Goal: Information Seeking & Learning: Compare options

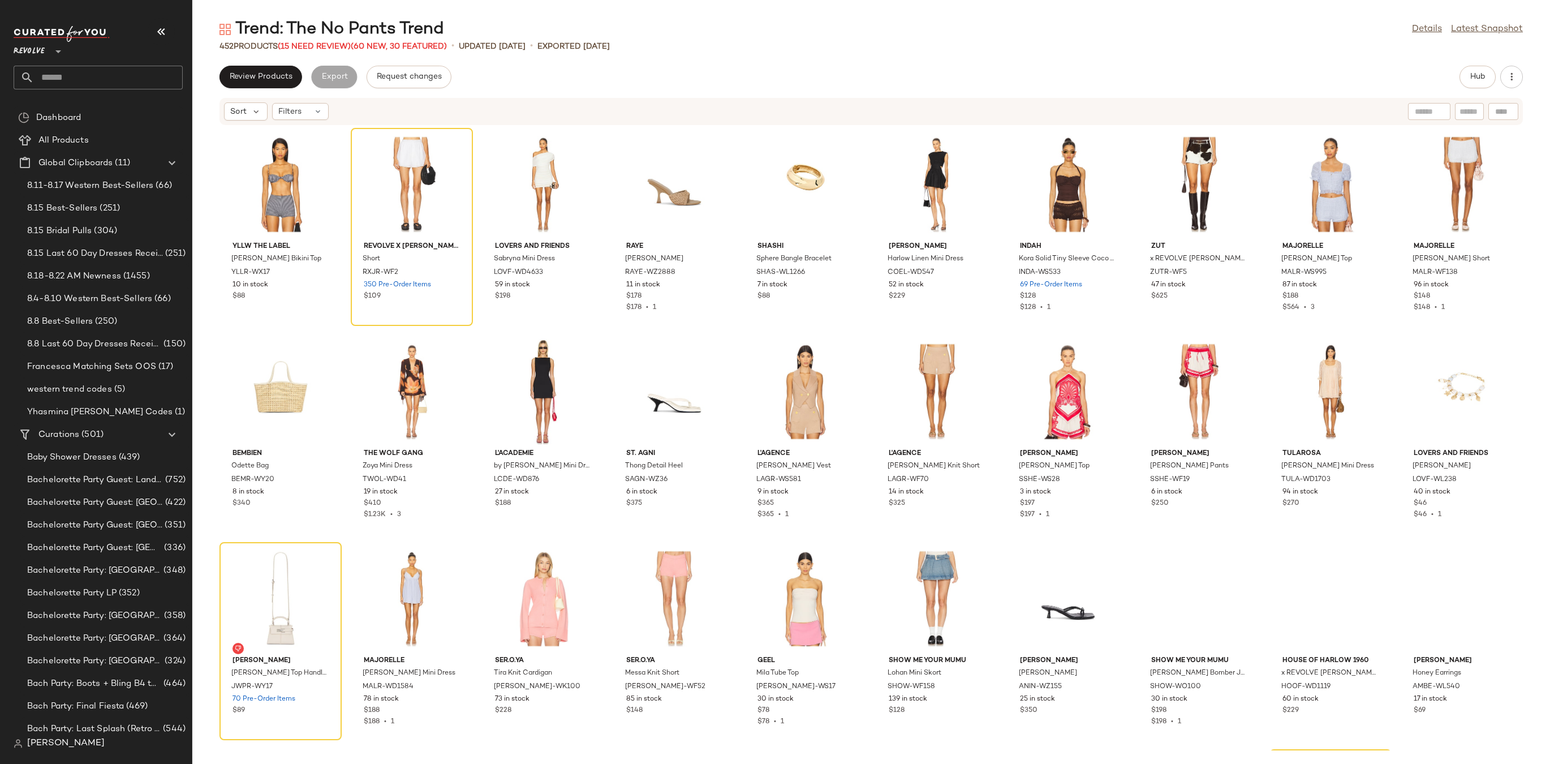
click at [125, 79] on input "text" at bounding box center [108, 78] width 149 height 24
click at [125, 70] on input "text" at bounding box center [108, 78] width 149 height 24
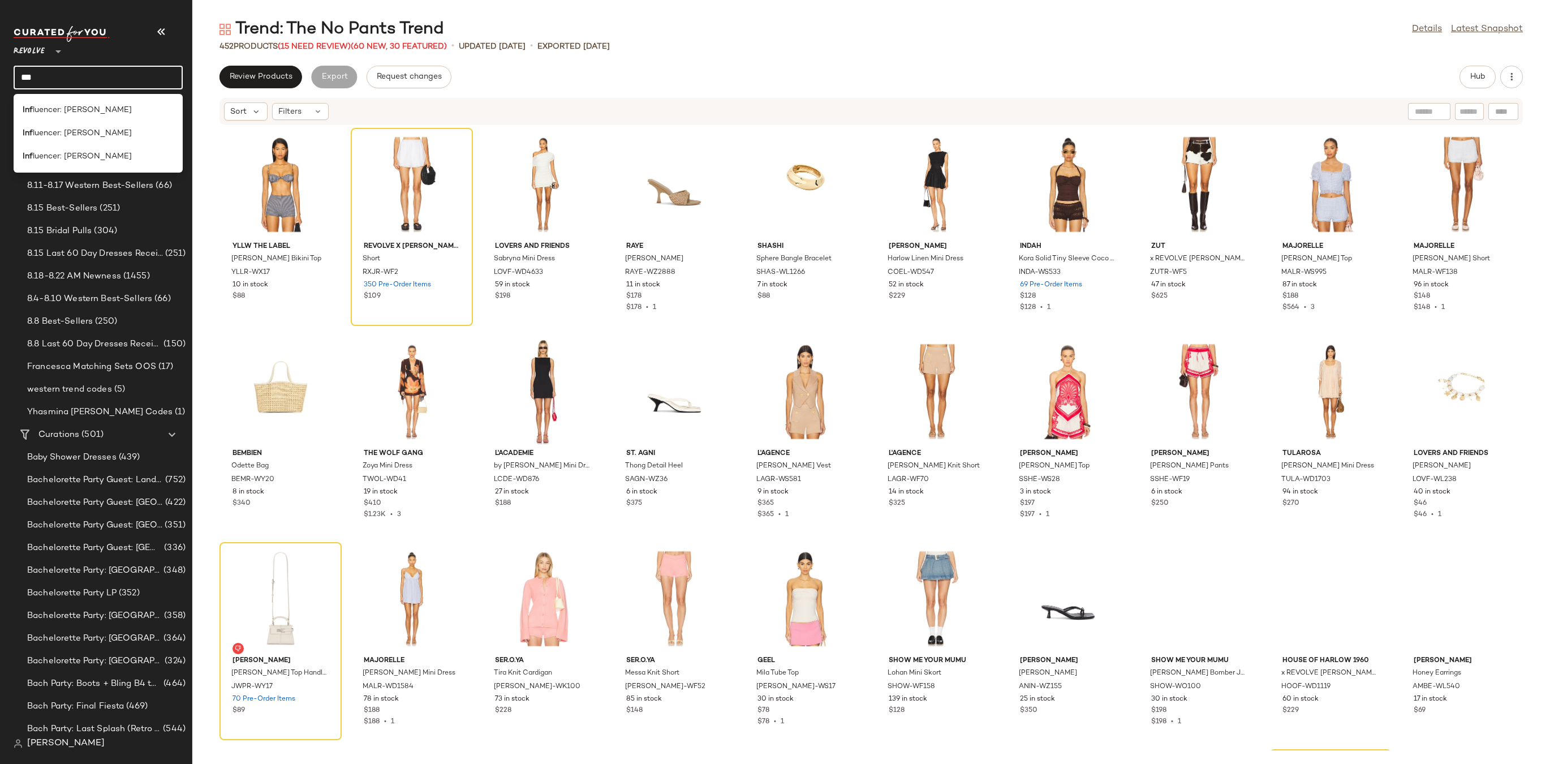
type input "**********"
click at [101, 153] on span ": Yhasmina Ferrara" at bounding box center [96, 156] width 72 height 12
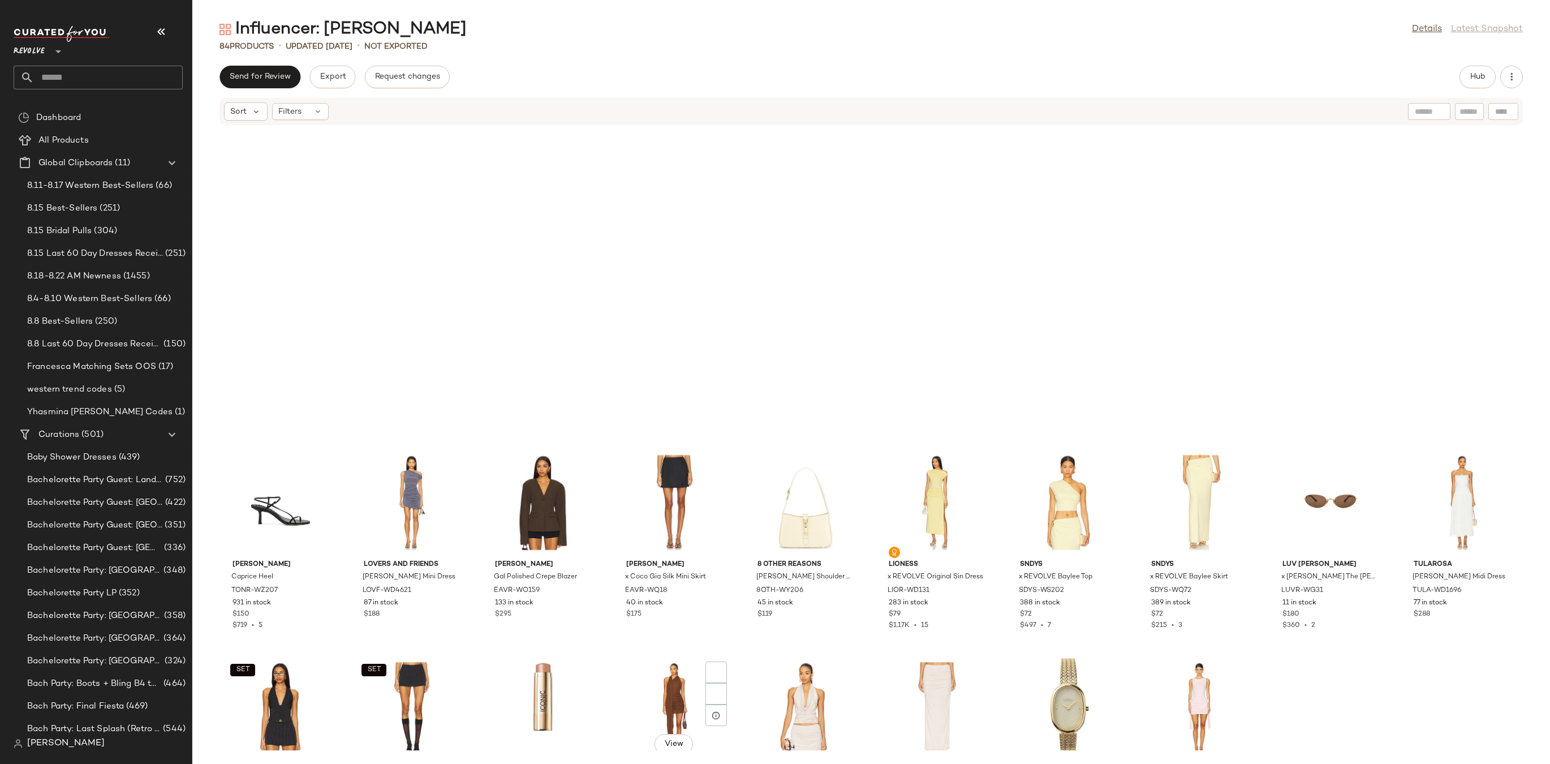
scroll to position [1448, 0]
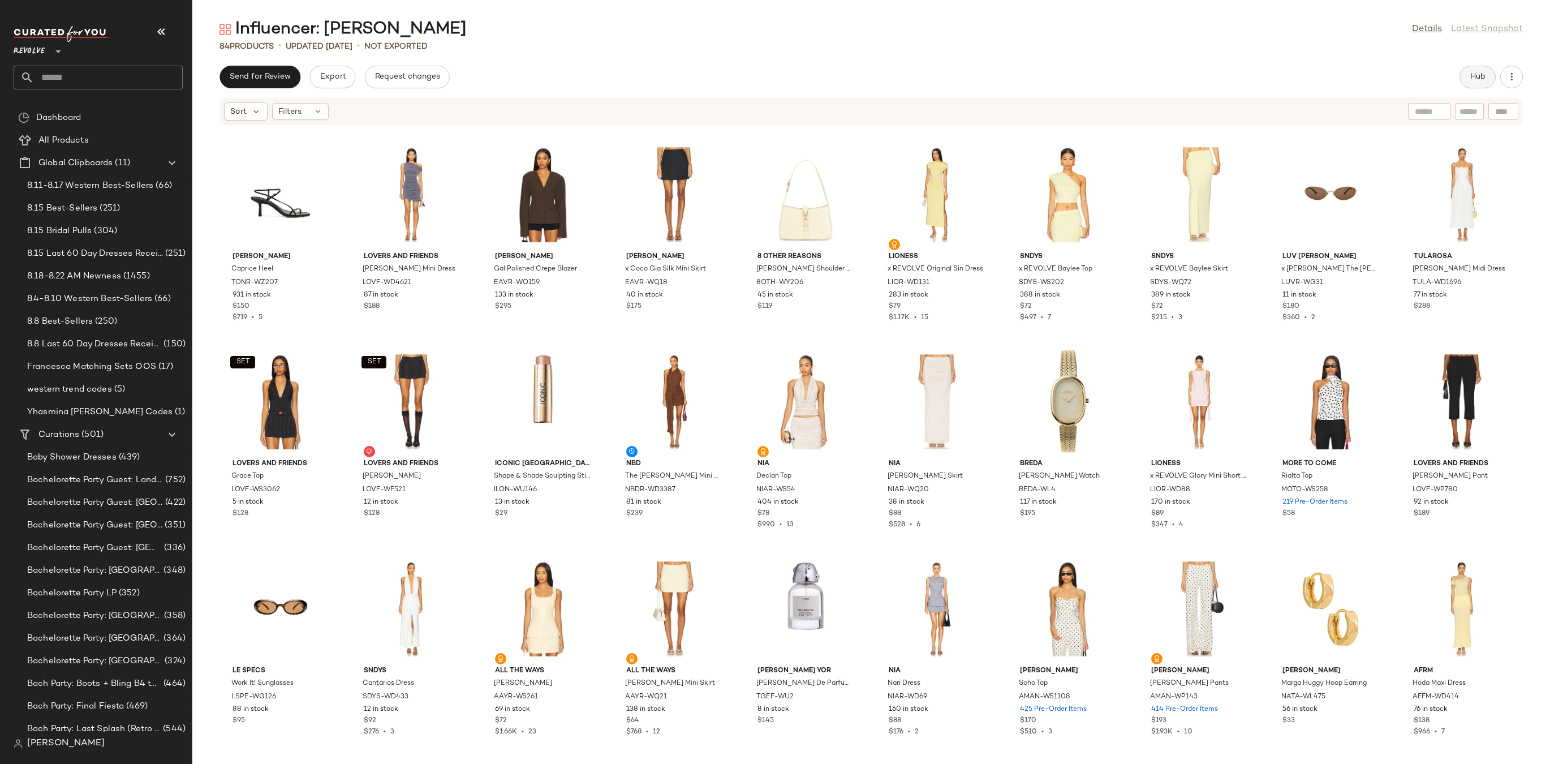
click at [1473, 70] on button "Hub" at bounding box center [1478, 77] width 36 height 23
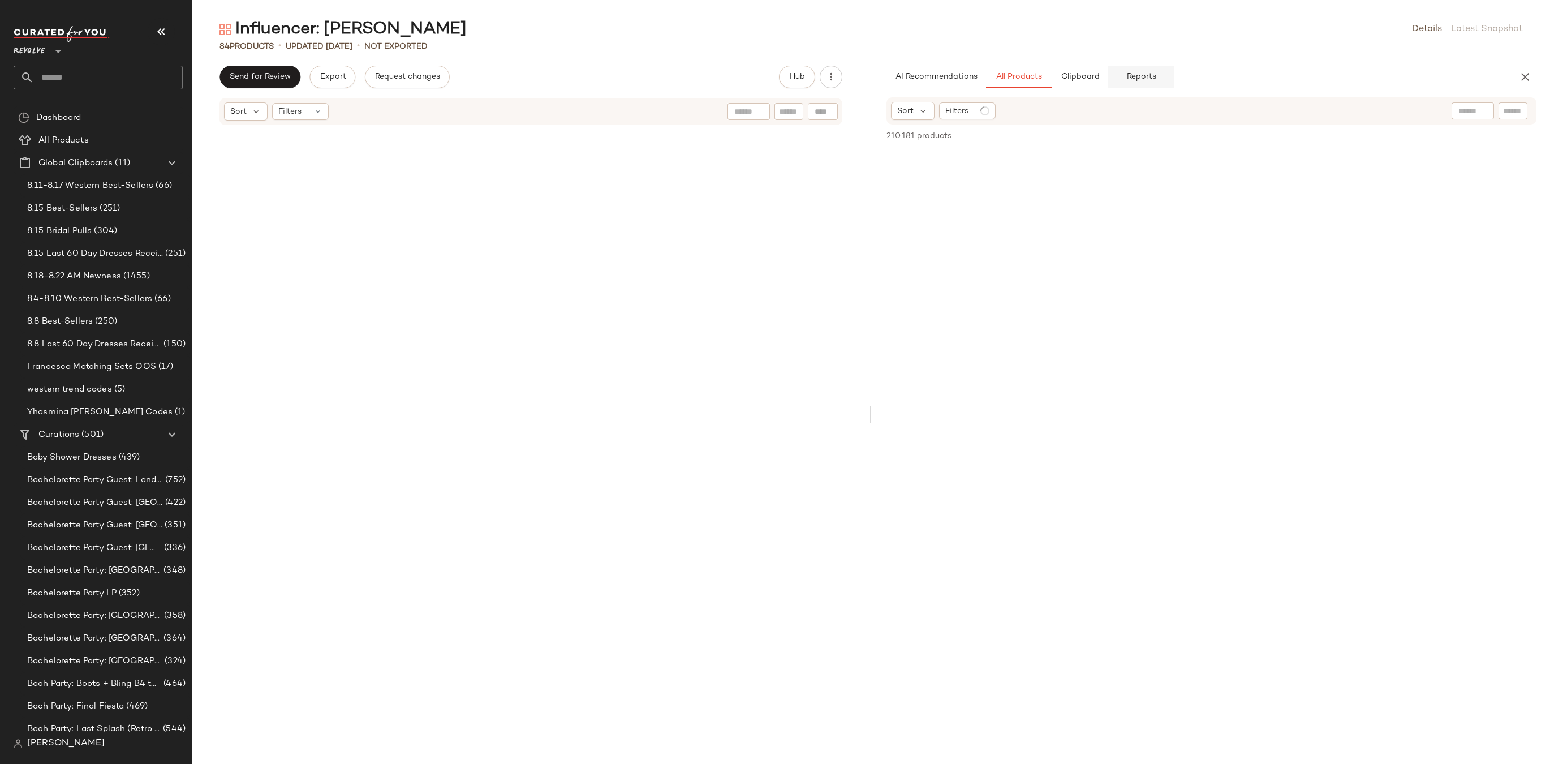
scroll to position [2899, 0]
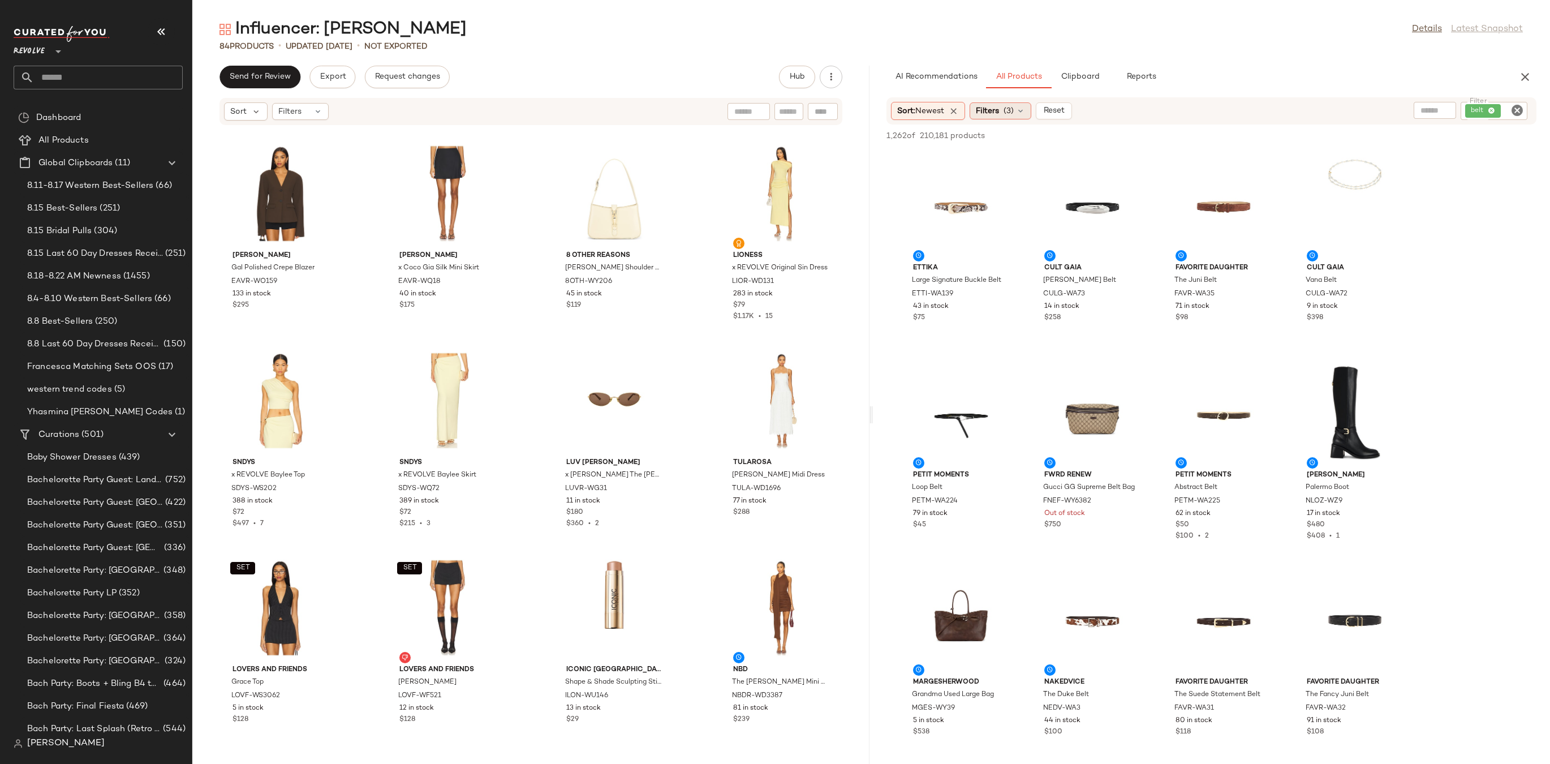
click at [1022, 111] on icon at bounding box center [1020, 110] width 9 height 9
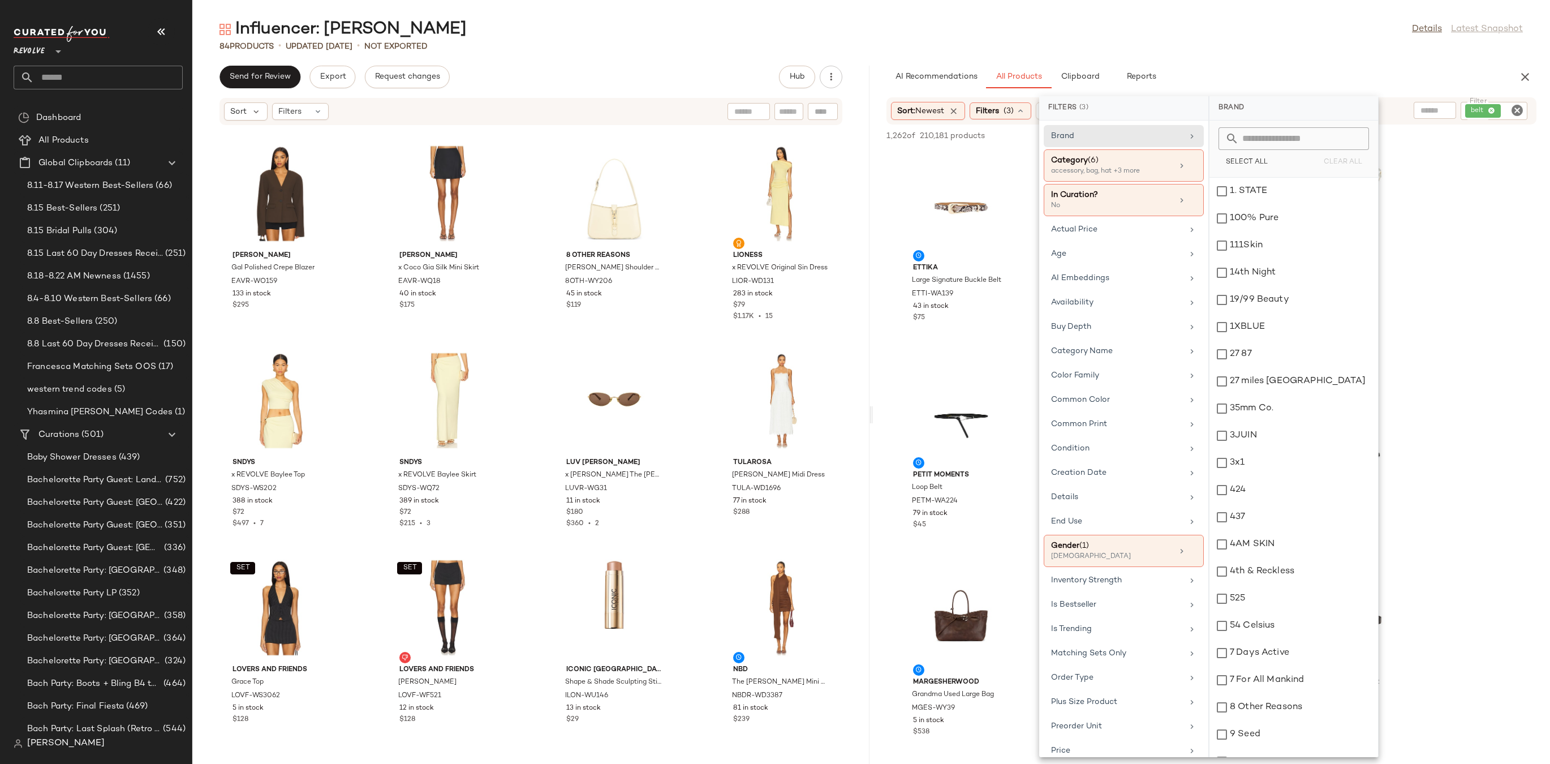
click at [1520, 111] on icon "Clear Filter" at bounding box center [1518, 111] width 14 height 14
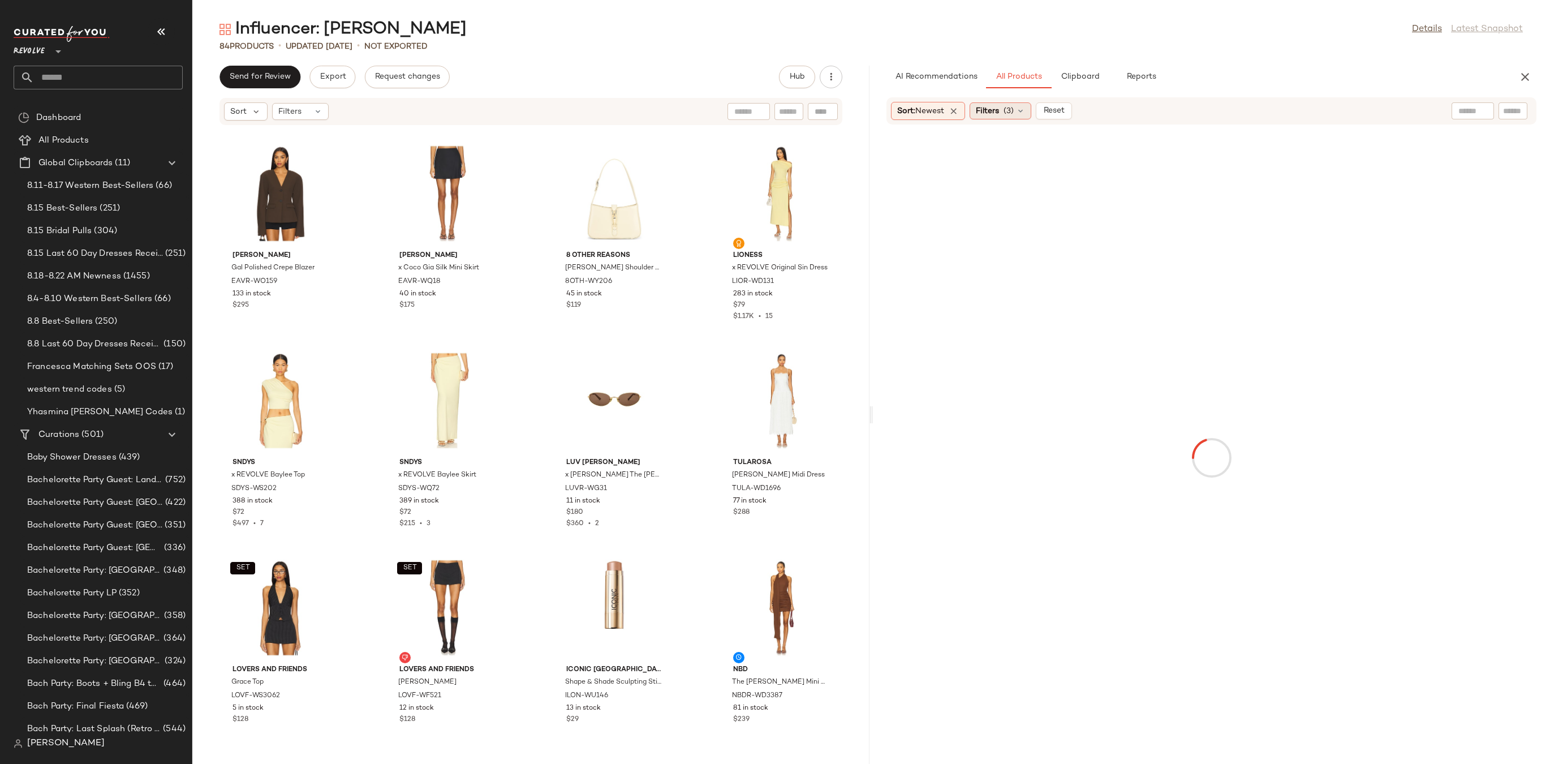
click at [1022, 115] on div "Filters (3)" at bounding box center [1001, 110] width 62 height 17
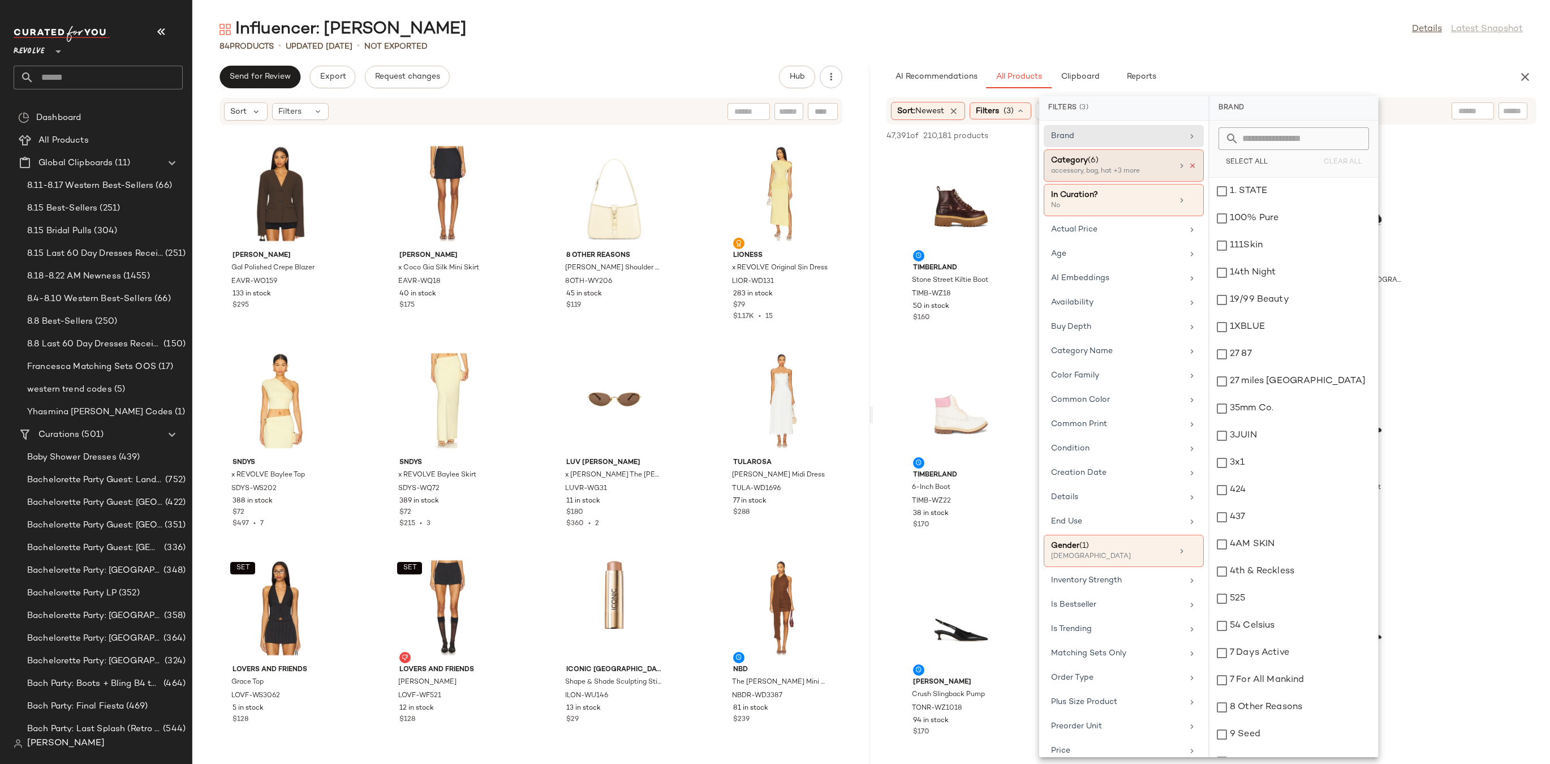
click at [1189, 162] on icon at bounding box center [1193, 166] width 8 height 8
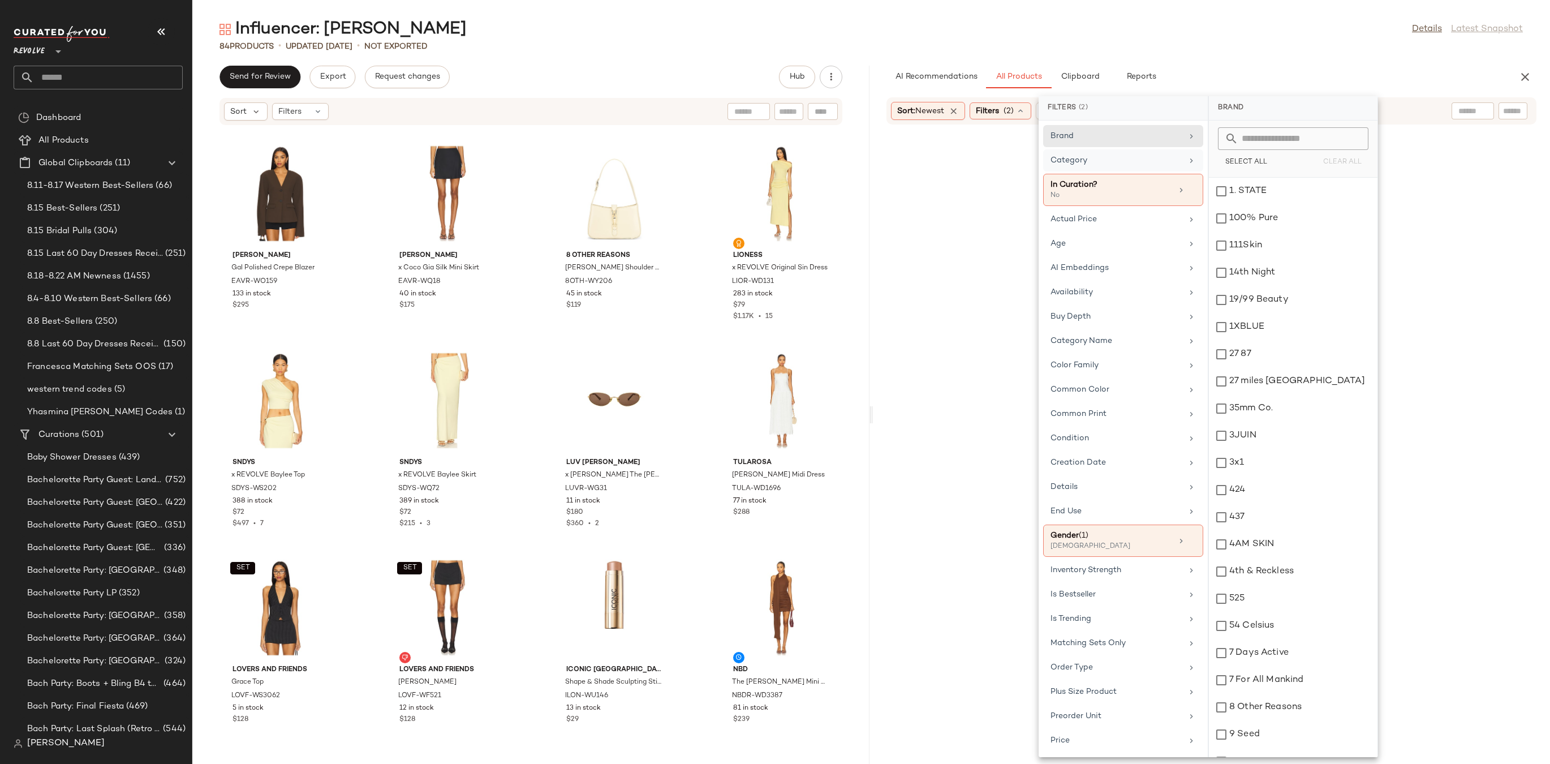
click at [1255, 140] on input "text" at bounding box center [1299, 138] width 123 height 23
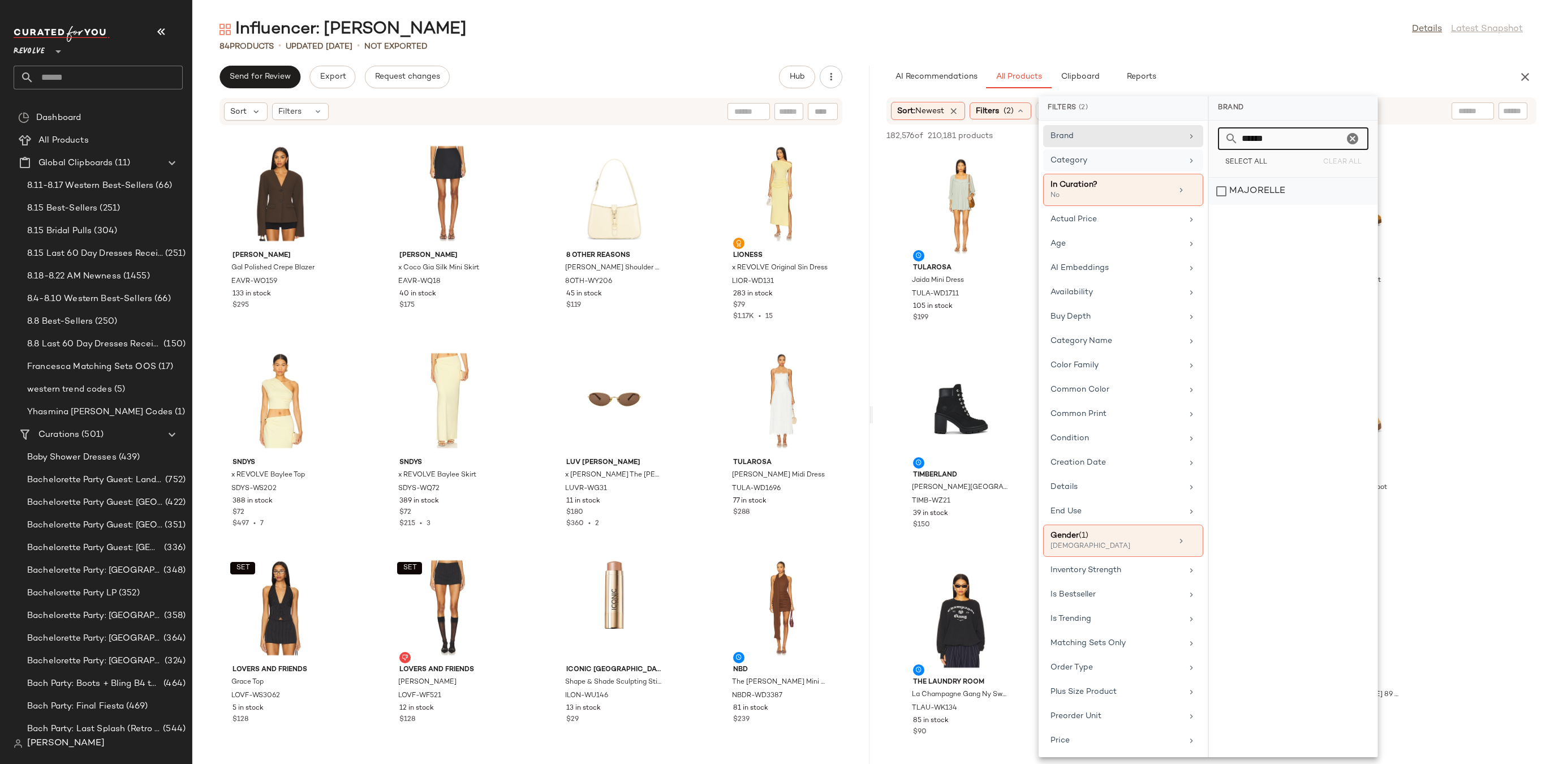
type input "******"
click at [1218, 187] on div "MAJORELLE" at bounding box center [1293, 191] width 169 height 27
click at [1303, 147] on input "******" at bounding box center [1291, 138] width 105 height 23
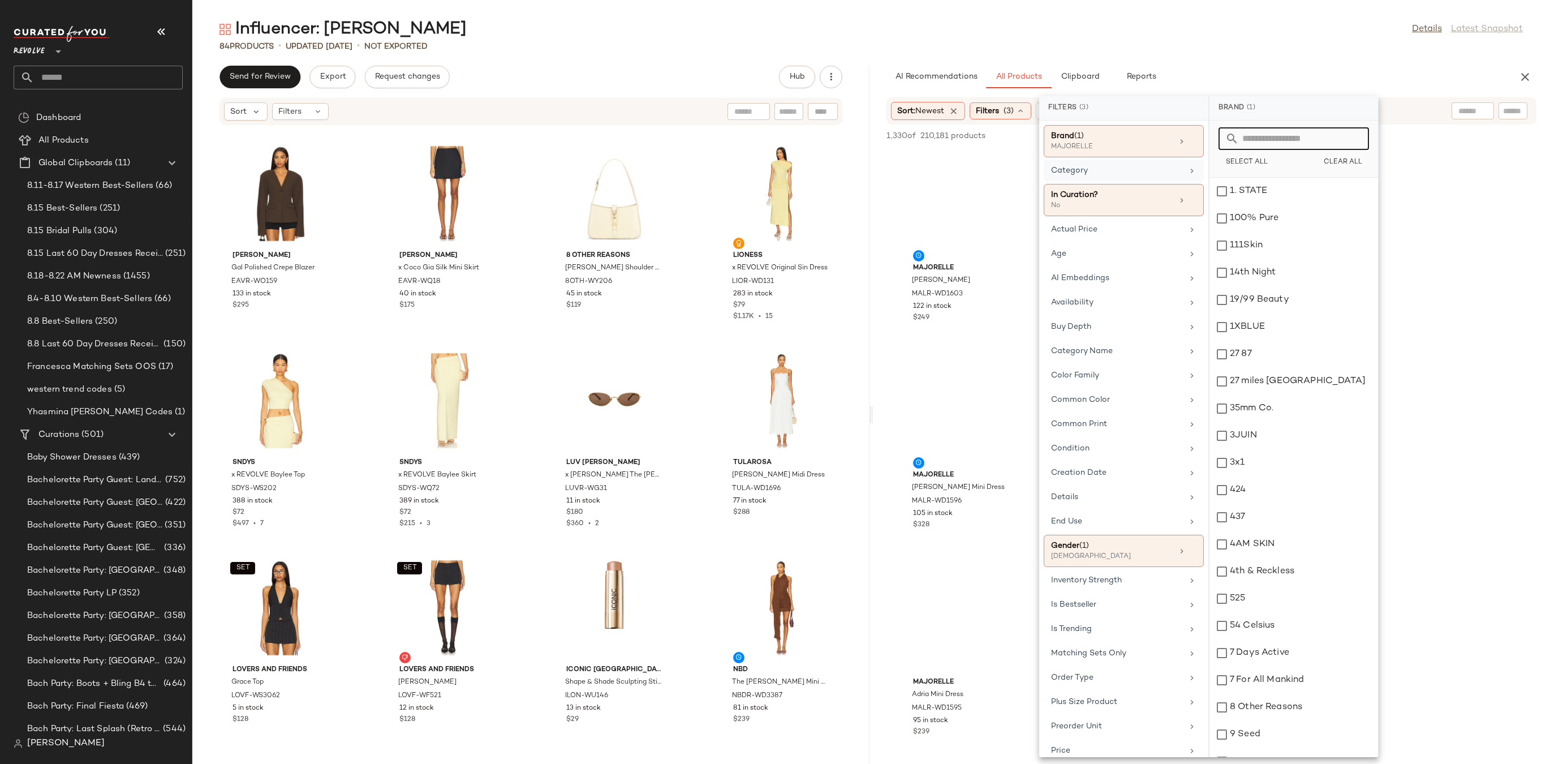
click at [1299, 147] on input "text" at bounding box center [1298, 138] width 119 height 23
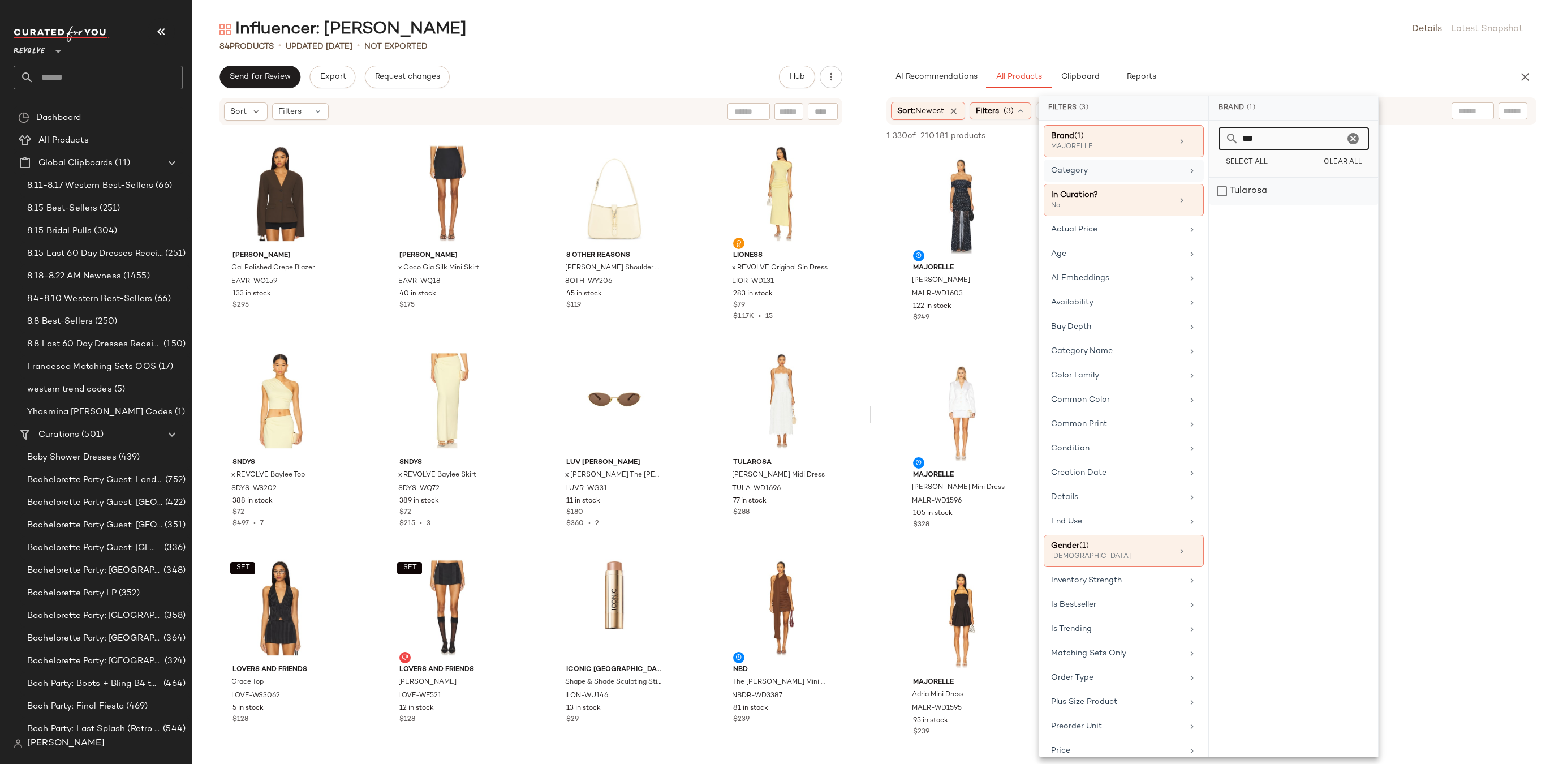
type input "***"
click at [1223, 185] on div "Tularosa" at bounding box center [1294, 191] width 169 height 27
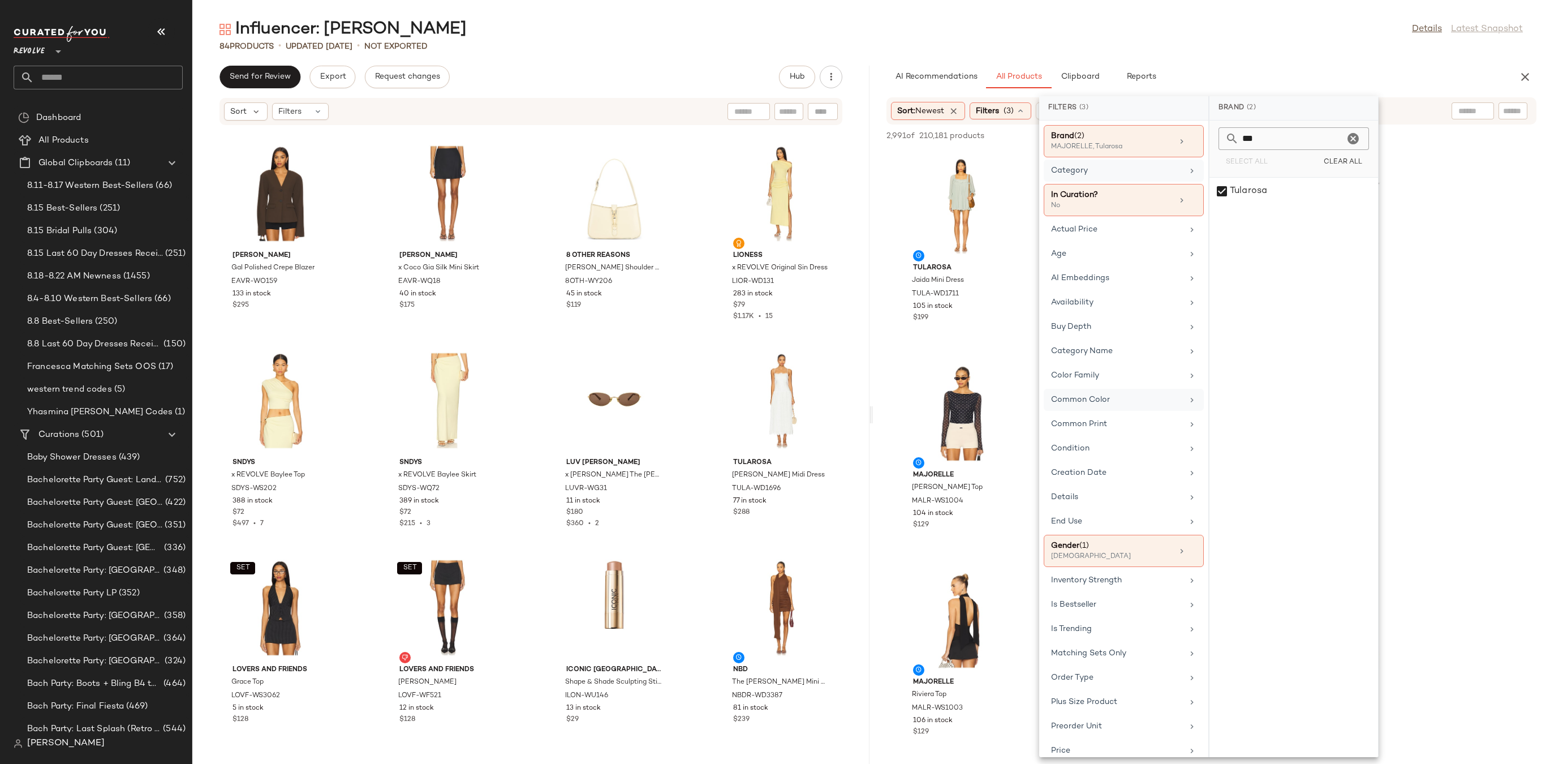
scroll to position [12, 0]
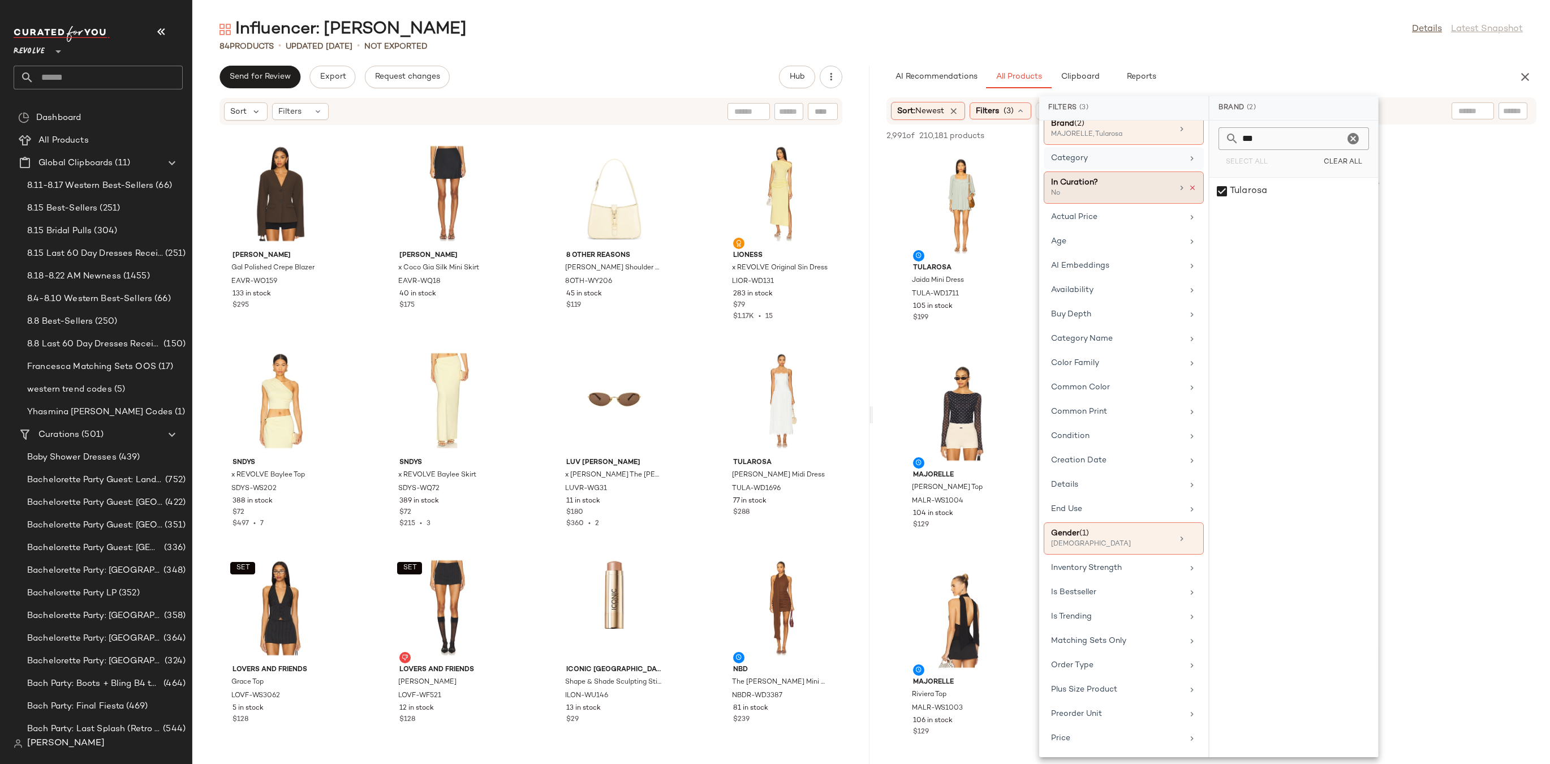
click at [1189, 190] on icon at bounding box center [1193, 188] width 8 height 8
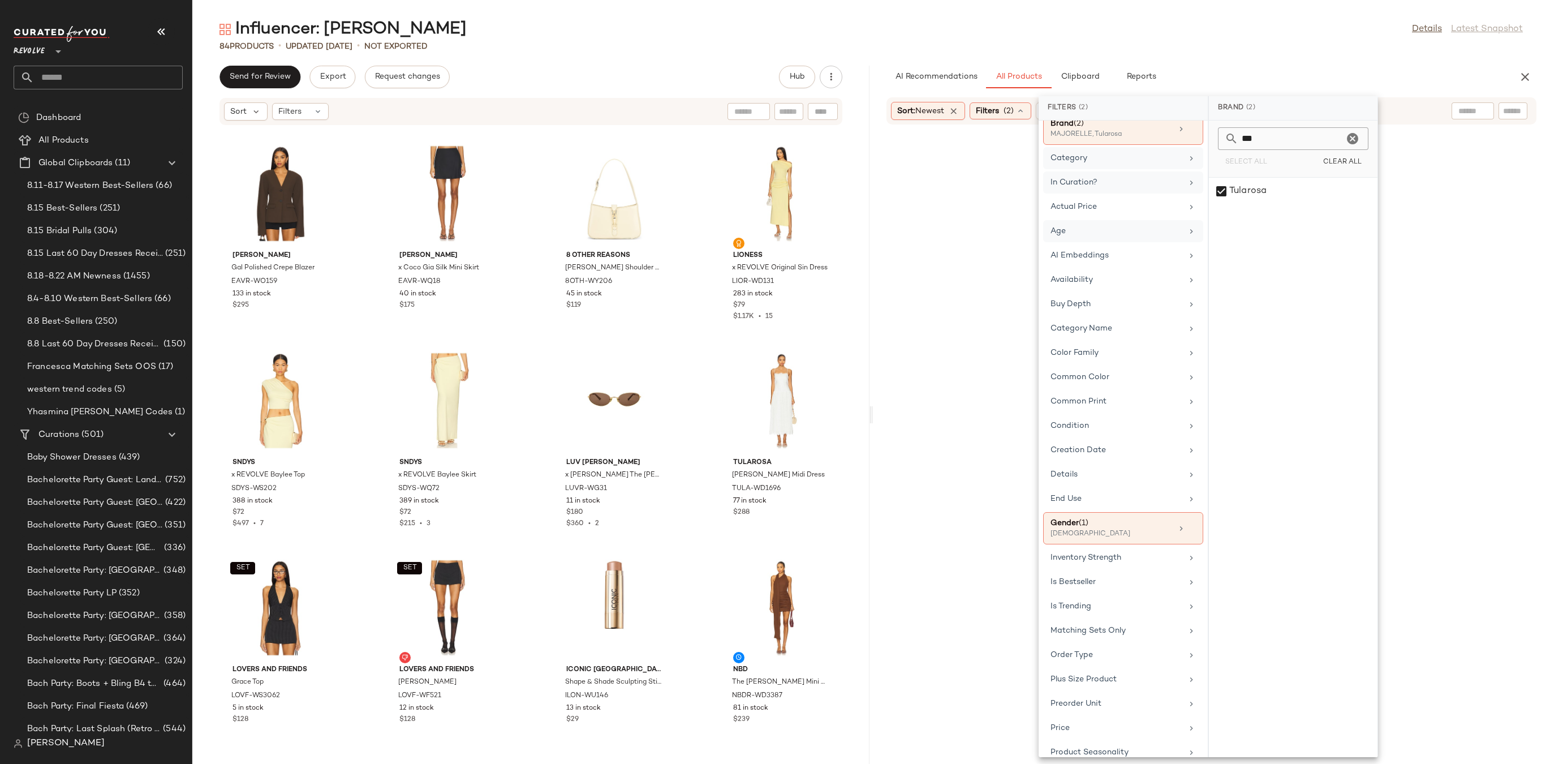
click at [1180, 244] on div "Age" at bounding box center [1123, 255] width 160 height 22
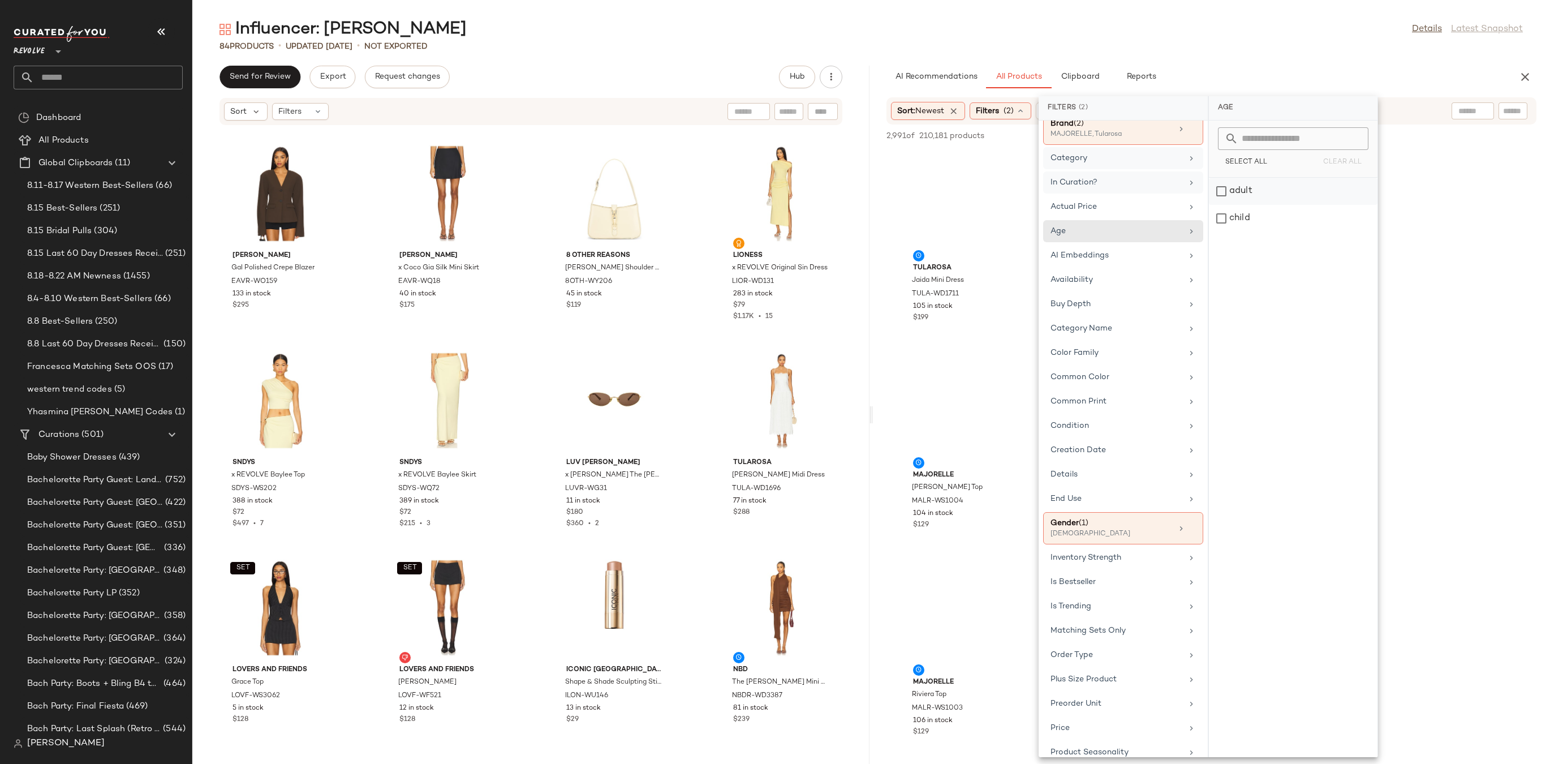
click at [1219, 205] on div "adult" at bounding box center [1293, 218] width 169 height 27
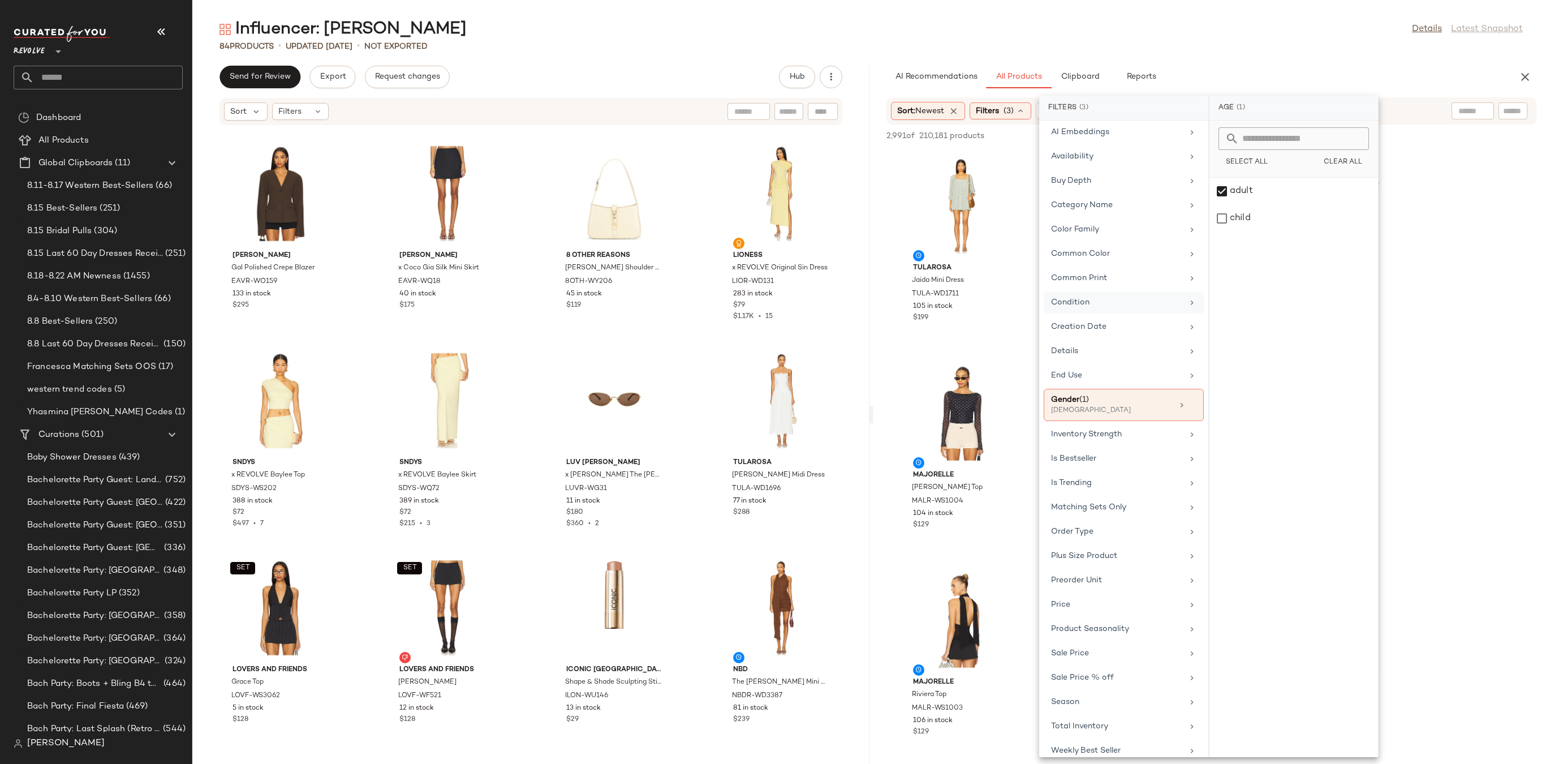
scroll to position [230, 0]
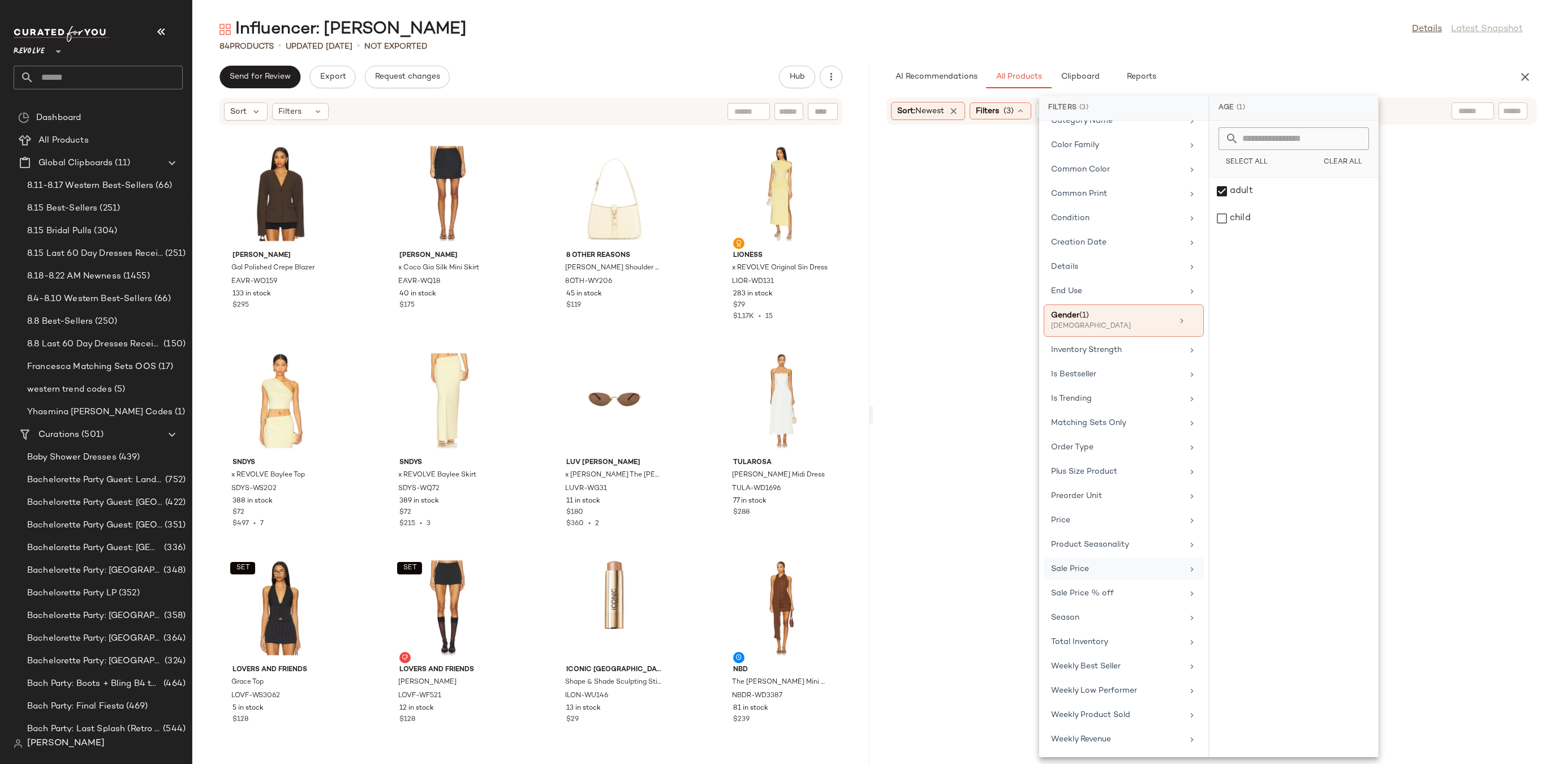
click at [1101, 564] on div "Sale Price" at bounding box center [1117, 569] width 132 height 12
click at [1230, 153] on div "Not on sale" at bounding box center [1294, 155] width 160 height 20
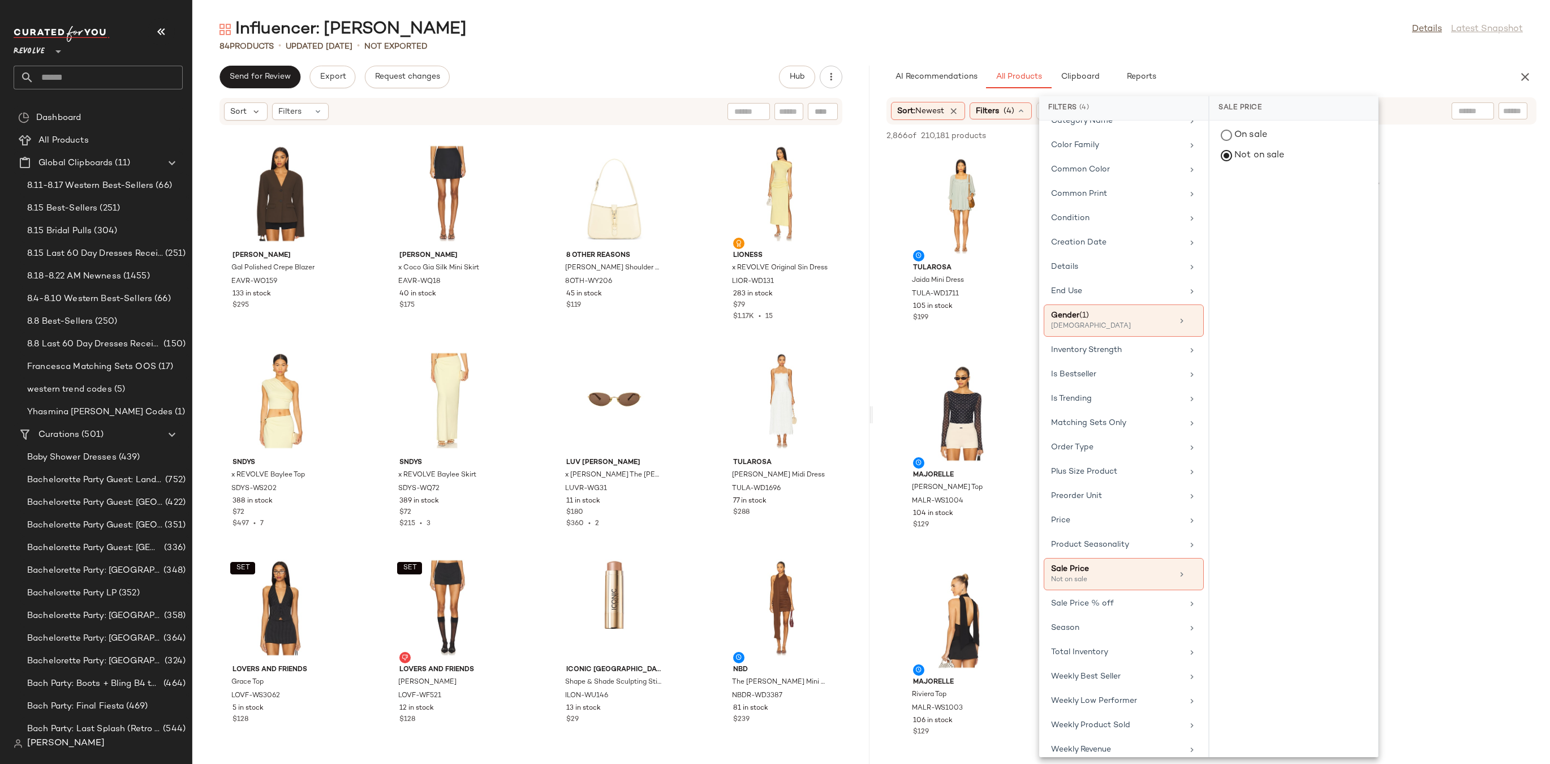
click at [1246, 69] on div "AI Recommendations All Products Clipboard Reports" at bounding box center [1194, 77] width 614 height 23
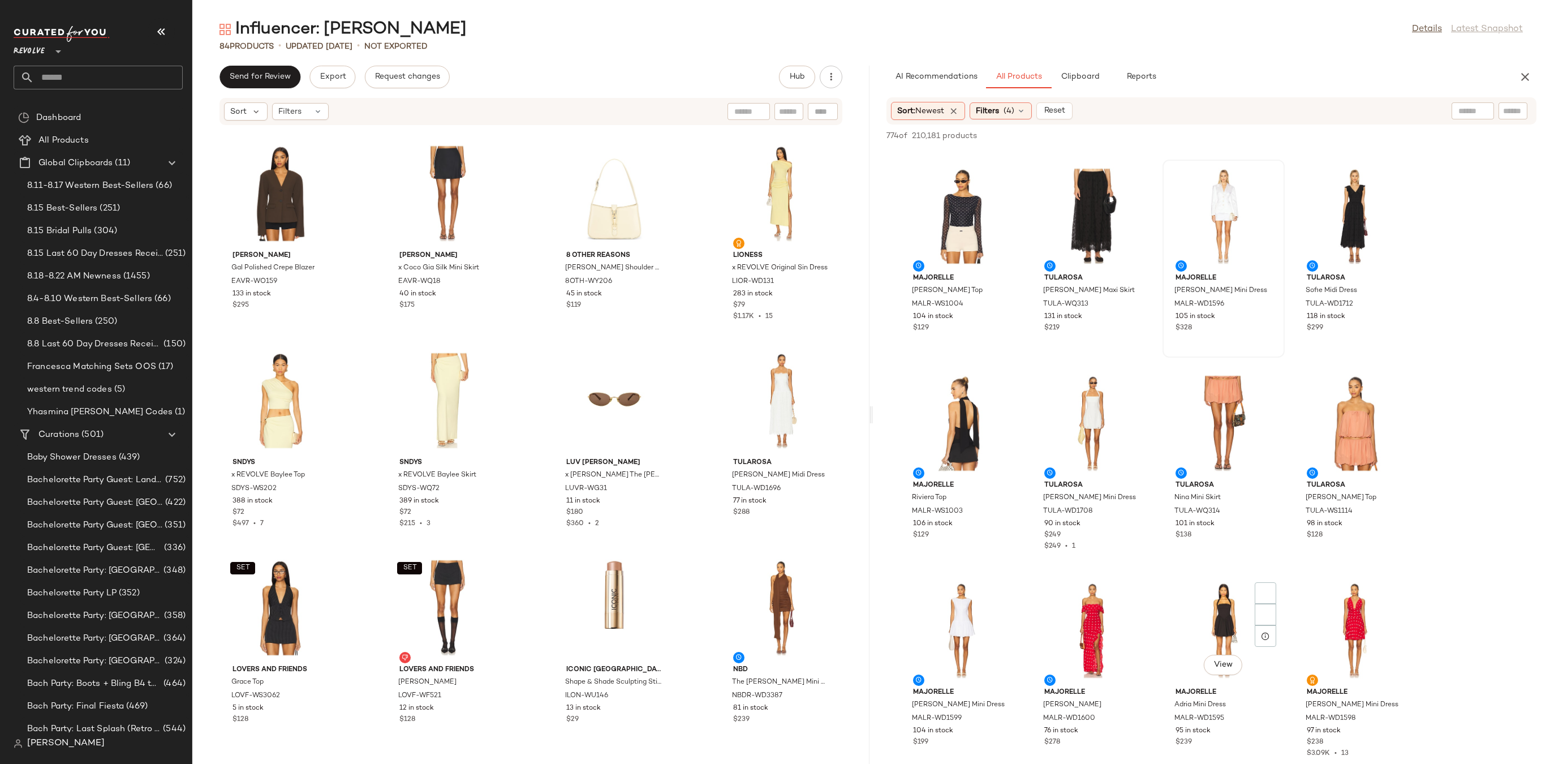
scroll to position [350, 0]
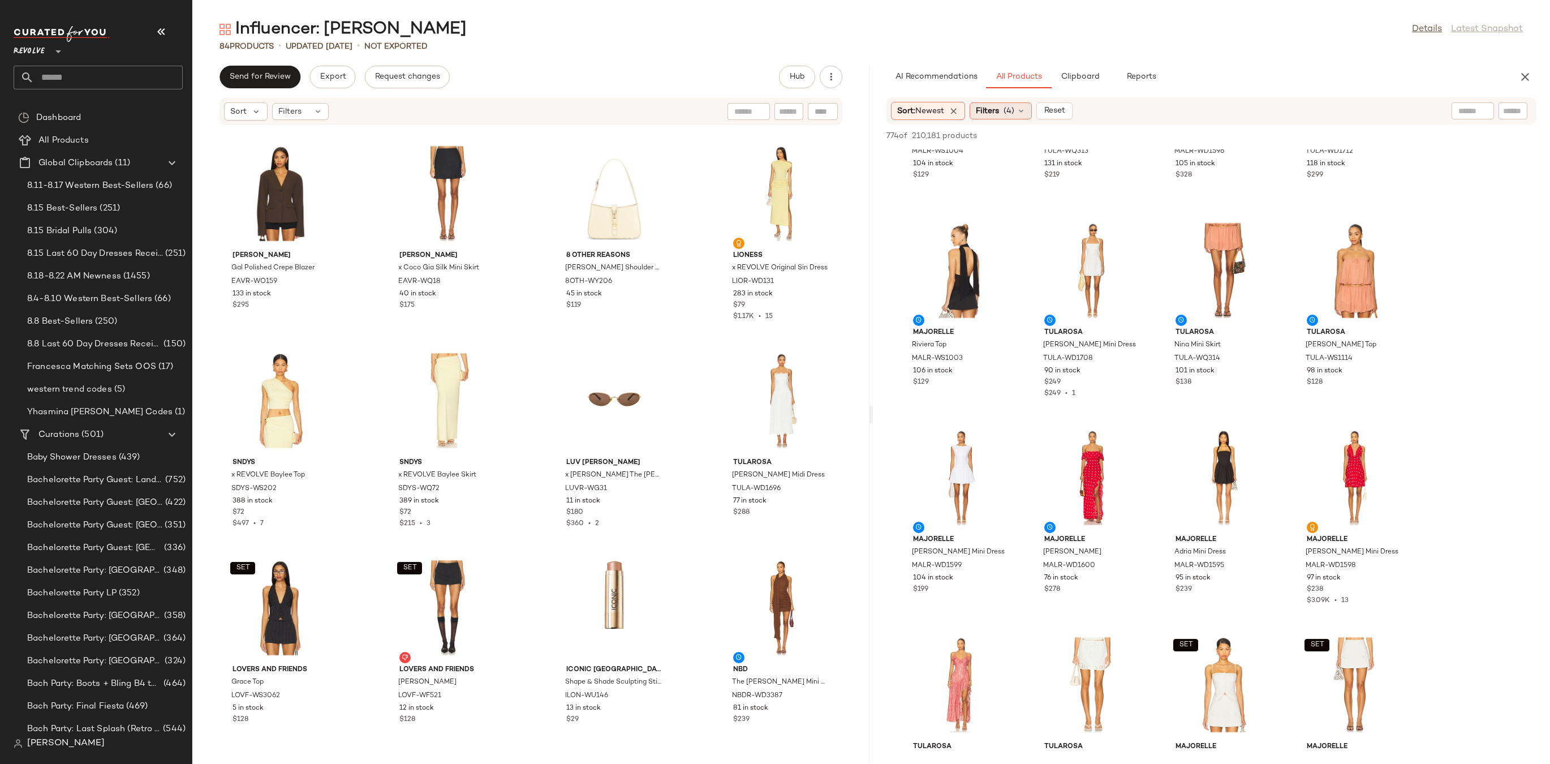
click at [1020, 105] on div "Filters (4)" at bounding box center [1001, 110] width 62 height 17
click at [1199, 45] on div "84 Products • updated Aug 19th • Not Exported" at bounding box center [871, 46] width 1358 height 11
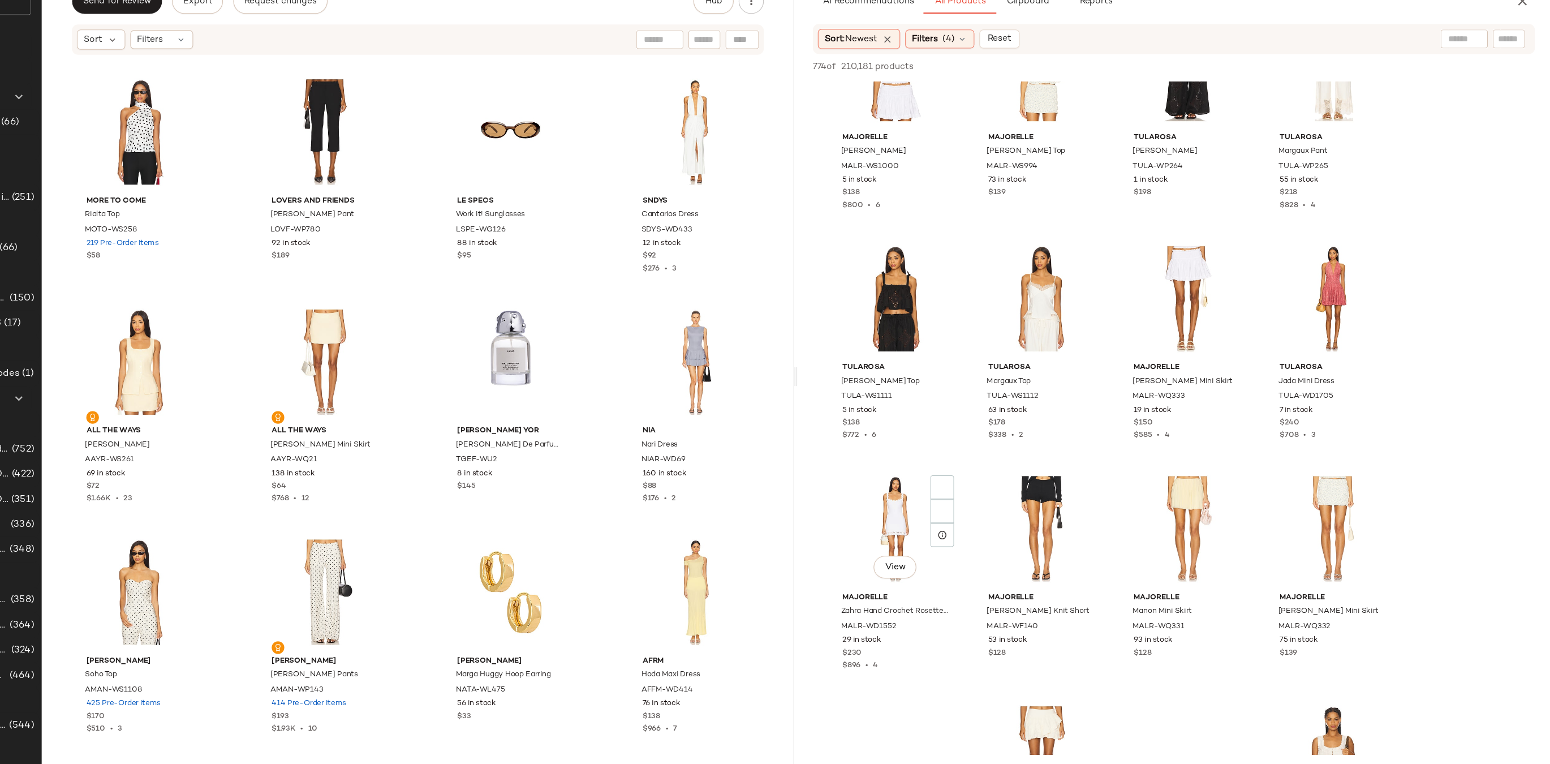
scroll to position [2326, 0]
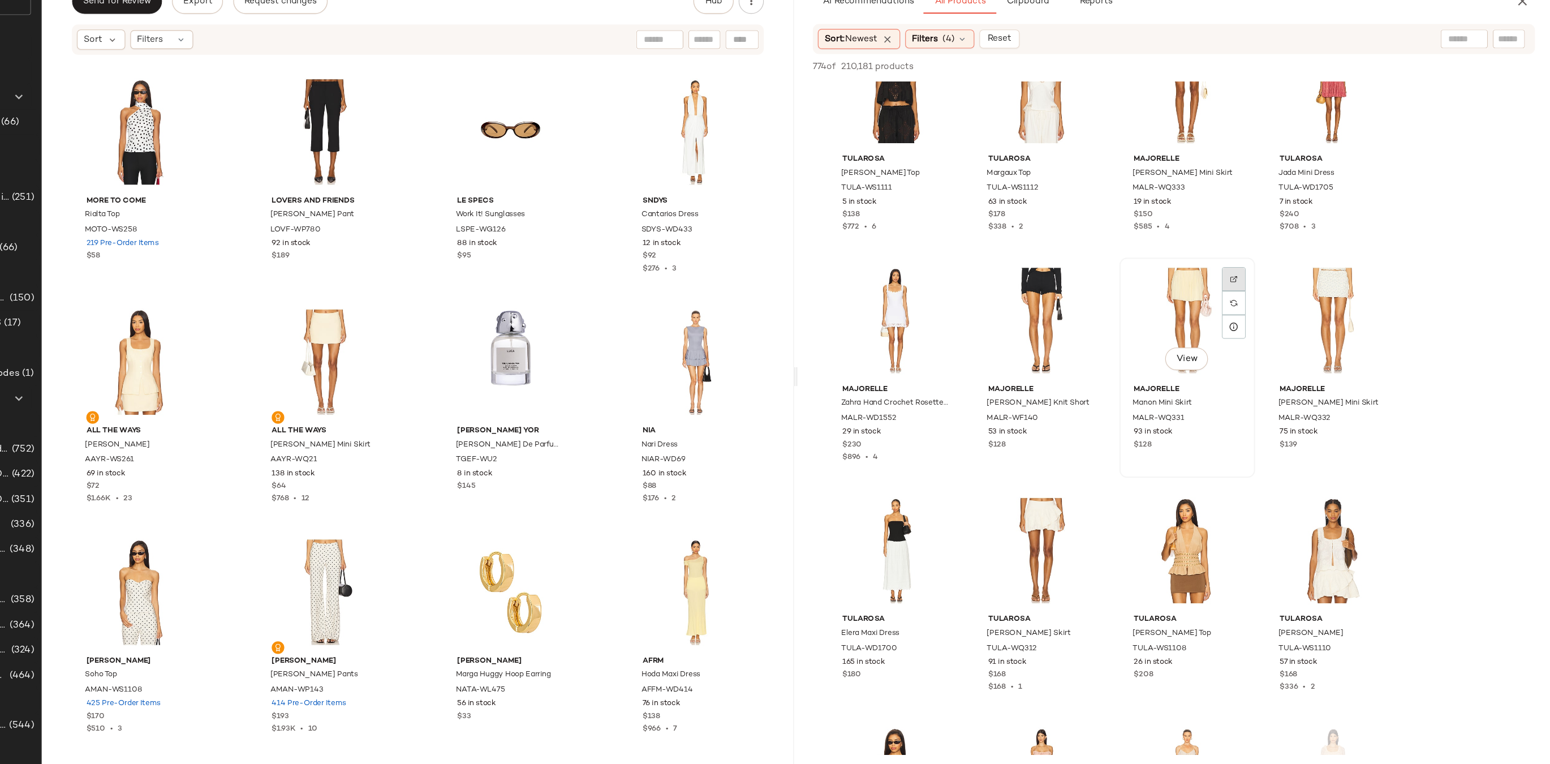
click at [1259, 338] on div at bounding box center [1265, 348] width 21 height 21
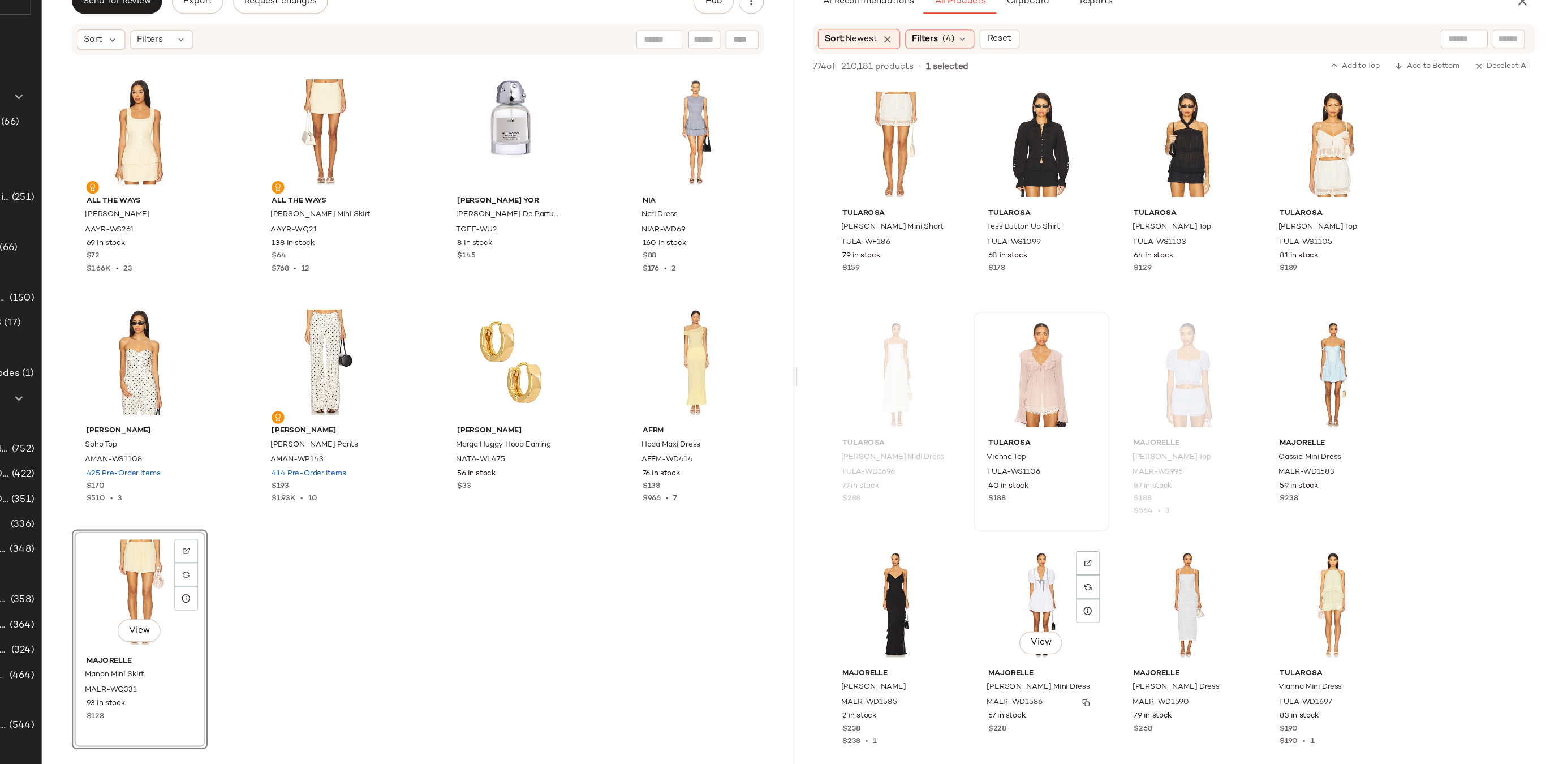
scroll to position [3897, 0]
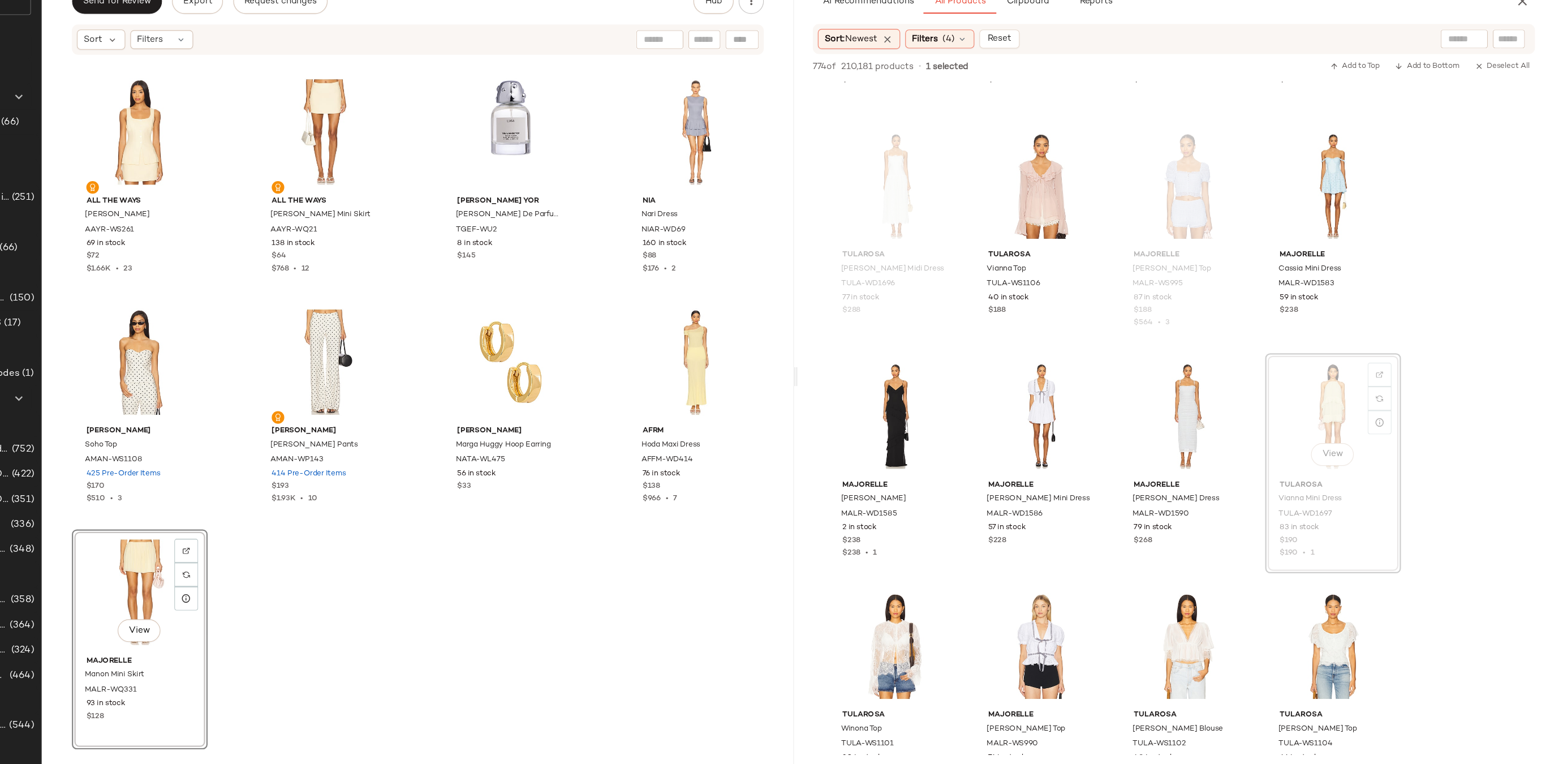
drag, startPoint x: 1337, startPoint y: 427, endPoint x: 350, endPoint y: 634, distance: 1009.4
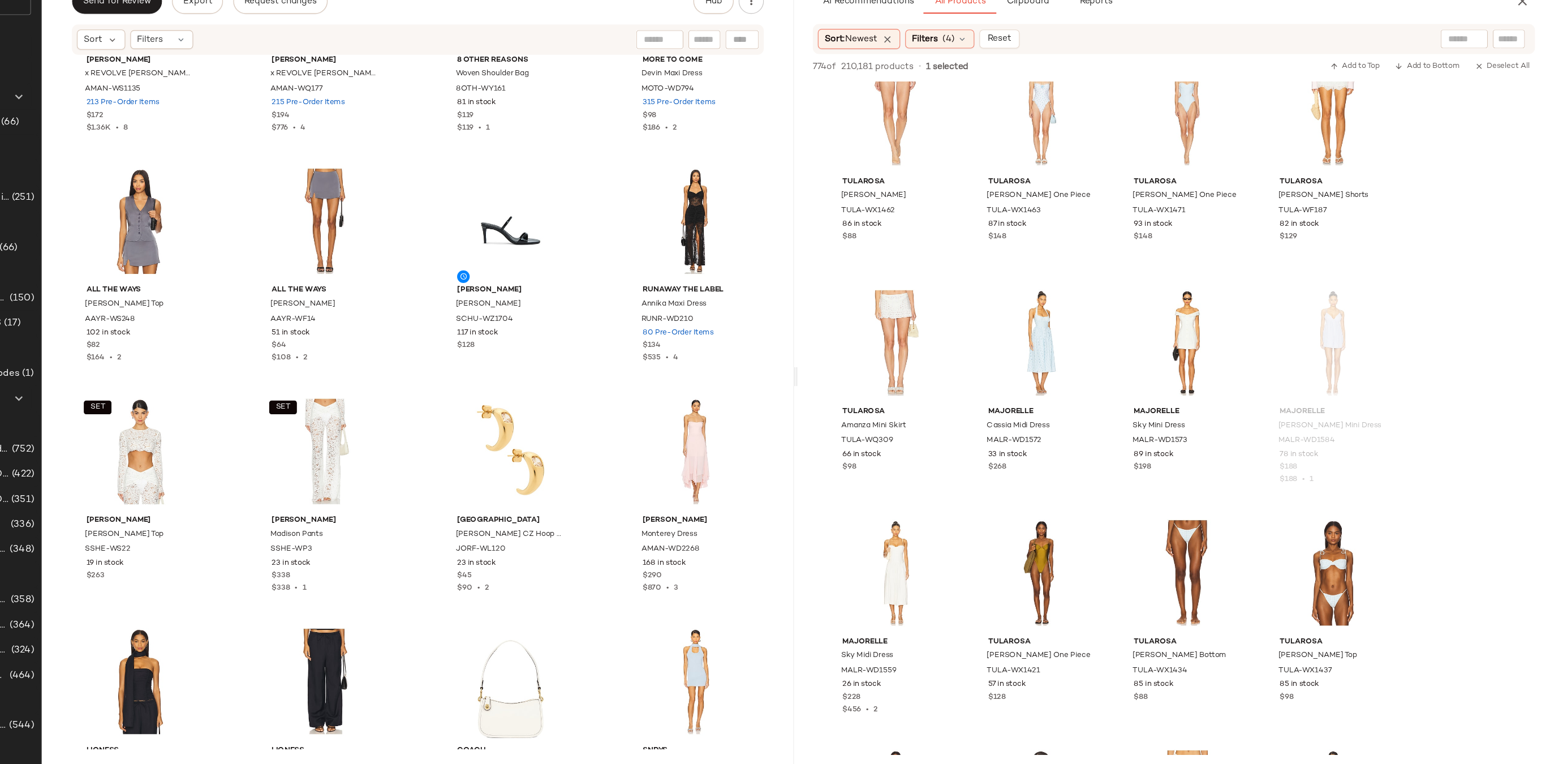
scroll to position [0, 0]
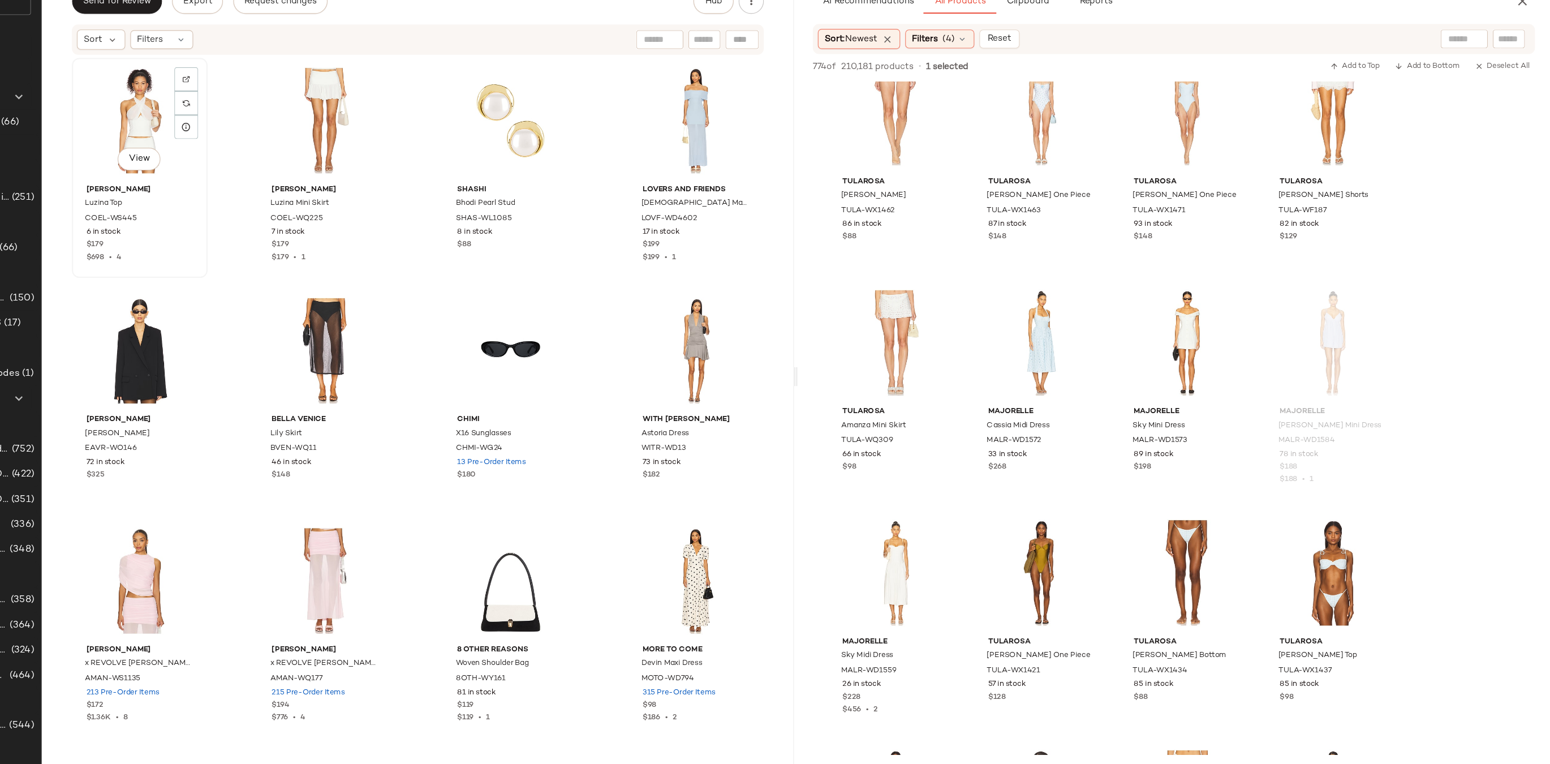
click at [256, 180] on div "View" at bounding box center [280, 184] width 114 height 105
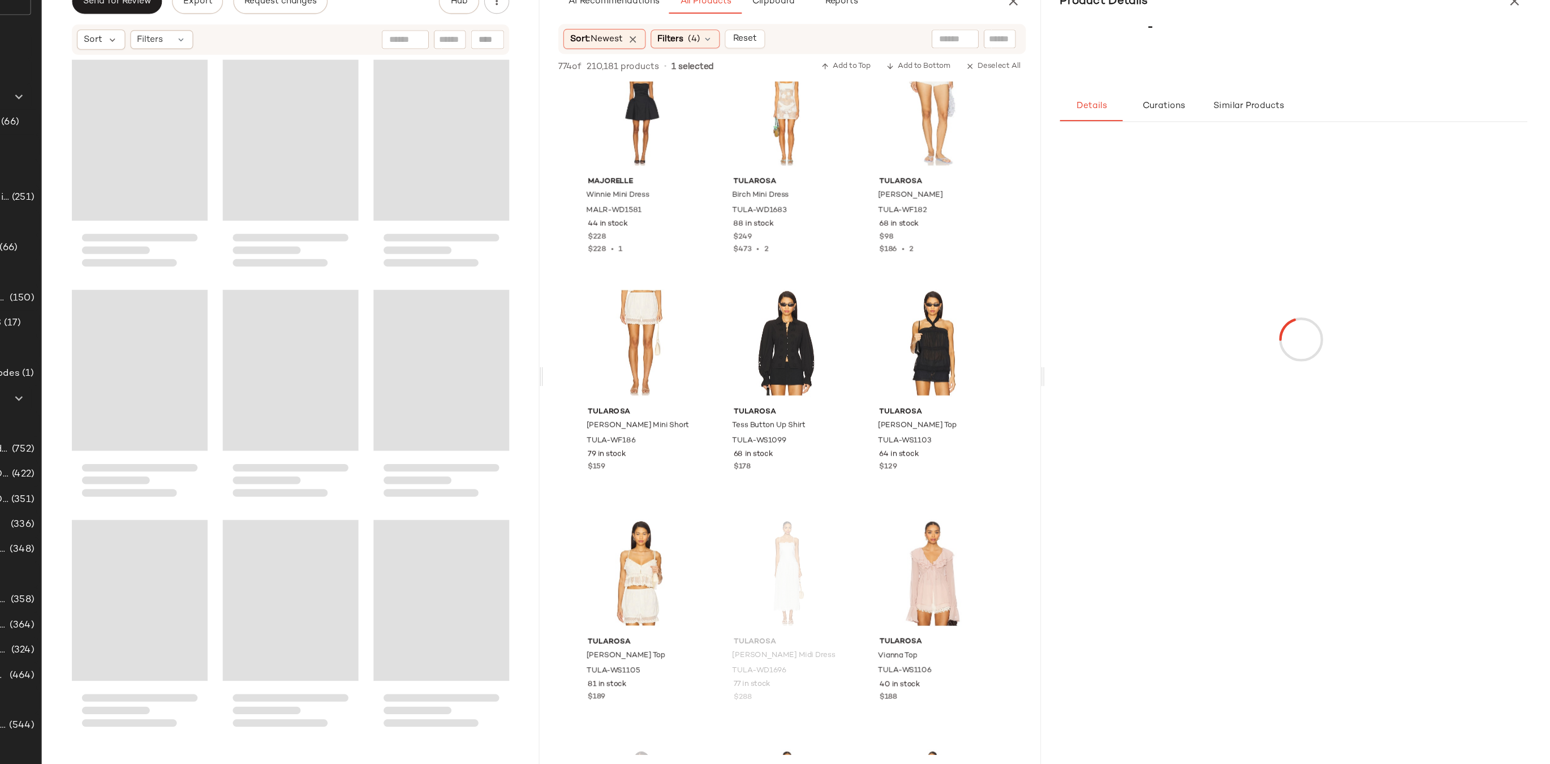
scroll to position [6241, 0]
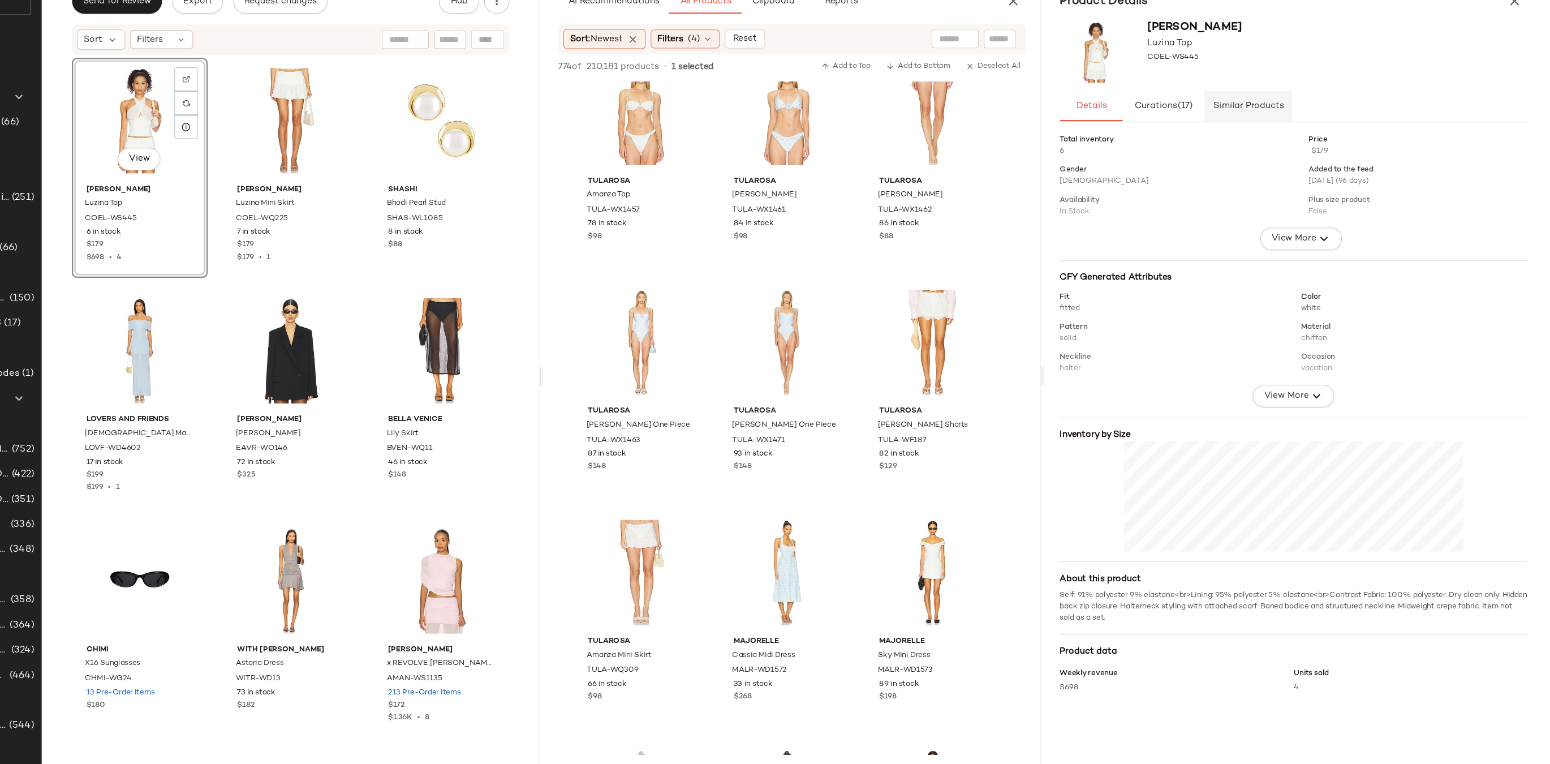
click at [1256, 175] on span "Similar Products" at bounding box center [1278, 171] width 64 height 9
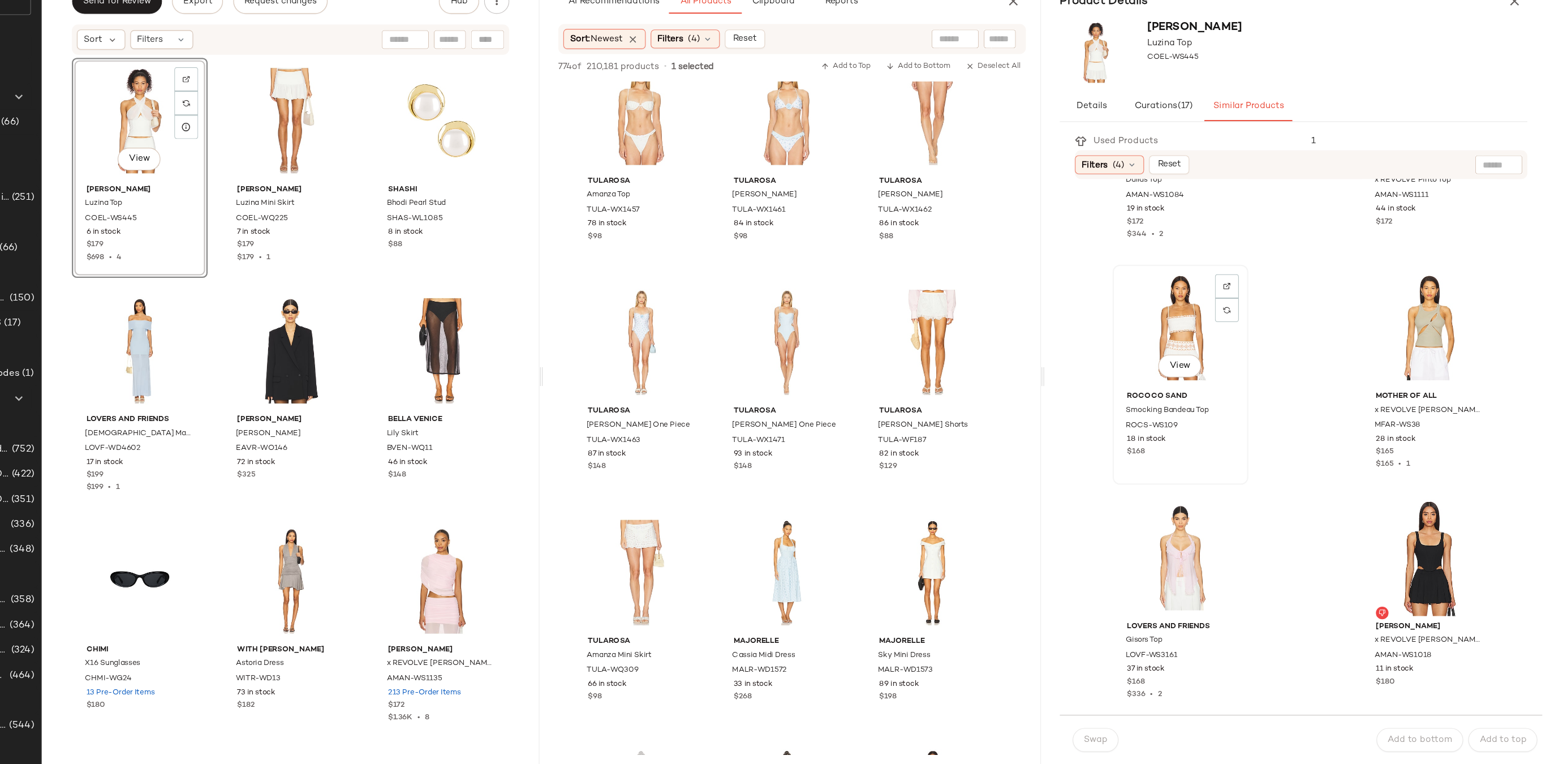
scroll to position [0, 0]
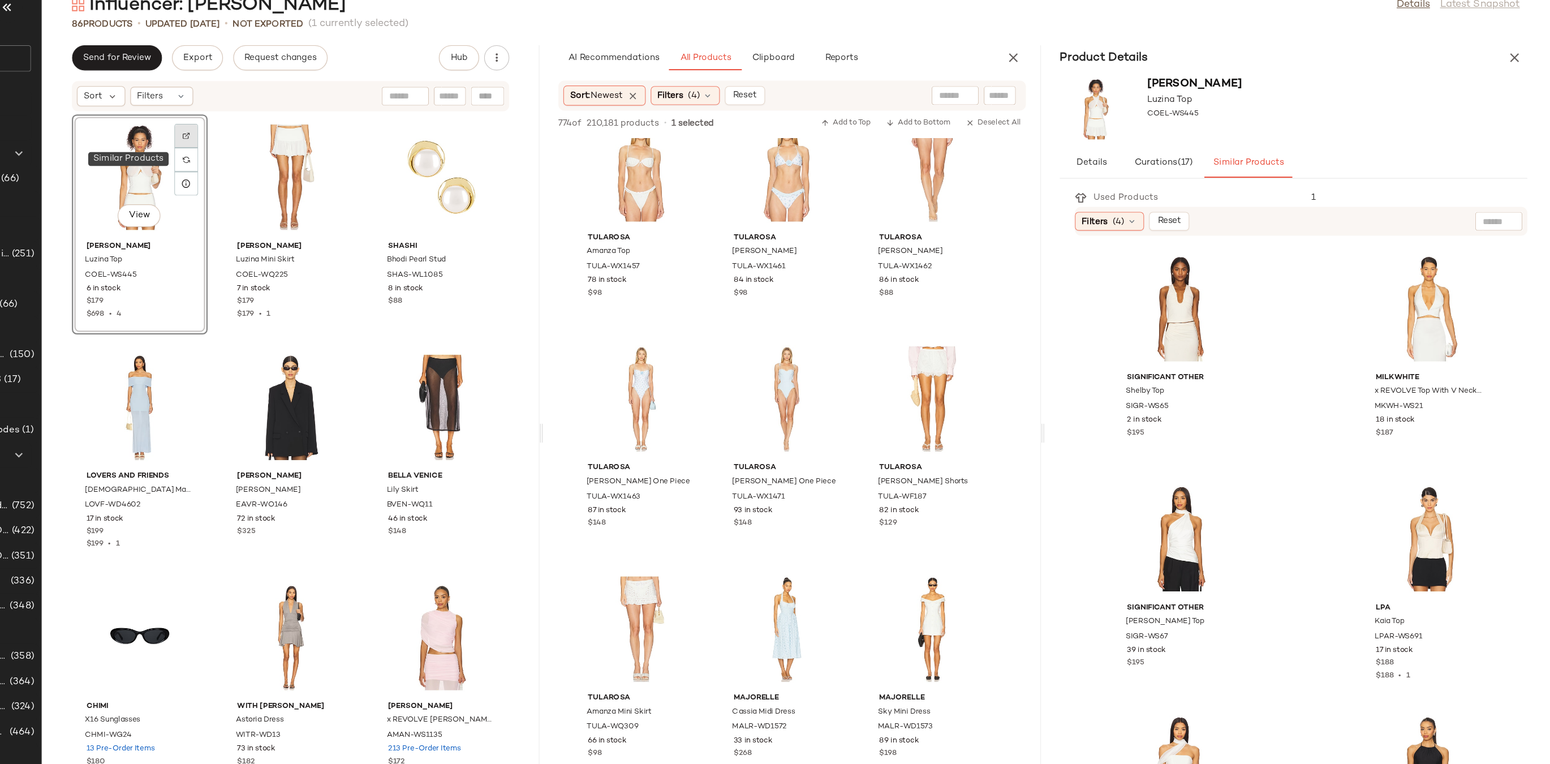
click at [316, 158] on div at bounding box center [322, 168] width 21 height 21
click at [1521, 76] on icon "button" at bounding box center [1519, 77] width 14 height 14
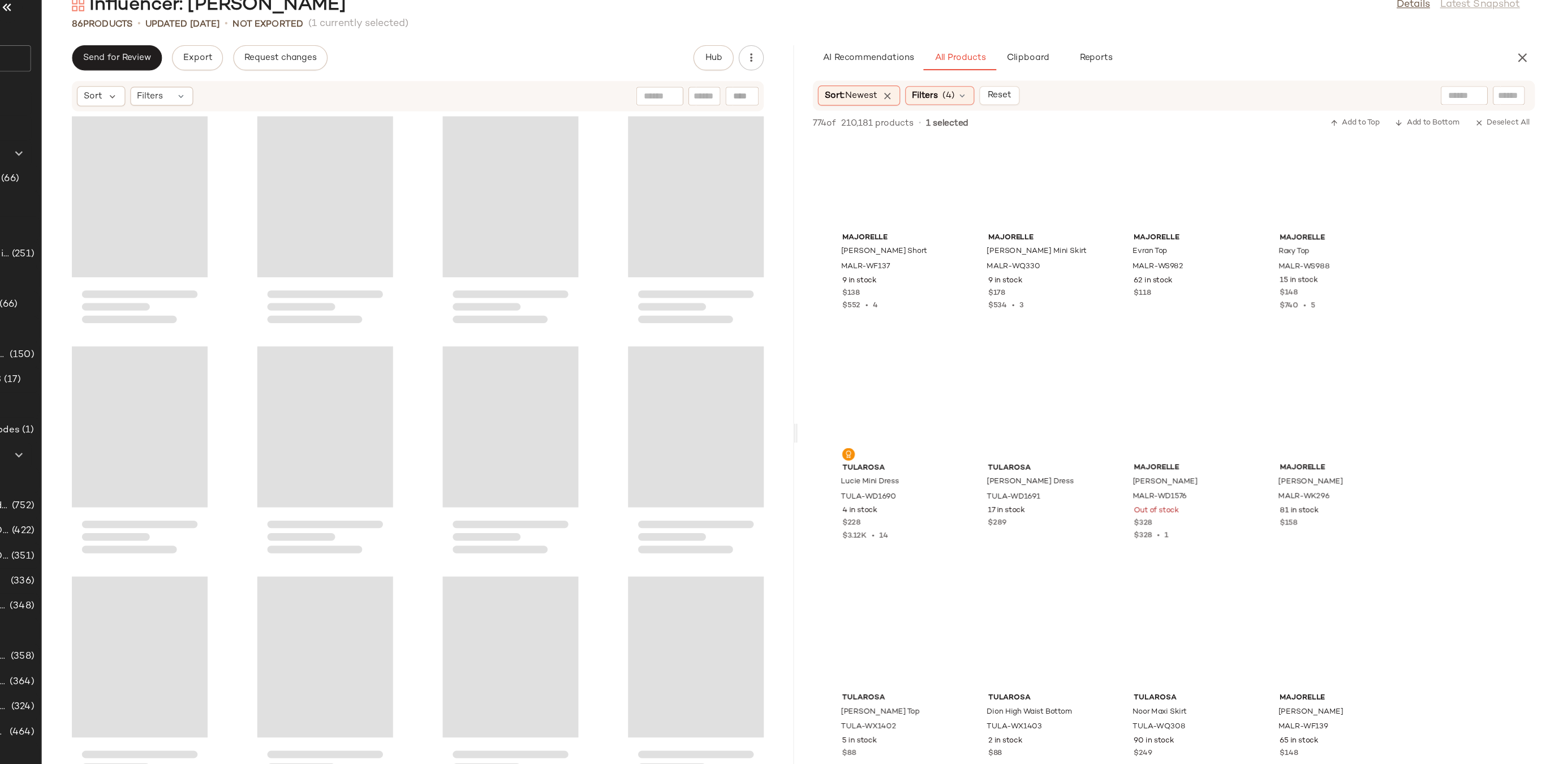
scroll to position [4791, 0]
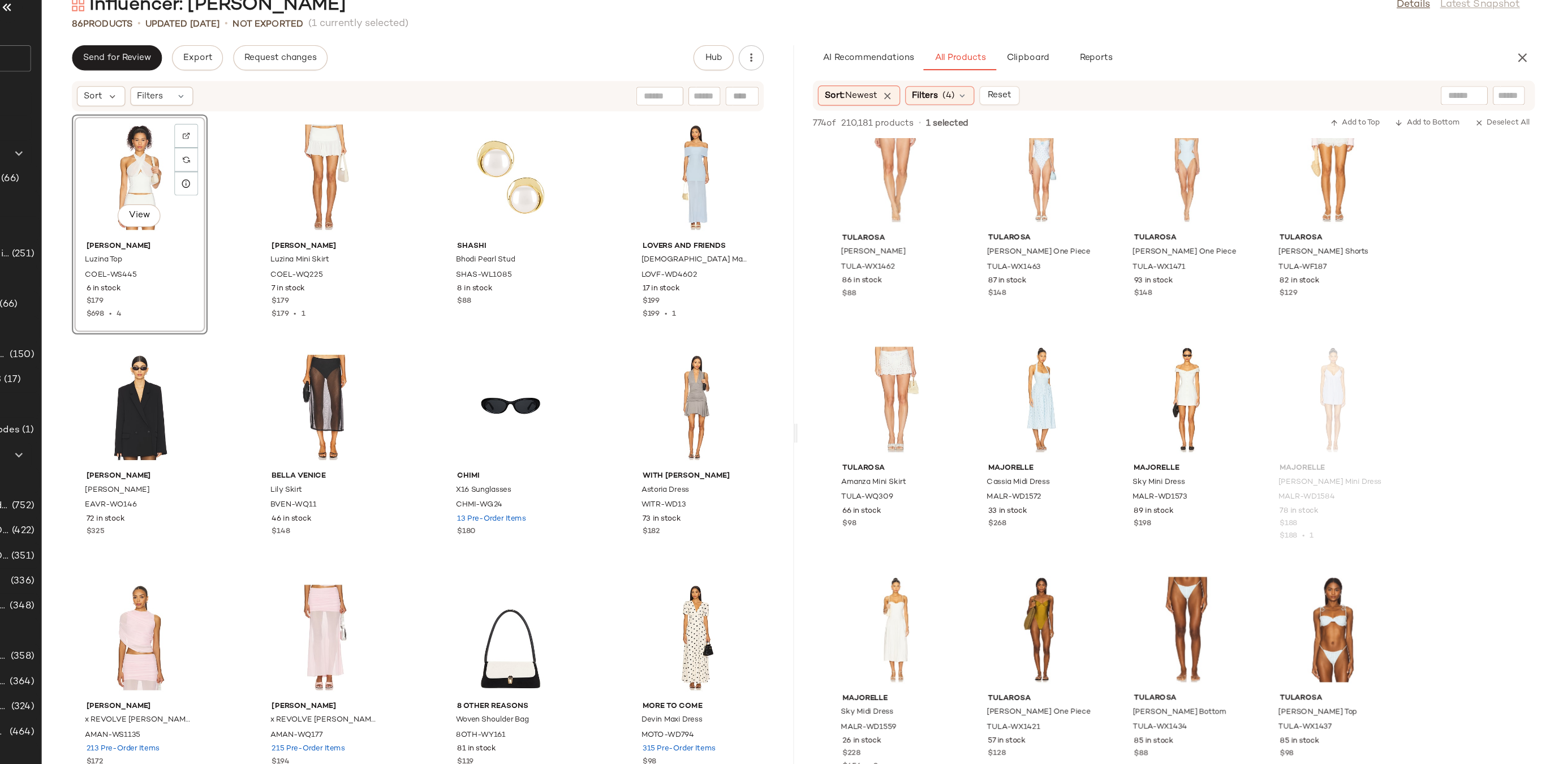
click at [1505, 115] on input "text" at bounding box center [1513, 111] width 20 height 12
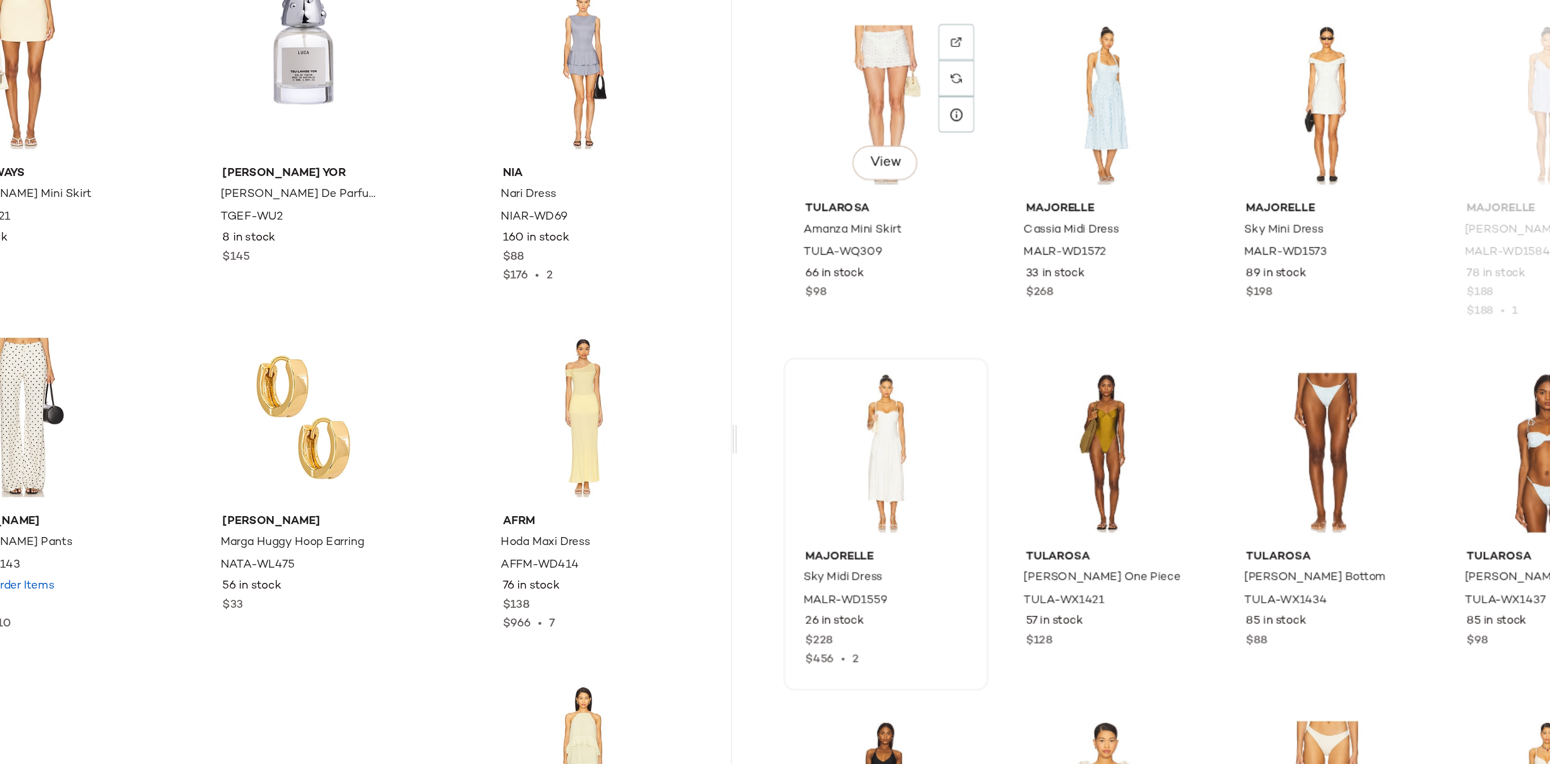
scroll to position [4961, 0]
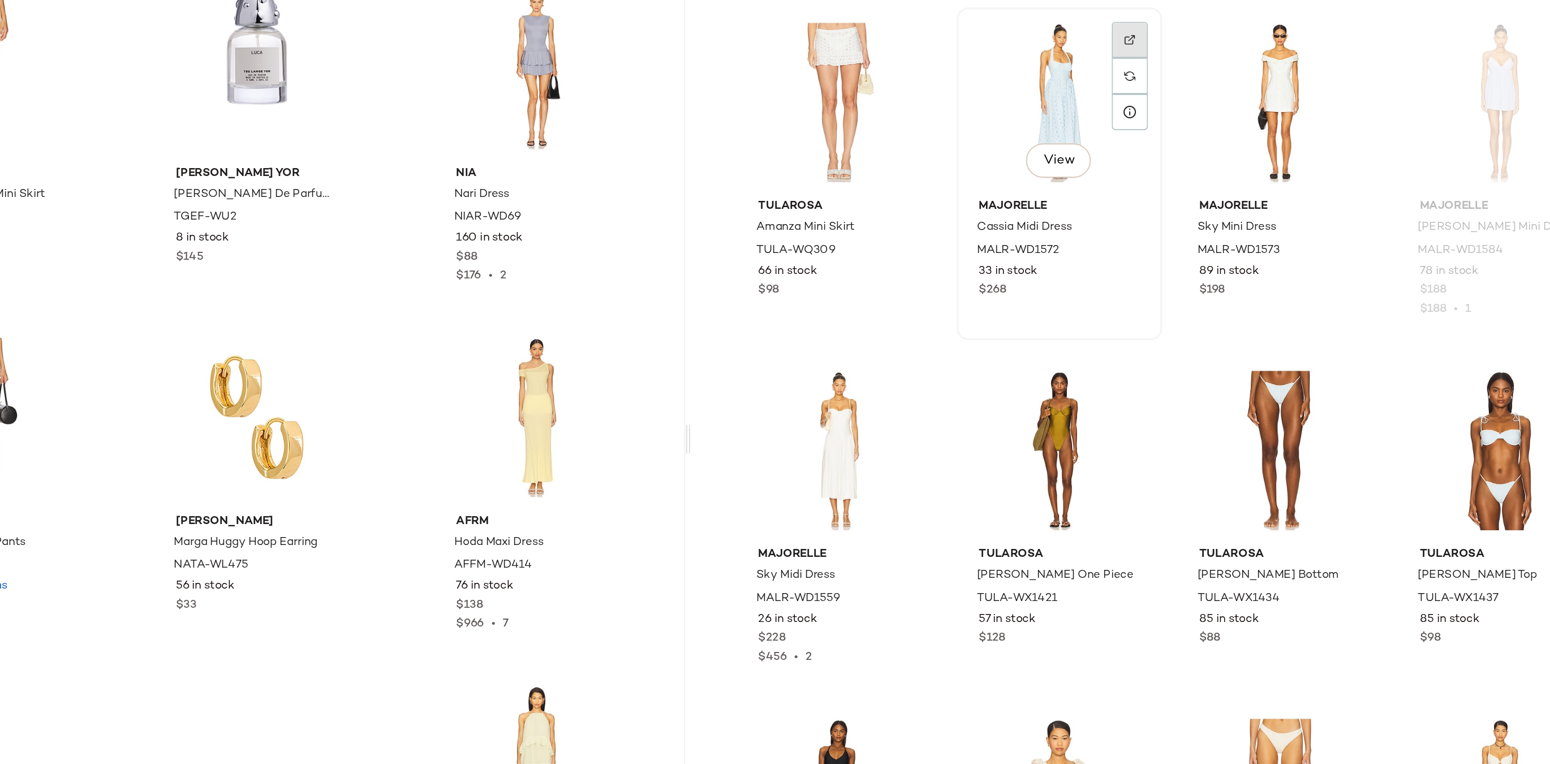
click at [1131, 188] on div at bounding box center [1134, 198] width 21 height 21
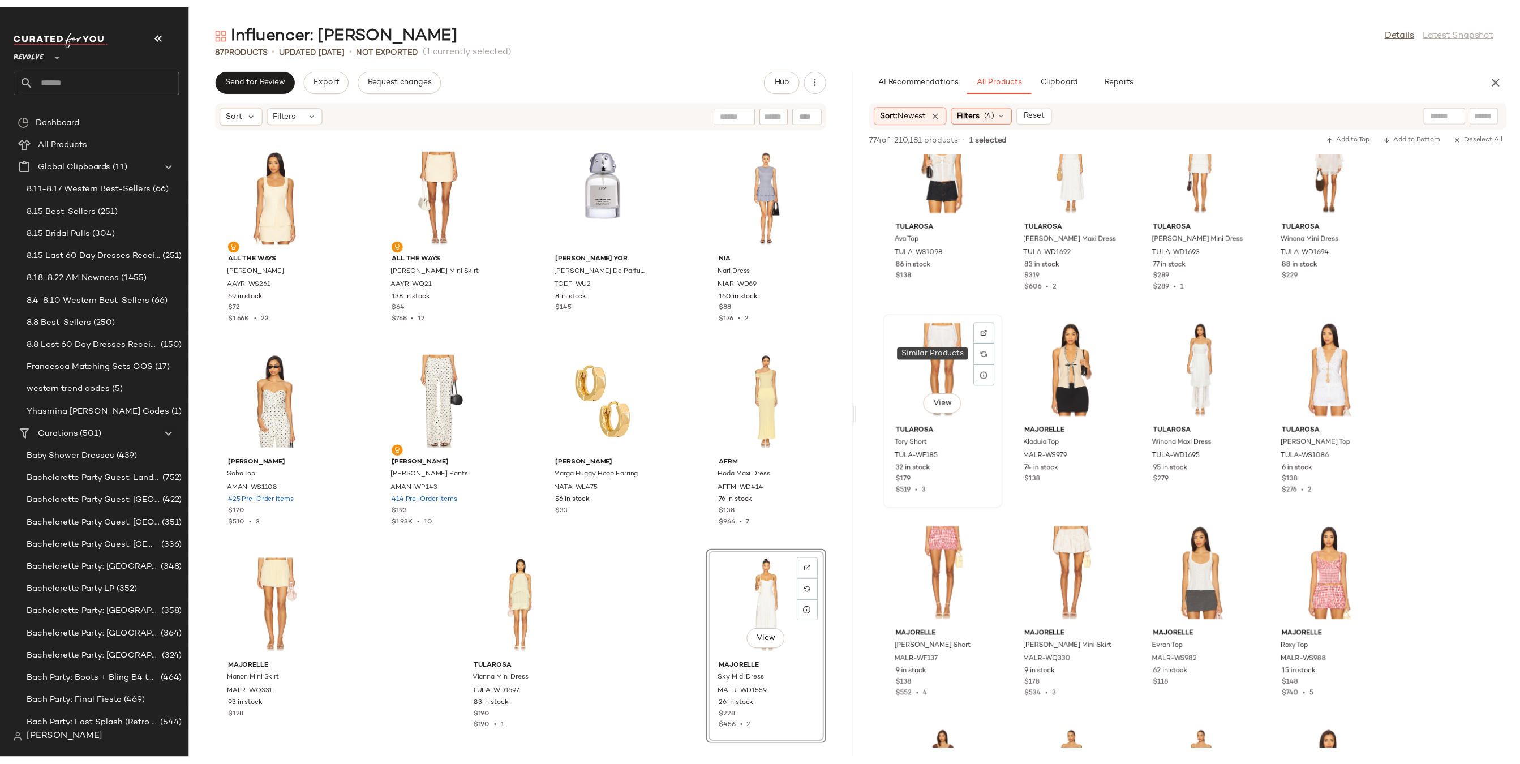
scroll to position [6201, 0]
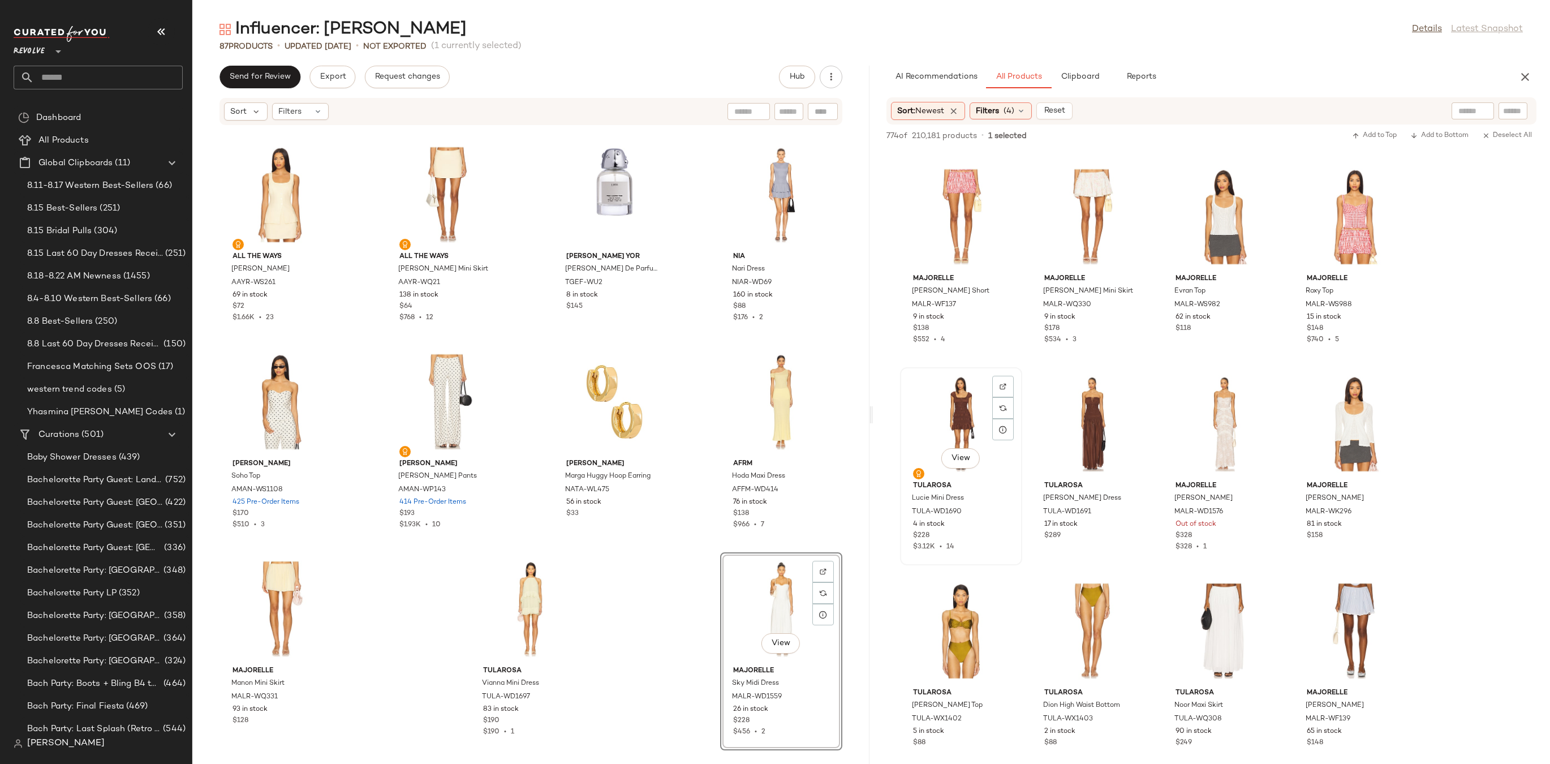
click at [928, 419] on div "View" at bounding box center [961, 423] width 114 height 105
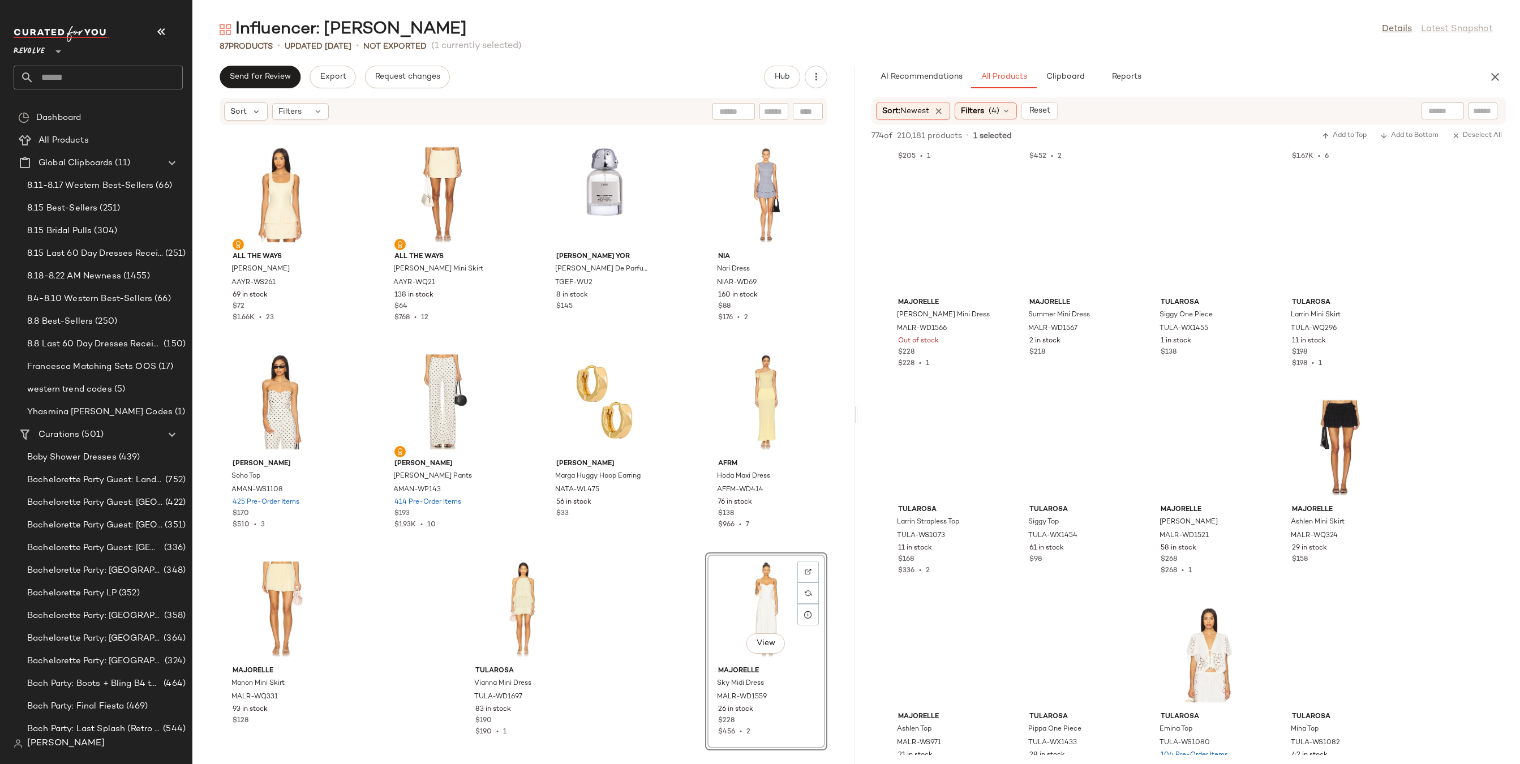
scroll to position [9488, 0]
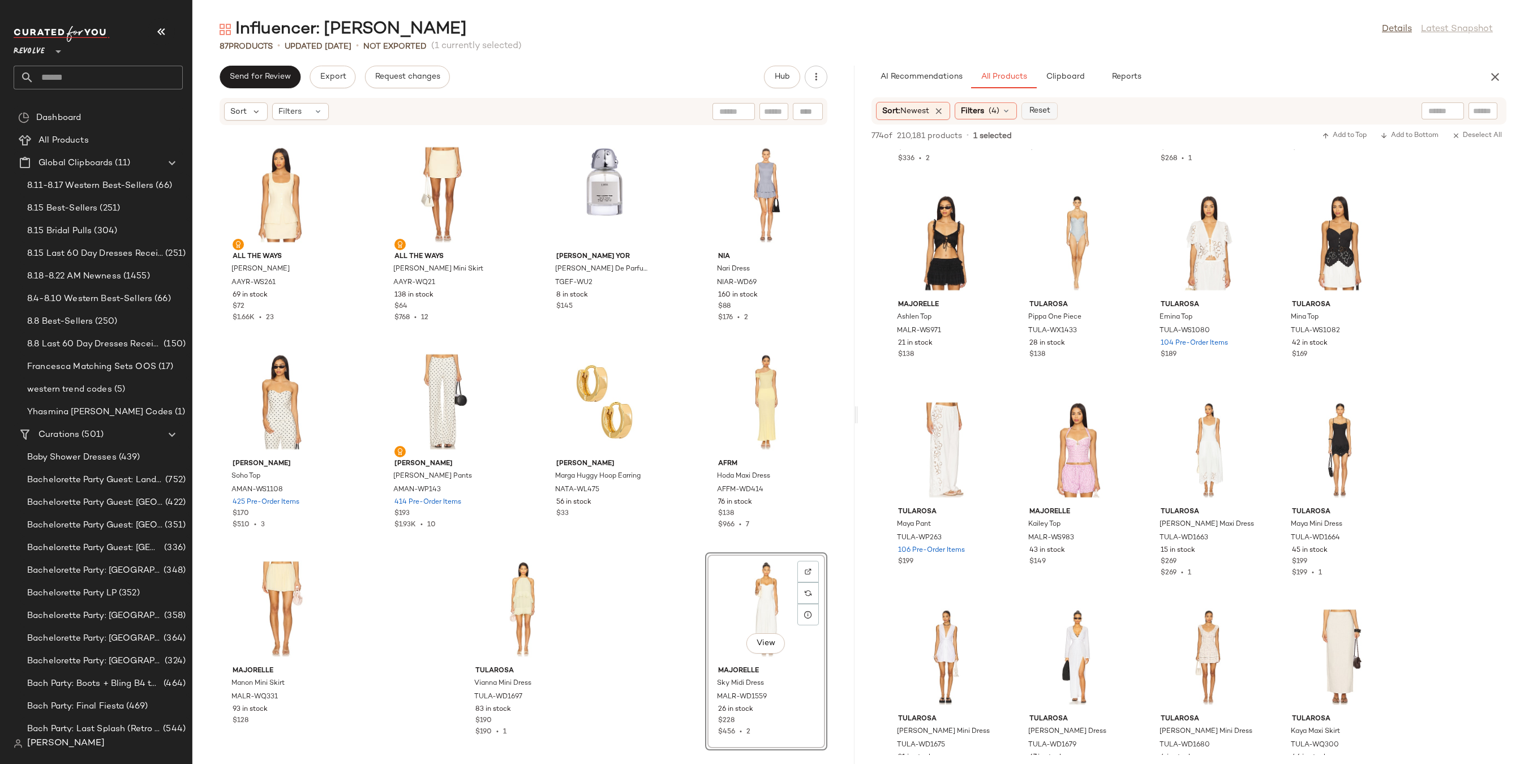
click at [1042, 108] on span "Reset" at bounding box center [1038, 110] width 21 height 9
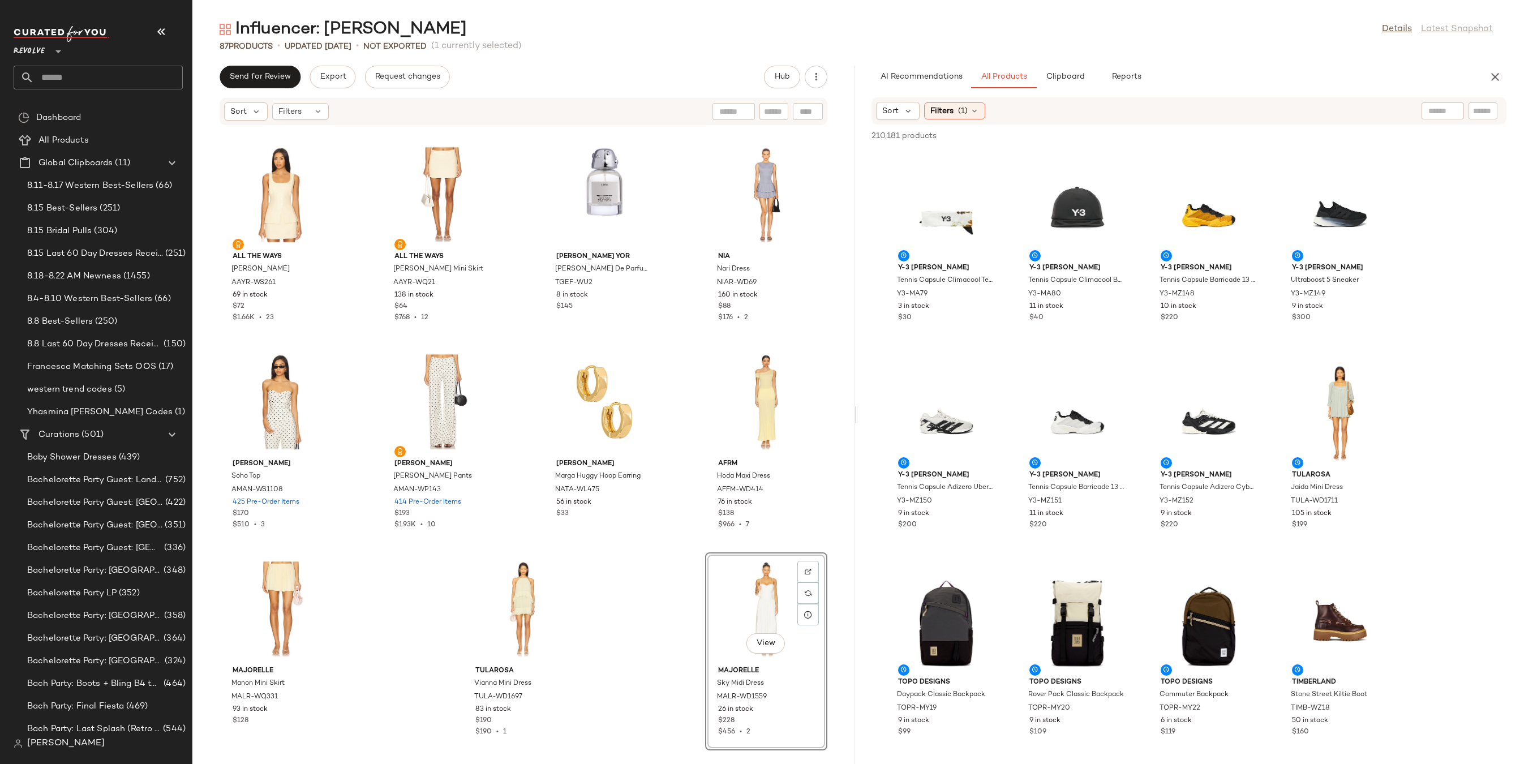
click at [1478, 110] on input "text" at bounding box center [1483, 111] width 20 height 12
paste input "**********"
type input "**********"
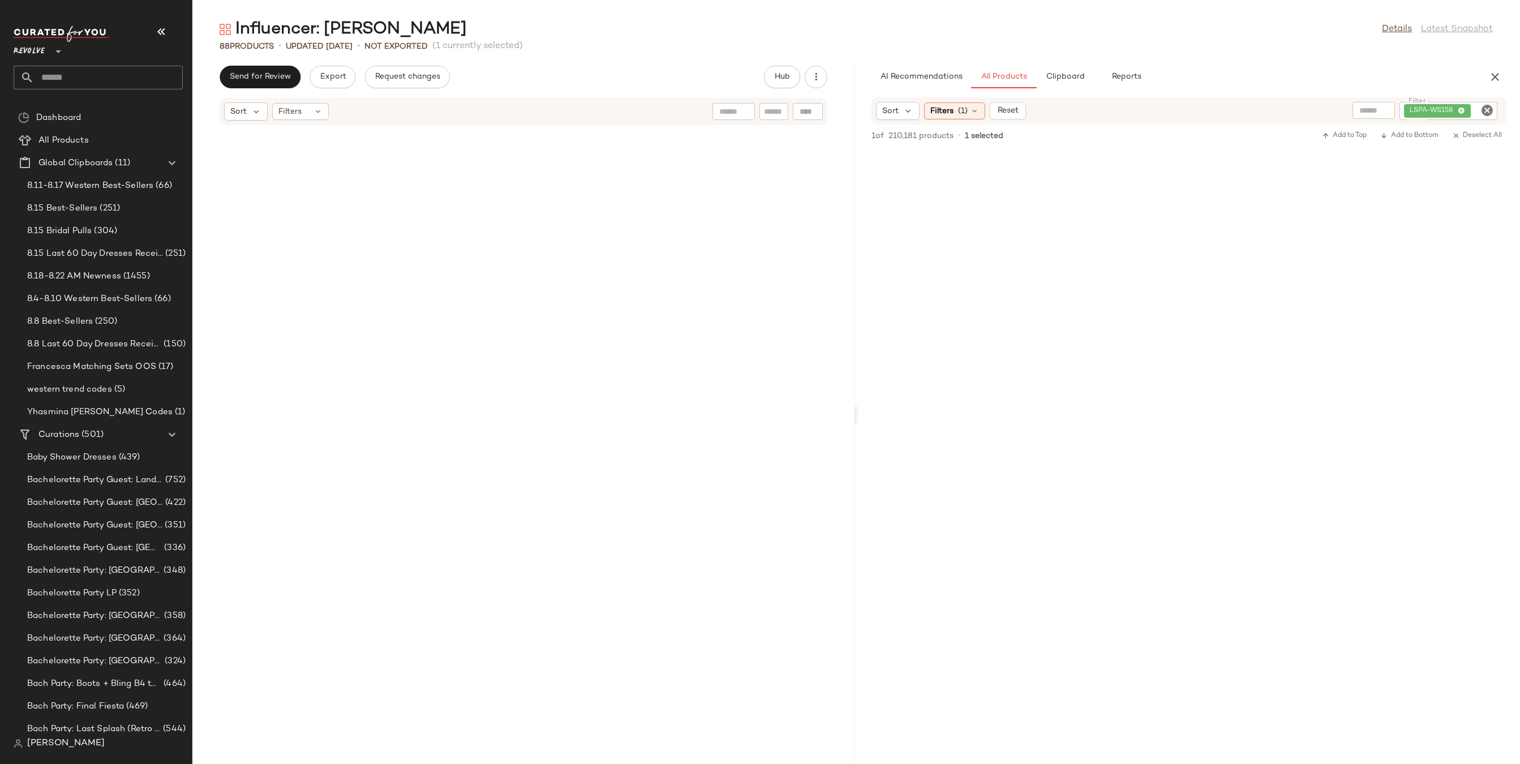
scroll to position [3933, 0]
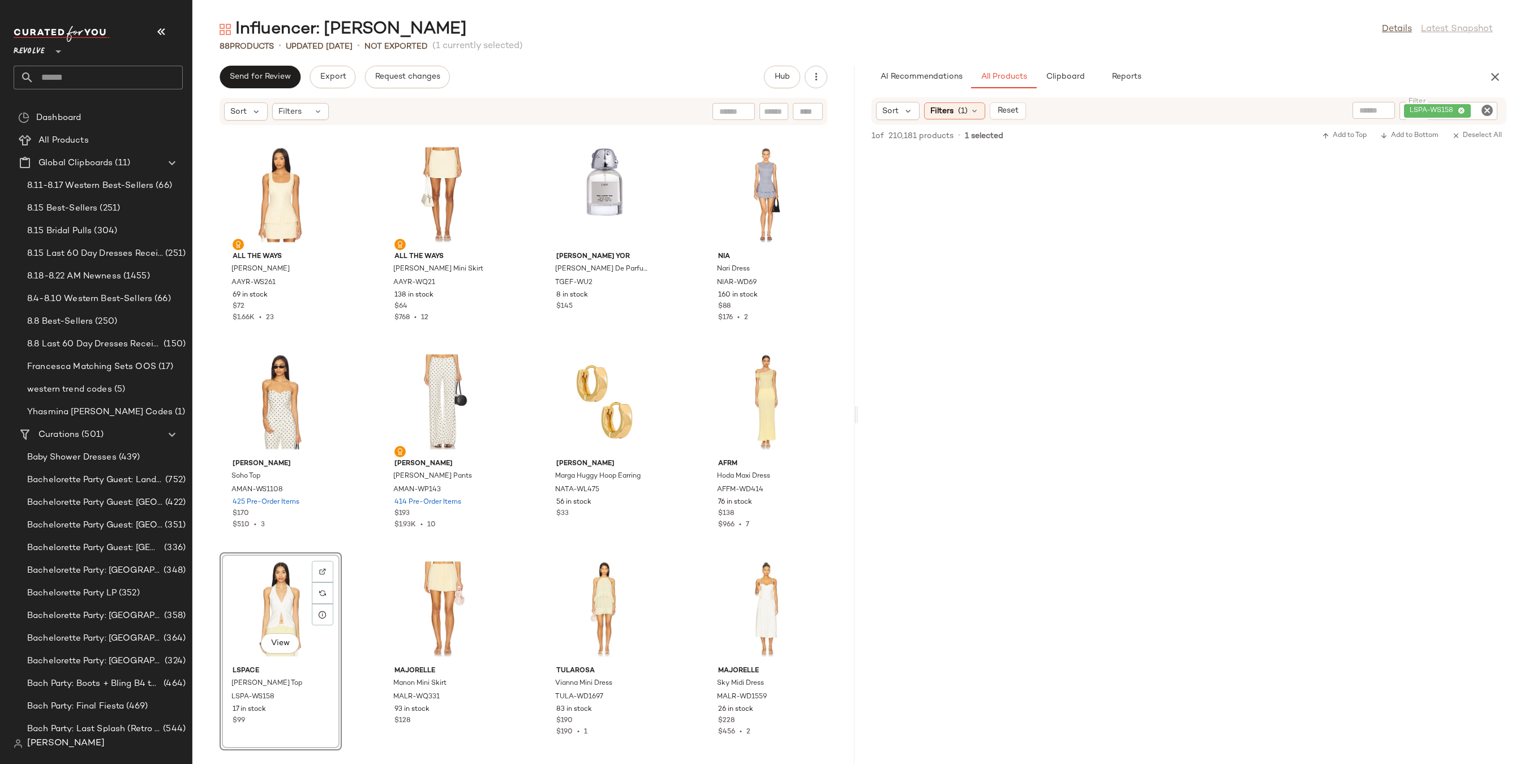
click at [1487, 106] on icon "Clear Filter" at bounding box center [1487, 111] width 14 height 14
click at [913, 114] on div "Sort" at bounding box center [898, 111] width 44 height 18
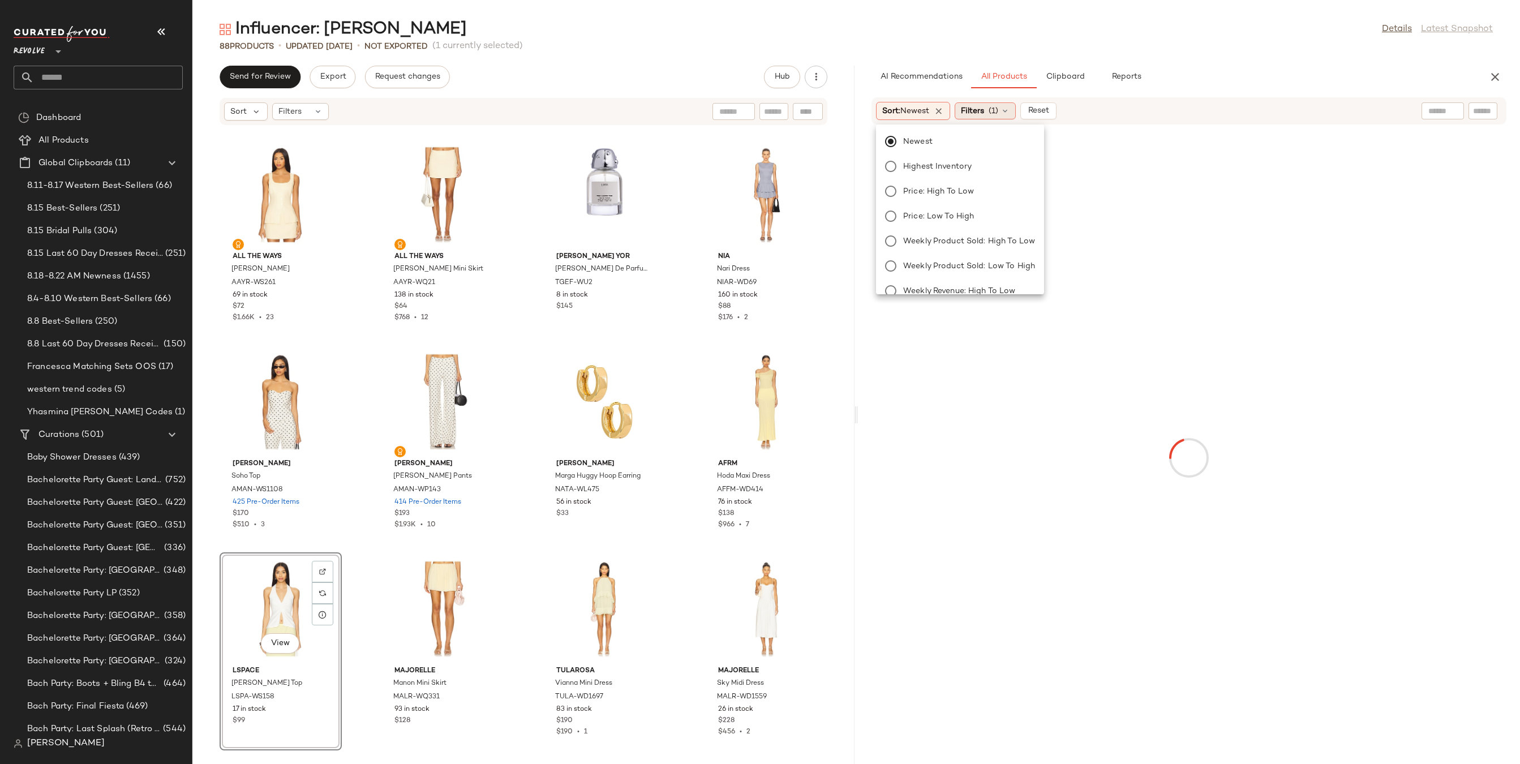
click at [1013, 109] on div "Filters (1)" at bounding box center [984, 110] width 61 height 17
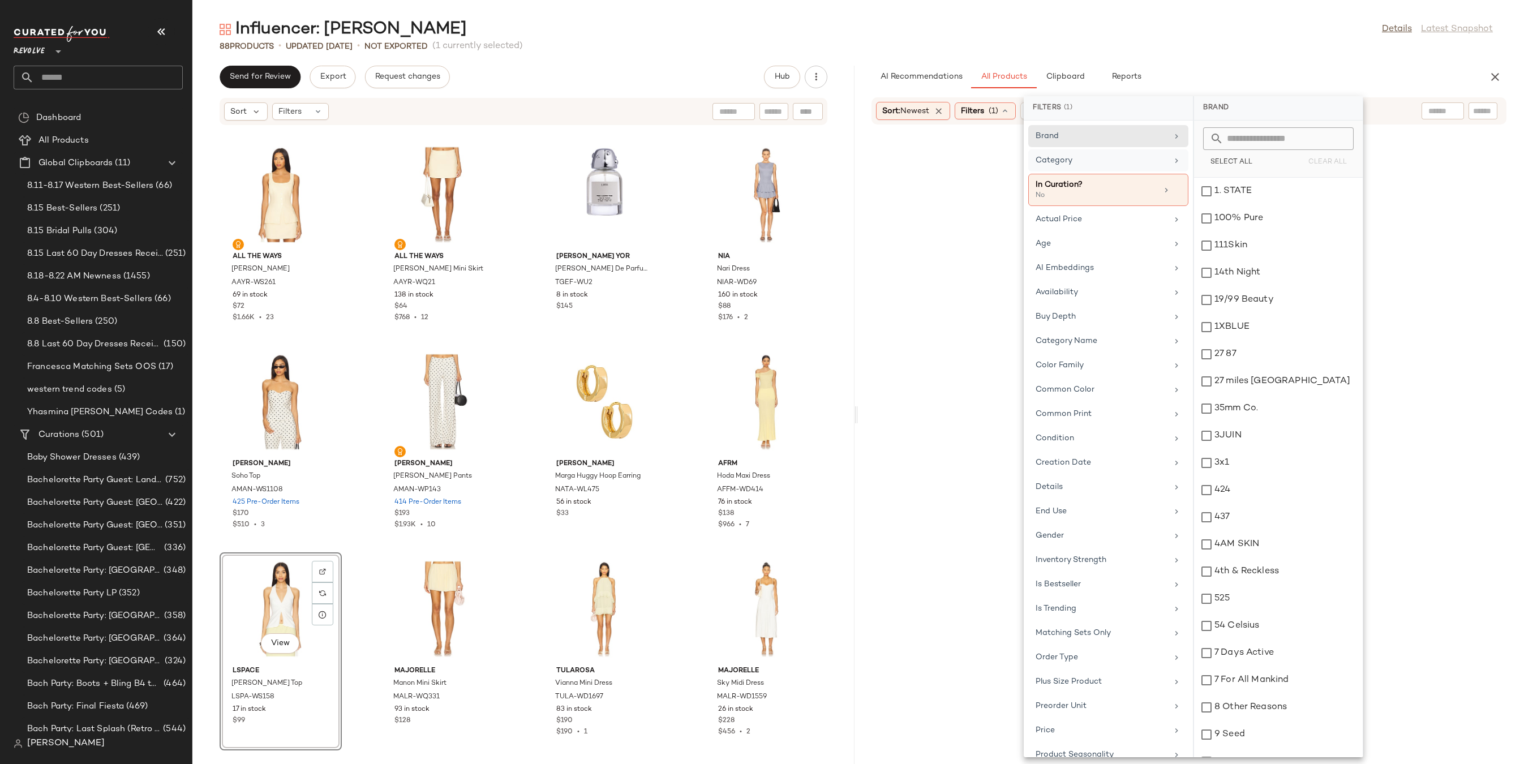
click at [1084, 157] on div "Category" at bounding box center [1101, 160] width 132 height 12
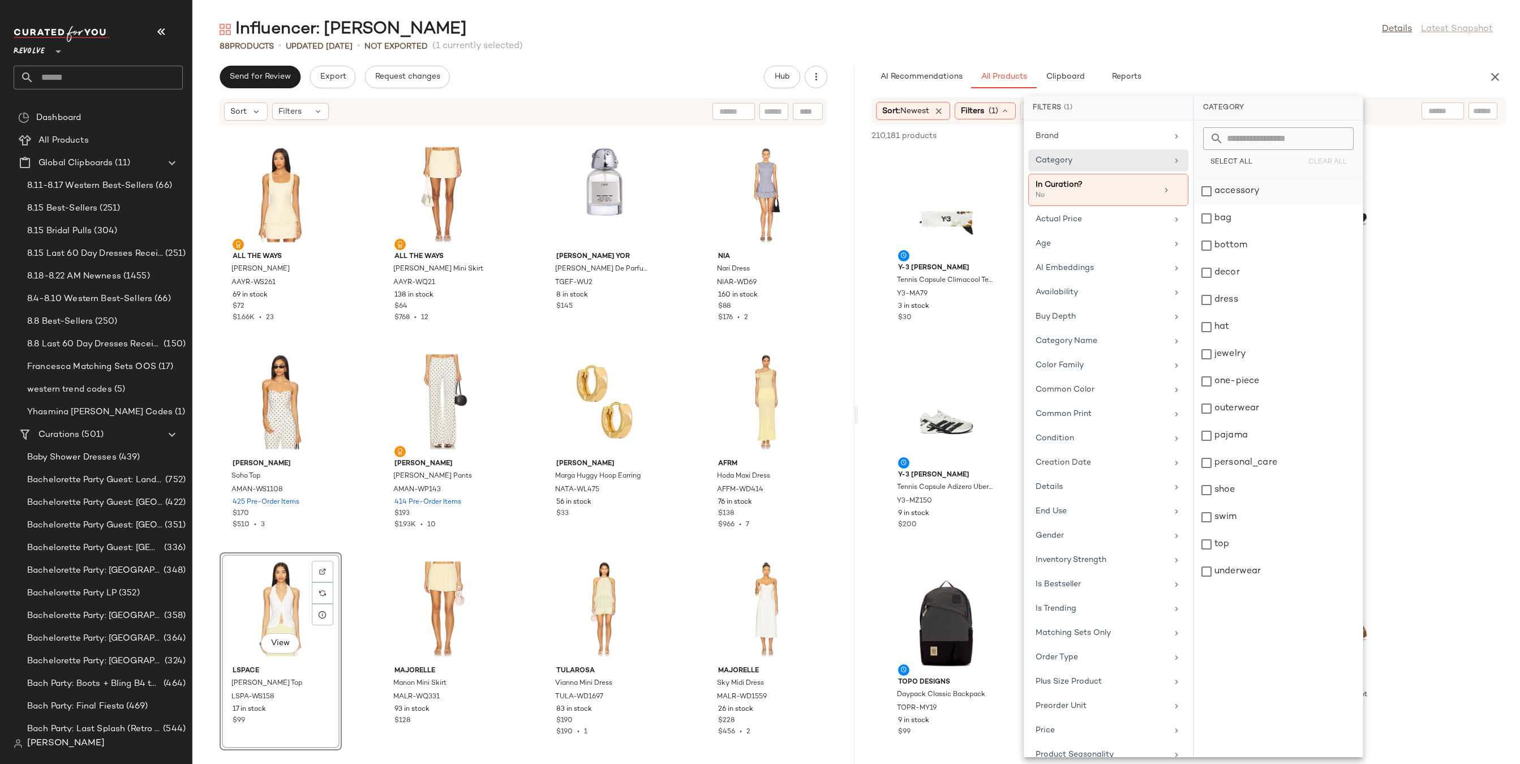
click at [1211, 205] on div "accessory" at bounding box center [1278, 218] width 169 height 27
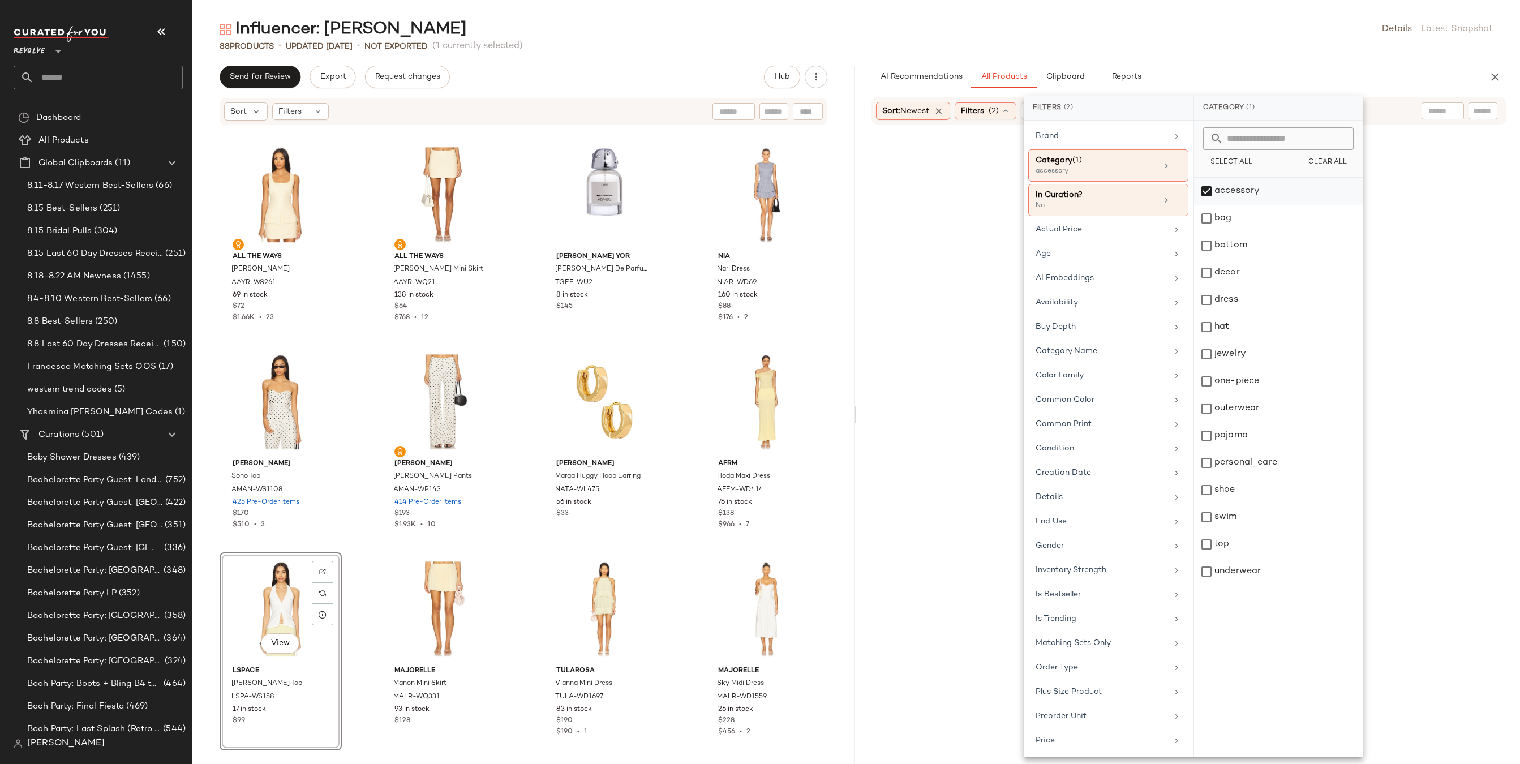
click at [1208, 205] on div "accessory" at bounding box center [1278, 218] width 169 height 27
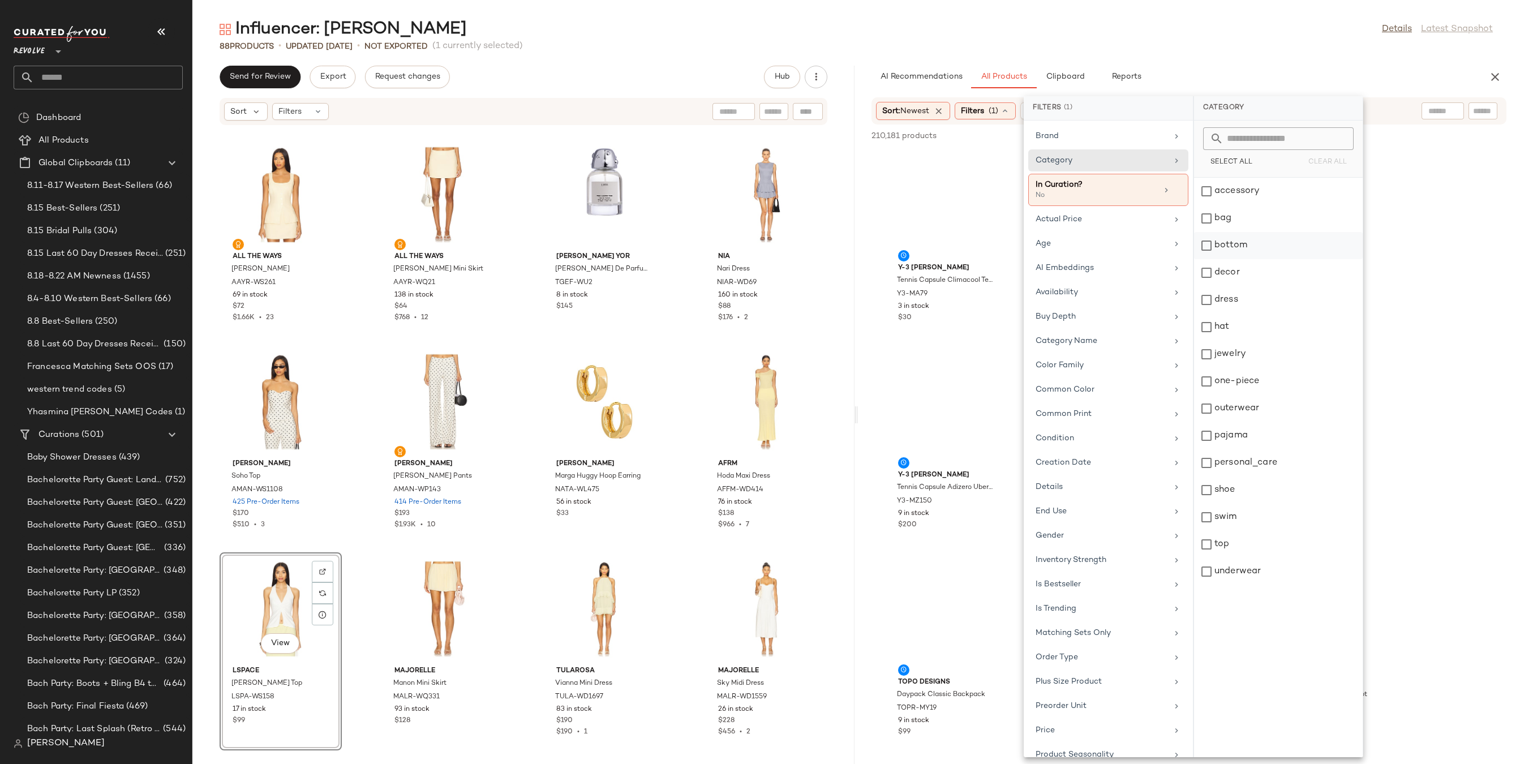
click at [1205, 259] on div "bottom" at bounding box center [1278, 272] width 169 height 27
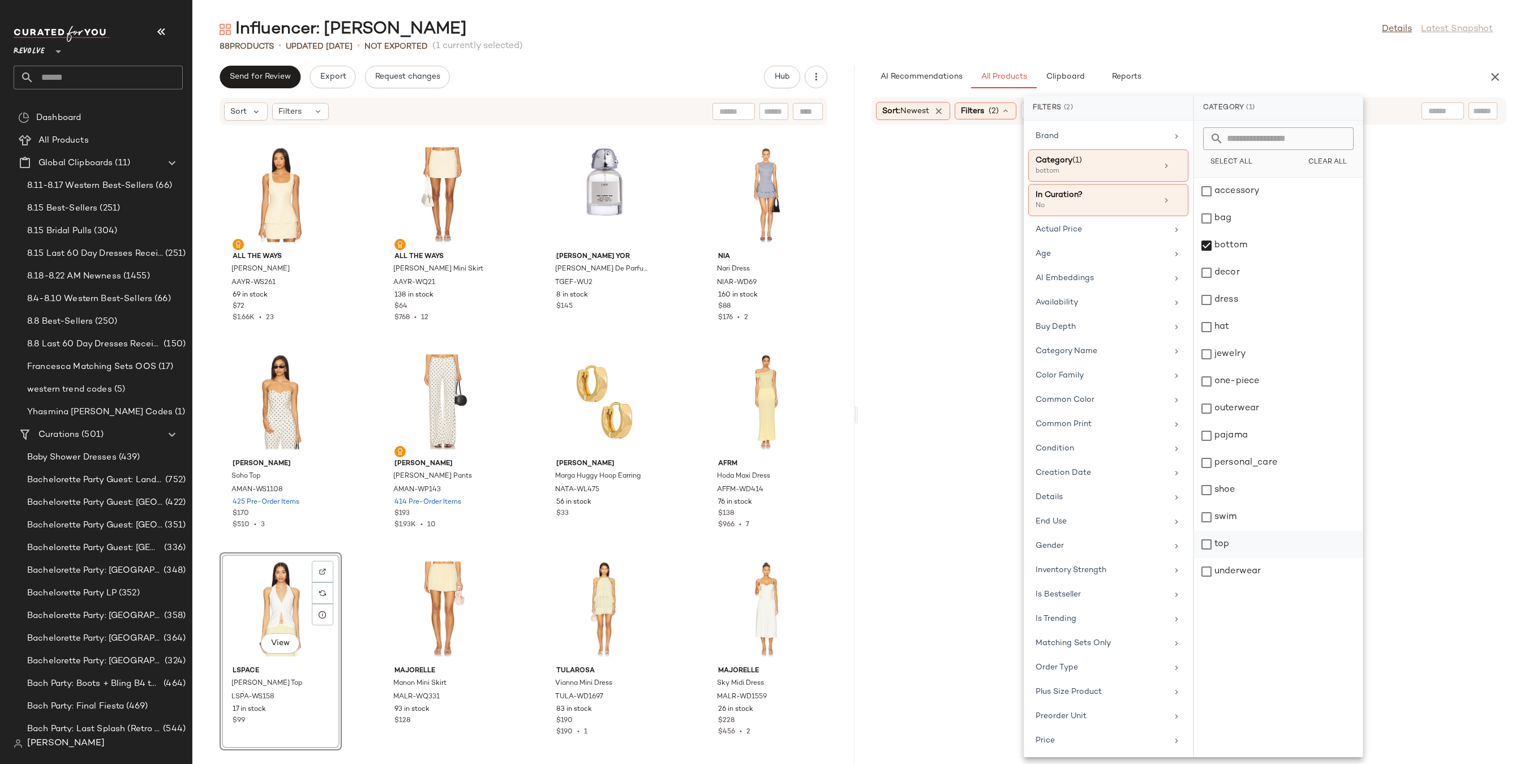
click at [1208, 558] on div "top" at bounding box center [1278, 571] width 169 height 27
click at [1207, 422] on div "outerwear" at bounding box center [1278, 435] width 169 height 27
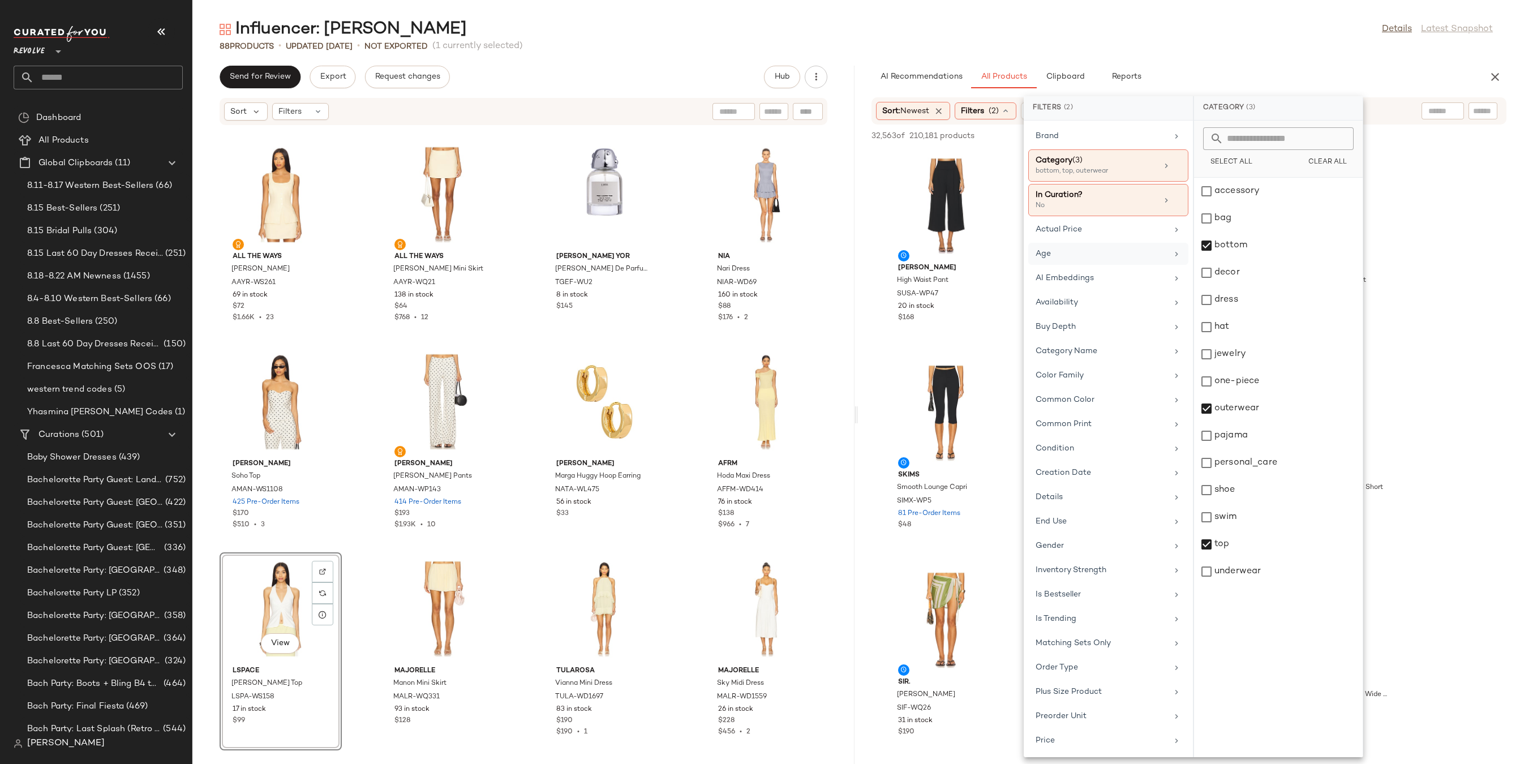
click at [1108, 257] on div "Age" at bounding box center [1101, 254] width 132 height 12
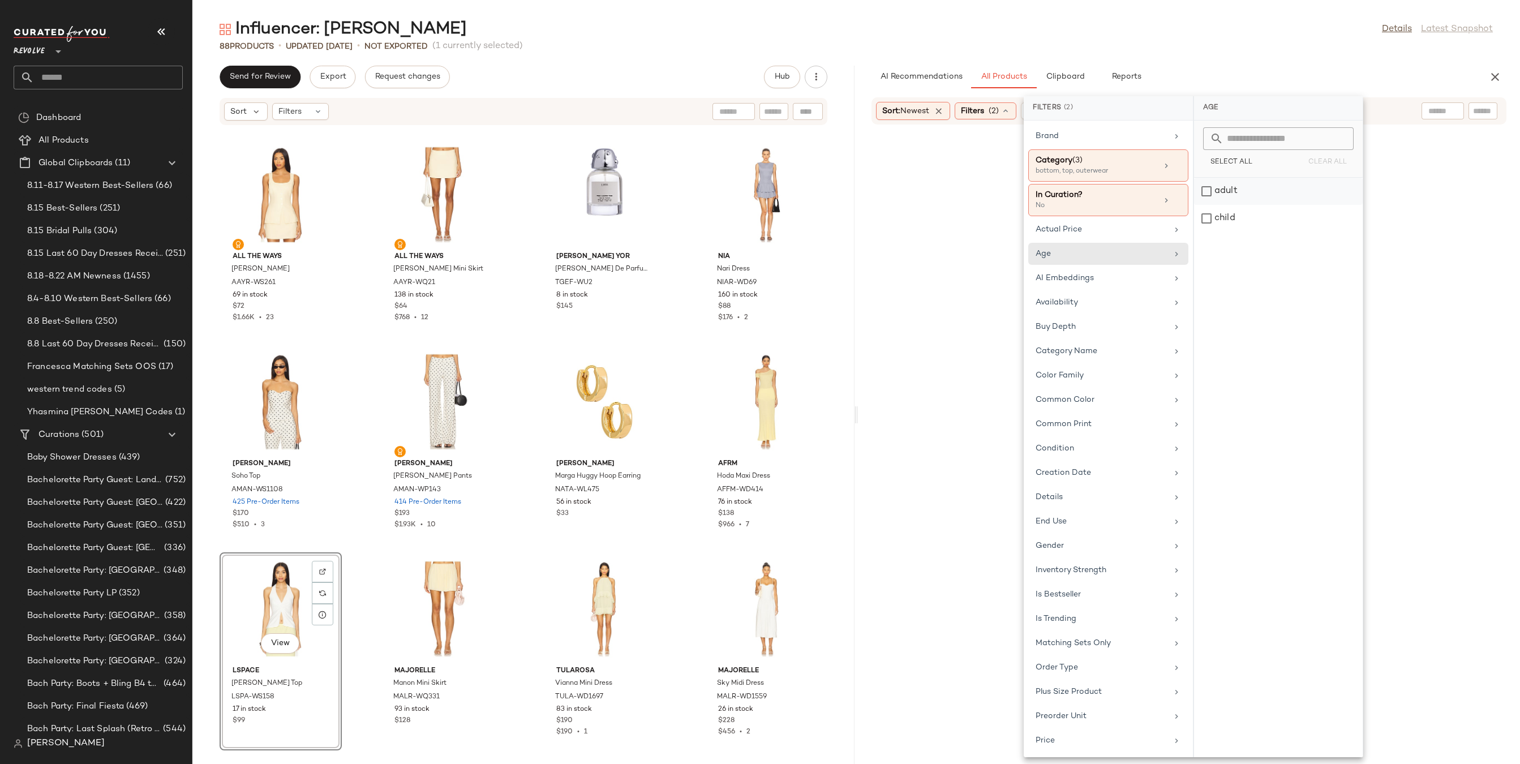
click at [1230, 205] on div "adult" at bounding box center [1278, 218] width 169 height 27
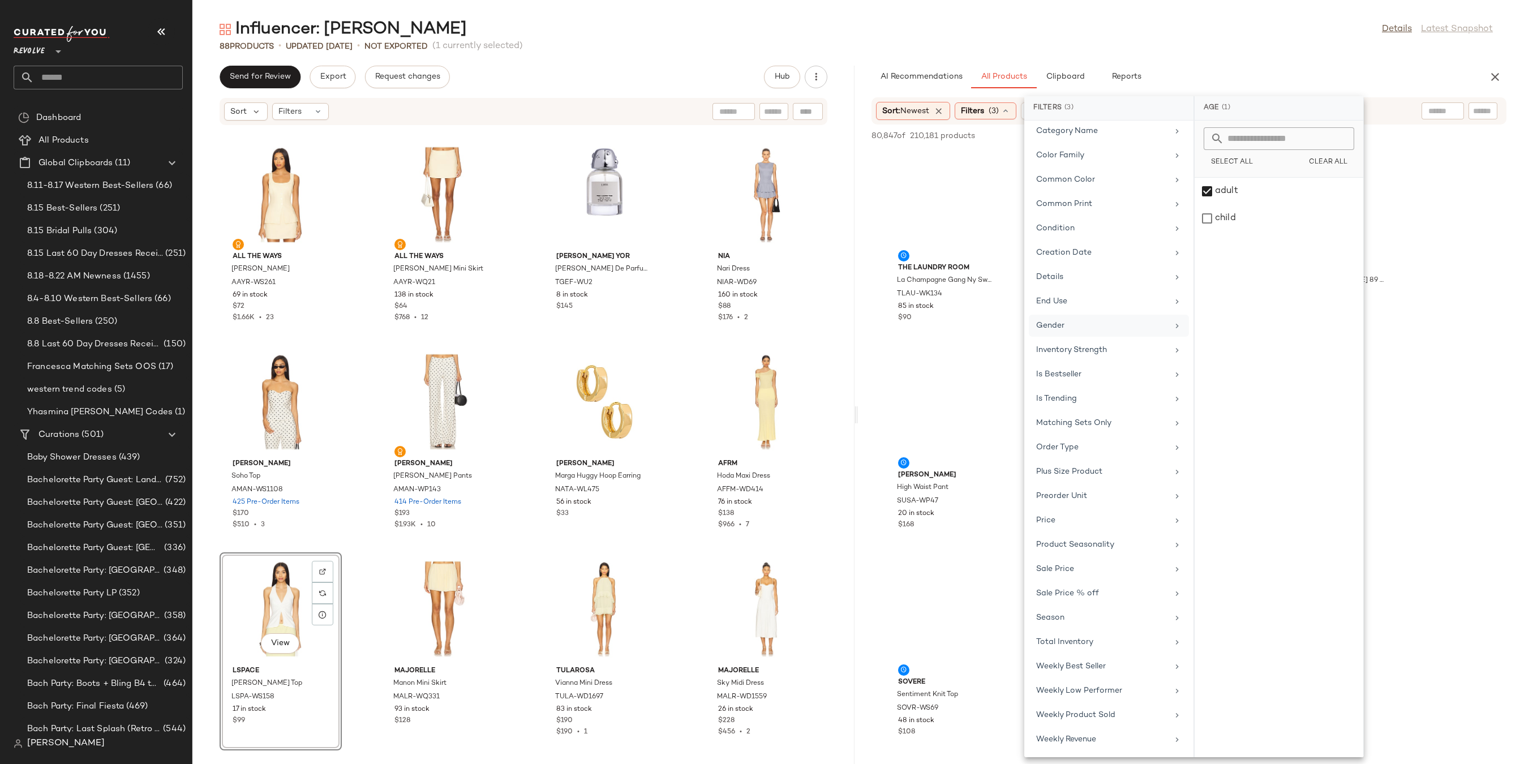
click at [1088, 323] on div "Gender" at bounding box center [1102, 326] width 132 height 12
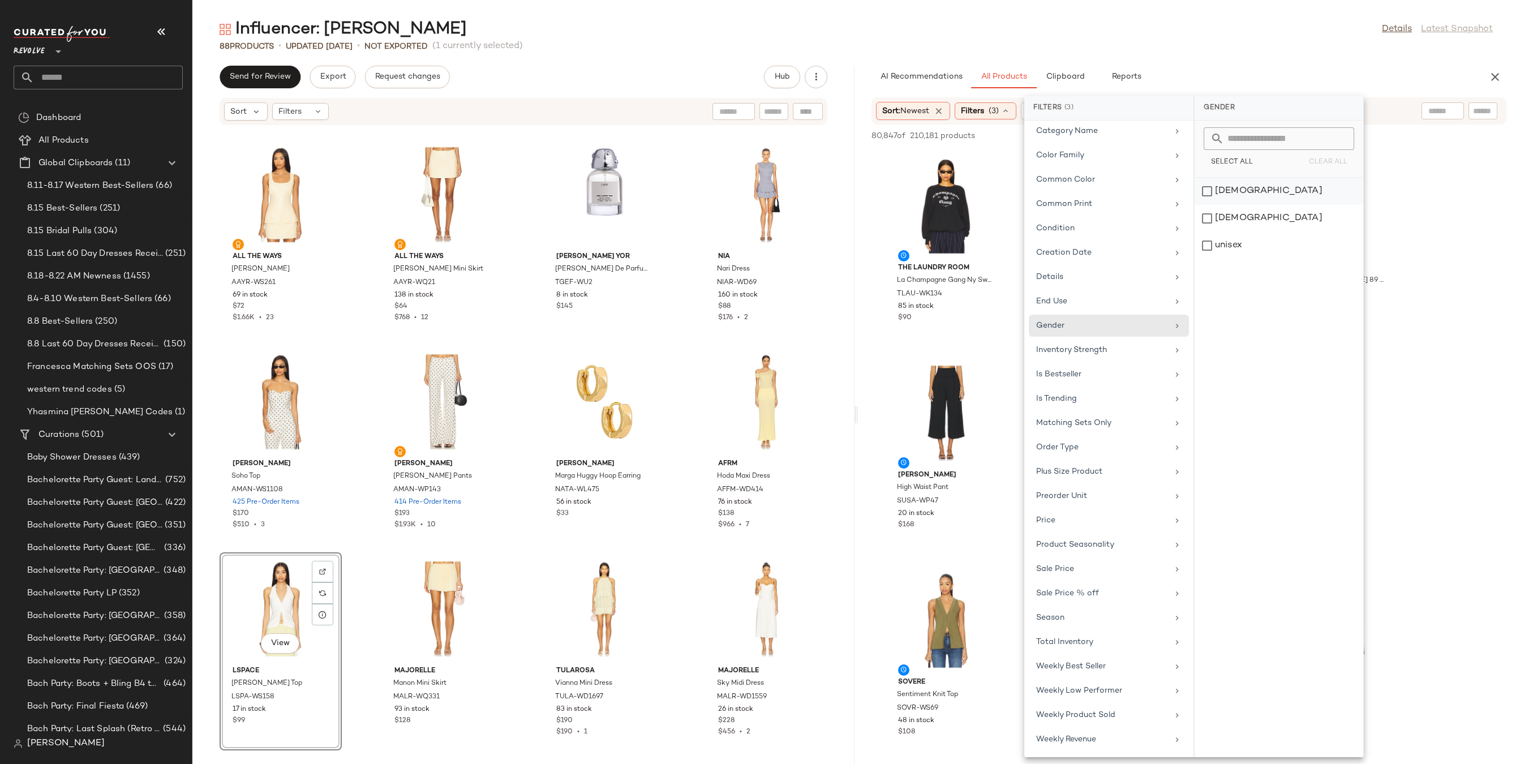
click at [1220, 205] on div "[DEMOGRAPHIC_DATA]" at bounding box center [1278, 218] width 169 height 27
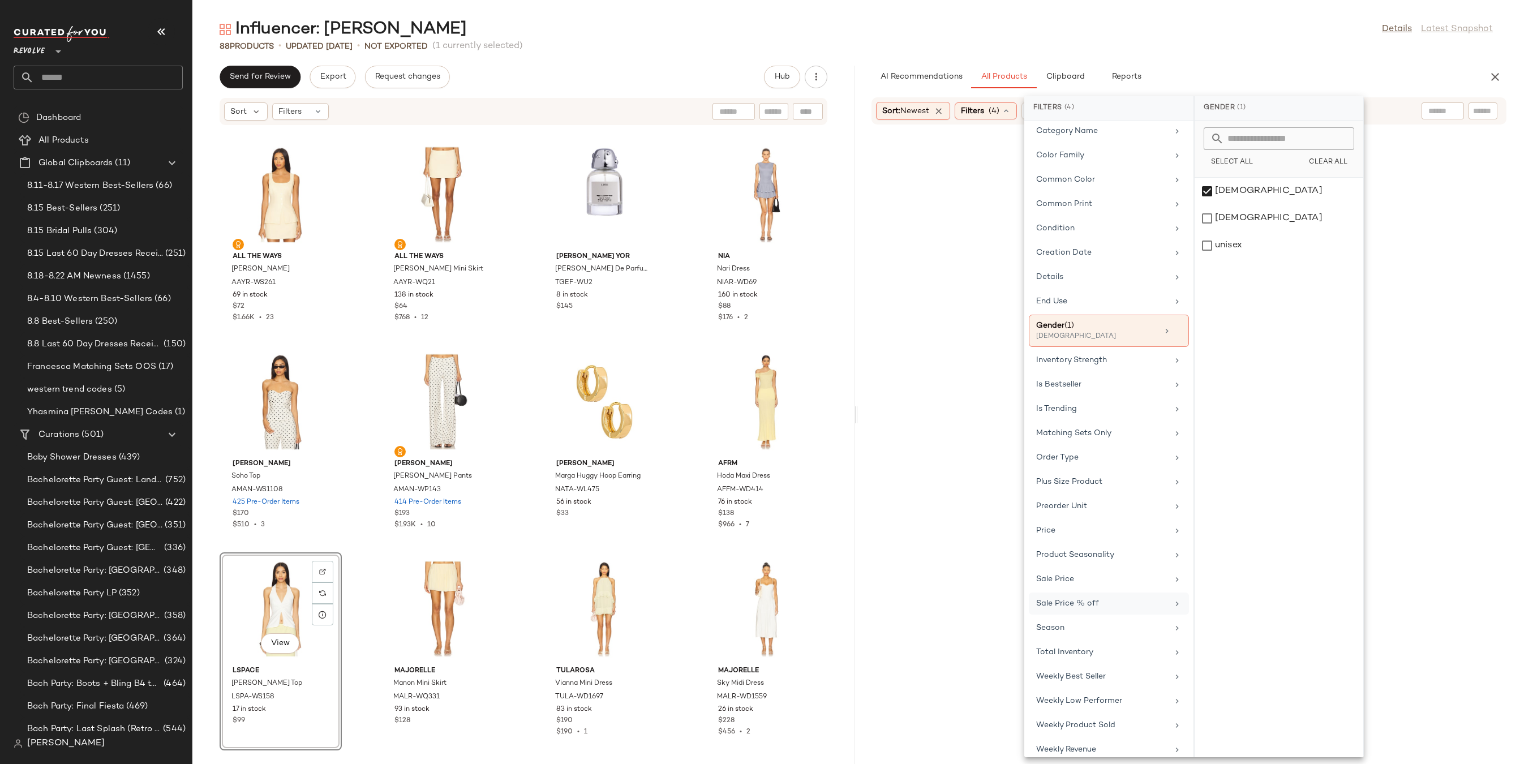
click at [1082, 598] on div "Sale Price % off" at bounding box center [1102, 603] width 132 height 12
click at [1091, 580] on div "Sale Price" at bounding box center [1102, 579] width 132 height 12
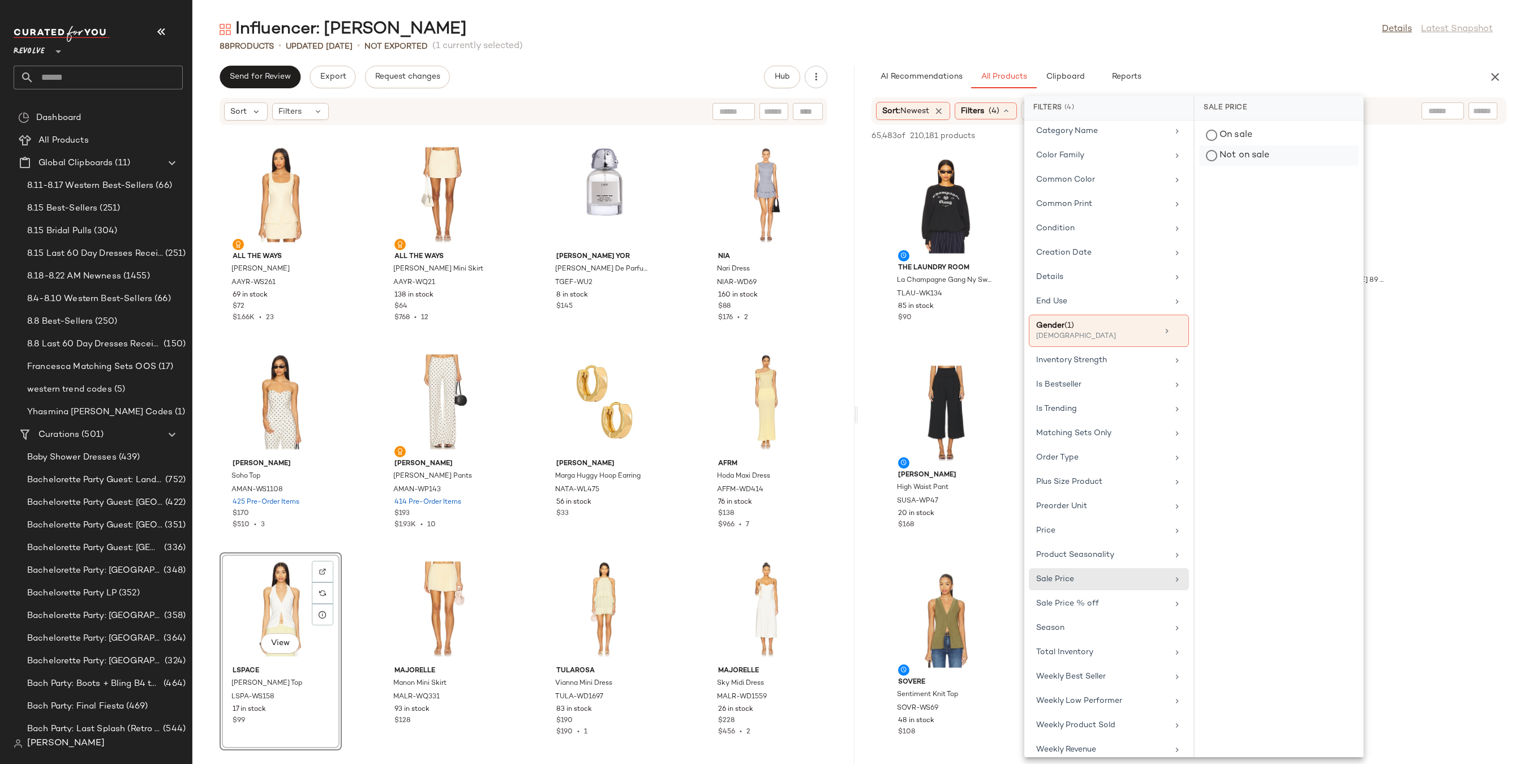
click at [1214, 160] on div "Not on sale" at bounding box center [1279, 155] width 160 height 20
click at [1239, 42] on div "88 Products • updated [DATE] • Not Exported (1 currently selected)" at bounding box center [855, 46] width 1327 height 11
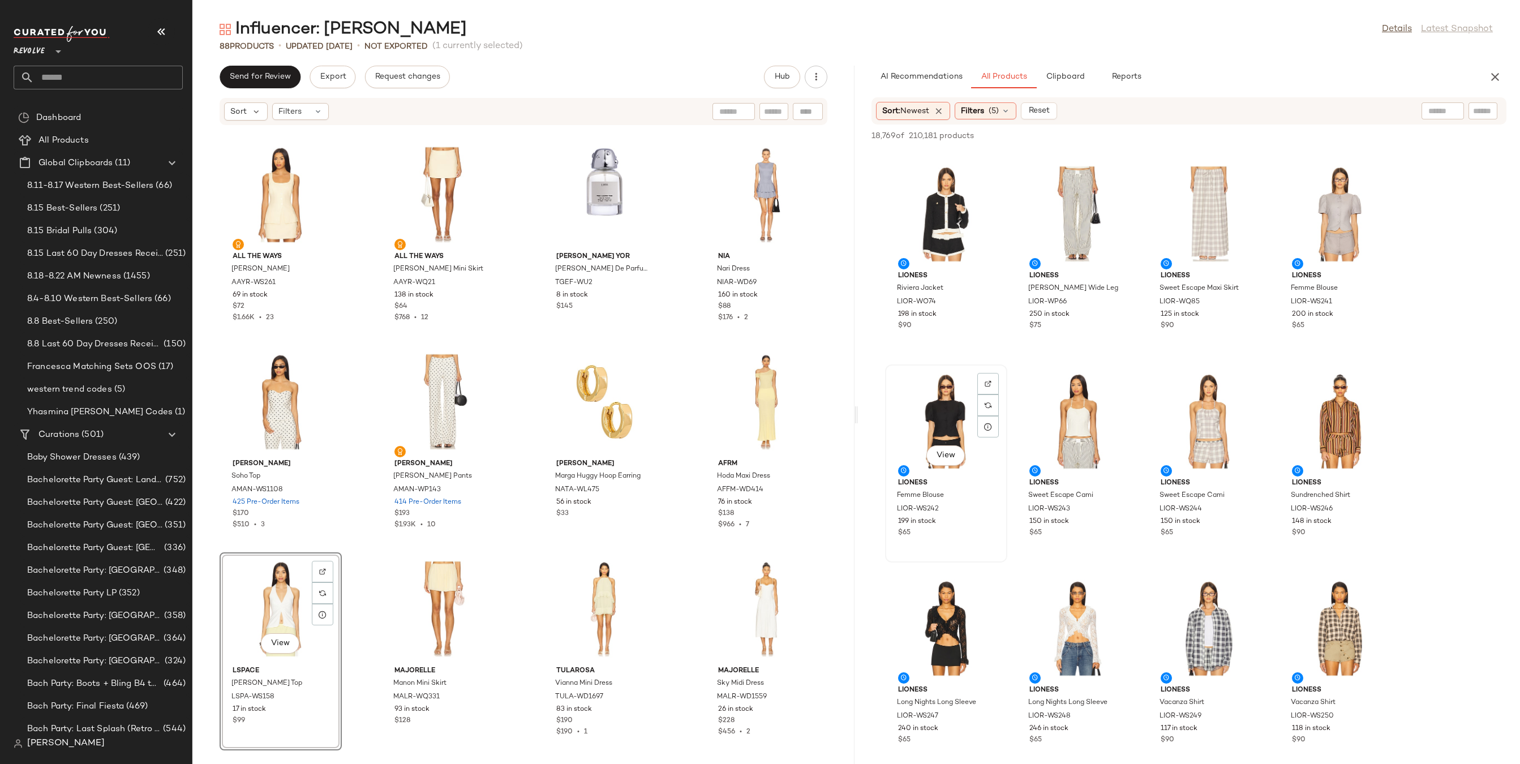
scroll to position [3717, 0]
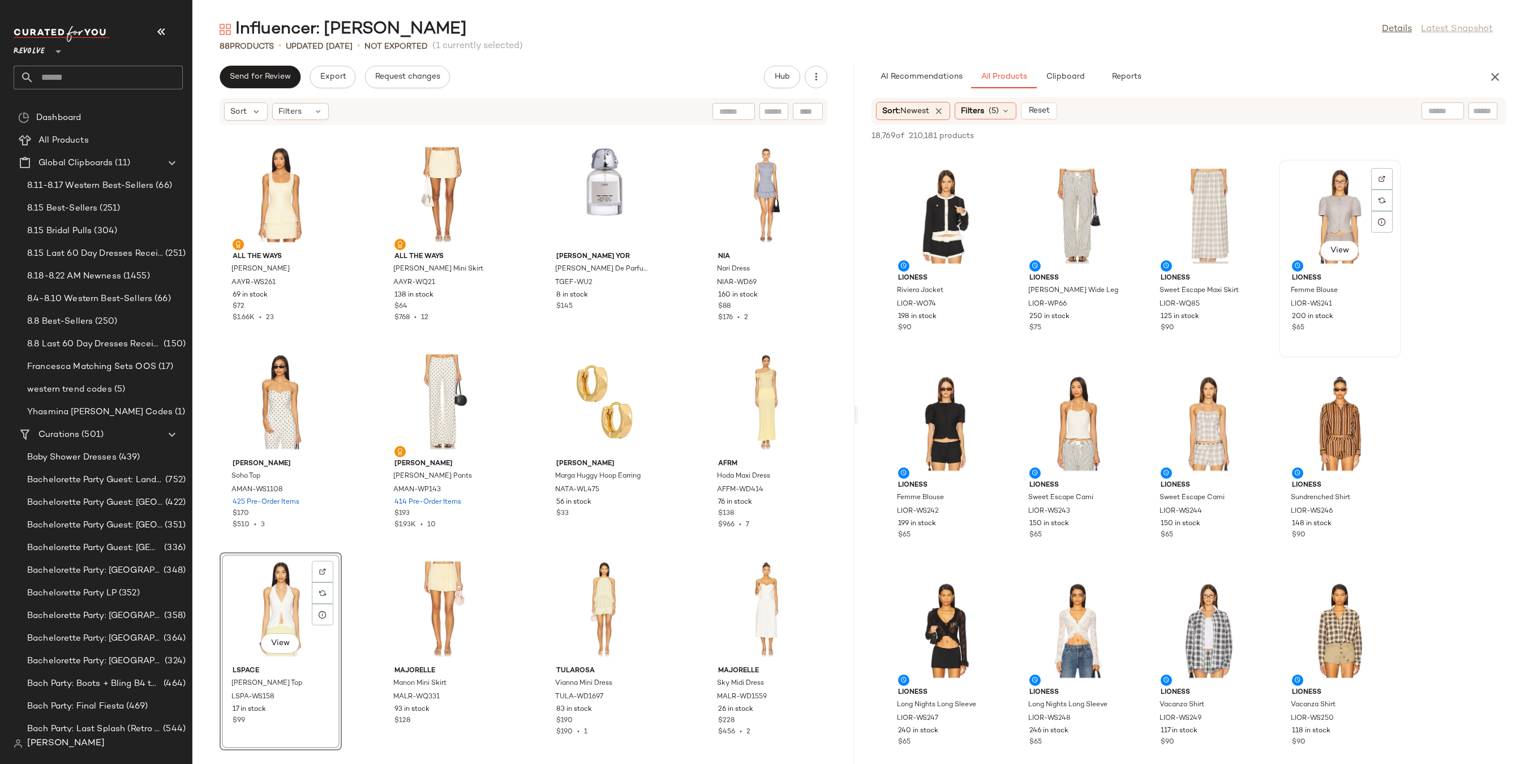
click at [1315, 195] on div "View" at bounding box center [1340, 215] width 114 height 105
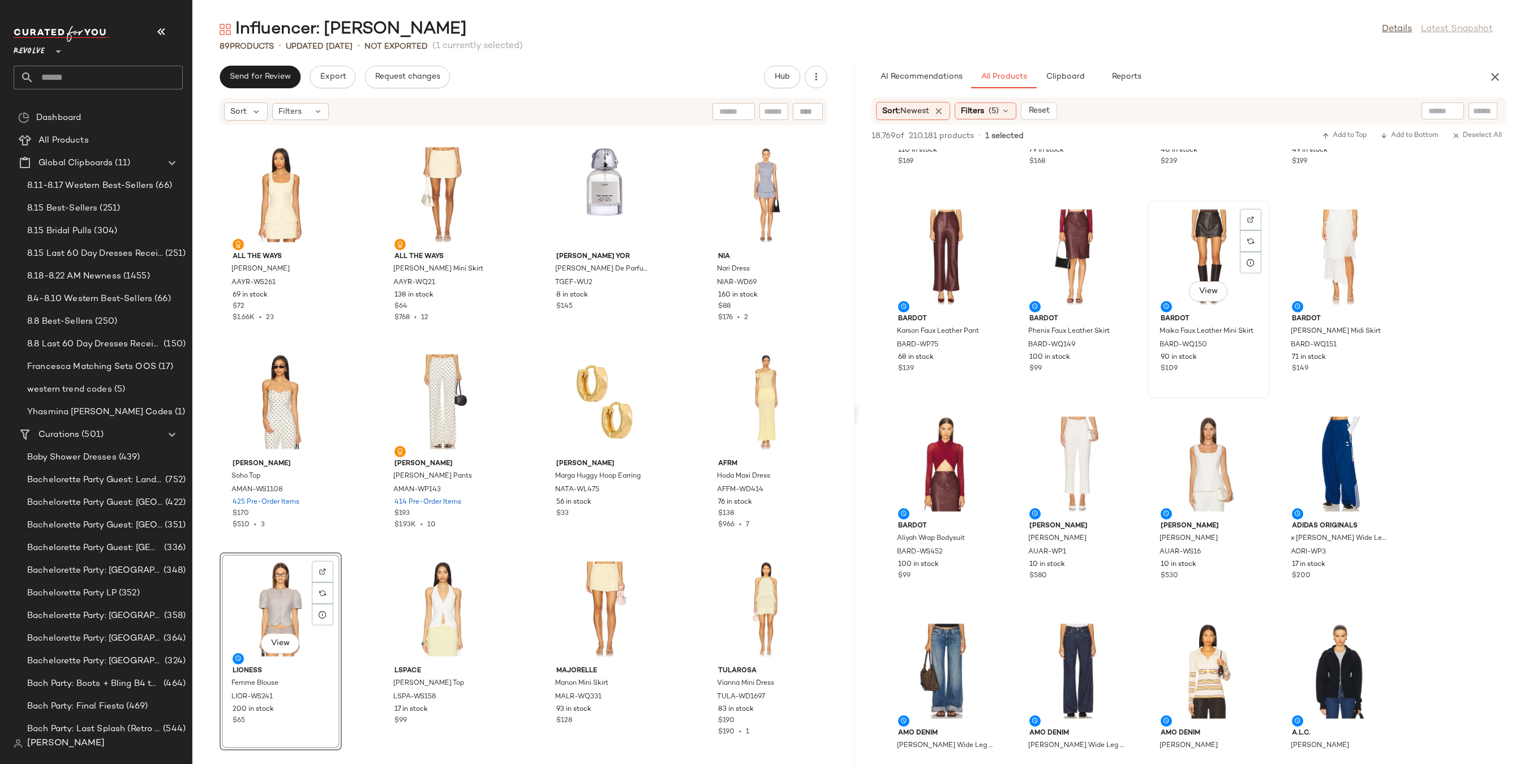
scroll to position [6570, 0]
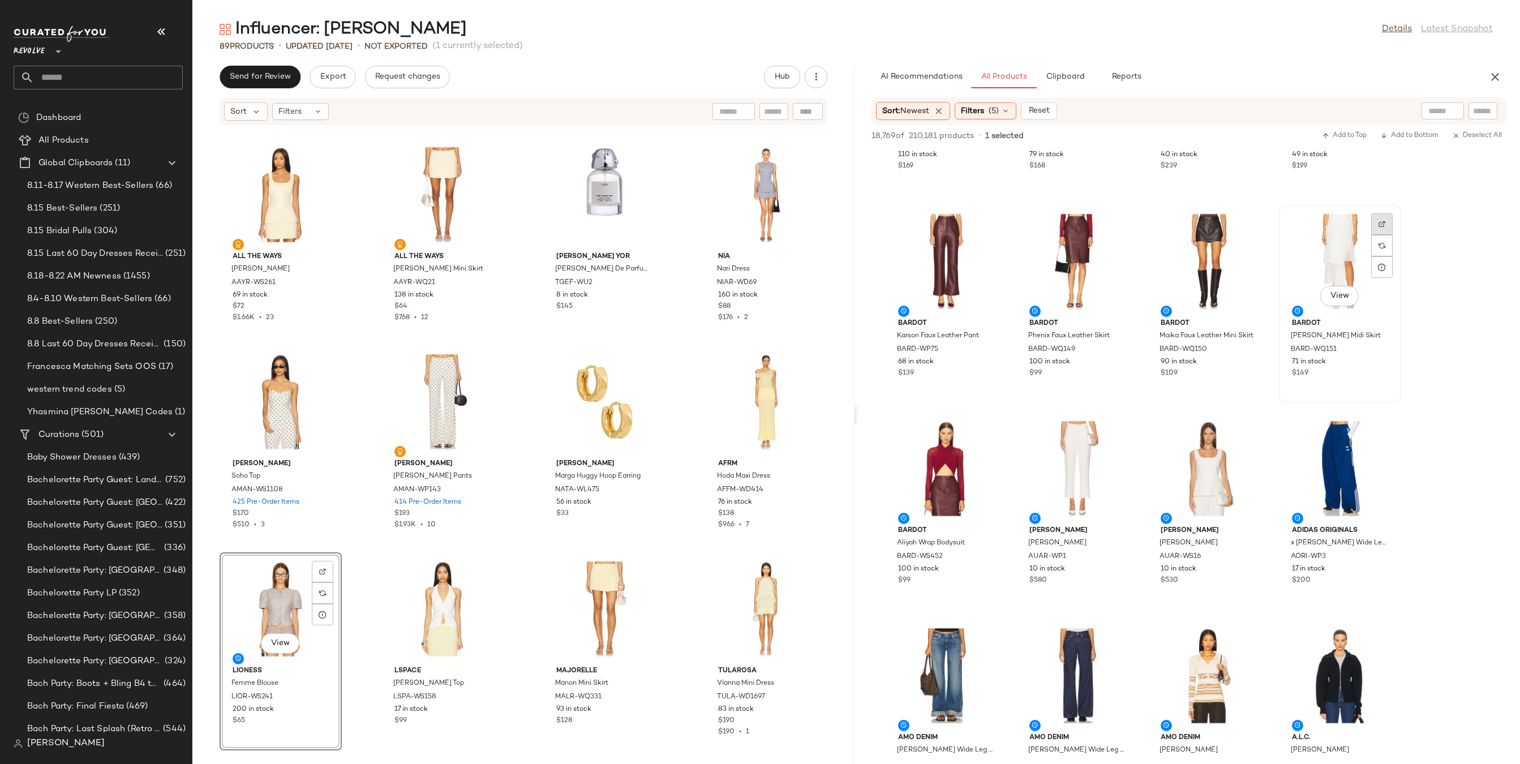
click at [1383, 235] on div at bounding box center [1381, 245] width 21 height 21
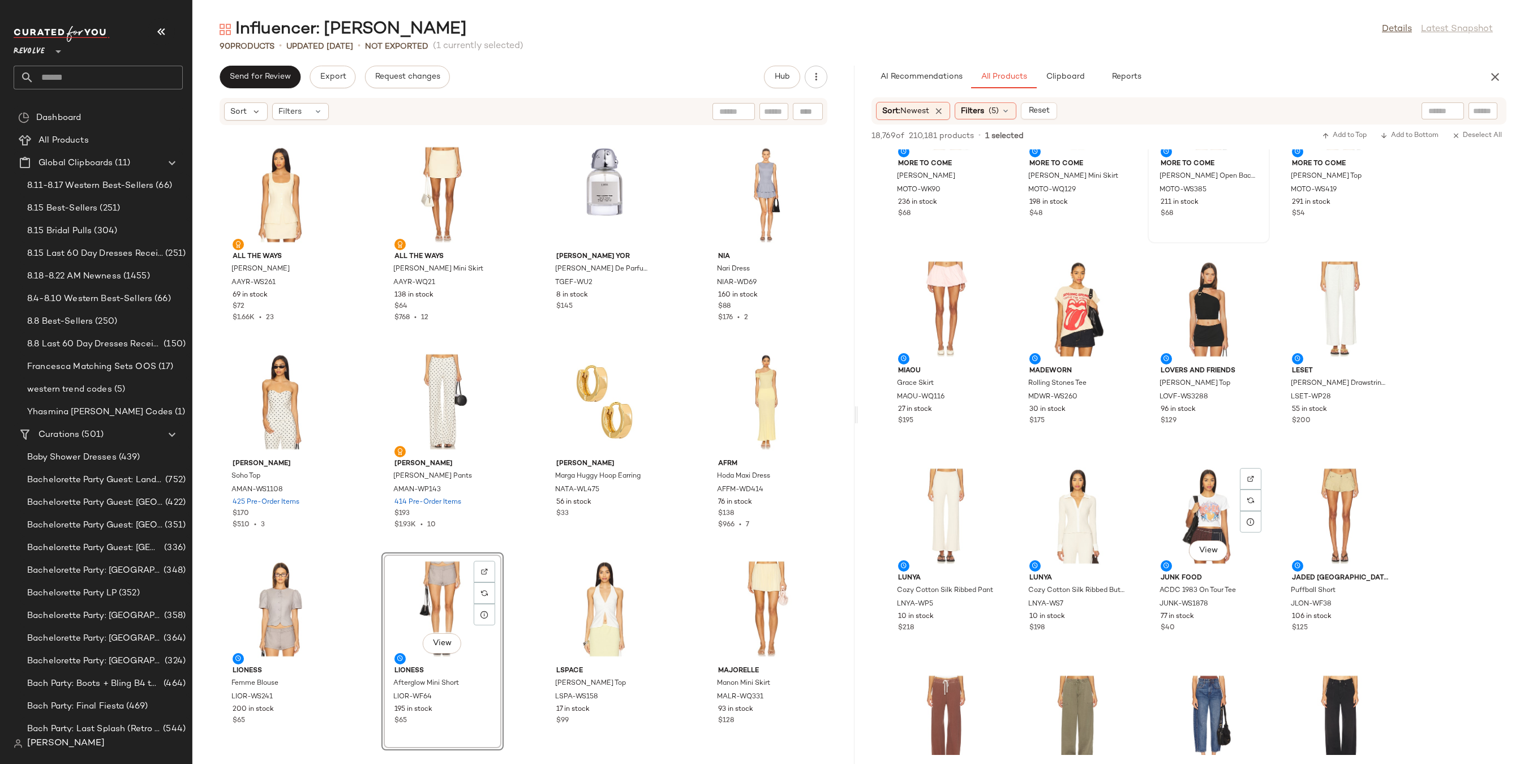
scroll to position [15406, 0]
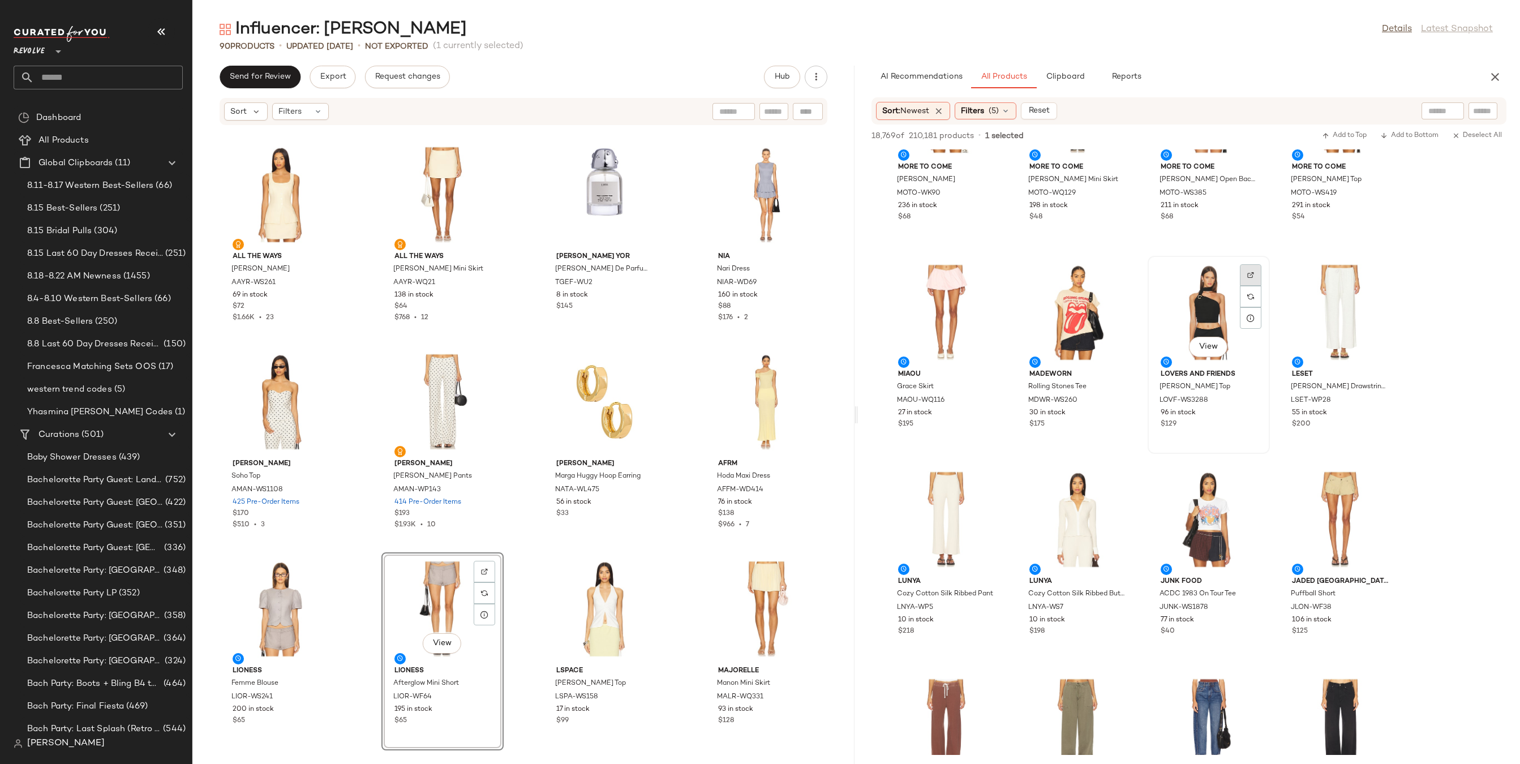
click at [1253, 276] on img at bounding box center [1250, 275] width 7 height 7
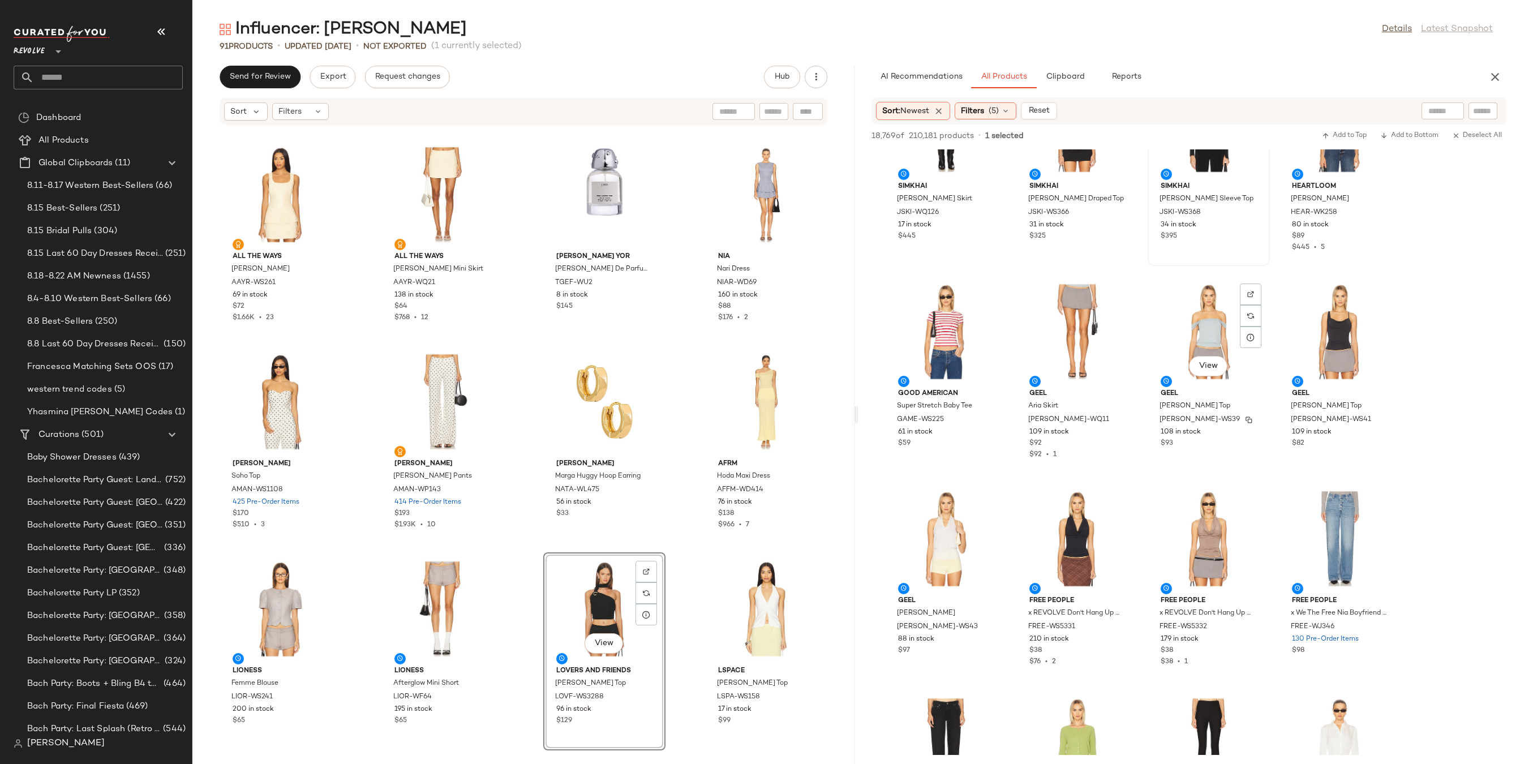
scroll to position [23176, 0]
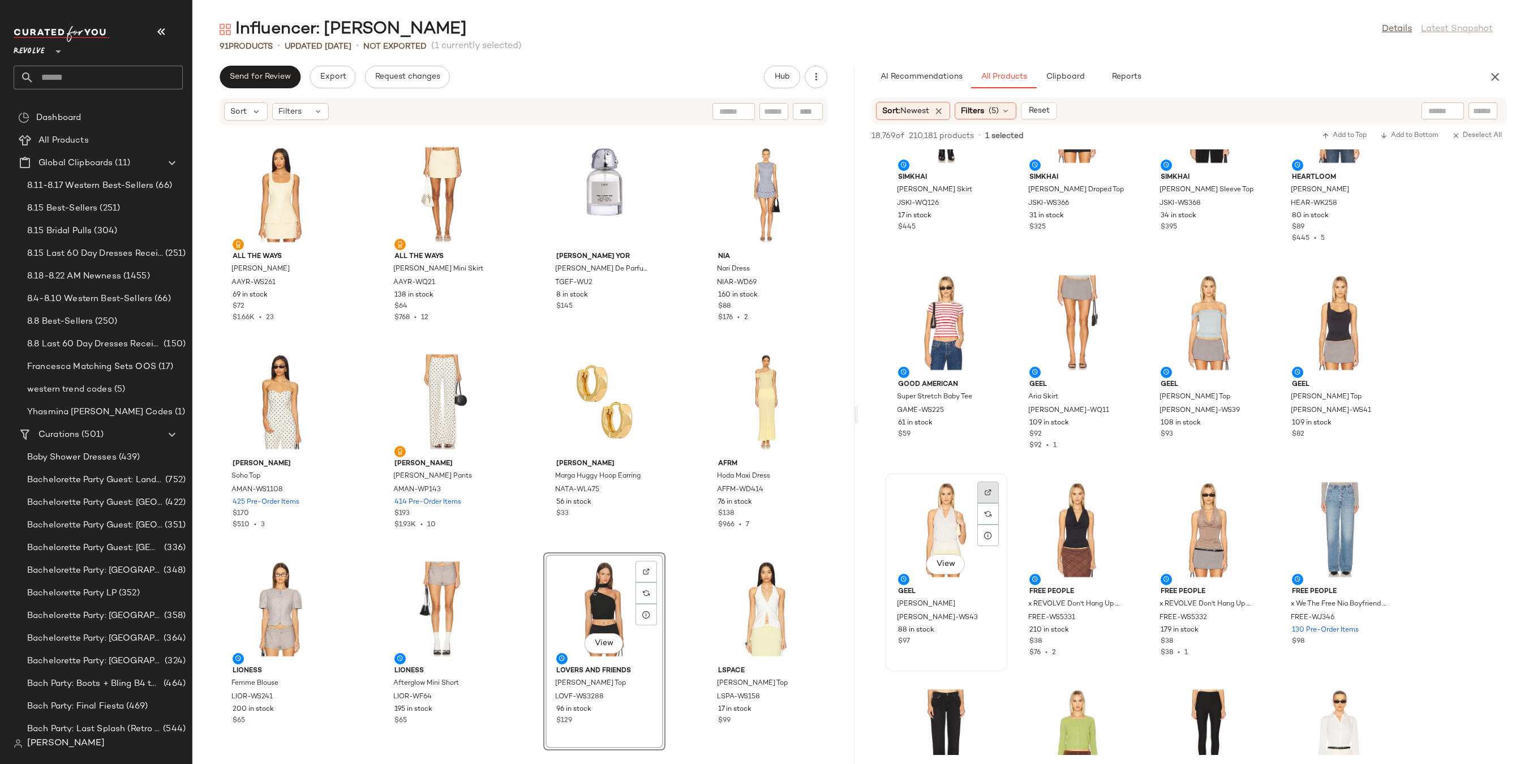
click at [996, 503] on div at bounding box center [987, 513] width 21 height 21
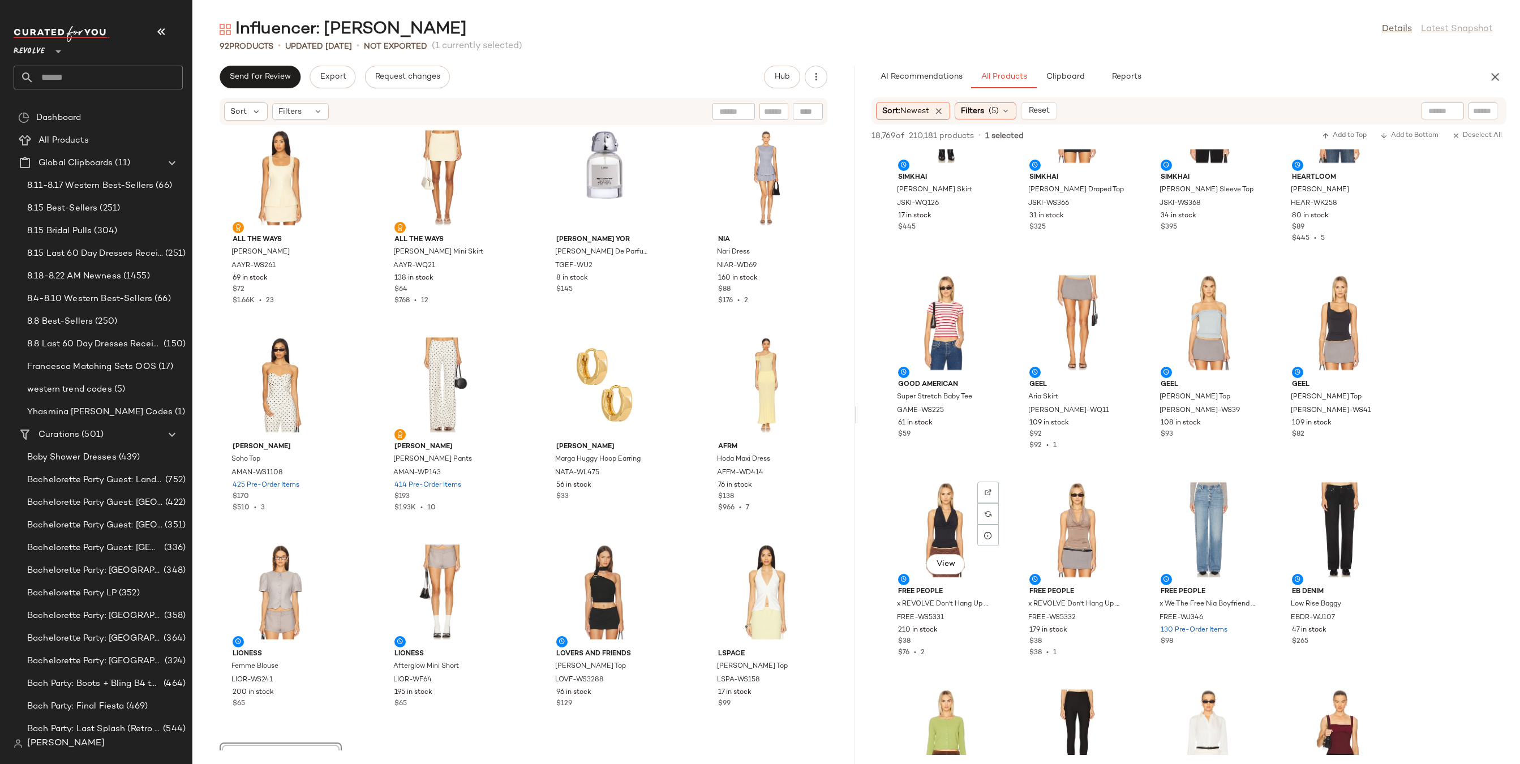
scroll to position [4140, 0]
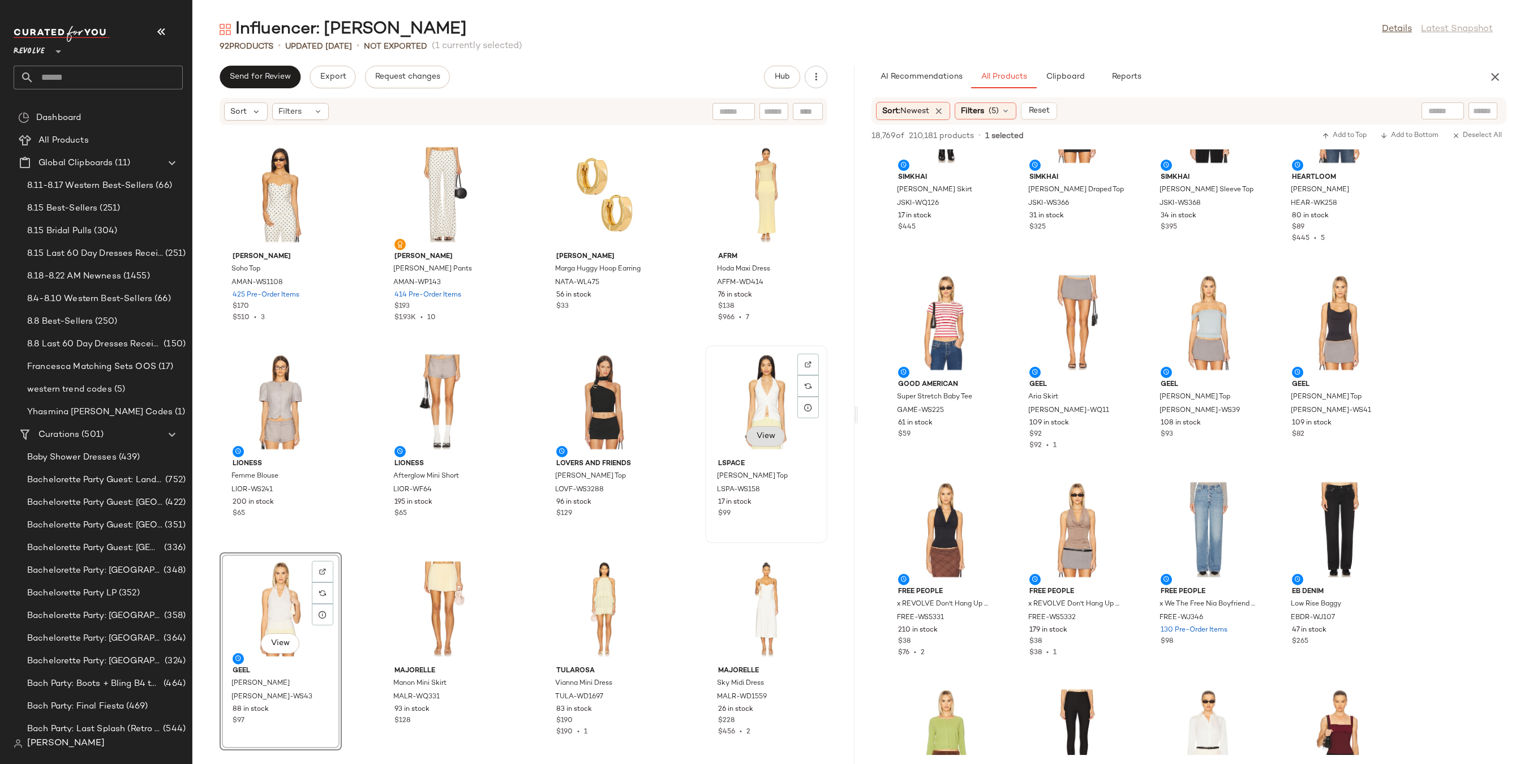
click at [758, 429] on button "View" at bounding box center [765, 436] width 38 height 20
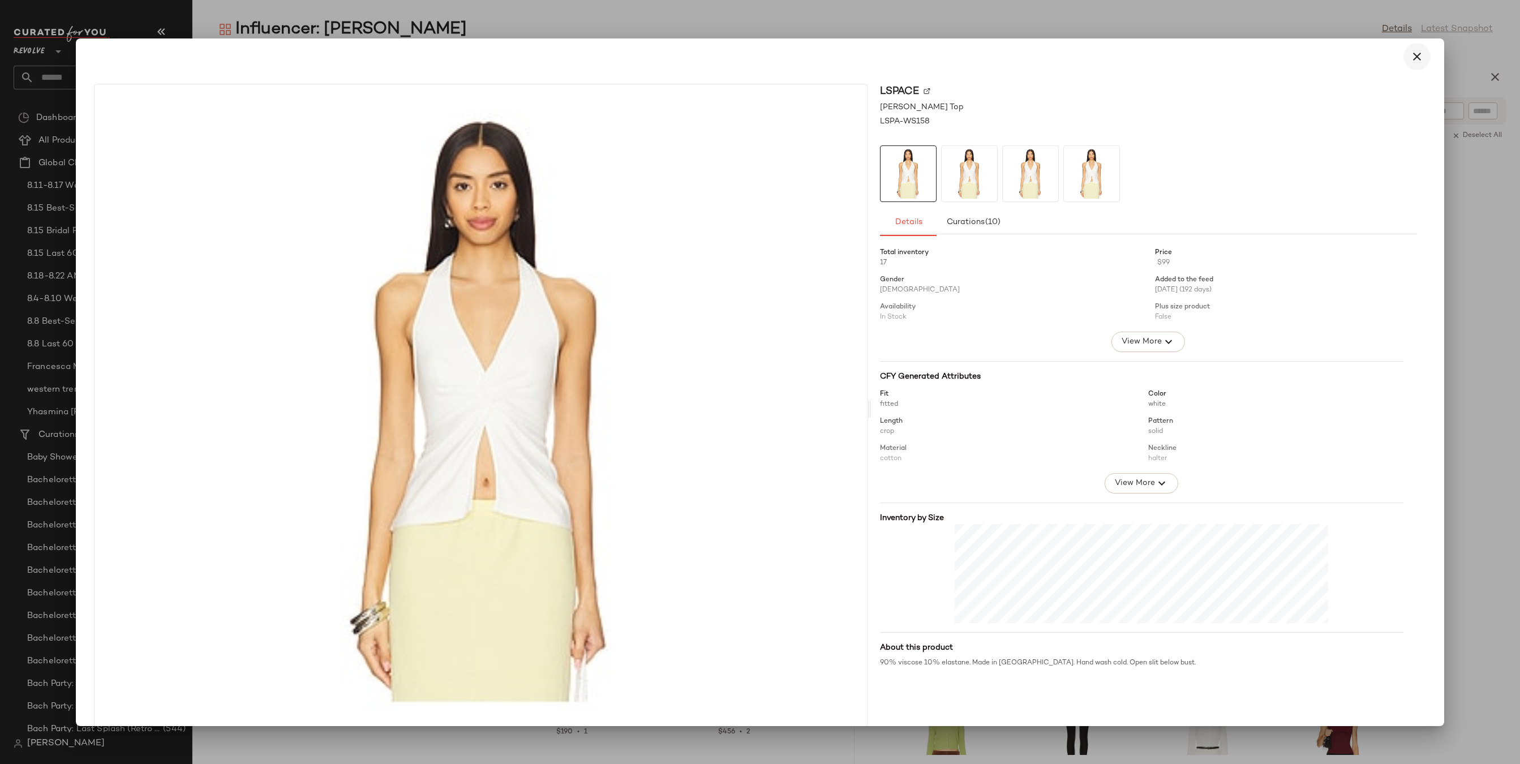
click at [1412, 55] on icon "button" at bounding box center [1417, 57] width 14 height 14
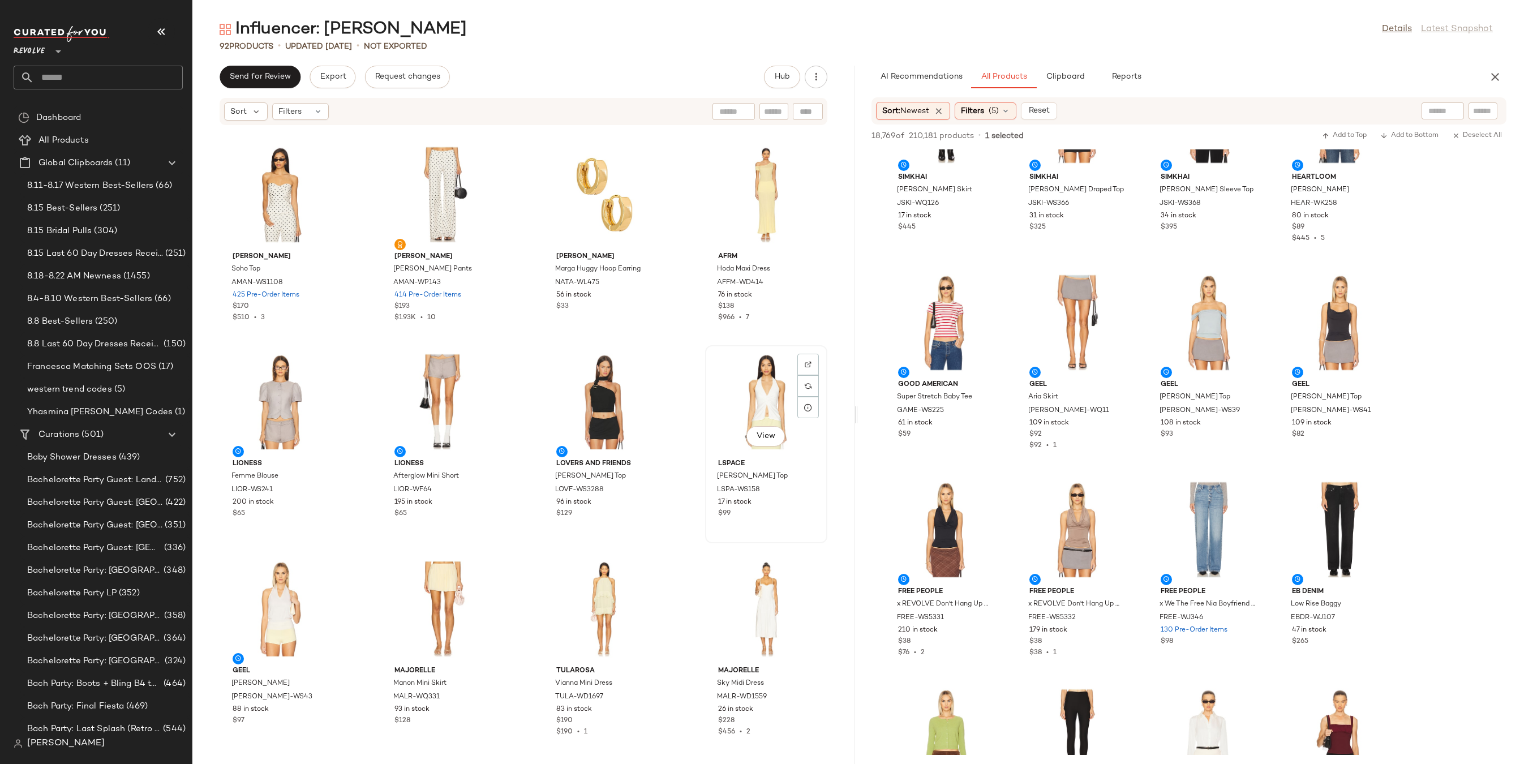
click at [761, 367] on div "View" at bounding box center [766, 401] width 114 height 105
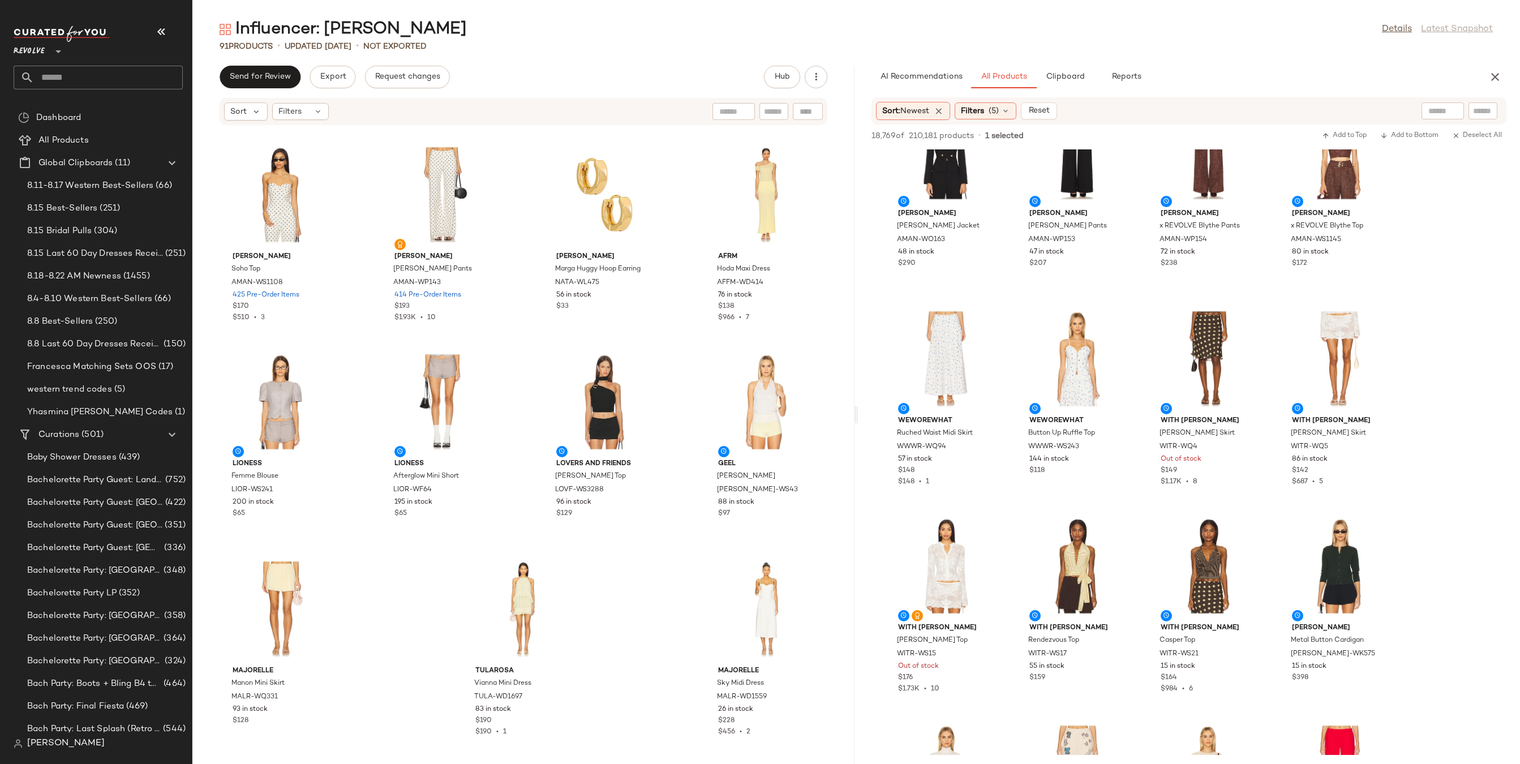
scroll to position [24229, 0]
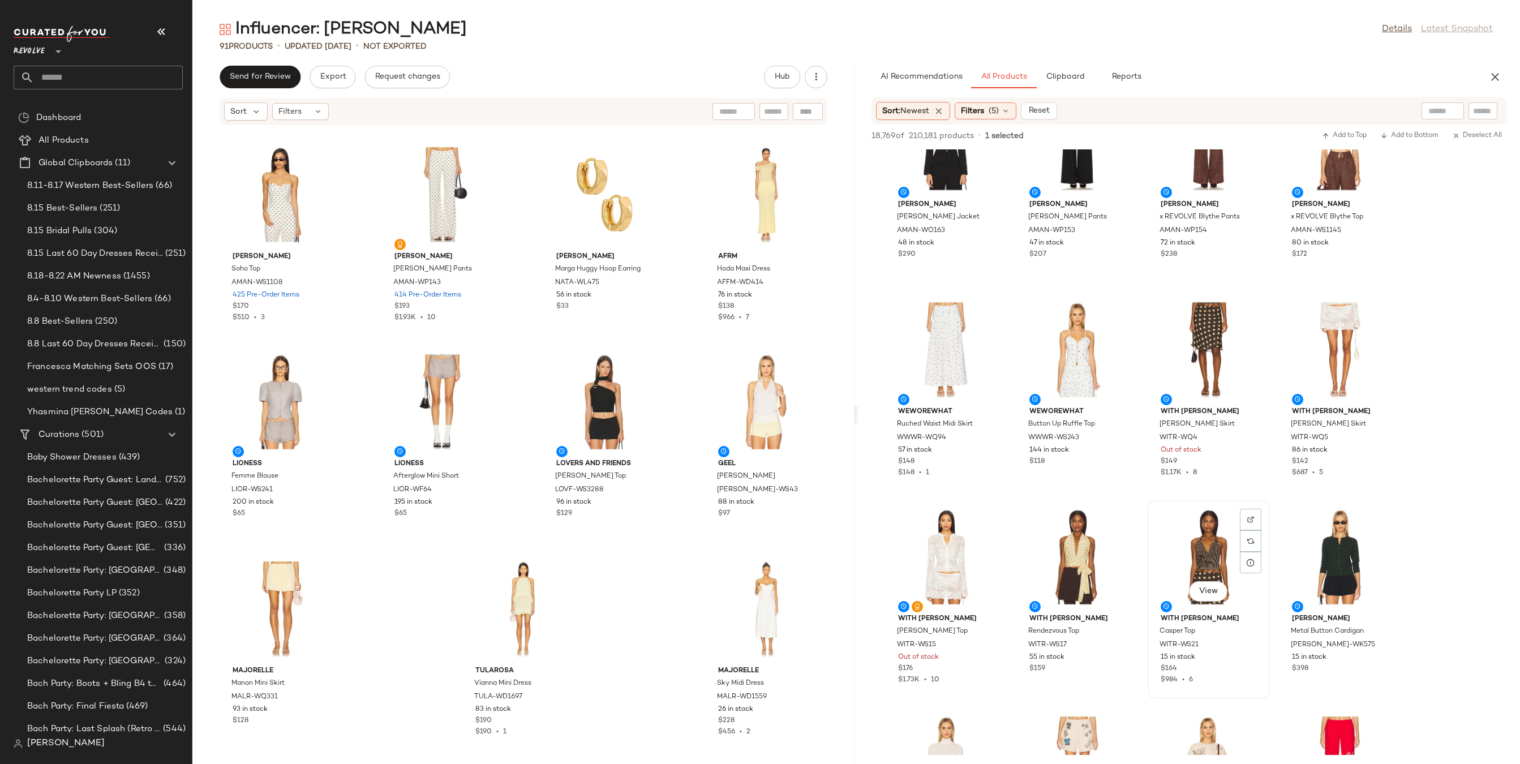
click at [1187, 563] on div "View" at bounding box center [1208, 556] width 114 height 105
click at [1115, 530] on div at bounding box center [1118, 540] width 21 height 21
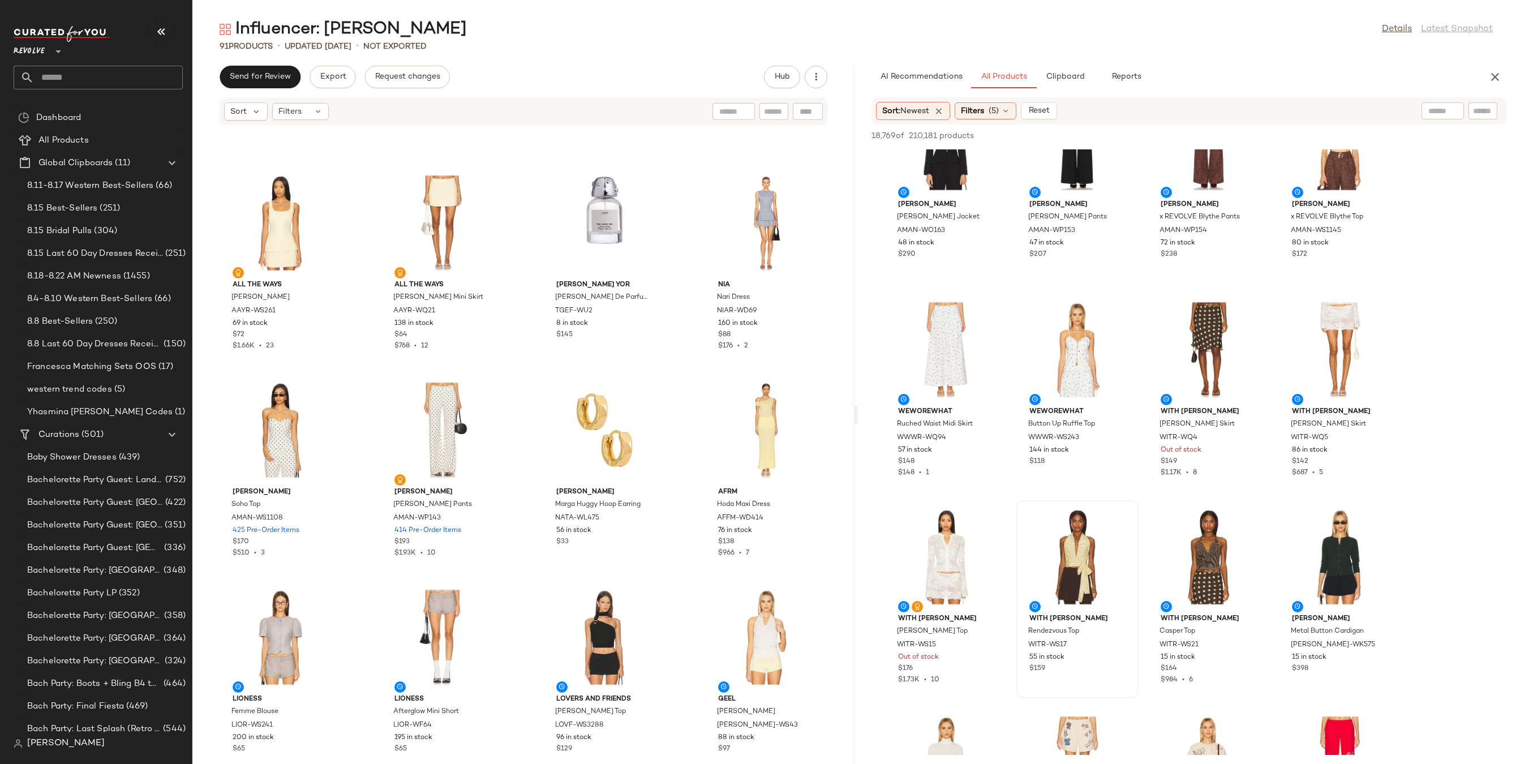
scroll to position [4140, 0]
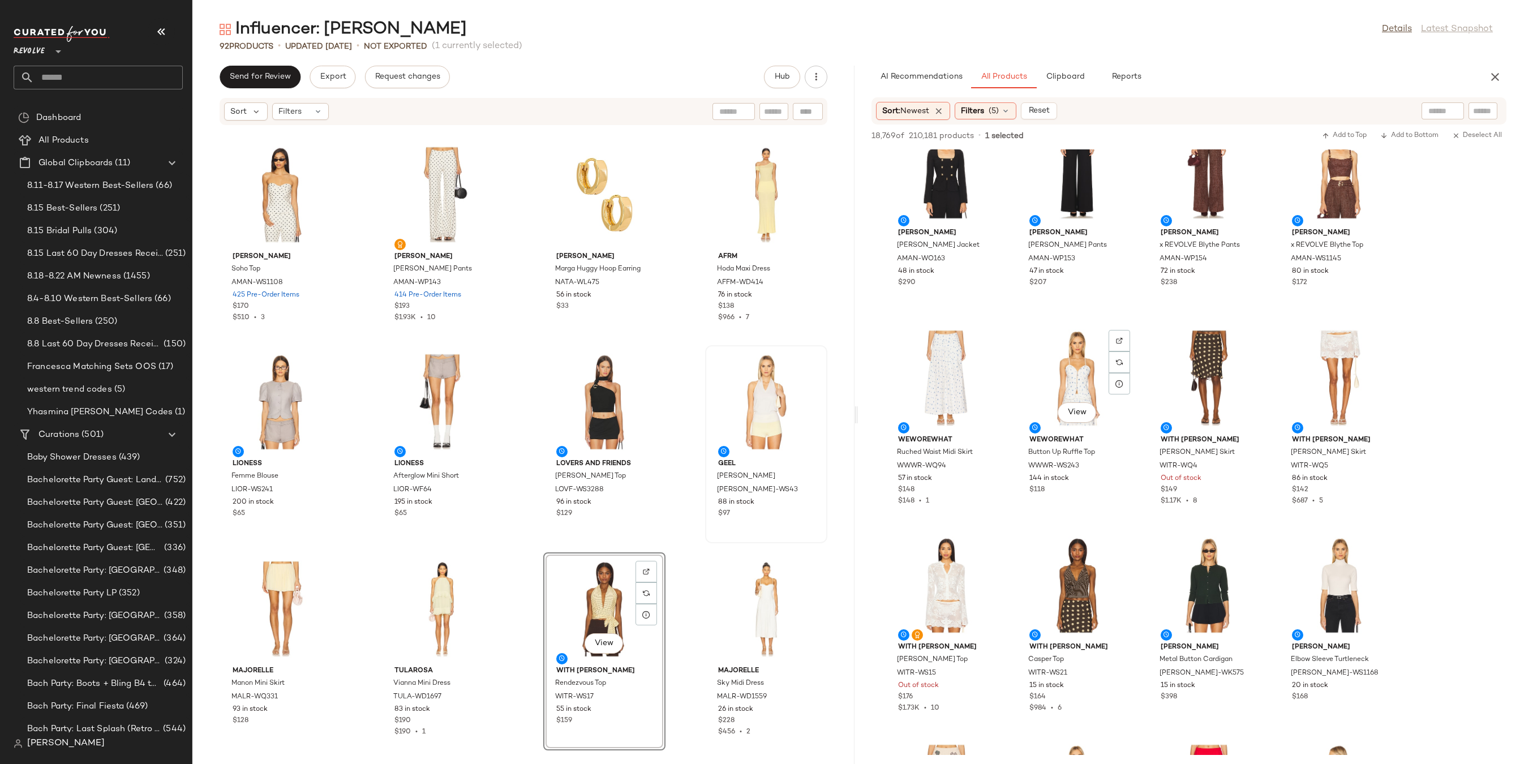
scroll to position [24186, 0]
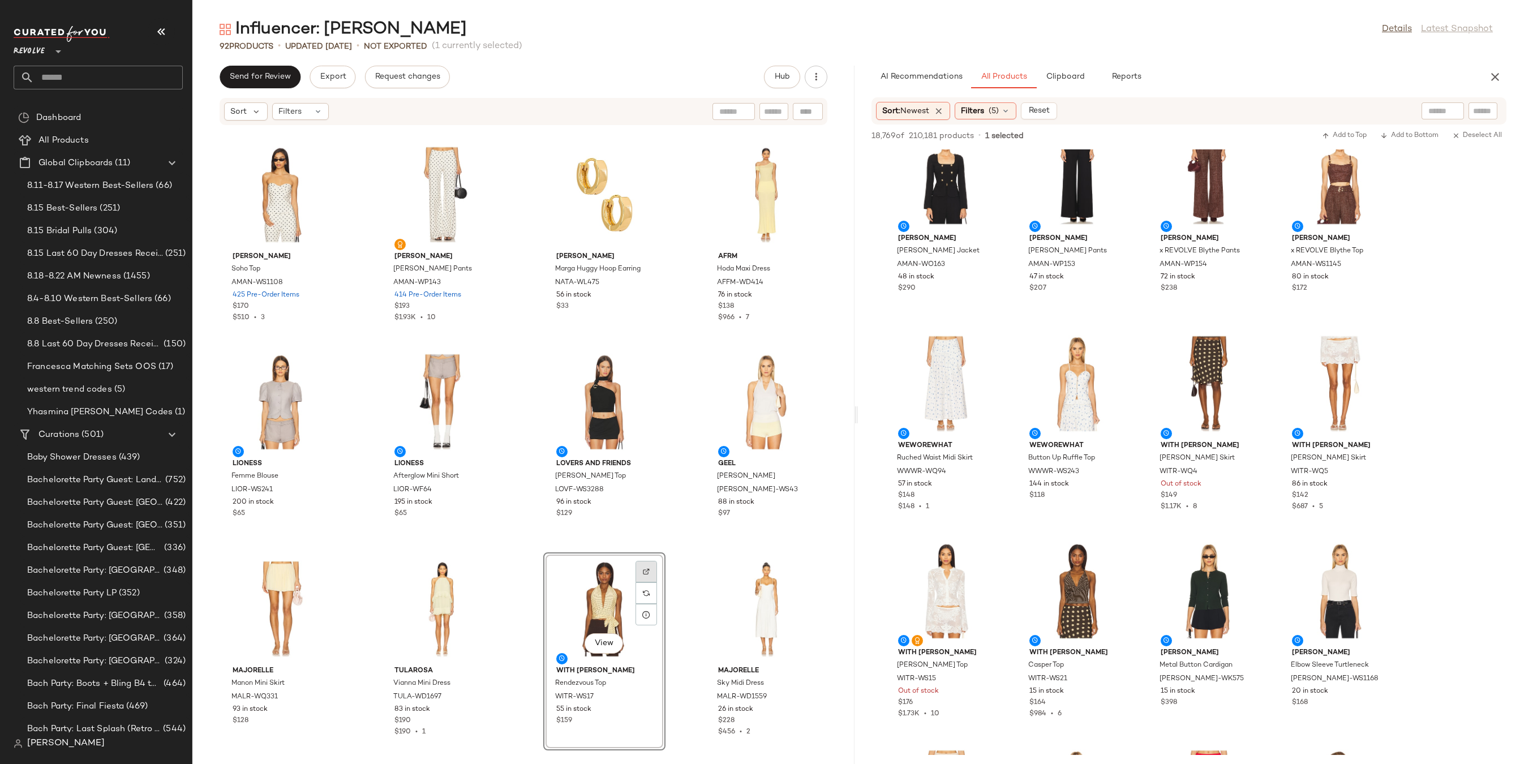
click at [647, 582] on div at bounding box center [645, 592] width 21 height 21
click at [1087, 576] on div "View" at bounding box center [1077, 590] width 114 height 105
click at [1124, 564] on div at bounding box center [1118, 574] width 21 height 21
click at [1249, 343] on img at bounding box center [1250, 346] width 7 height 7
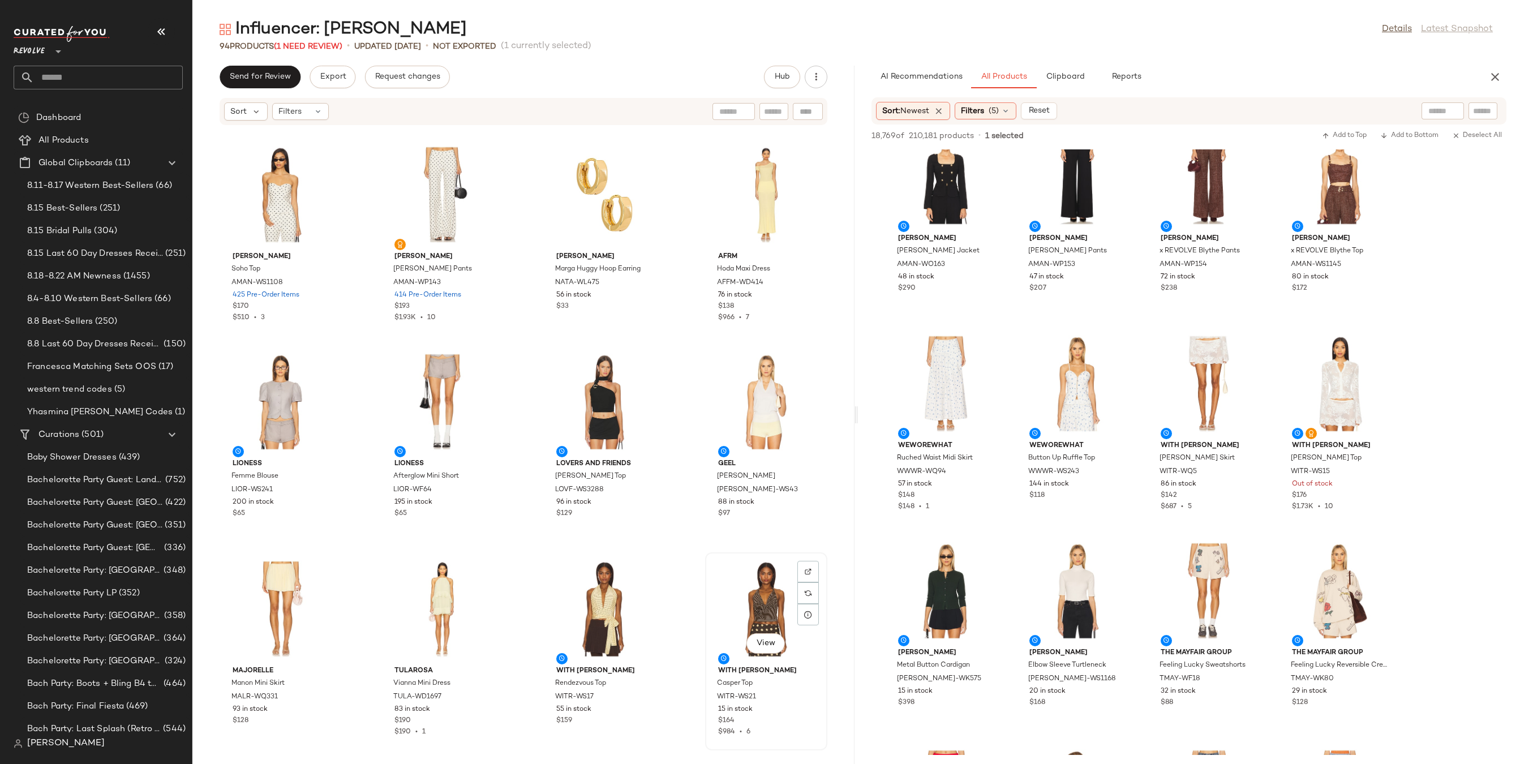
scroll to position [4347, 0]
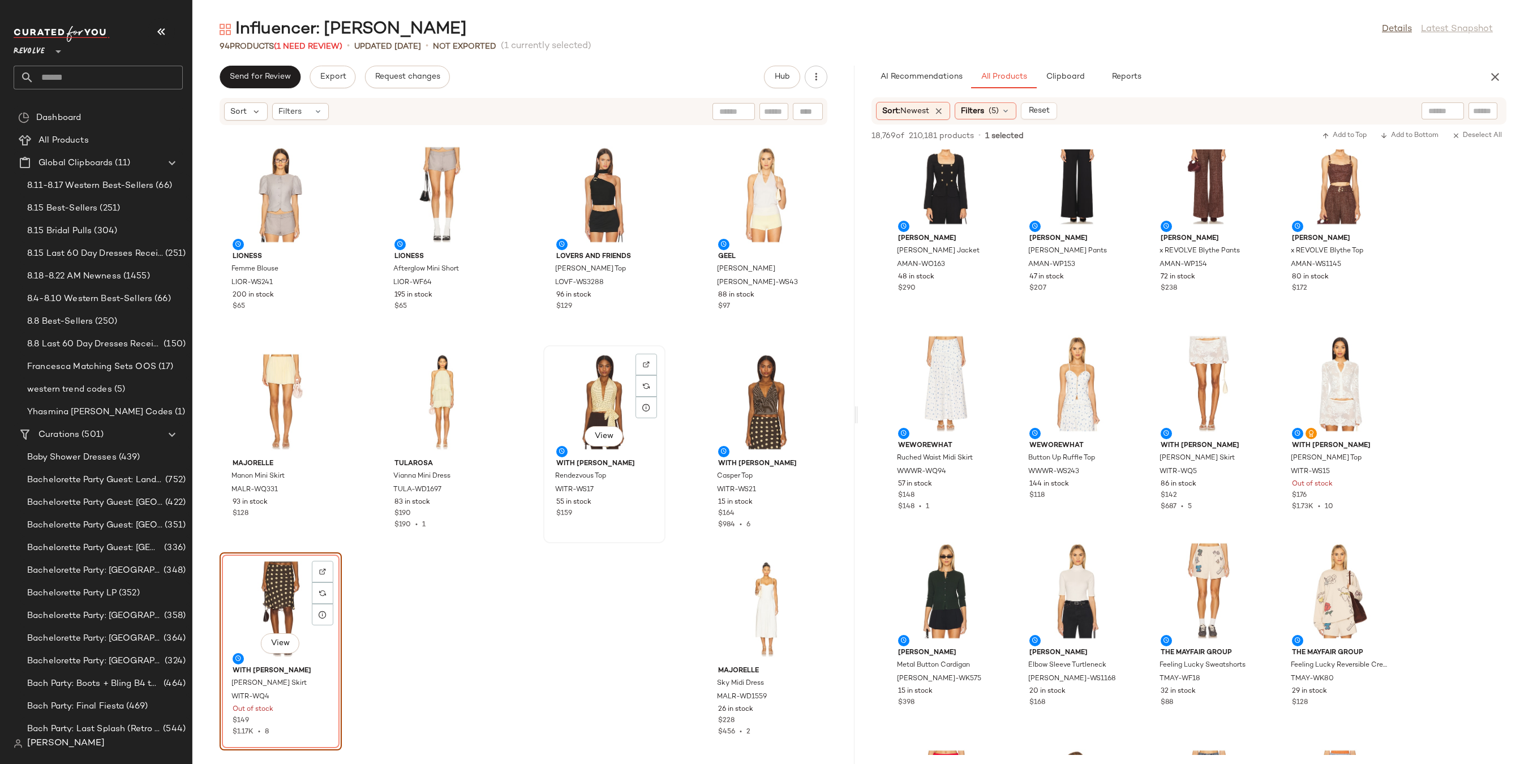
click at [576, 438] on div "View" at bounding box center [604, 401] width 114 height 105
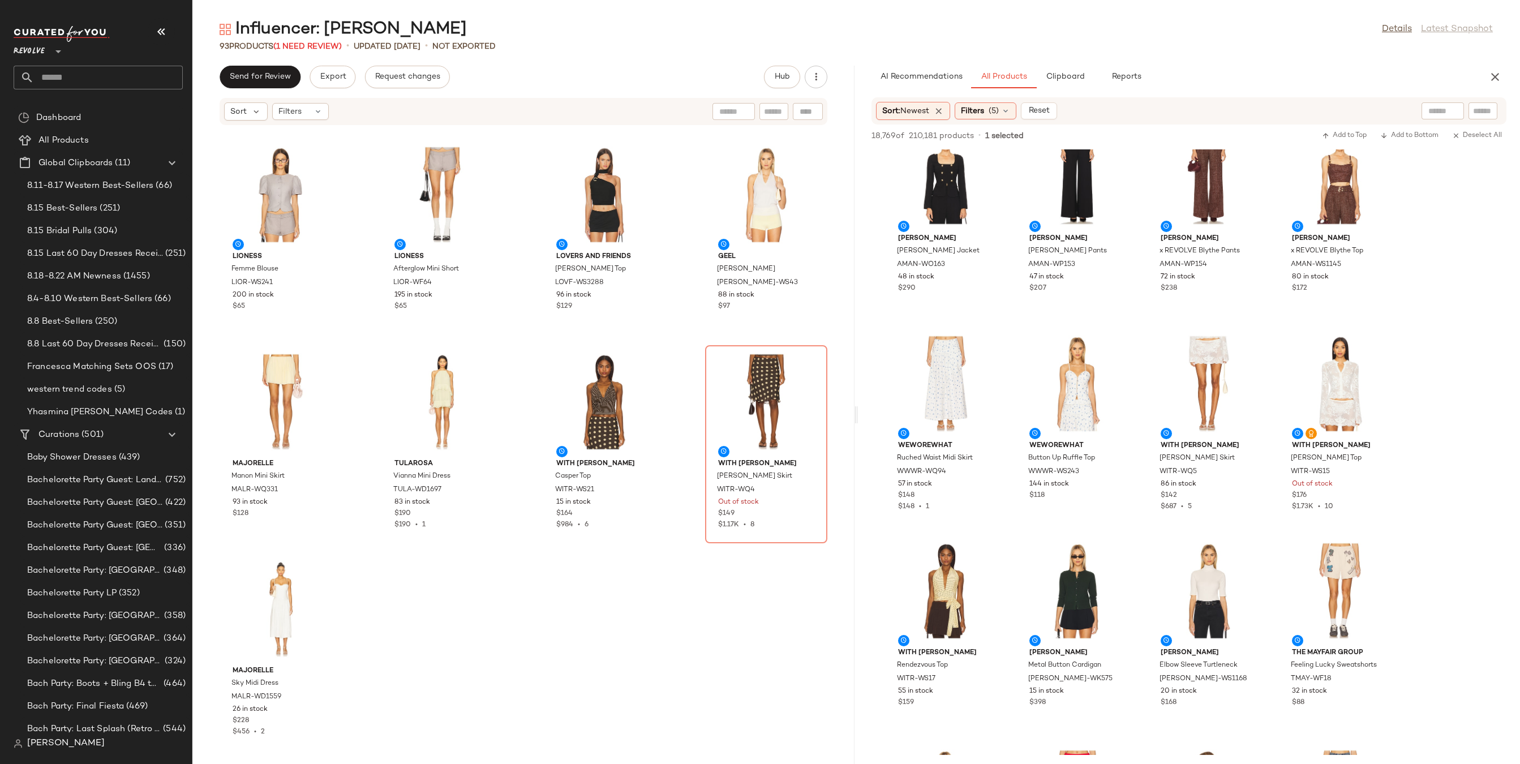
scroll to position [4244, 0]
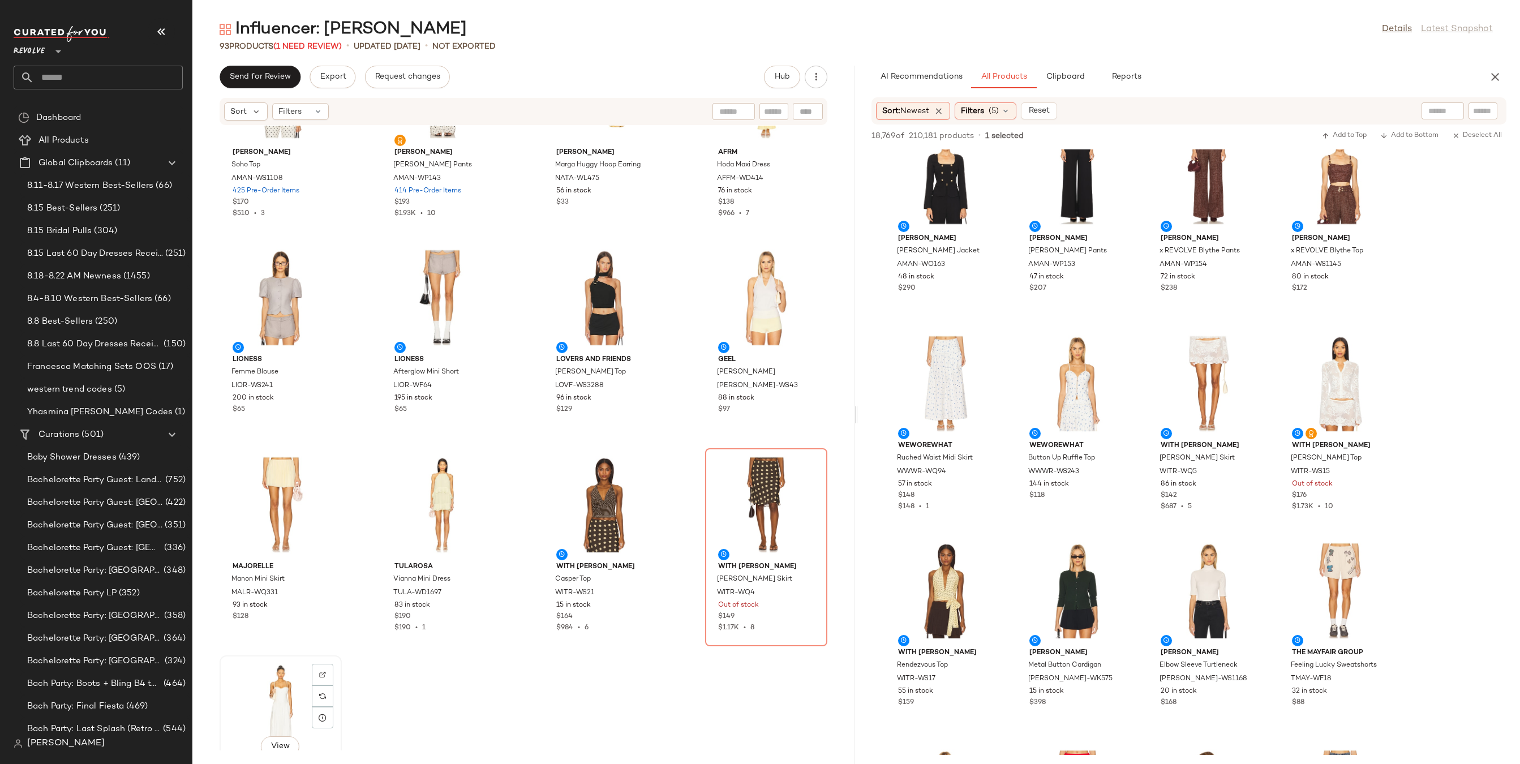
scroll to position [4246, 0]
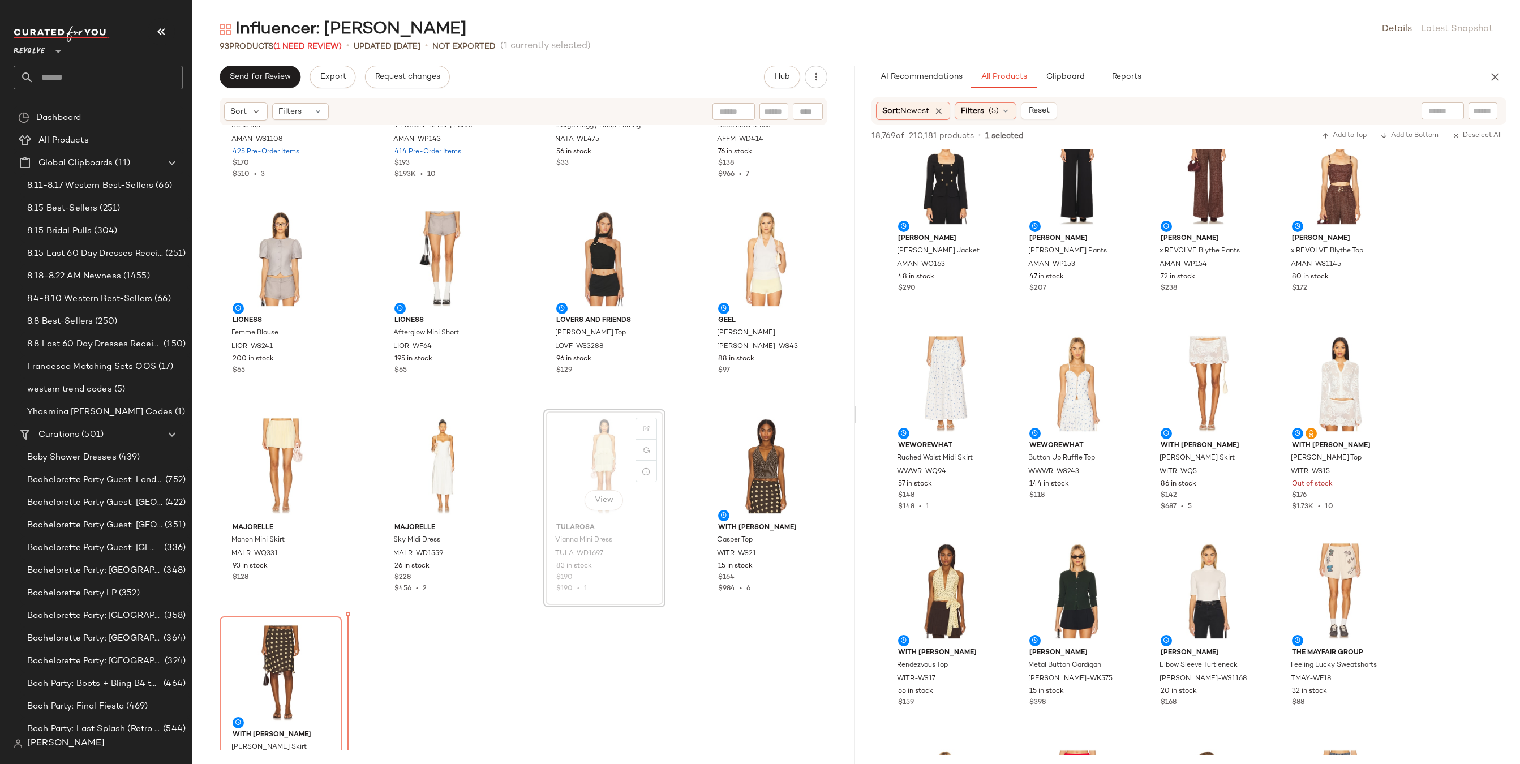
scroll to position [4313, 0]
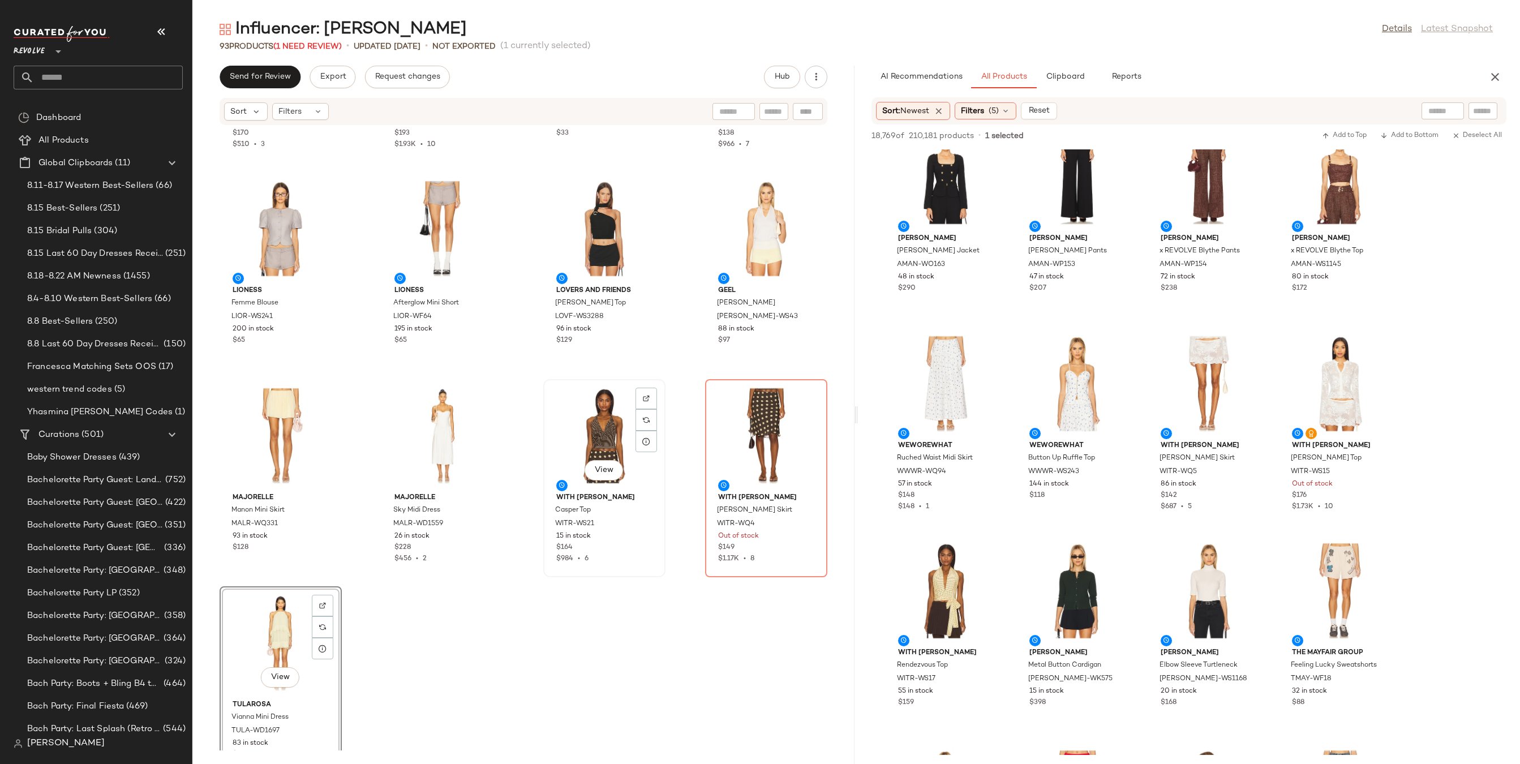
scroll to position [4029, 0]
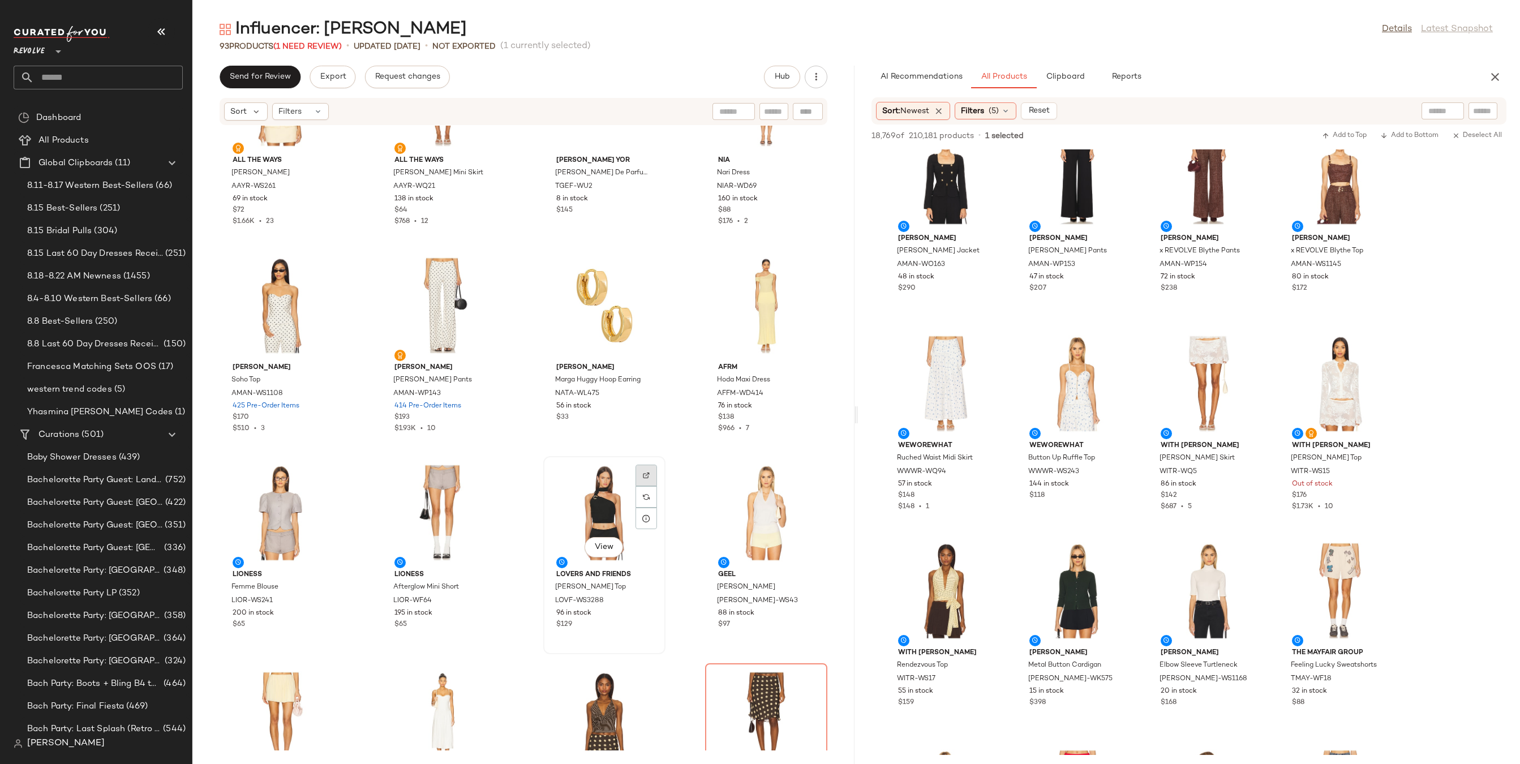
click at [647, 486] on div at bounding box center [645, 496] width 21 height 21
click at [1487, 112] on input "Filter" at bounding box center [1444, 111] width 96 height 12
click at [1421, 106] on input "Filter" at bounding box center [1444, 111] width 96 height 12
paste input "********"
type input "********"
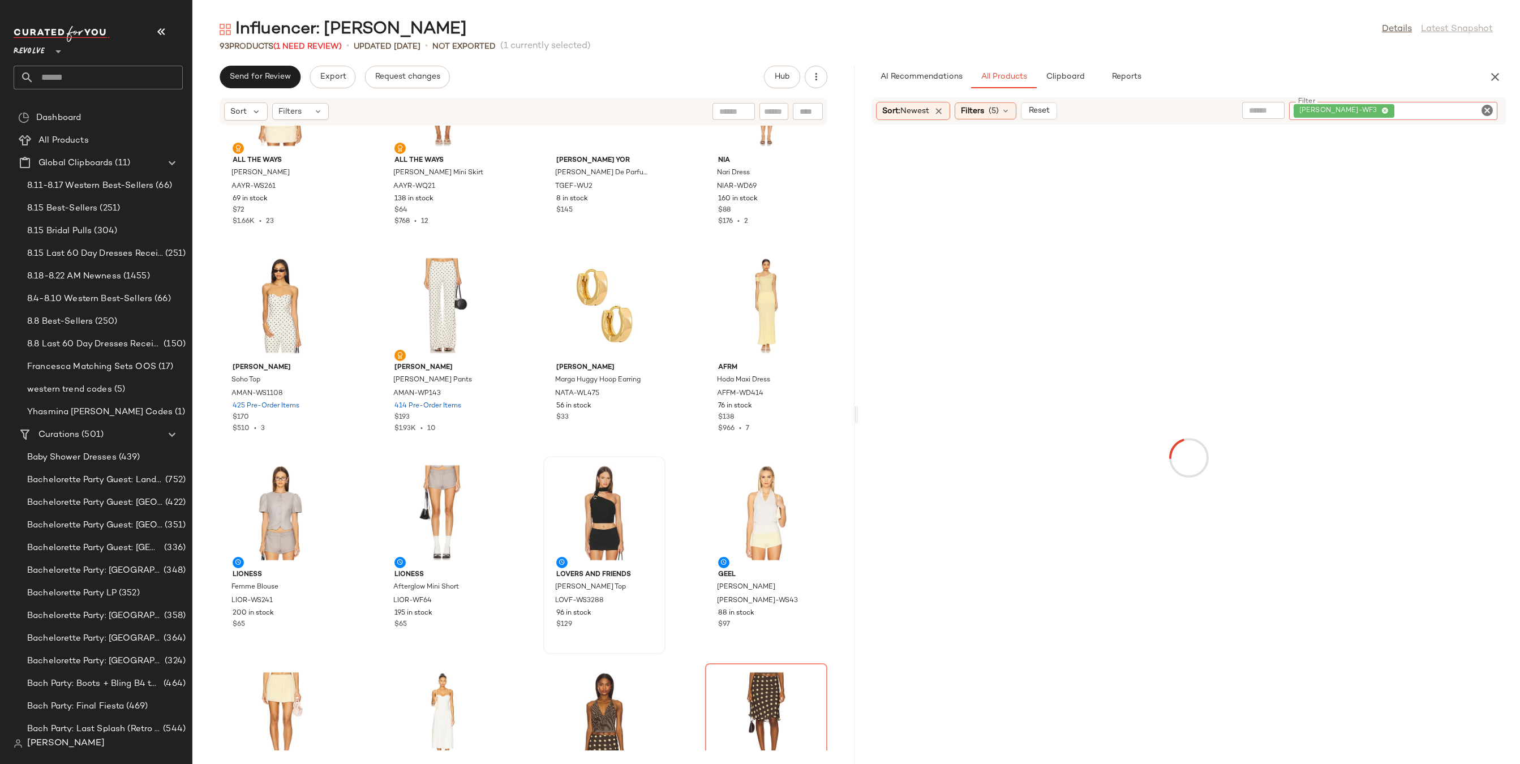
scroll to position [4347, 0]
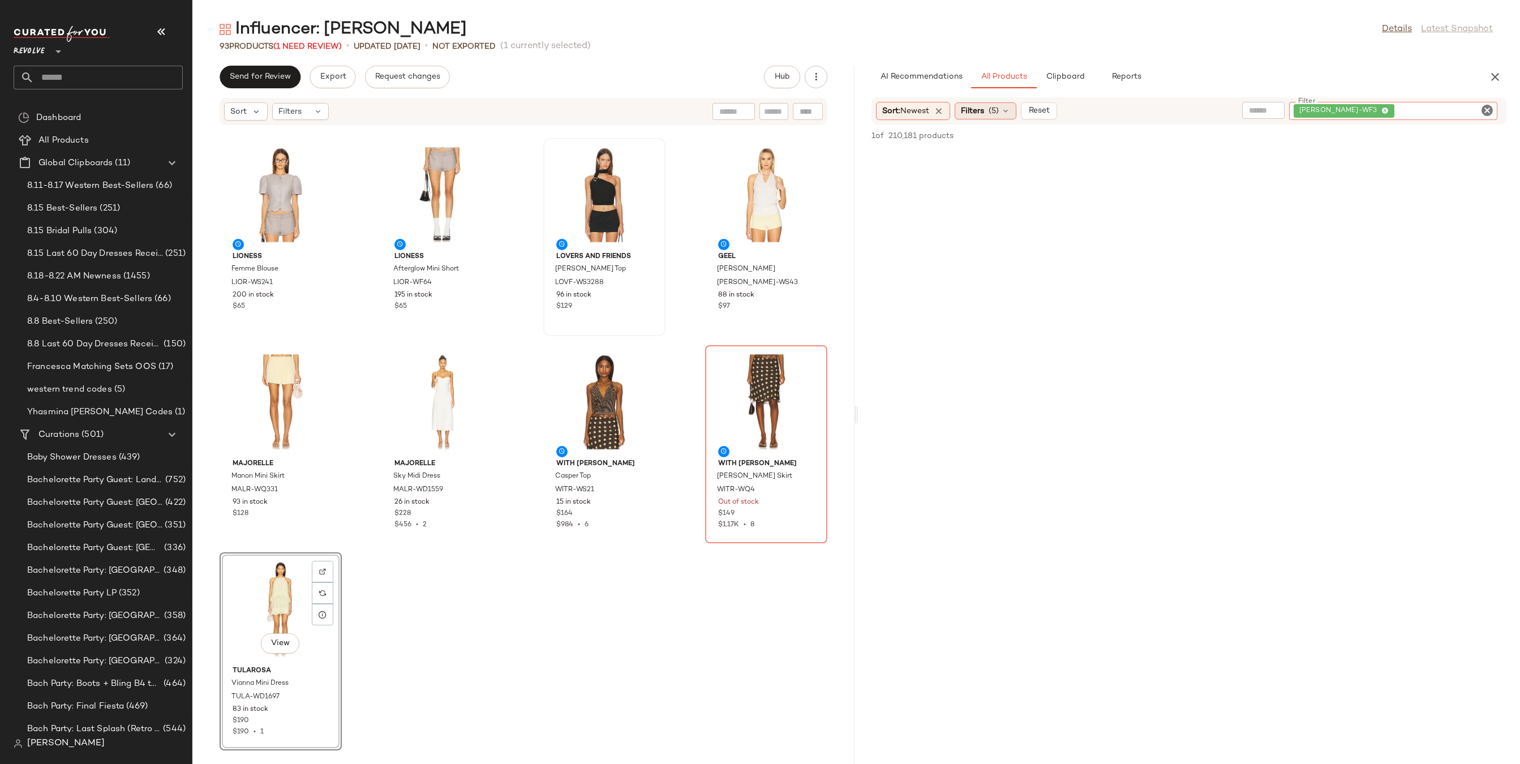
click at [1010, 113] on icon at bounding box center [1005, 110] width 9 height 9
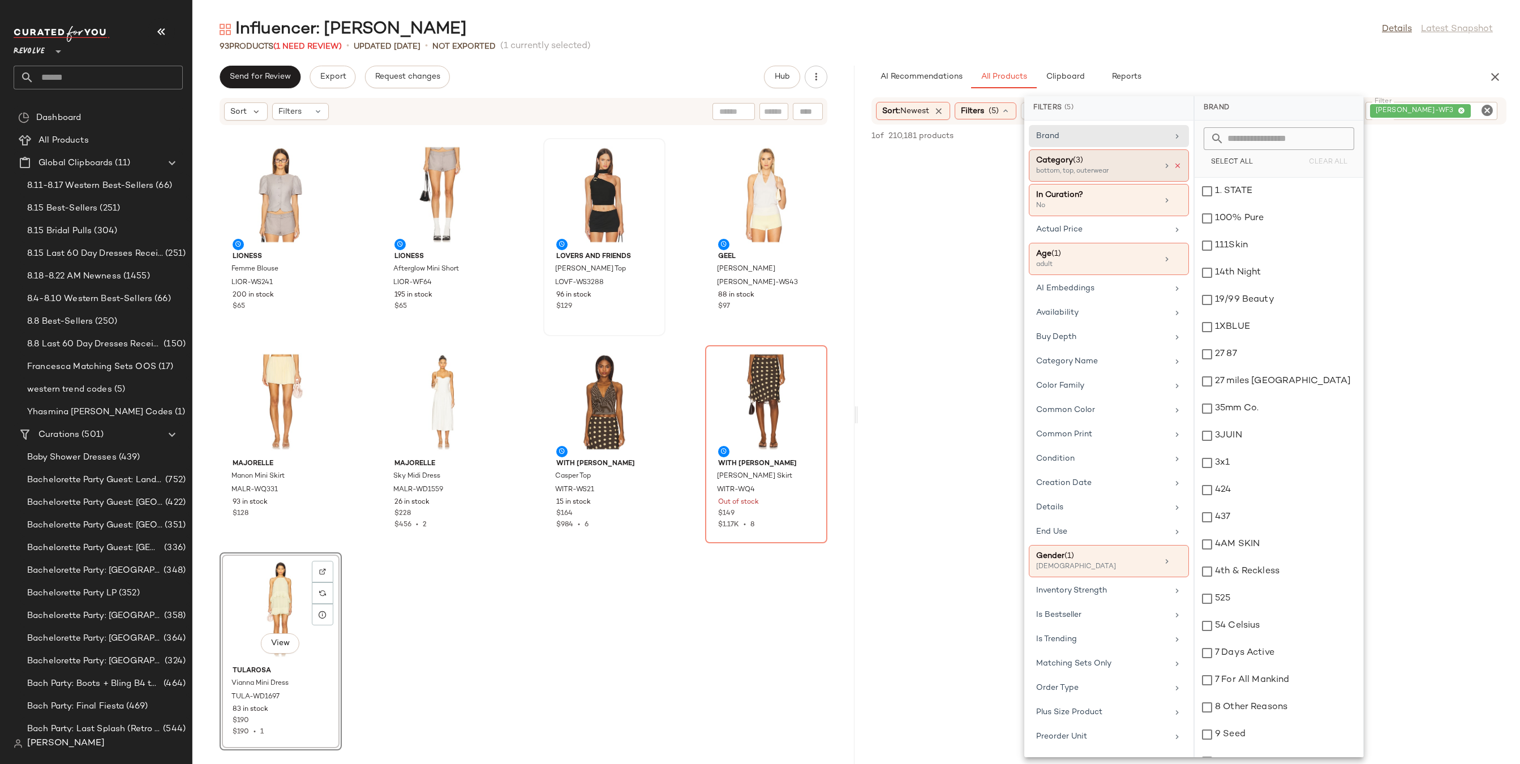
click at [1175, 165] on icon at bounding box center [1177, 166] width 8 height 8
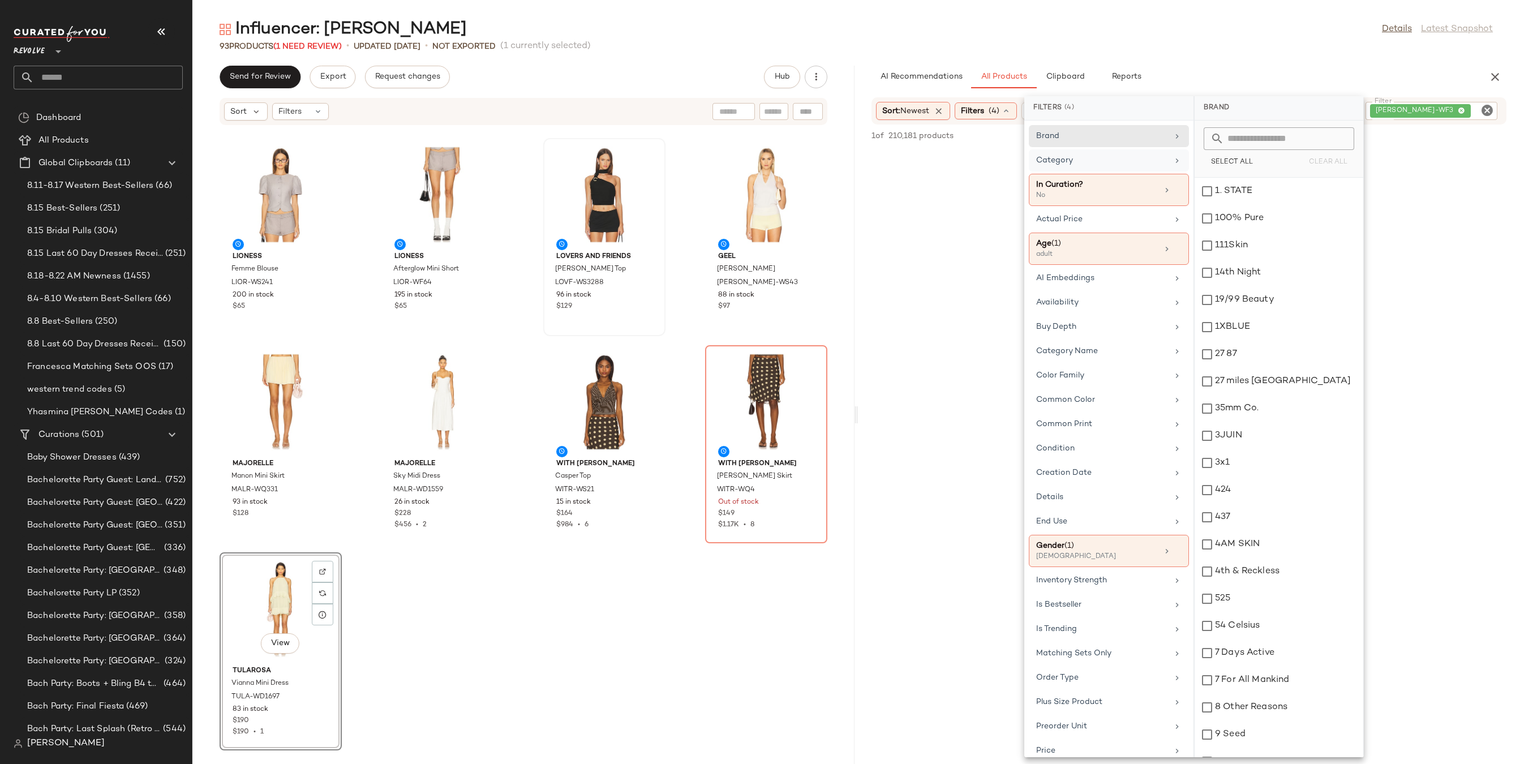
click at [1199, 50] on div "93 Products (1 Need Review) • updated Aug 19th • Not Exported (1 currently sele…" at bounding box center [855, 46] width 1327 height 11
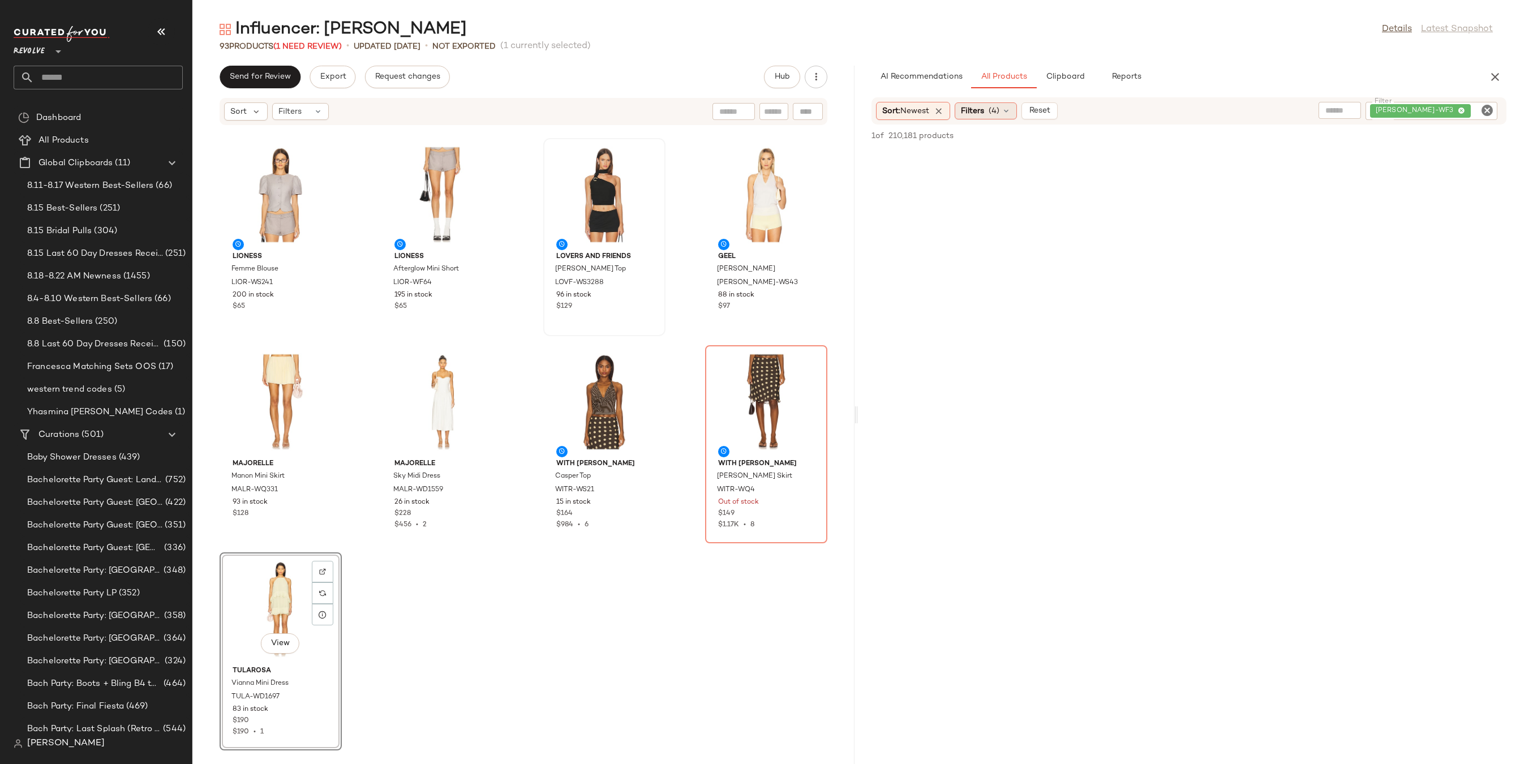
click at [1004, 107] on icon at bounding box center [1005, 110] width 9 height 9
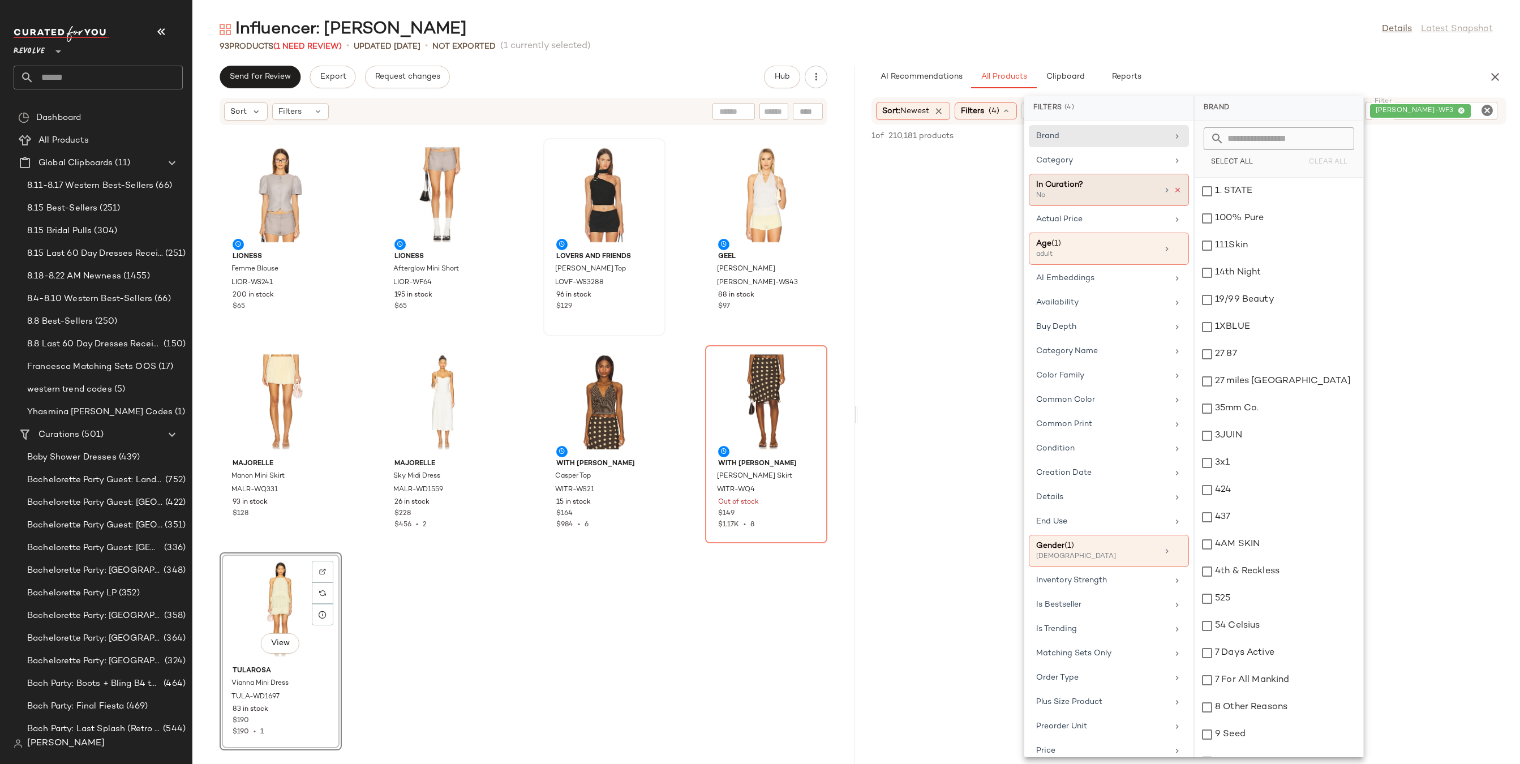
click at [1173, 191] on icon at bounding box center [1177, 190] width 8 height 8
click at [1194, 38] on div "Influencer: Yhasmina Ferrara Details Latest Snapshot" at bounding box center [855, 29] width 1327 height 23
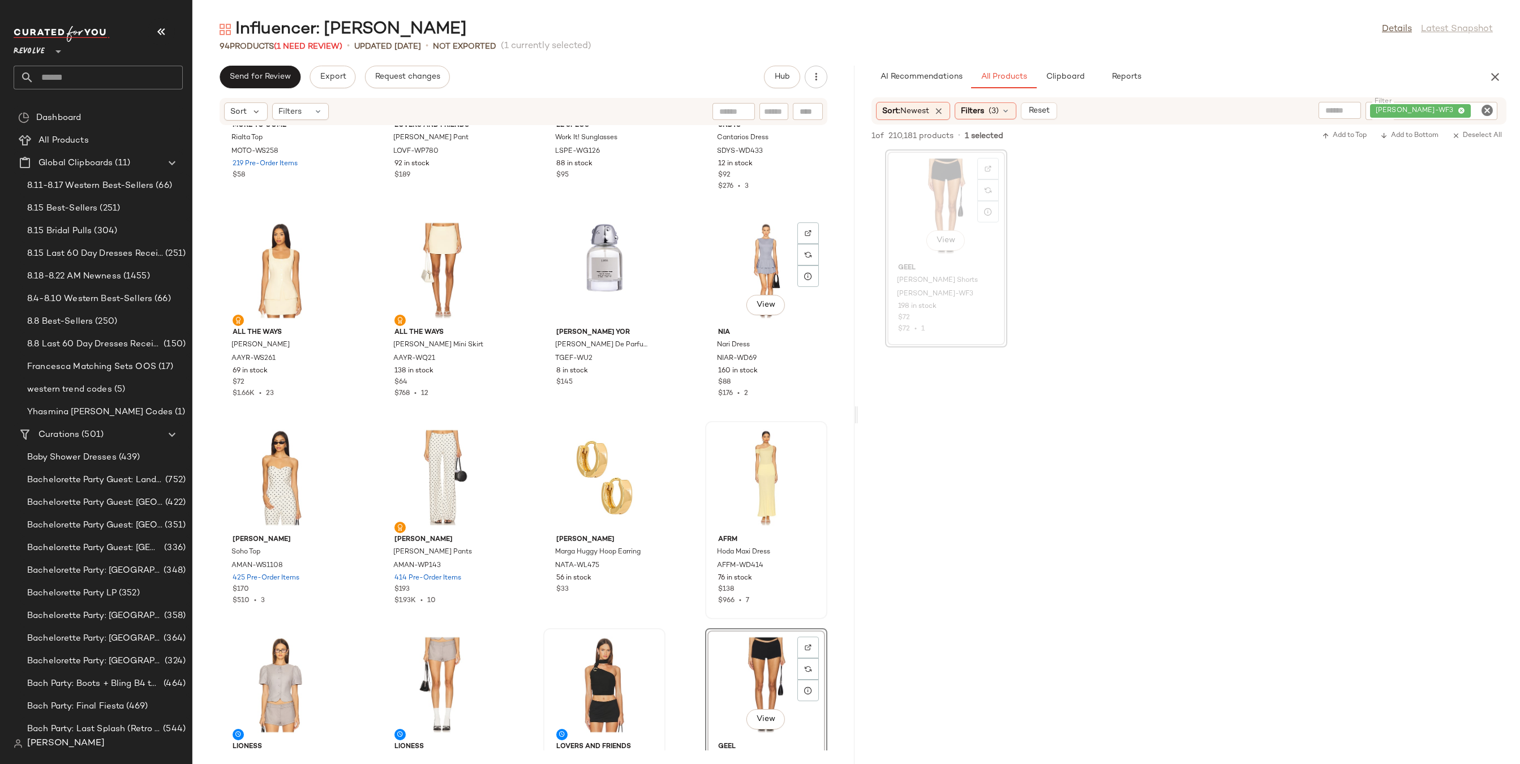
scroll to position [3807, 0]
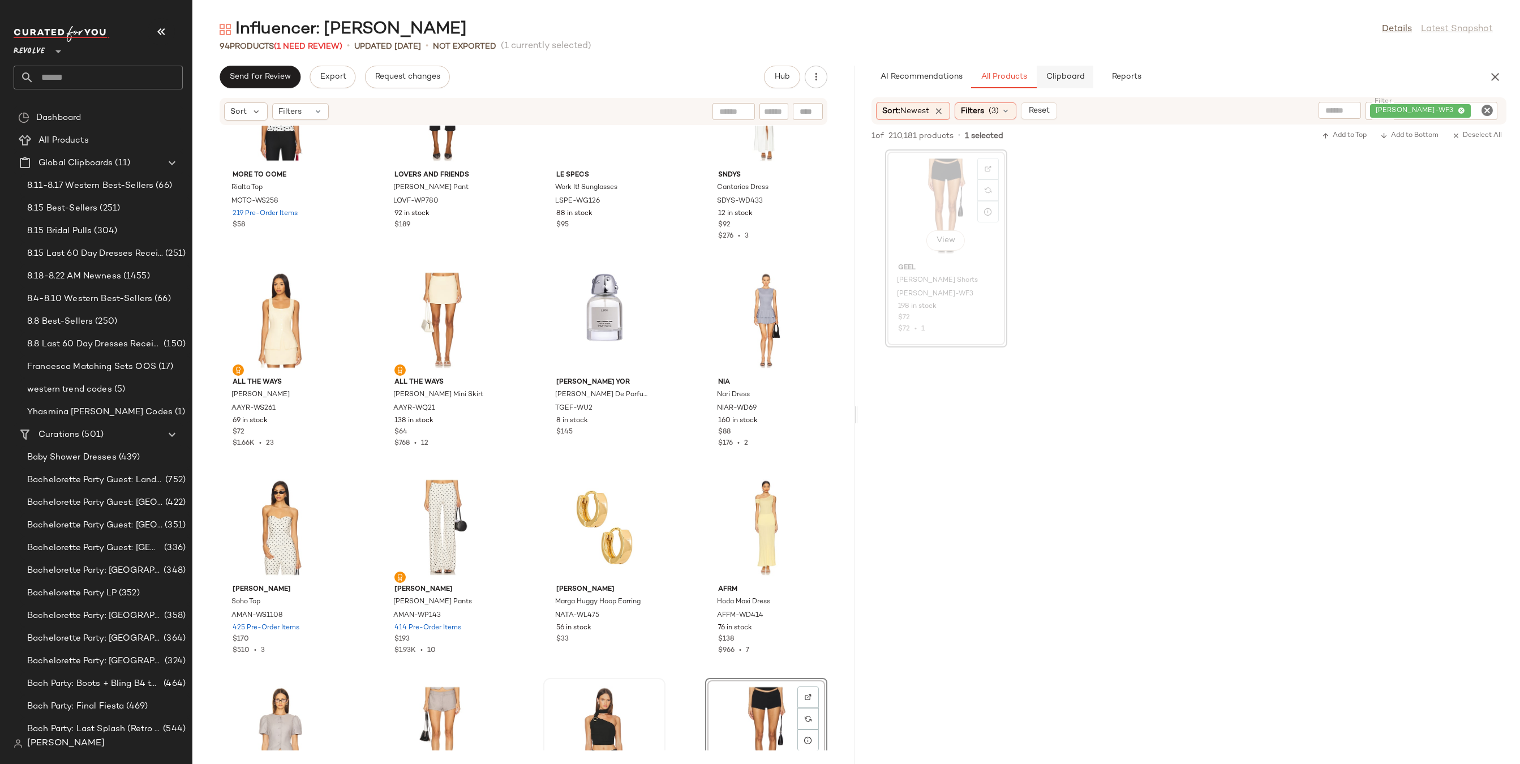
click at [1060, 84] on button "Clipboard" at bounding box center [1064, 77] width 57 height 23
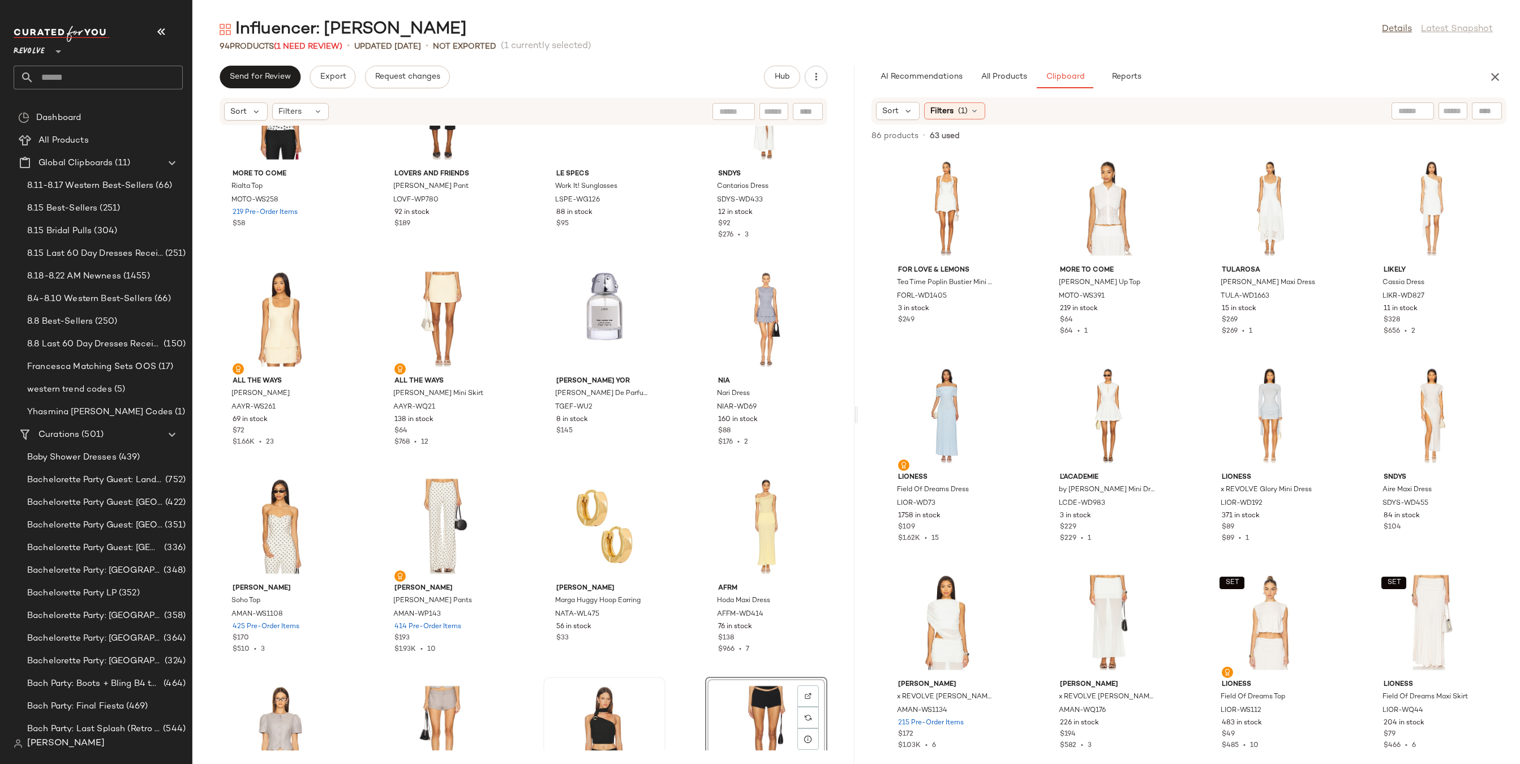
scroll to position [3991, 0]
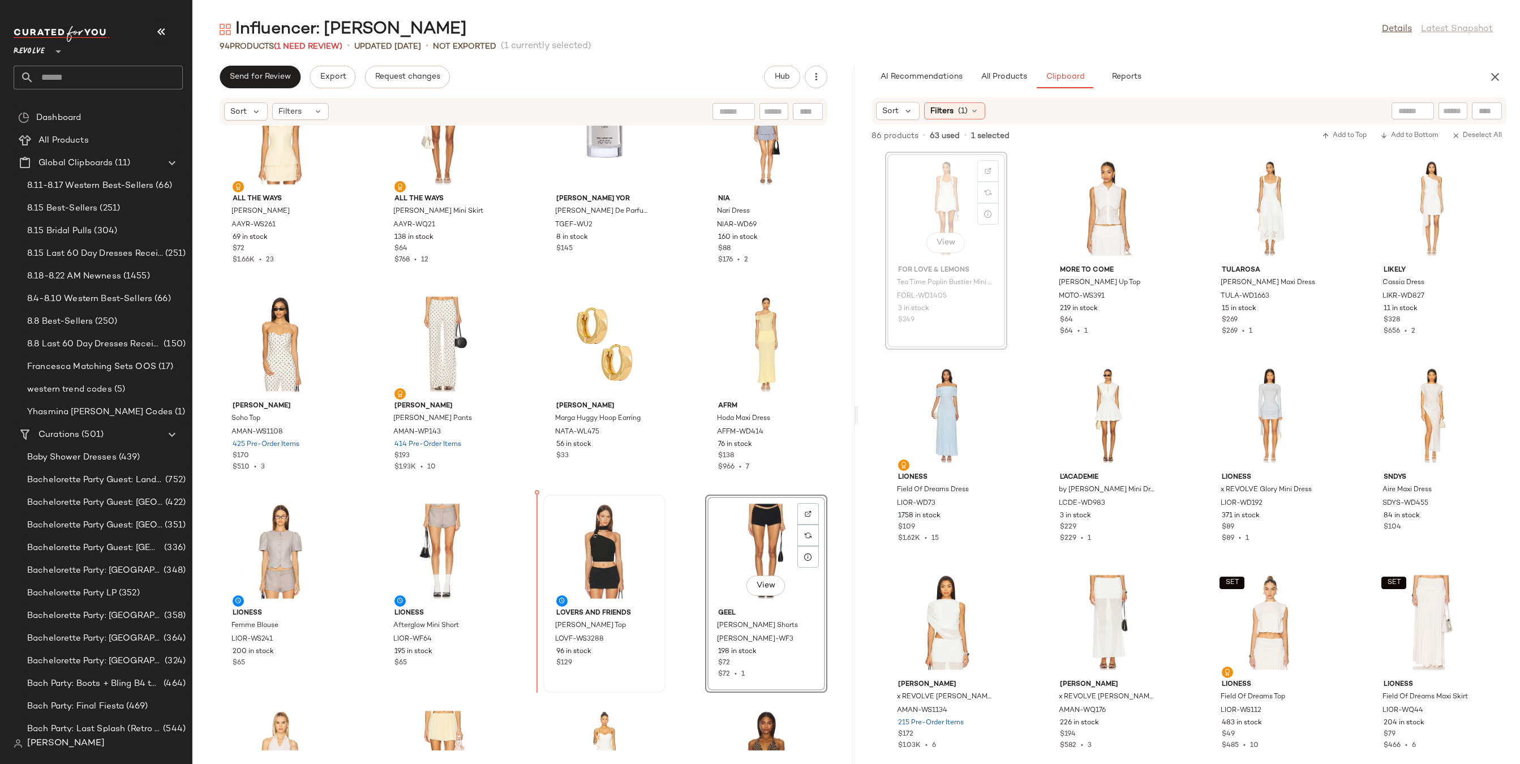
drag, startPoint x: 938, startPoint y: 205, endPoint x: 524, endPoint y: 599, distance: 571.0
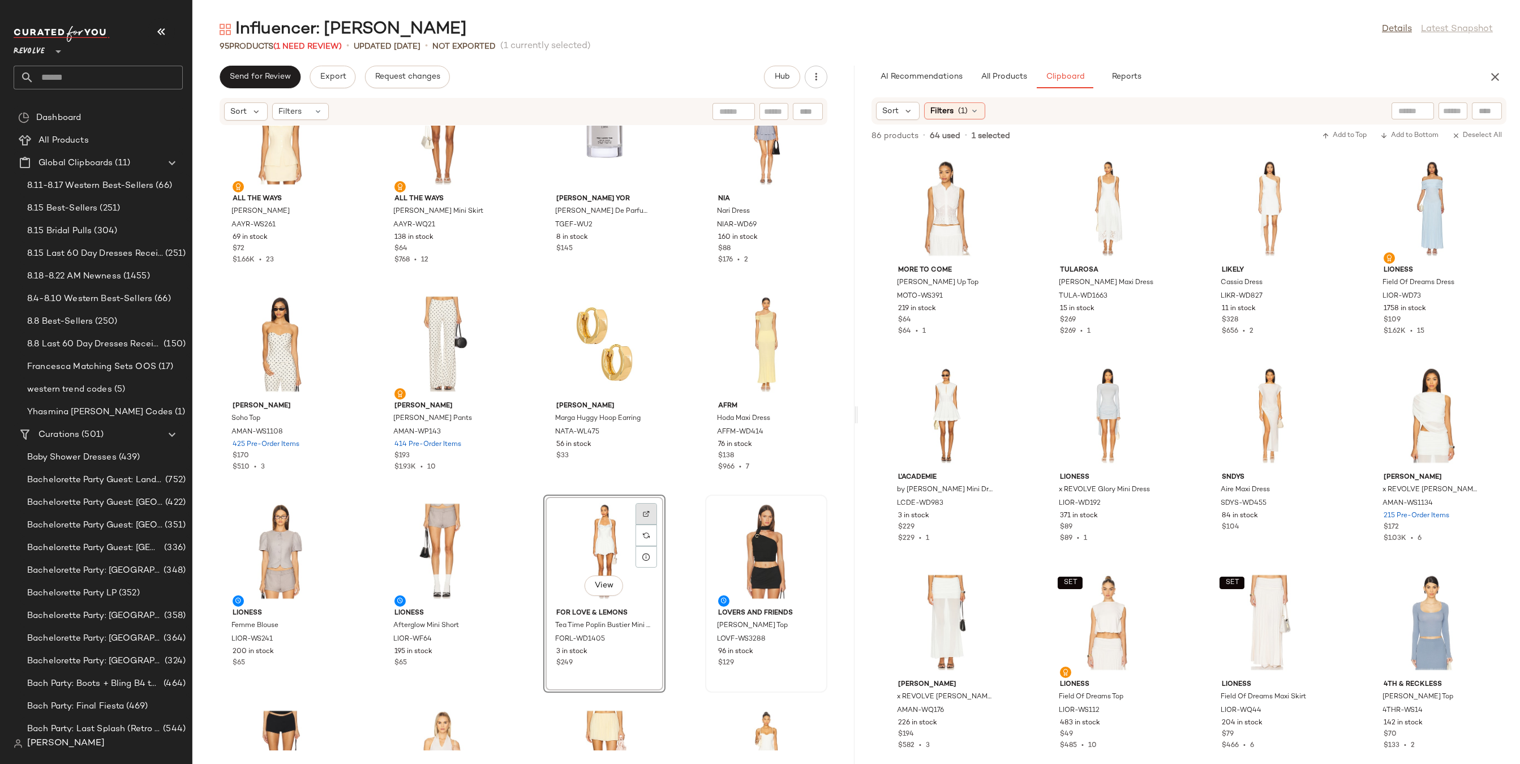
click at [643, 514] on img at bounding box center [646, 513] width 7 height 7
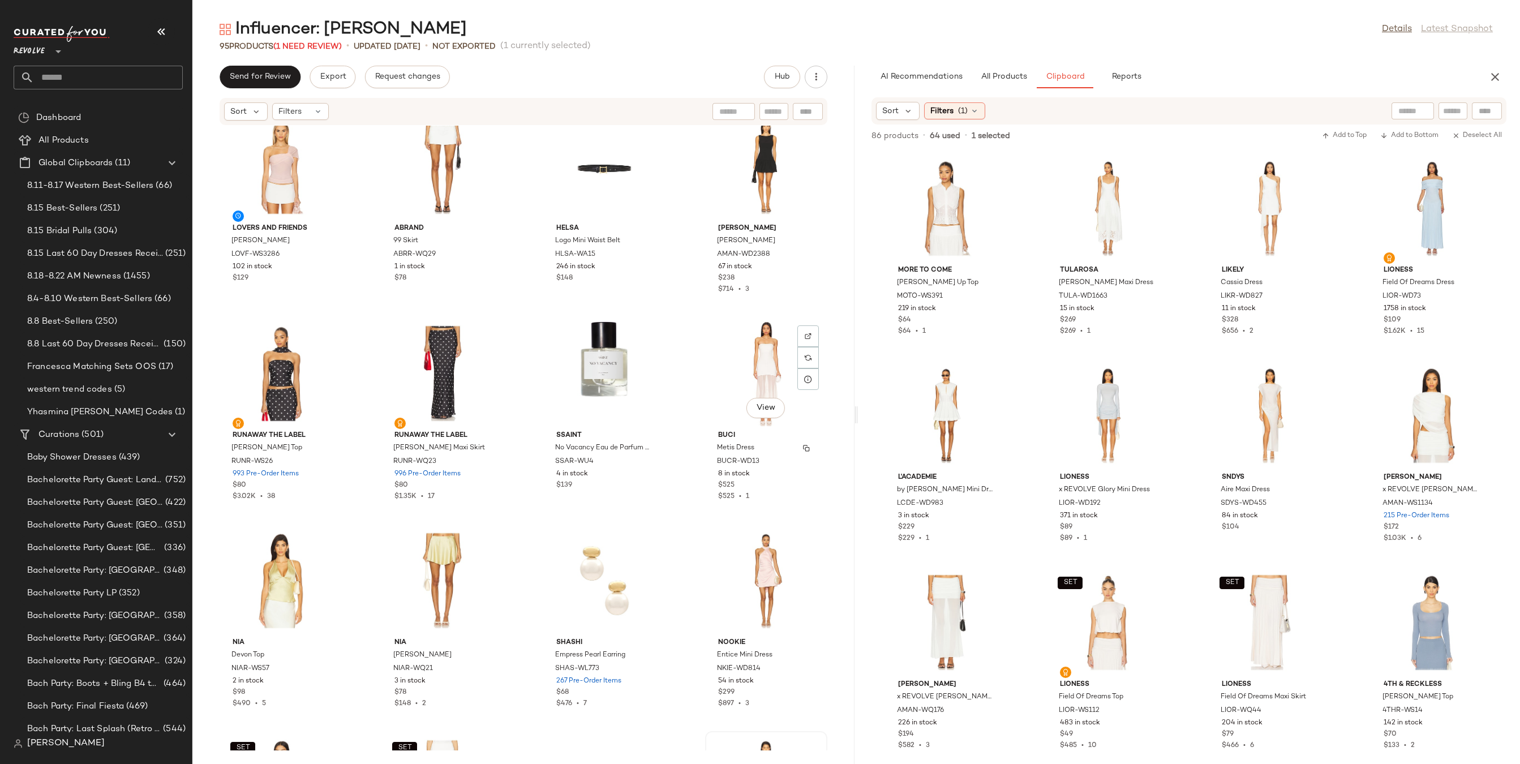
scroll to position [2017, 0]
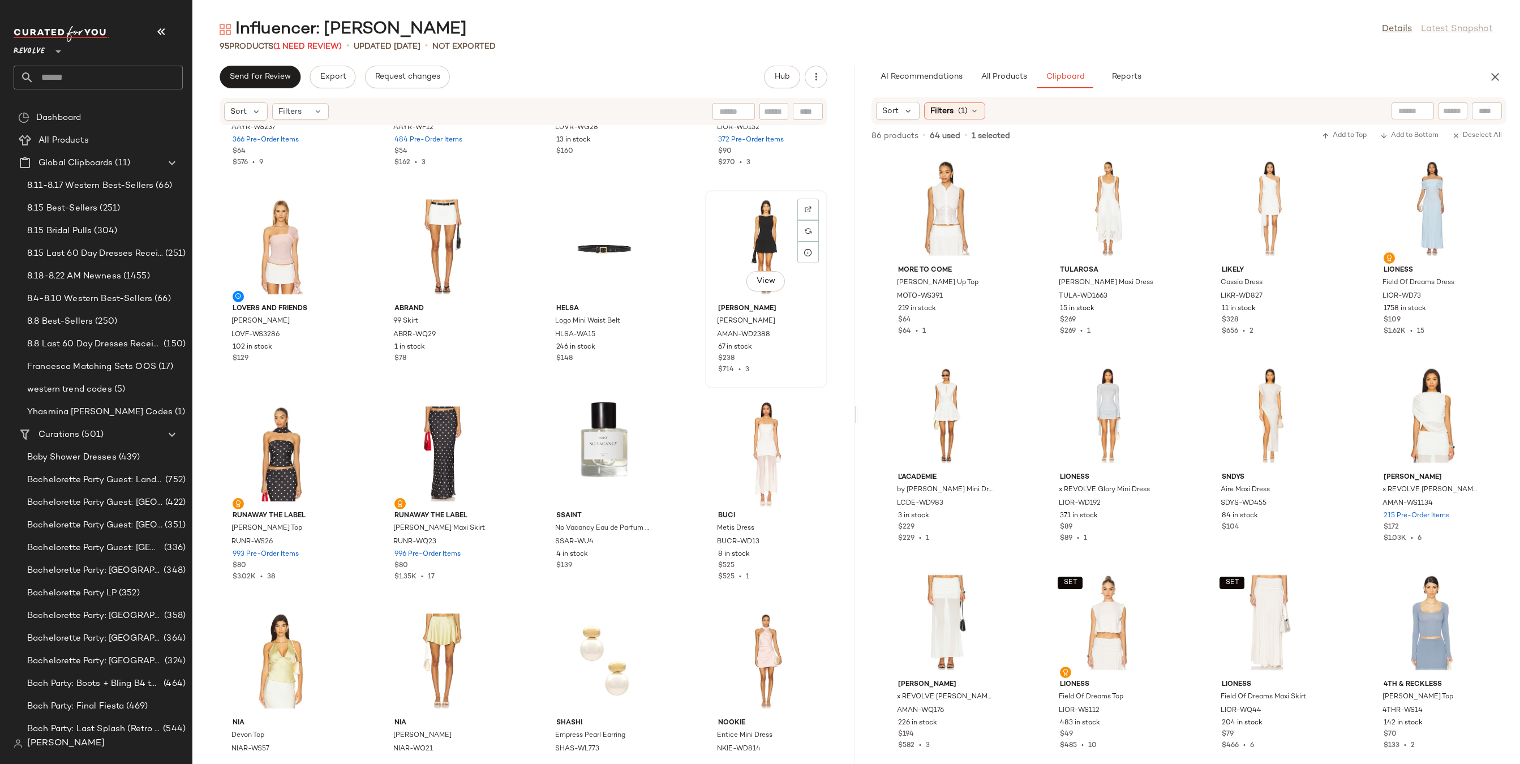
click at [759, 214] on div "View" at bounding box center [766, 246] width 114 height 105
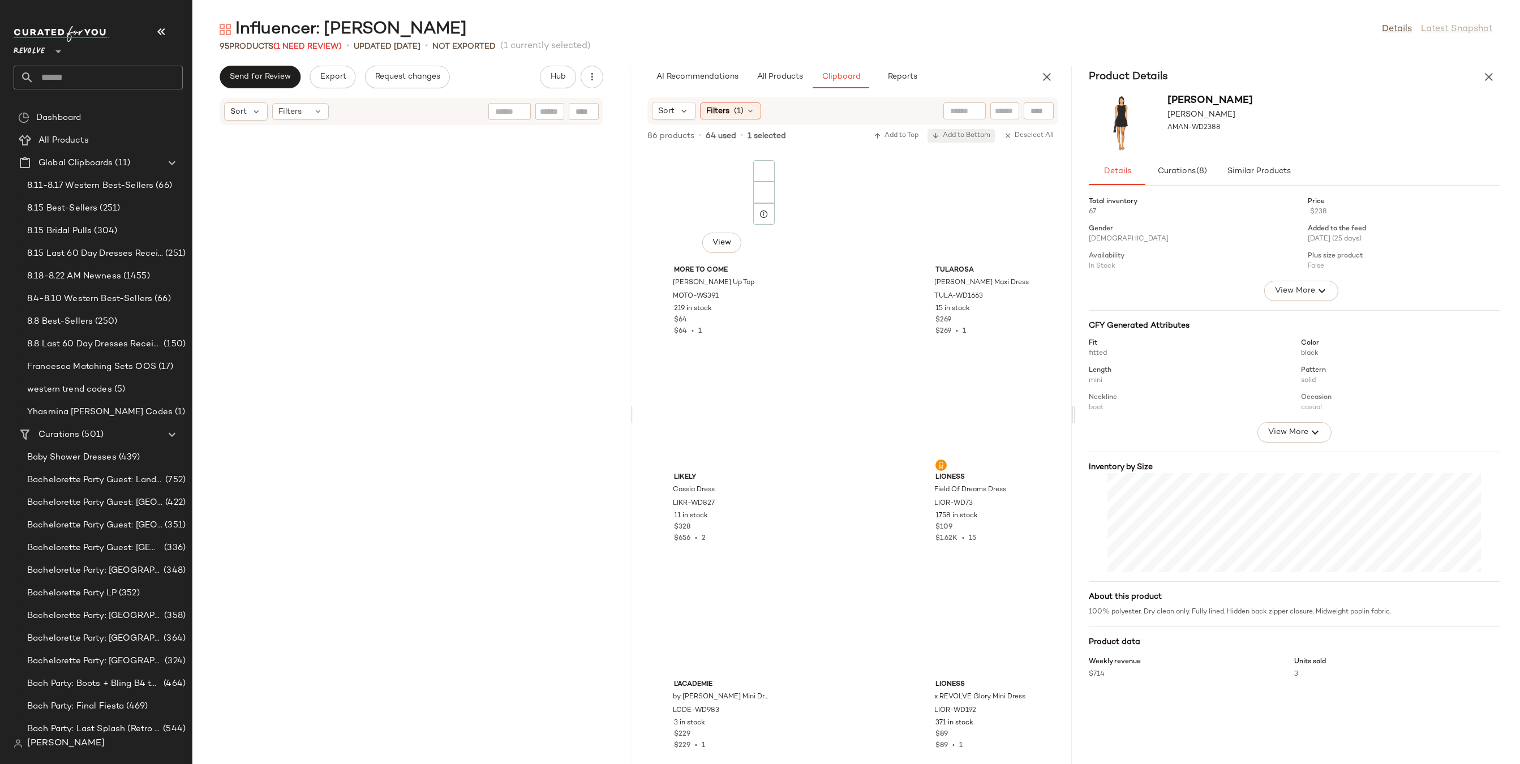
scroll to position [4141, 0]
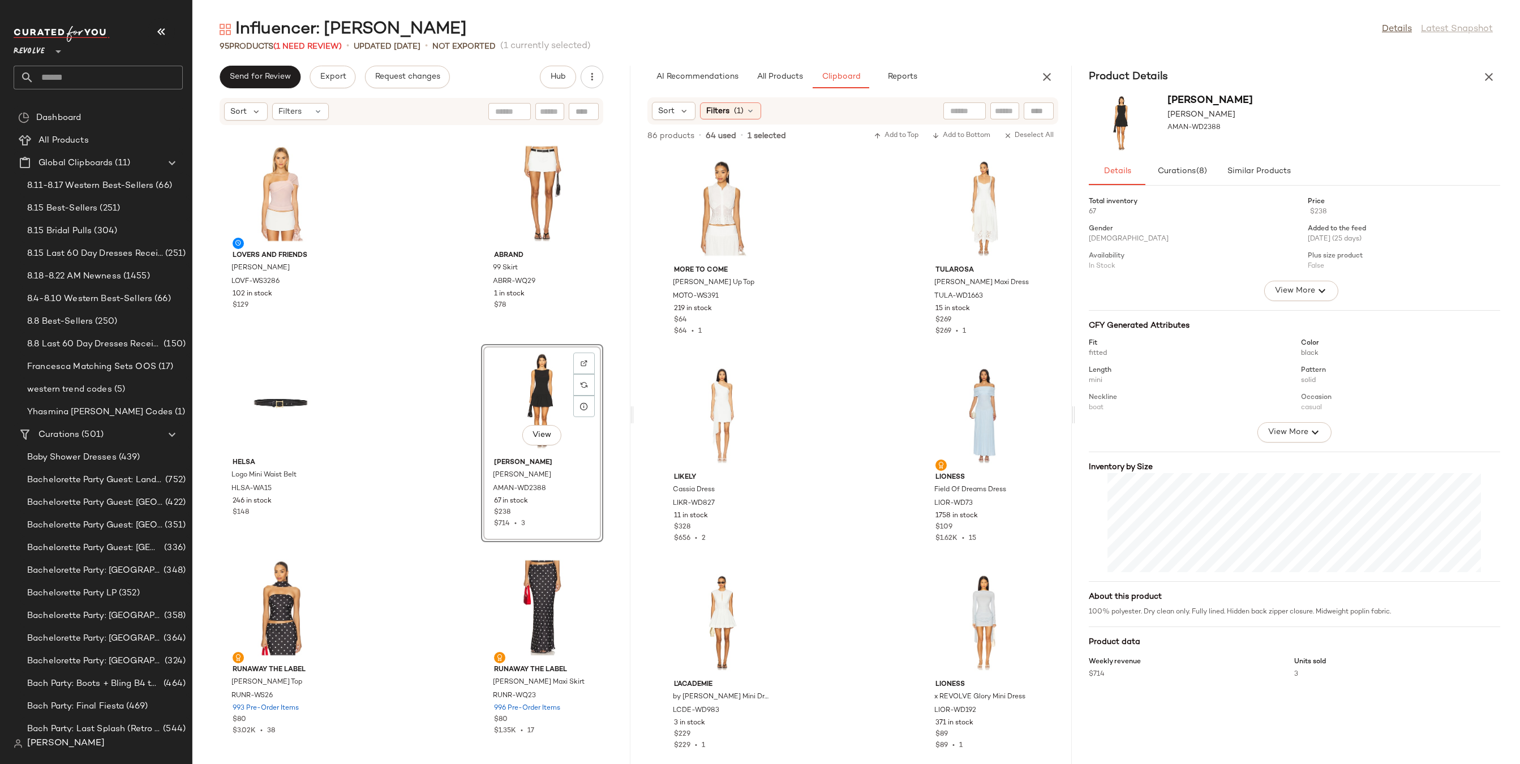
click at [1299, 169] on div "Details Curations (8) Similar Products" at bounding box center [1293, 171] width 411 height 27
click at [1283, 169] on span "Similar Products" at bounding box center [1259, 171] width 64 height 9
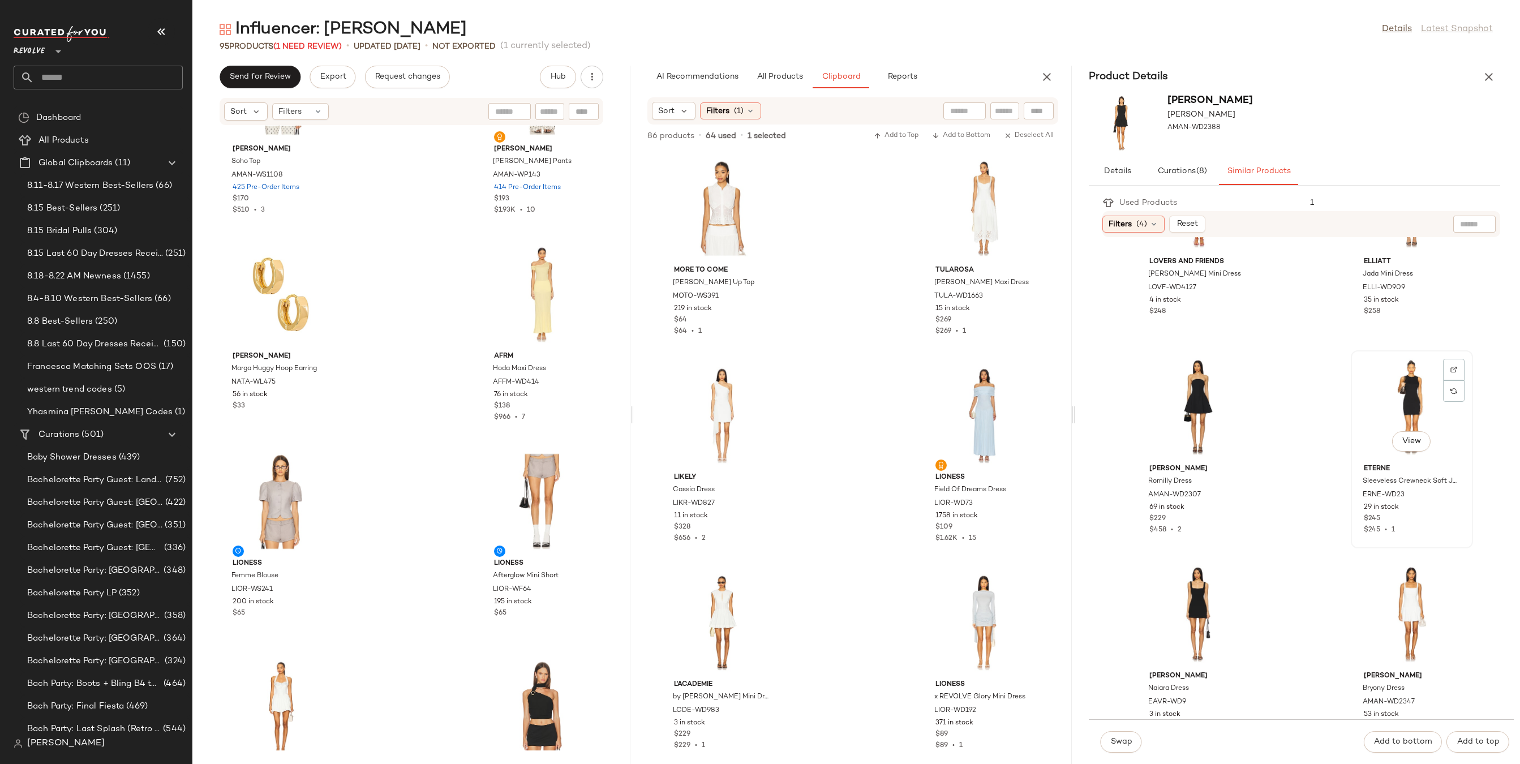
scroll to position [1742, 0]
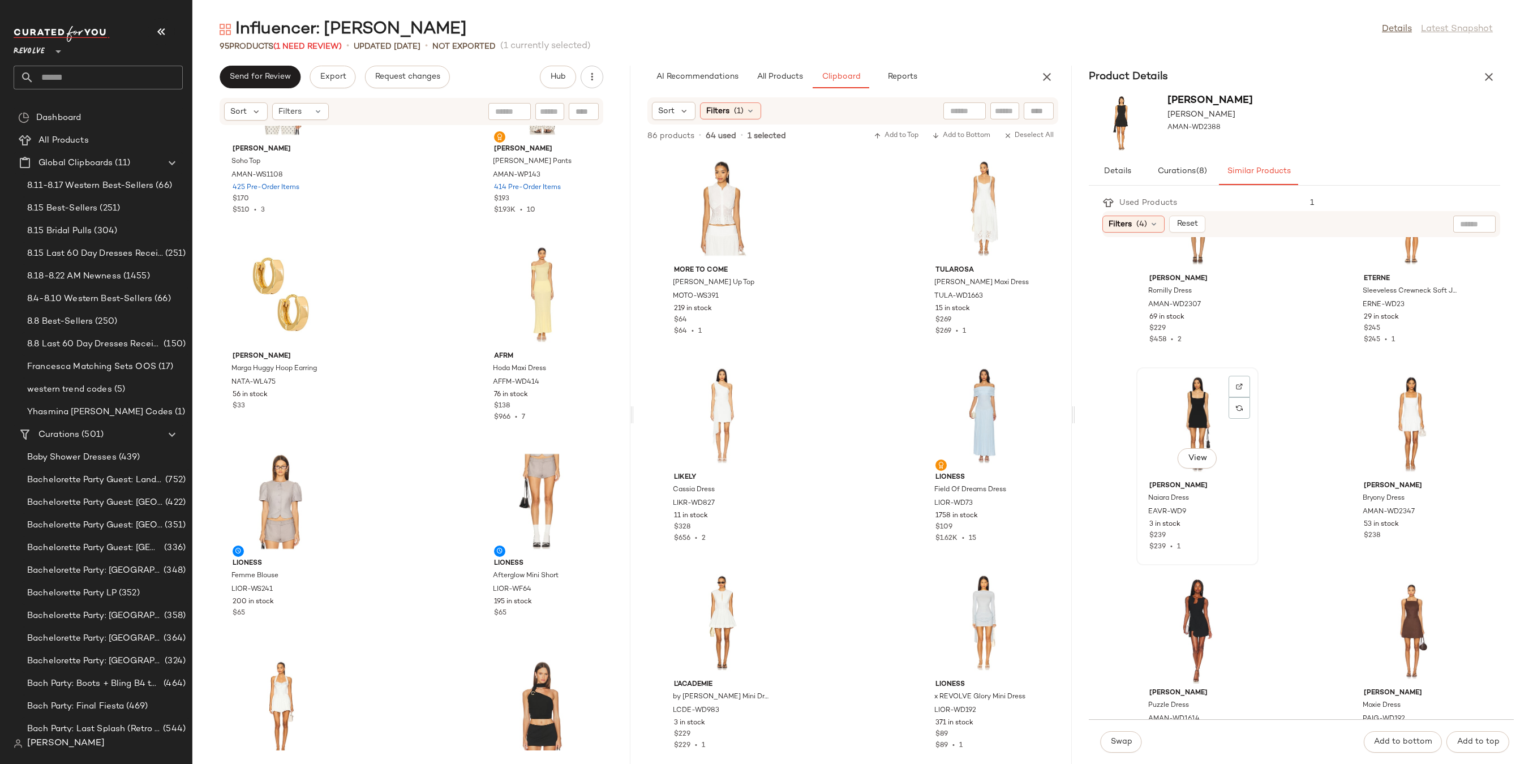
click at [1188, 420] on div "View" at bounding box center [1197, 423] width 114 height 105
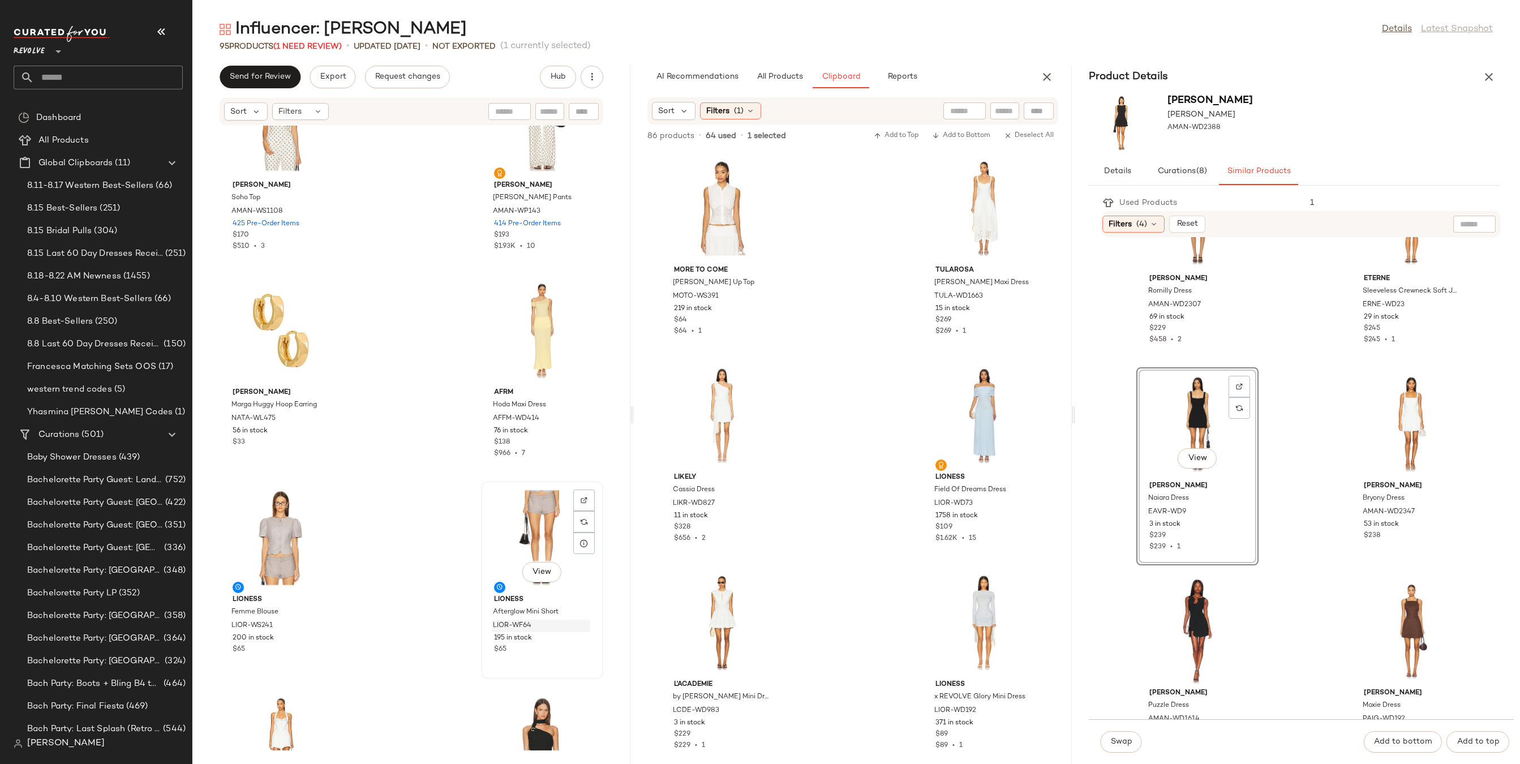
scroll to position [8349, 0]
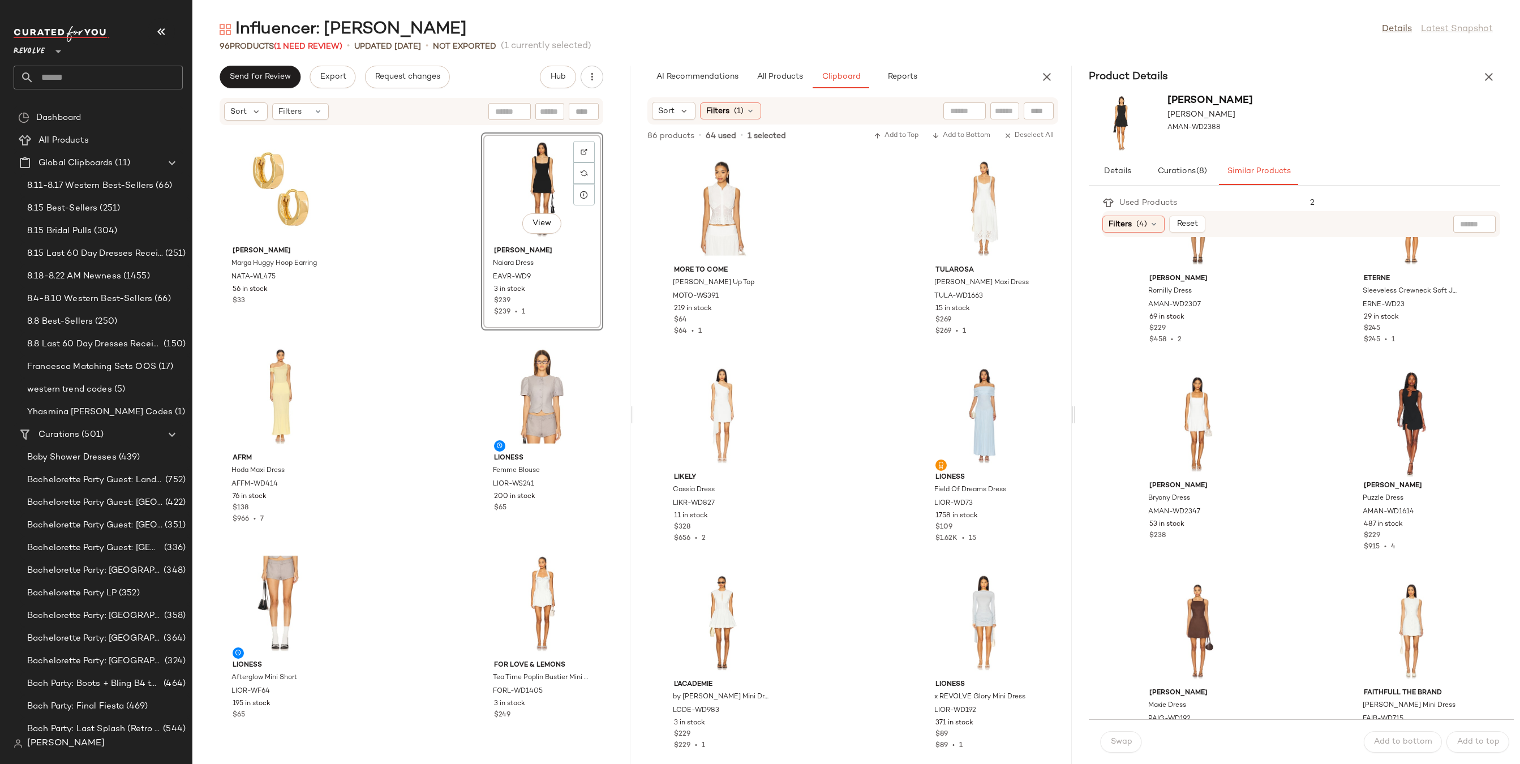
scroll to position [8503, 0]
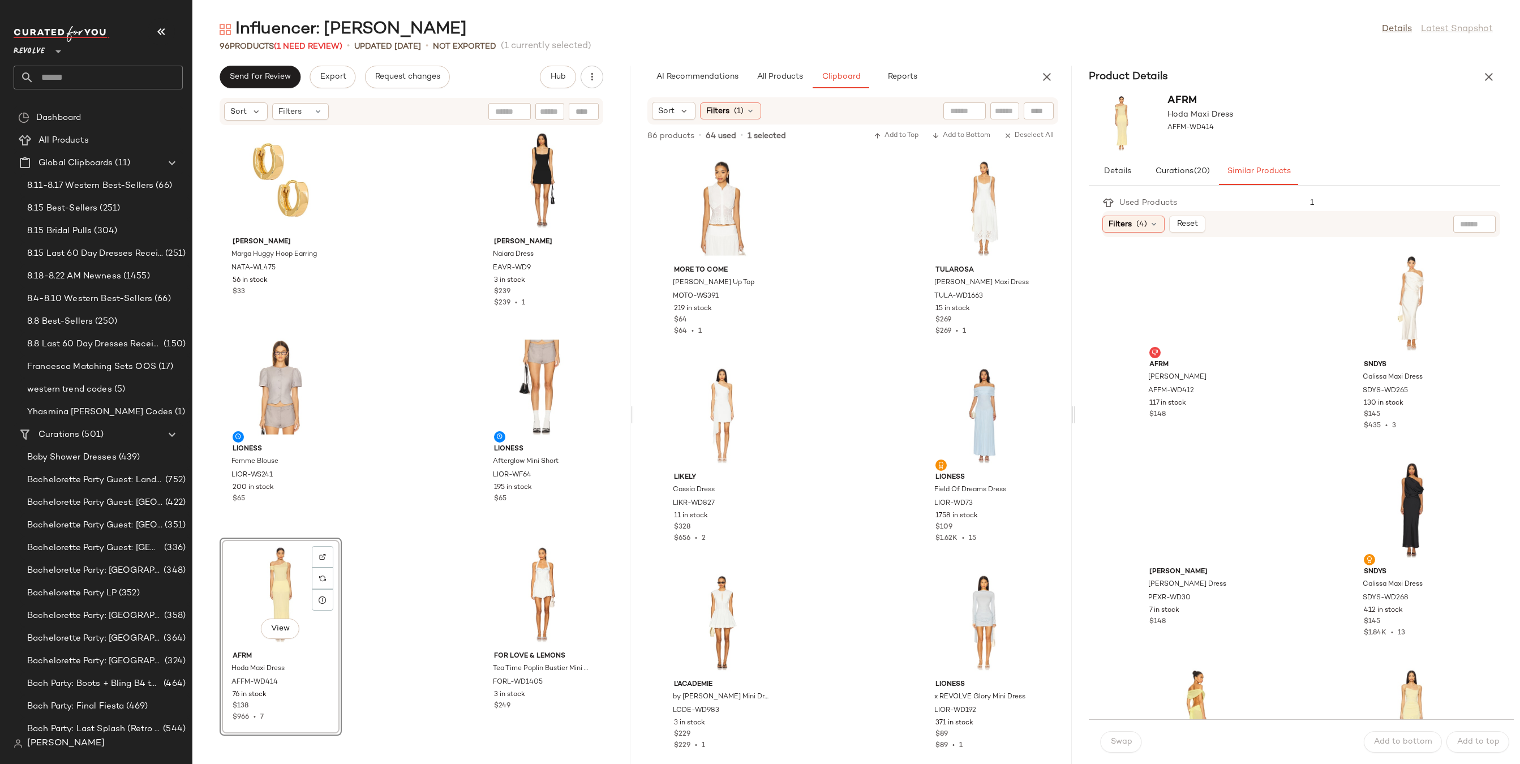
scroll to position [8504, 0]
click at [1491, 76] on icon "button" at bounding box center [1489, 77] width 14 height 14
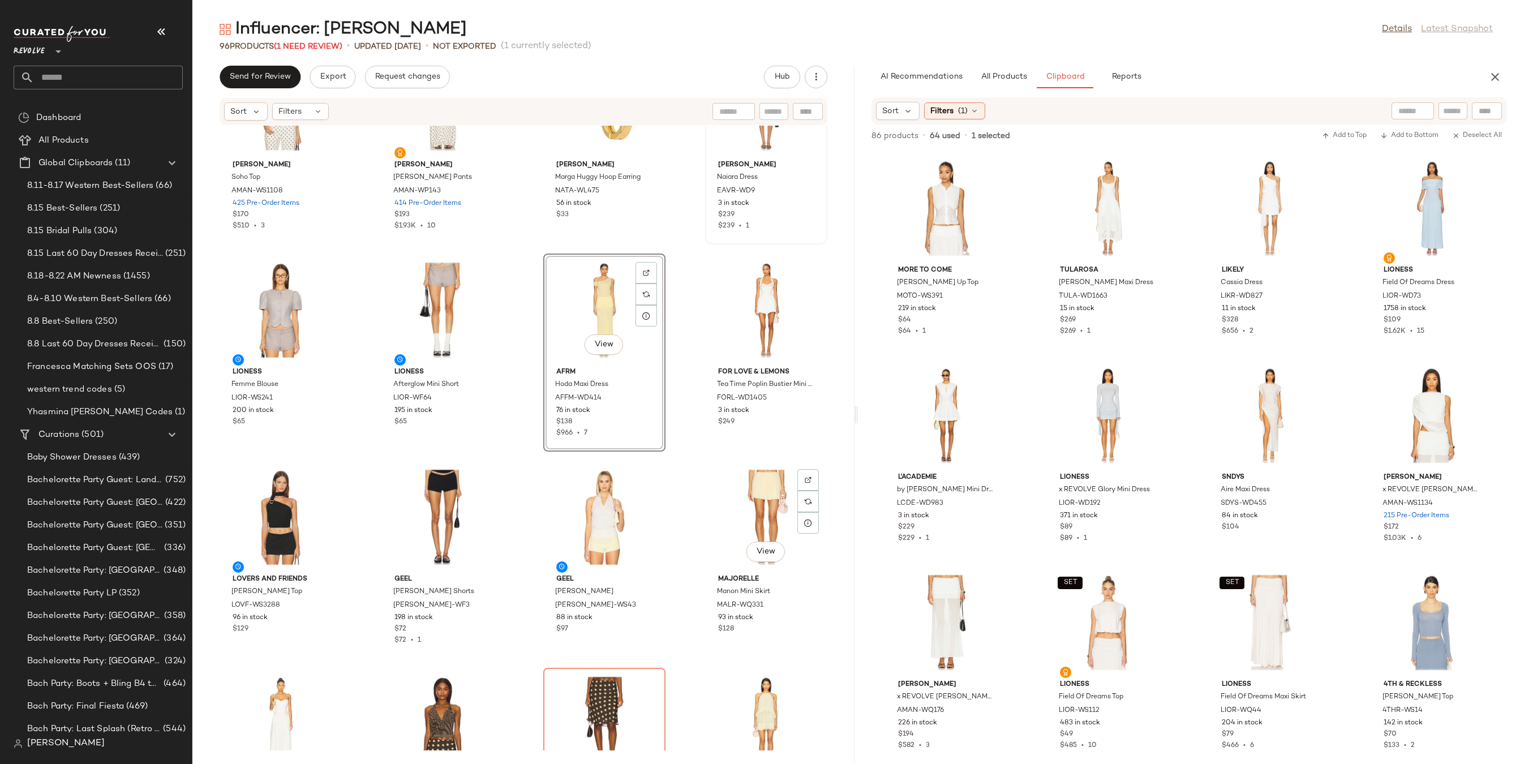
scroll to position [4288, 0]
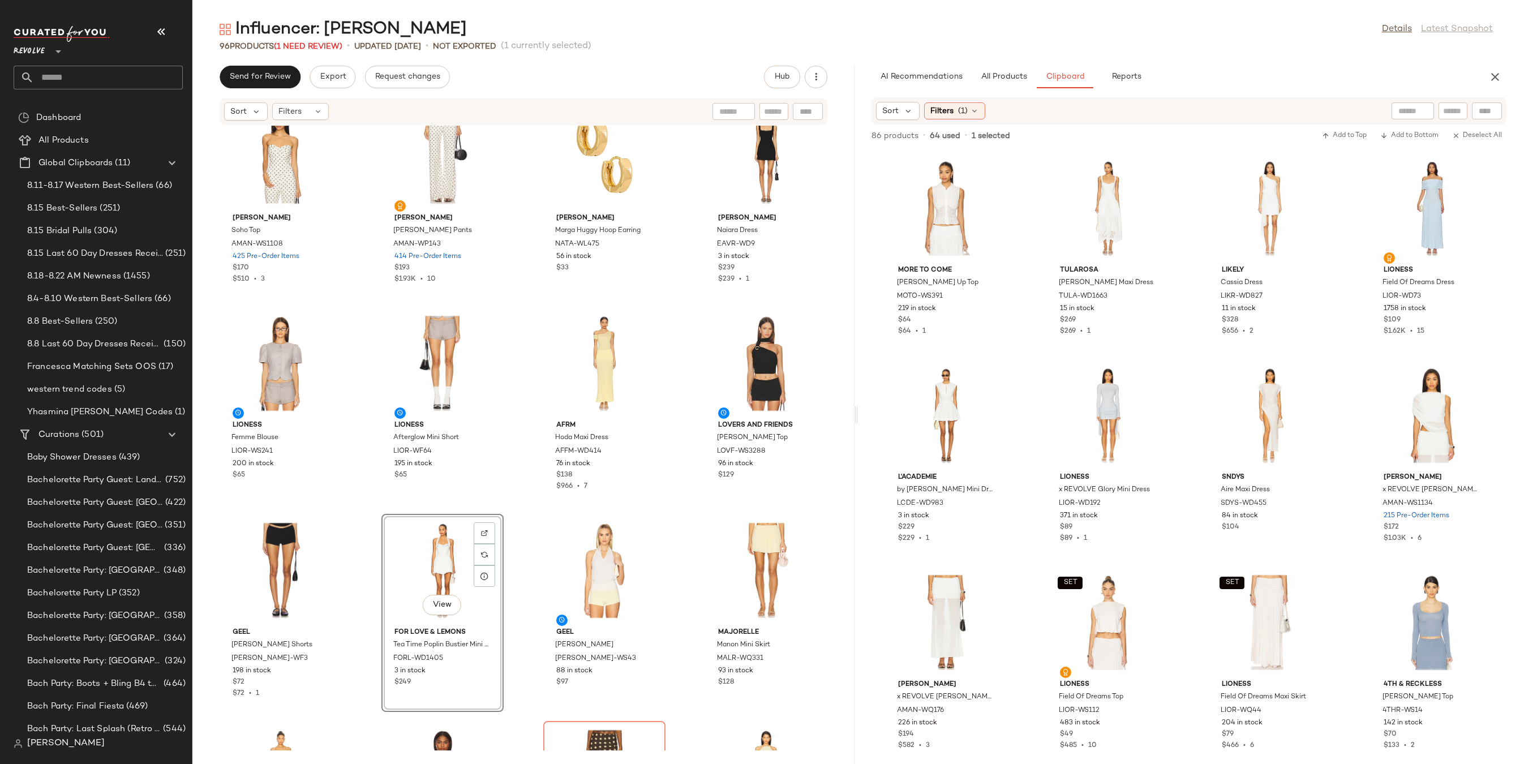
scroll to position [4098, 0]
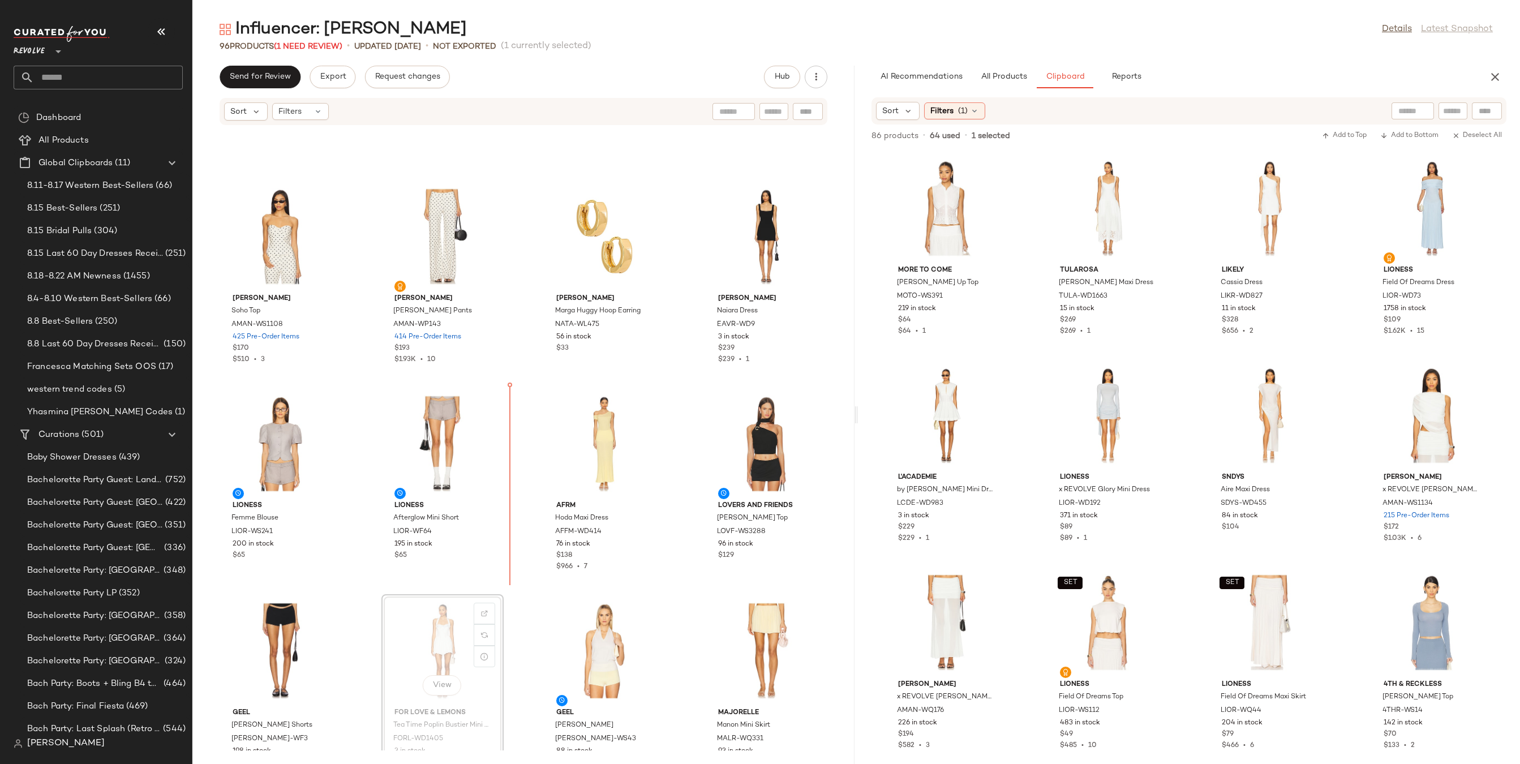
drag, startPoint x: 461, startPoint y: 619, endPoint x: 464, endPoint y: 612, distance: 7.6
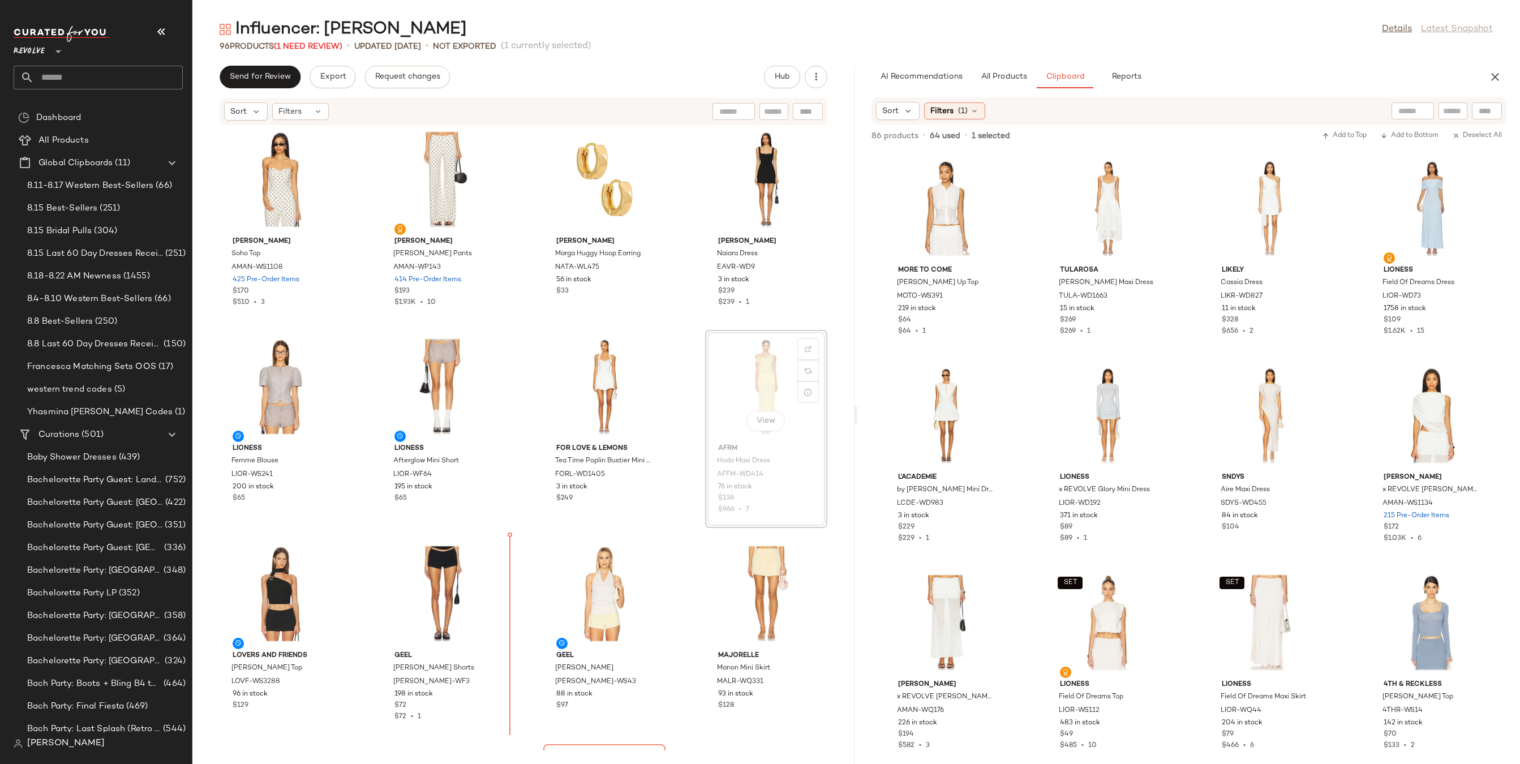
scroll to position [4215, 0]
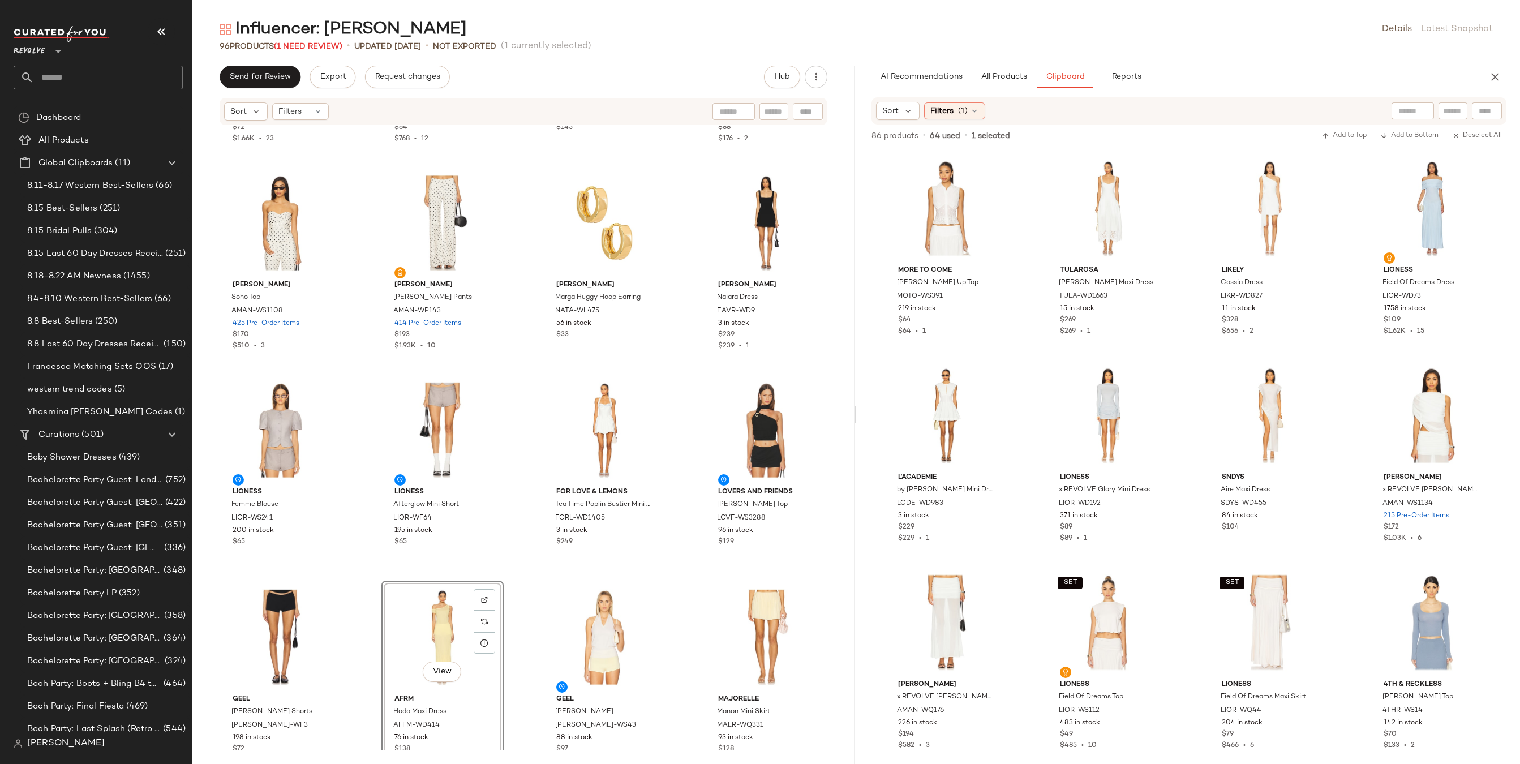
scroll to position [4116, 0]
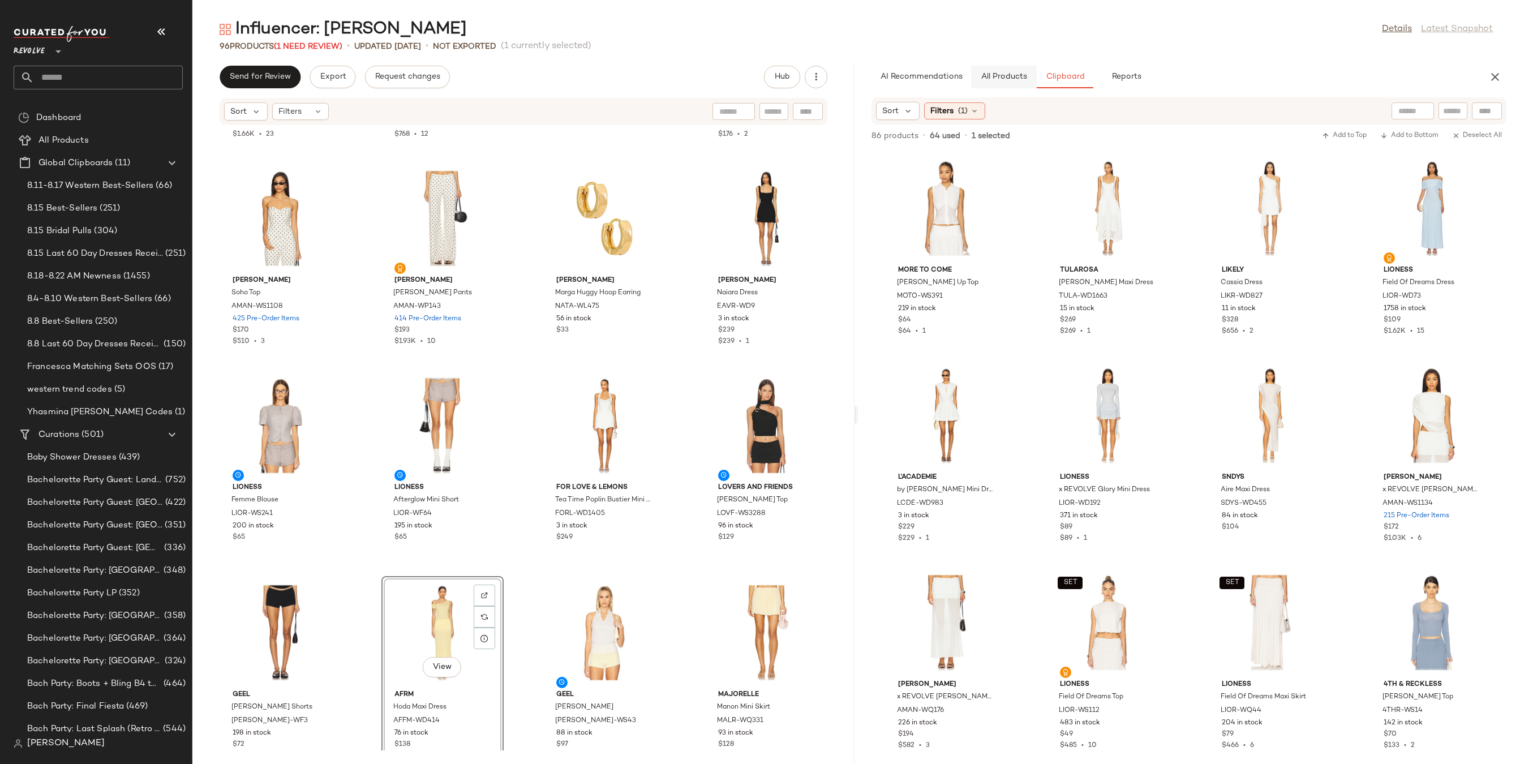
click at [1012, 80] on span "All Products" at bounding box center [1003, 76] width 46 height 9
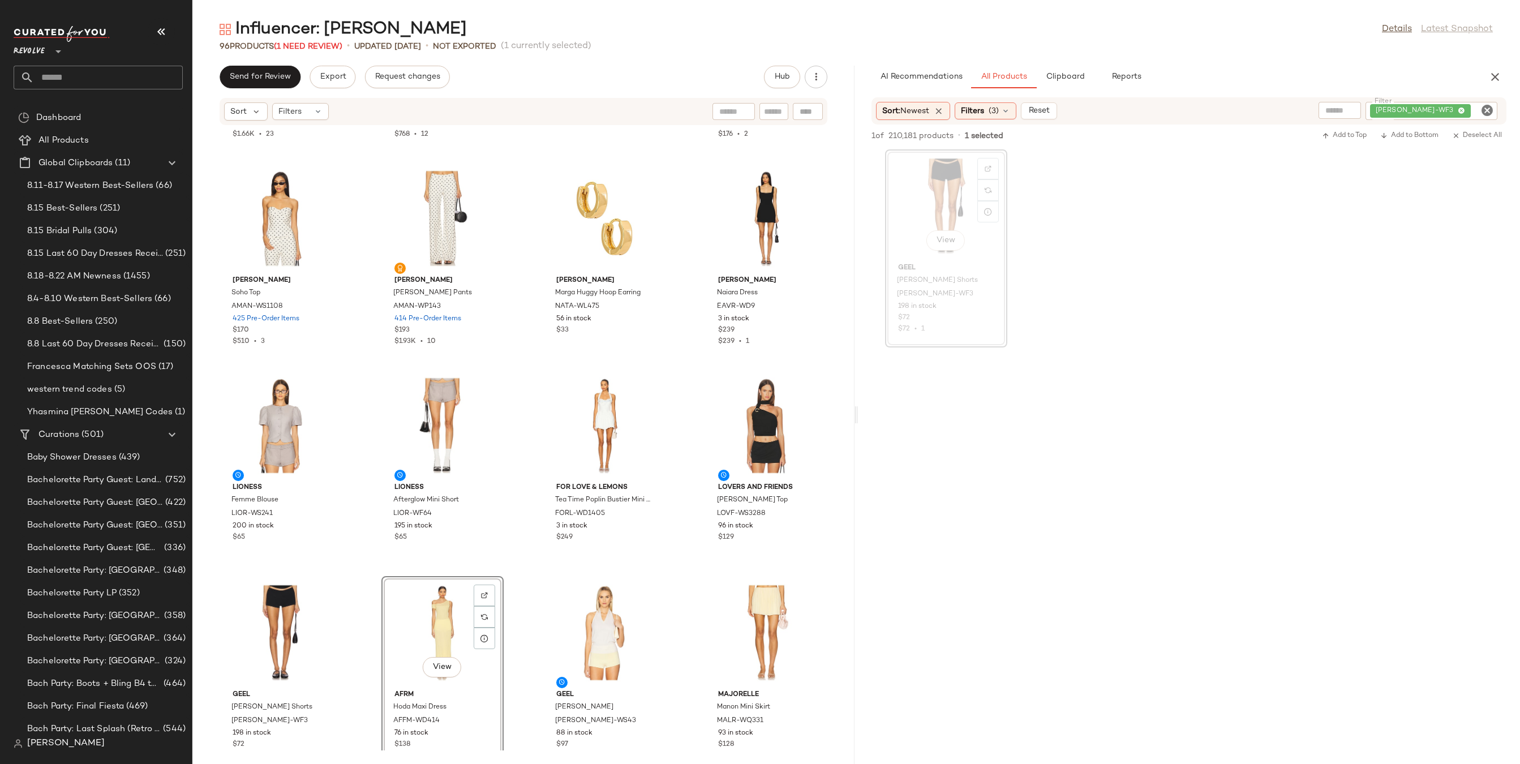
click at [1485, 107] on icon "Clear Filter" at bounding box center [1487, 111] width 14 height 14
type input "******"
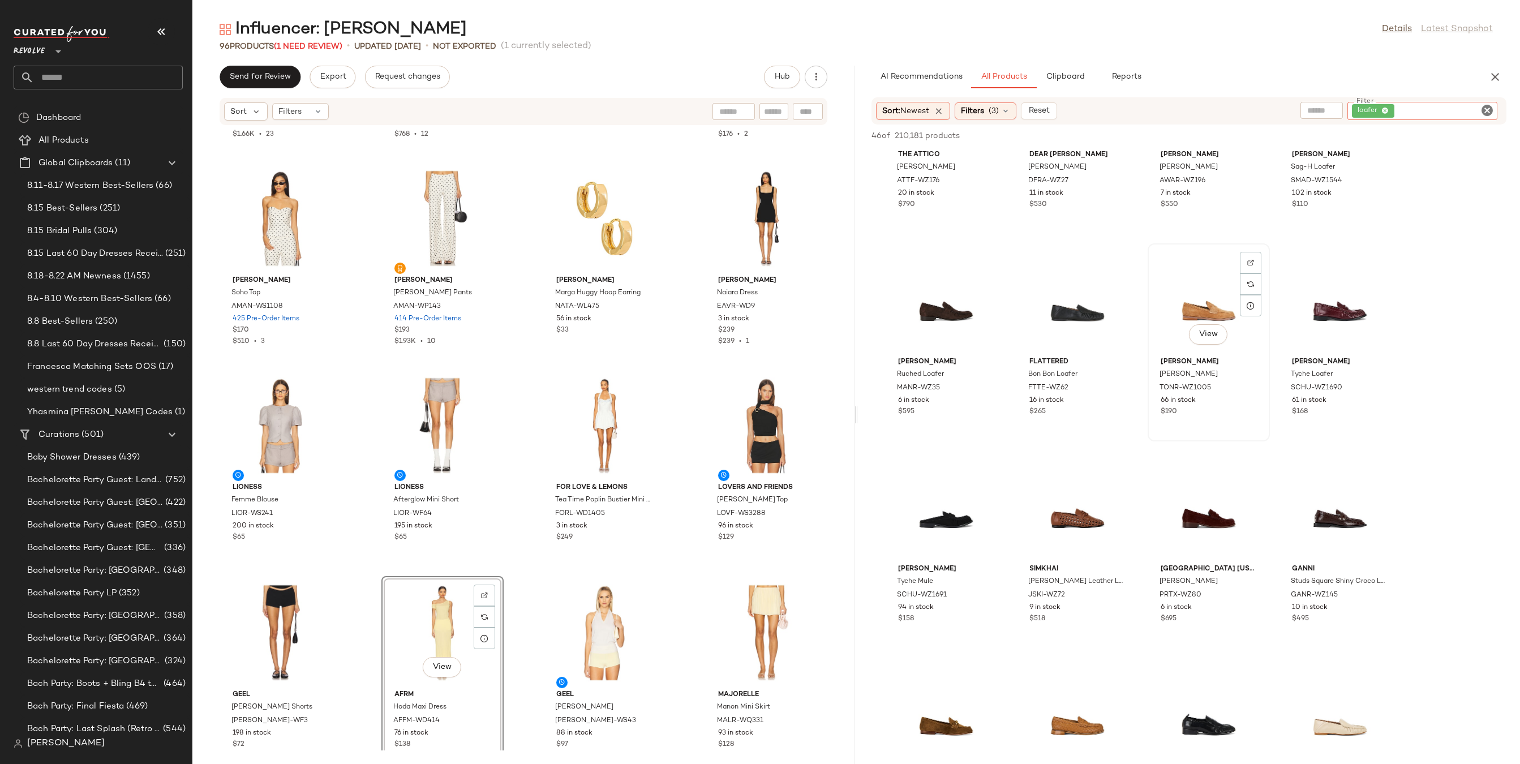
scroll to position [334, 0]
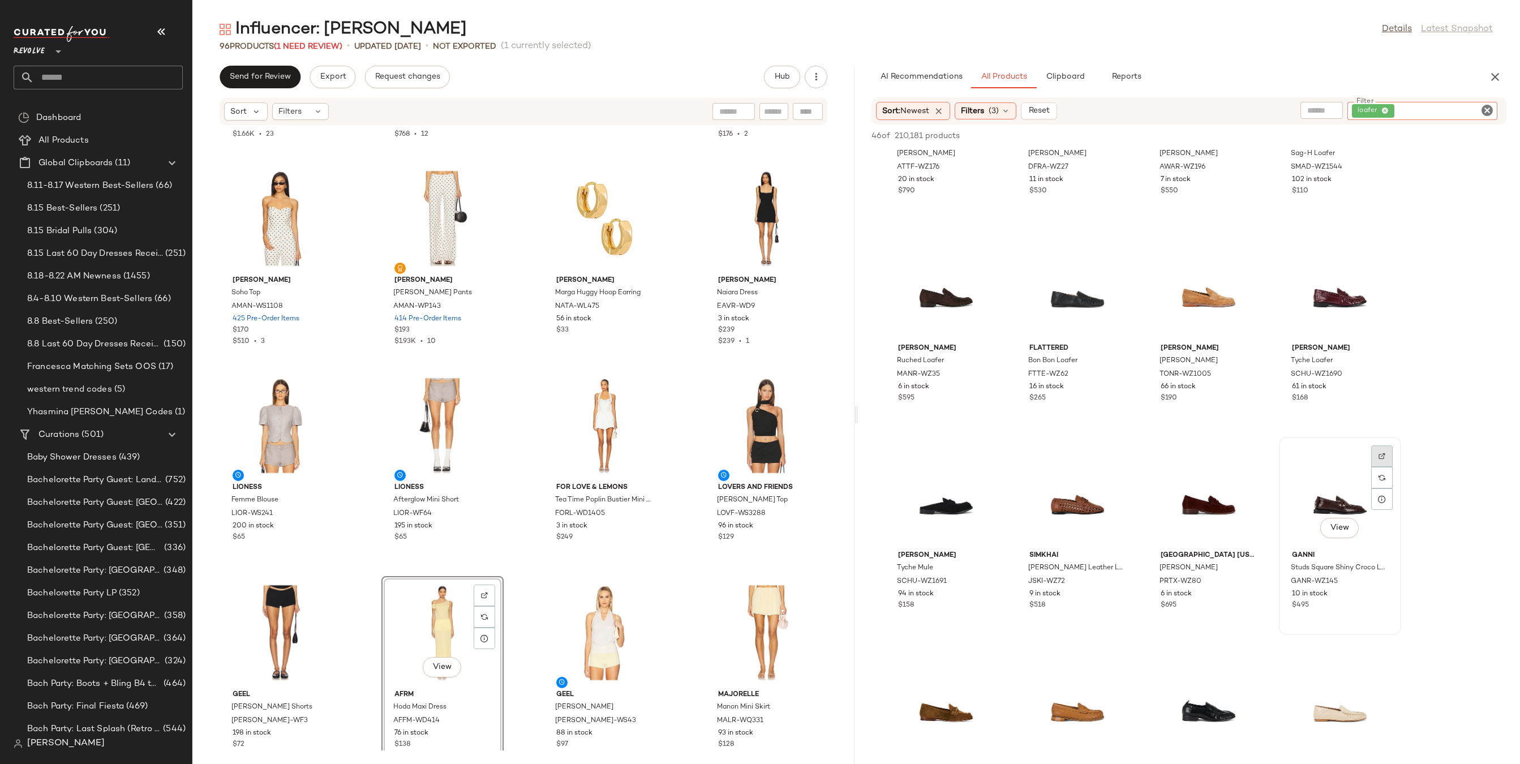
click at [1382, 458] on img at bounding box center [1381, 456] width 7 height 7
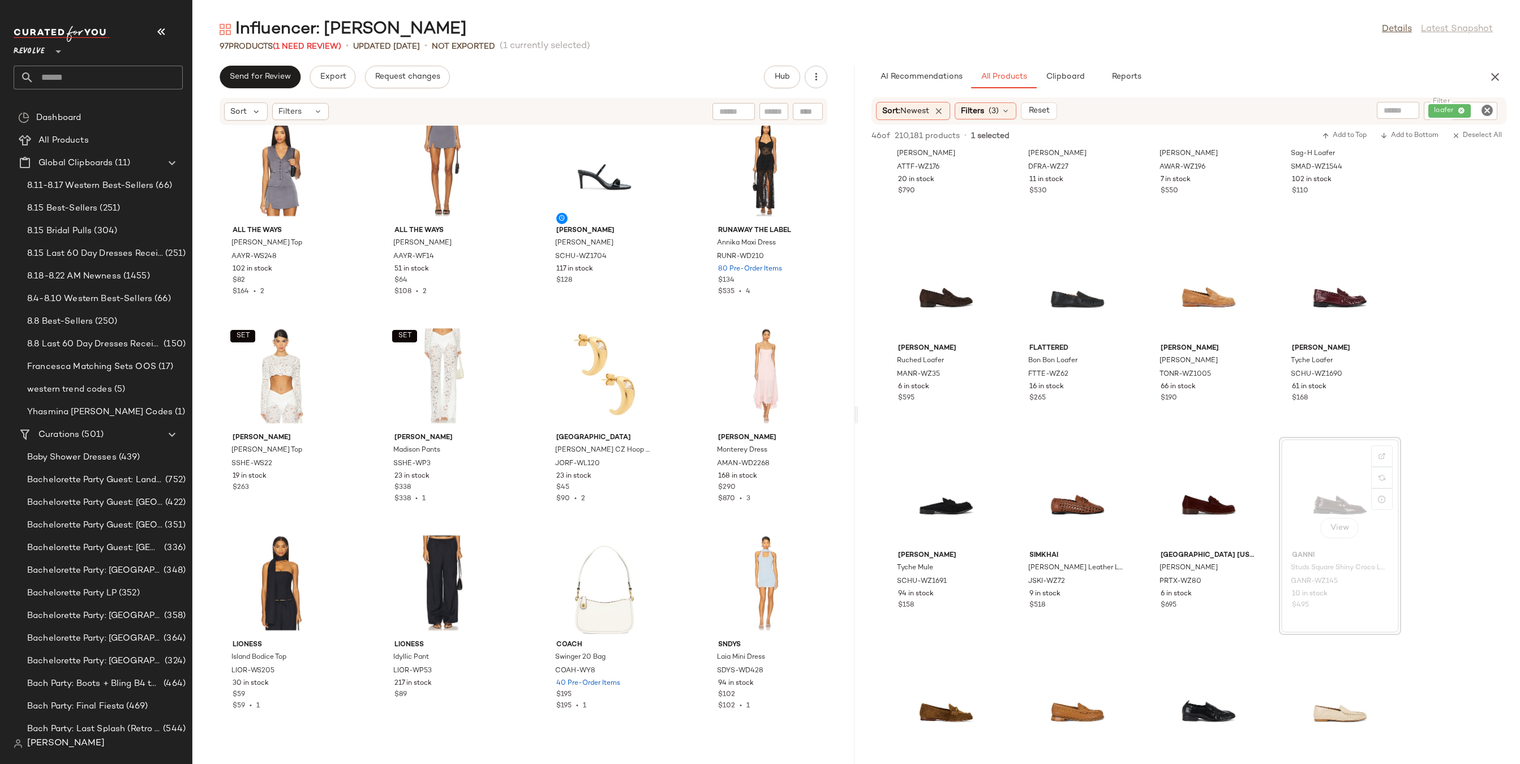
scroll to position [1421, 0]
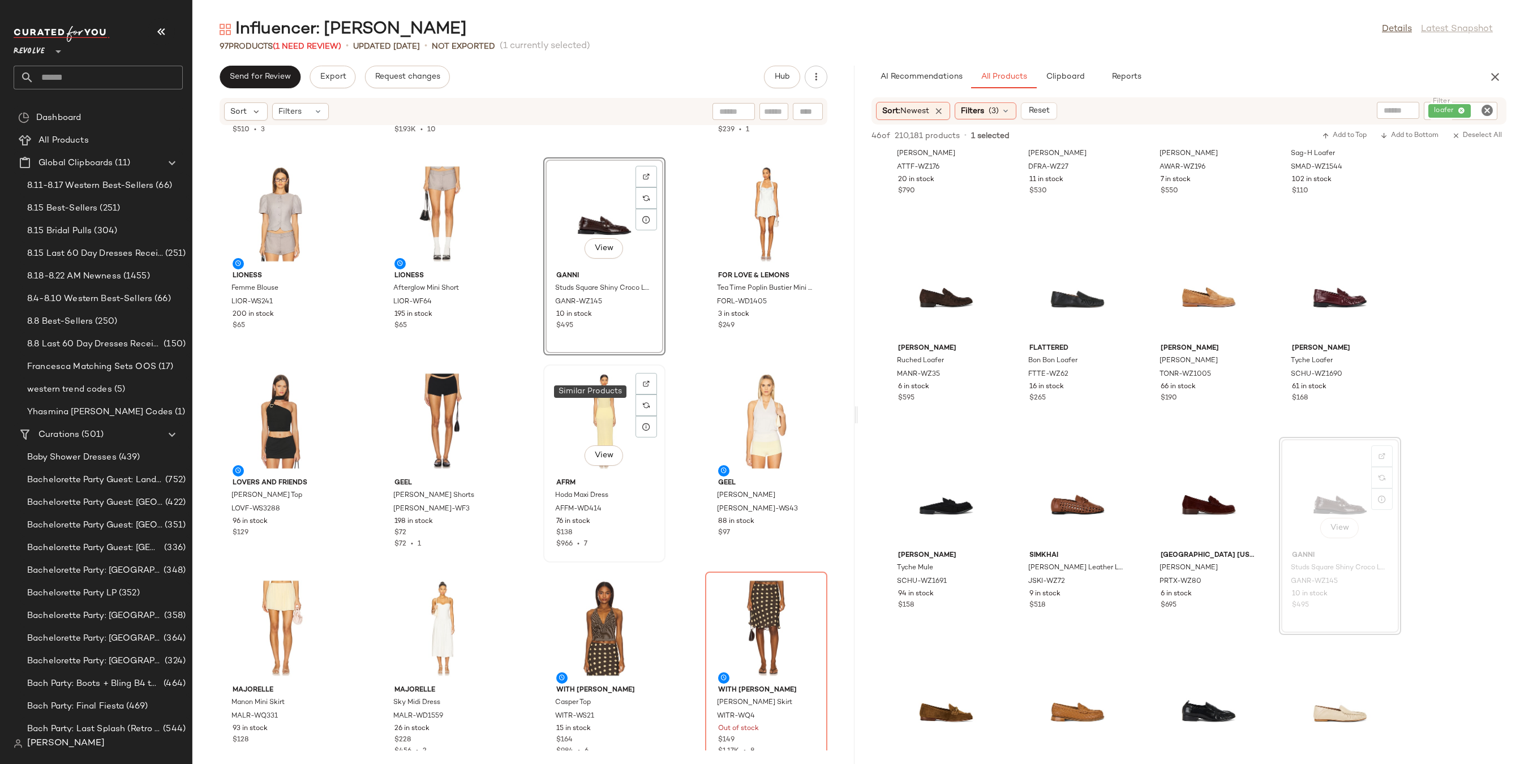
scroll to position [4398, 0]
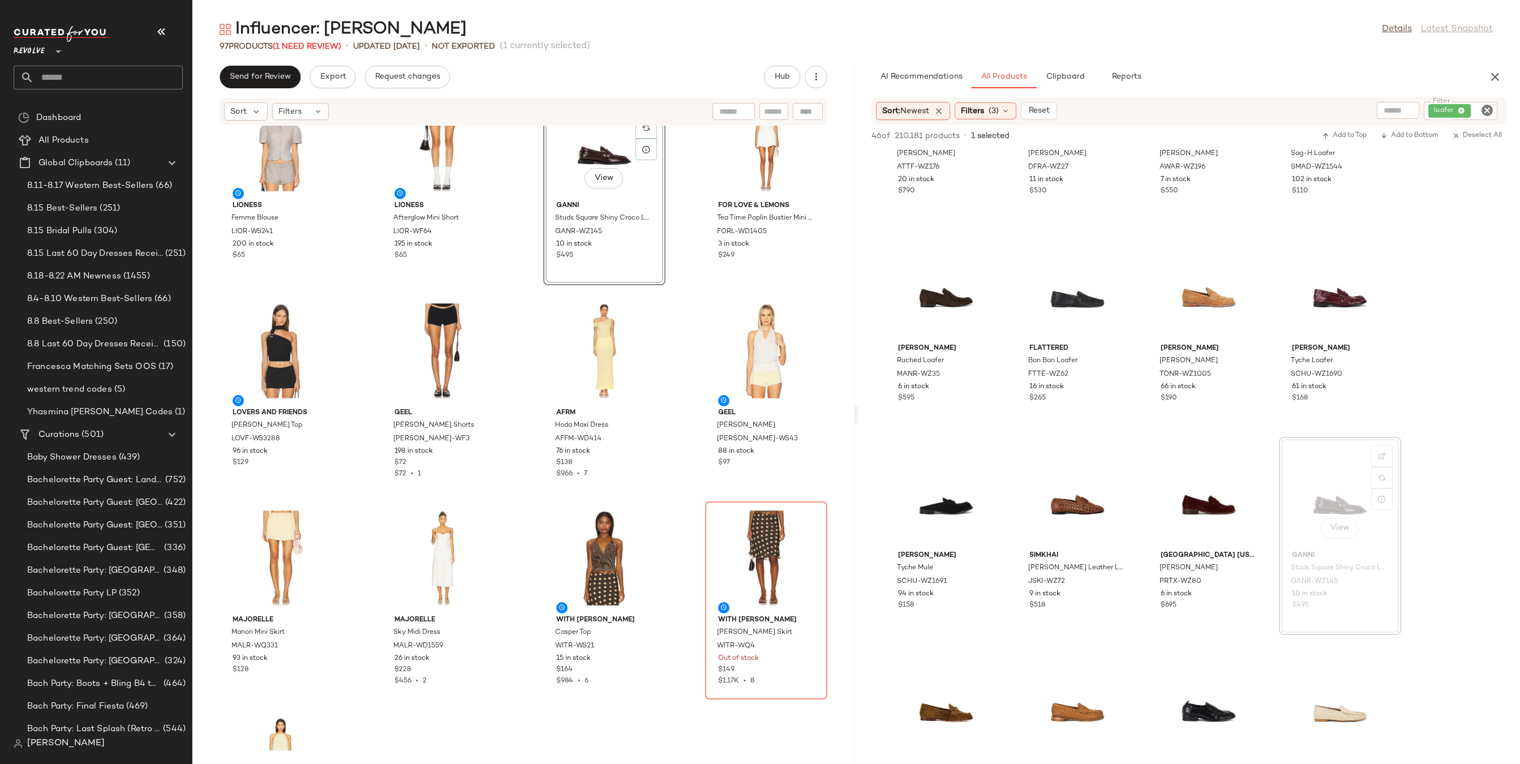
click at [1479, 114] on input "Filter" at bounding box center [1483, 111] width 20 height 12
click at [1488, 114] on icon "Clear Filter" at bounding box center [1487, 111] width 14 height 14
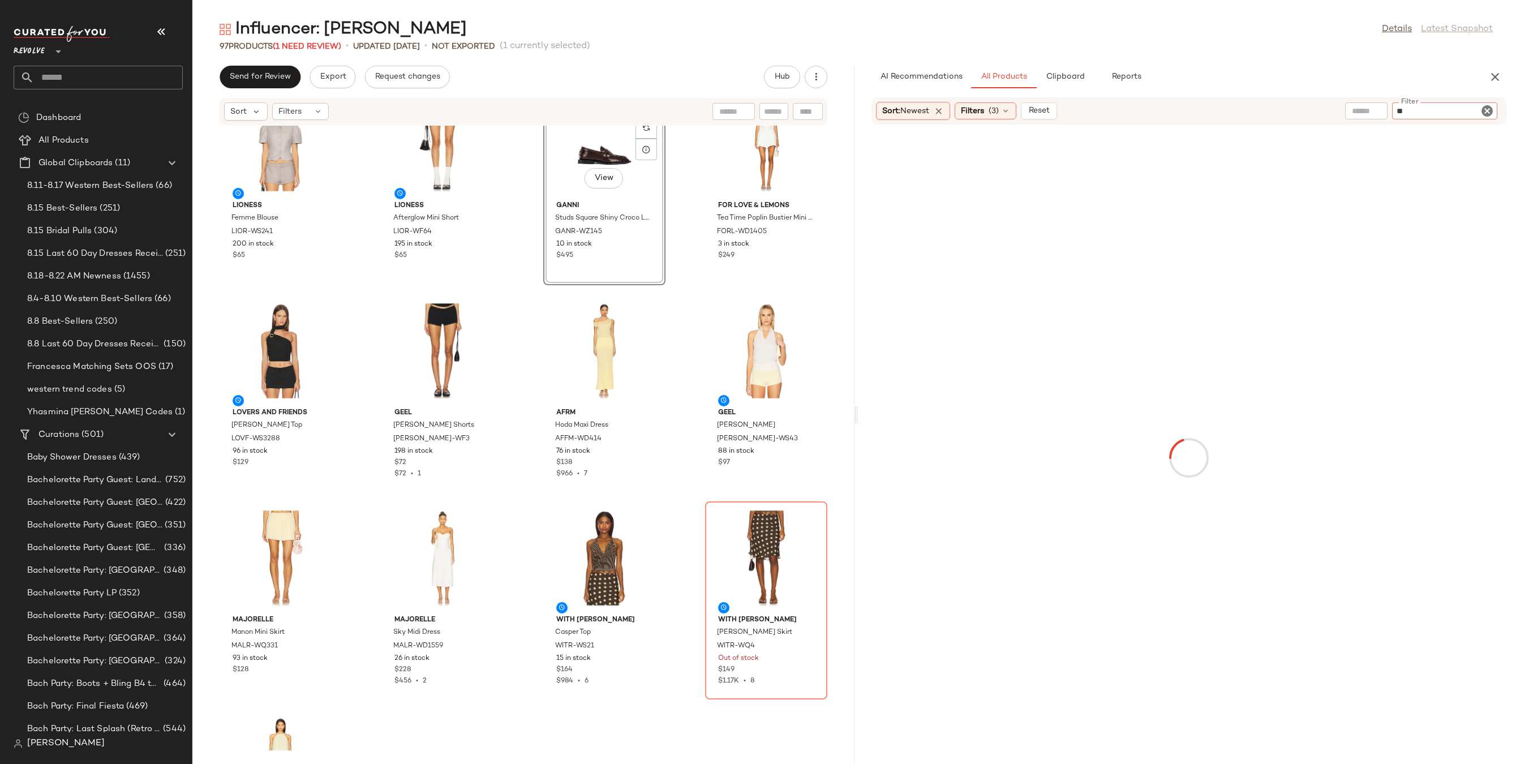
type input "***"
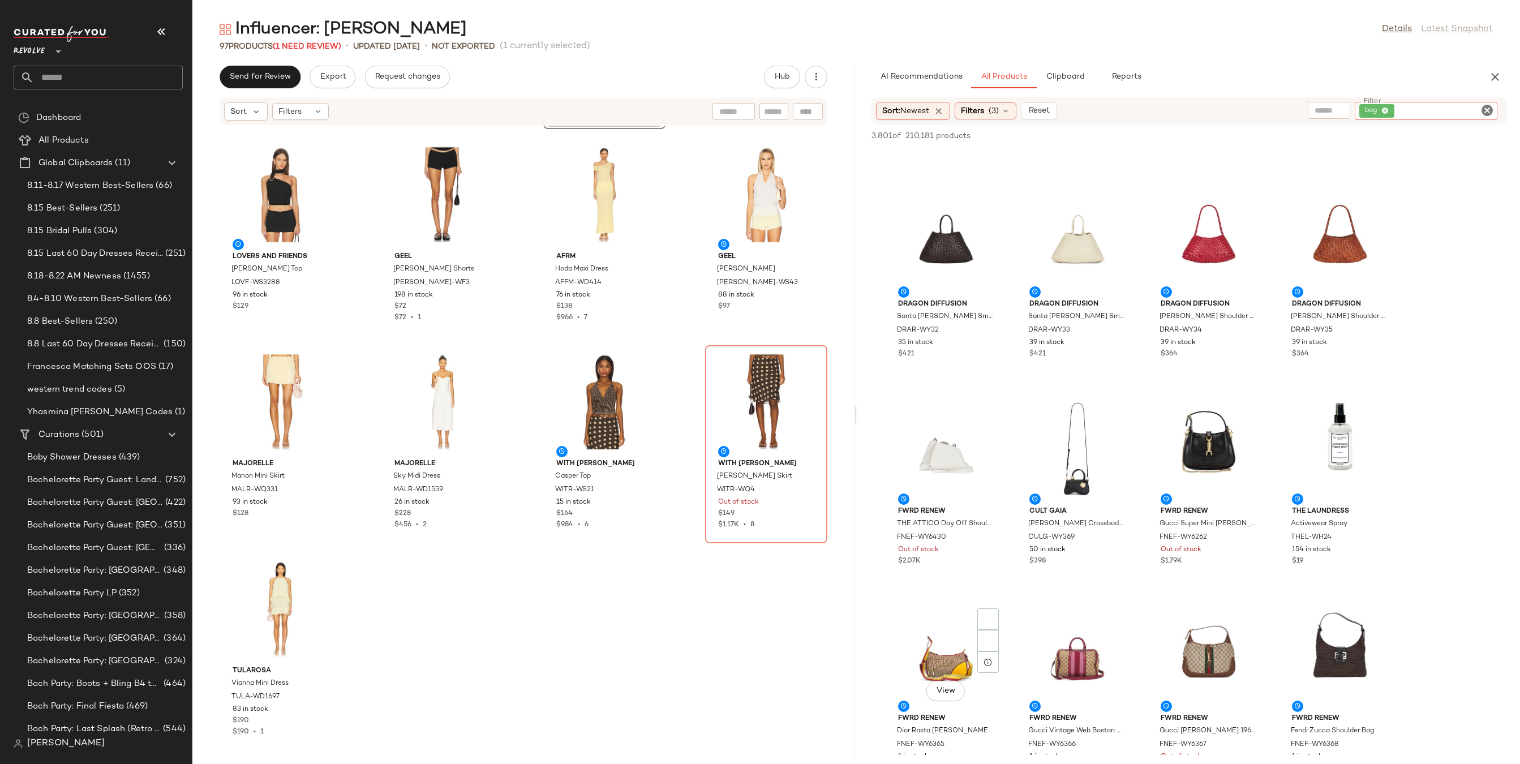
scroll to position [1057, 0]
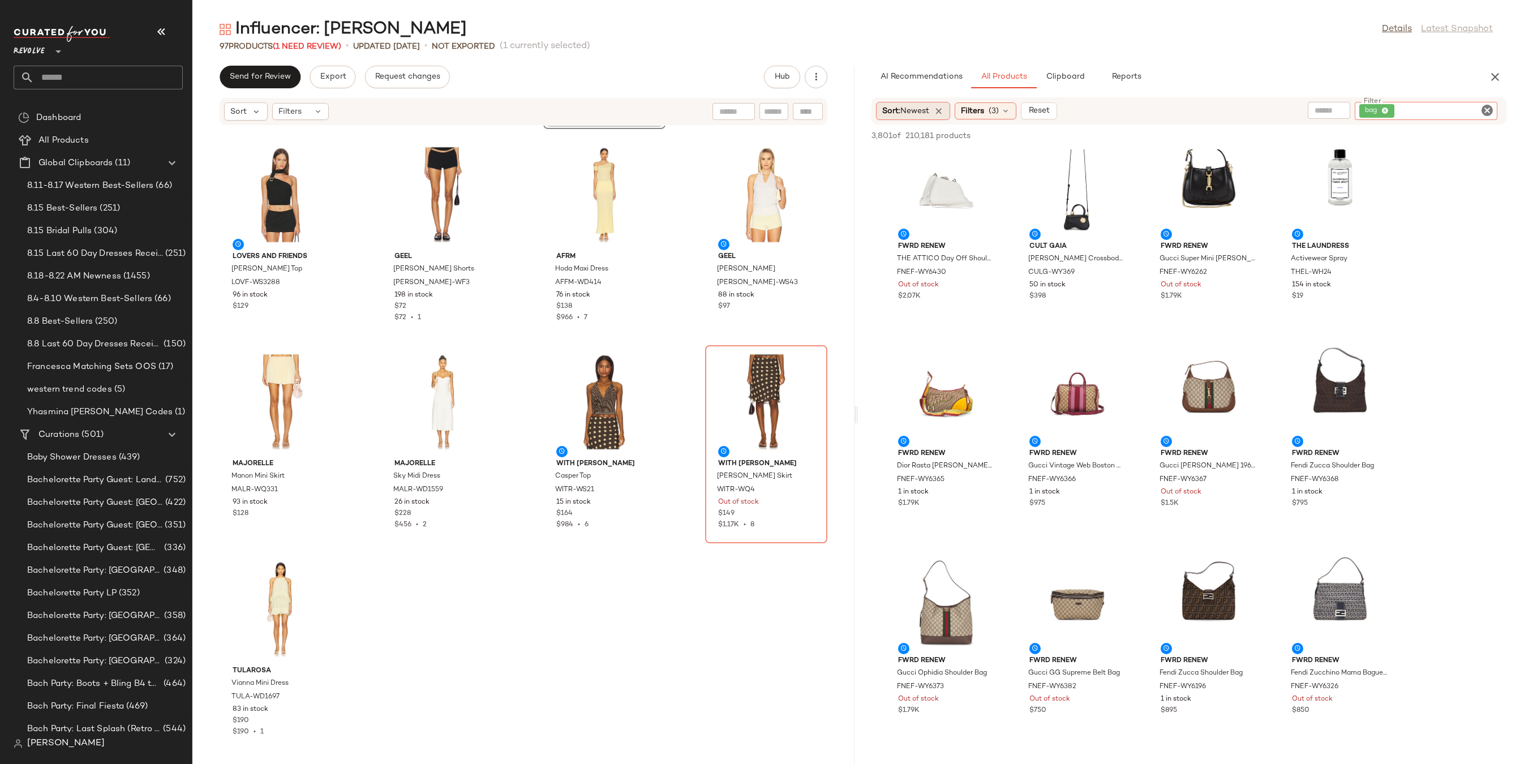
click at [926, 112] on span "Newest" at bounding box center [914, 111] width 29 height 8
click at [957, 240] on span "Weekly Product Sold: High to Low" at bounding box center [969, 241] width 132 height 12
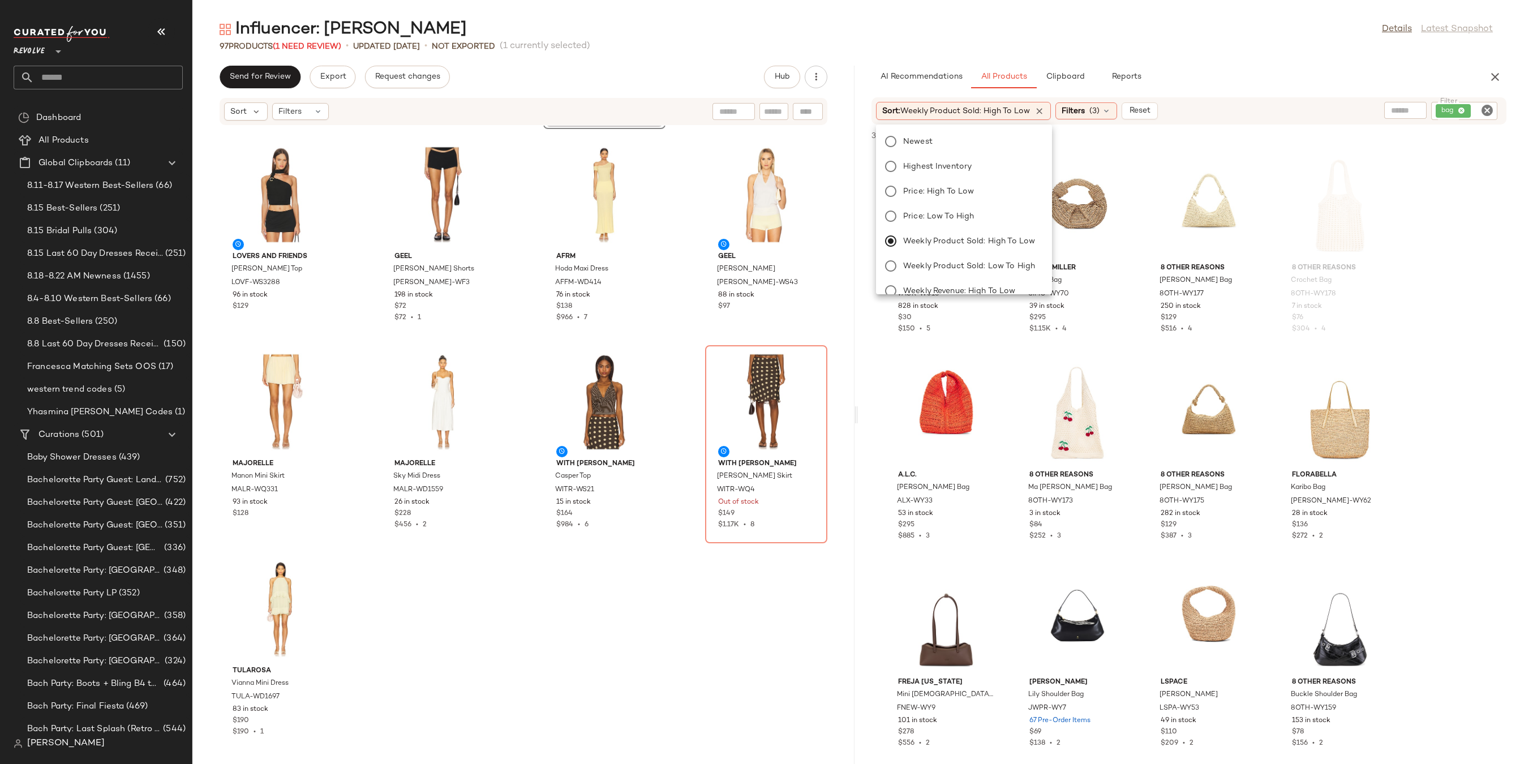
click at [1152, 38] on div "Influencer: [PERSON_NAME] Details Latest Snapshot" at bounding box center [855, 29] width 1327 height 23
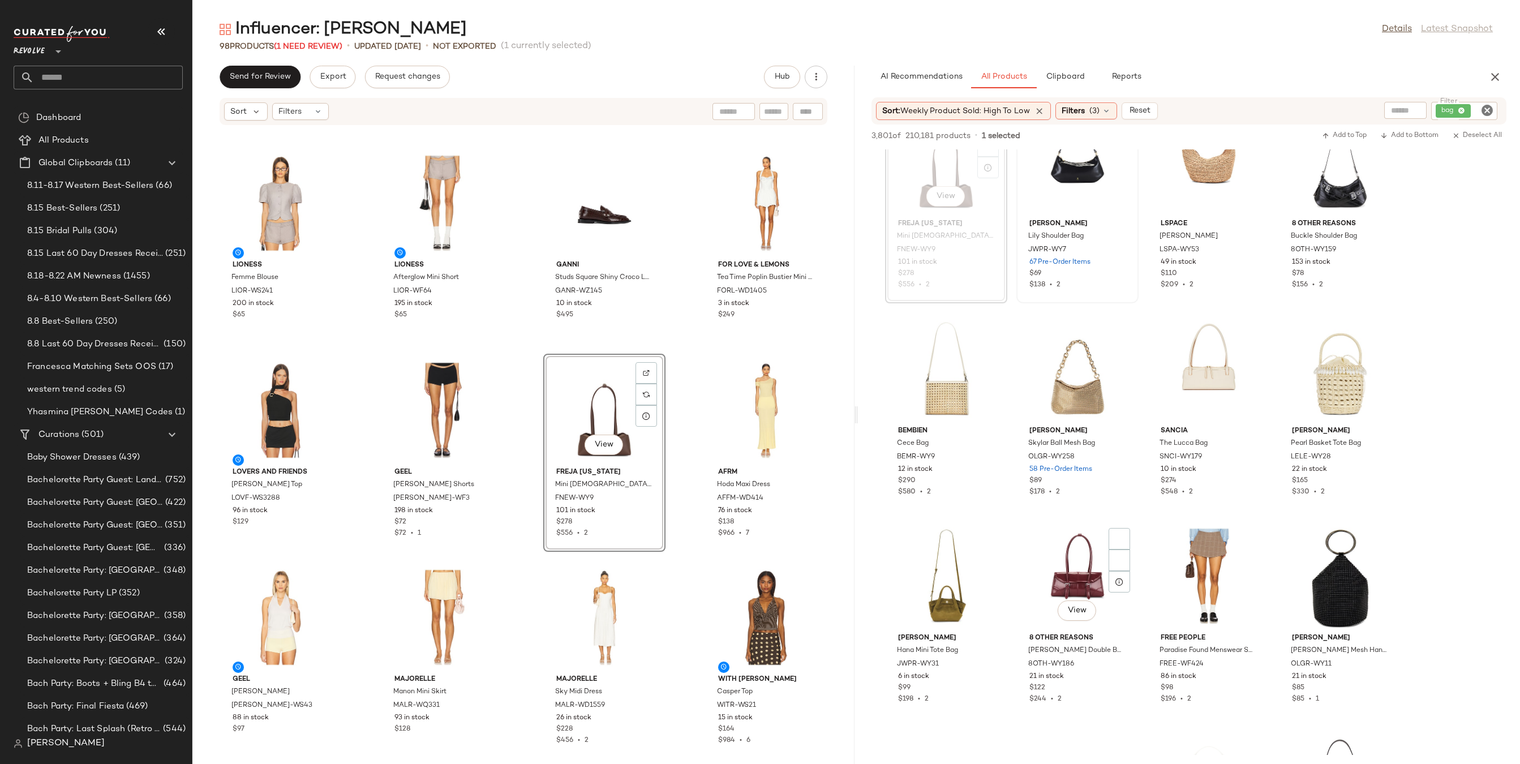
scroll to position [635, 0]
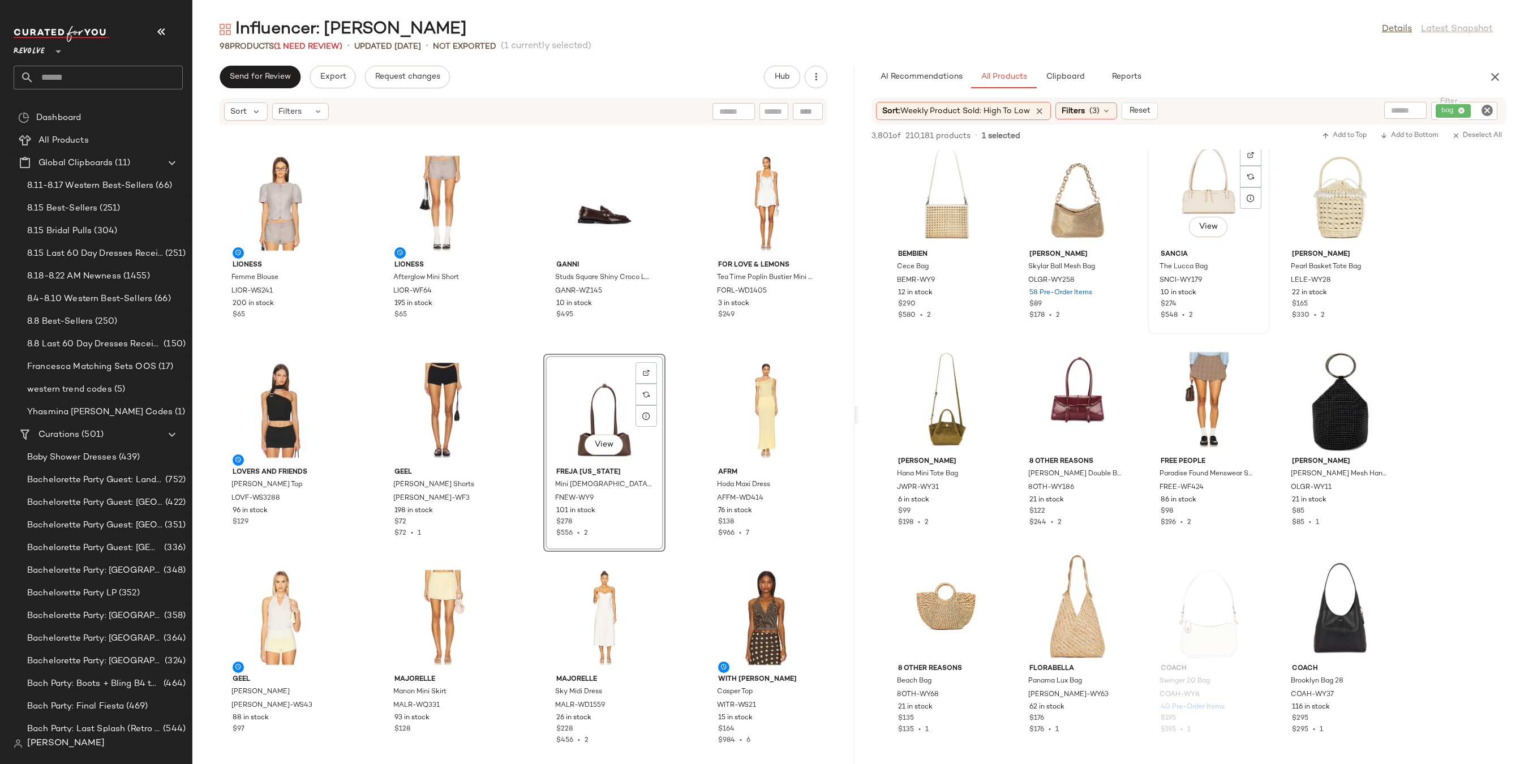
click at [1203, 186] on div "View" at bounding box center [1208, 192] width 114 height 105
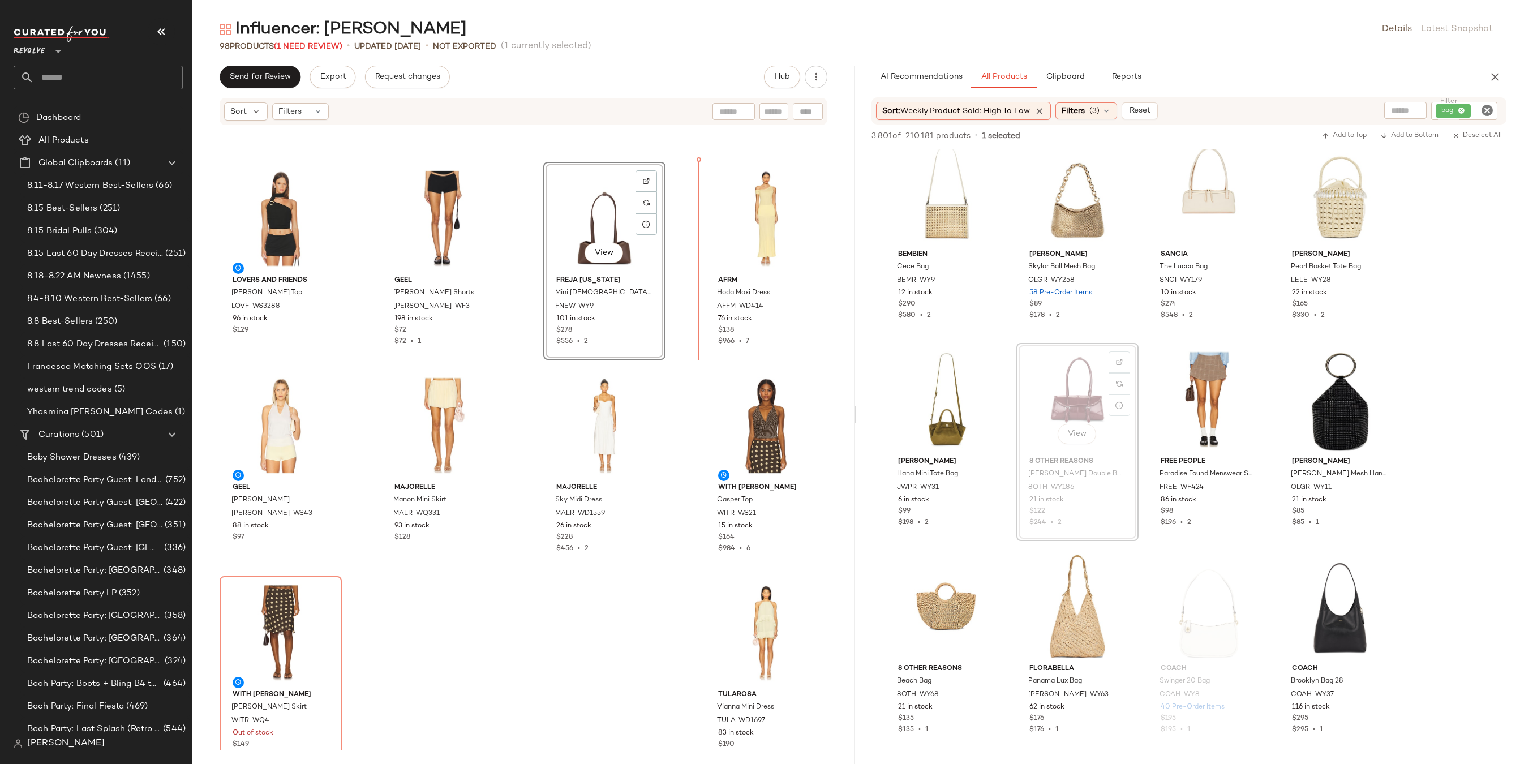
scroll to position [4530, 0]
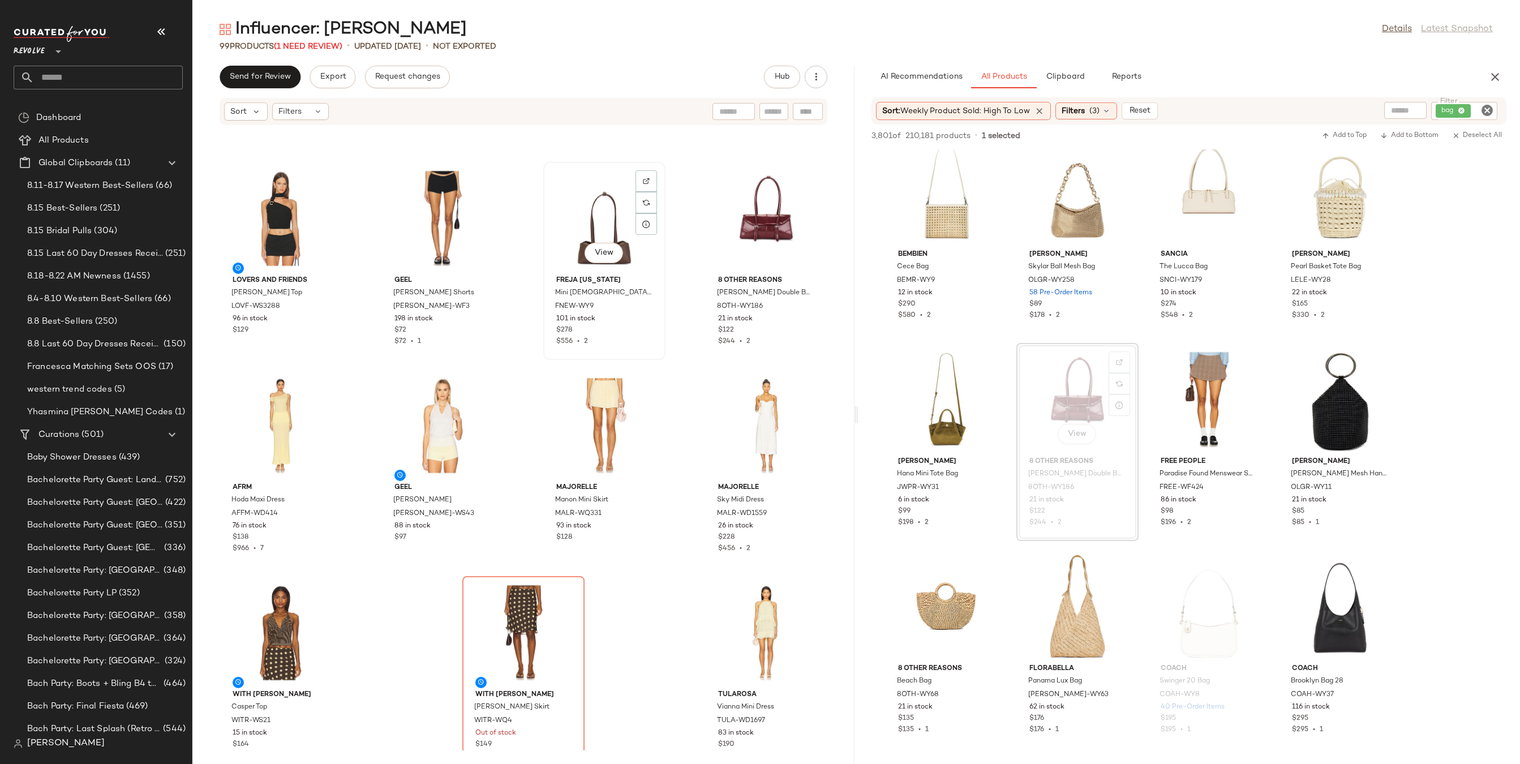
click at [592, 240] on div "View" at bounding box center [604, 218] width 114 height 105
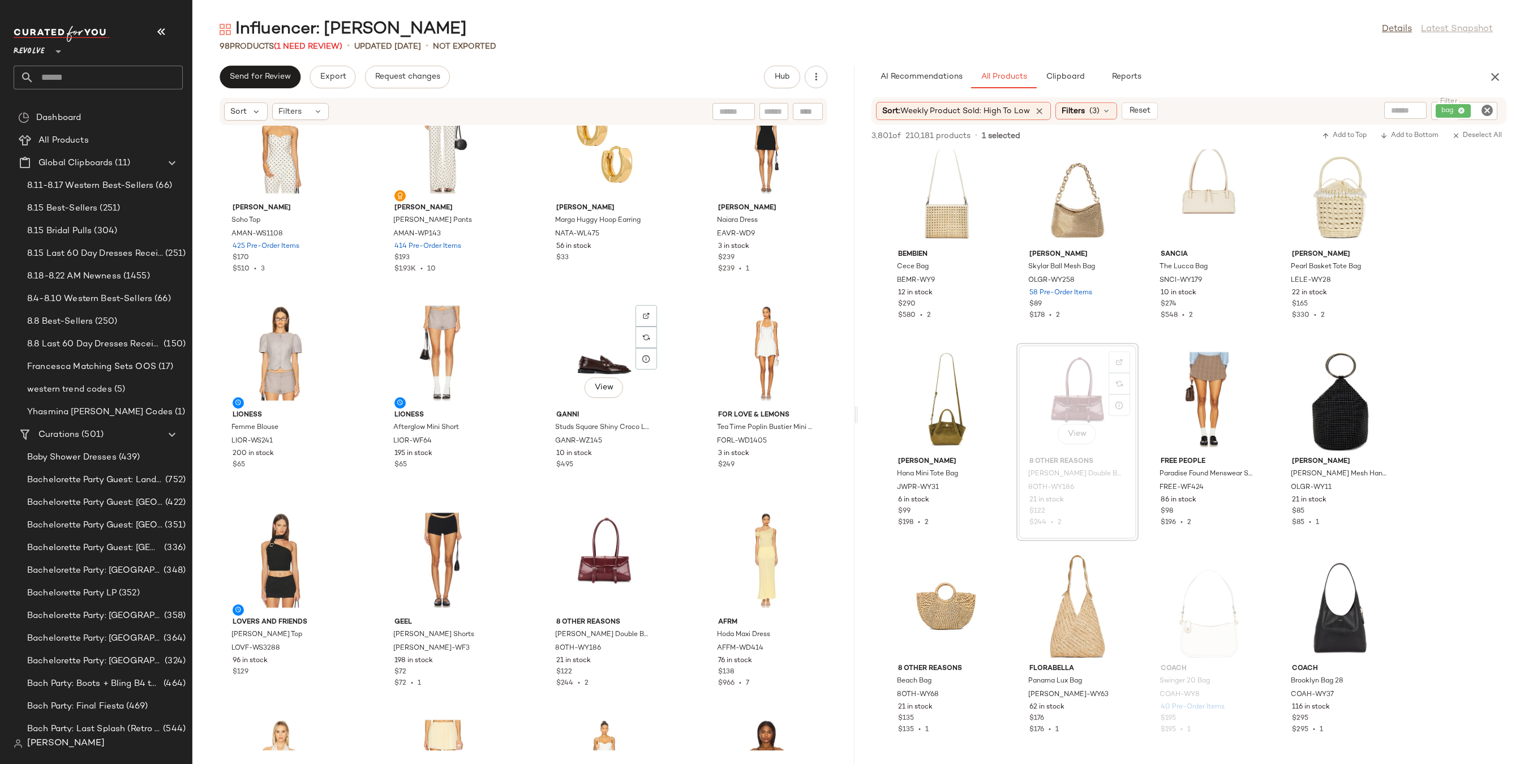
scroll to position [4154, 0]
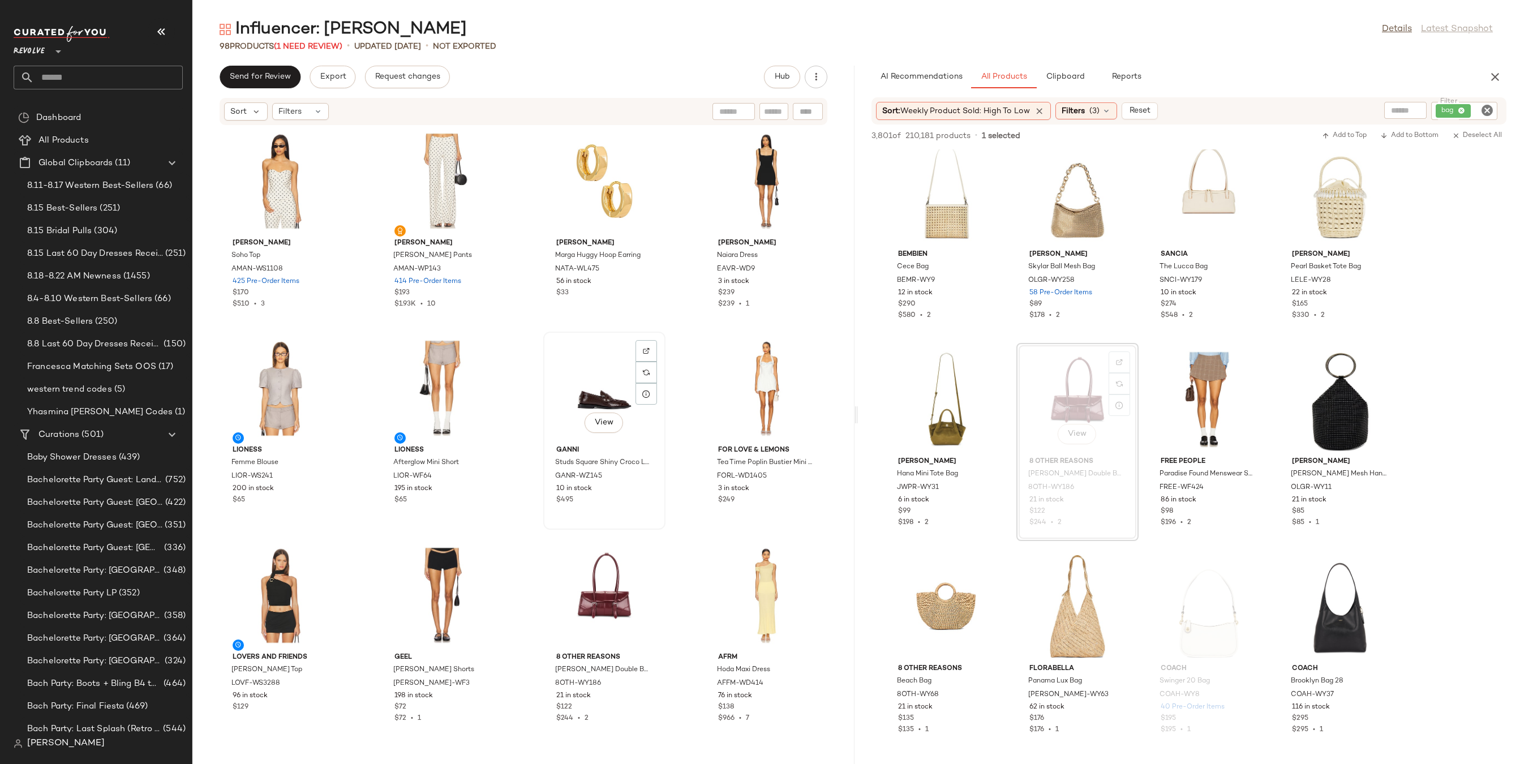
click at [582, 377] on div "View" at bounding box center [604, 387] width 114 height 105
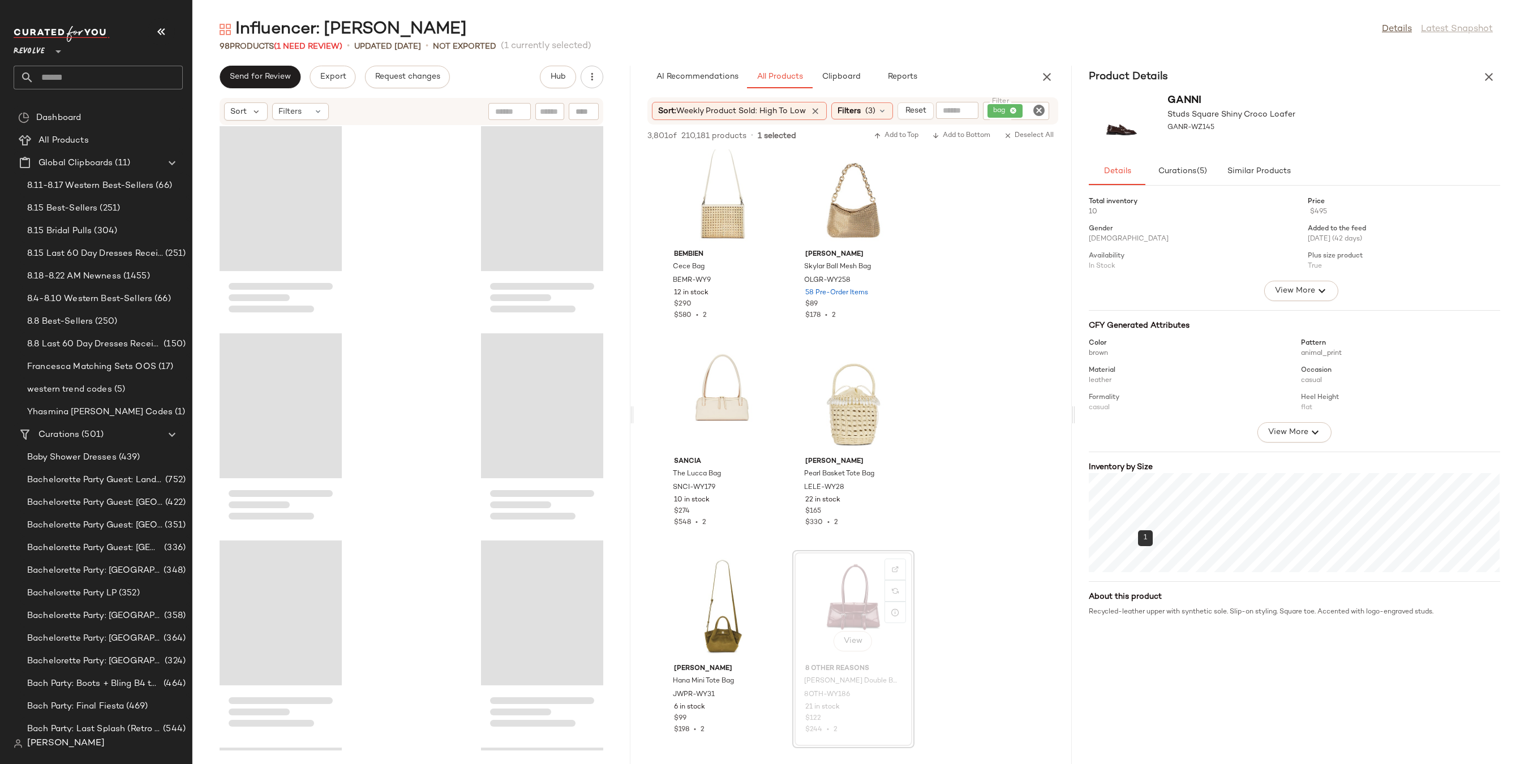
scroll to position [8697, 0]
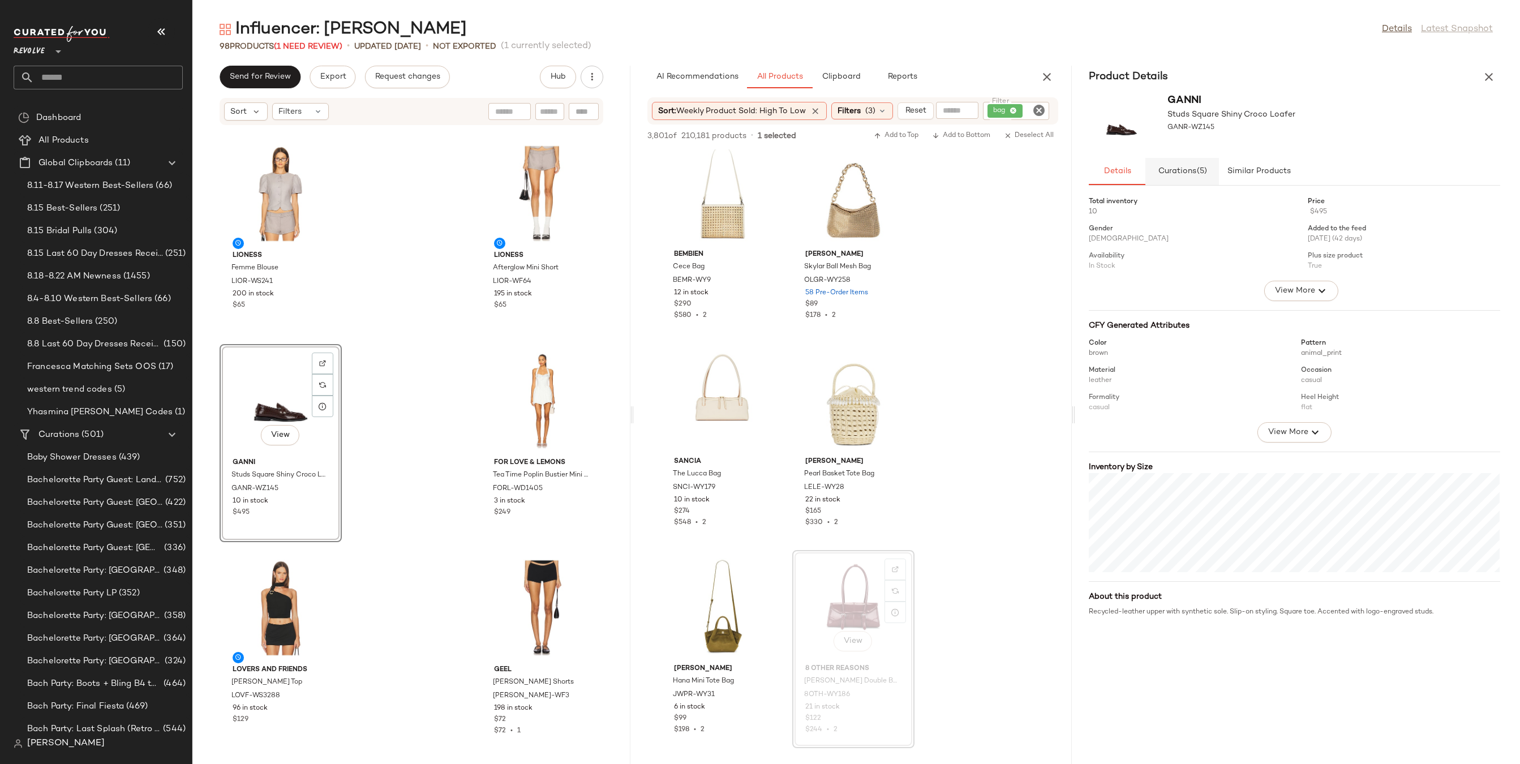
click at [1189, 171] on span "Curations (5)" at bounding box center [1183, 171] width 50 height 9
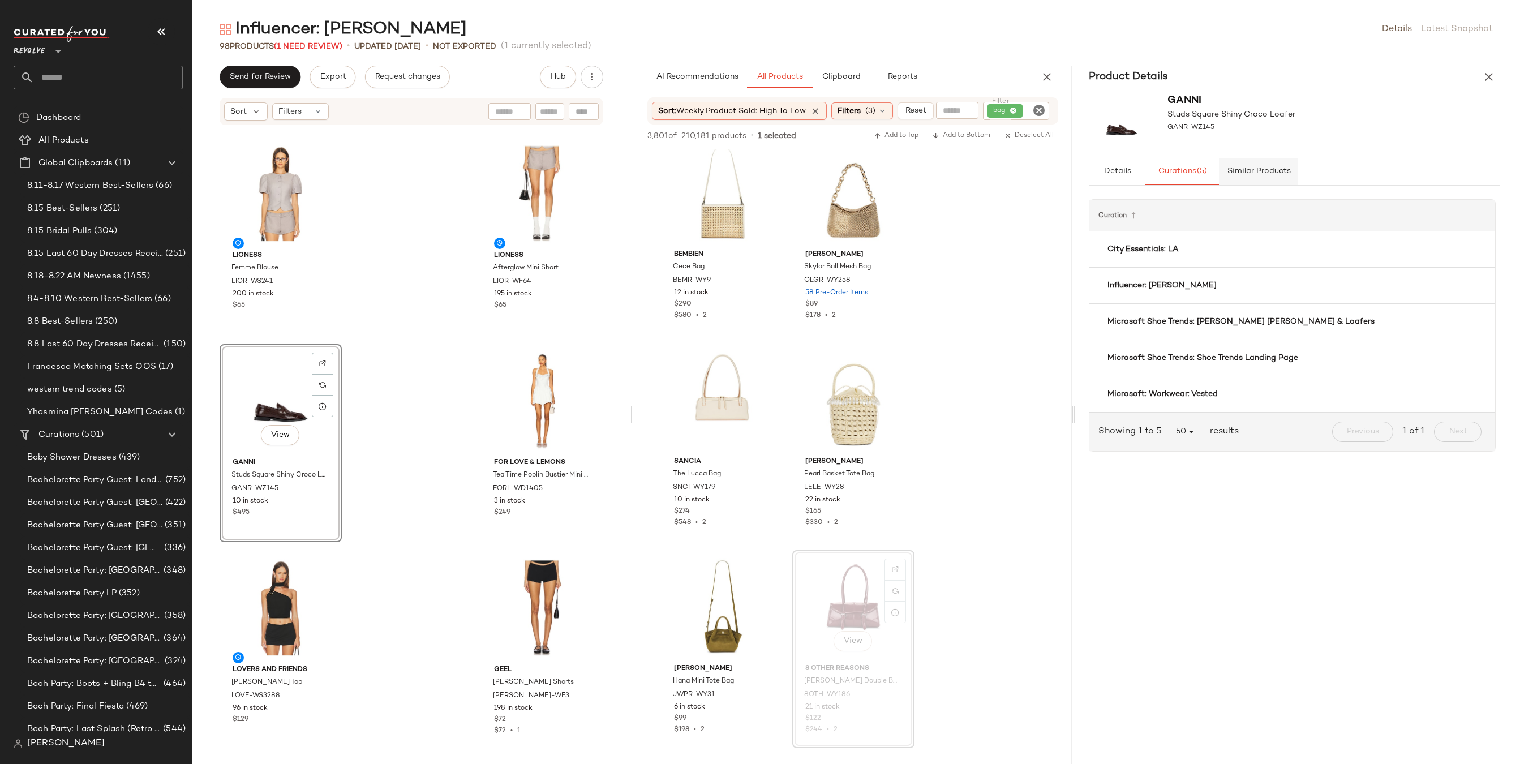
click at [1253, 171] on span "Similar Products" at bounding box center [1259, 171] width 64 height 9
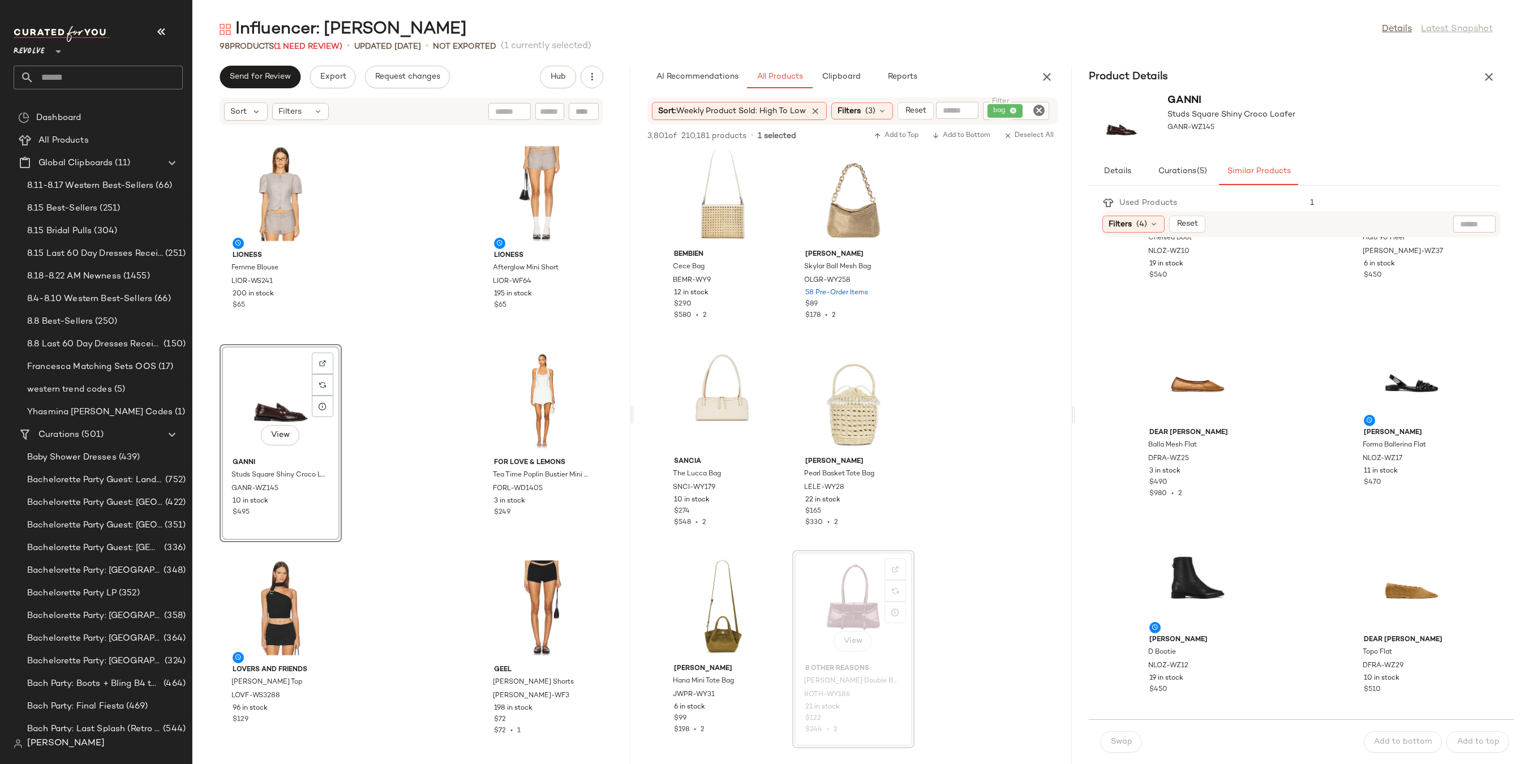
scroll to position [1704, 0]
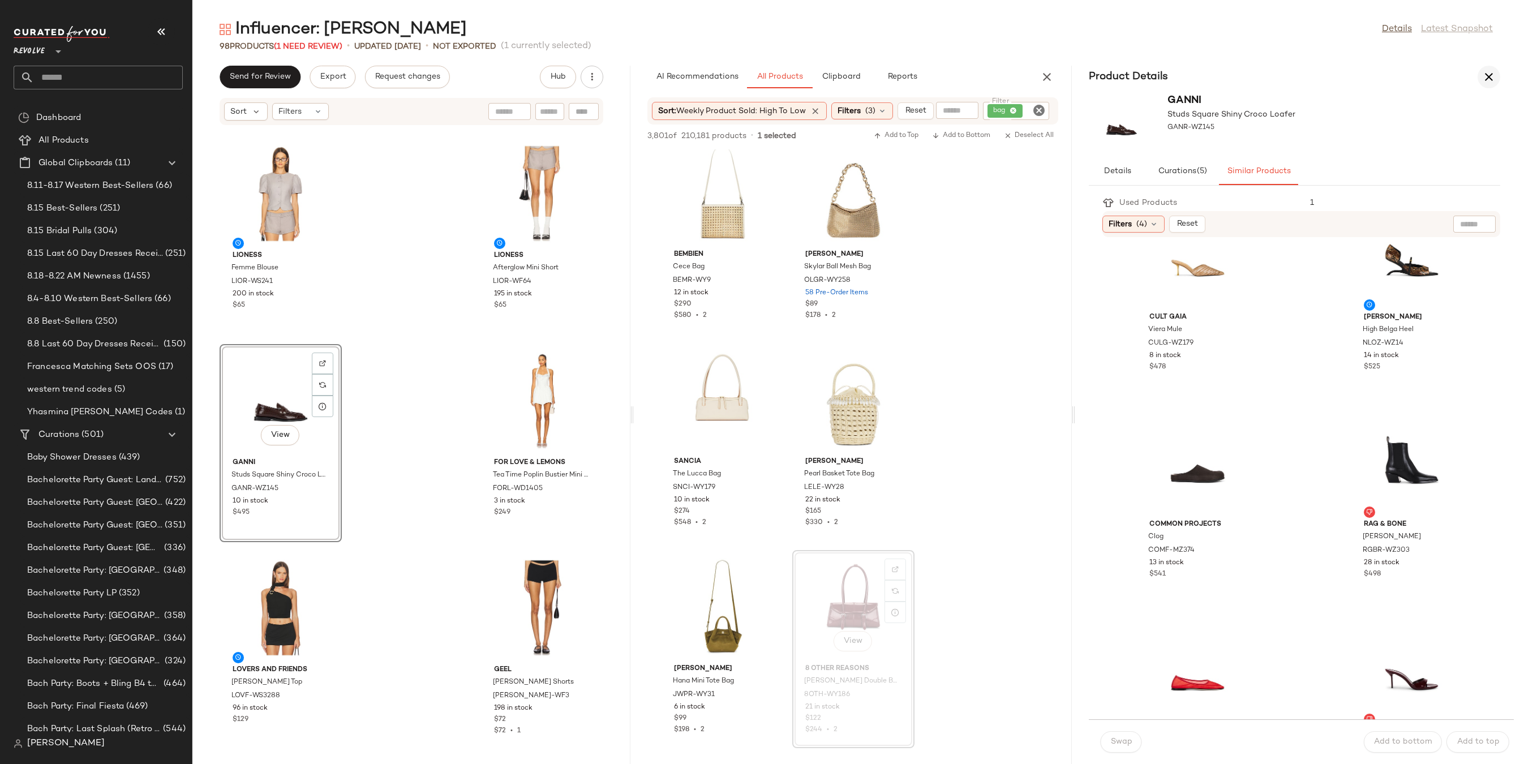
click at [1485, 83] on icon "button" at bounding box center [1489, 77] width 14 height 14
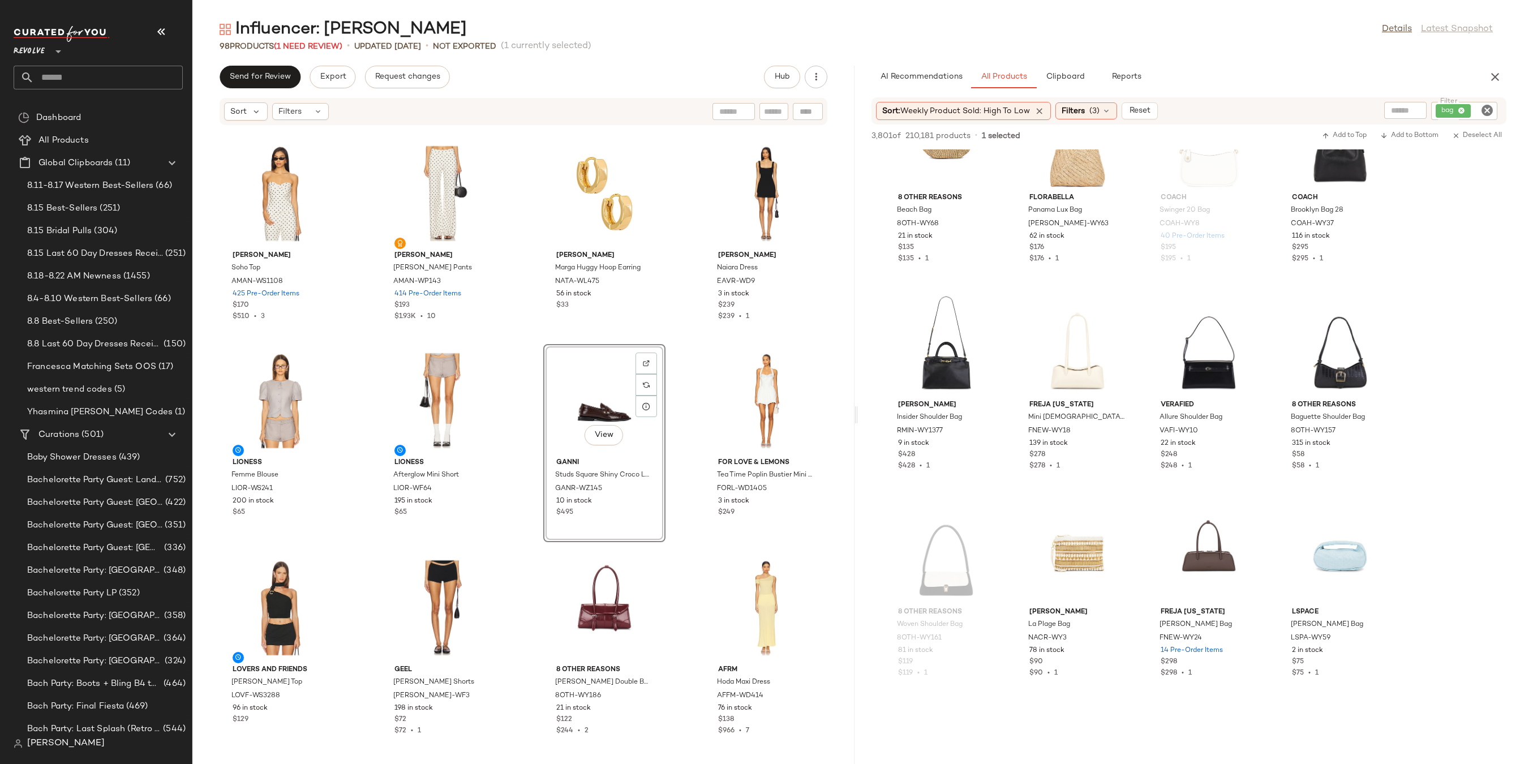
scroll to position [1255, 0]
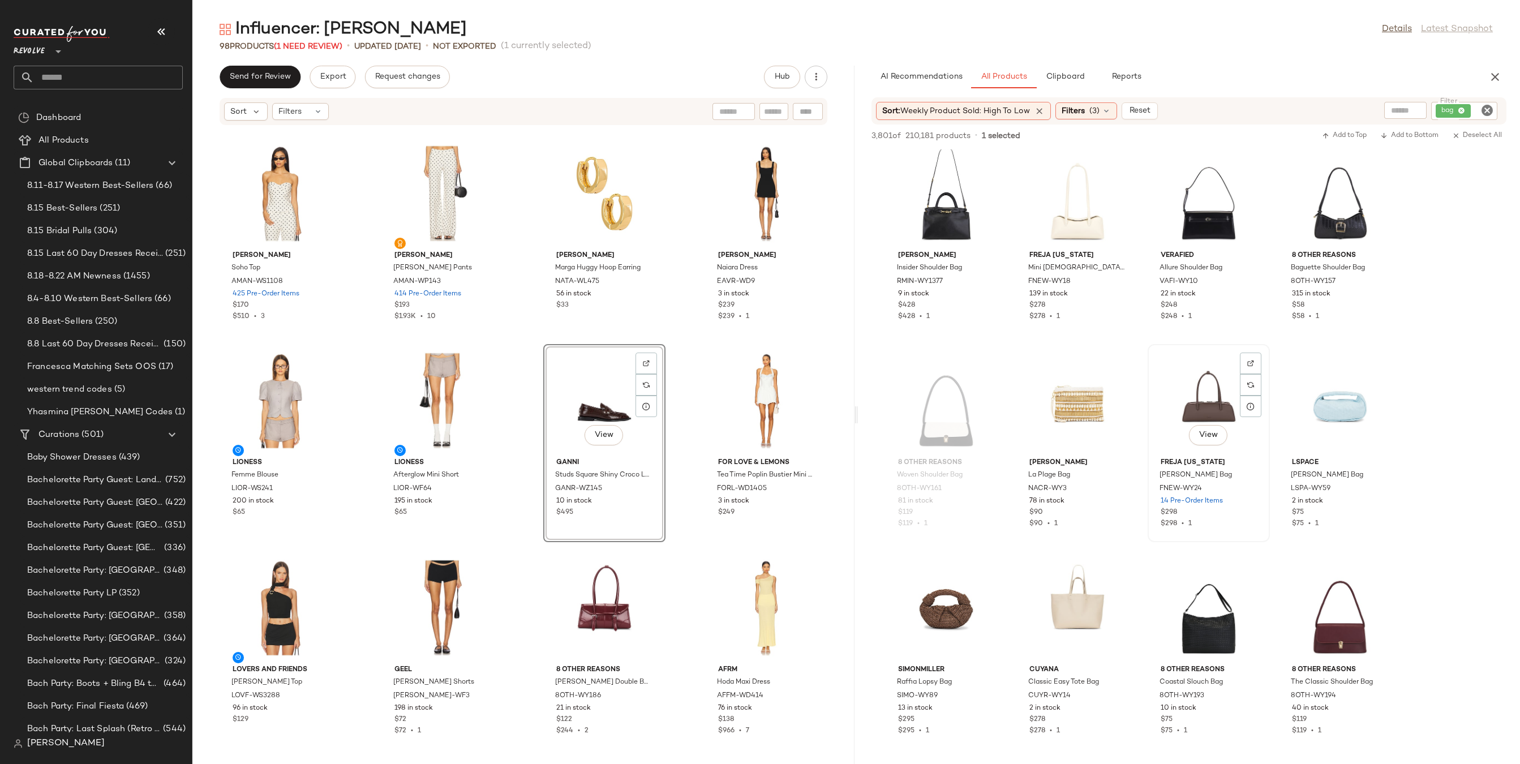
click at [1211, 391] on div "View" at bounding box center [1208, 400] width 114 height 105
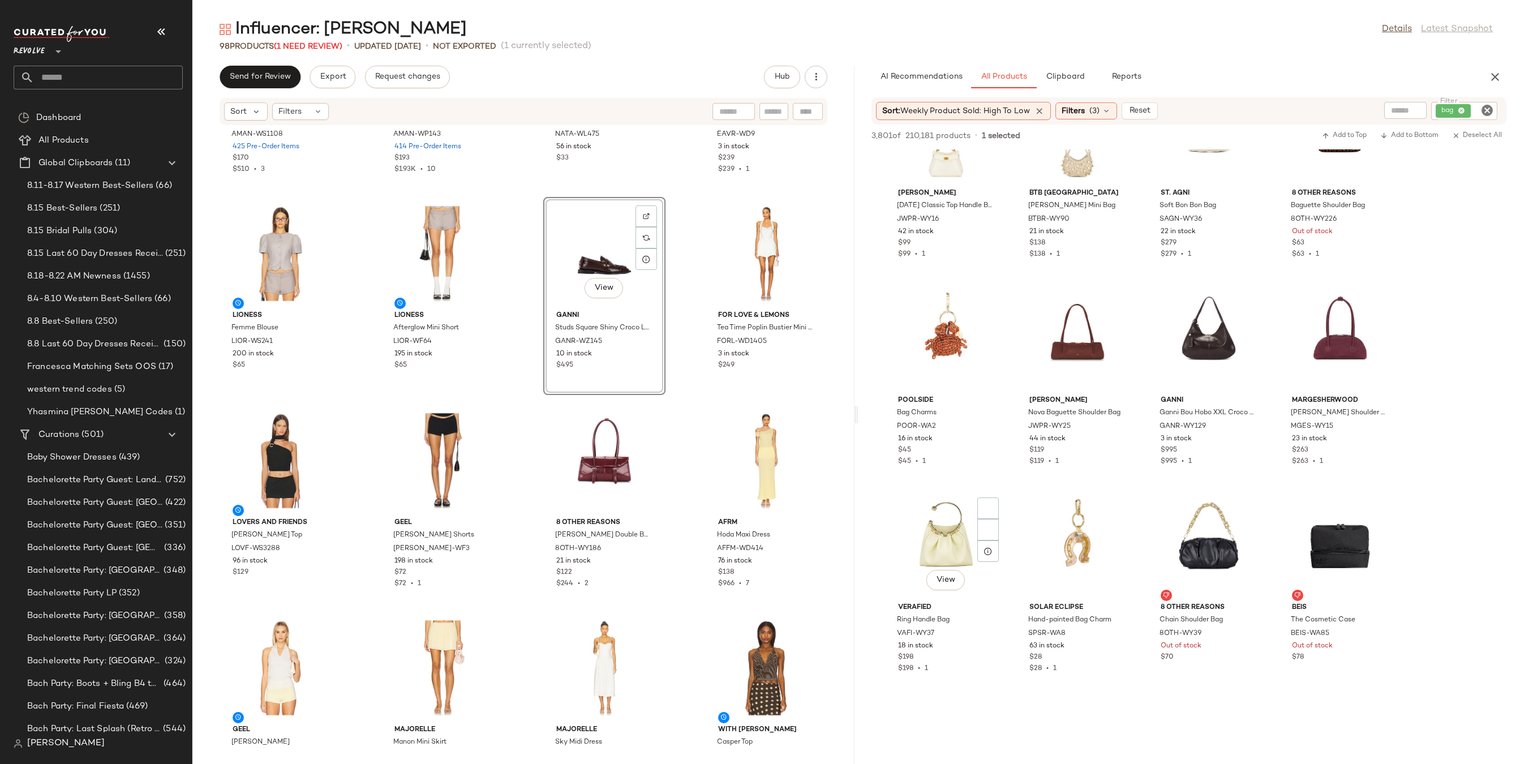
scroll to position [2051, 0]
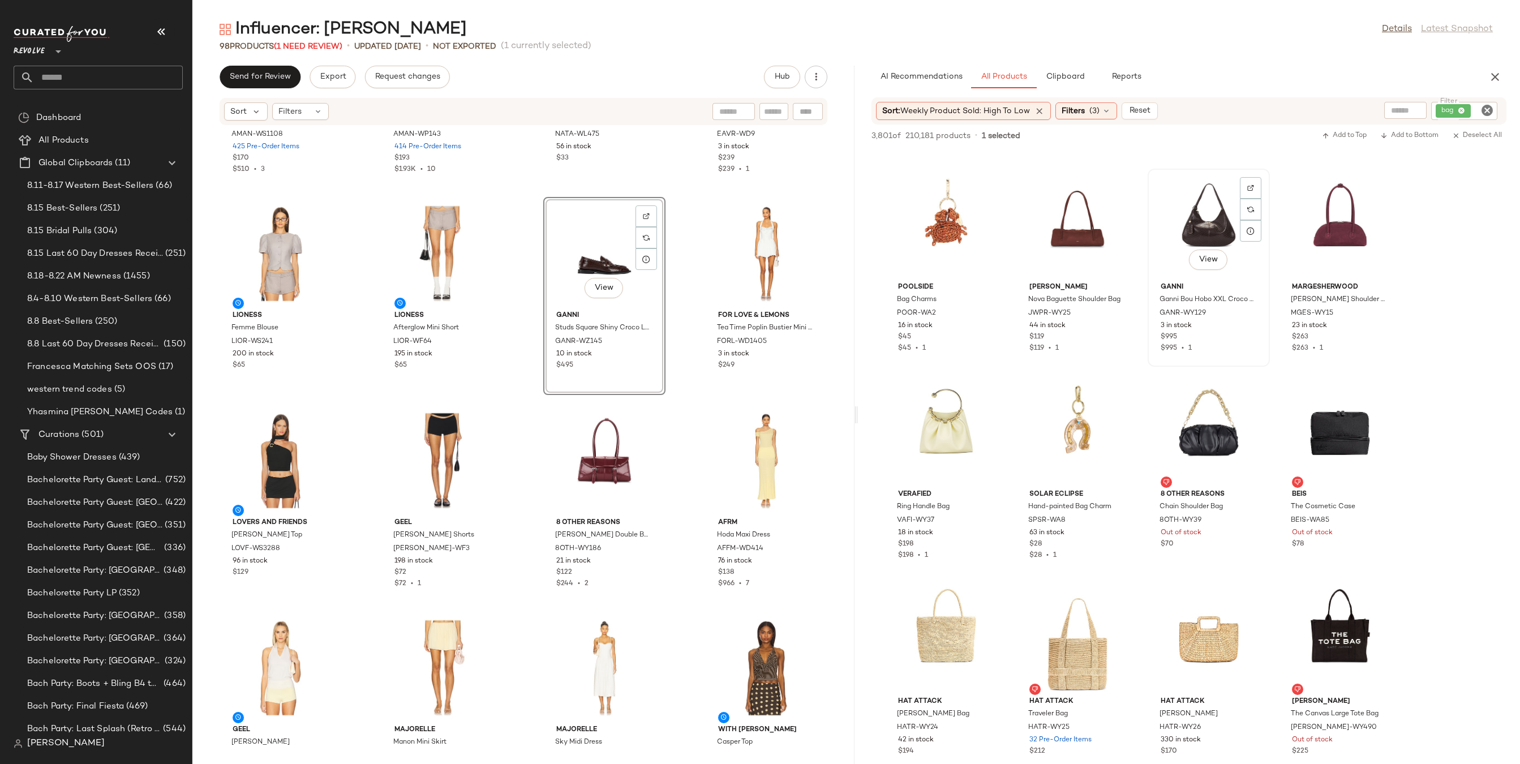
click at [1220, 200] on div "View" at bounding box center [1208, 225] width 114 height 105
click at [1250, 188] on img at bounding box center [1250, 187] width 7 height 7
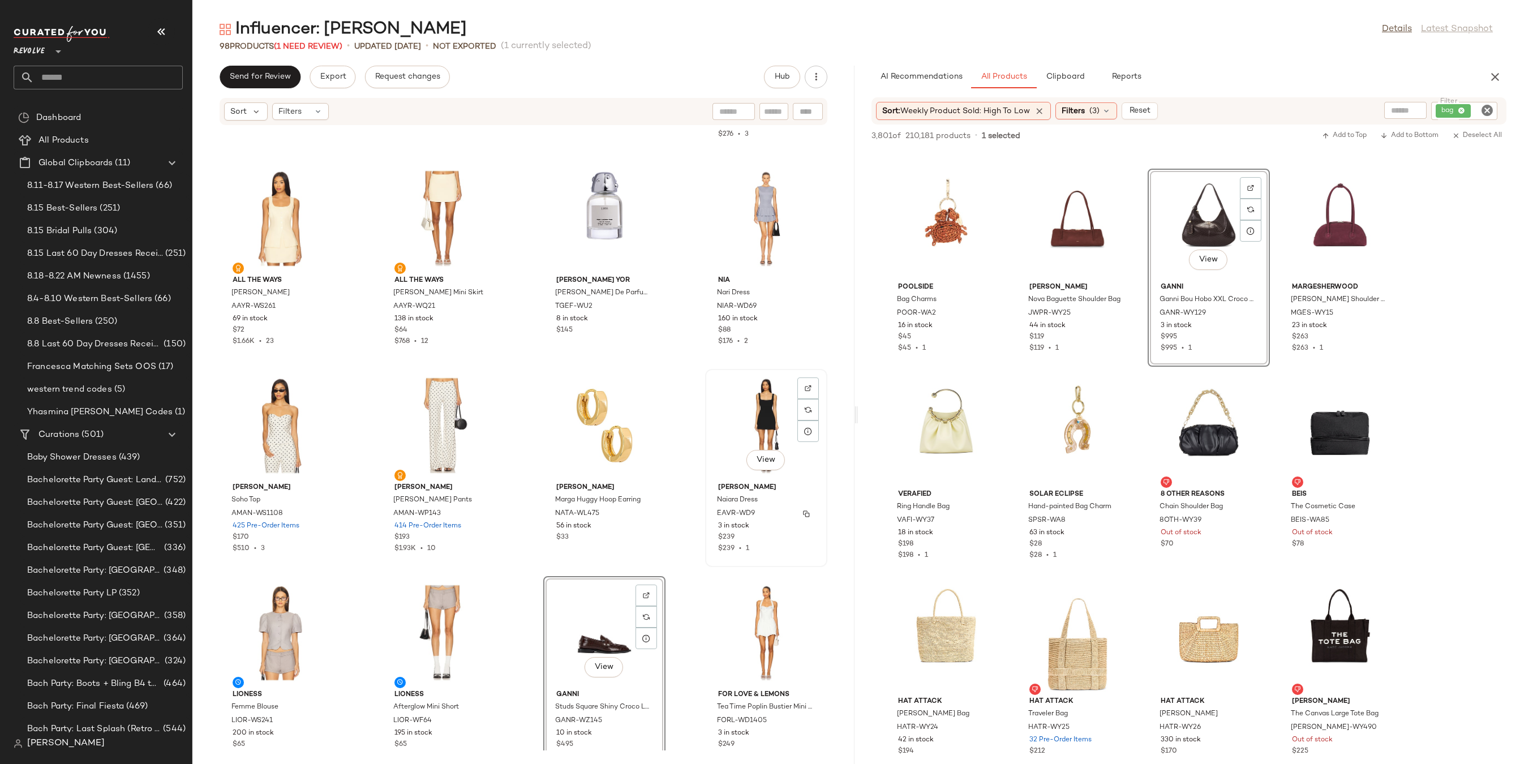
scroll to position [3910, 0]
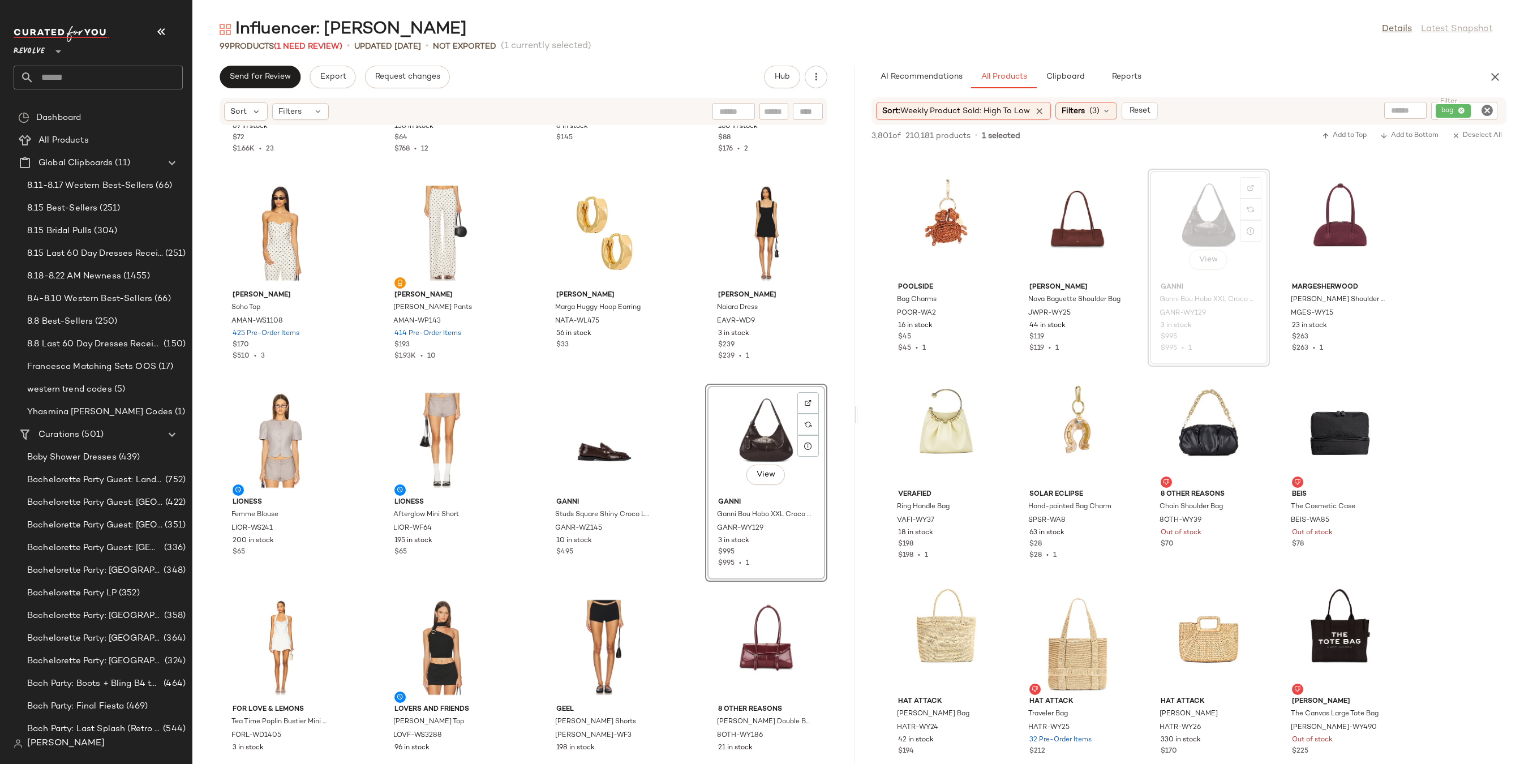
scroll to position [4148, 0]
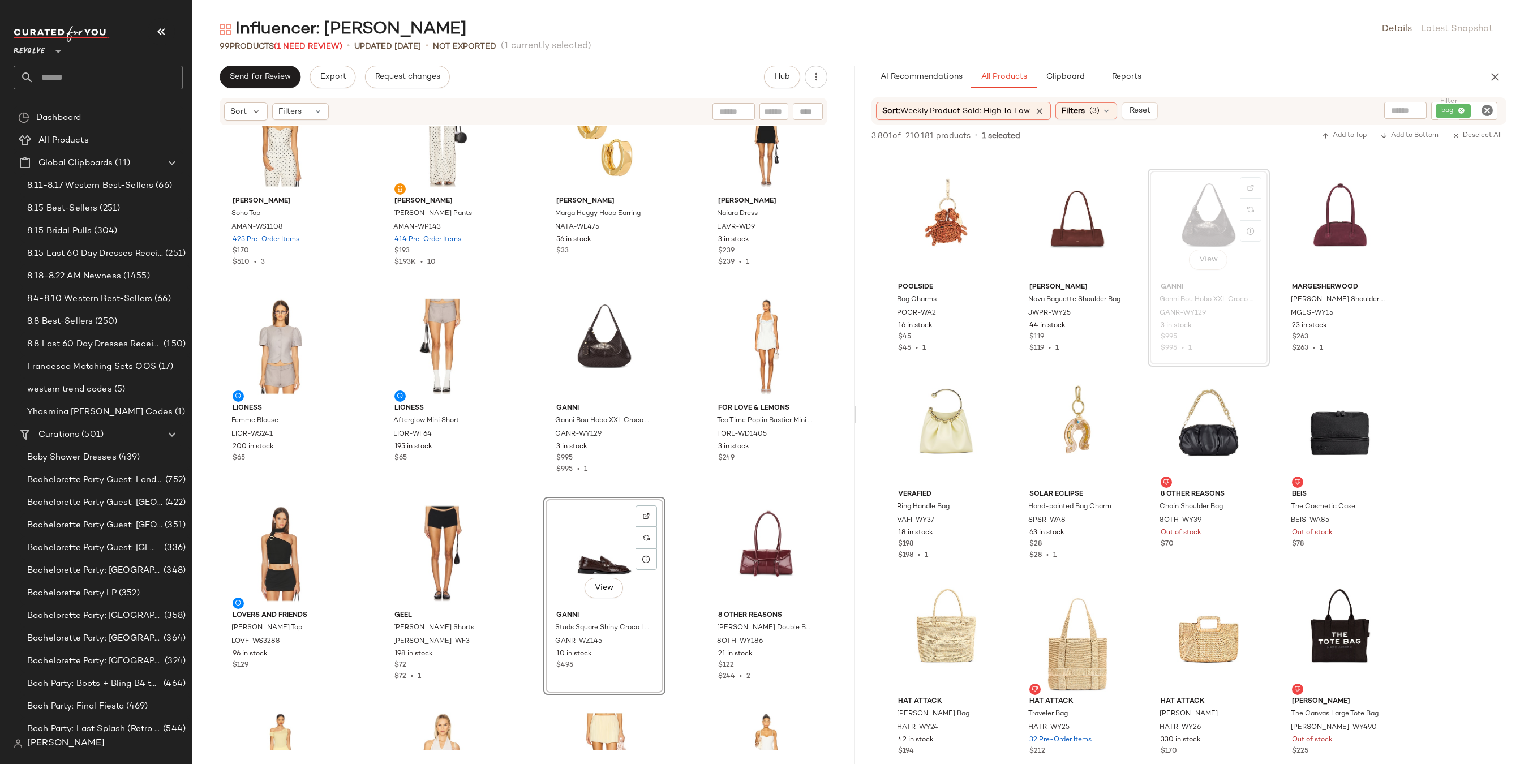
scroll to position [4226, 0]
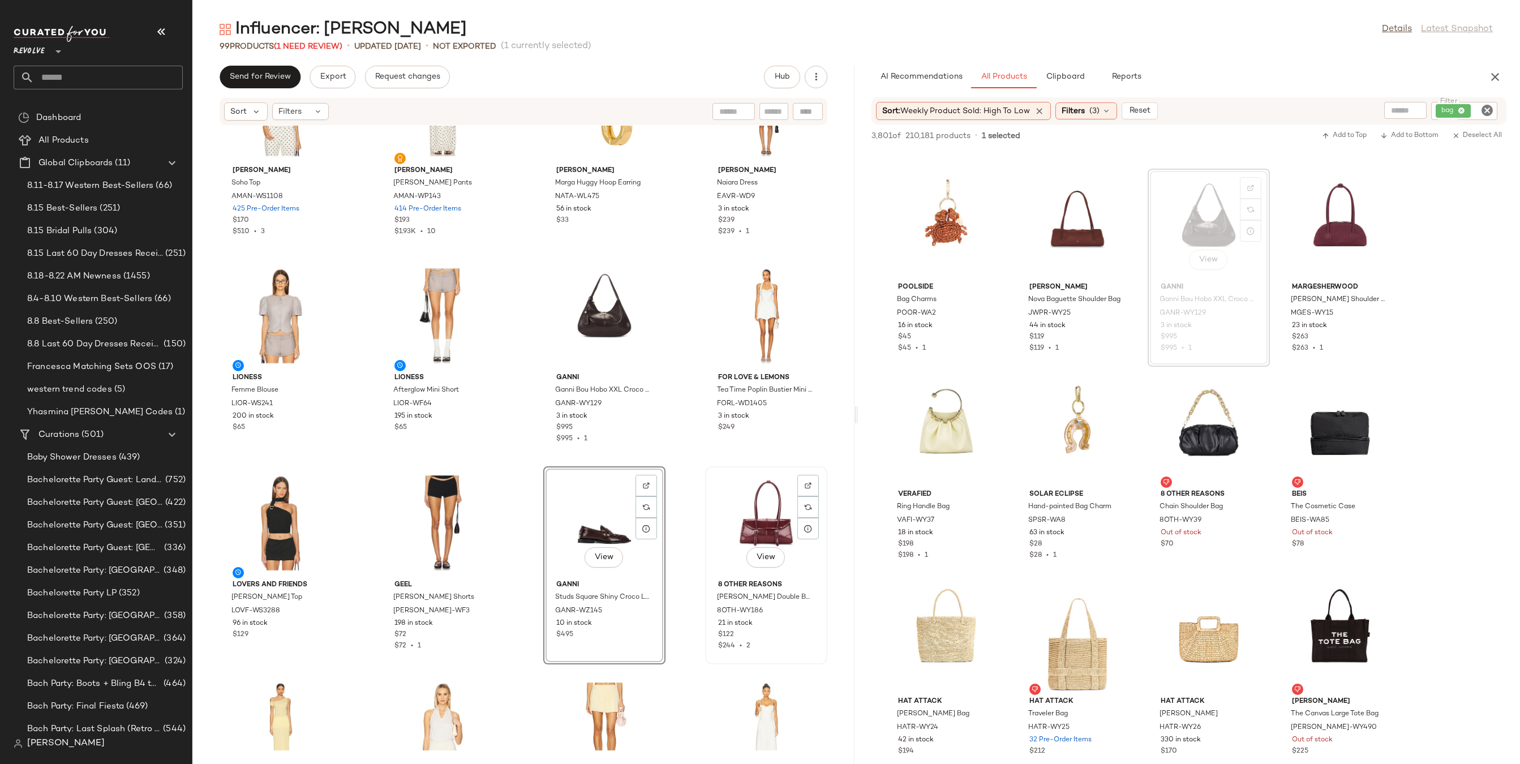
click at [746, 514] on div "View" at bounding box center [766, 522] width 114 height 105
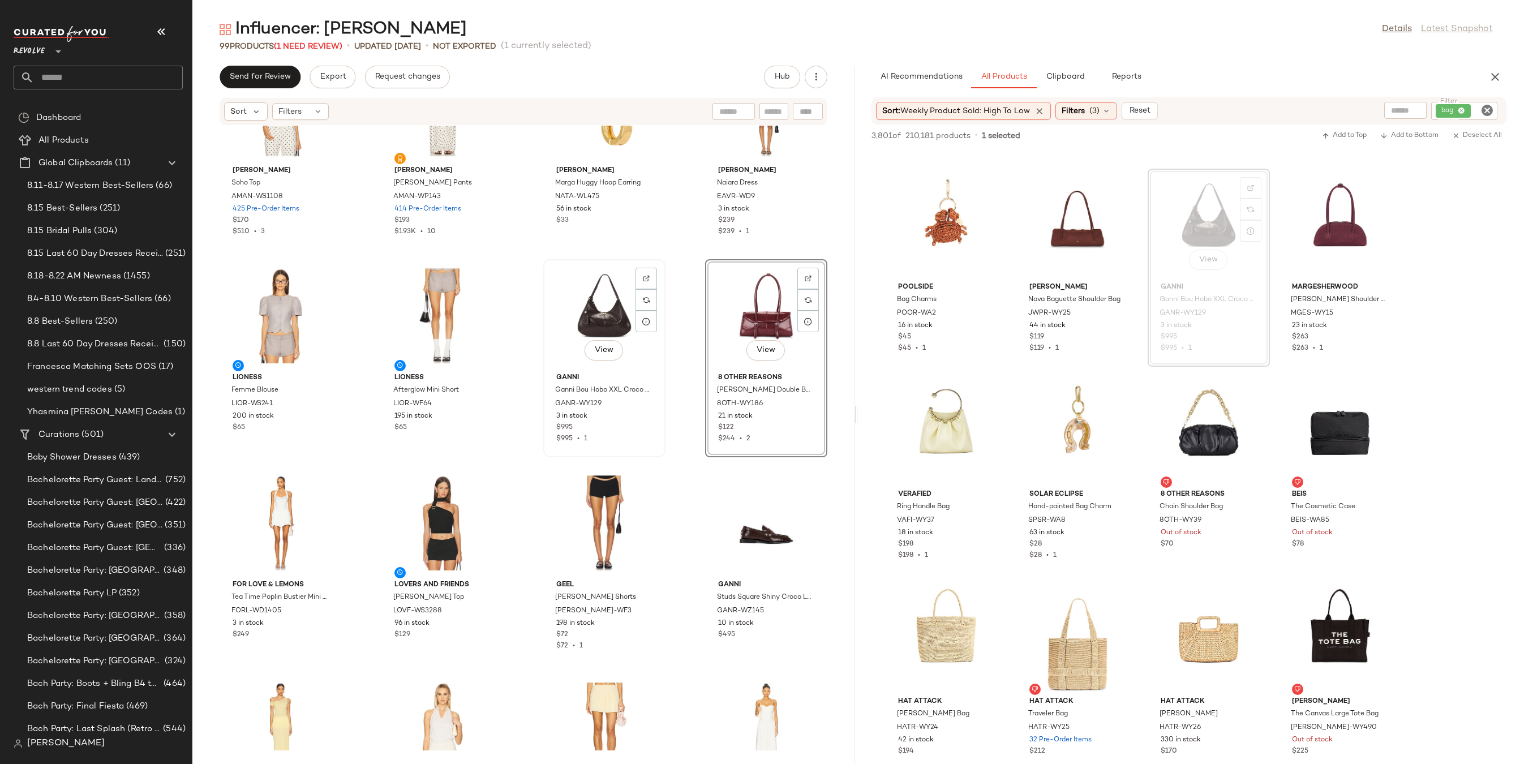
click at [623, 321] on div "View" at bounding box center [604, 315] width 114 height 105
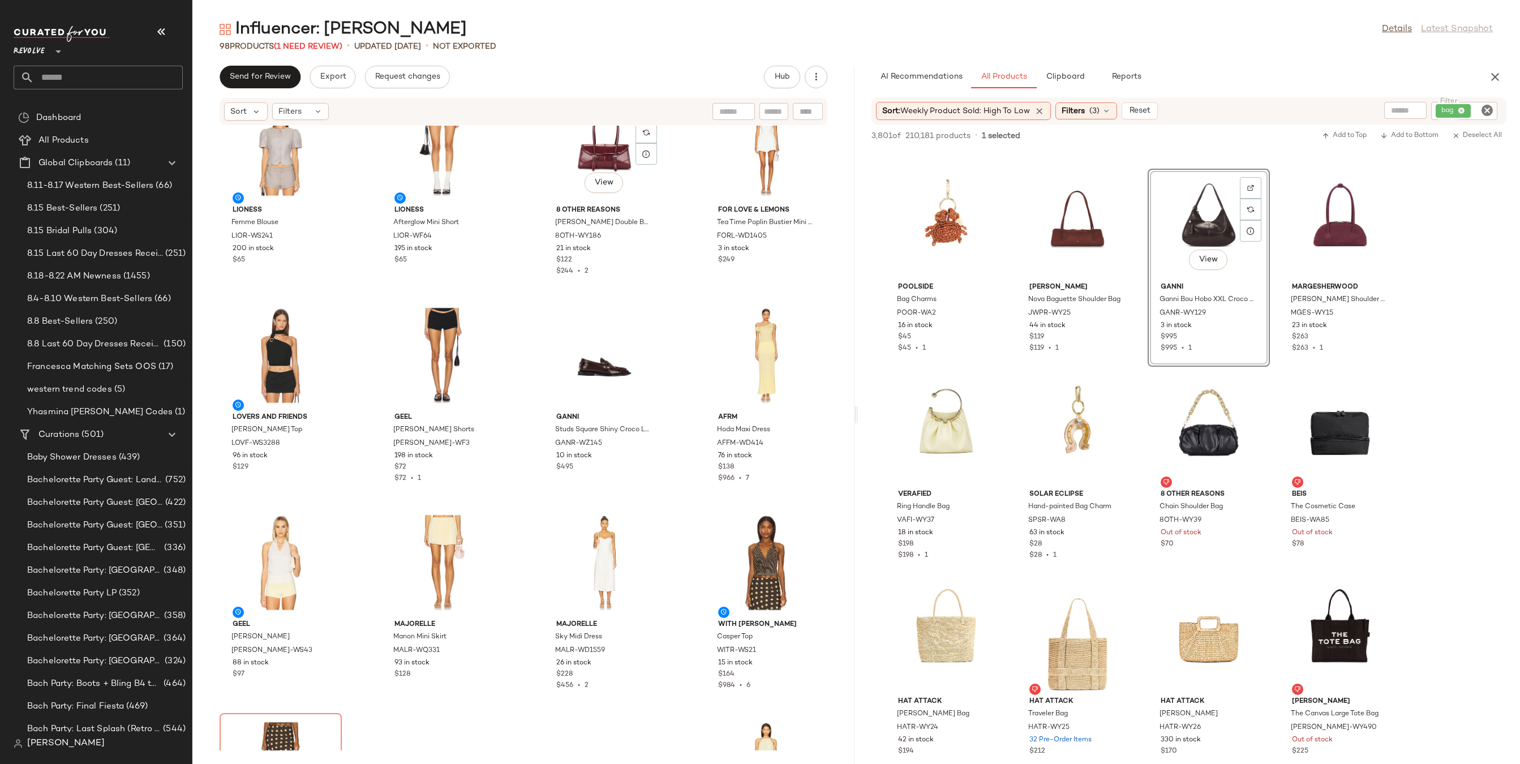
scroll to position [4263, 0]
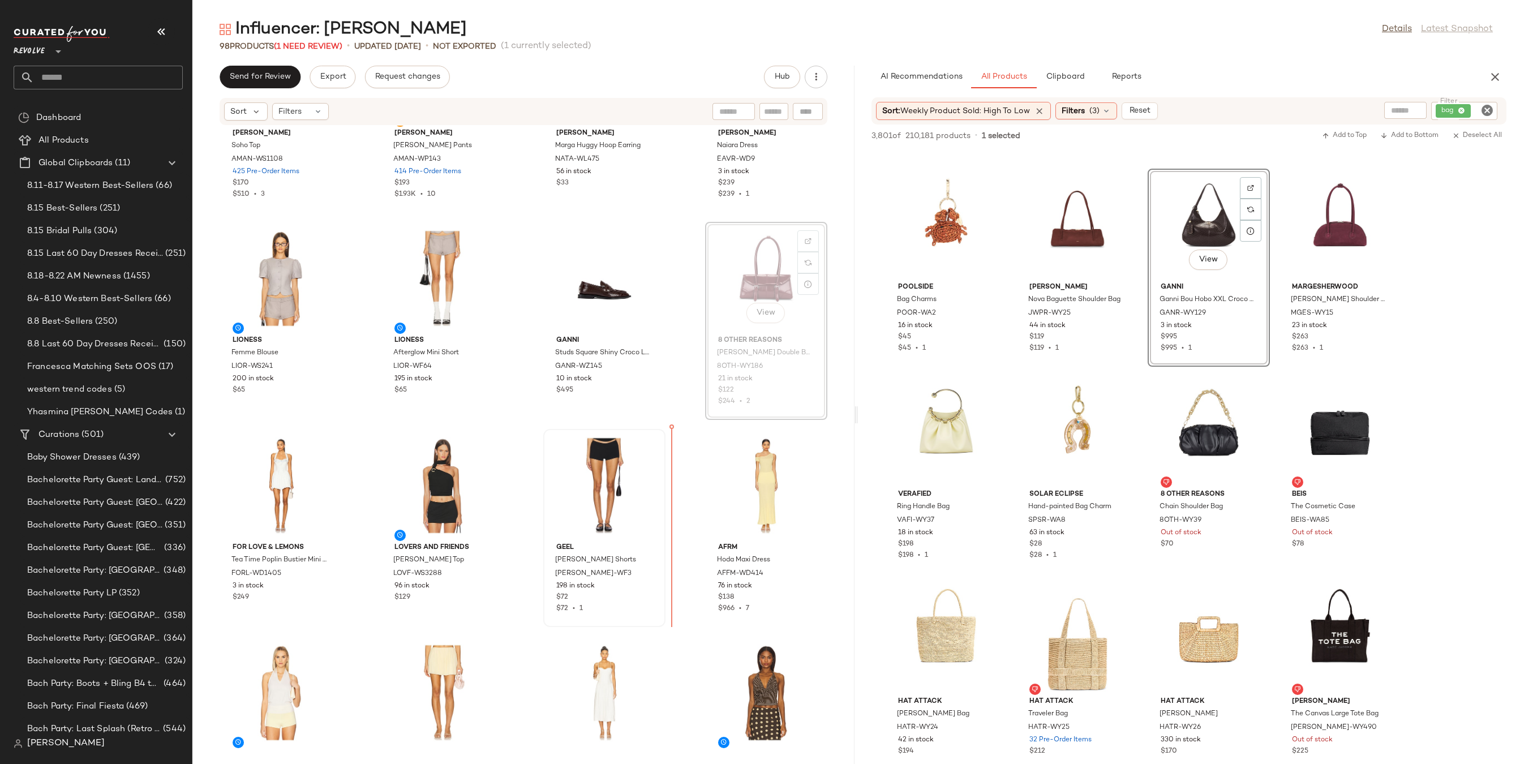
drag, startPoint x: 747, startPoint y: 299, endPoint x: 630, endPoint y: 515, distance: 245.8
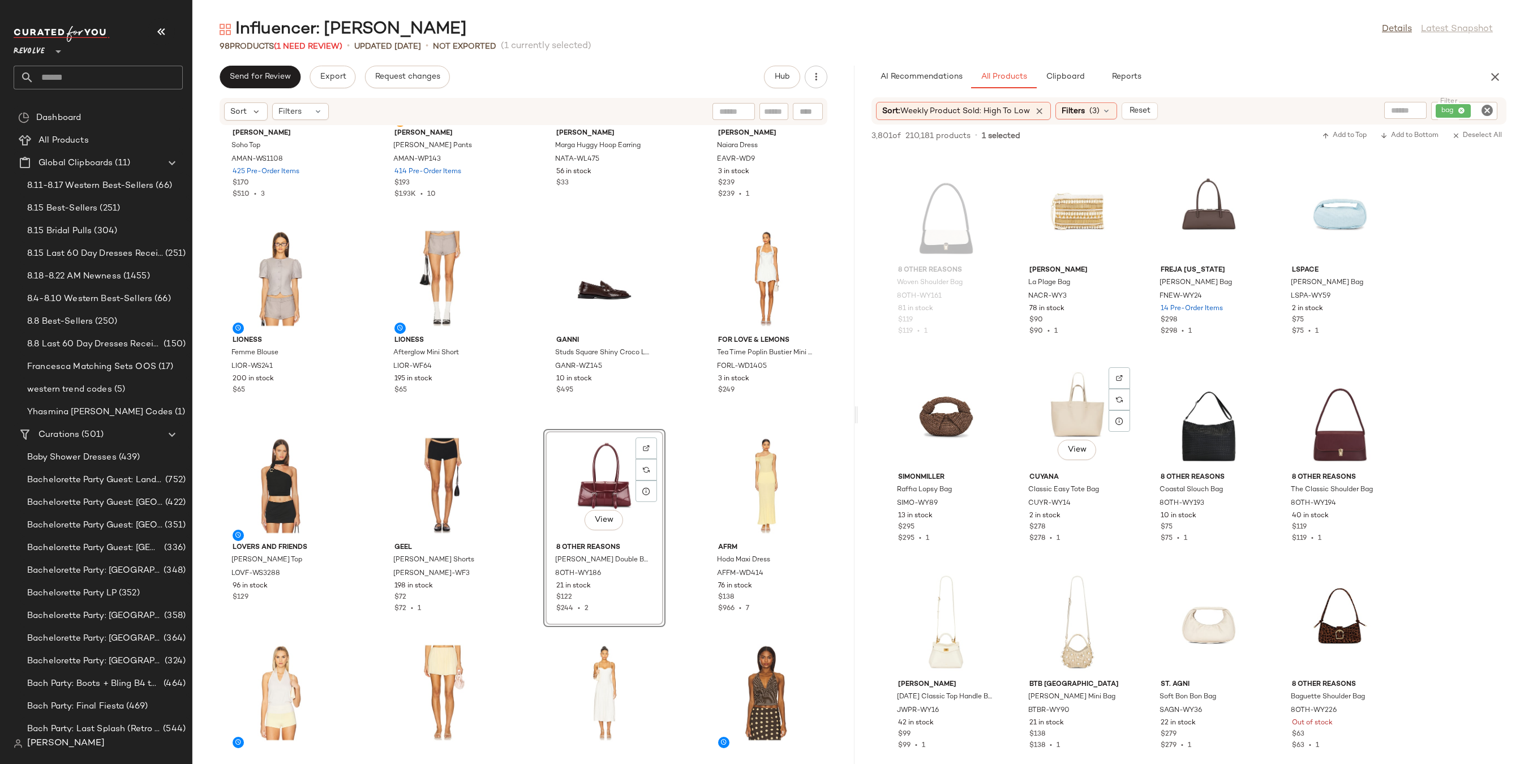
scroll to position [1315, 0]
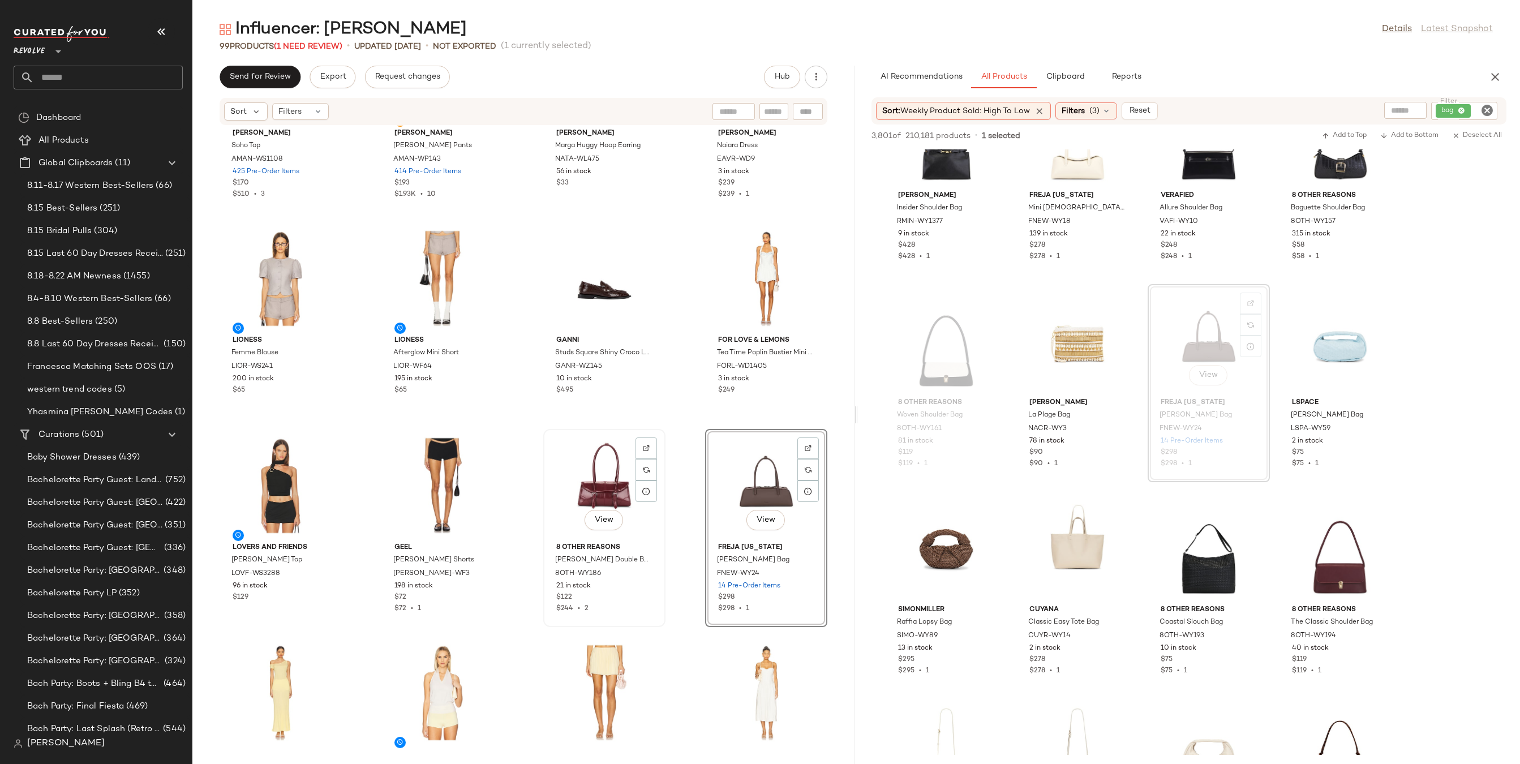
click at [580, 474] on div "View" at bounding box center [604, 485] width 114 height 105
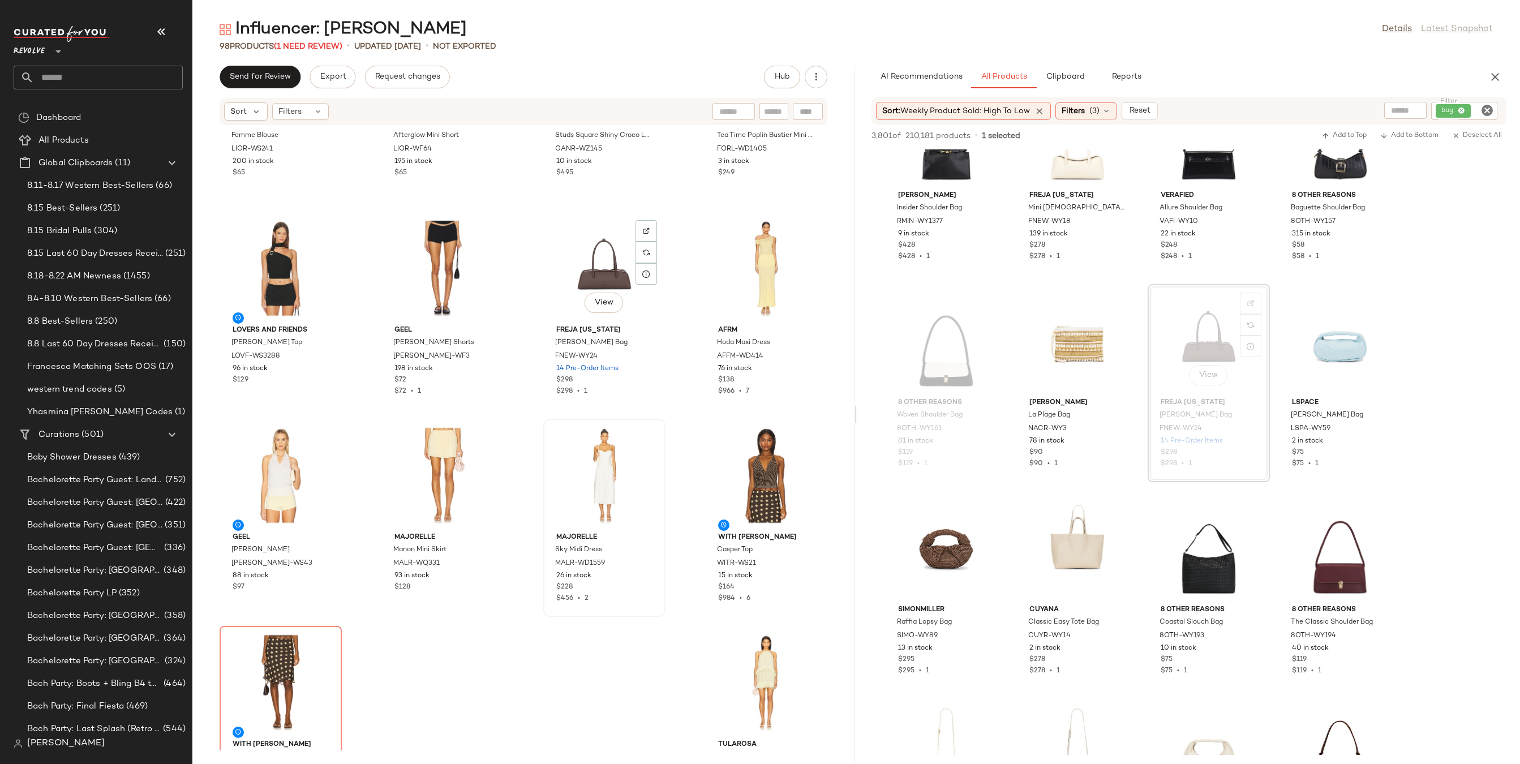
scroll to position [4554, 0]
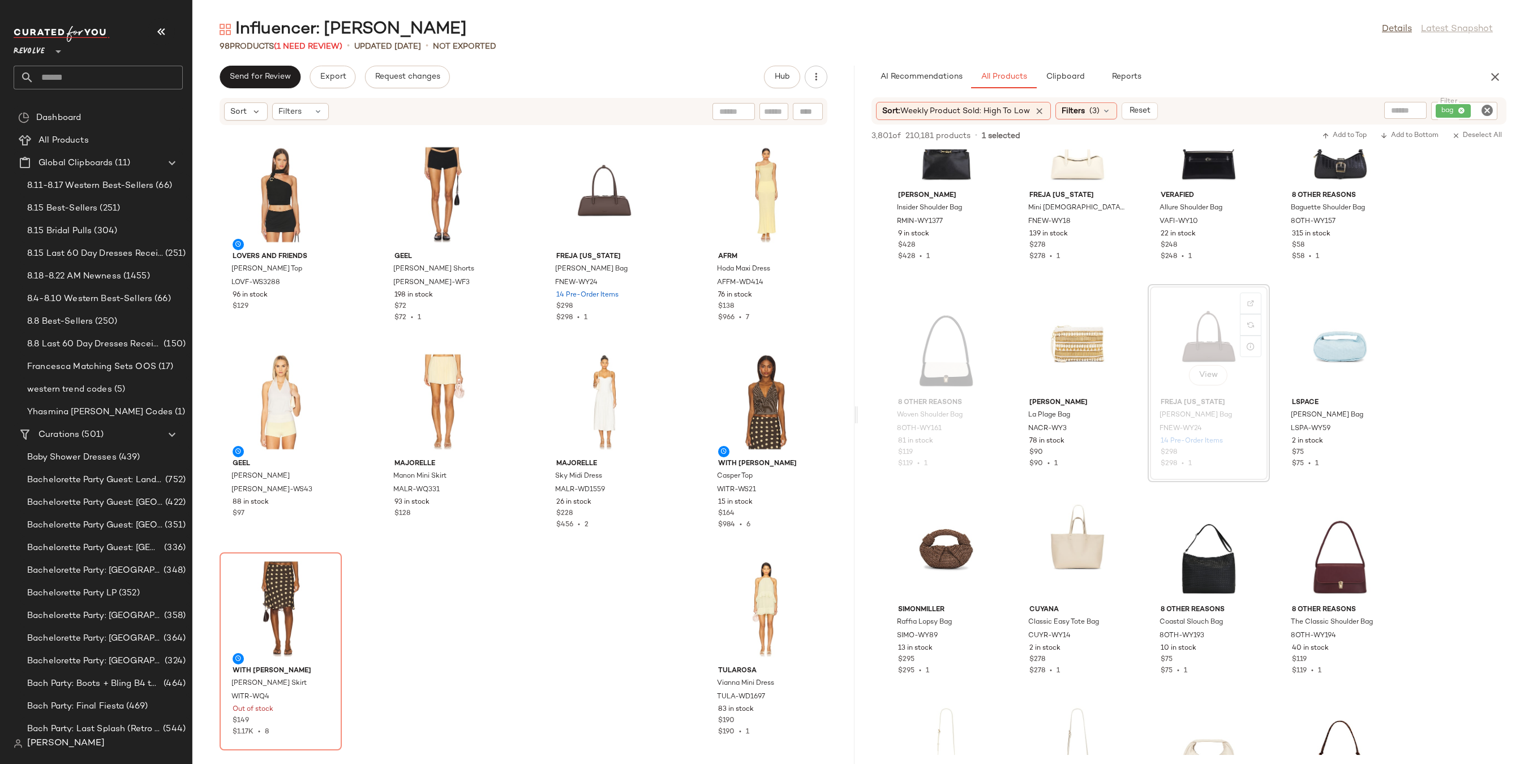
click at [1480, 113] on icon "Clear Filter" at bounding box center [1487, 111] width 14 height 14
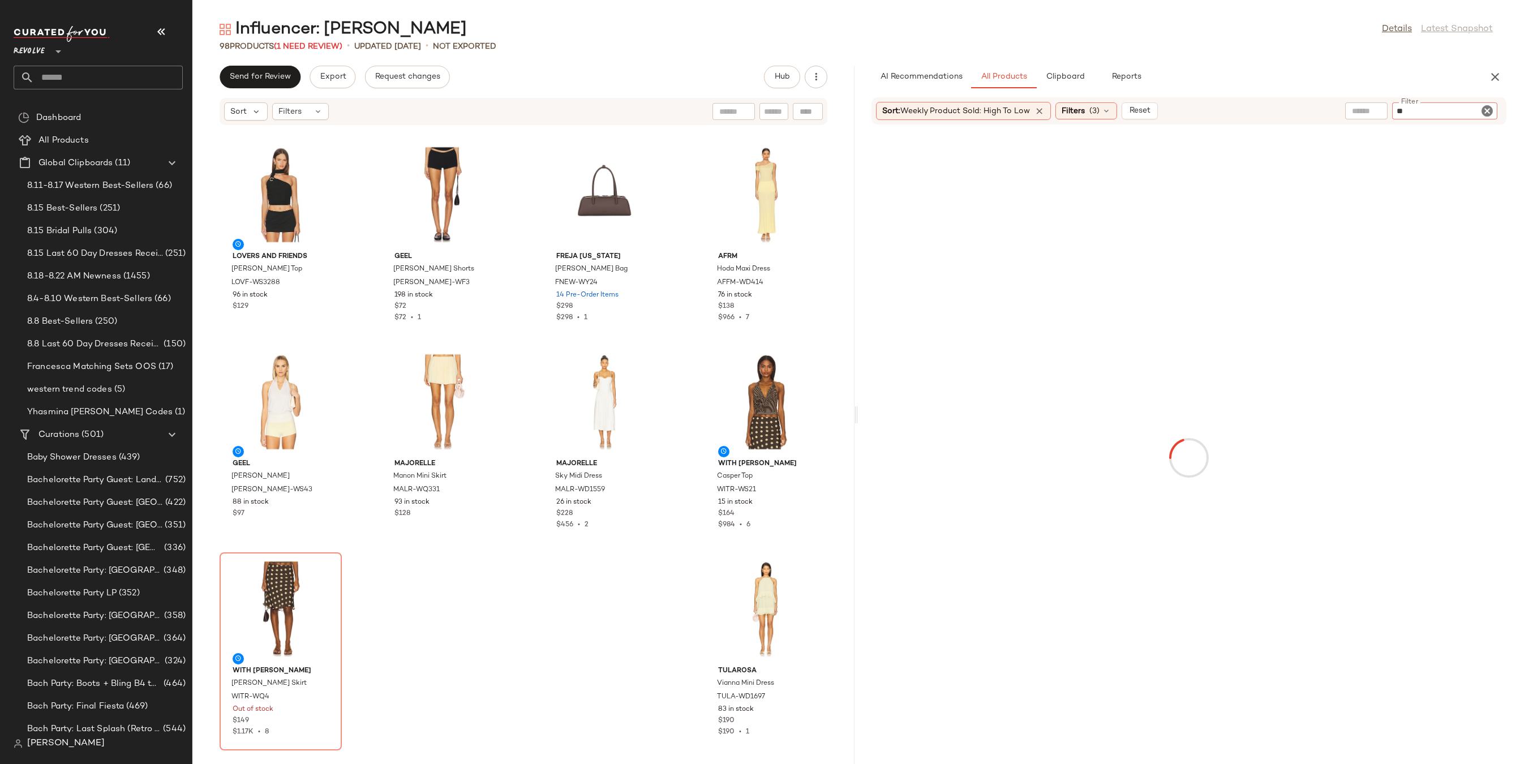
type input "*"
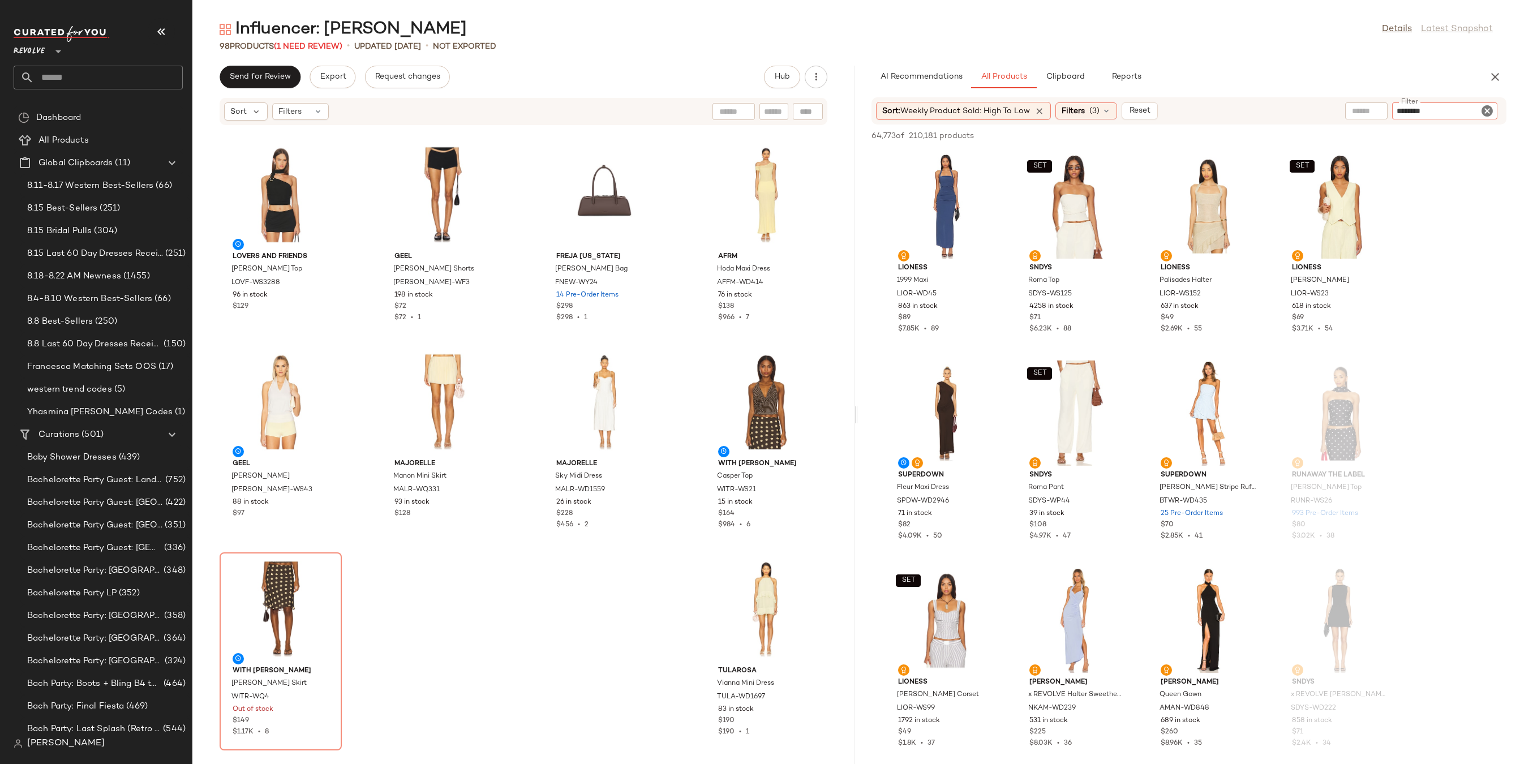
type input "*********"
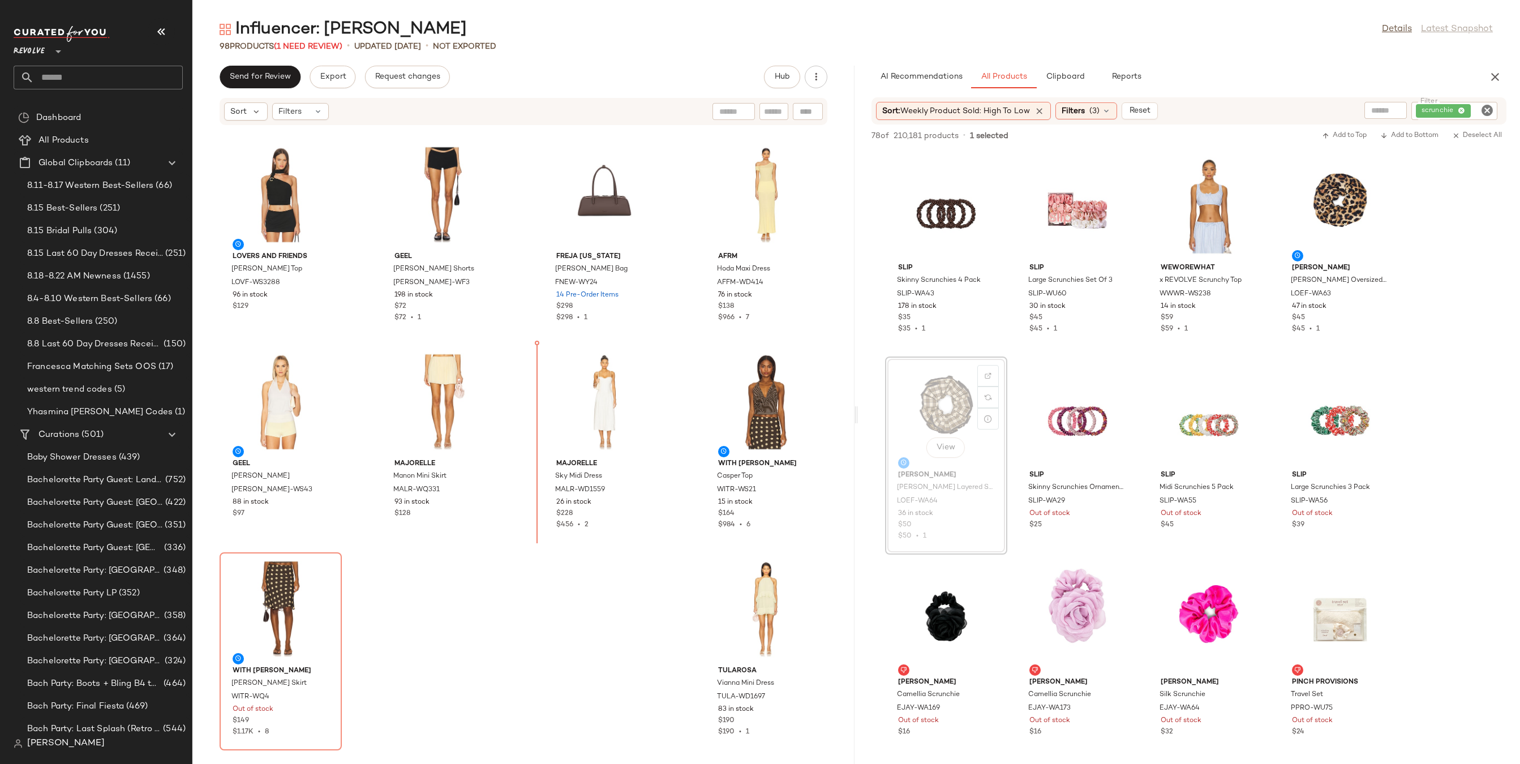
drag, startPoint x: 956, startPoint y: 406, endPoint x: 946, endPoint y: 406, distance: 9.1
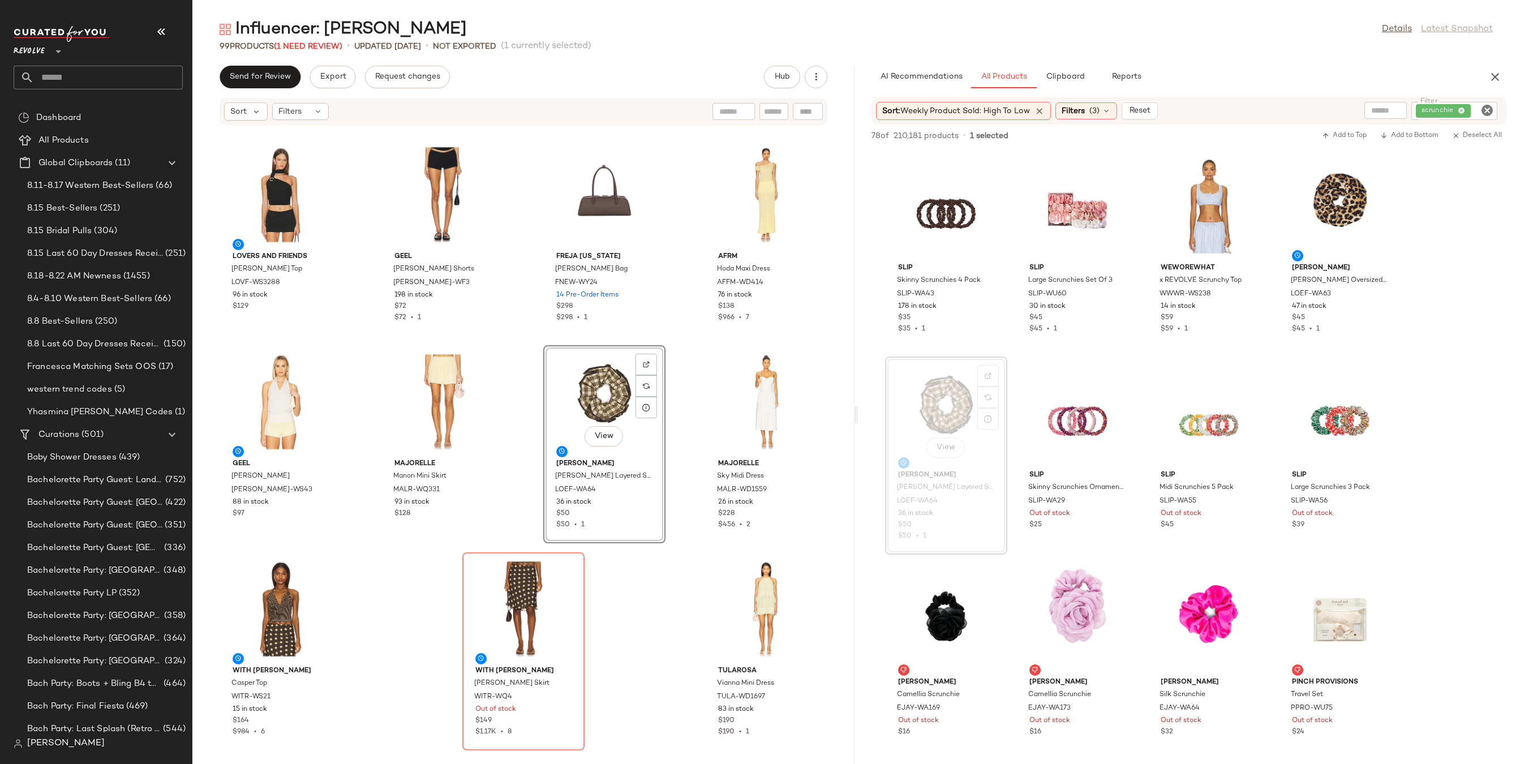
click at [1492, 106] on icon "Clear Filter" at bounding box center [1487, 111] width 14 height 14
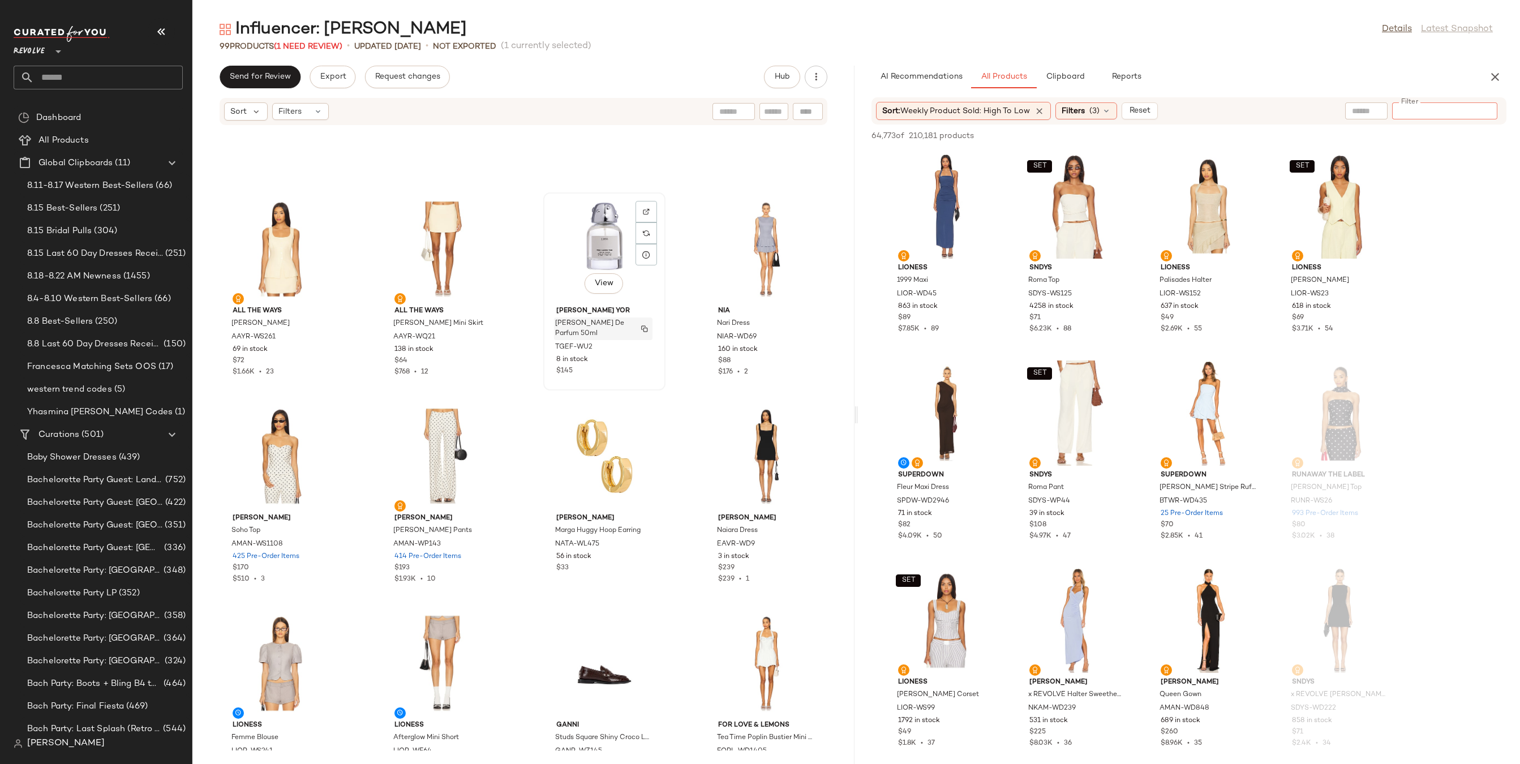
scroll to position [4554, 0]
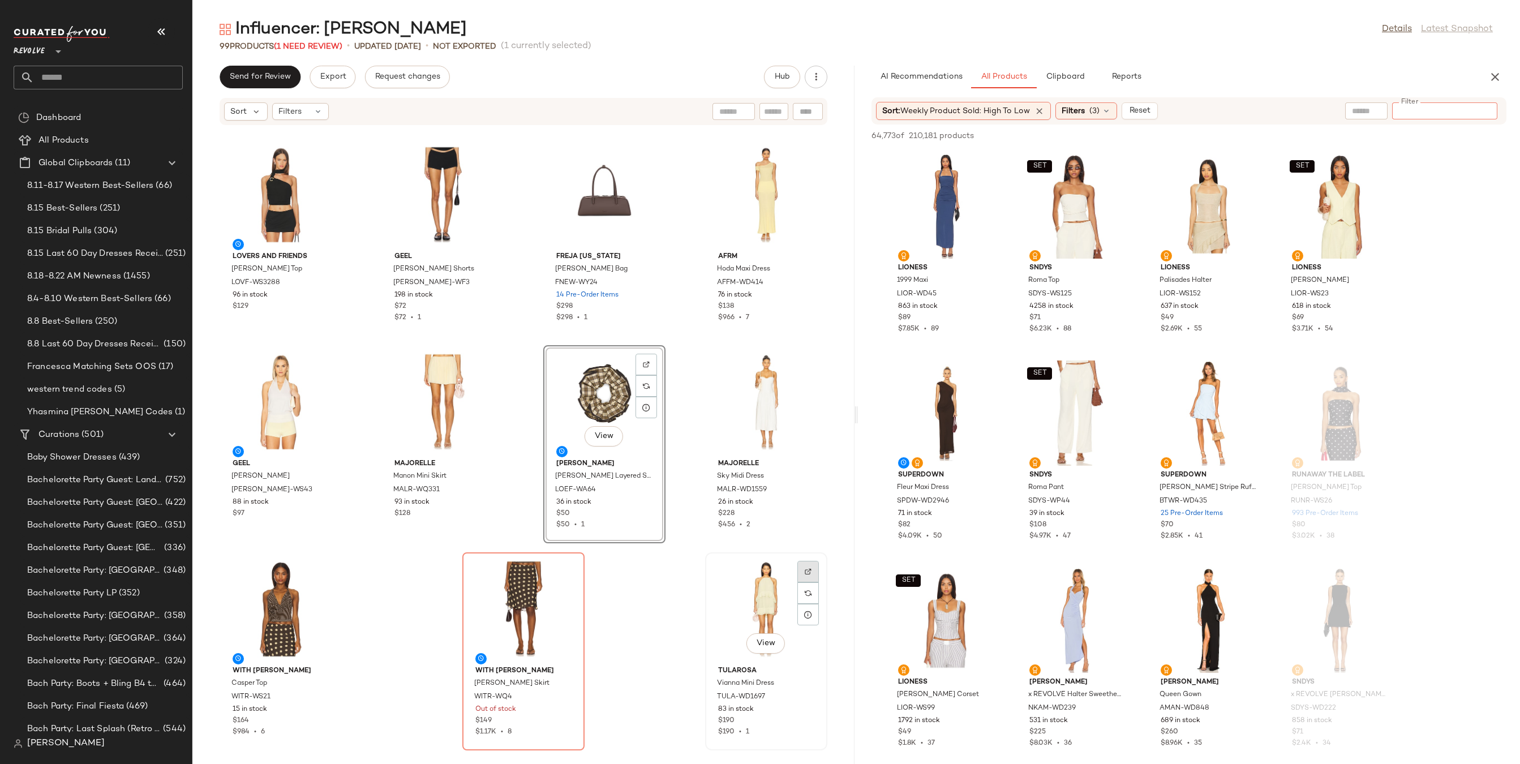
click at [804, 568] on img at bounding box center [807, 571] width 7 height 7
click at [1146, 111] on span "Reset" at bounding box center [1138, 110] width 21 height 9
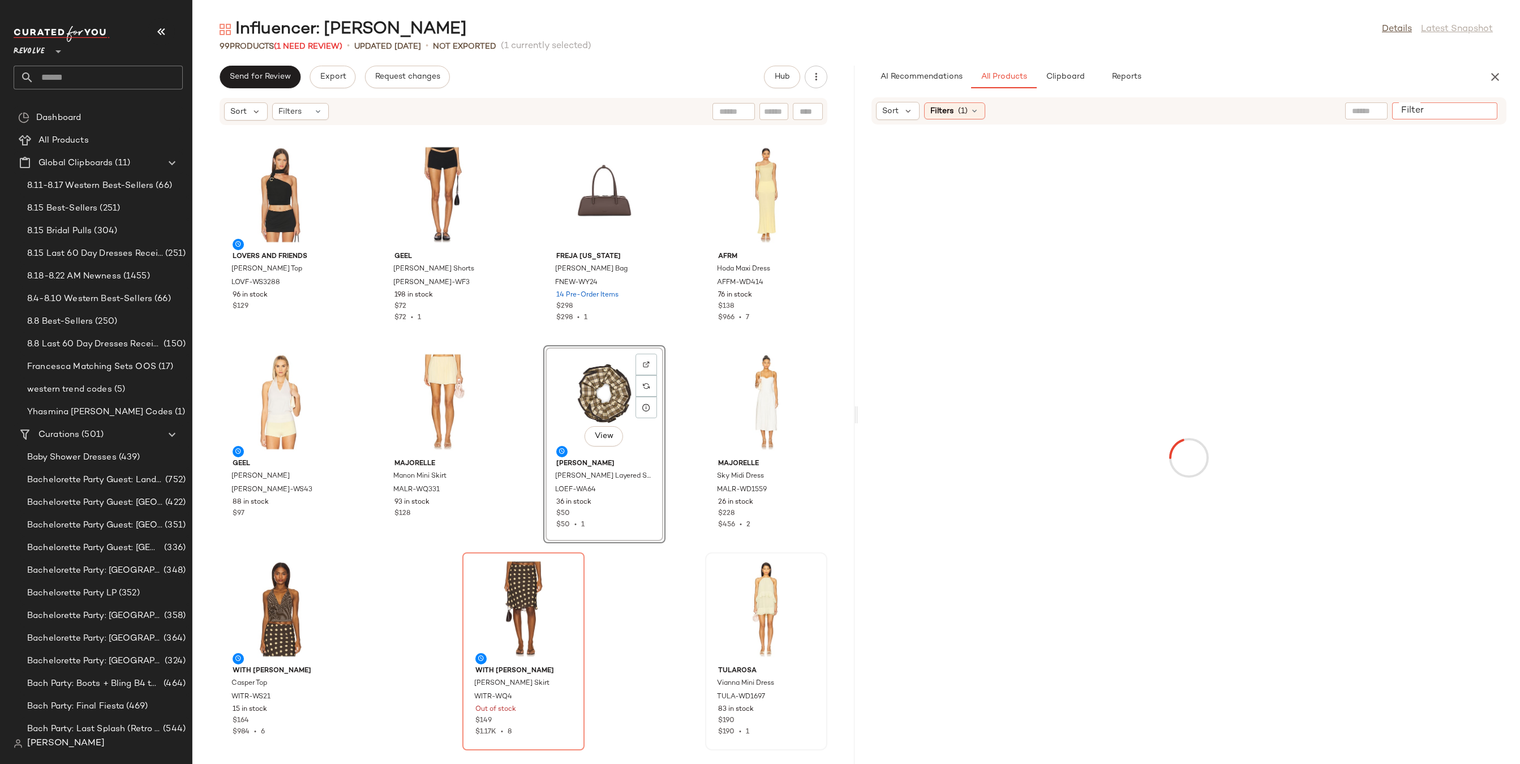
click at [1486, 113] on input "Filter" at bounding box center [1444, 111] width 96 height 12
paste input "**********"
type input "**********"
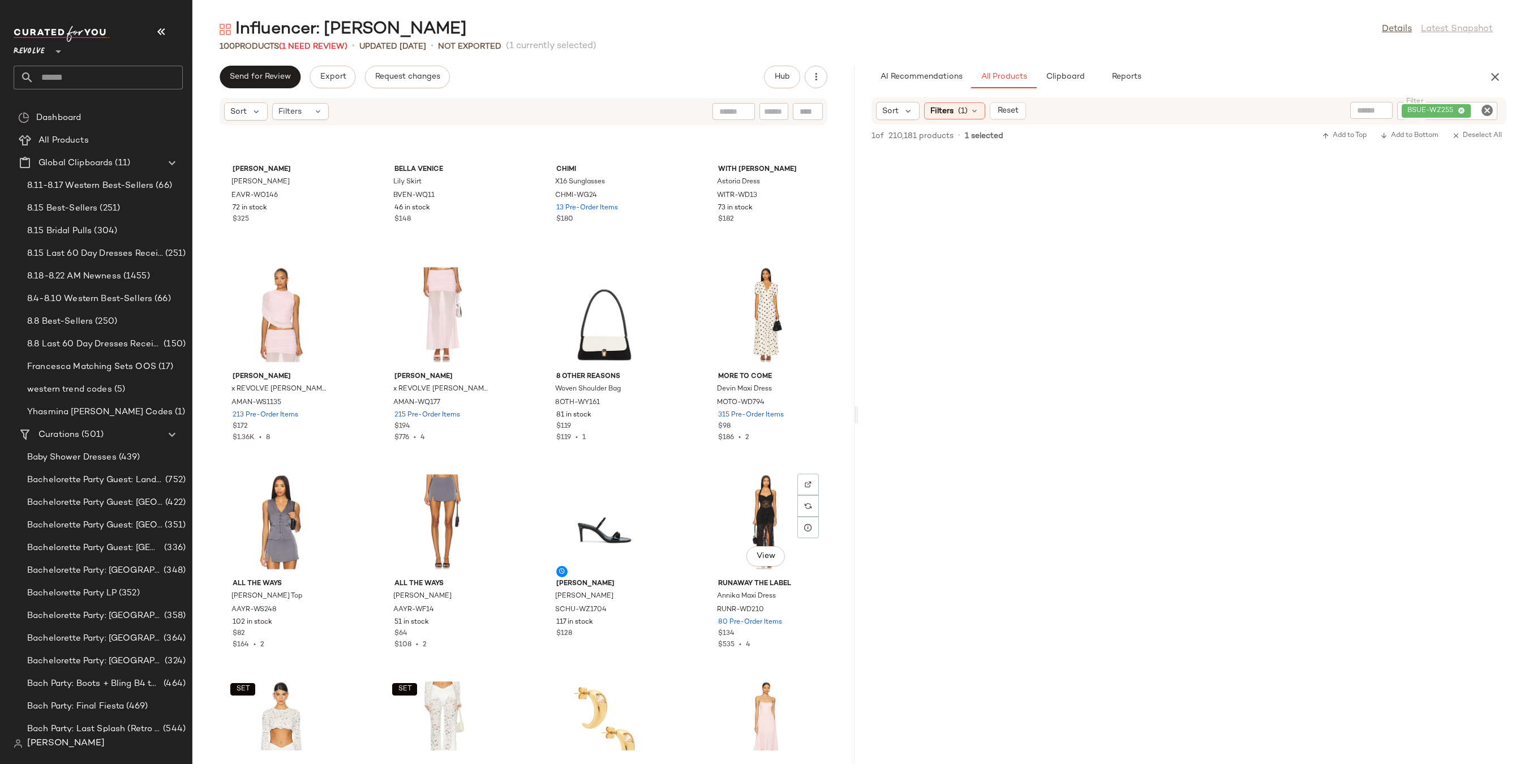
scroll to position [0, 0]
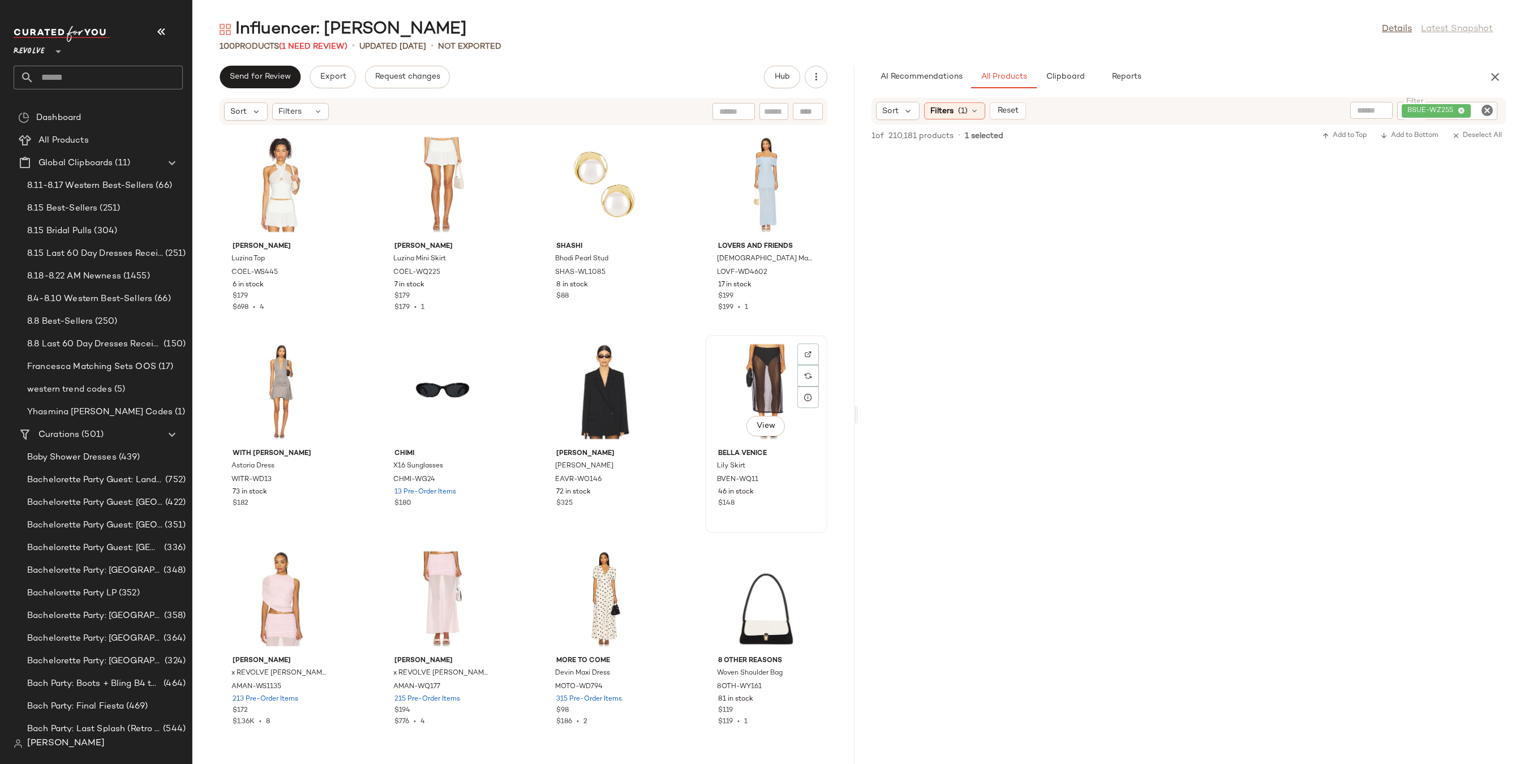
click at [735, 368] on div "View" at bounding box center [766, 391] width 114 height 105
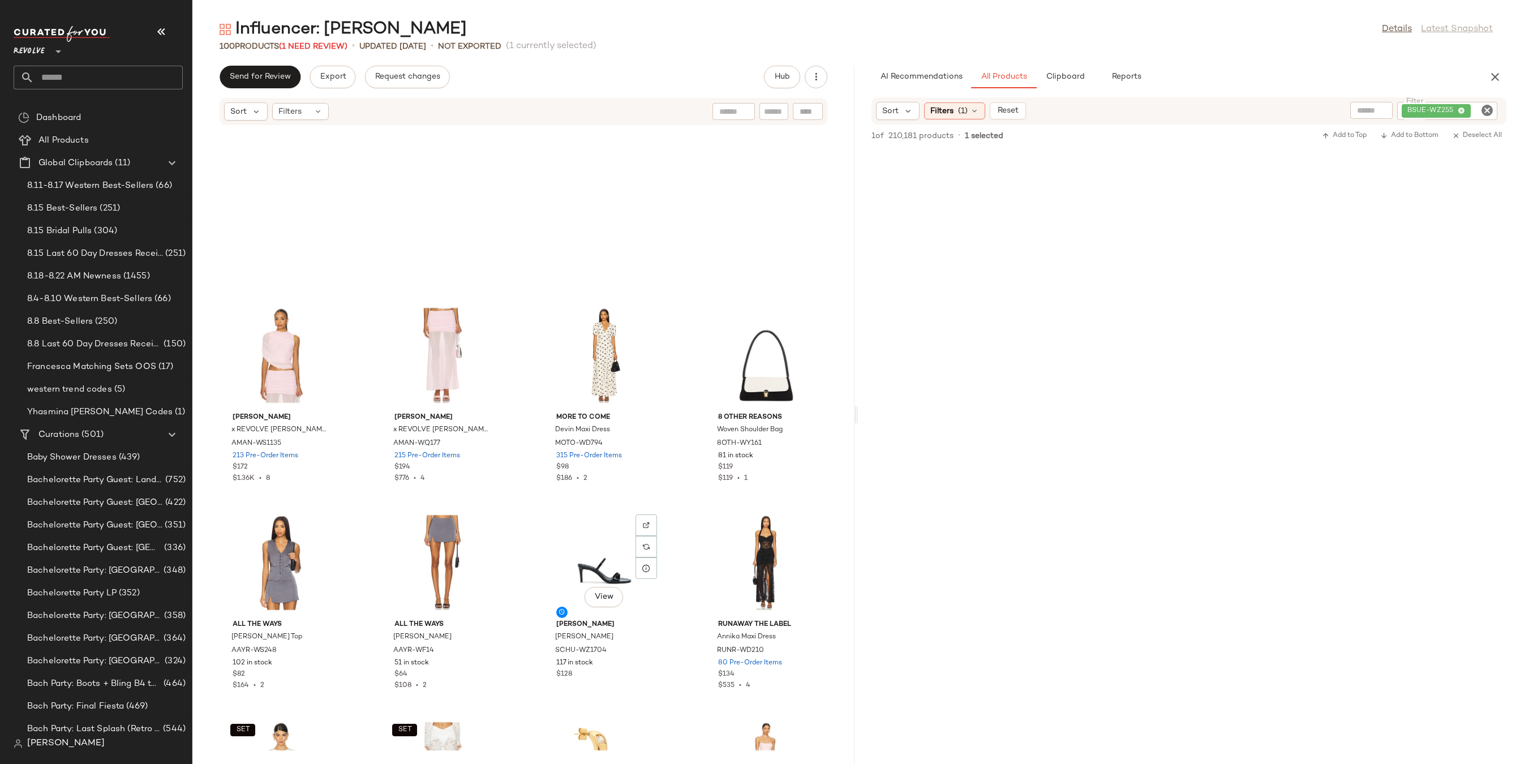
scroll to position [429, 0]
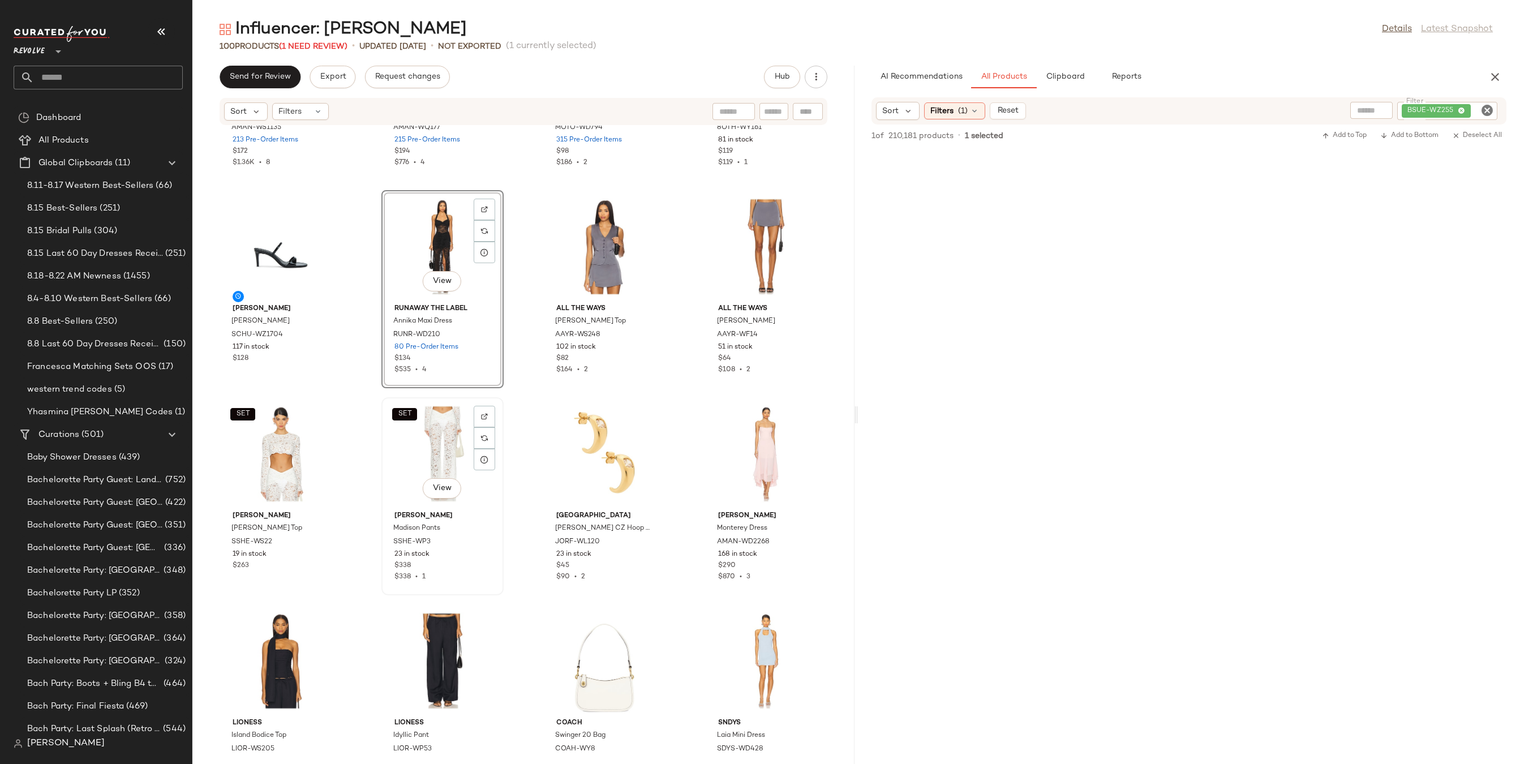
scroll to position [760, 0]
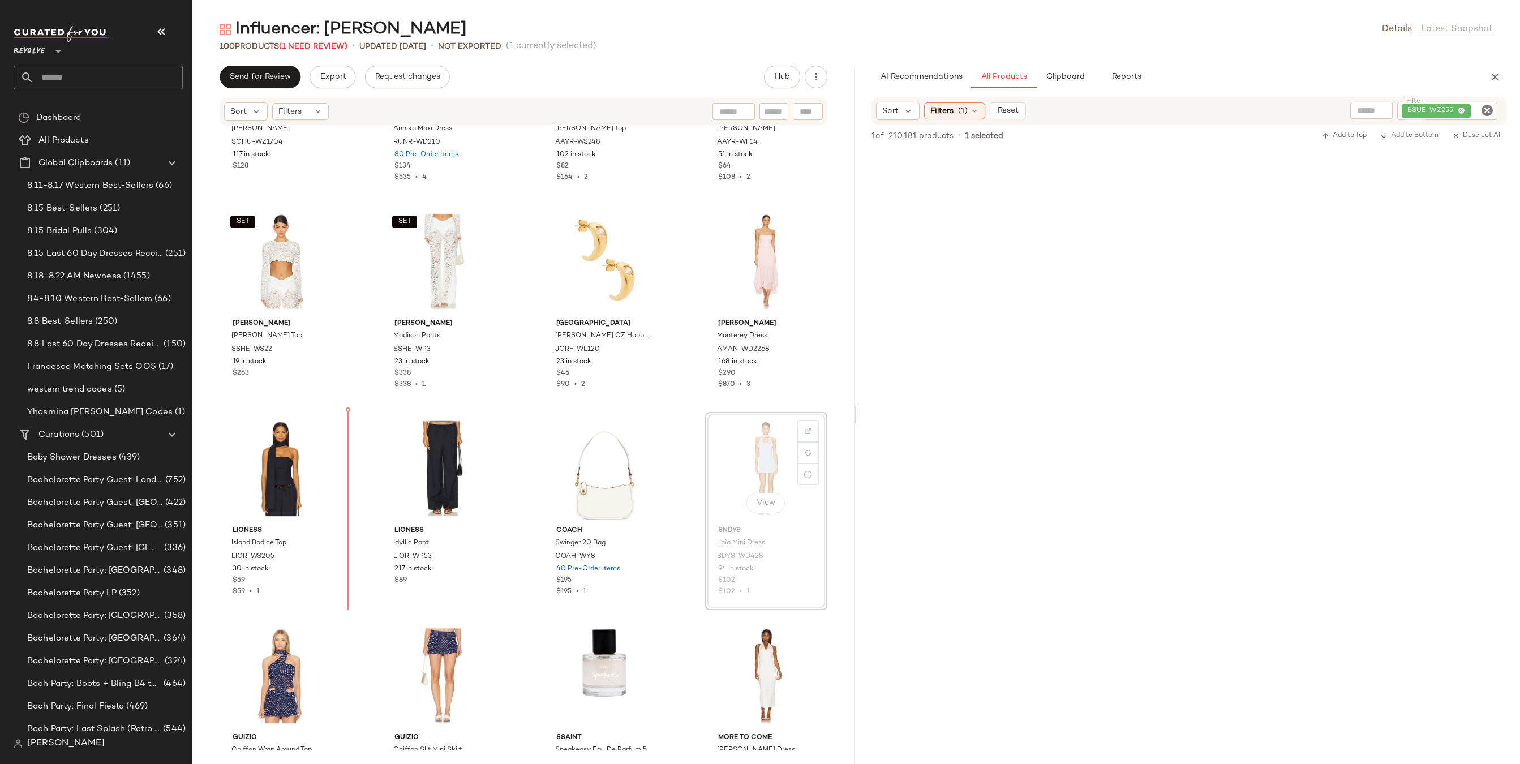
drag, startPoint x: 731, startPoint y: 498, endPoint x: 288, endPoint y: 479, distance: 443.4
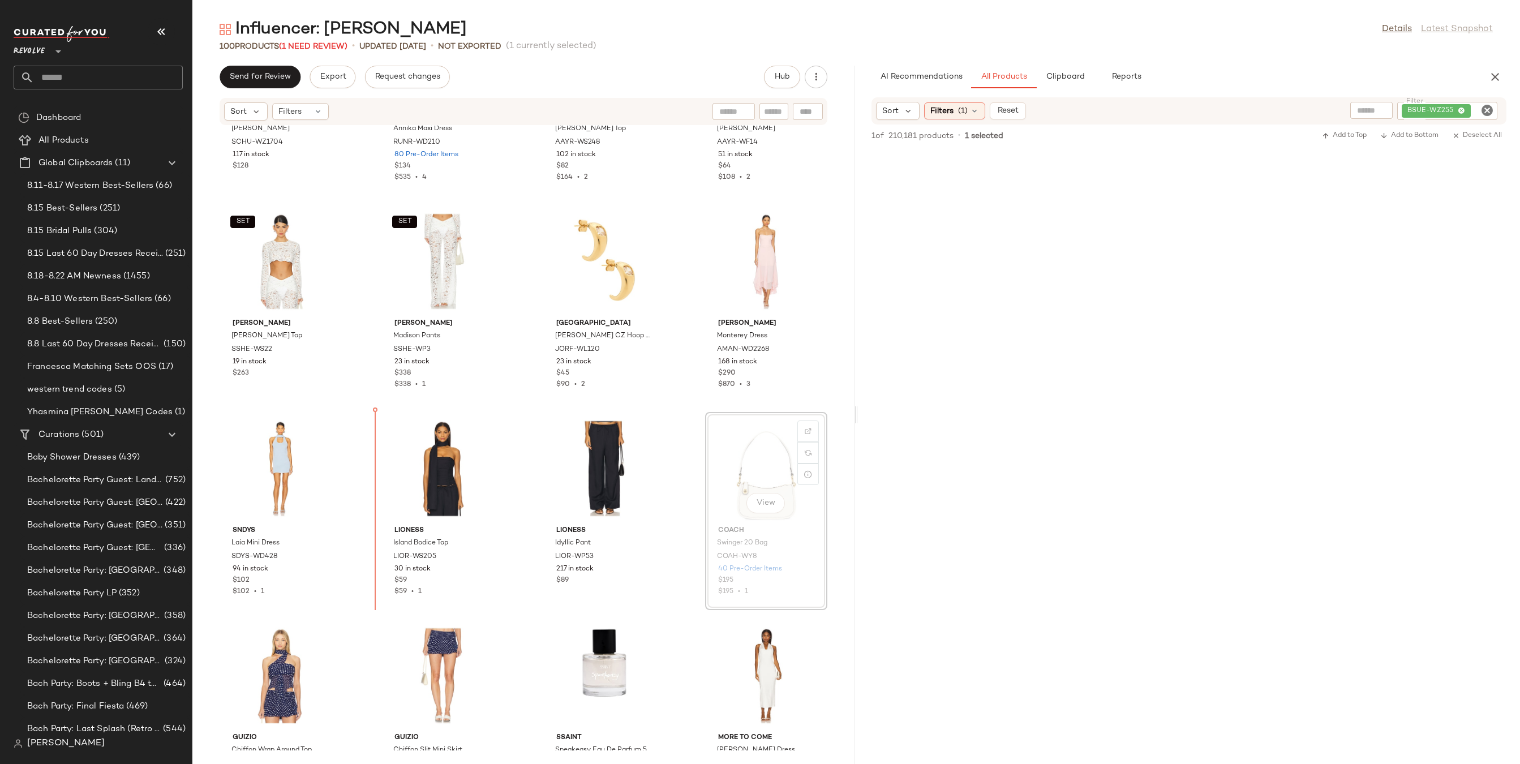
drag, startPoint x: 735, startPoint y: 488, endPoint x: 725, endPoint y: 488, distance: 10.7
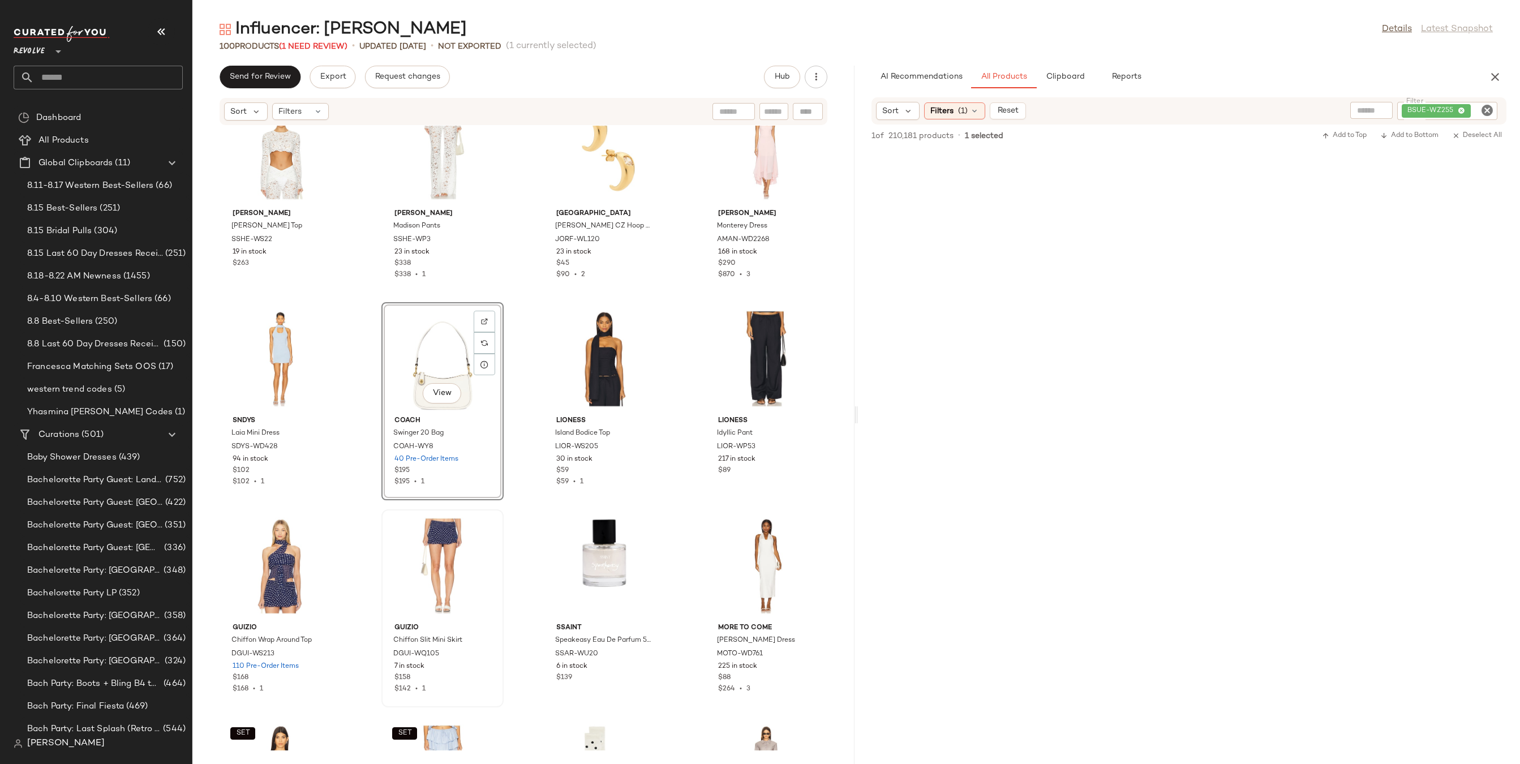
scroll to position [967, 0]
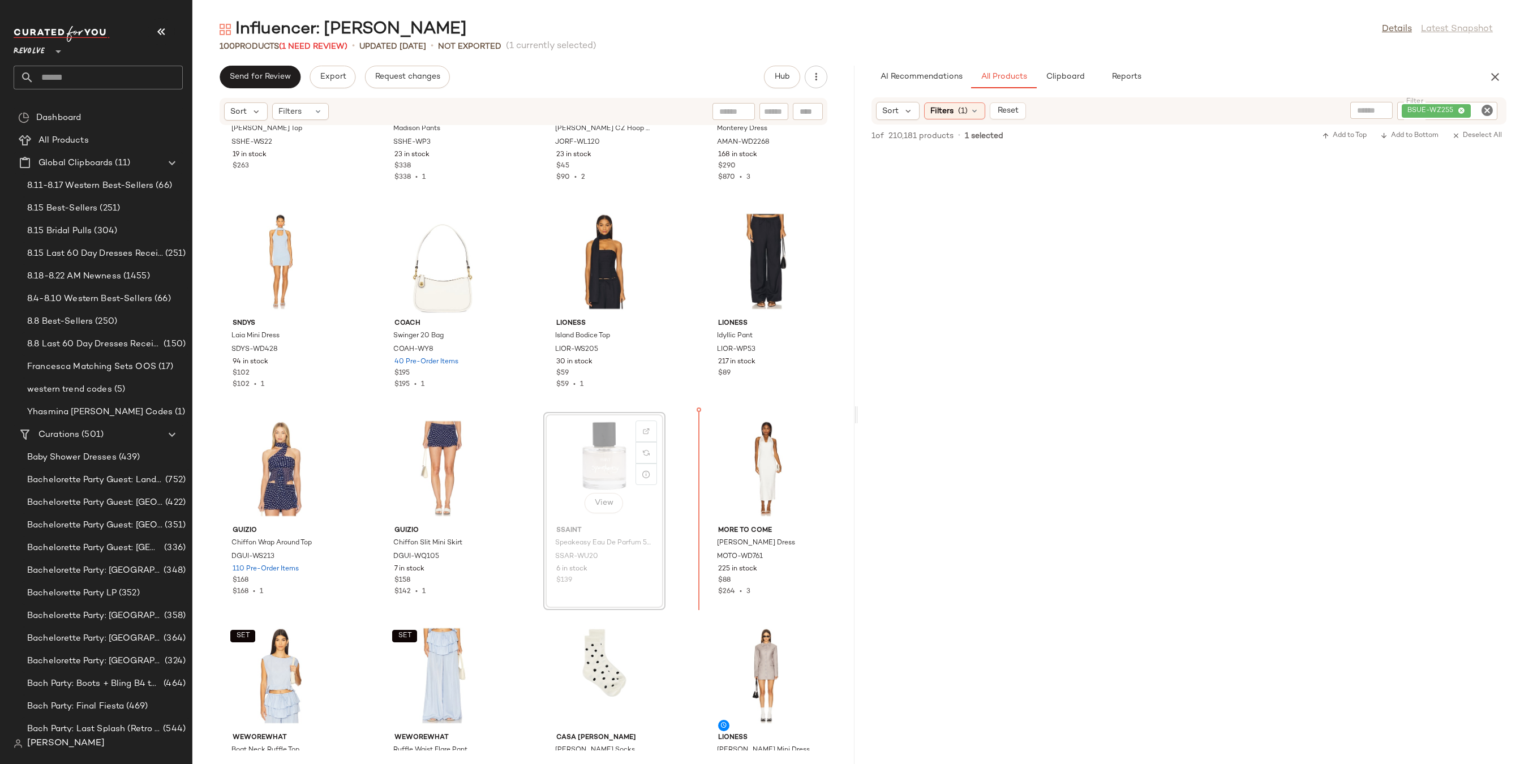
drag, startPoint x: 589, startPoint y: 482, endPoint x: 596, endPoint y: 482, distance: 7.4
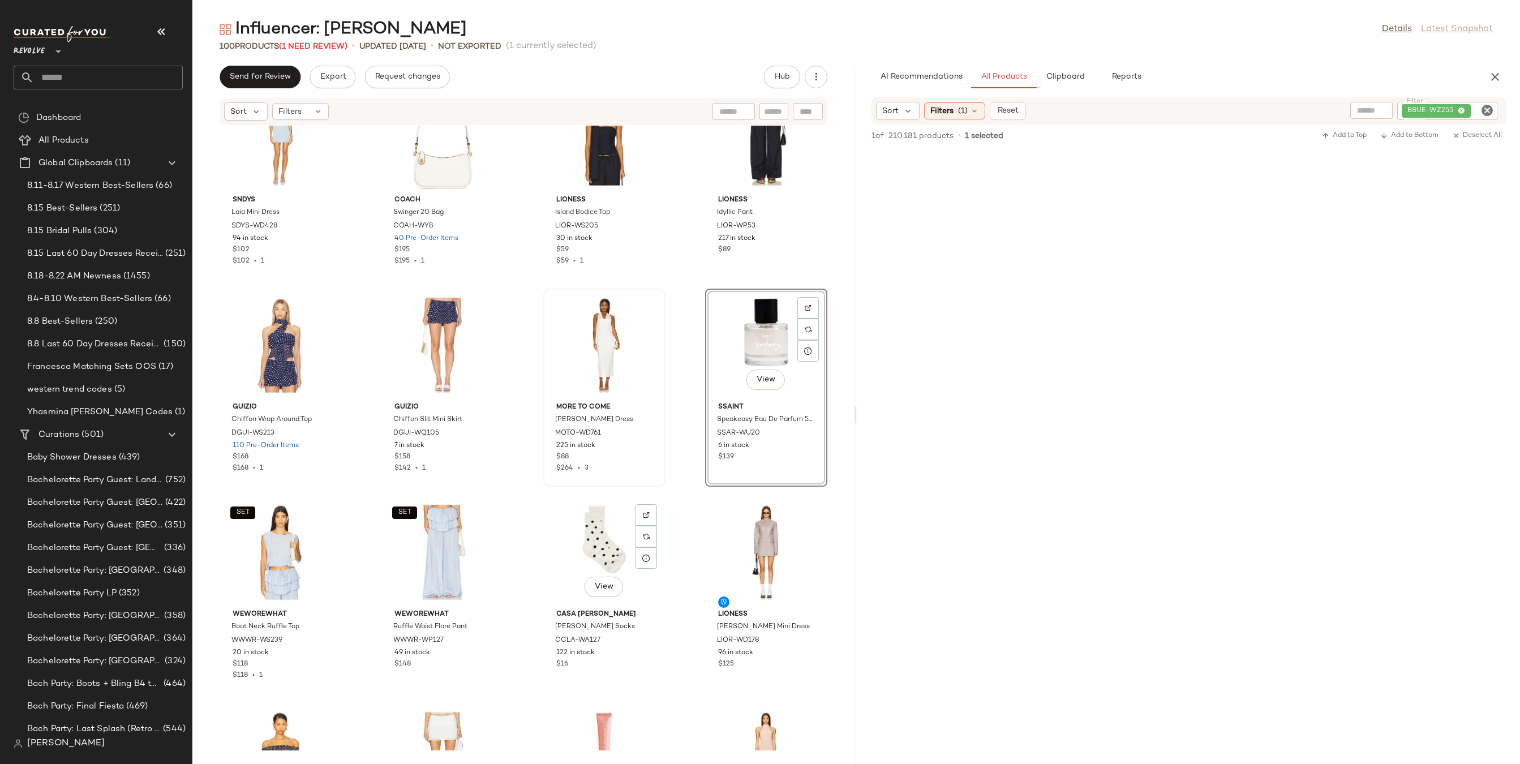
scroll to position [1228, 0]
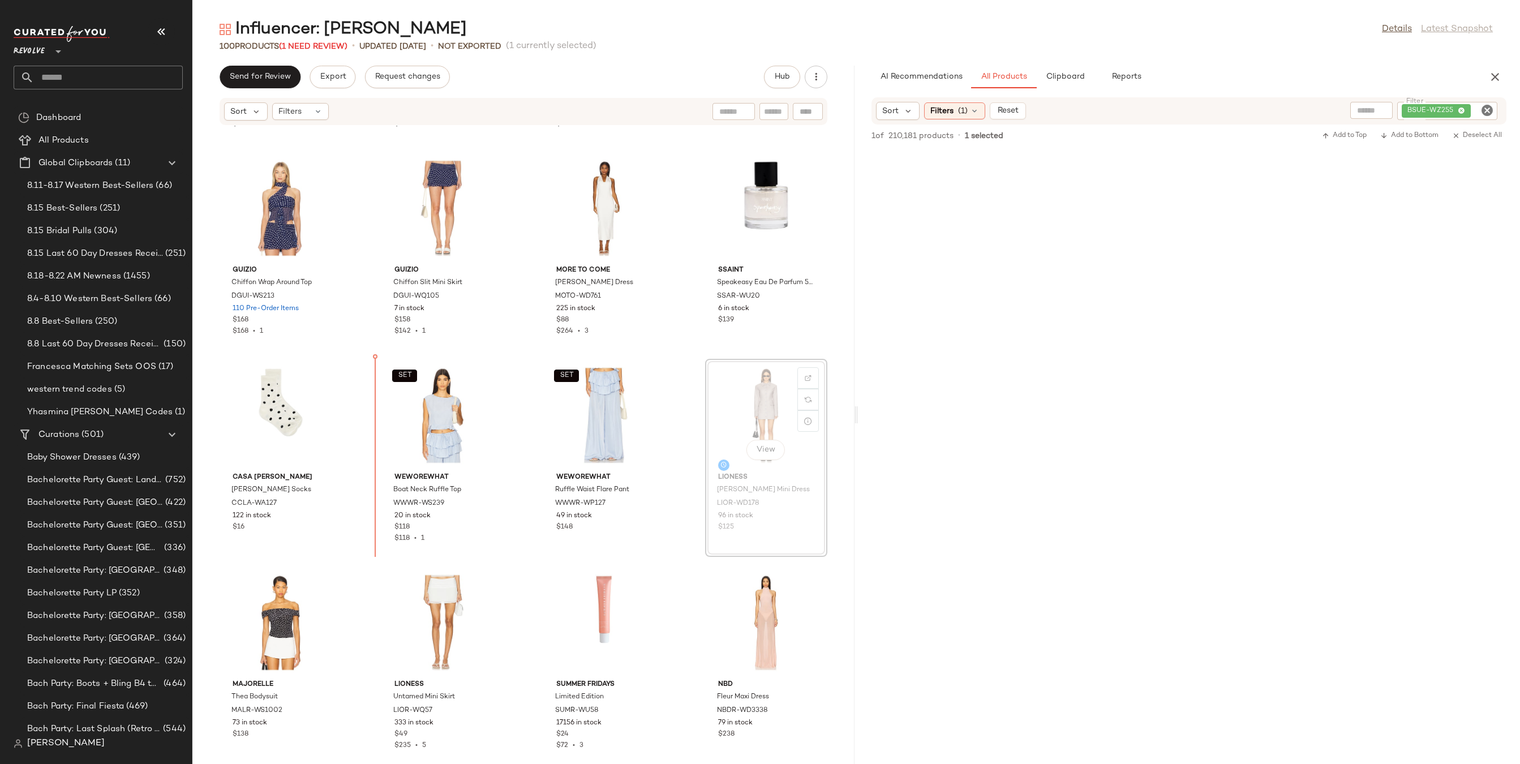
drag, startPoint x: 614, startPoint y: 394, endPoint x: 369, endPoint y: 432, distance: 248.0
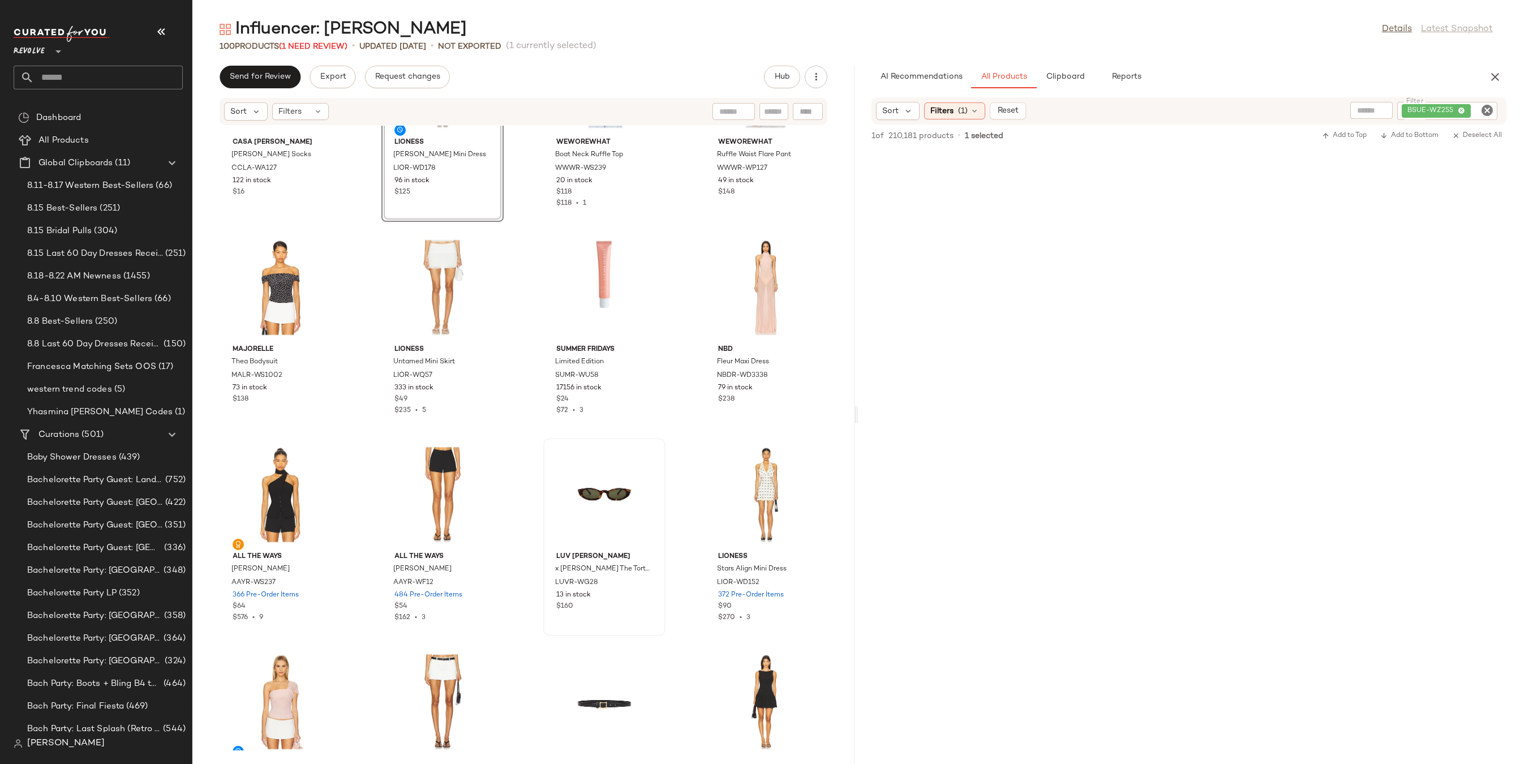
scroll to position [1627, 0]
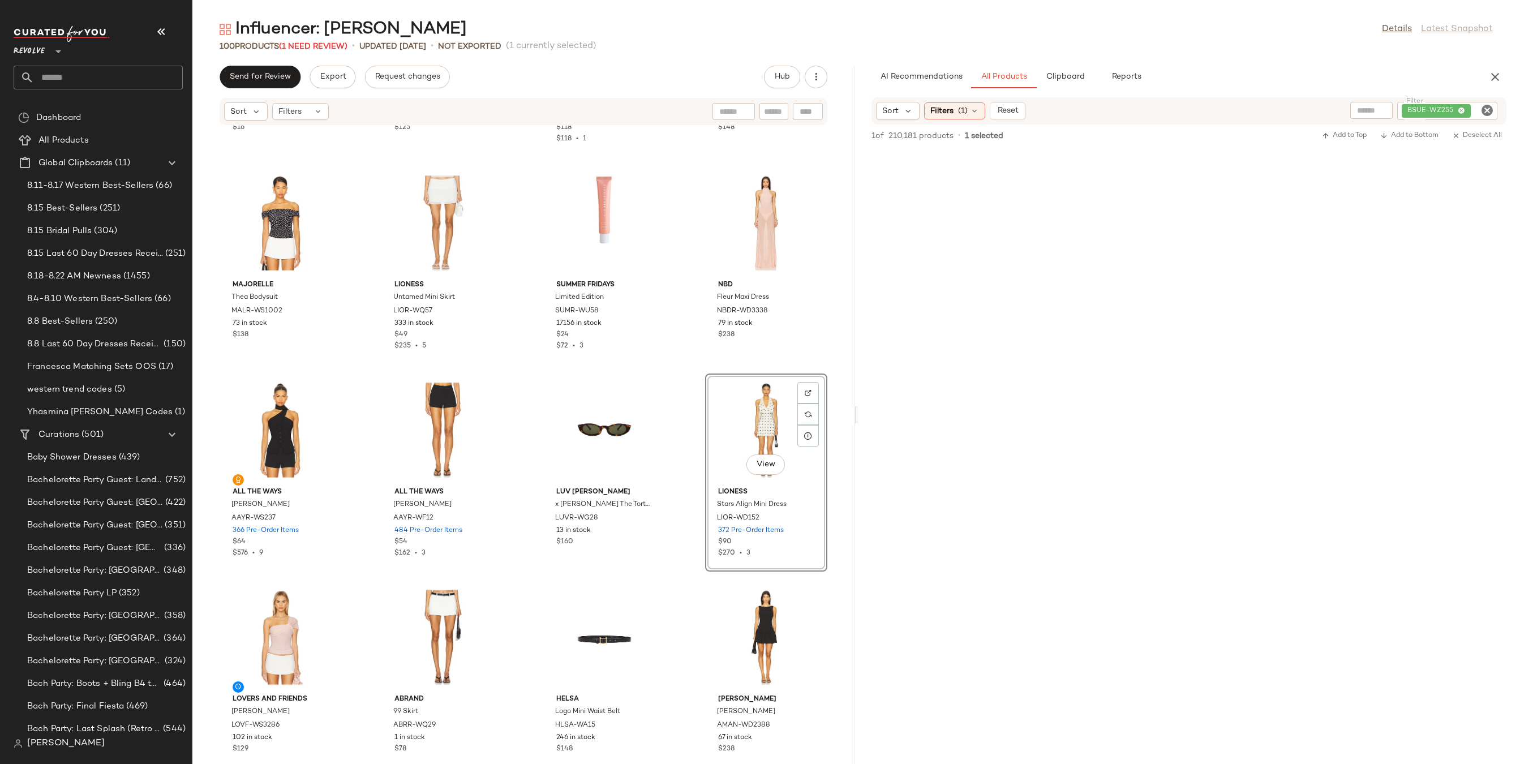
drag, startPoint x: 770, startPoint y: 446, endPoint x: 292, endPoint y: 438, distance: 478.1
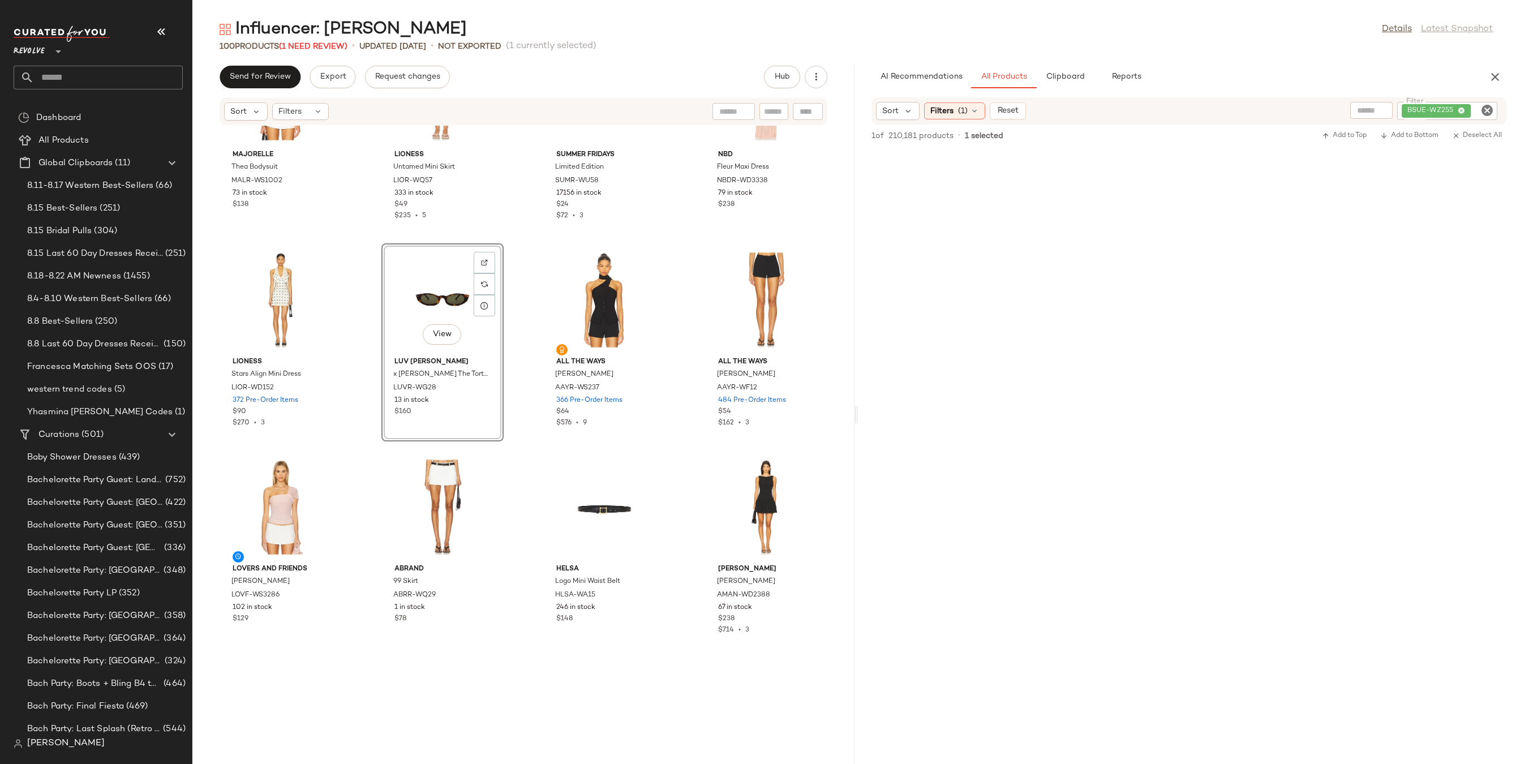
scroll to position [1775, 0]
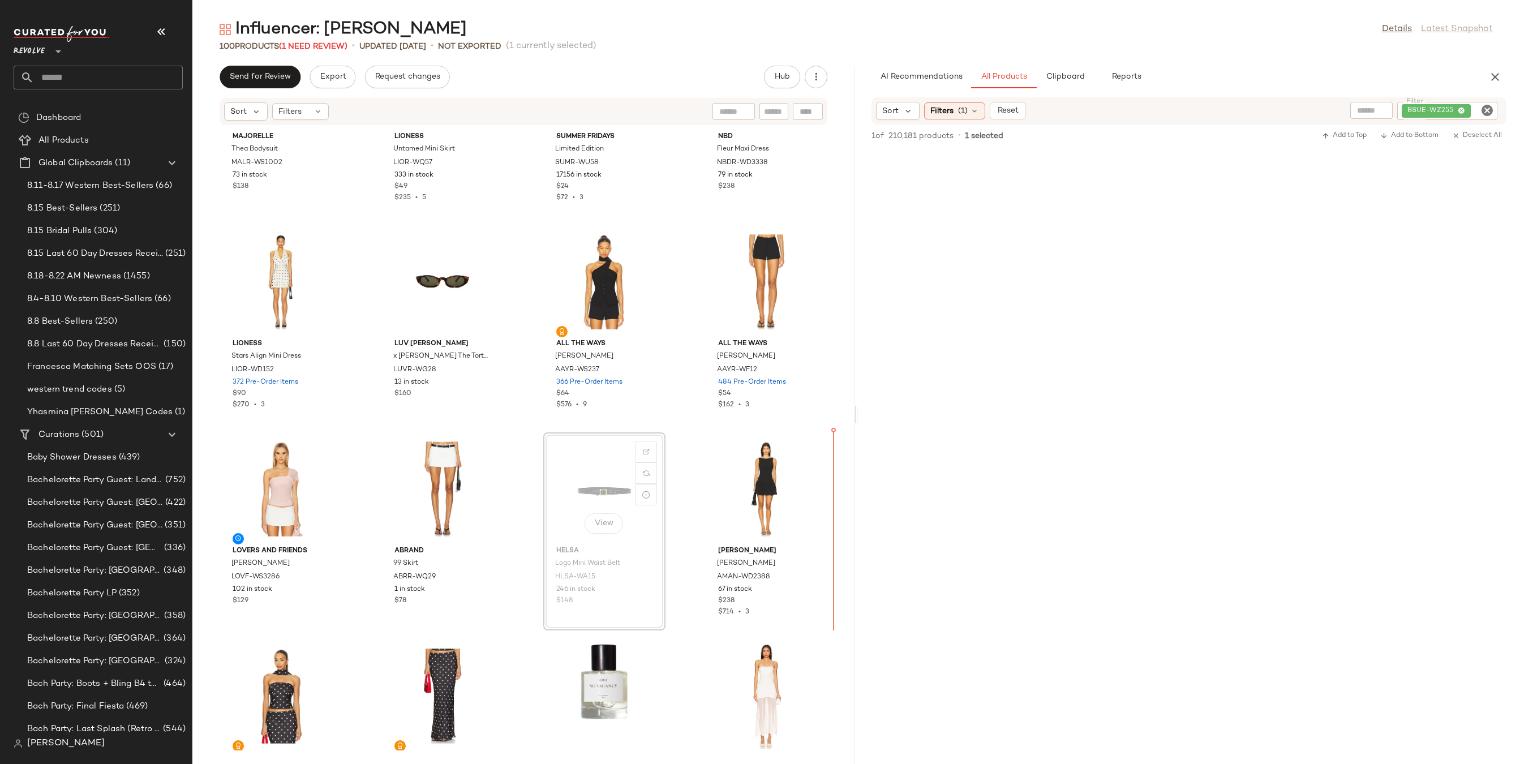
drag, startPoint x: 588, startPoint y: 485, endPoint x: 768, endPoint y: 491, distance: 180.0
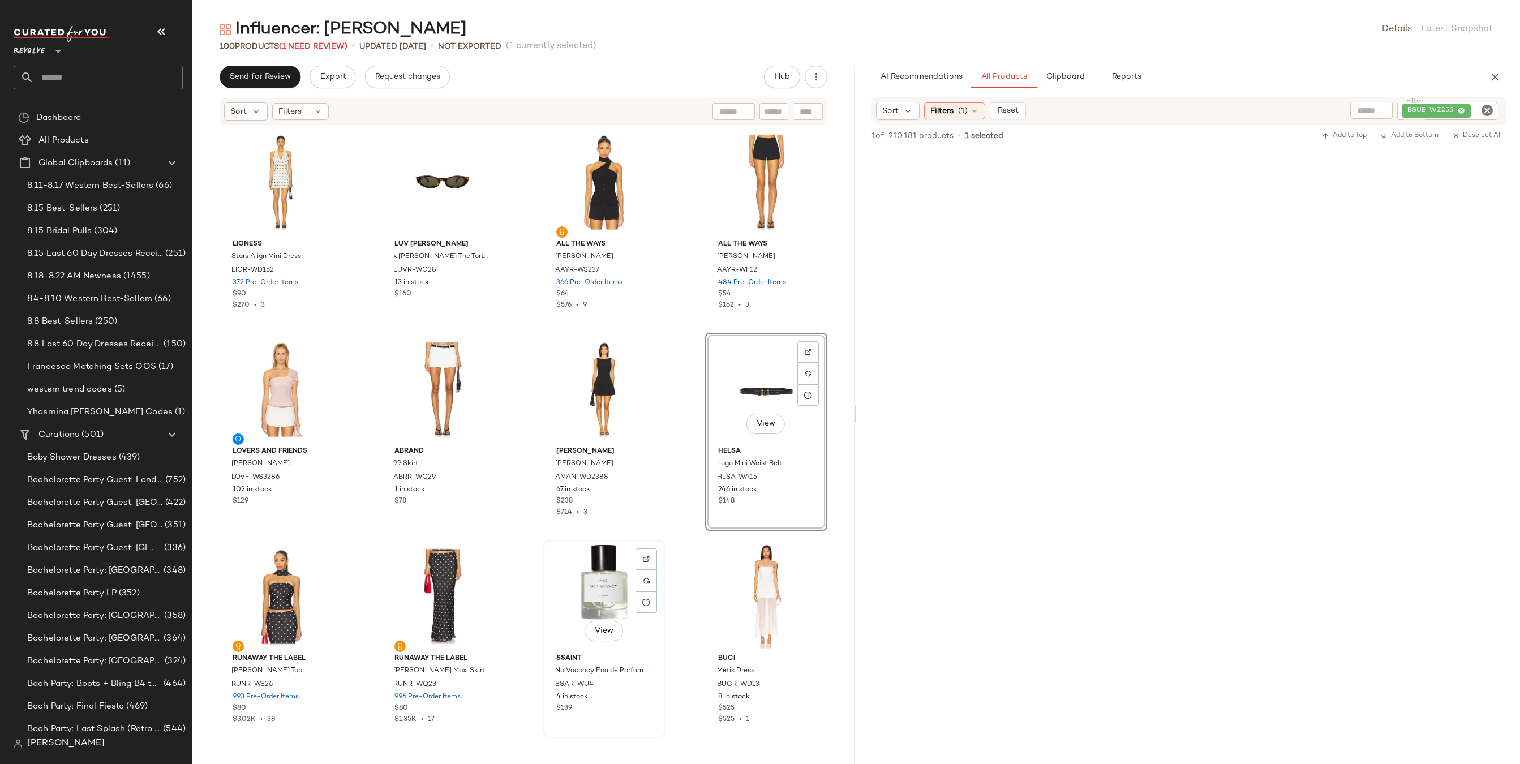
scroll to position [1938, 0]
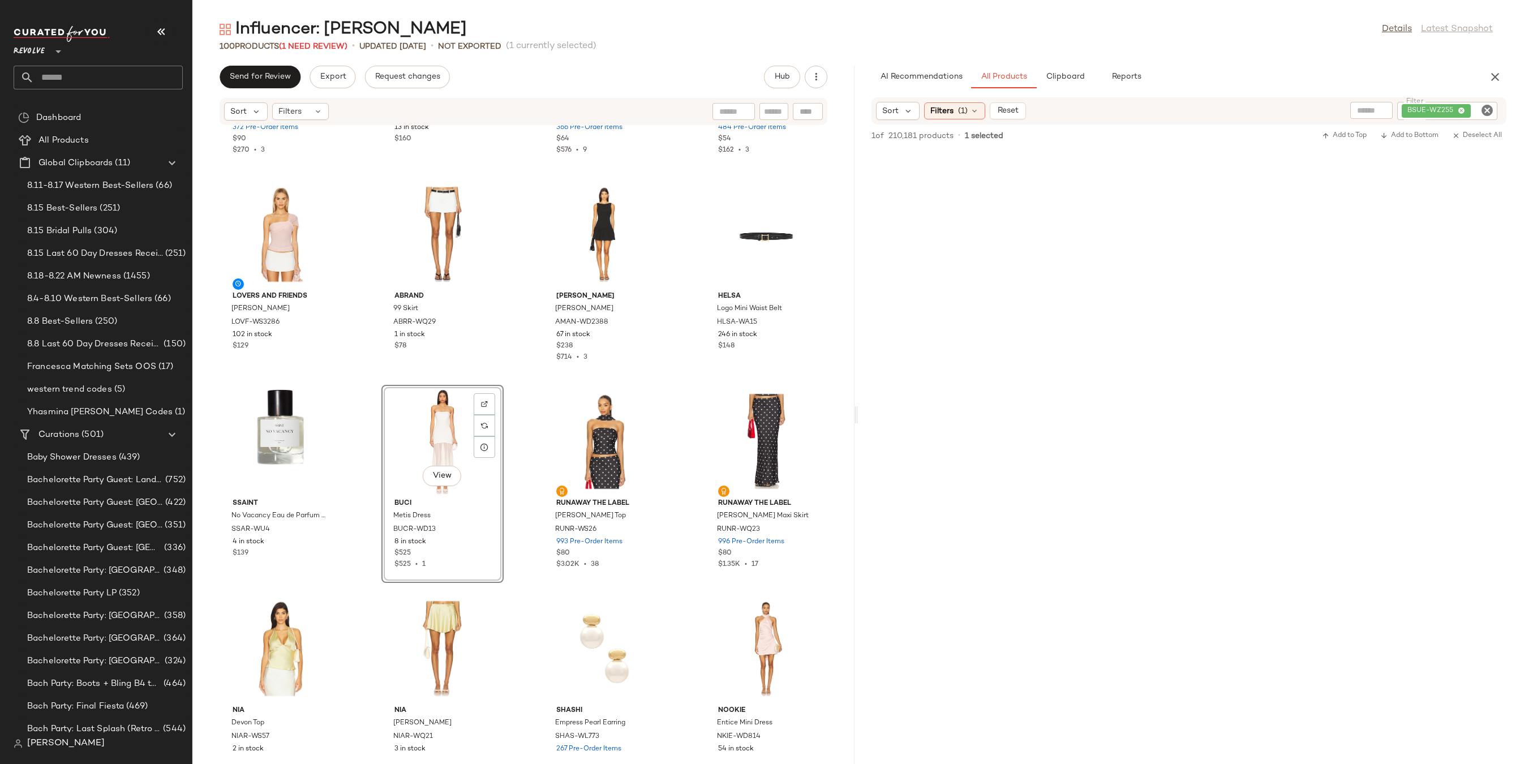
scroll to position [2062, 0]
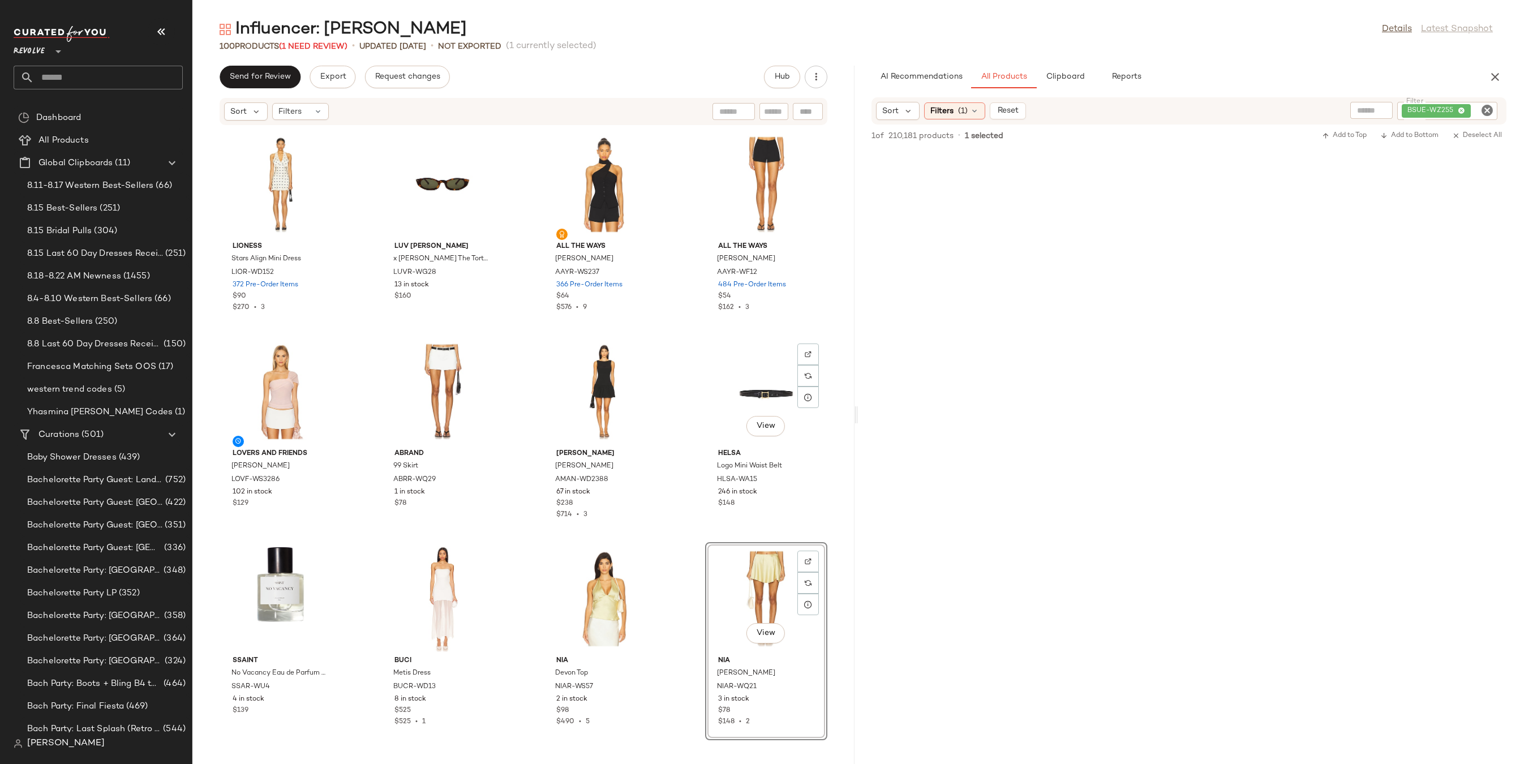
scroll to position [2048, 0]
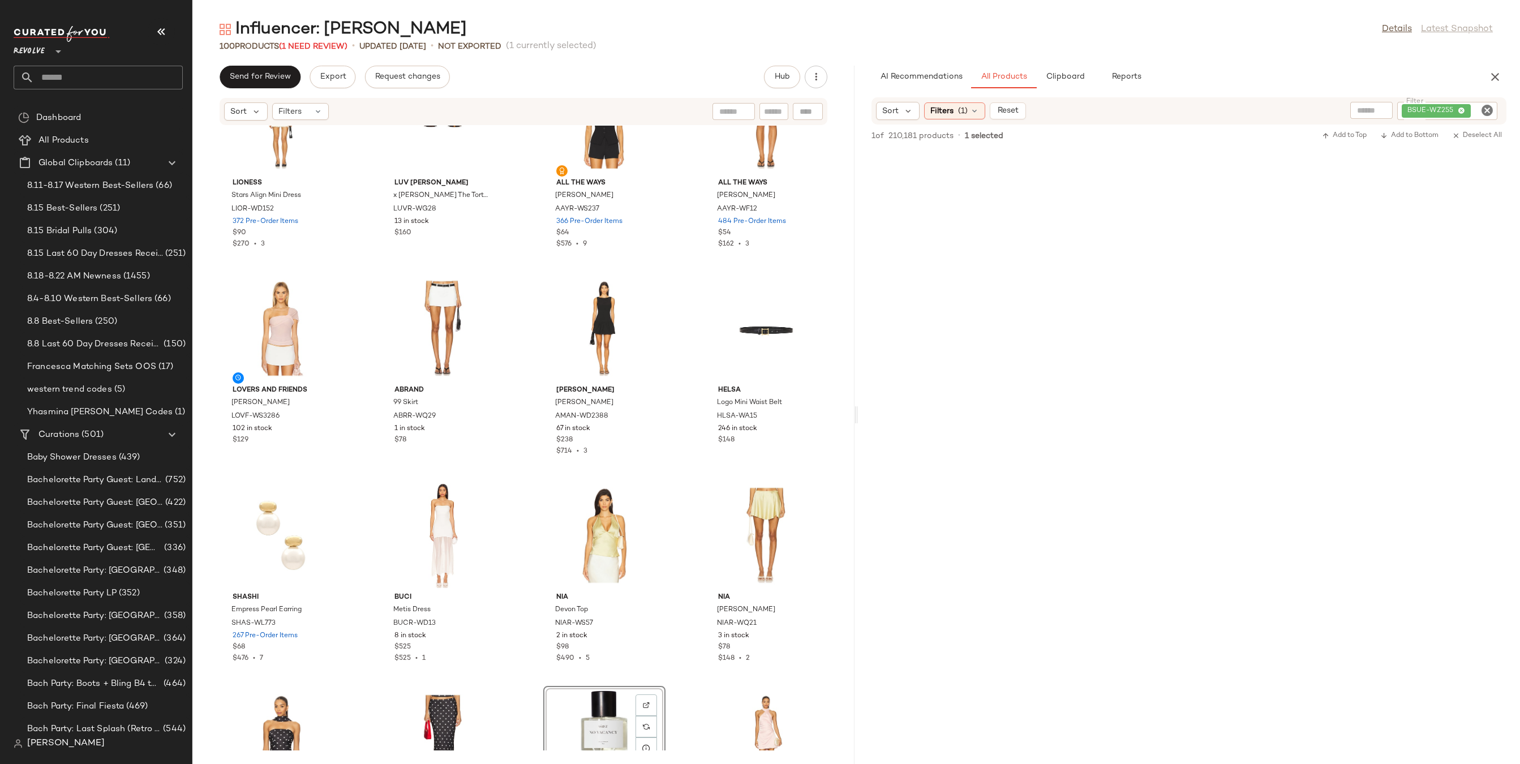
scroll to position [2312, 0]
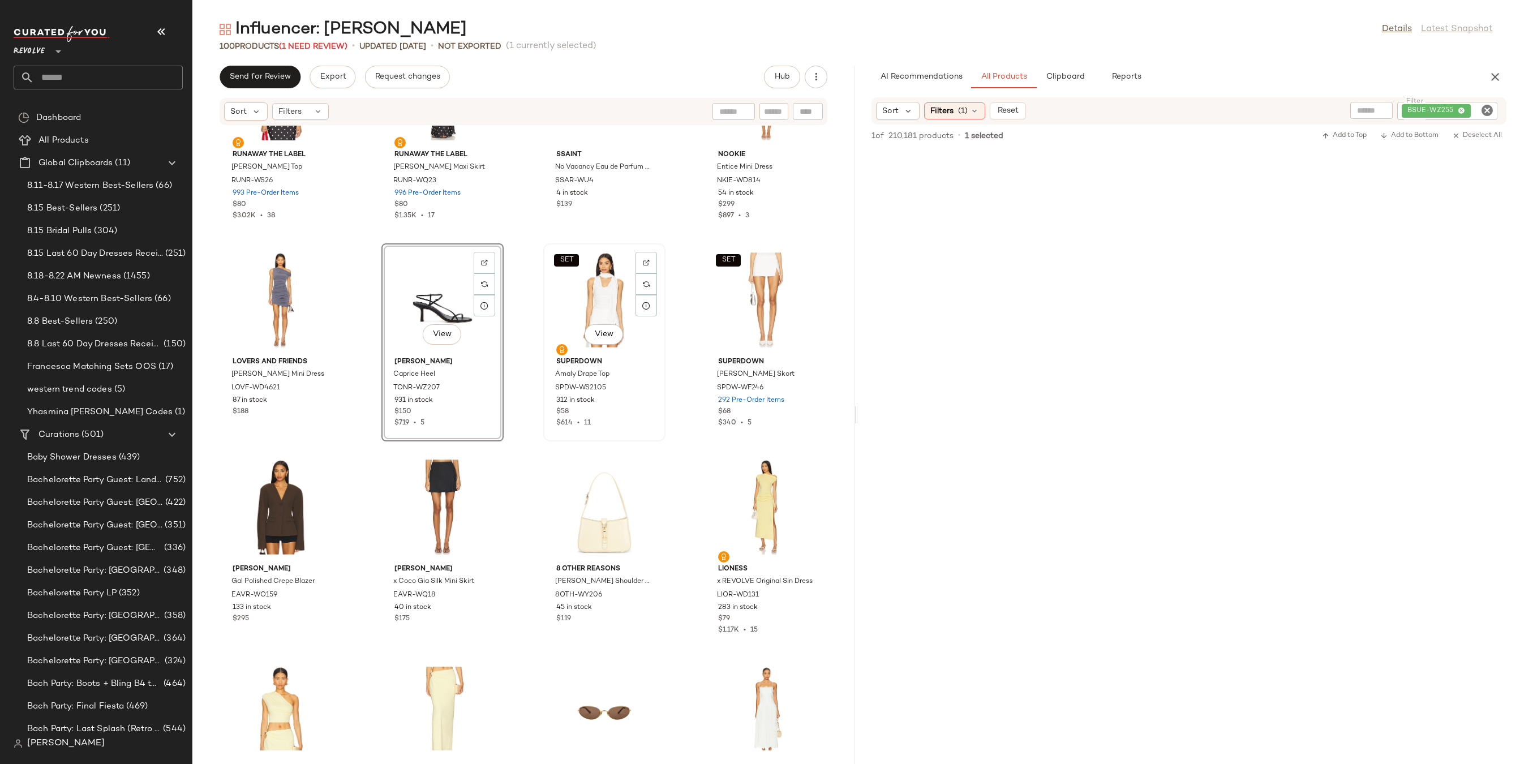
scroll to position [2607, 0]
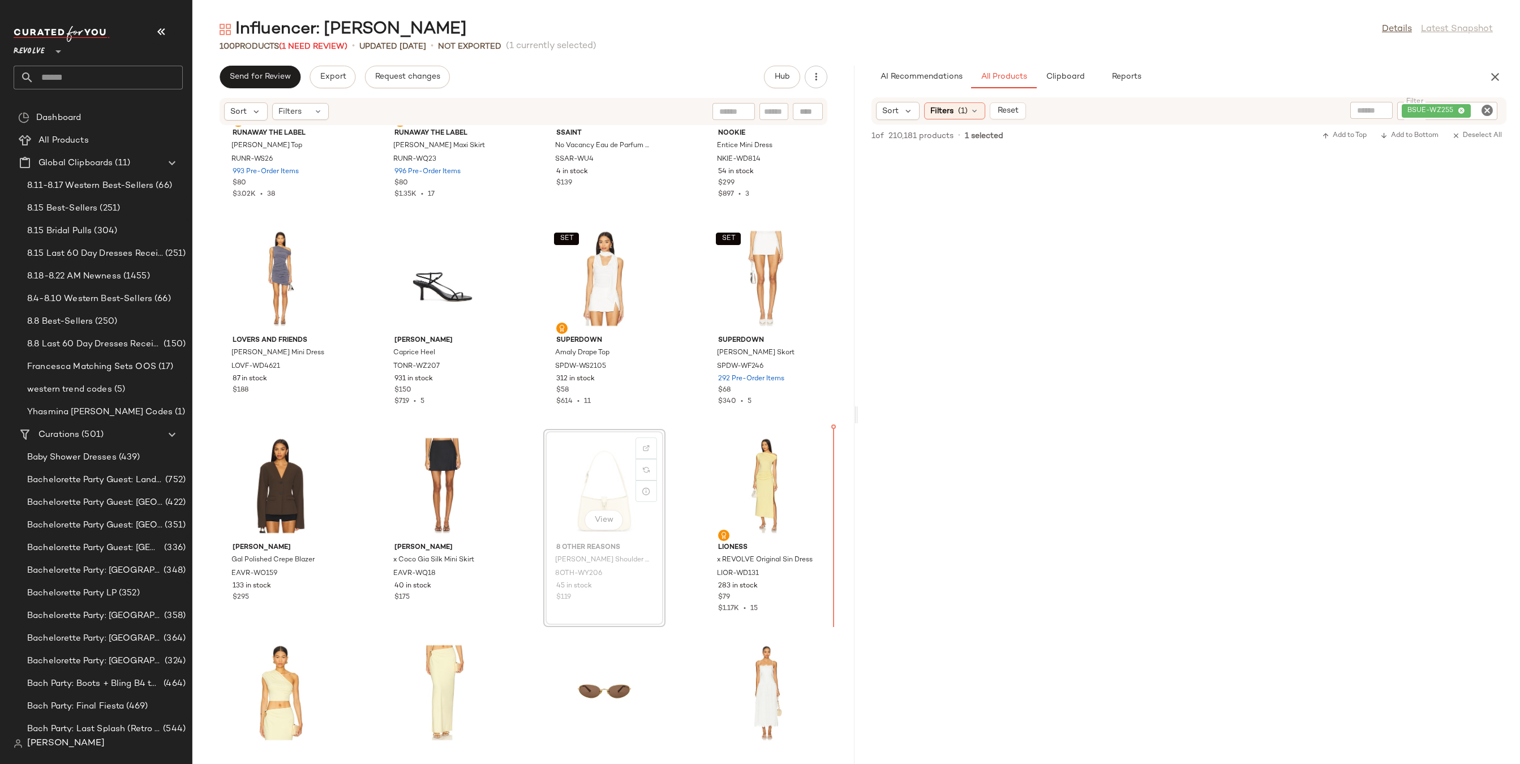
drag, startPoint x: 590, startPoint y: 497, endPoint x: 596, endPoint y: 497, distance: 6.2
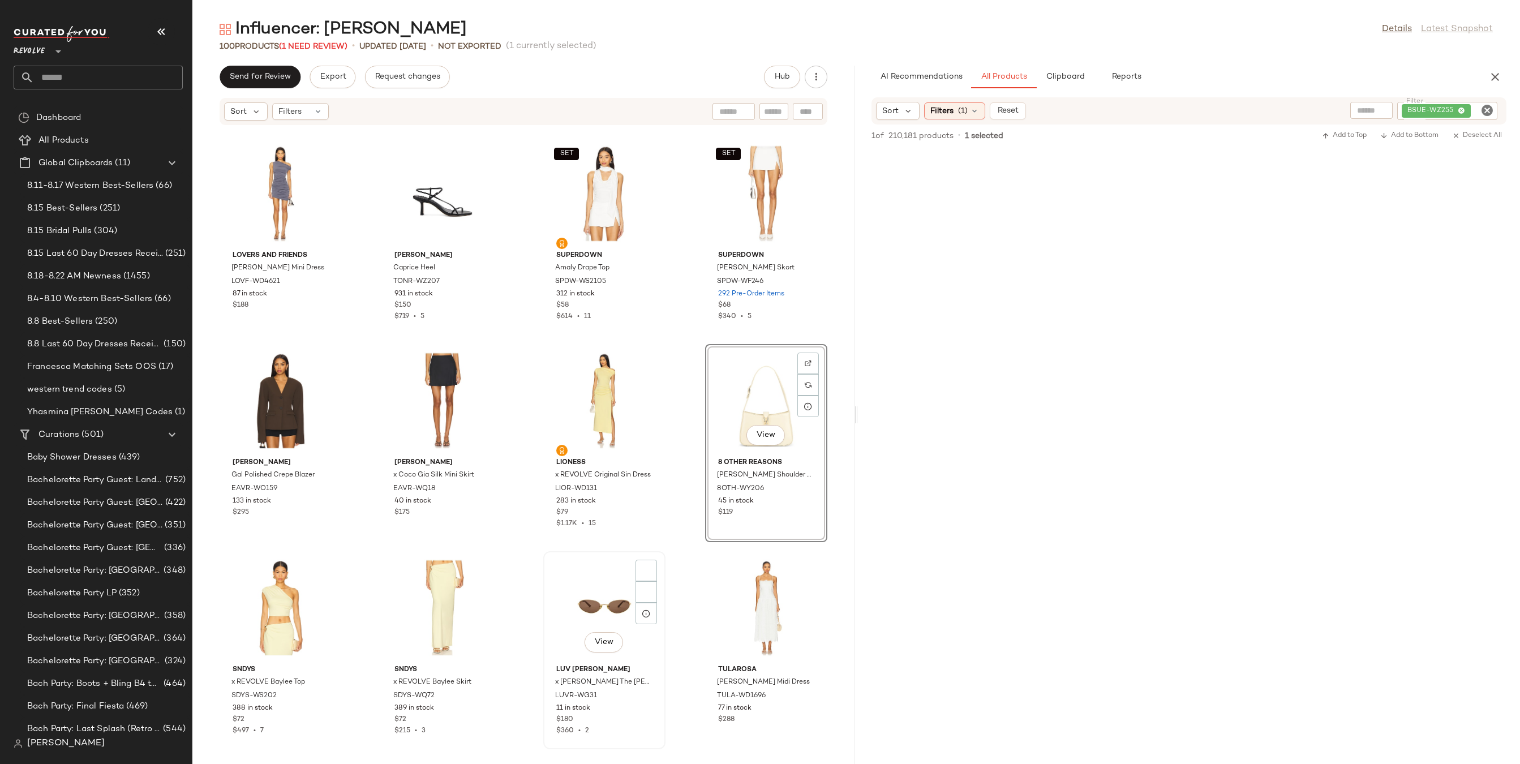
scroll to position [2729, 0]
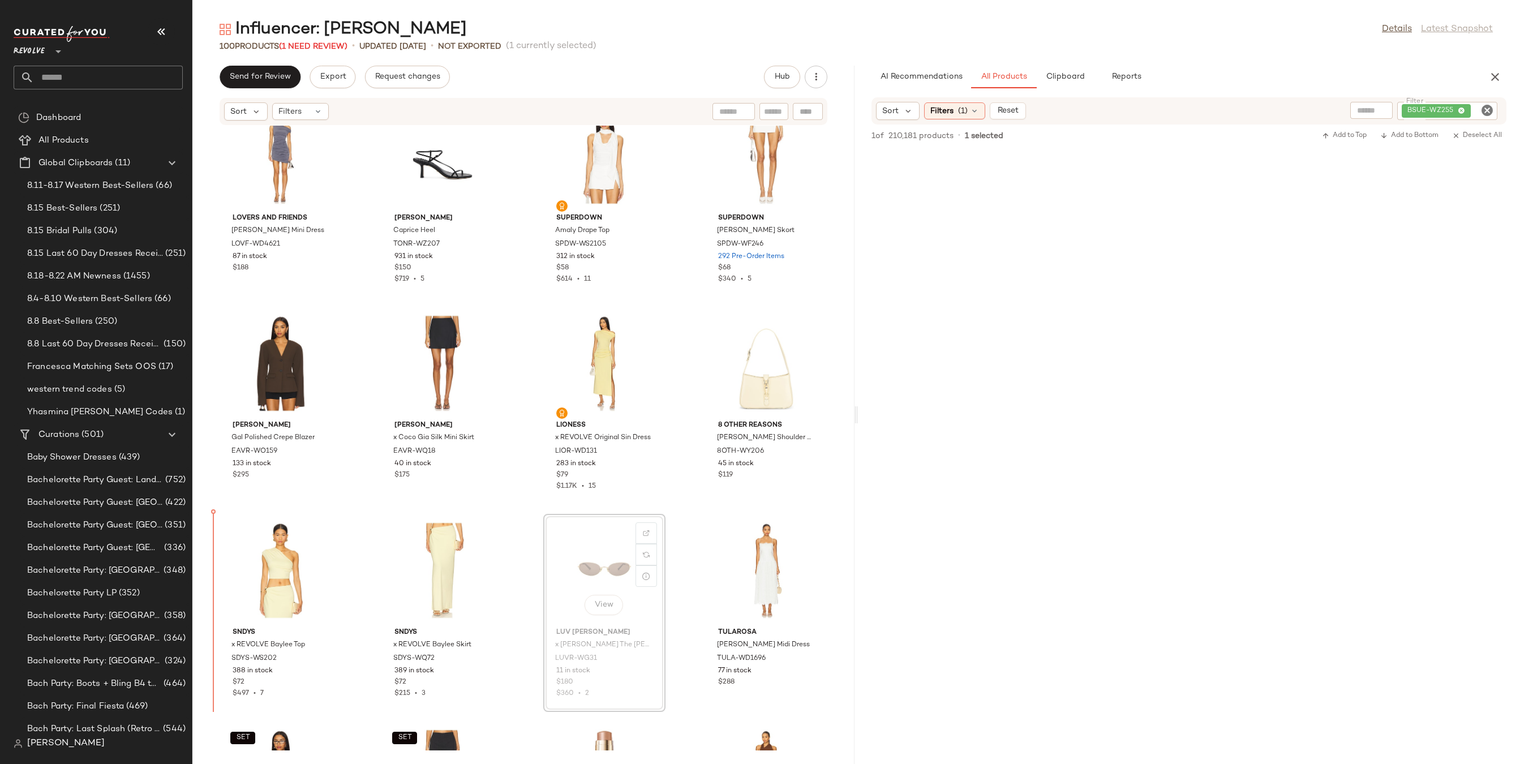
drag, startPoint x: 627, startPoint y: 576, endPoint x: 611, endPoint y: 576, distance: 15.8
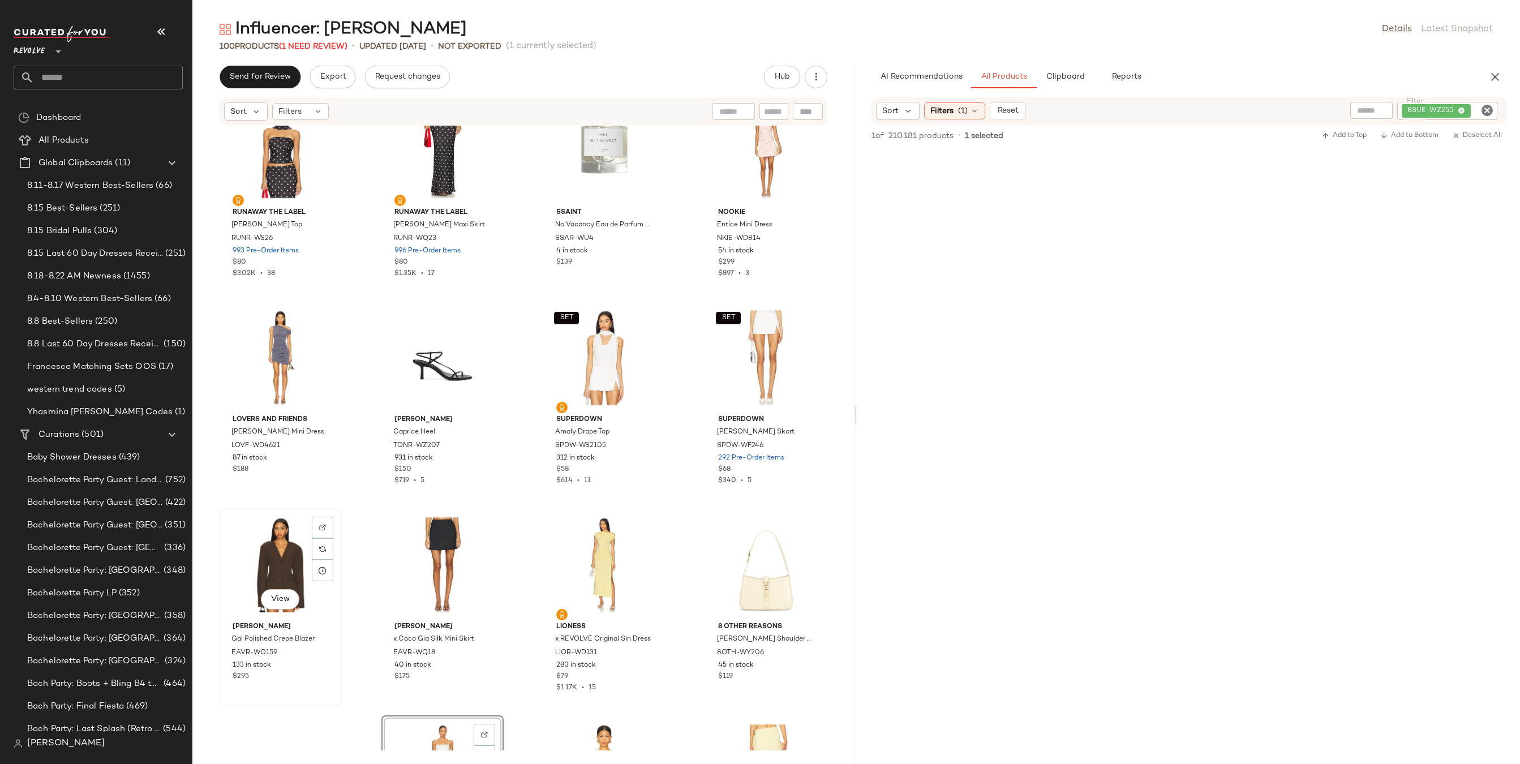
scroll to position [2504, 0]
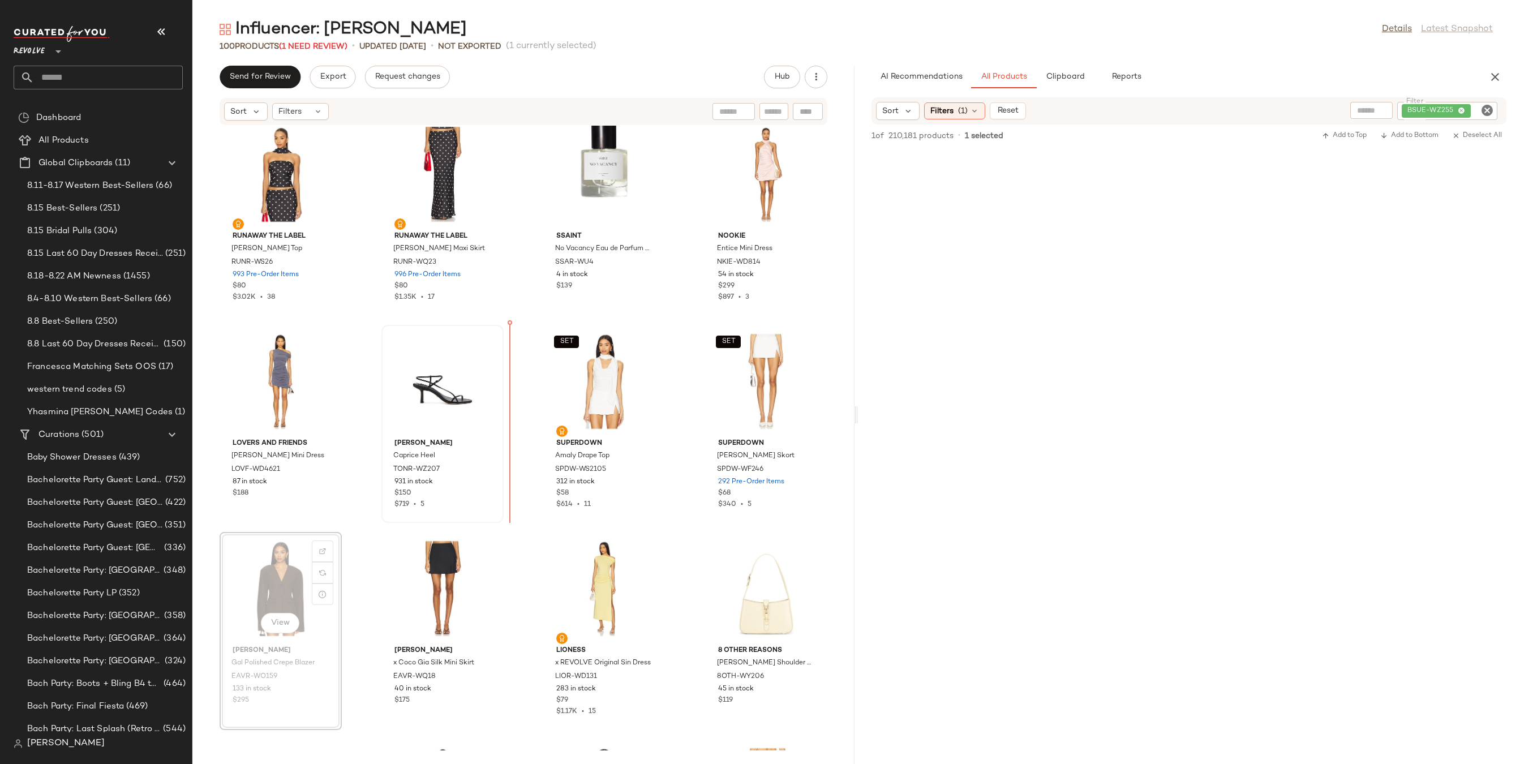
drag, startPoint x: 265, startPoint y: 548, endPoint x: 497, endPoint y: 424, distance: 263.5
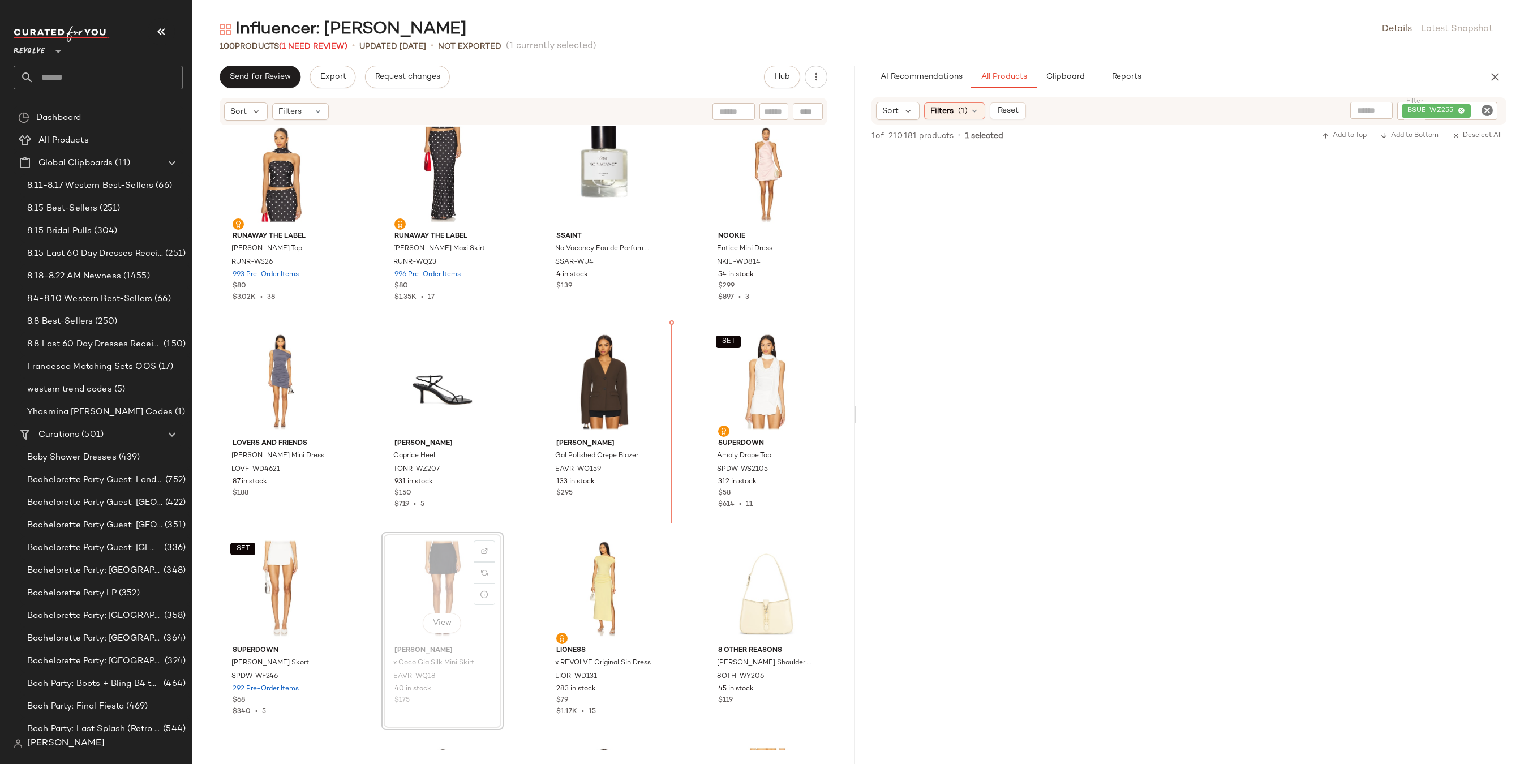
drag, startPoint x: 449, startPoint y: 556, endPoint x: 458, endPoint y: 553, distance: 9.3
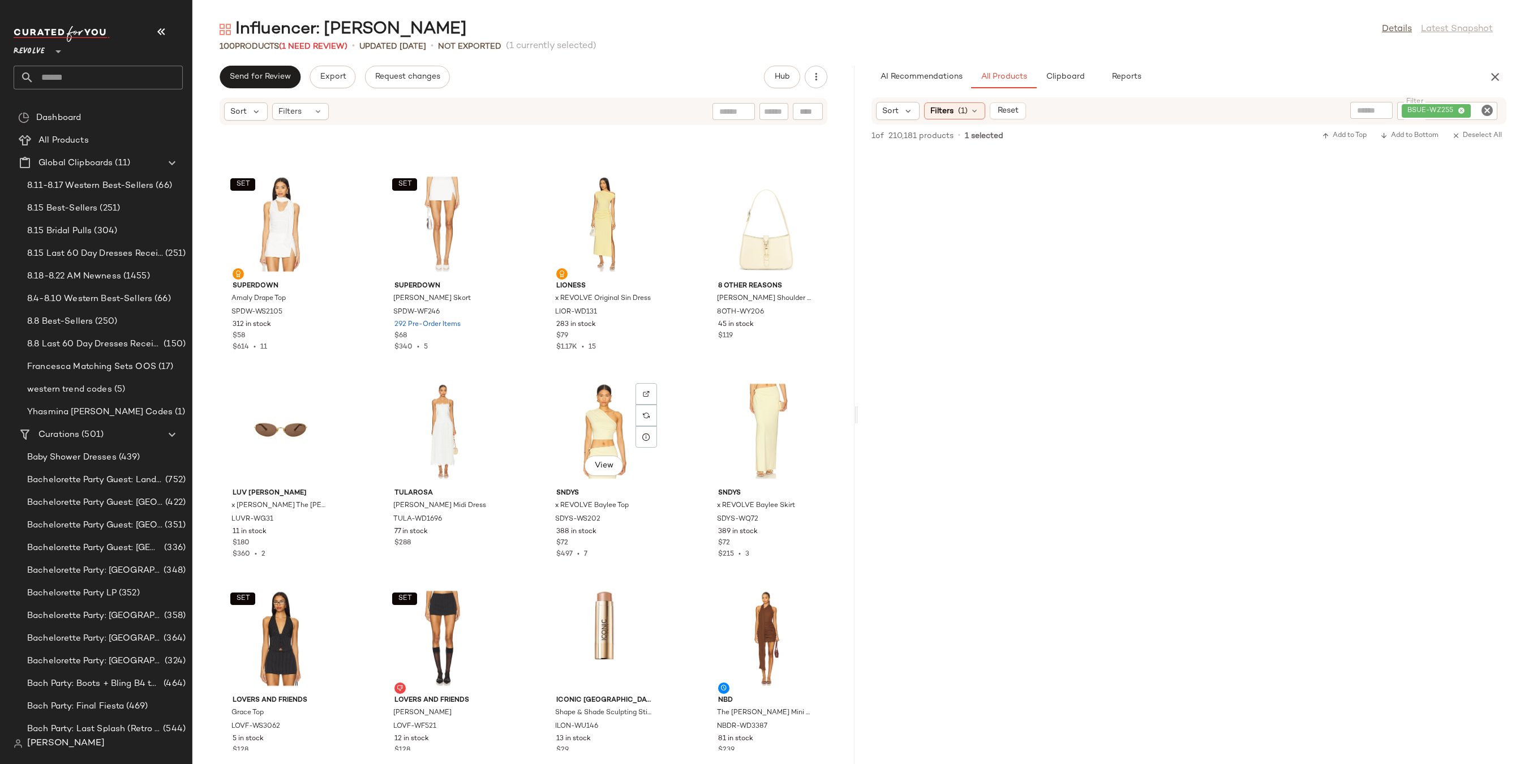
scroll to position [2688, 0]
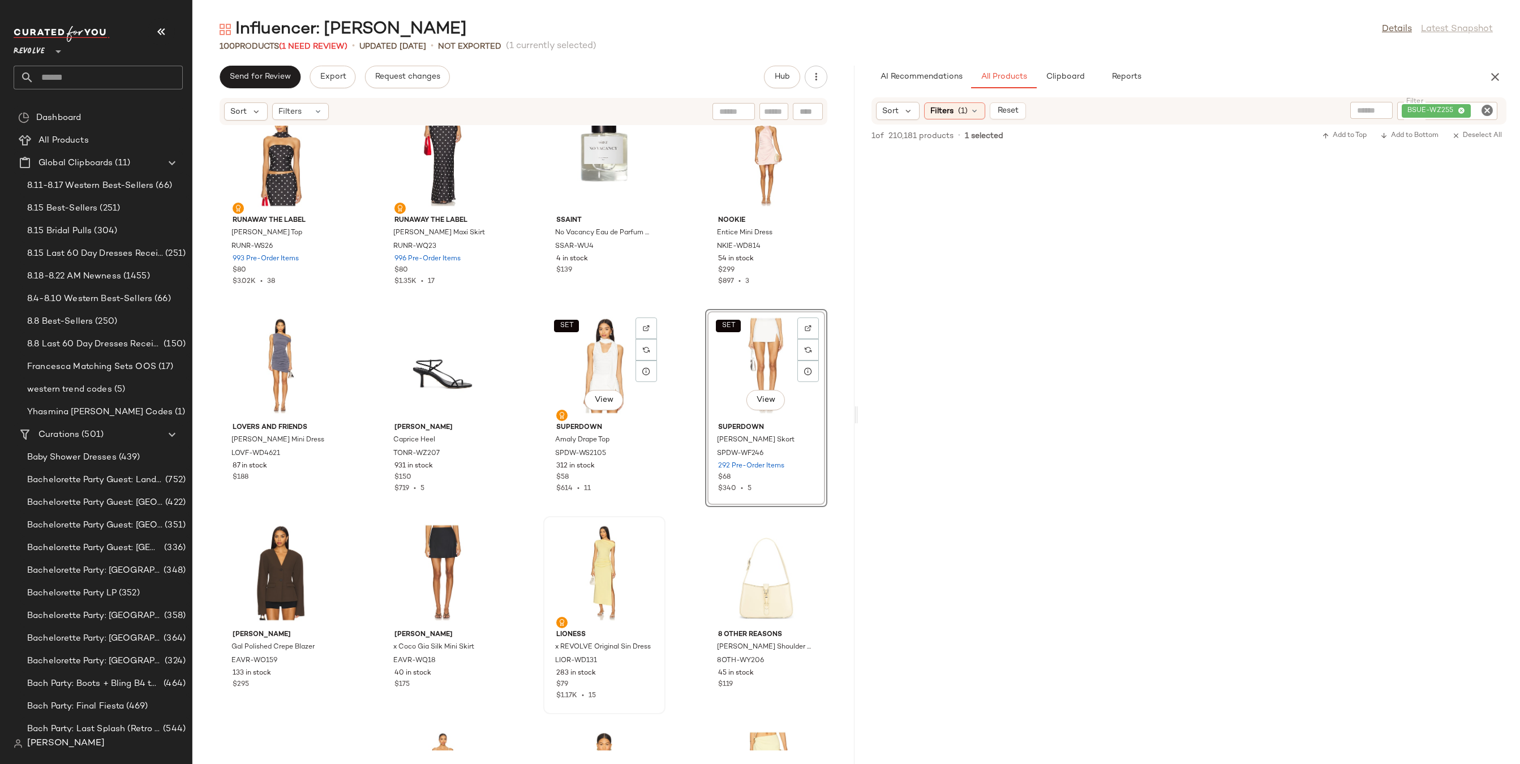
scroll to position [2524, 0]
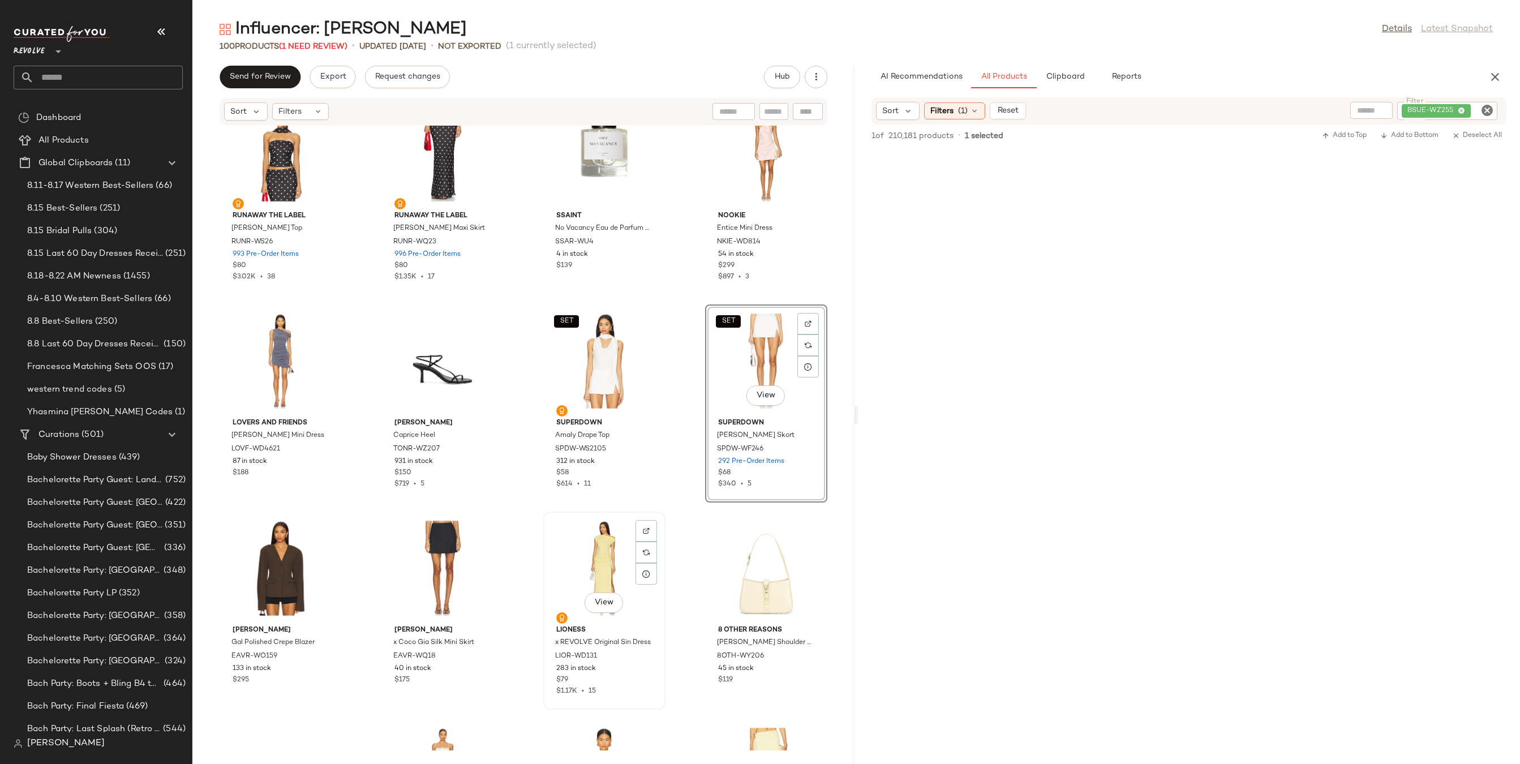
click at [600, 531] on div "View" at bounding box center [604, 567] width 114 height 105
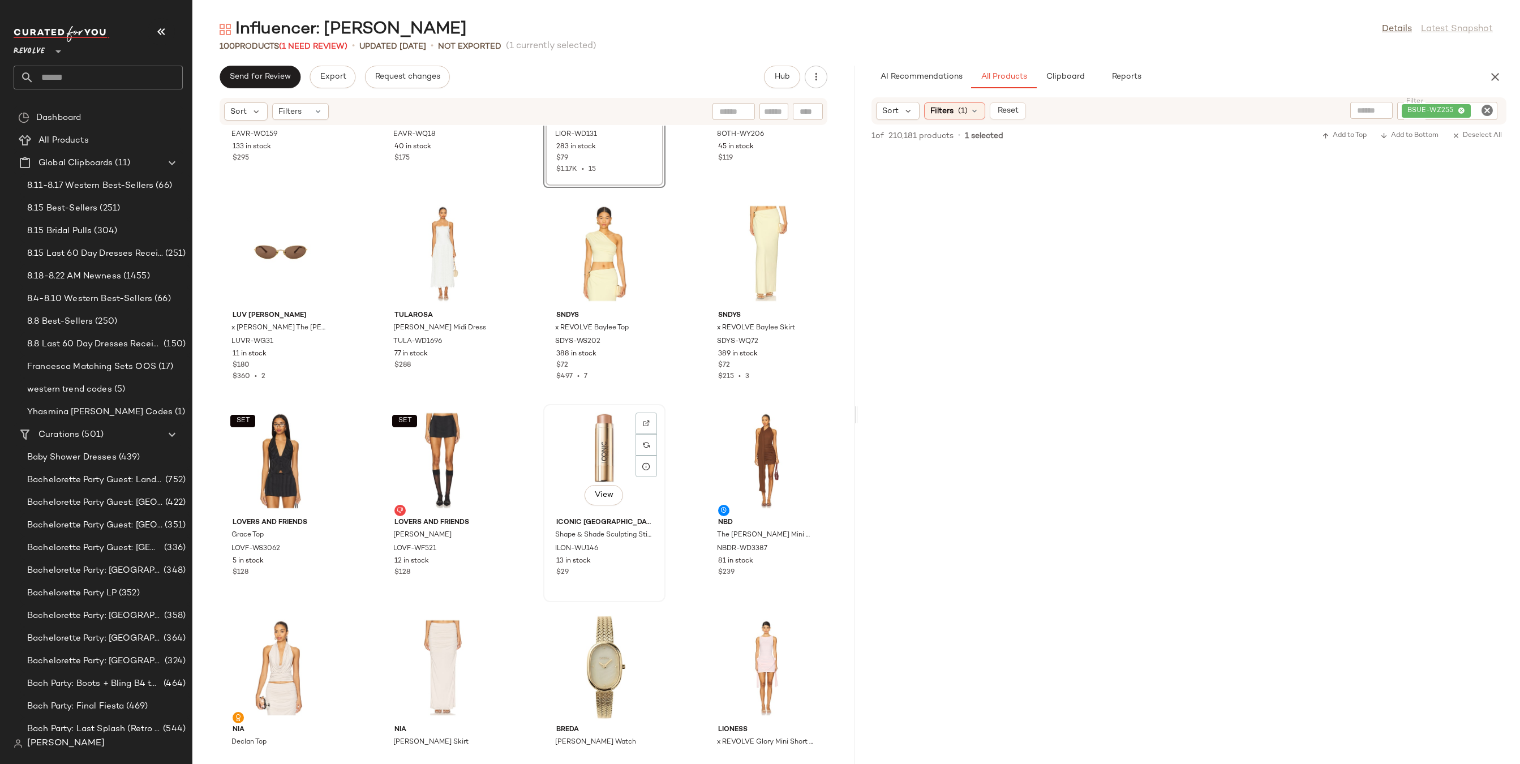
scroll to position [3142, 0]
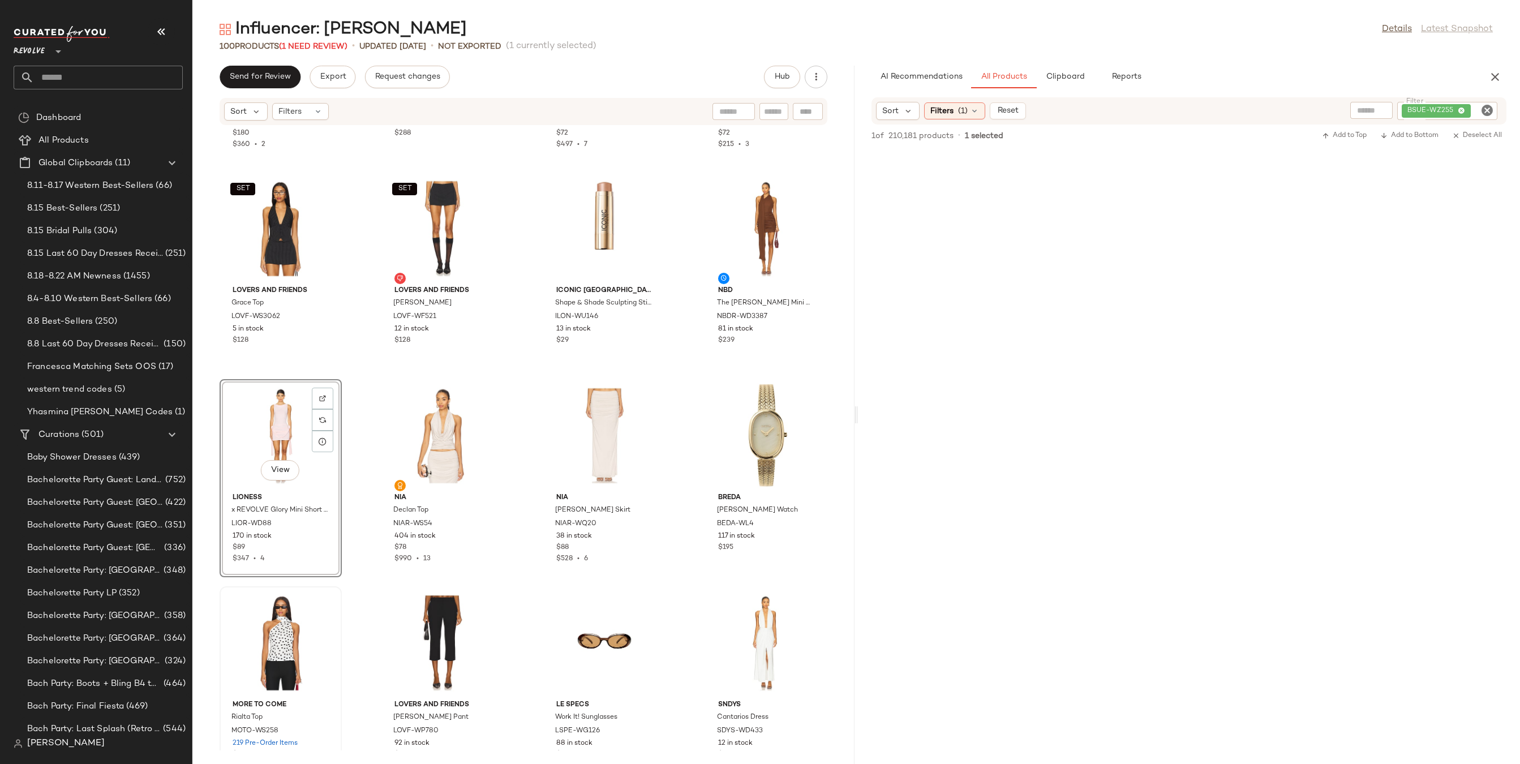
scroll to position [3324, 0]
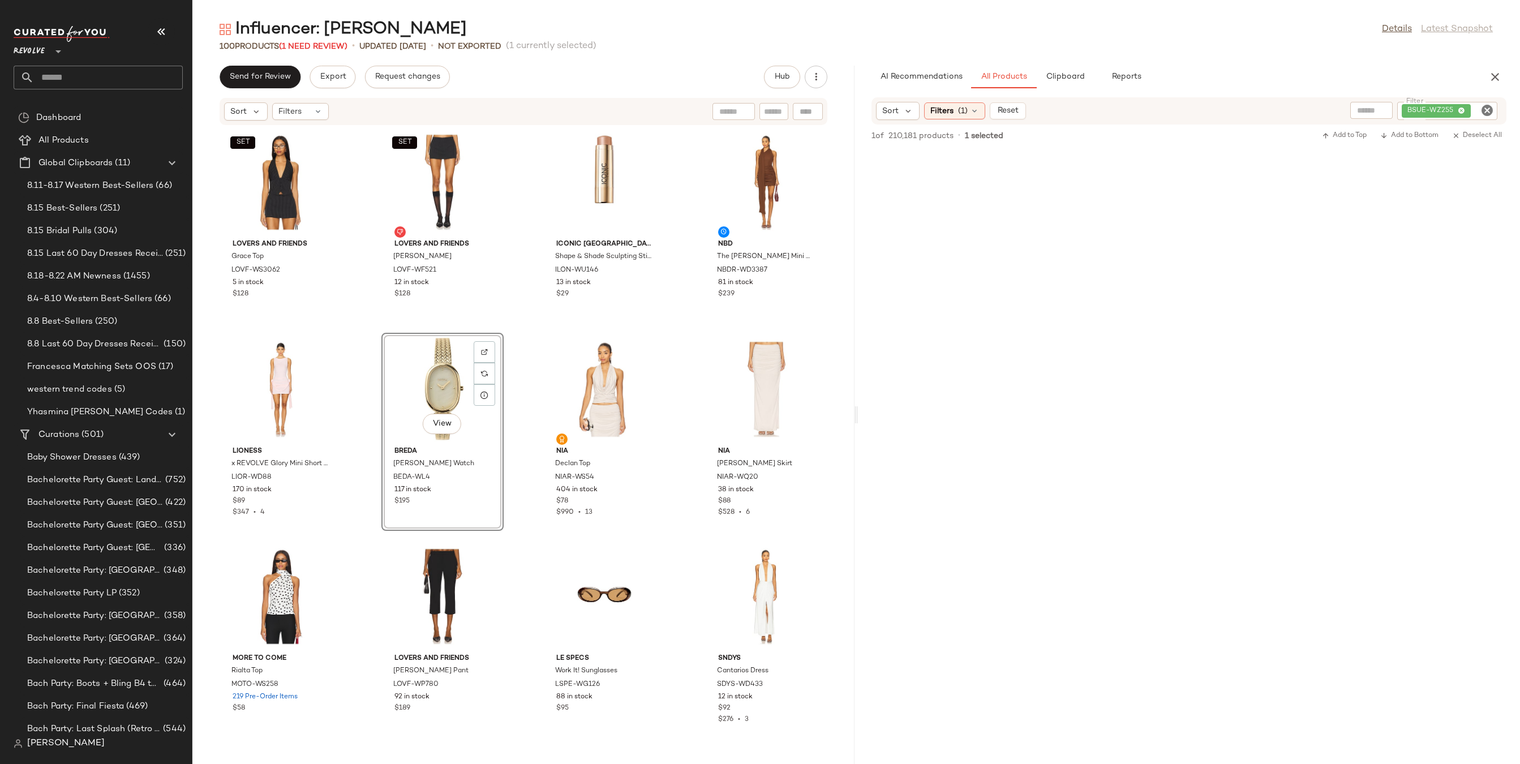
scroll to position [3471, 0]
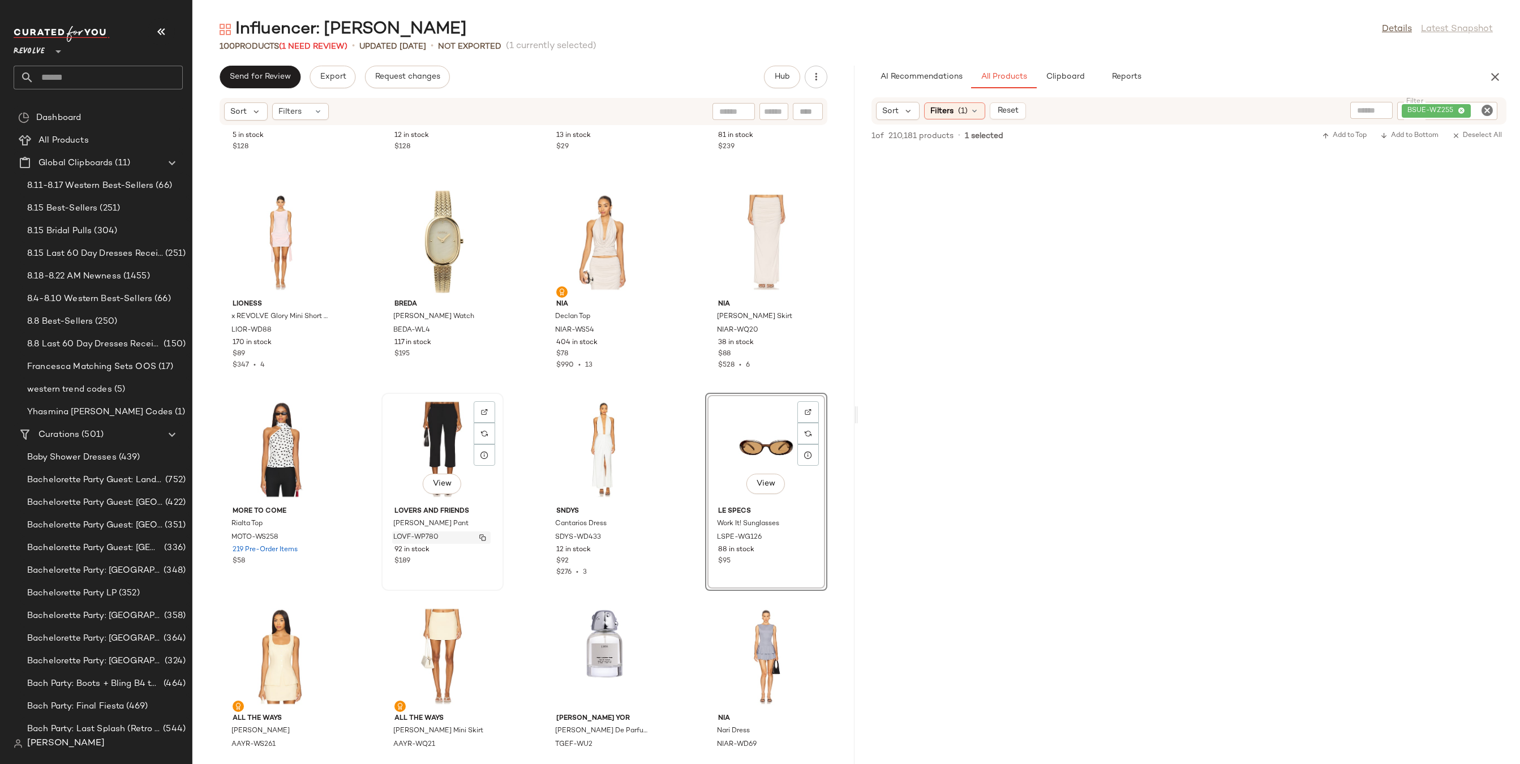
scroll to position [3658, 0]
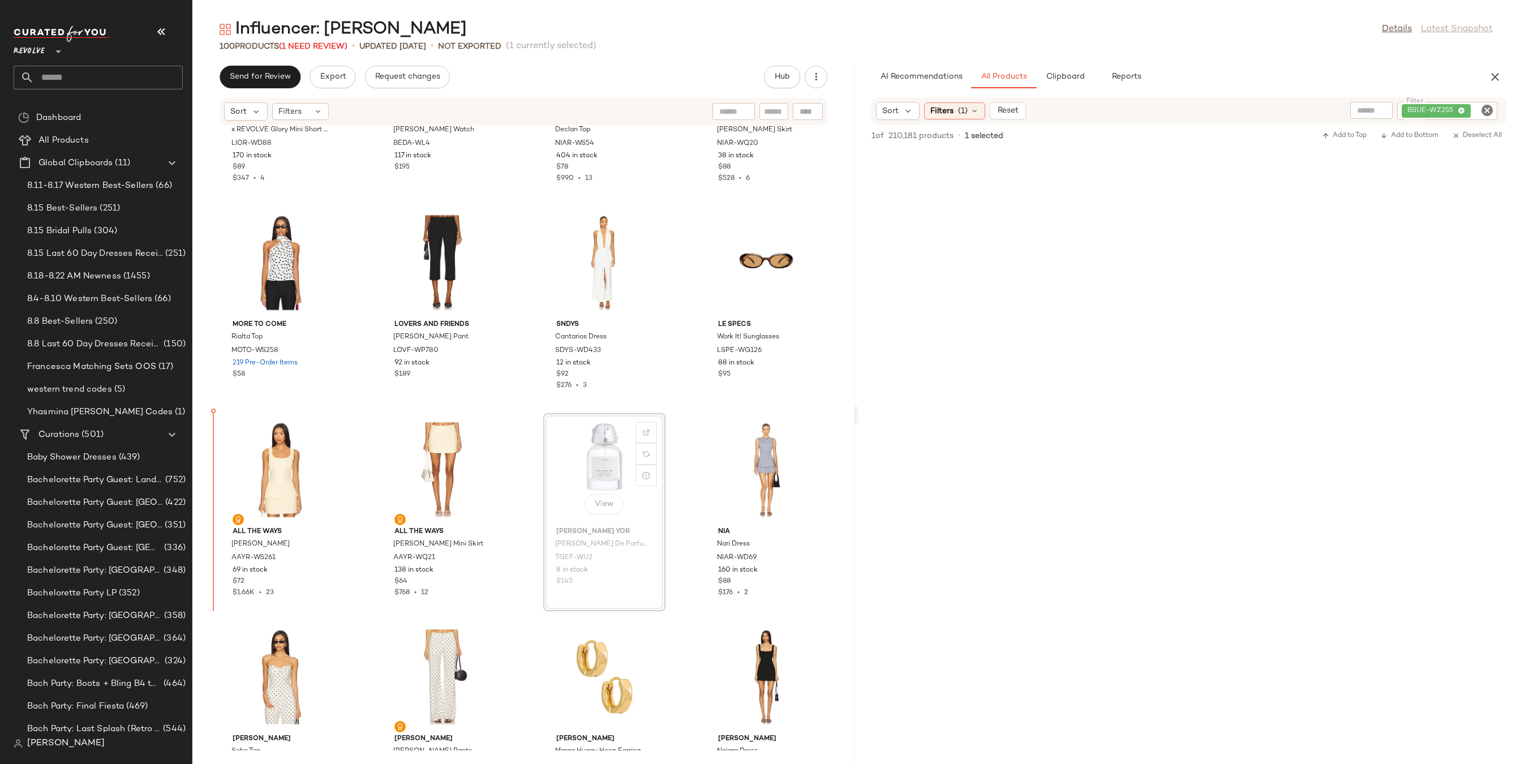
drag, startPoint x: 601, startPoint y: 458, endPoint x: 685, endPoint y: 456, distance: 83.8
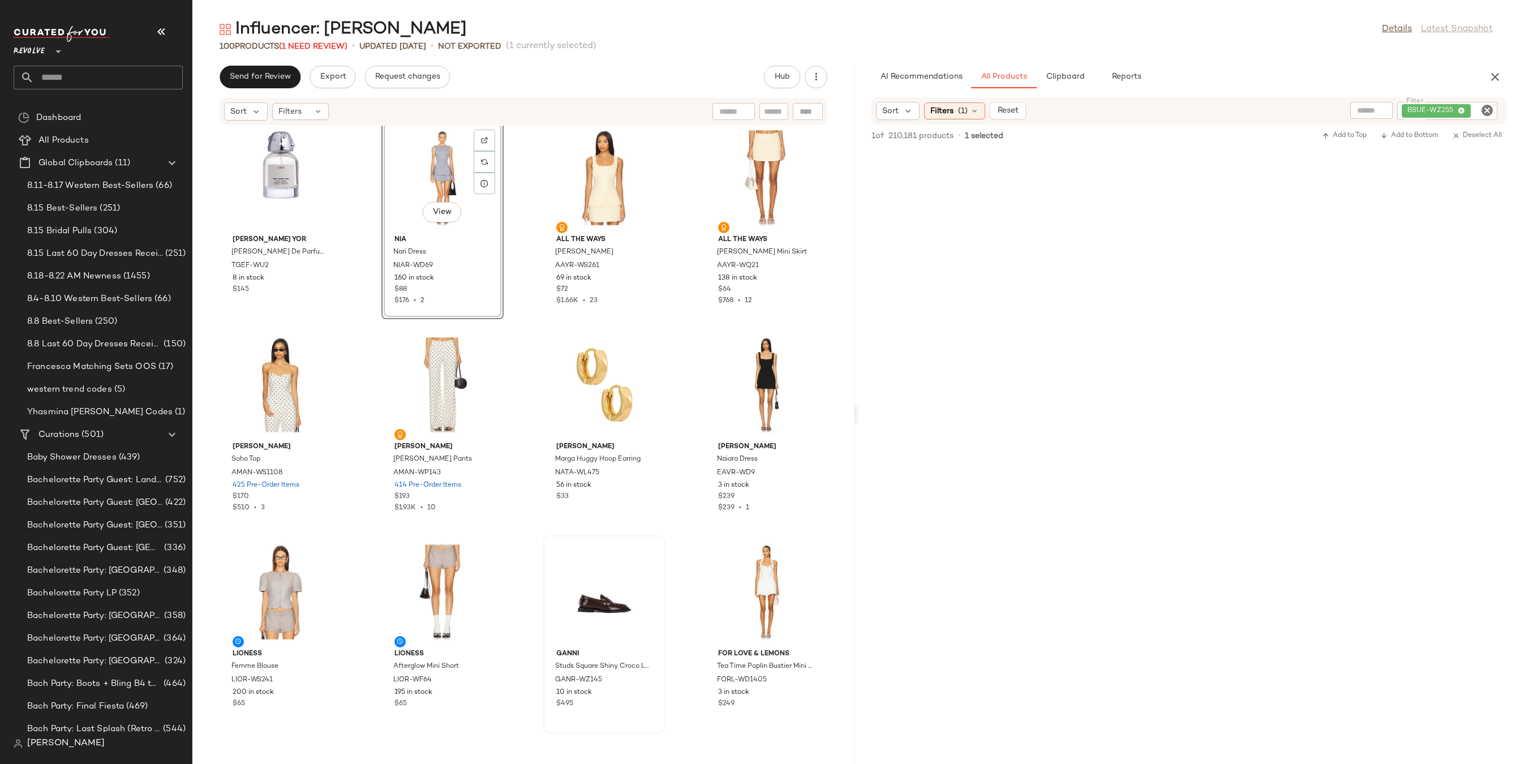
scroll to position [4007, 0]
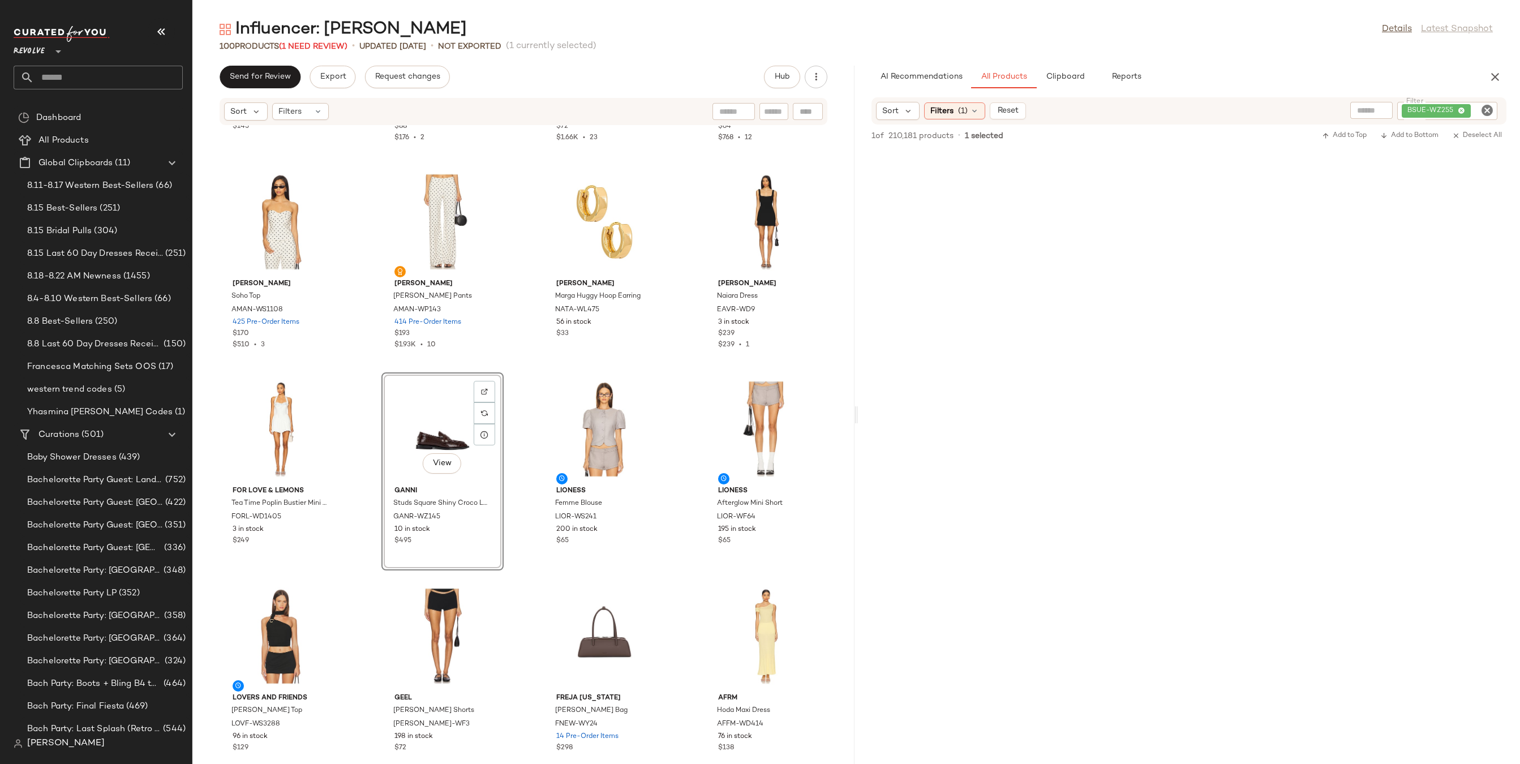
scroll to position [4193, 0]
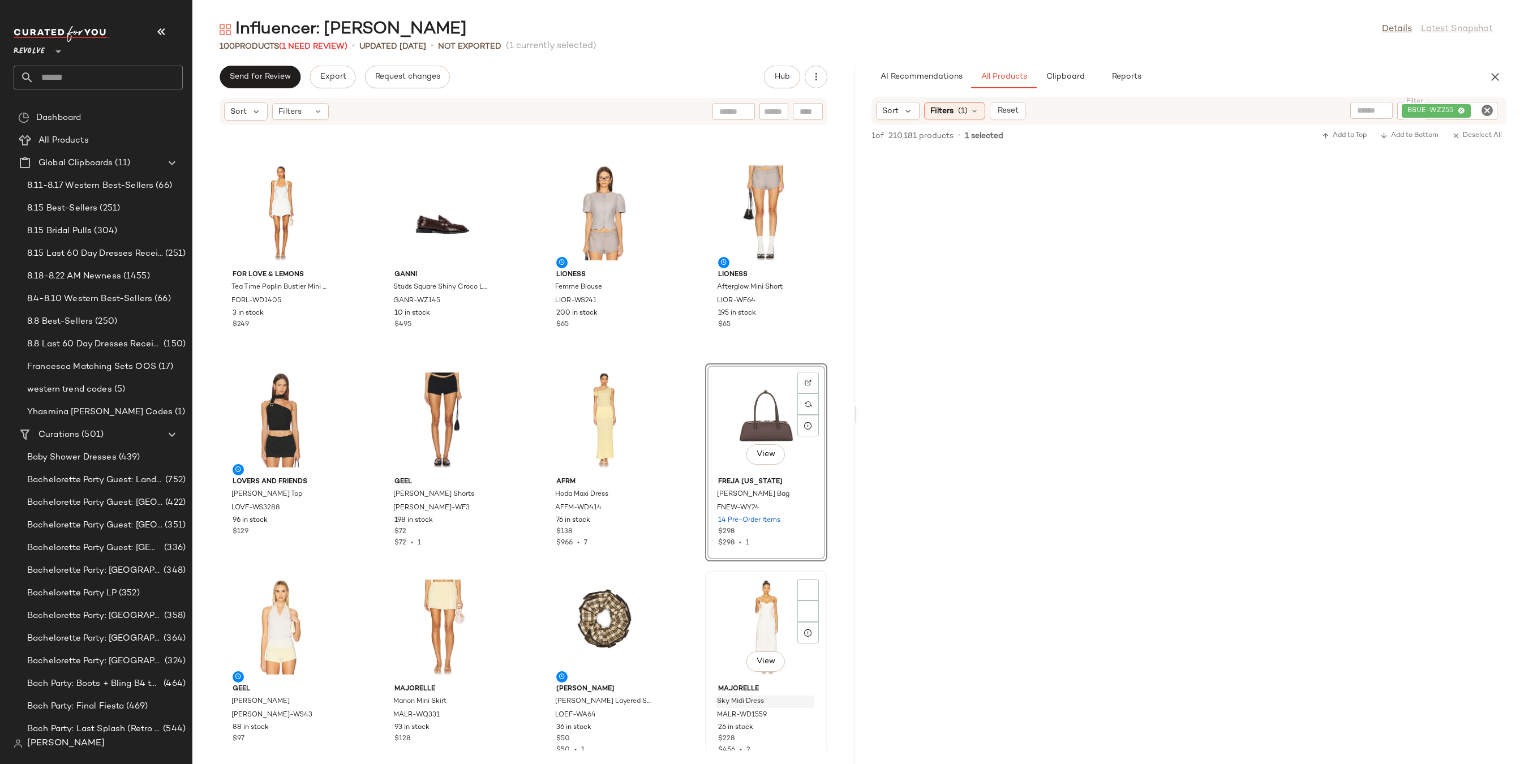
scroll to position [4454, 0]
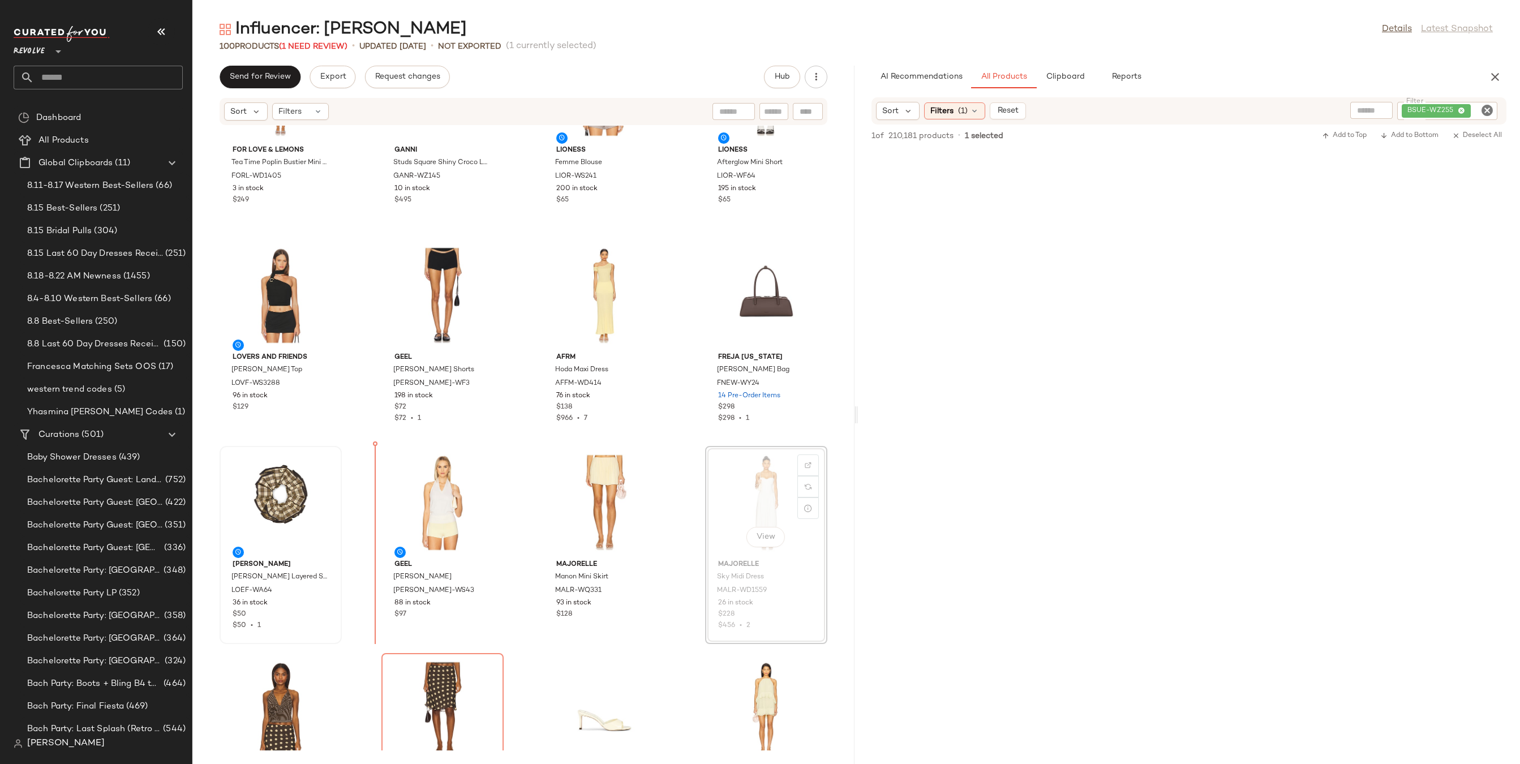
drag, startPoint x: 730, startPoint y: 510, endPoint x: 337, endPoint y: 510, distance: 393.2
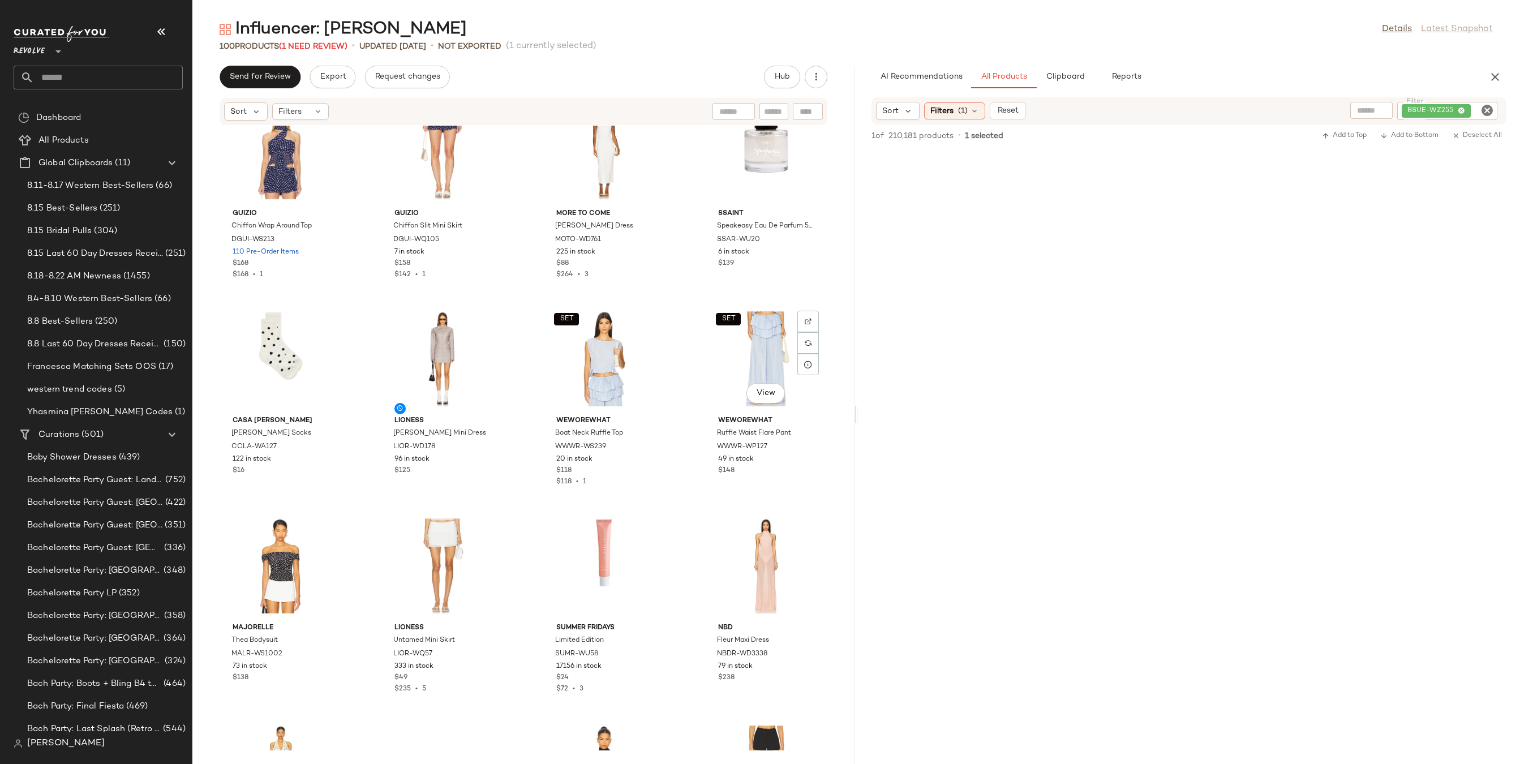
scroll to position [1438, 0]
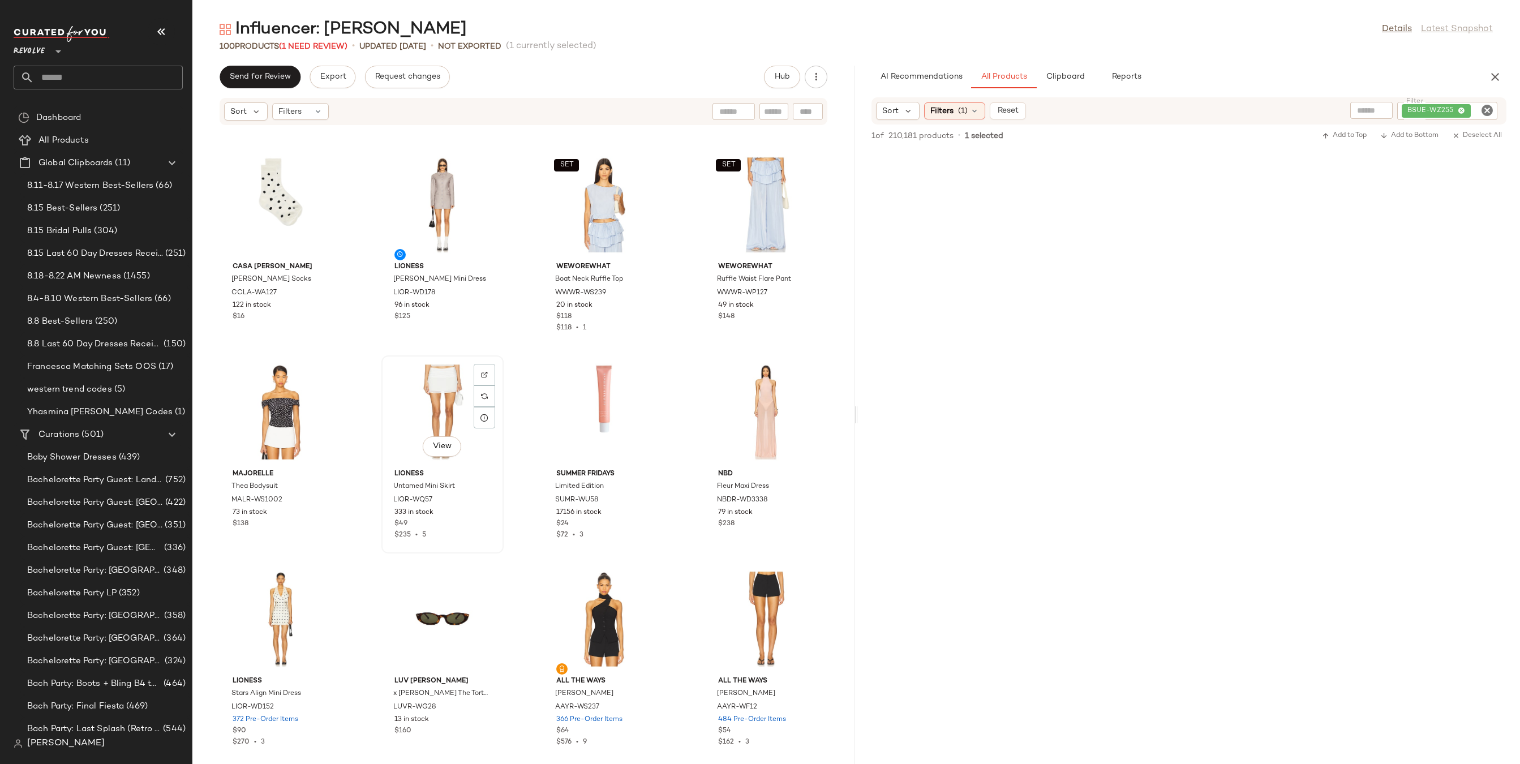
click at [416, 411] on div "View" at bounding box center [442, 411] width 114 height 105
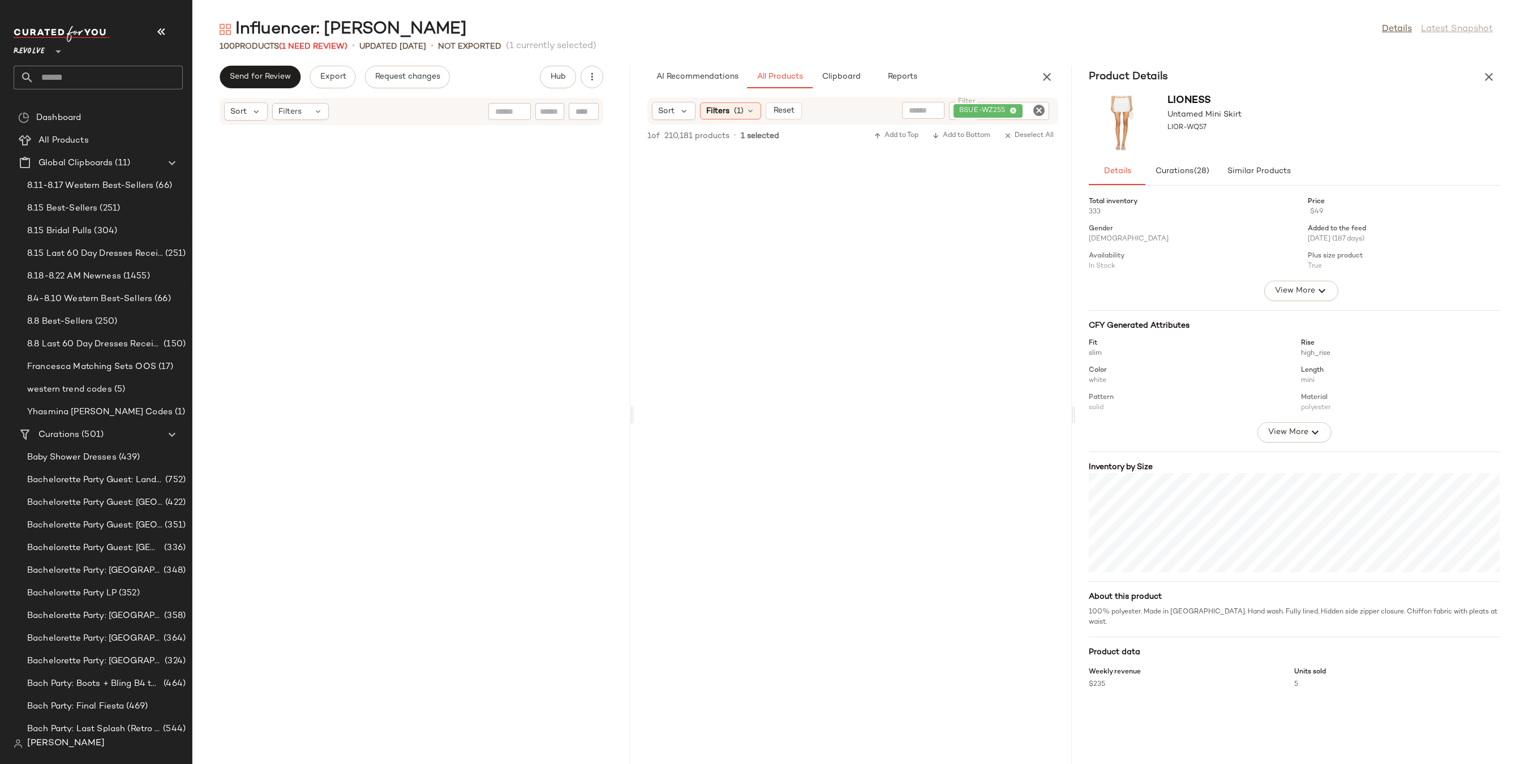
scroll to position [3106, 0]
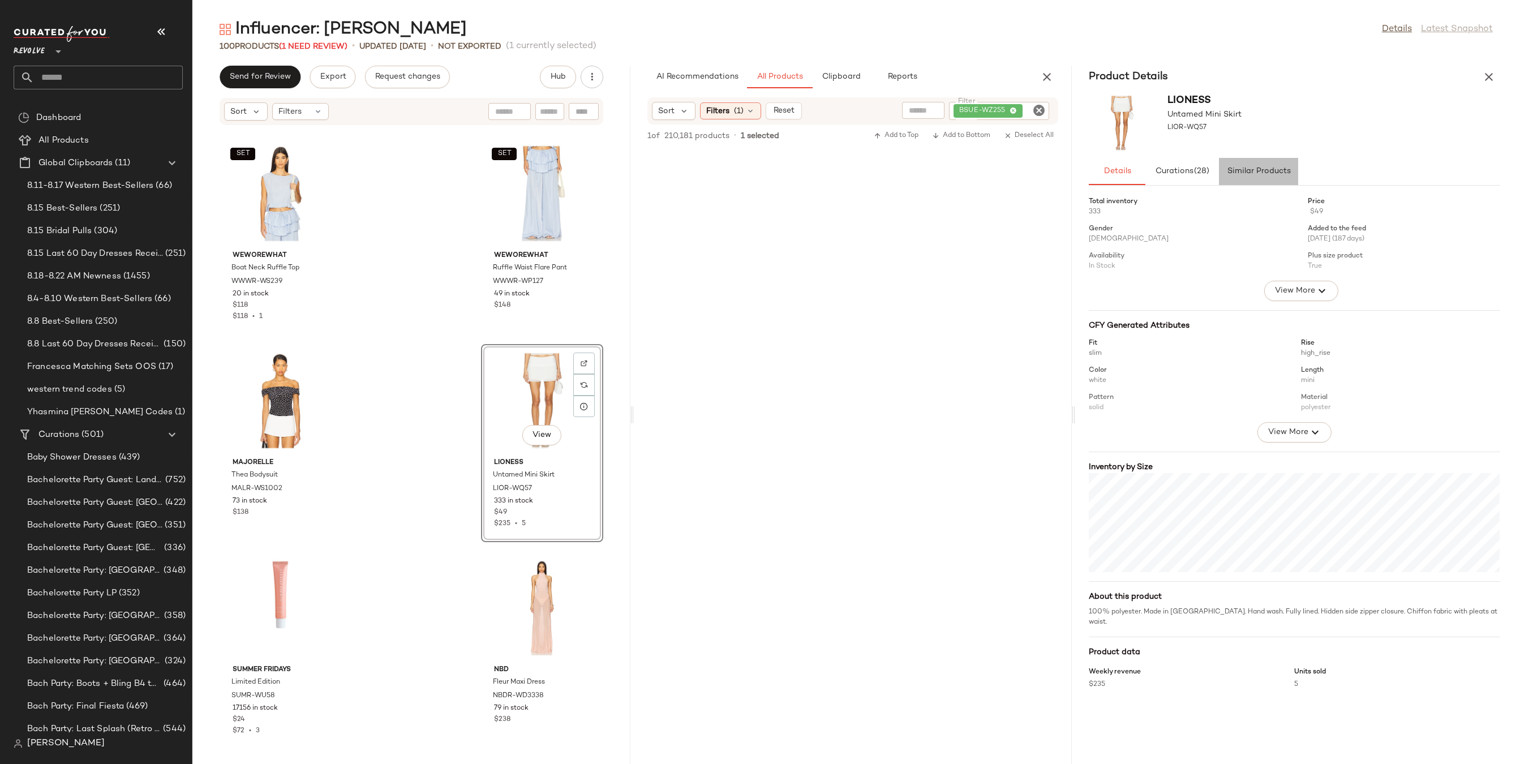
click at [1280, 175] on span "Similar Products" at bounding box center [1259, 171] width 64 height 9
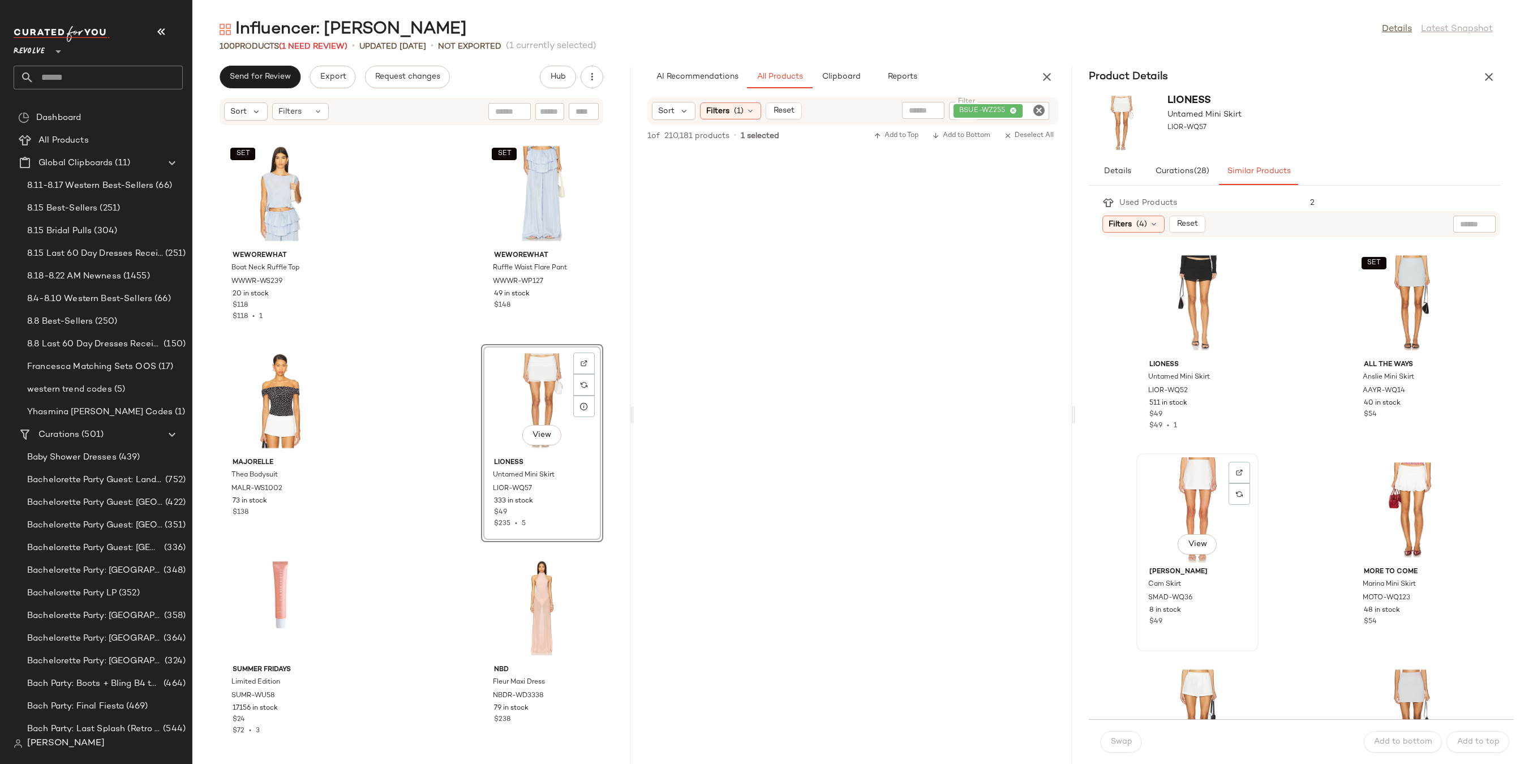
scroll to position [136, 0]
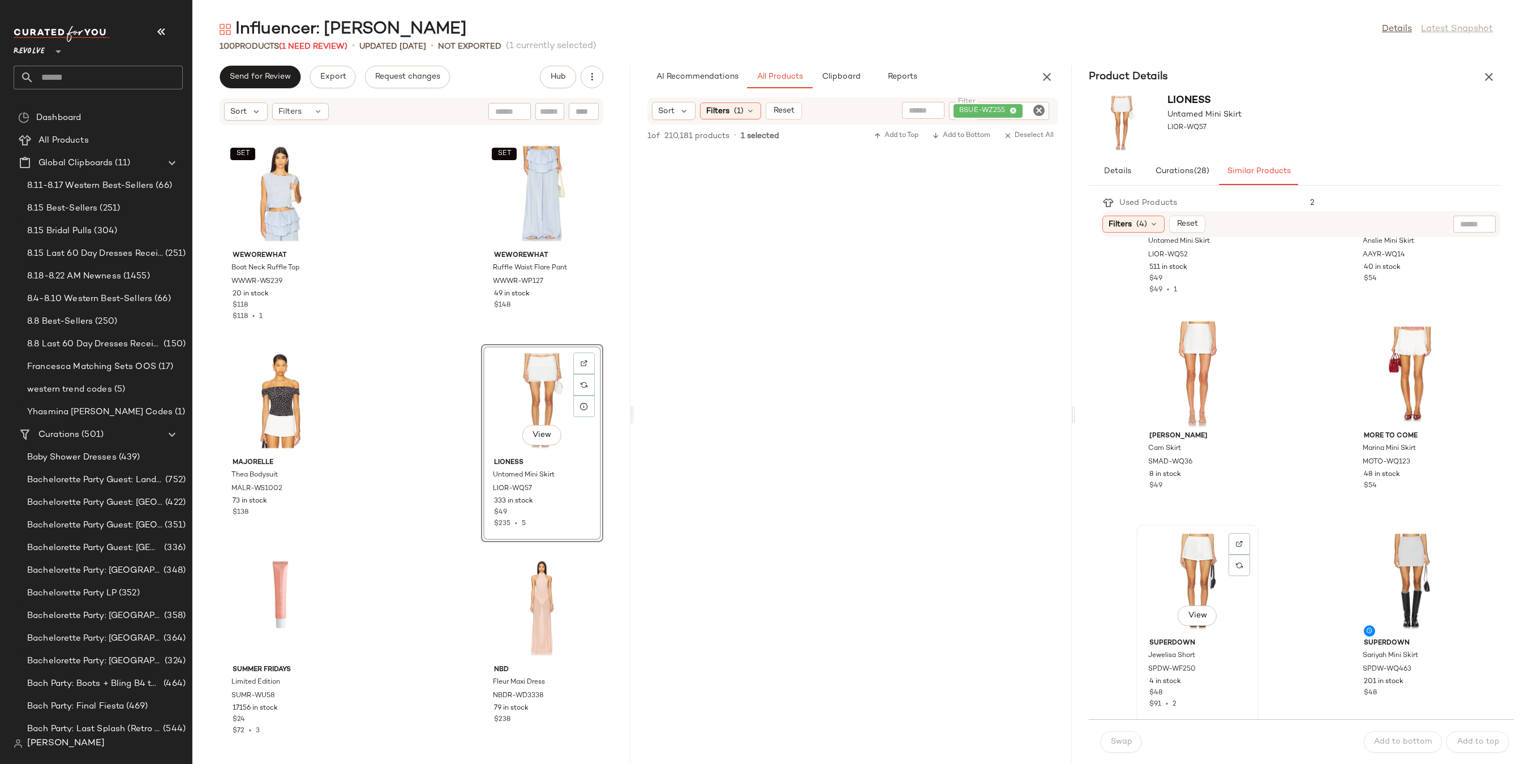
click at [1202, 556] on div "View" at bounding box center [1197, 580] width 114 height 105
click at [1134, 739] on button "Swap" at bounding box center [1120, 741] width 41 height 21
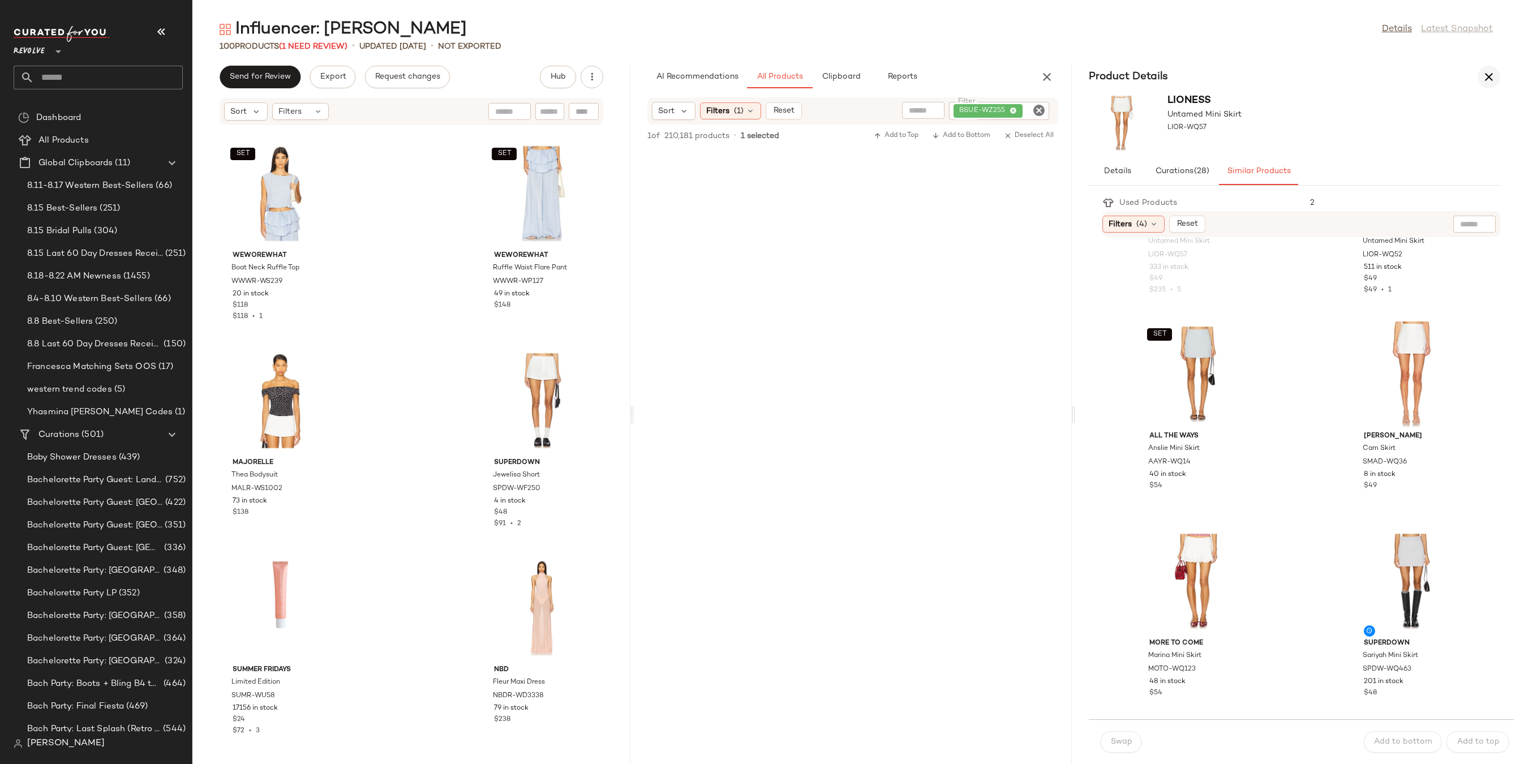
click at [1489, 74] on icon "button" at bounding box center [1489, 77] width 14 height 14
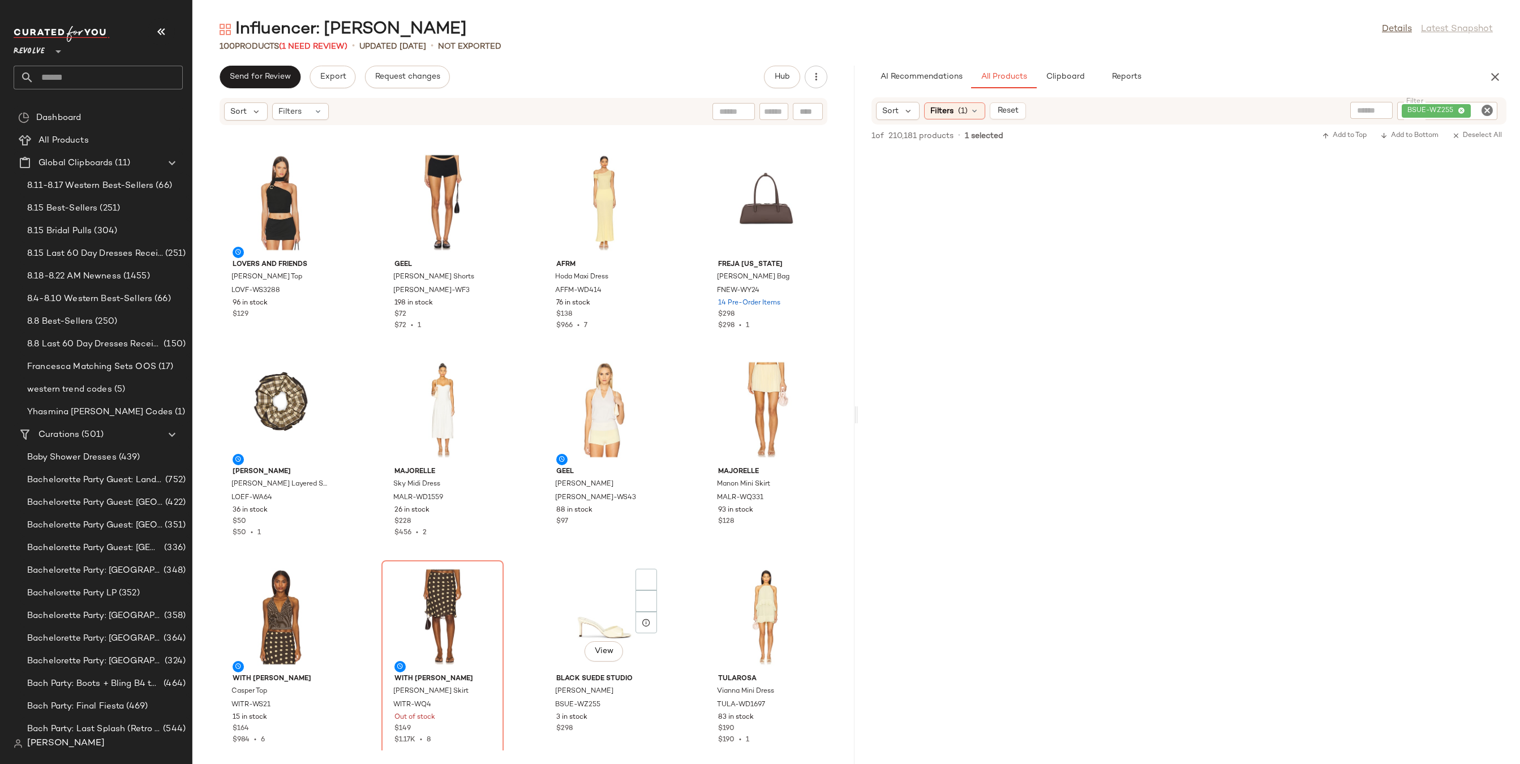
scroll to position [4554, 0]
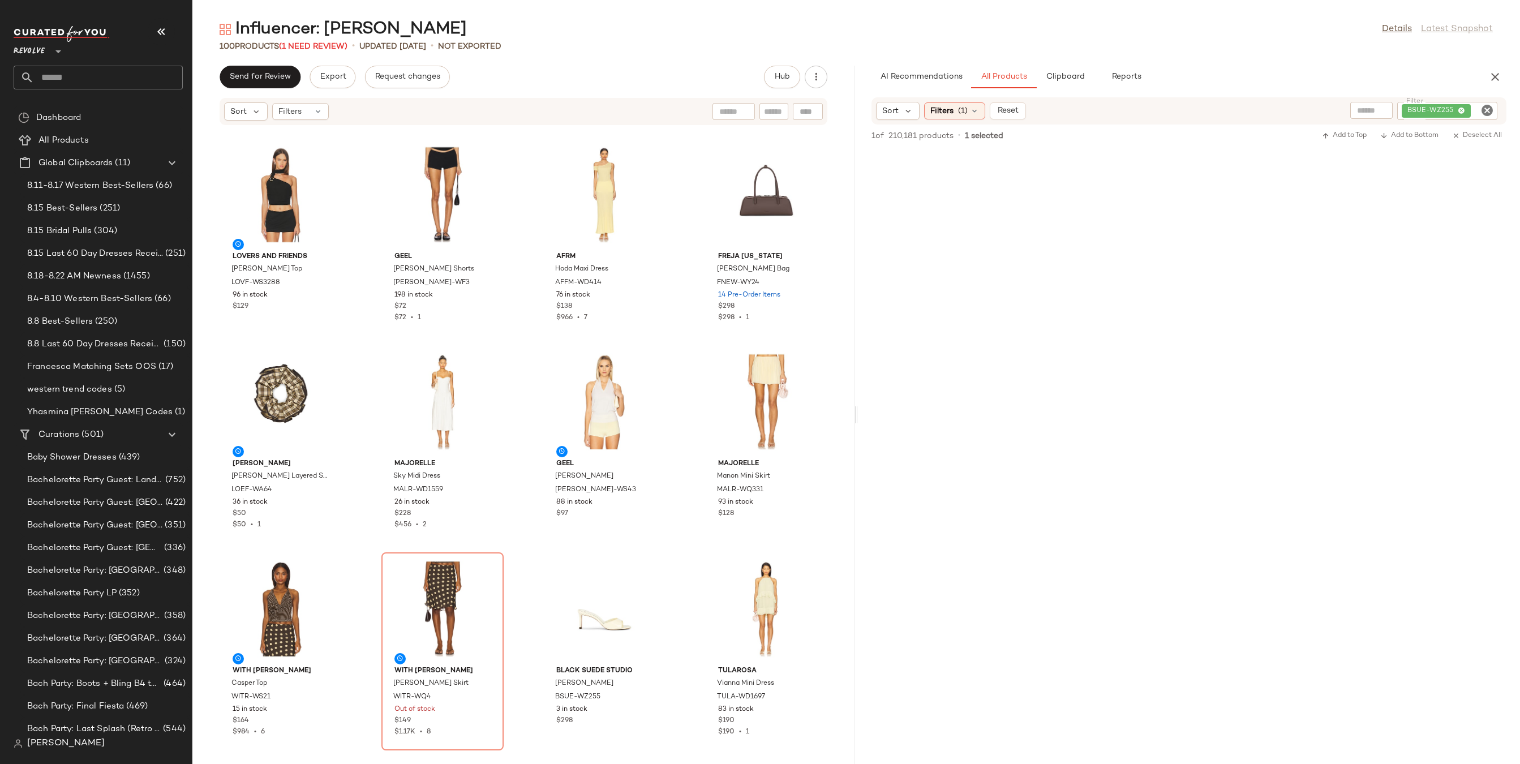
click at [1486, 114] on icon "Clear Filter" at bounding box center [1487, 111] width 14 height 14
click at [1498, 67] on button "button" at bounding box center [1494, 77] width 23 height 23
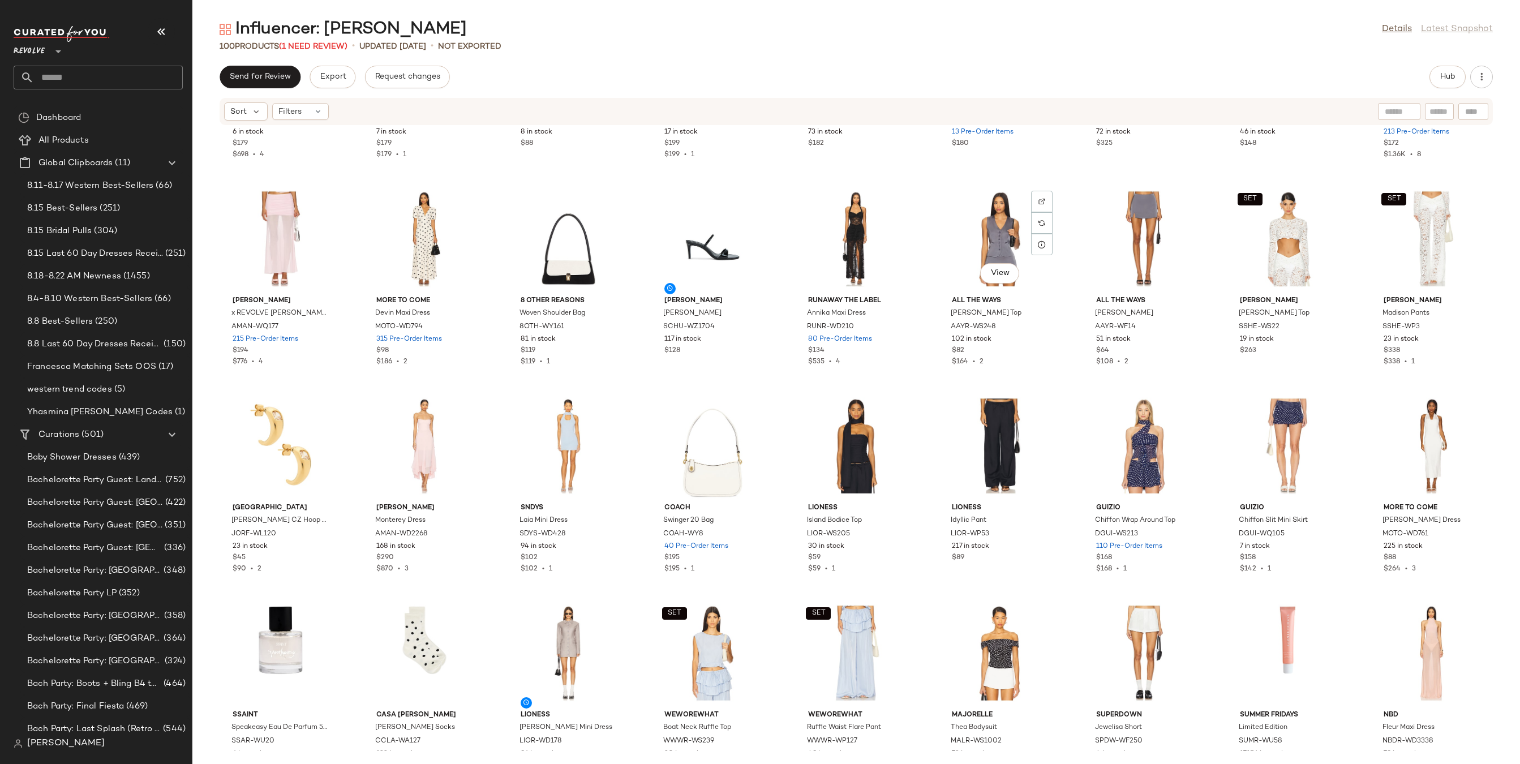
scroll to position [0, 0]
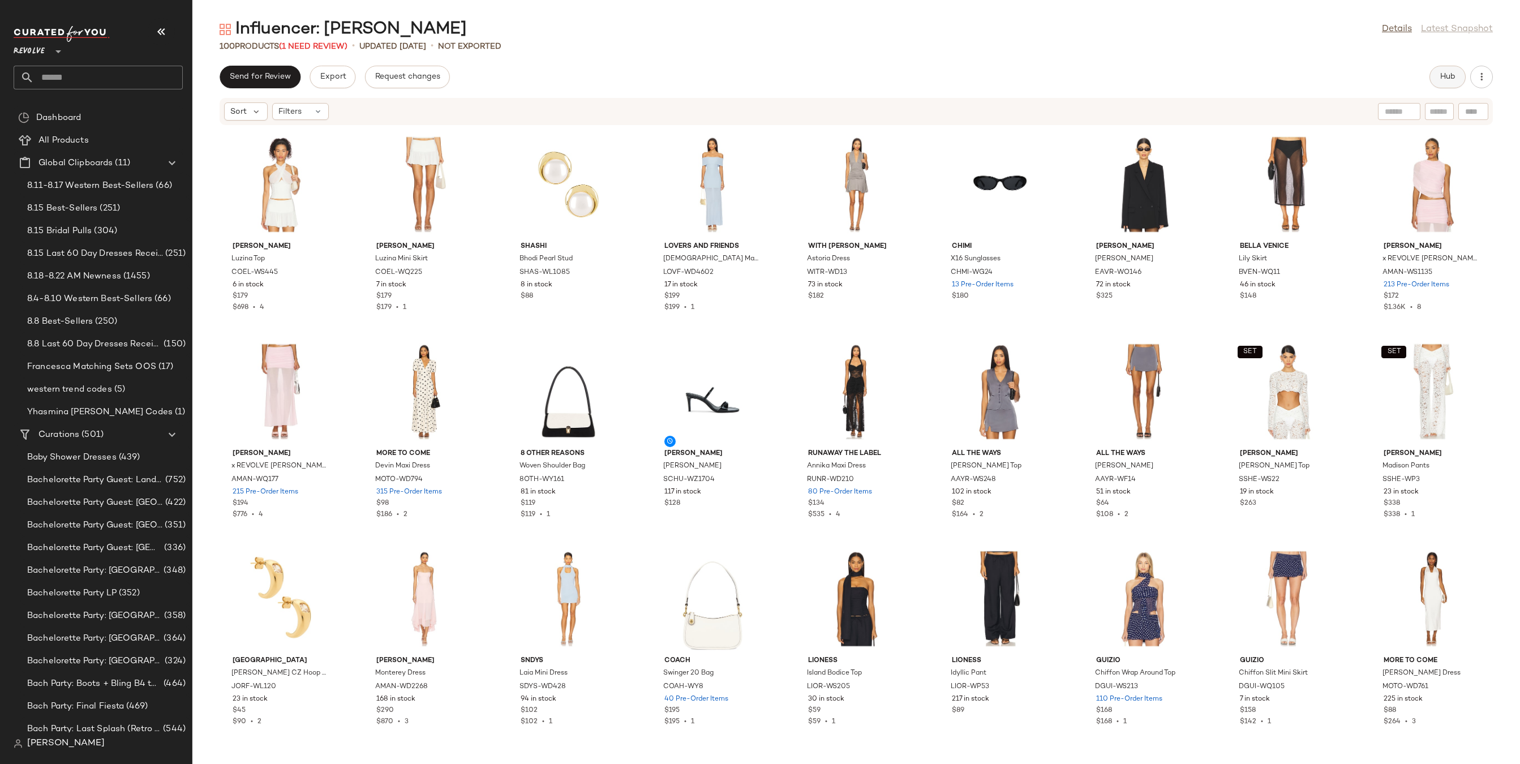
click at [1449, 83] on button "Hub" at bounding box center [1447, 77] width 36 height 23
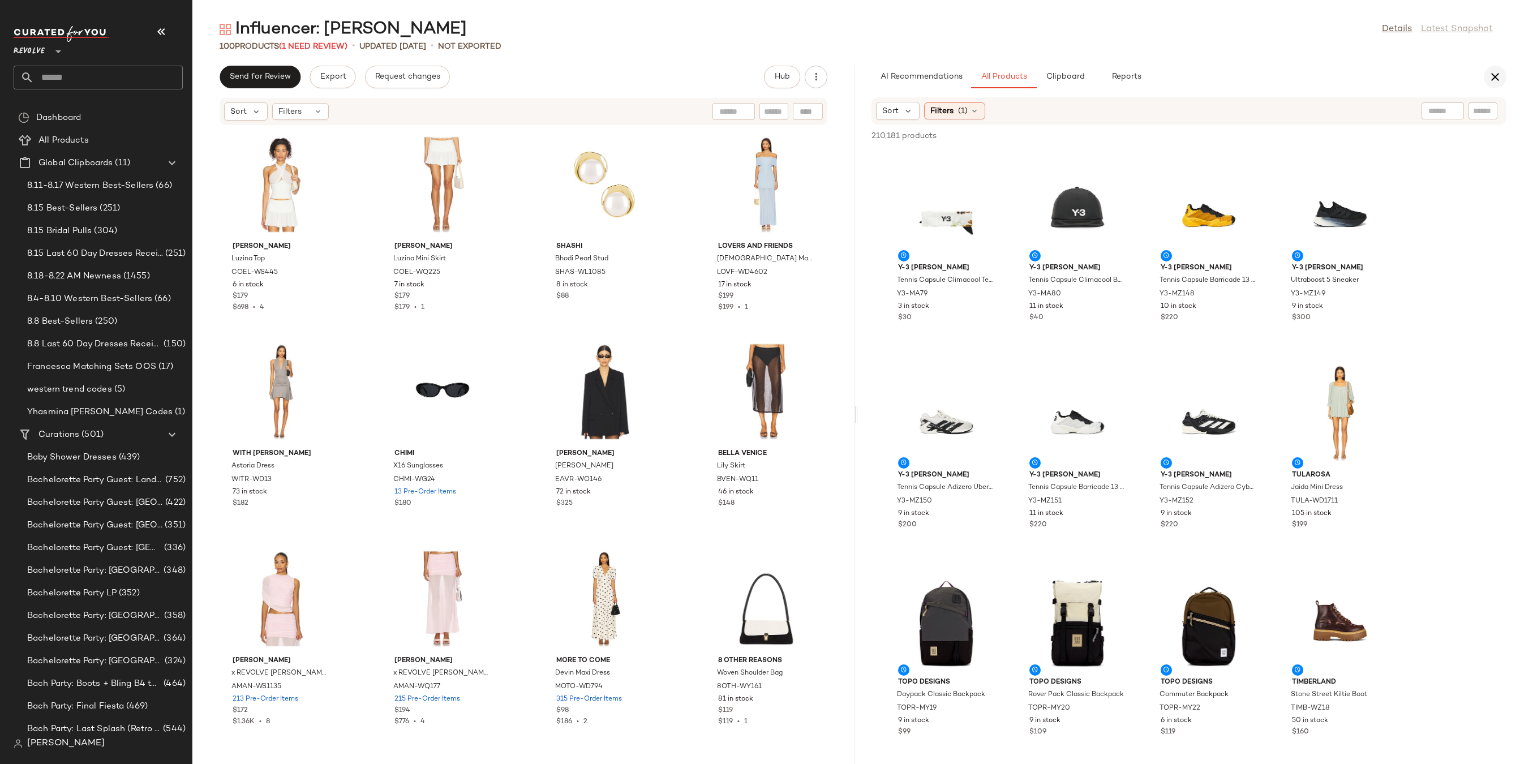
click at [1499, 76] on icon "button" at bounding box center [1495, 77] width 14 height 14
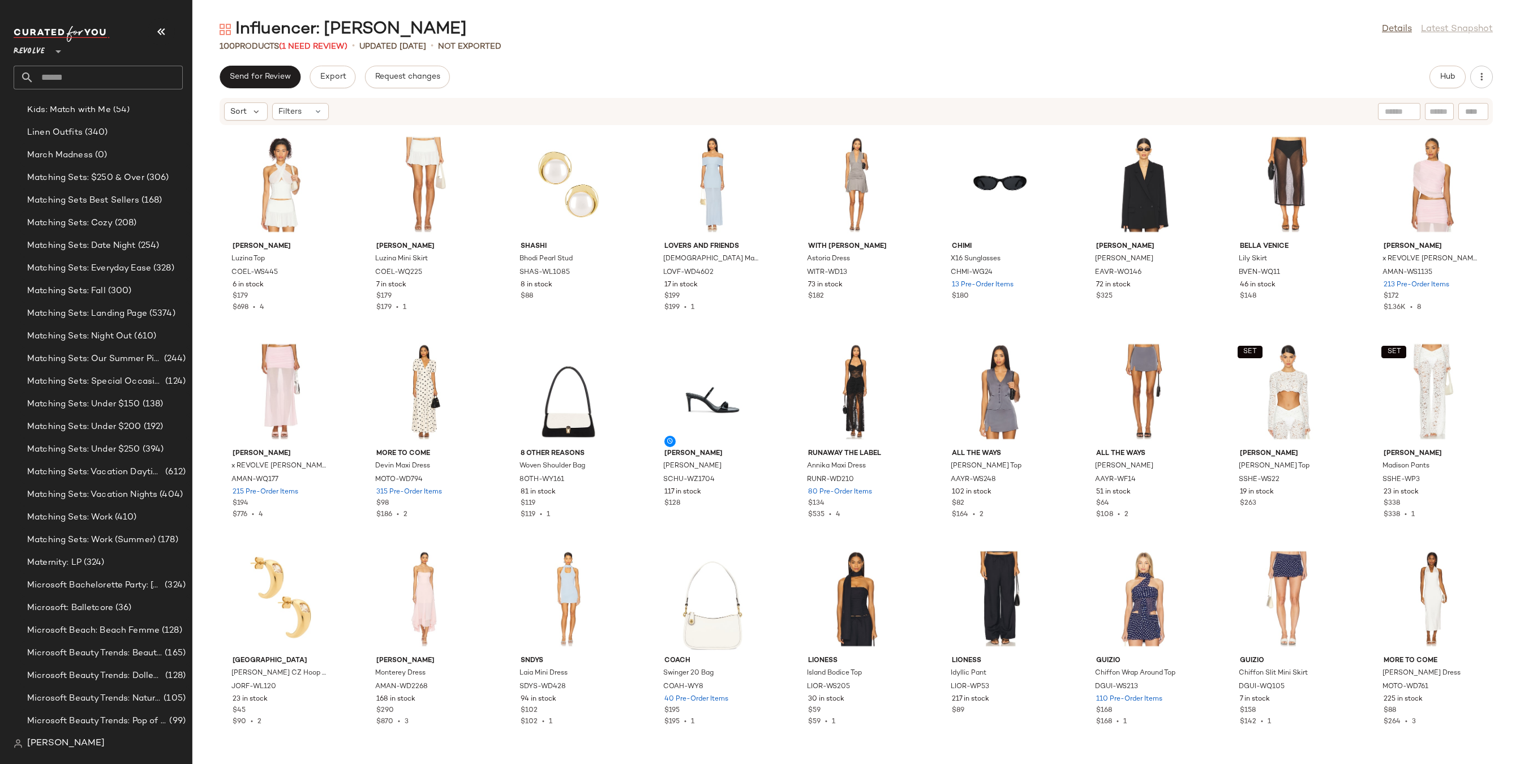
scroll to position [4301, 0]
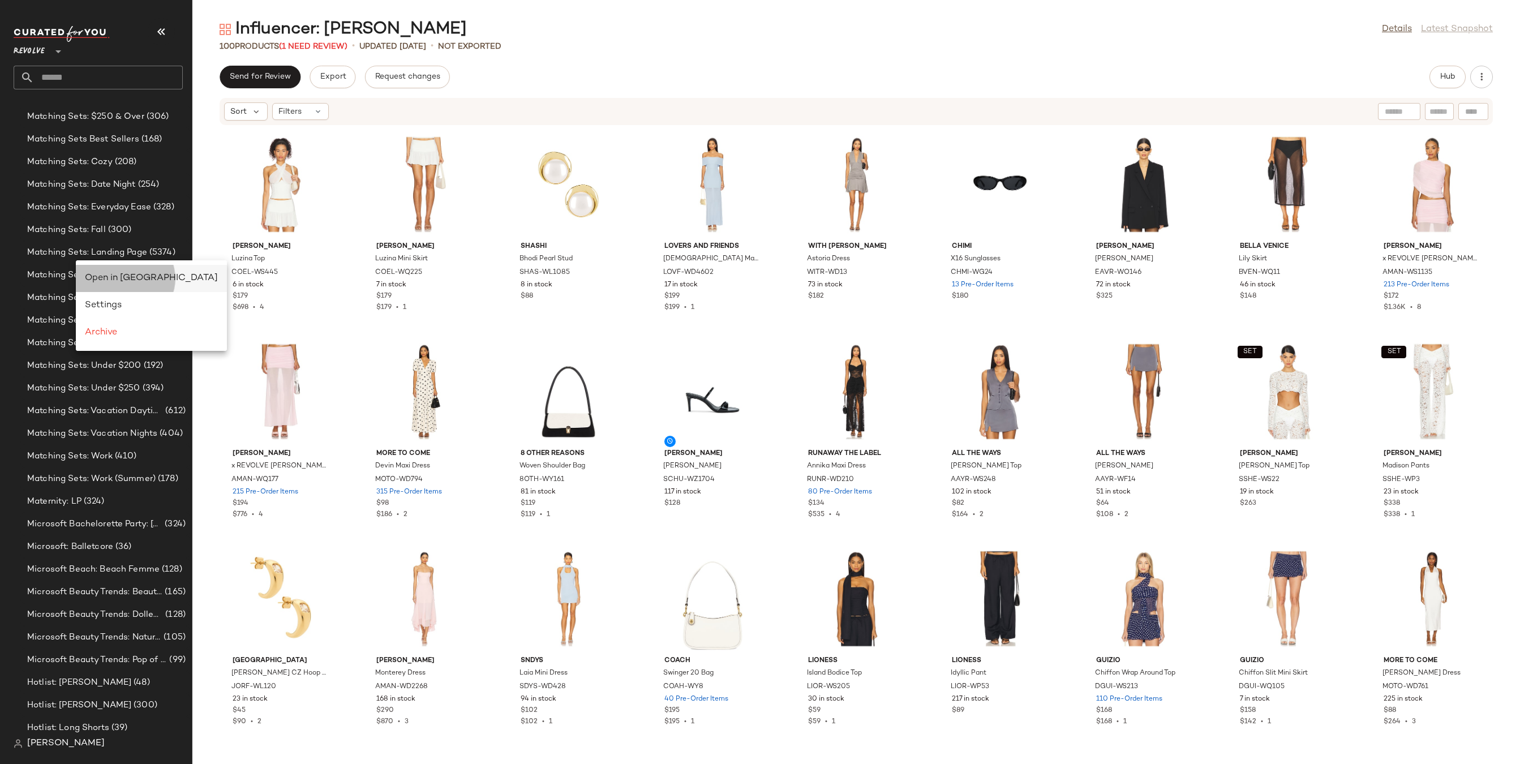
click at [96, 274] on span "Open in Split View" at bounding box center [151, 278] width 133 height 10
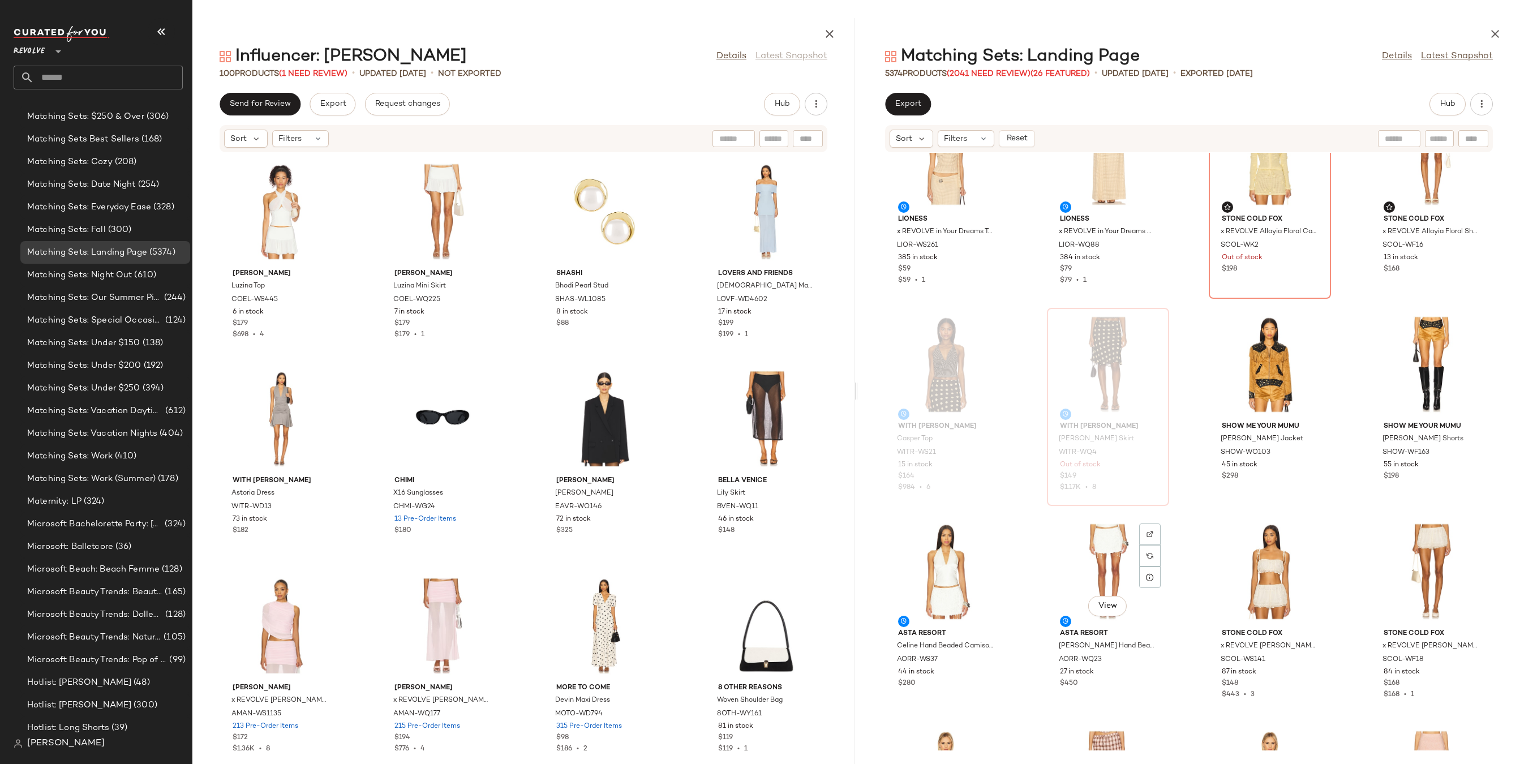
scroll to position [2065, 0]
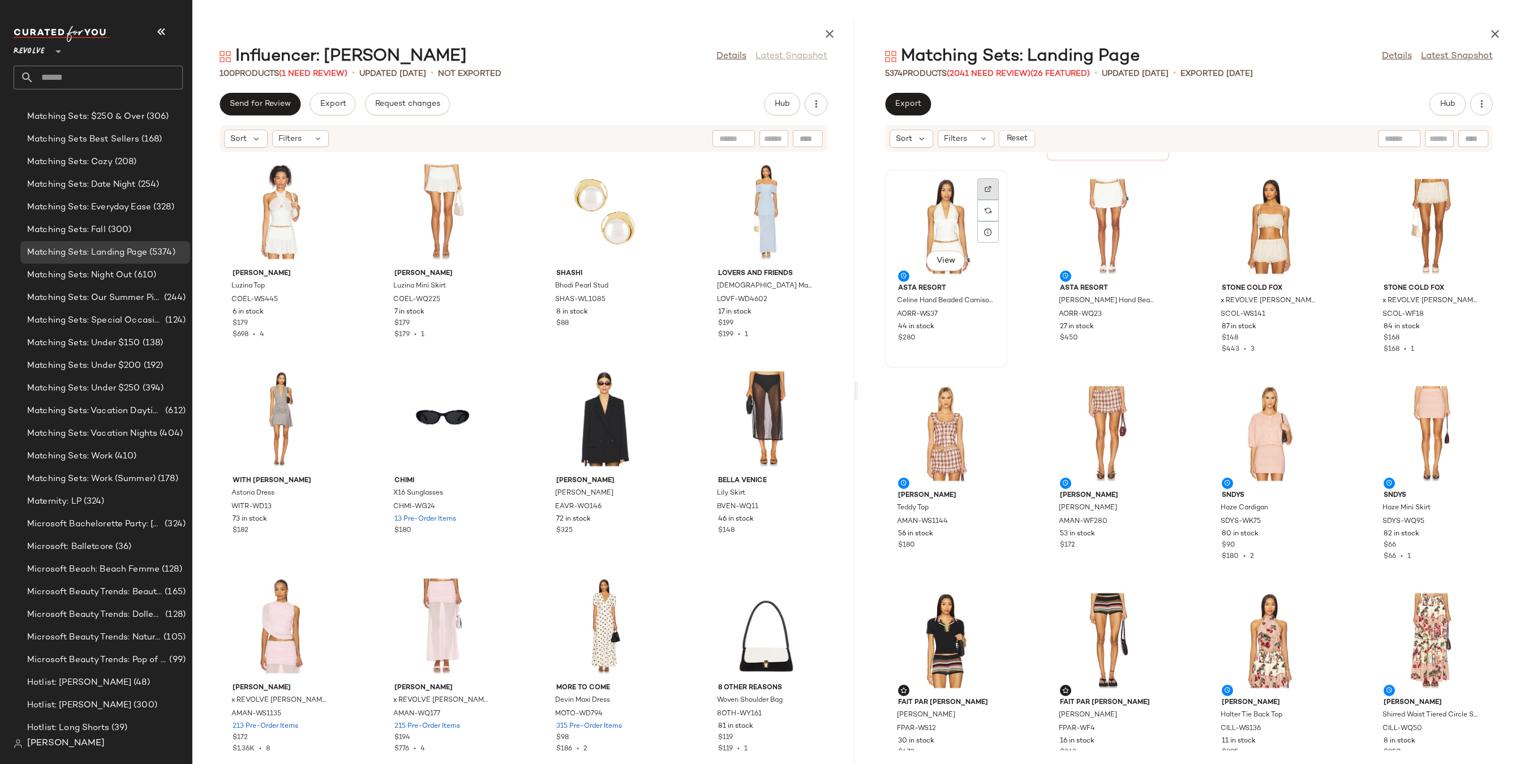
click at [988, 189] on img at bounding box center [987, 189] width 7 height 7
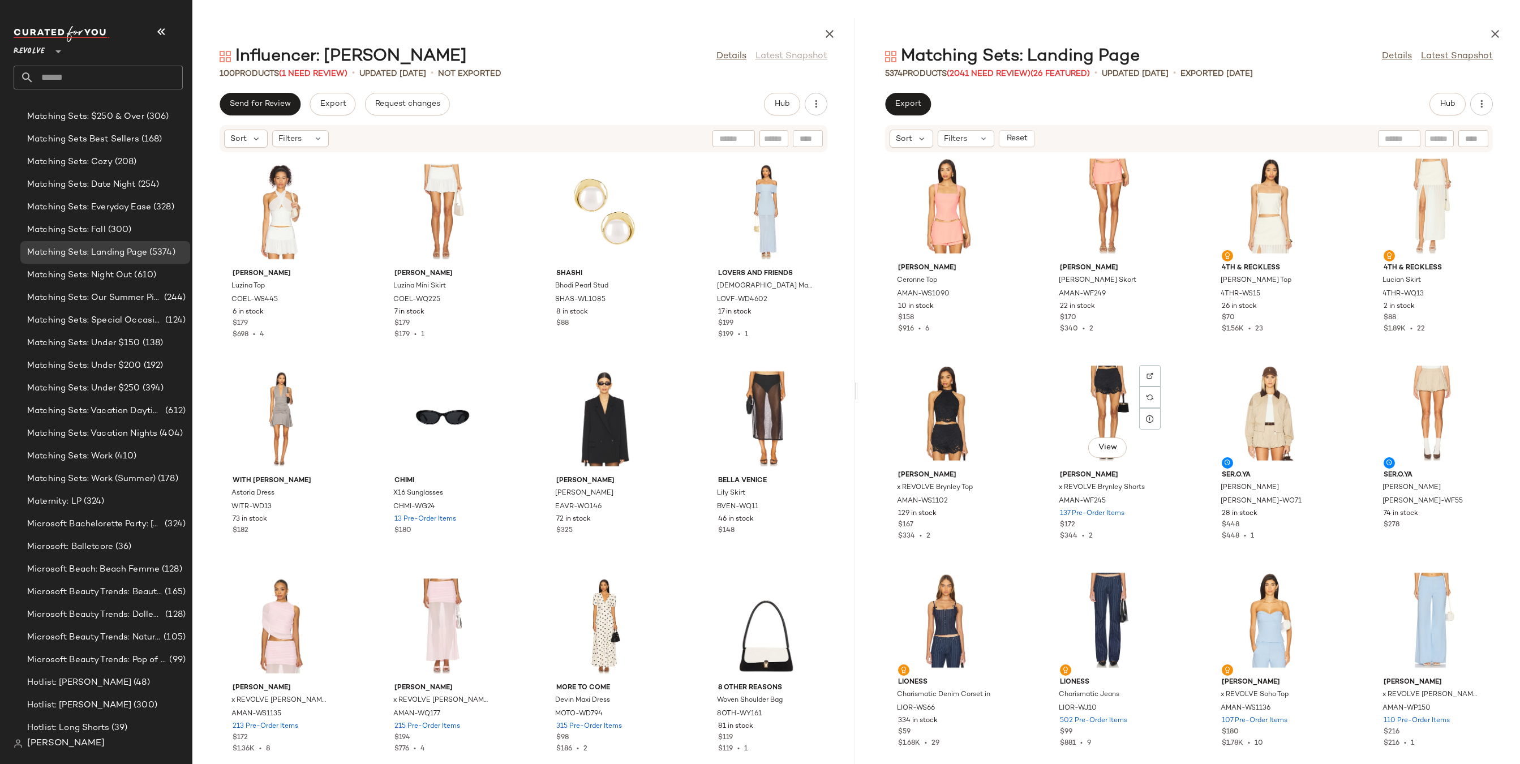
scroll to position [3683, 0]
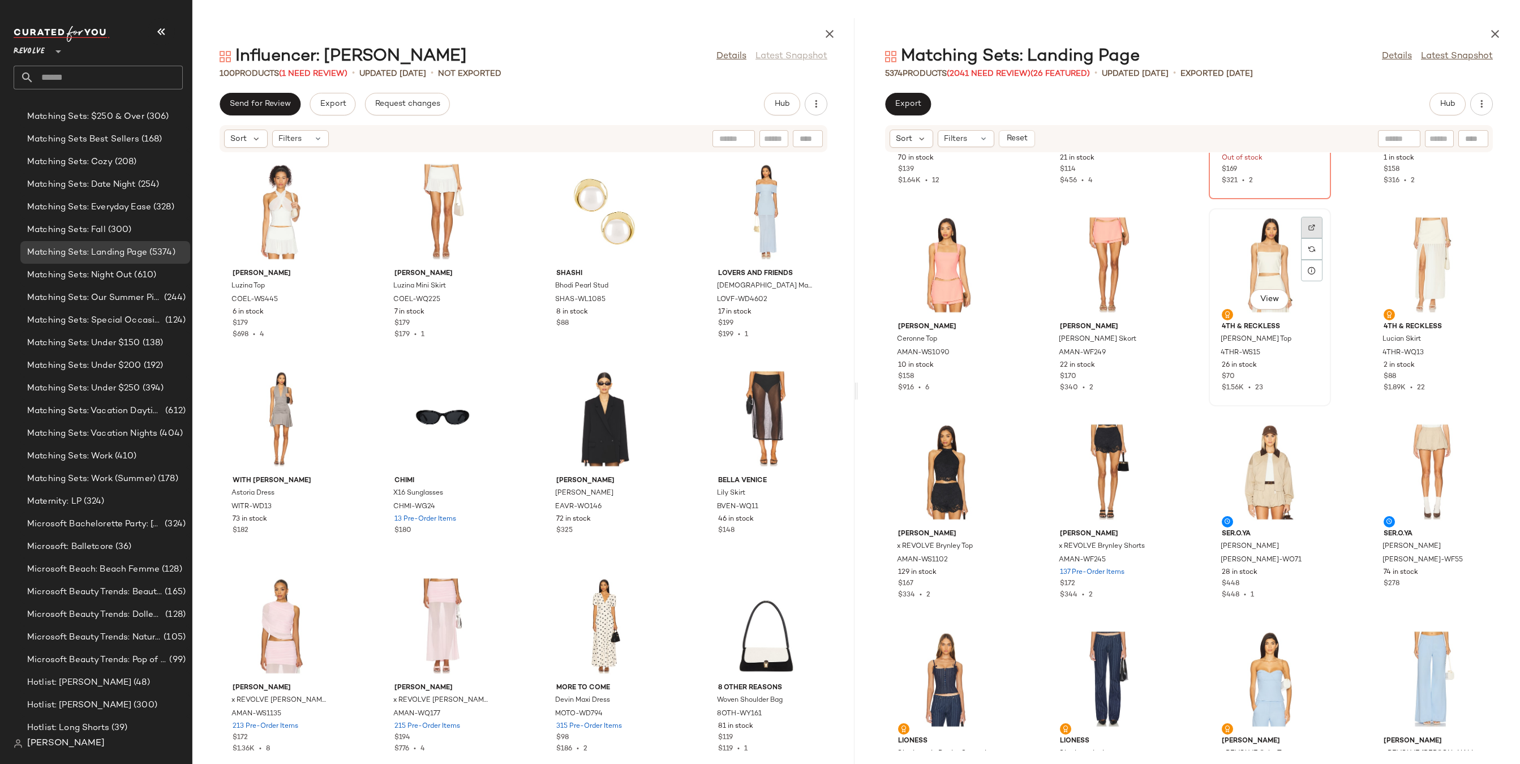
click at [1310, 238] on div at bounding box center [1311, 248] width 21 height 21
click at [1307, 354] on img "button" at bounding box center [1309, 353] width 7 height 7
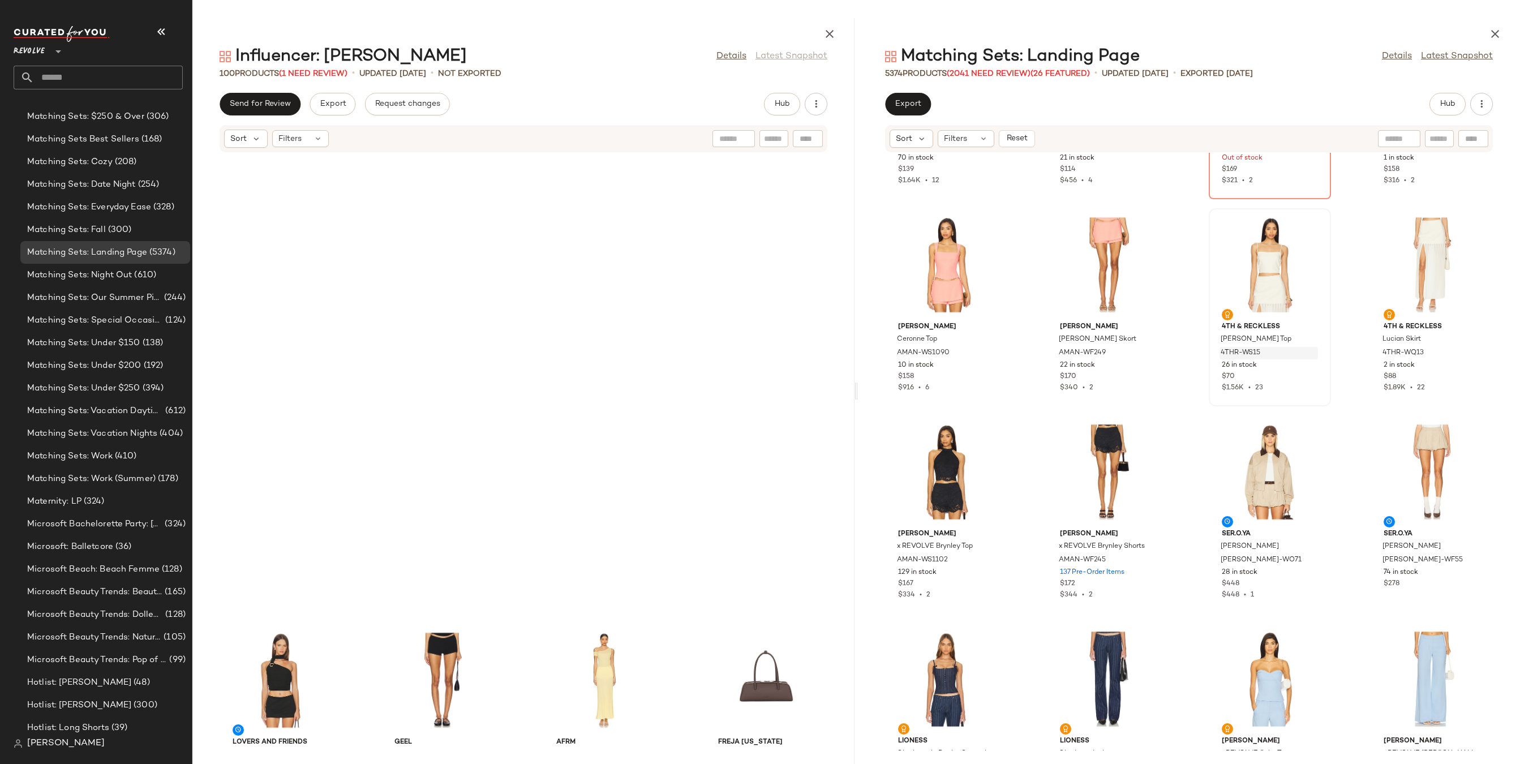
scroll to position [4581, 0]
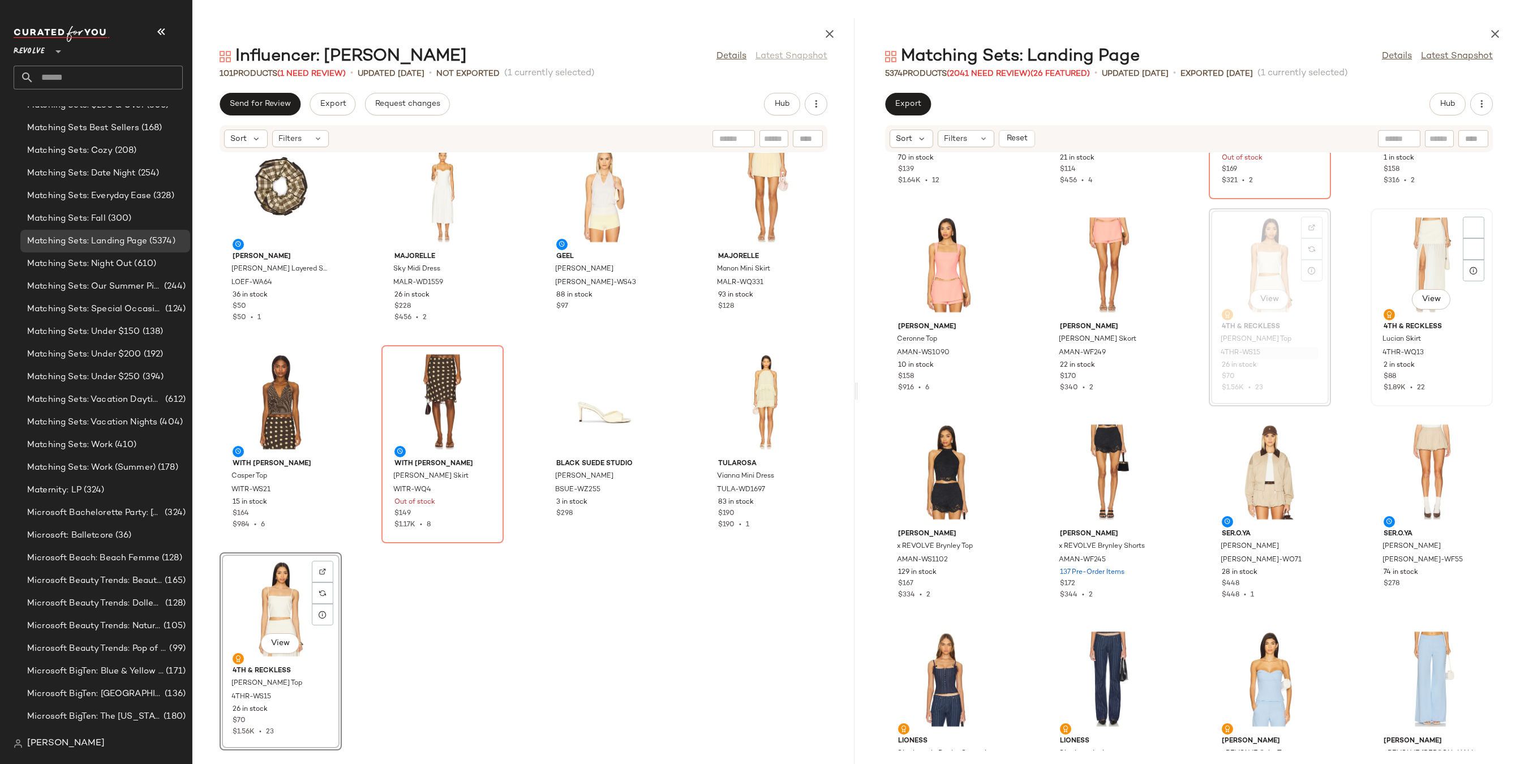
scroll to position [4337, 0]
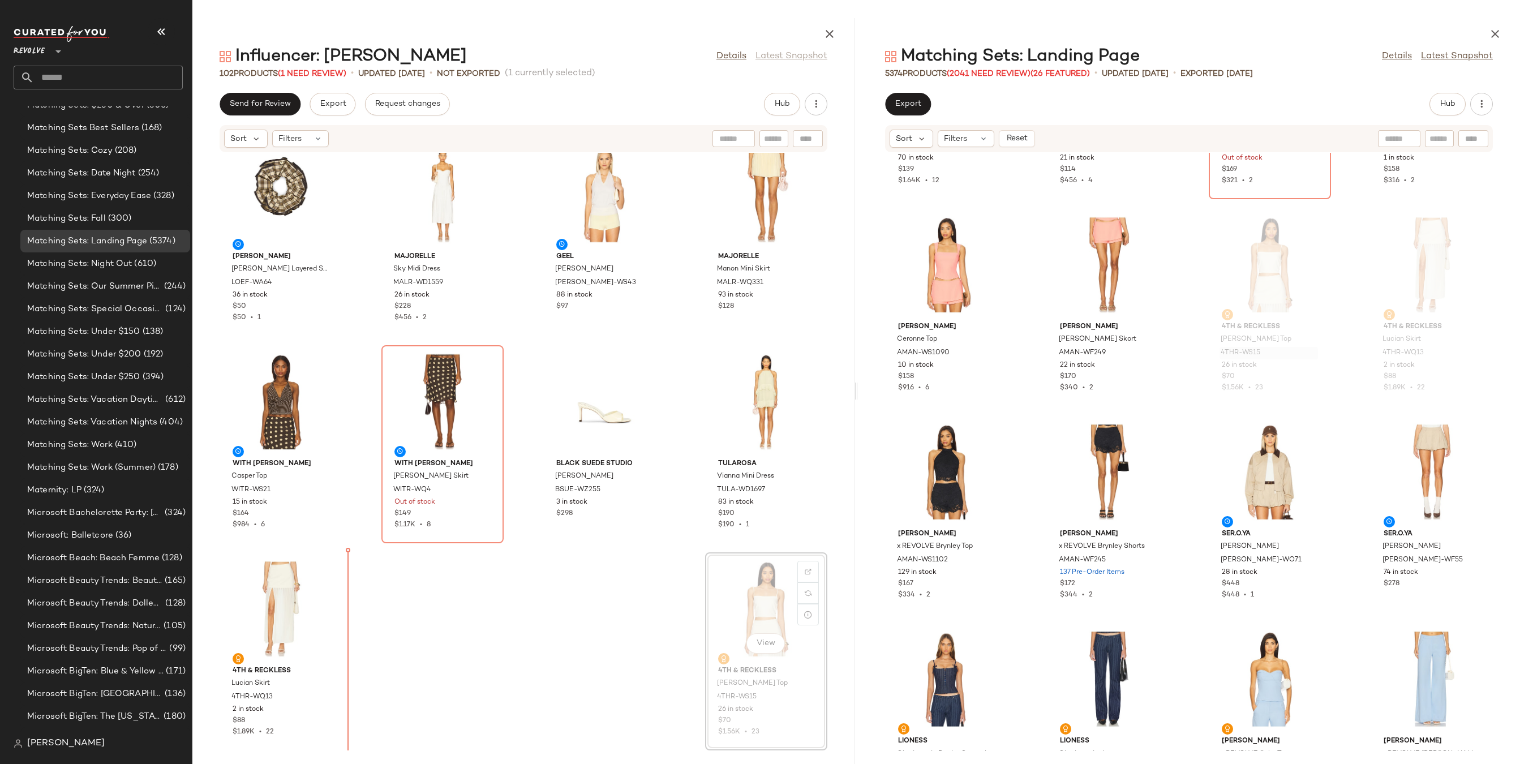
scroll to position [4337, 0]
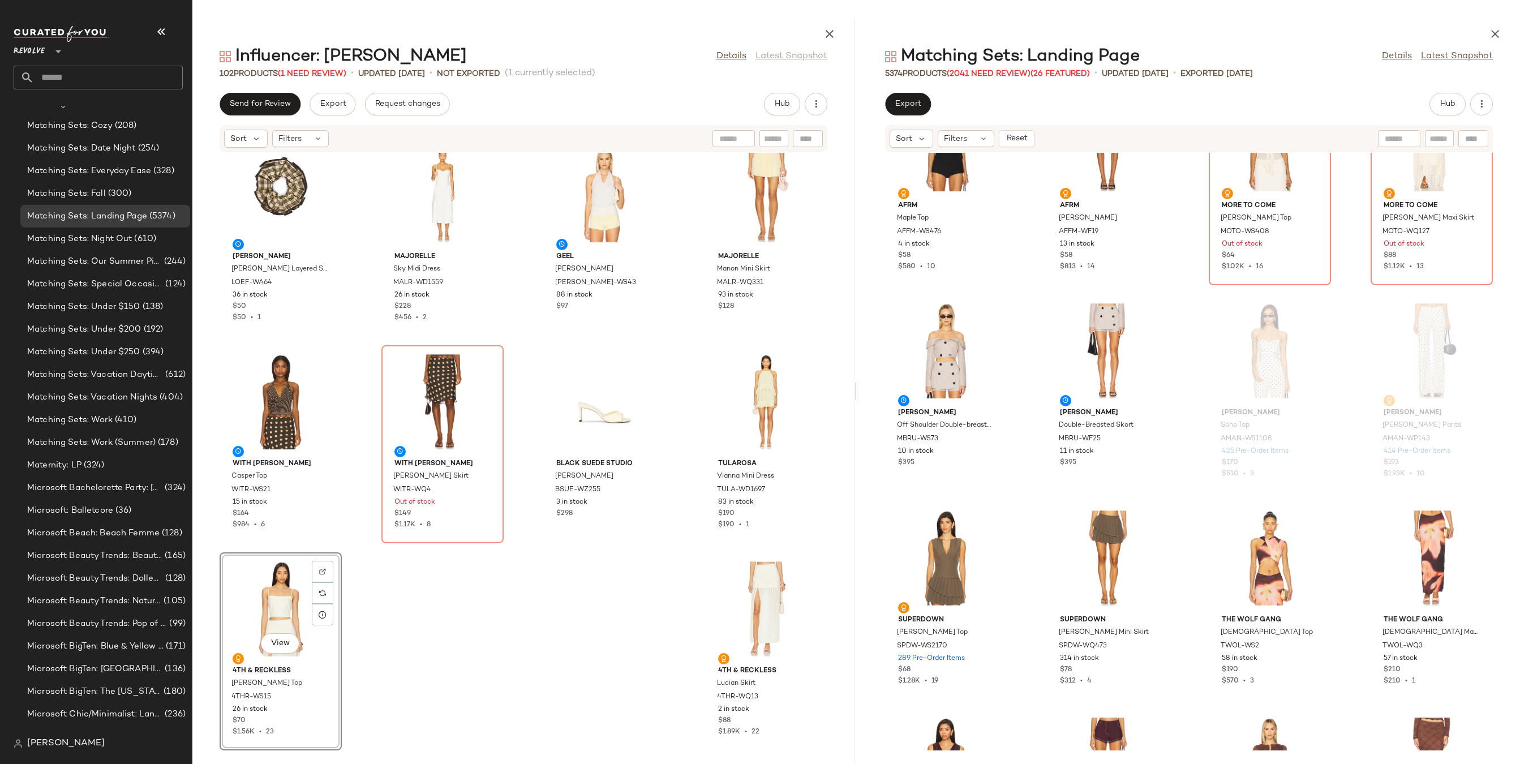
scroll to position [5373, 0]
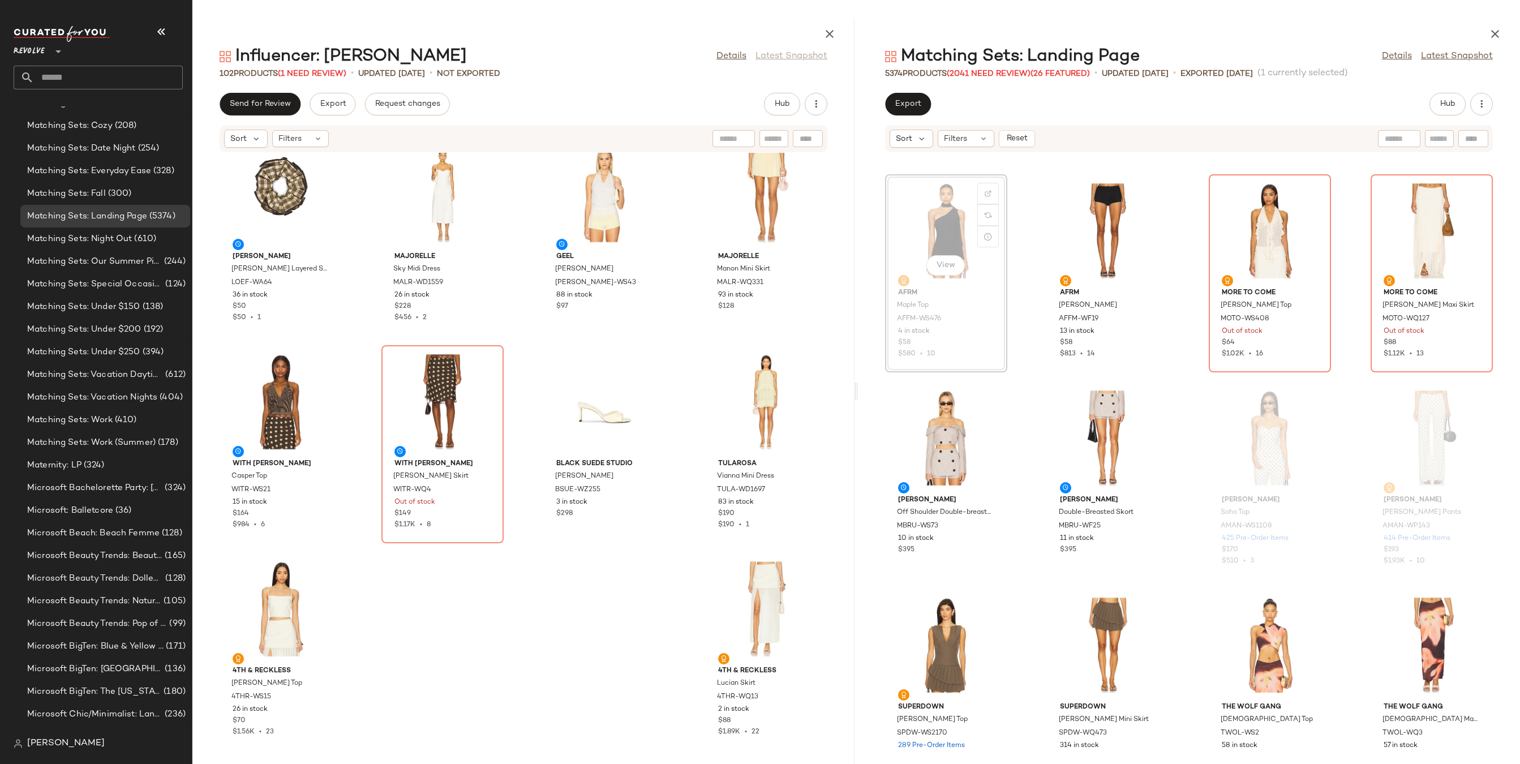
scroll to position [5372, 0]
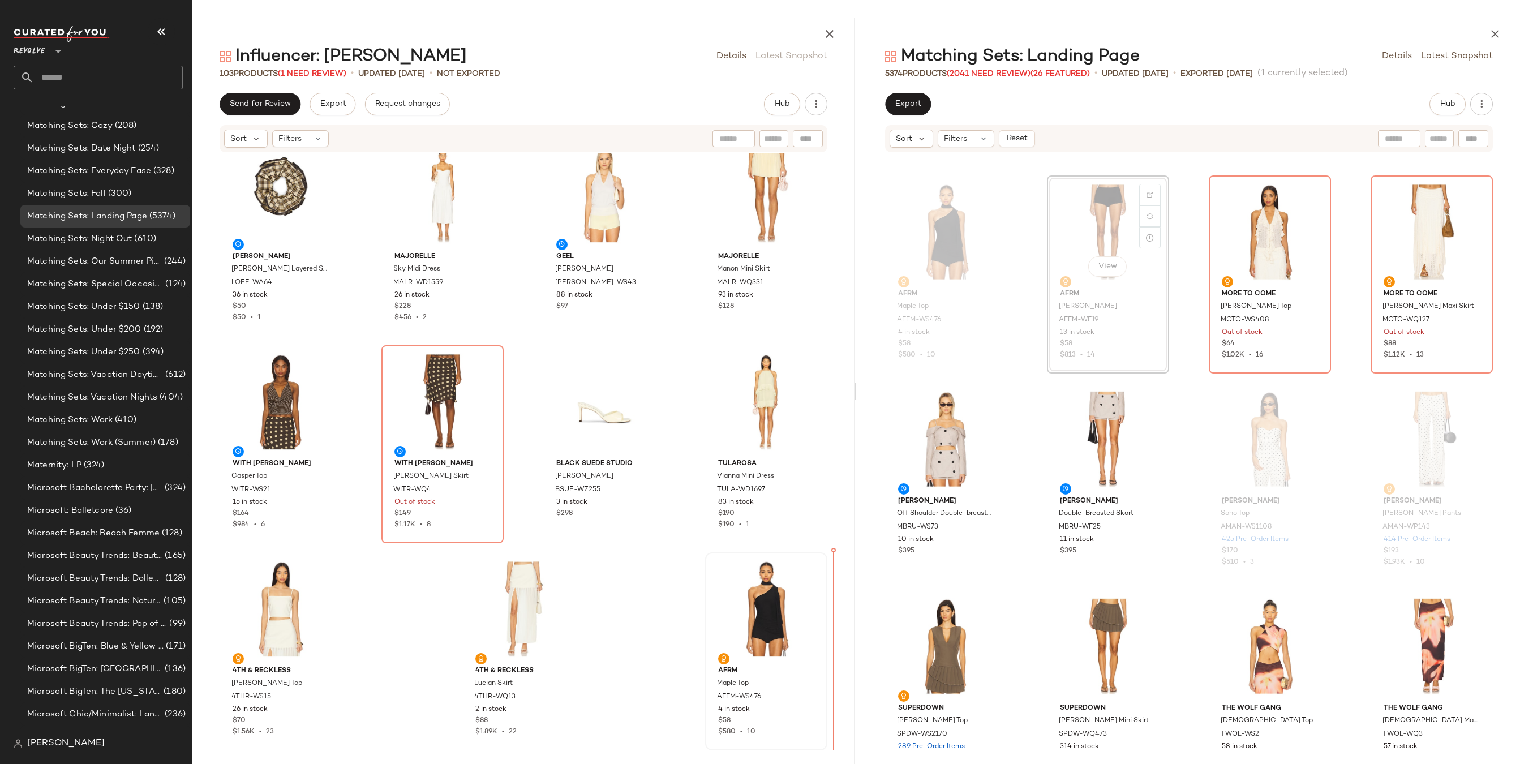
drag, startPoint x: 1062, startPoint y: 239, endPoint x: 800, endPoint y: 630, distance: 470.9
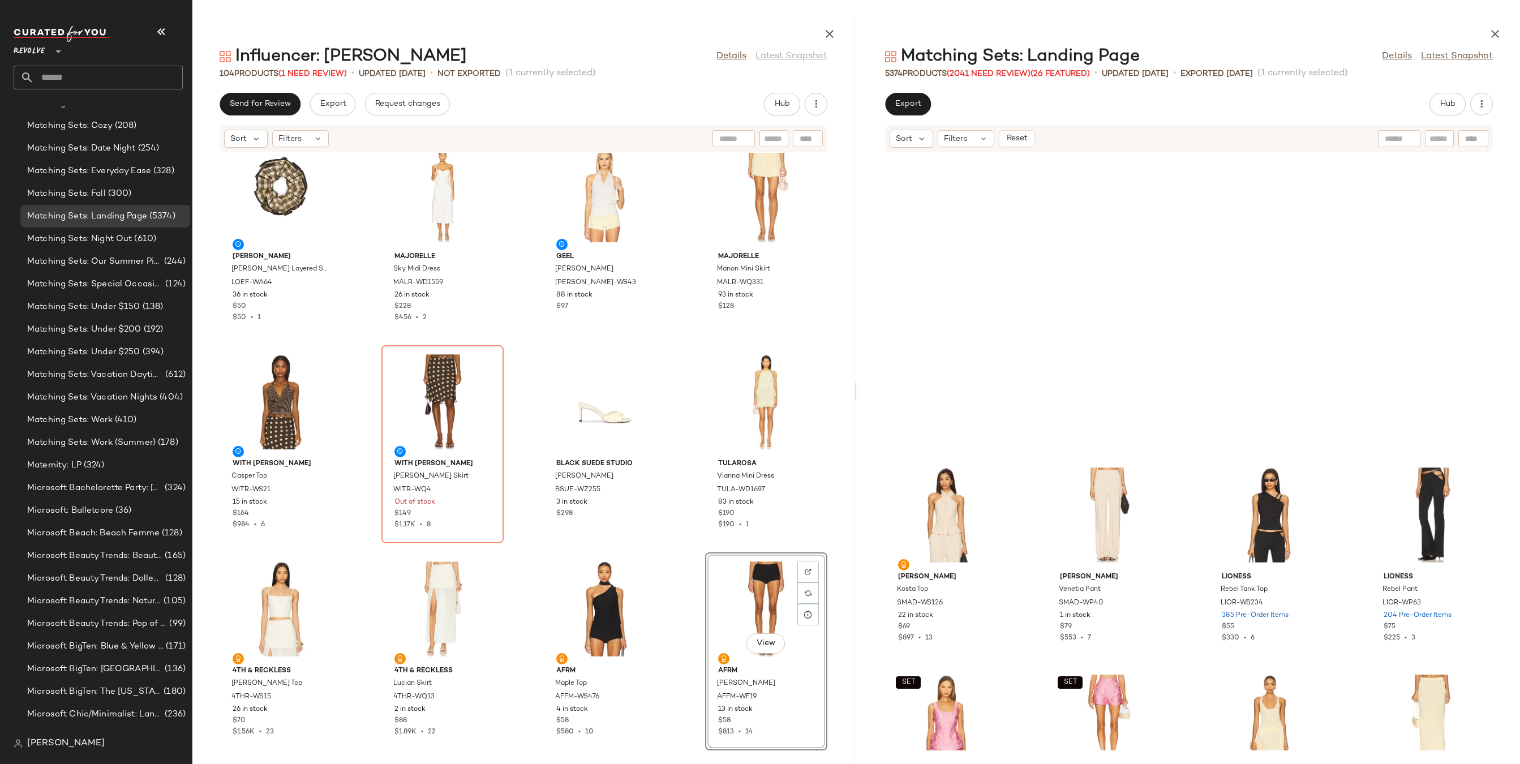
scroll to position [13021, 0]
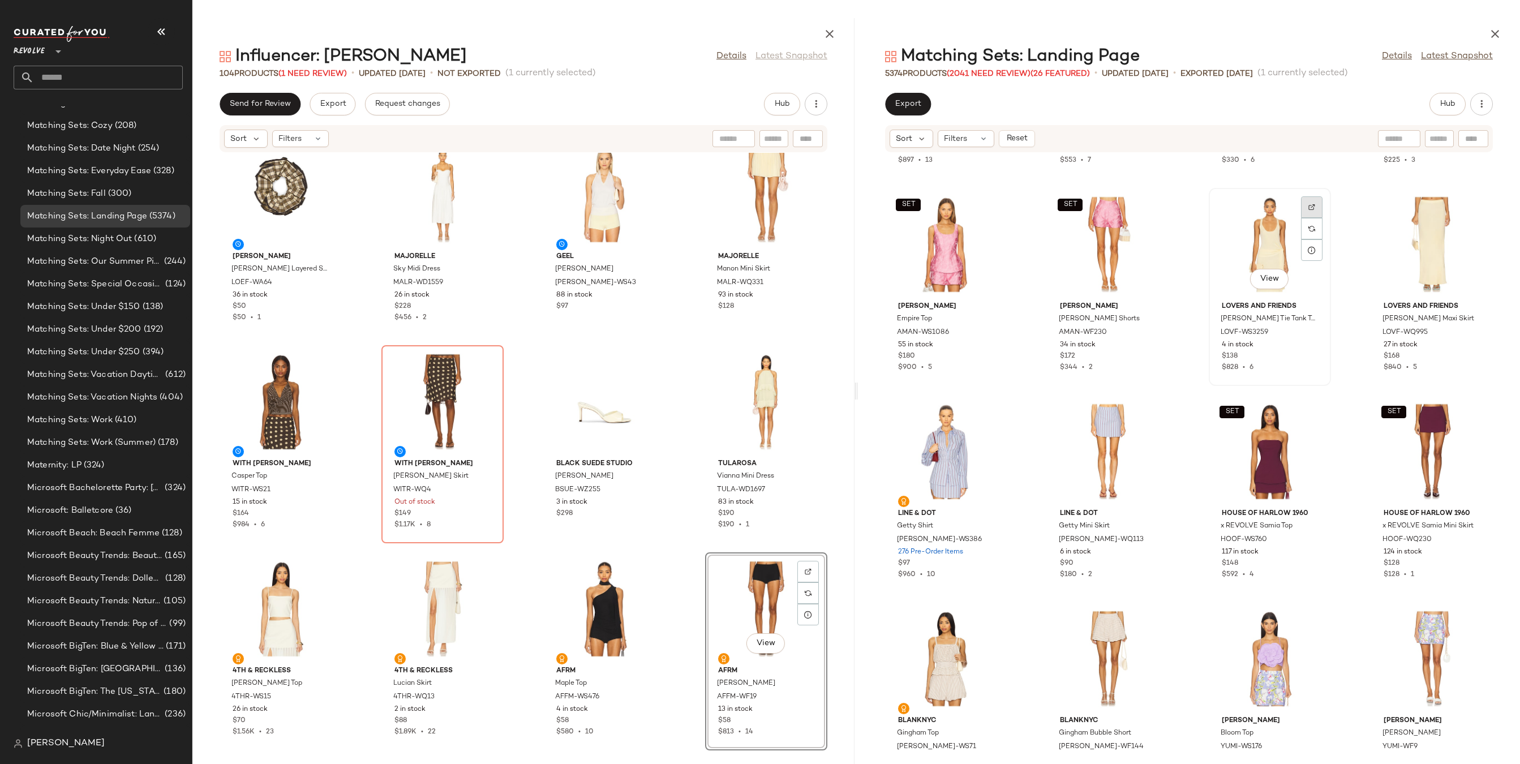
click at [1302, 218] on div at bounding box center [1311, 228] width 21 height 21
drag, startPoint x: 1228, startPoint y: 249, endPoint x: 656, endPoint y: 100, distance: 591.1
click at [1228, 249] on div "View" at bounding box center [1269, 244] width 114 height 105
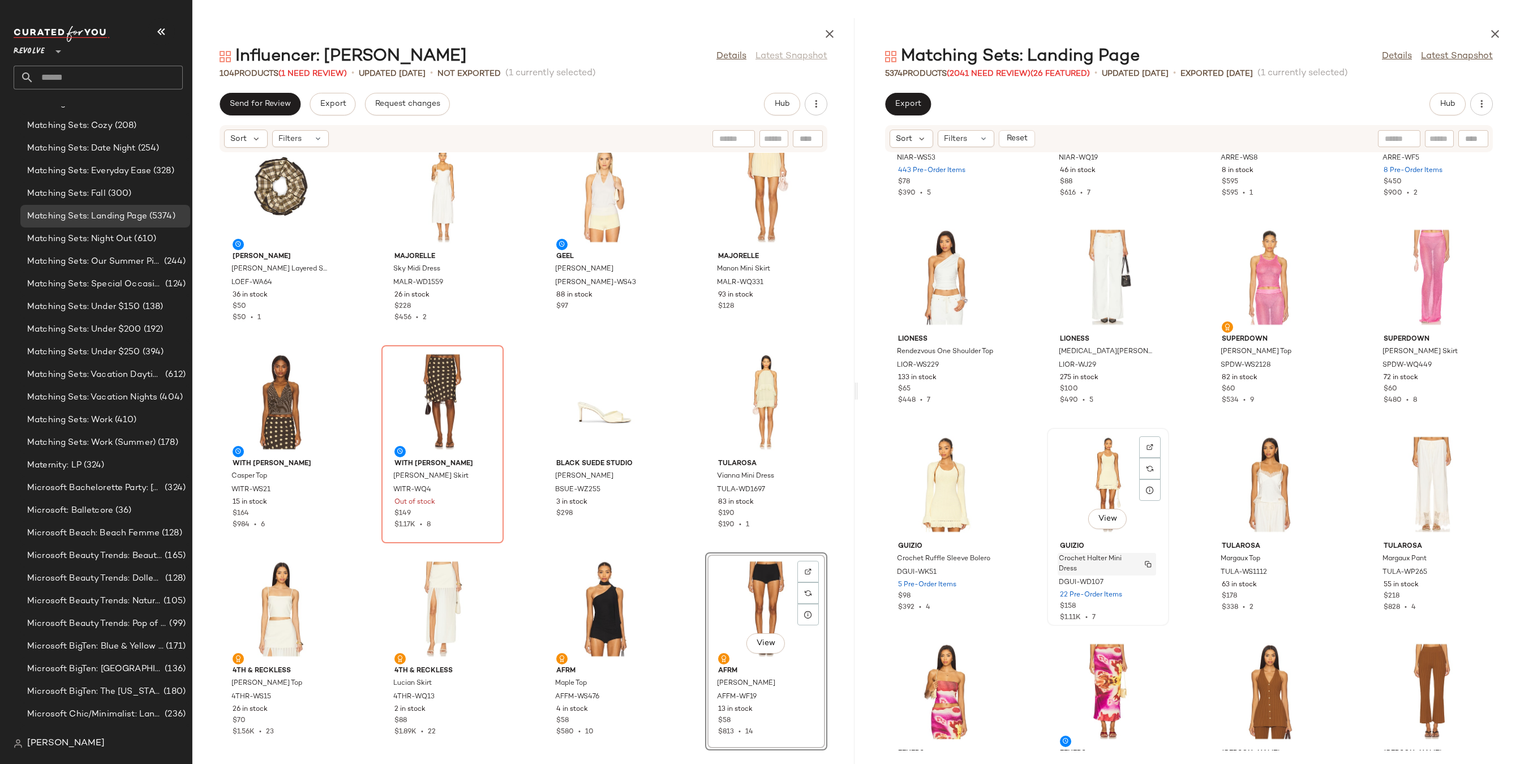
scroll to position [14855, 0]
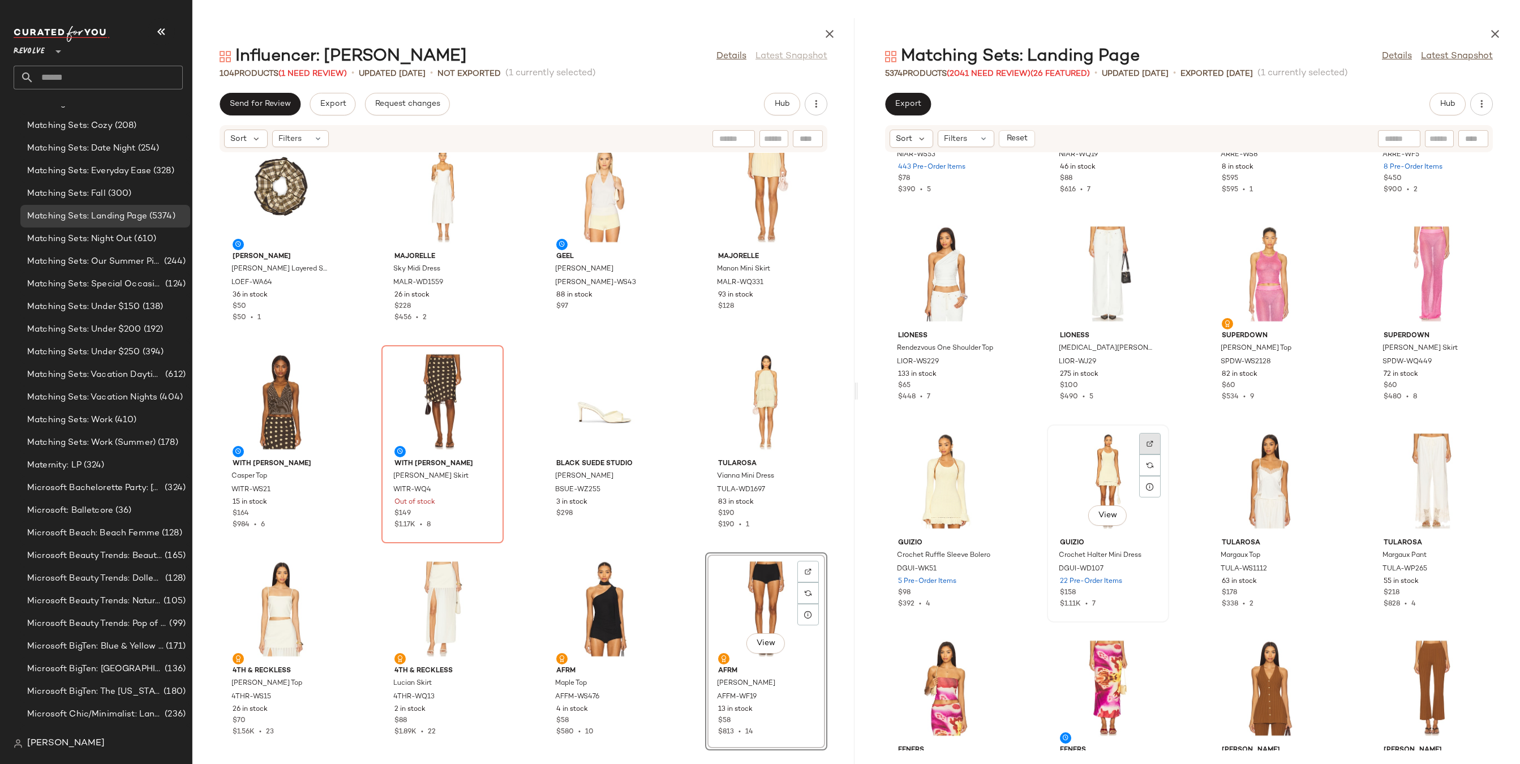
click at [1148, 443] on img at bounding box center [1149, 443] width 7 height 7
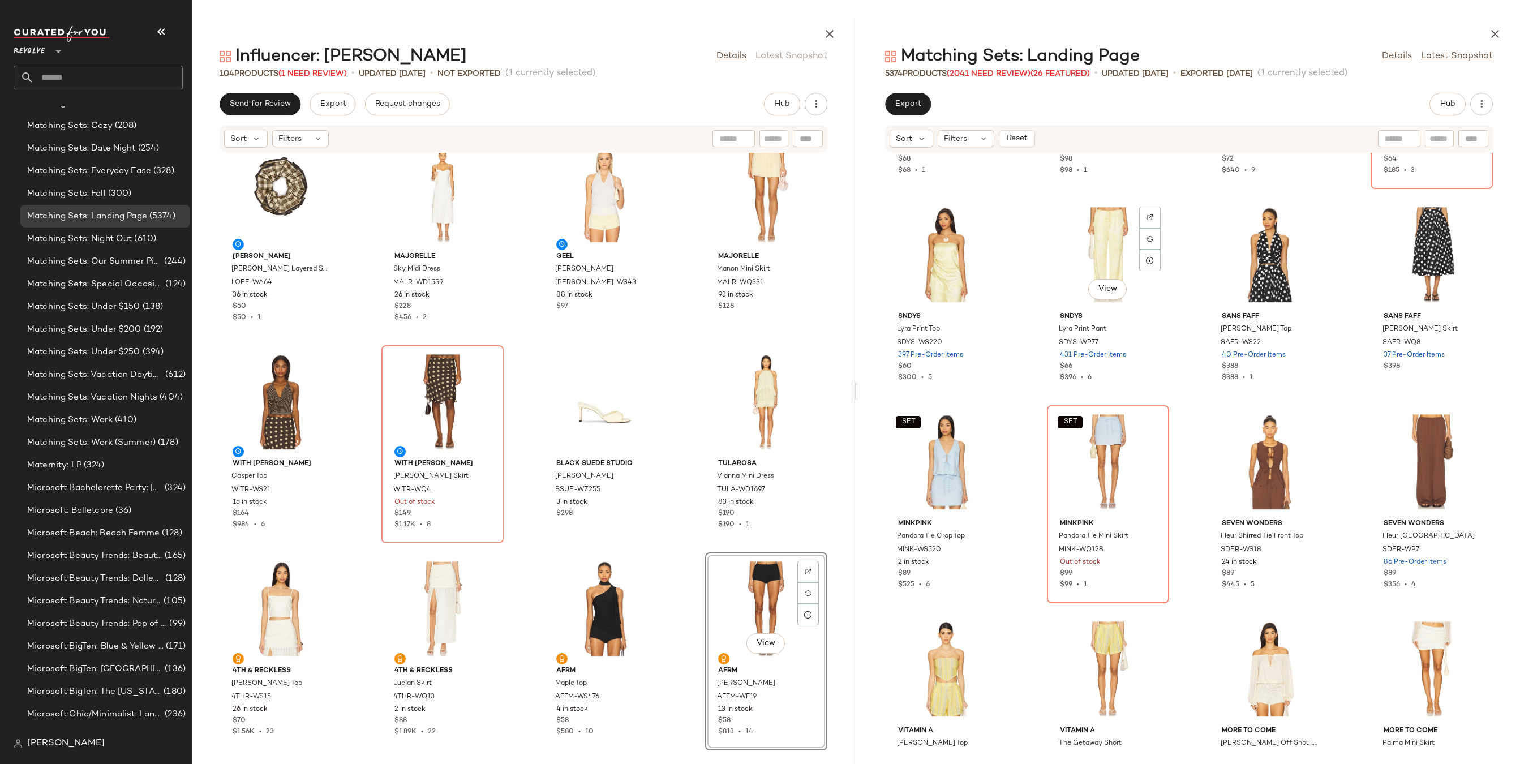
scroll to position [17058, 0]
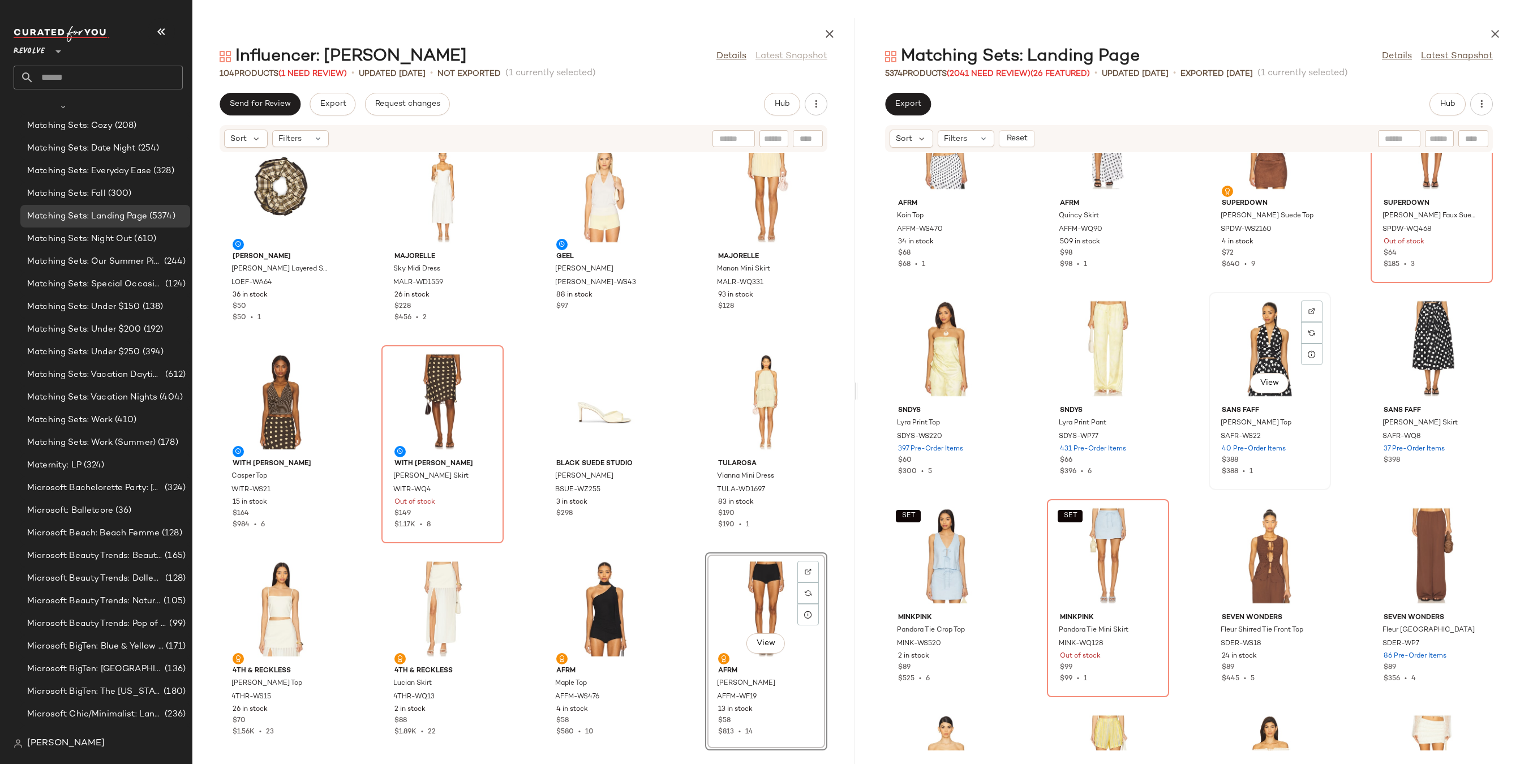
click at [1309, 313] on img at bounding box center [1311, 311] width 7 height 7
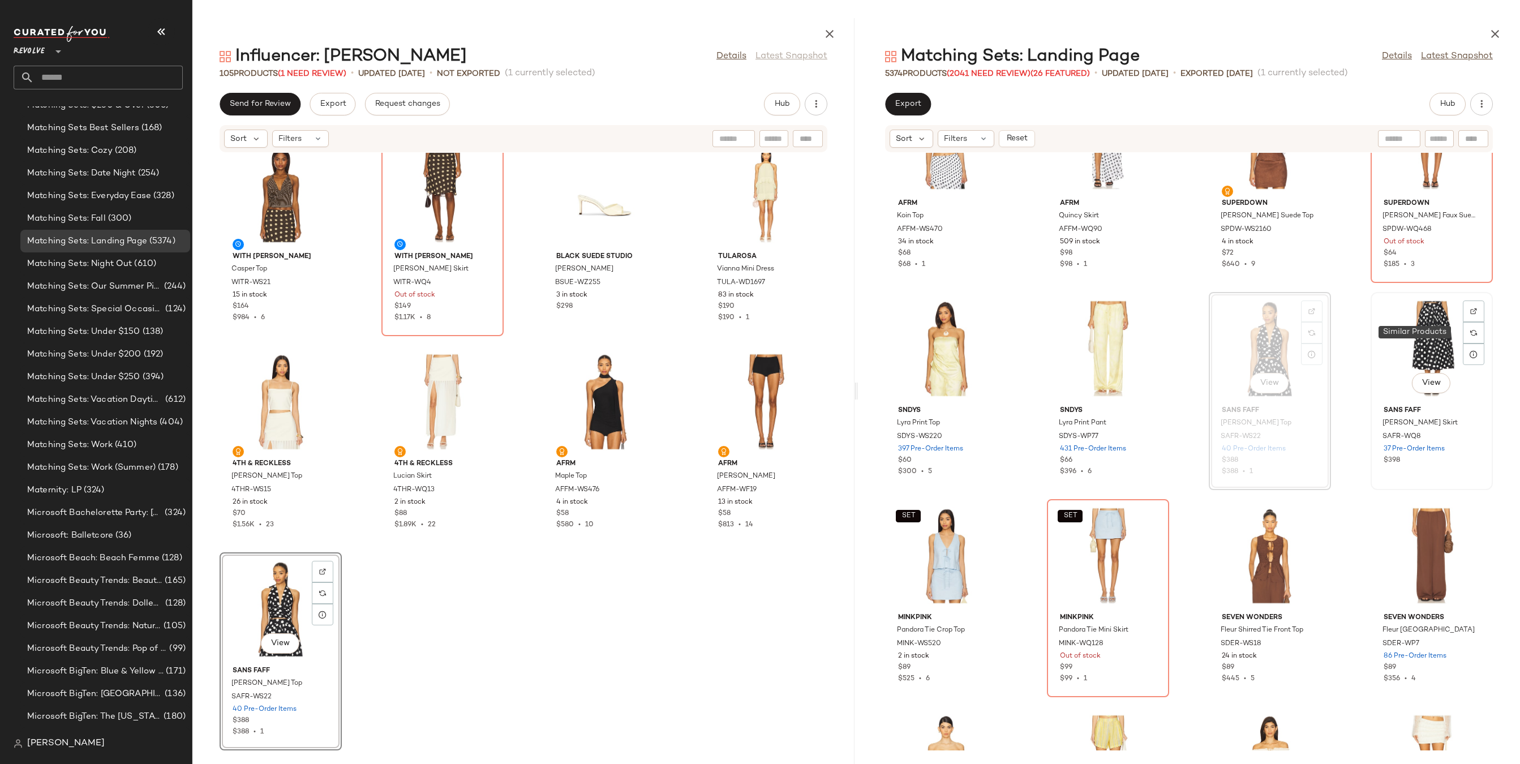
scroll to position [4337, 0]
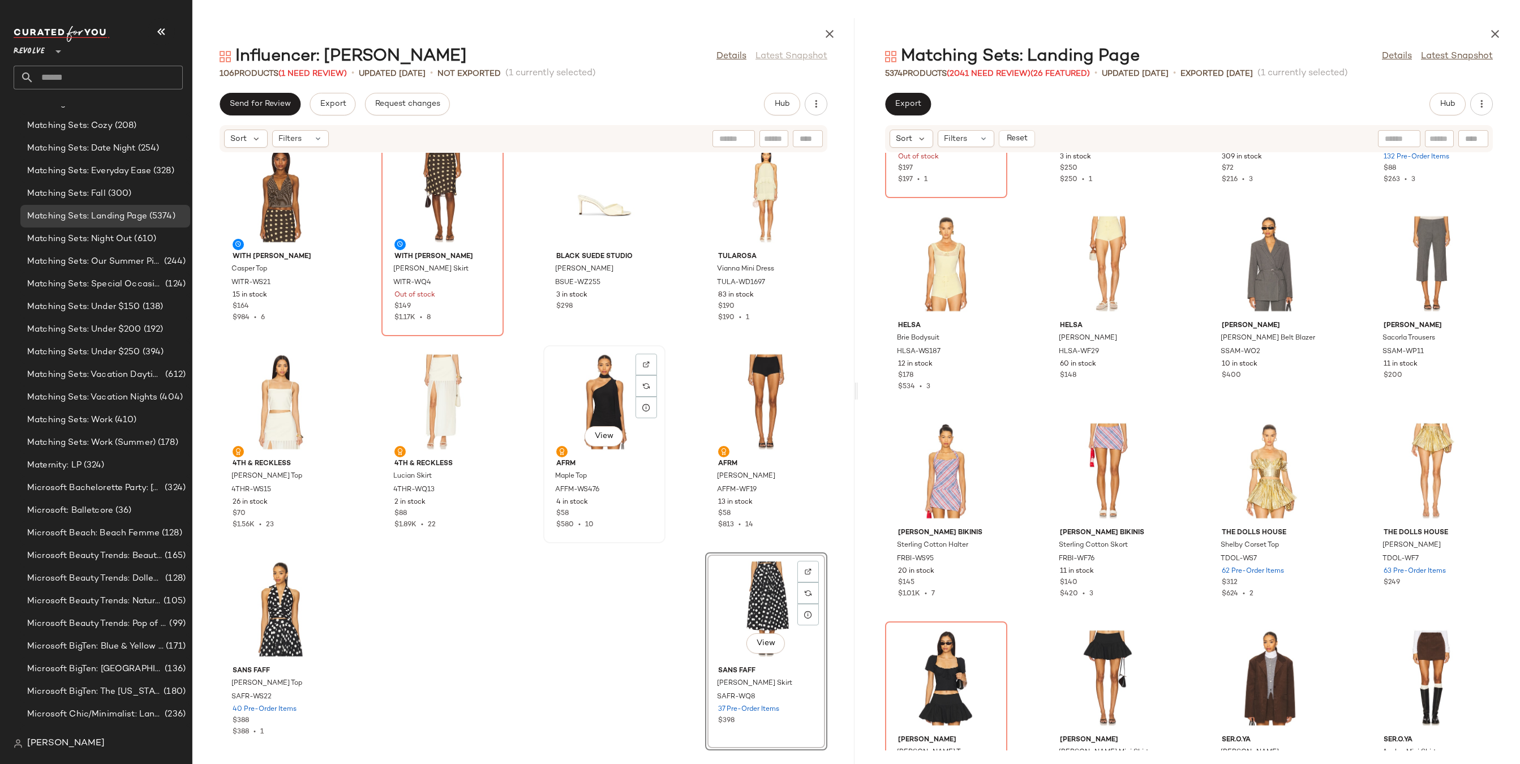
scroll to position [4936, 0]
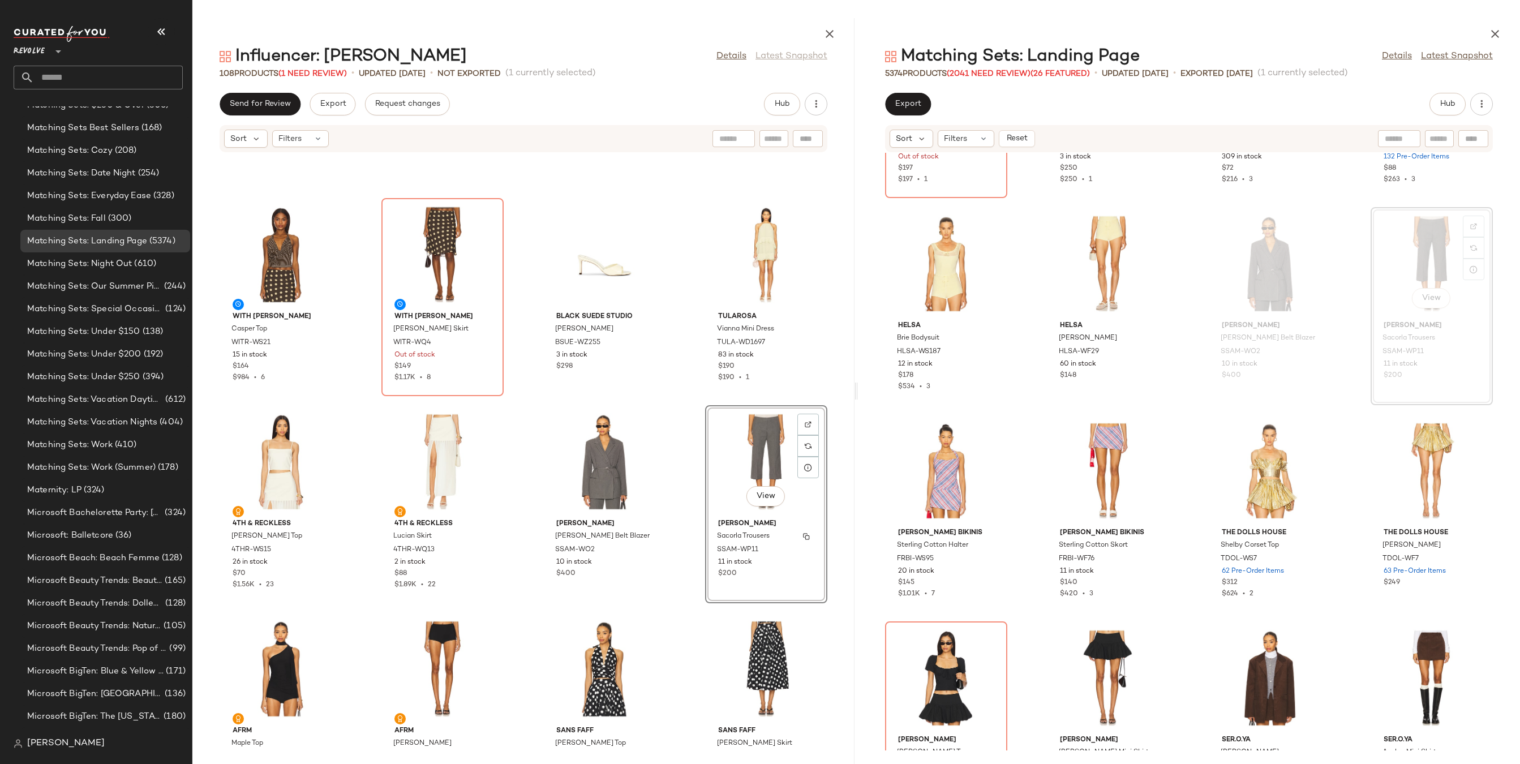
scroll to position [4337, 0]
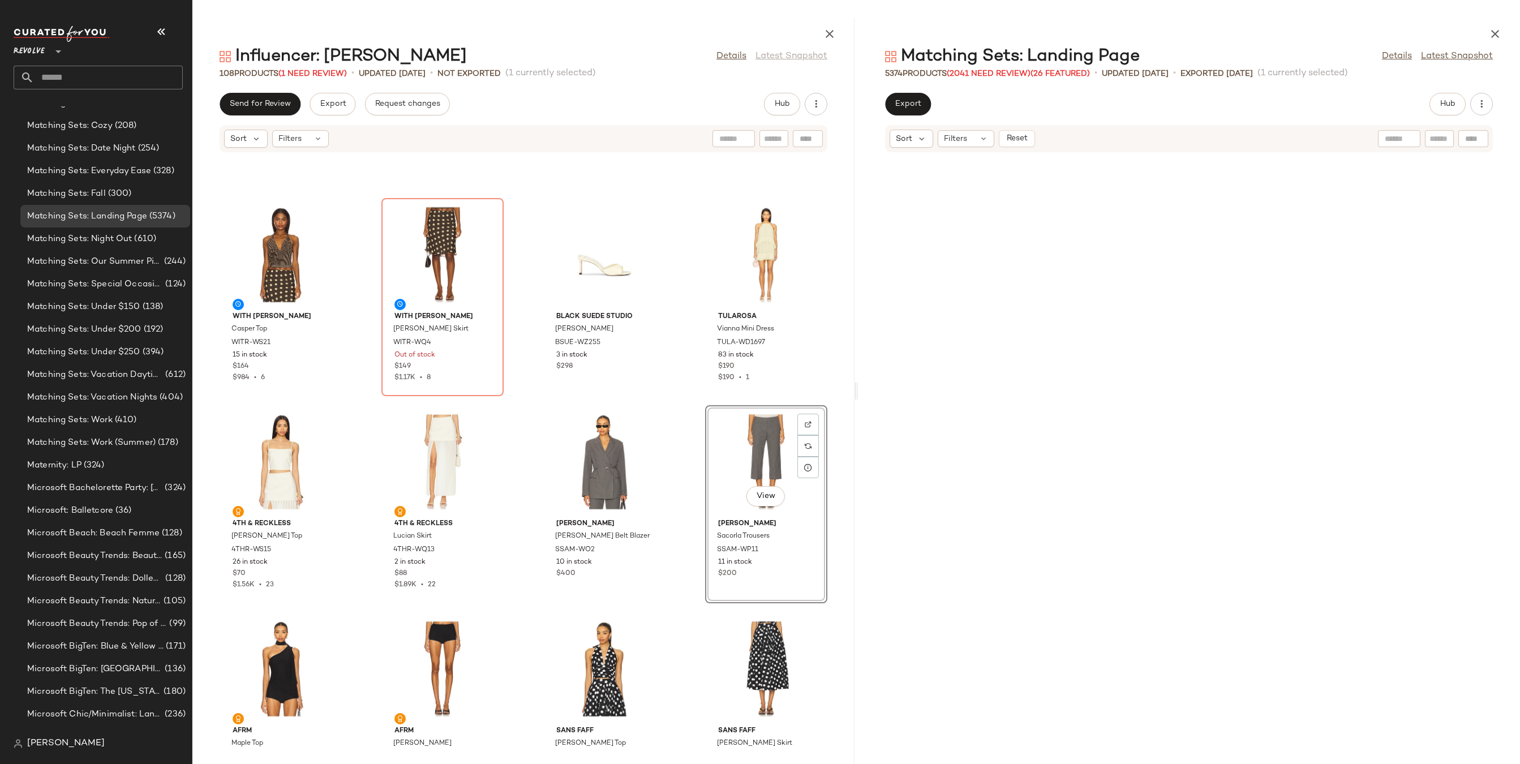
scroll to position [28236, 0]
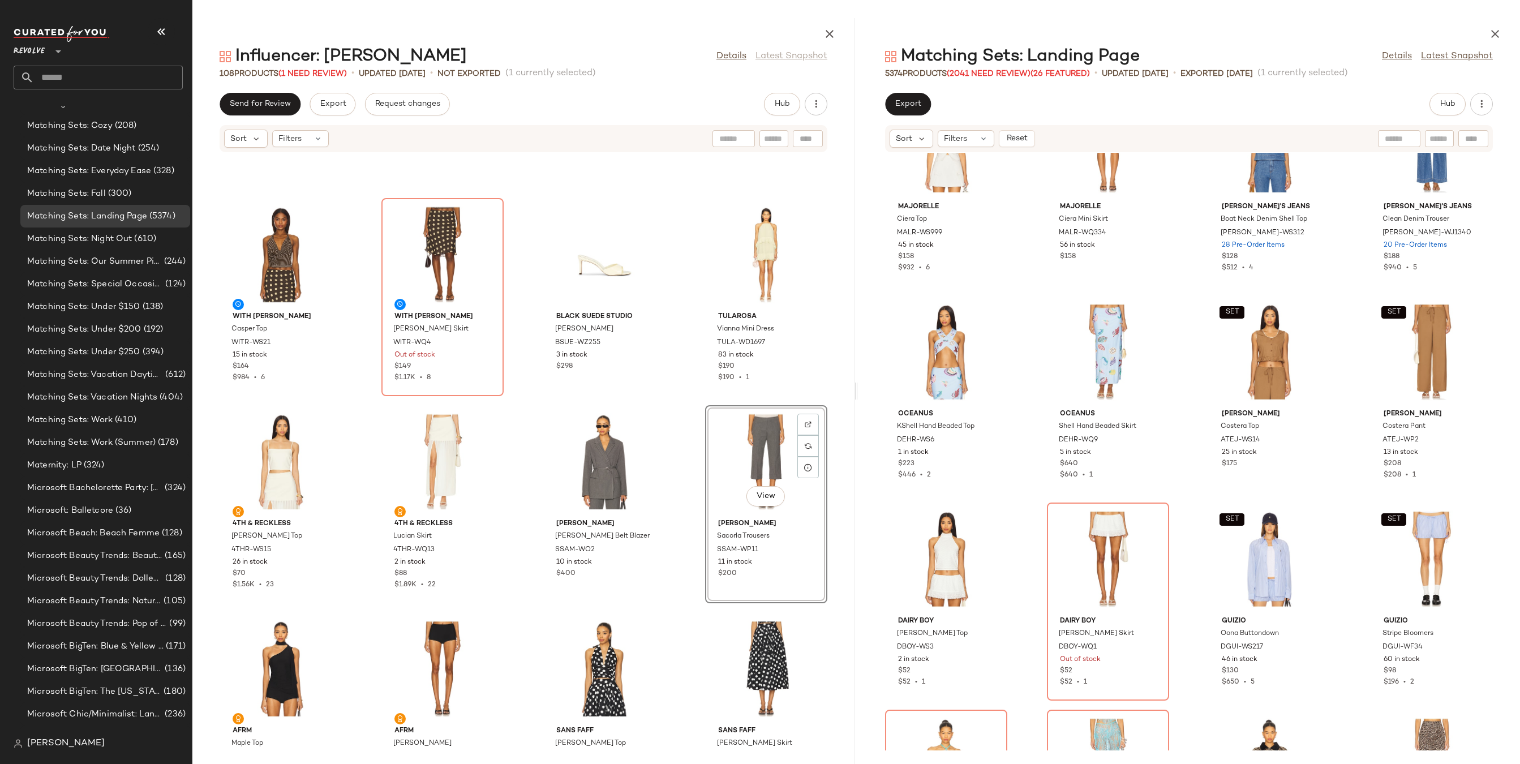
click at [958, 149] on div "Sort Filters Reset" at bounding box center [1189, 138] width 608 height 27
click at [959, 144] on span "Filters" at bounding box center [955, 139] width 23 height 12
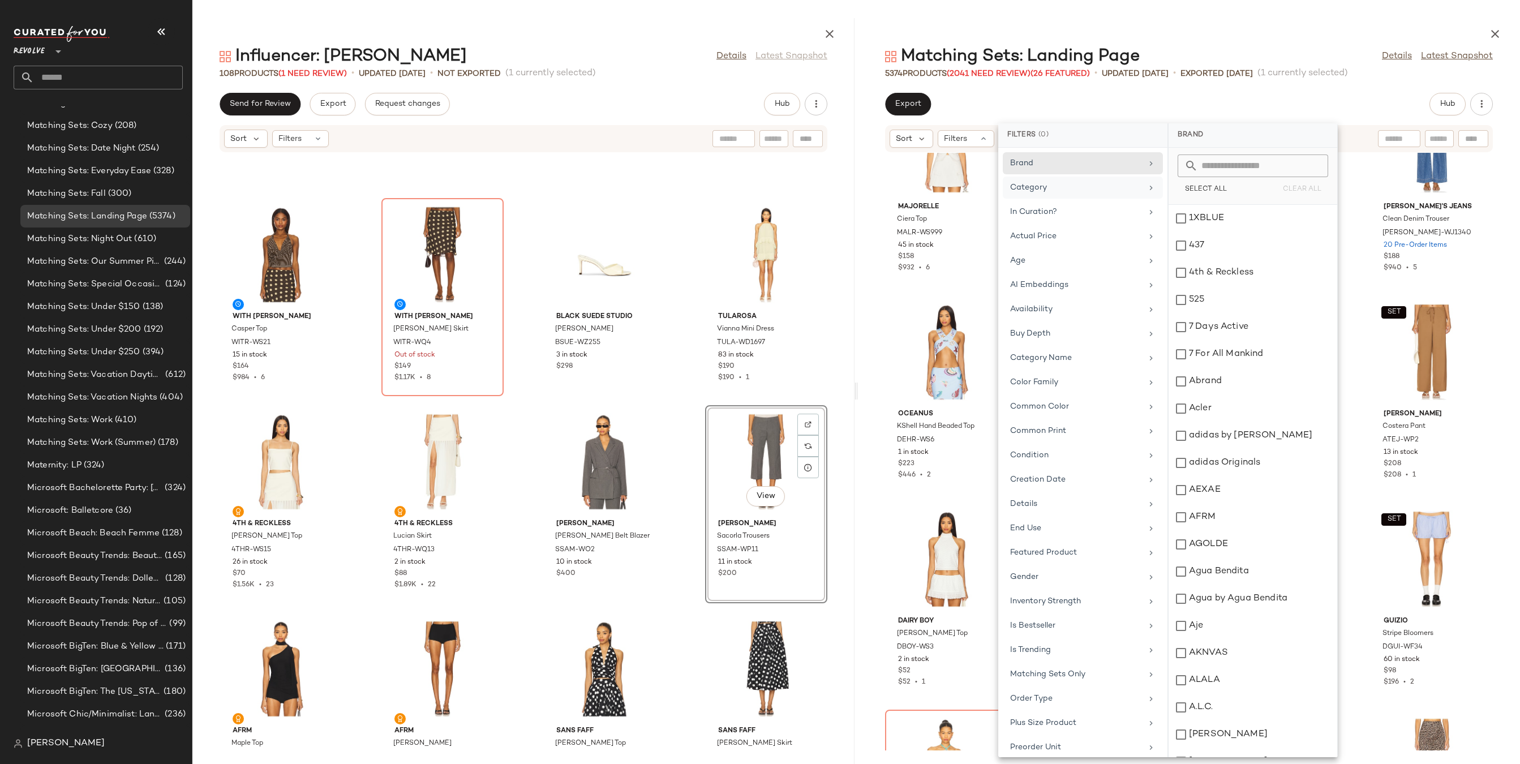
click at [1126, 188] on div "Category" at bounding box center [1076, 188] width 132 height 12
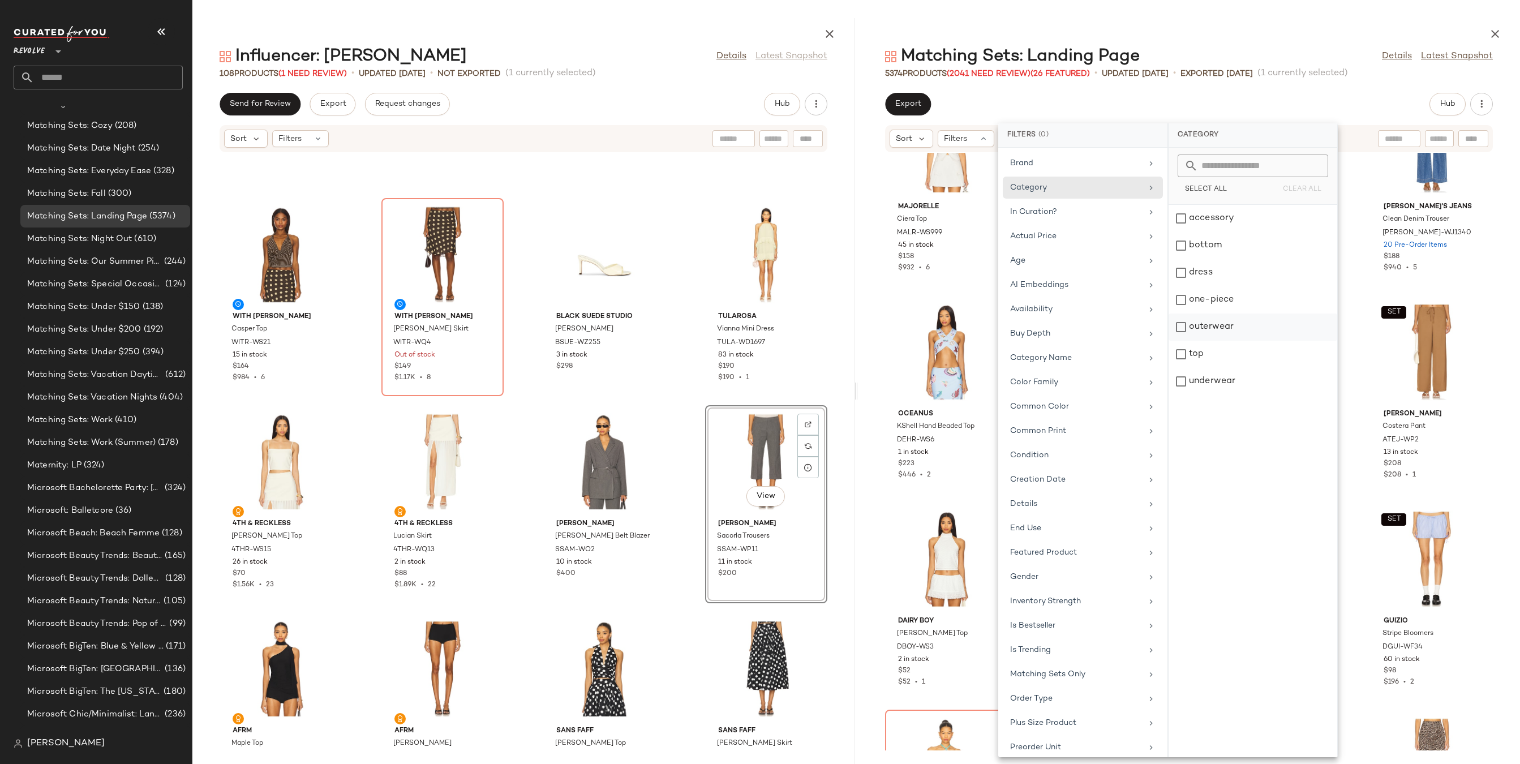
click at [1175, 341] on div "outerwear" at bounding box center [1252, 354] width 169 height 27
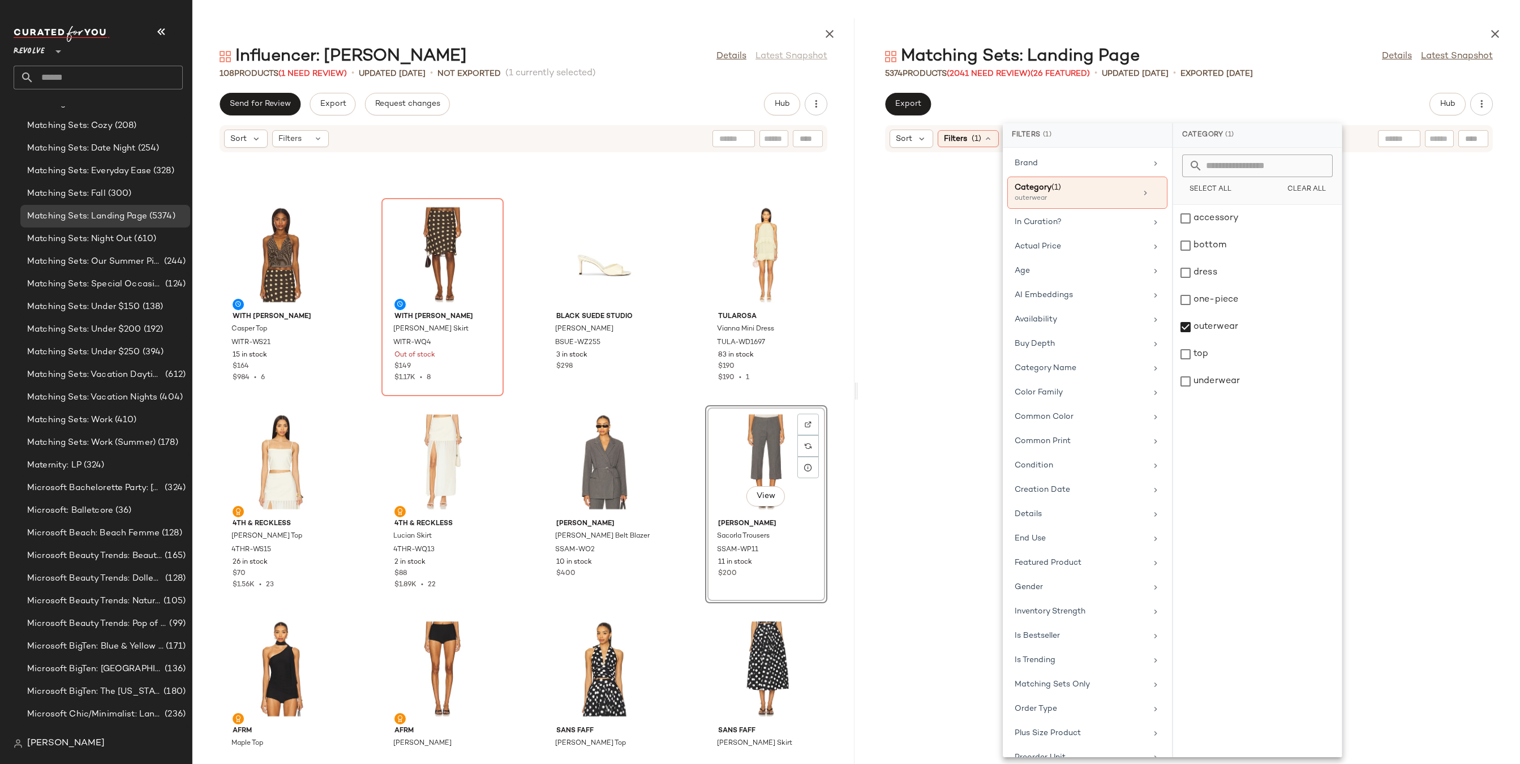
click at [1255, 41] on div at bounding box center [1189, 31] width 662 height 27
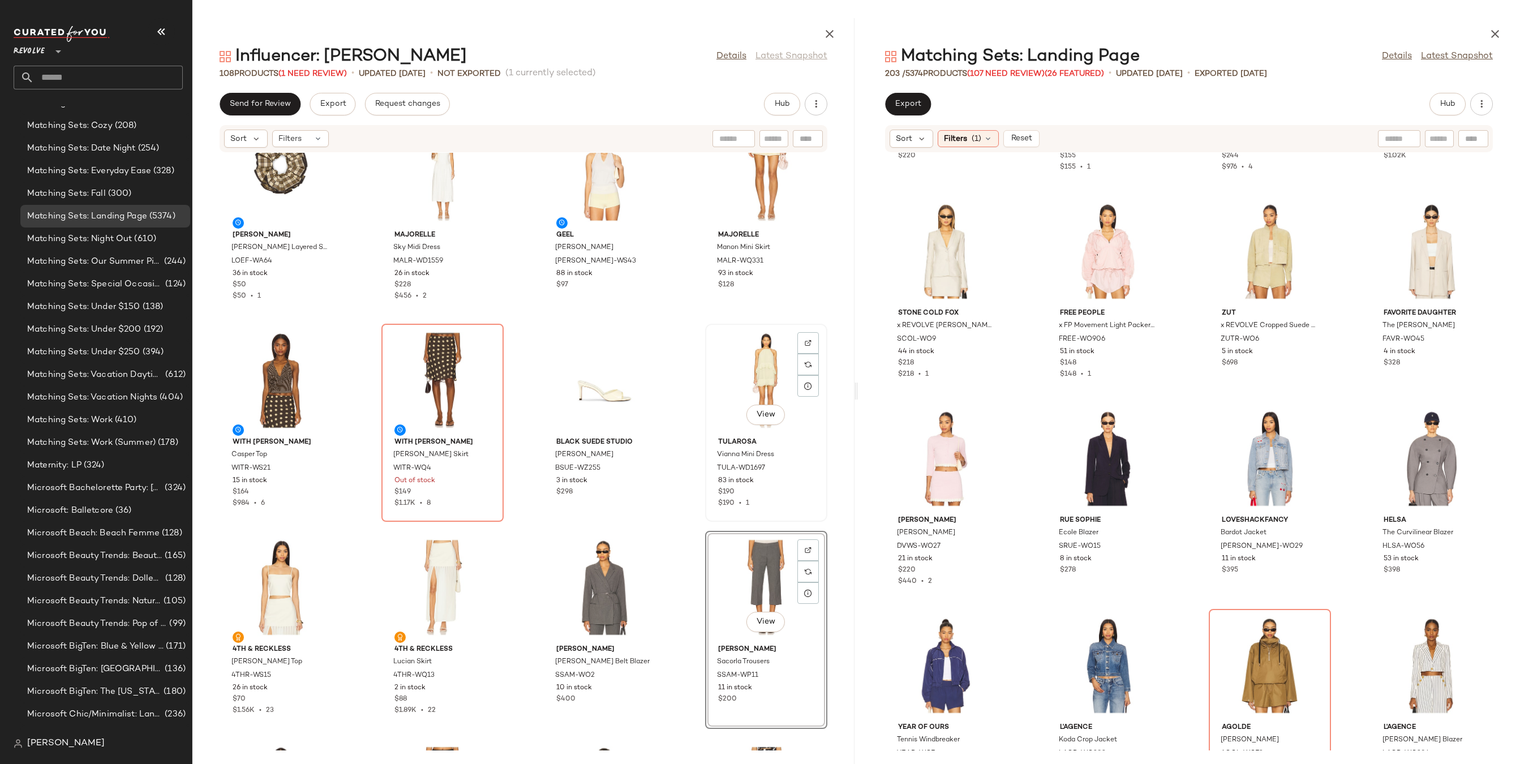
scroll to position [4979, 0]
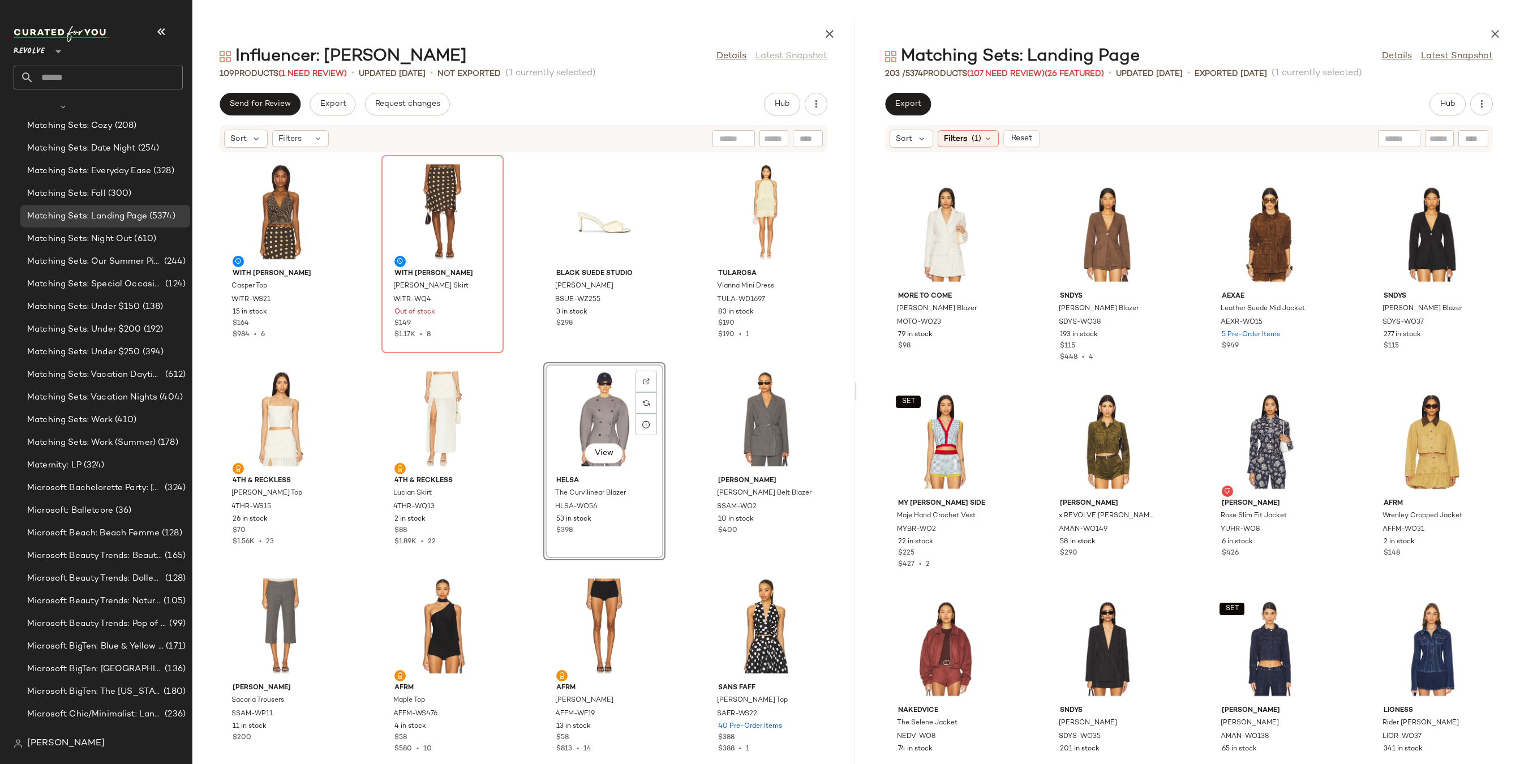
scroll to position [5155, 0]
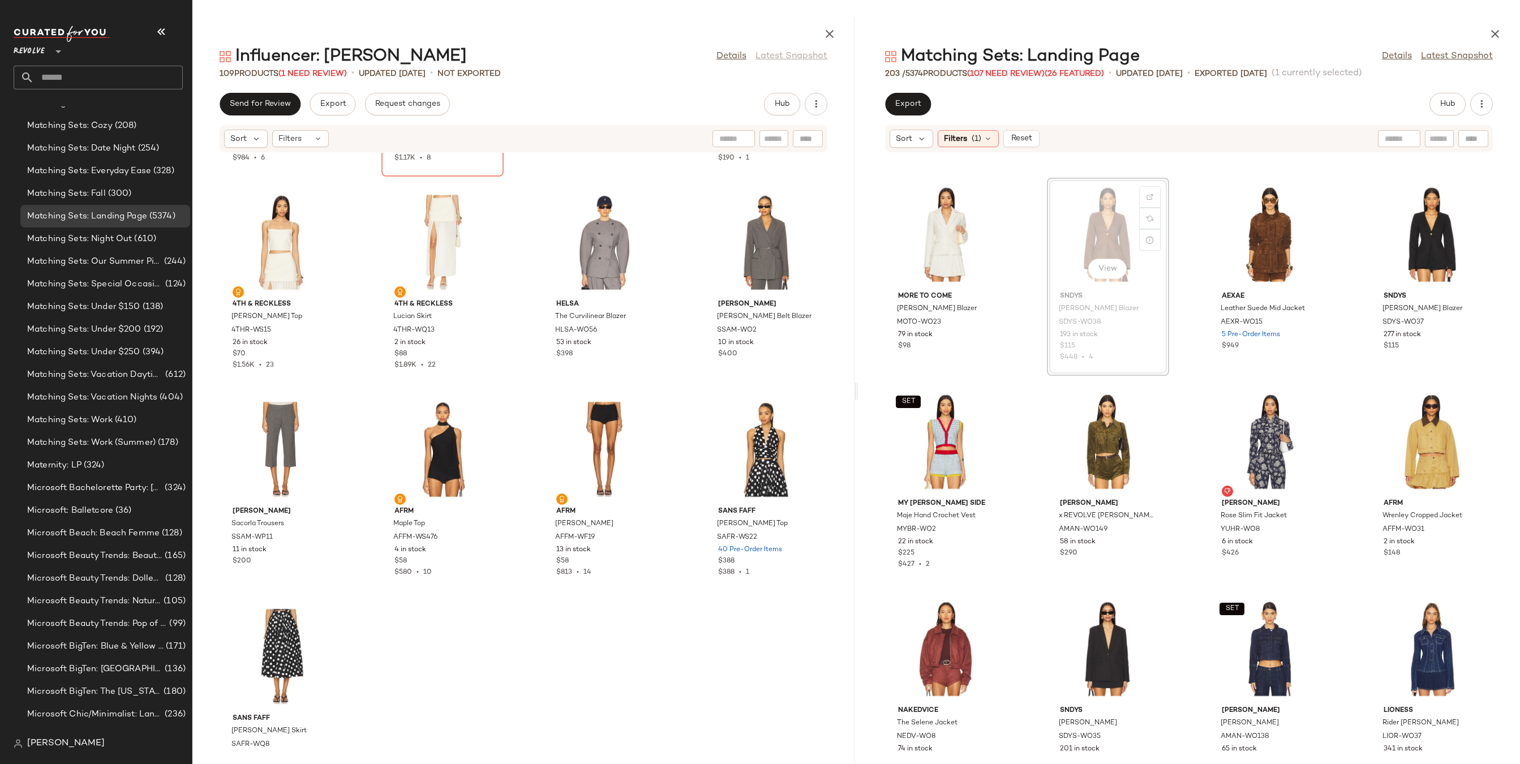
scroll to position [4334, 0]
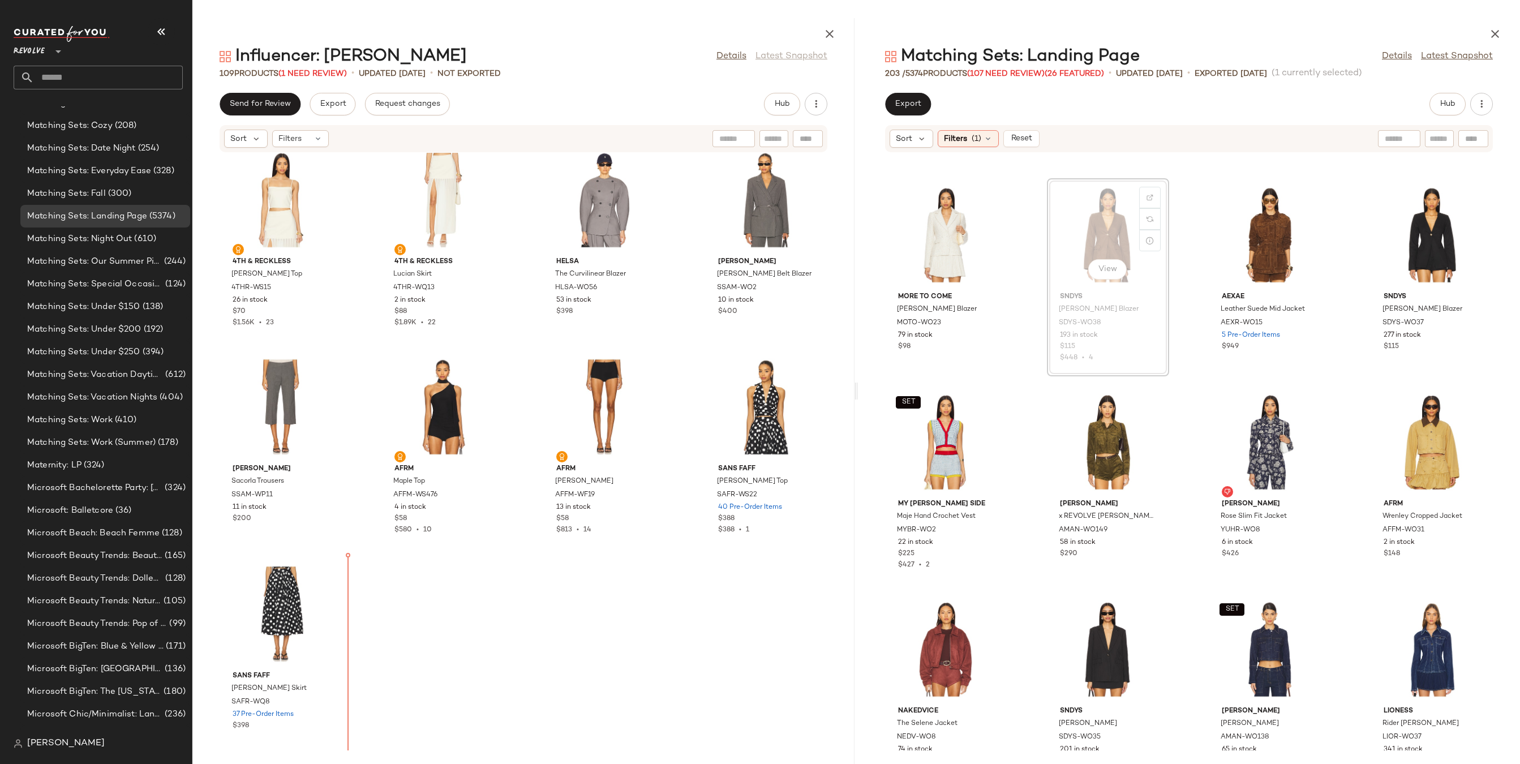
drag, startPoint x: 1101, startPoint y: 214, endPoint x: 1064, endPoint y: 230, distance: 40.0
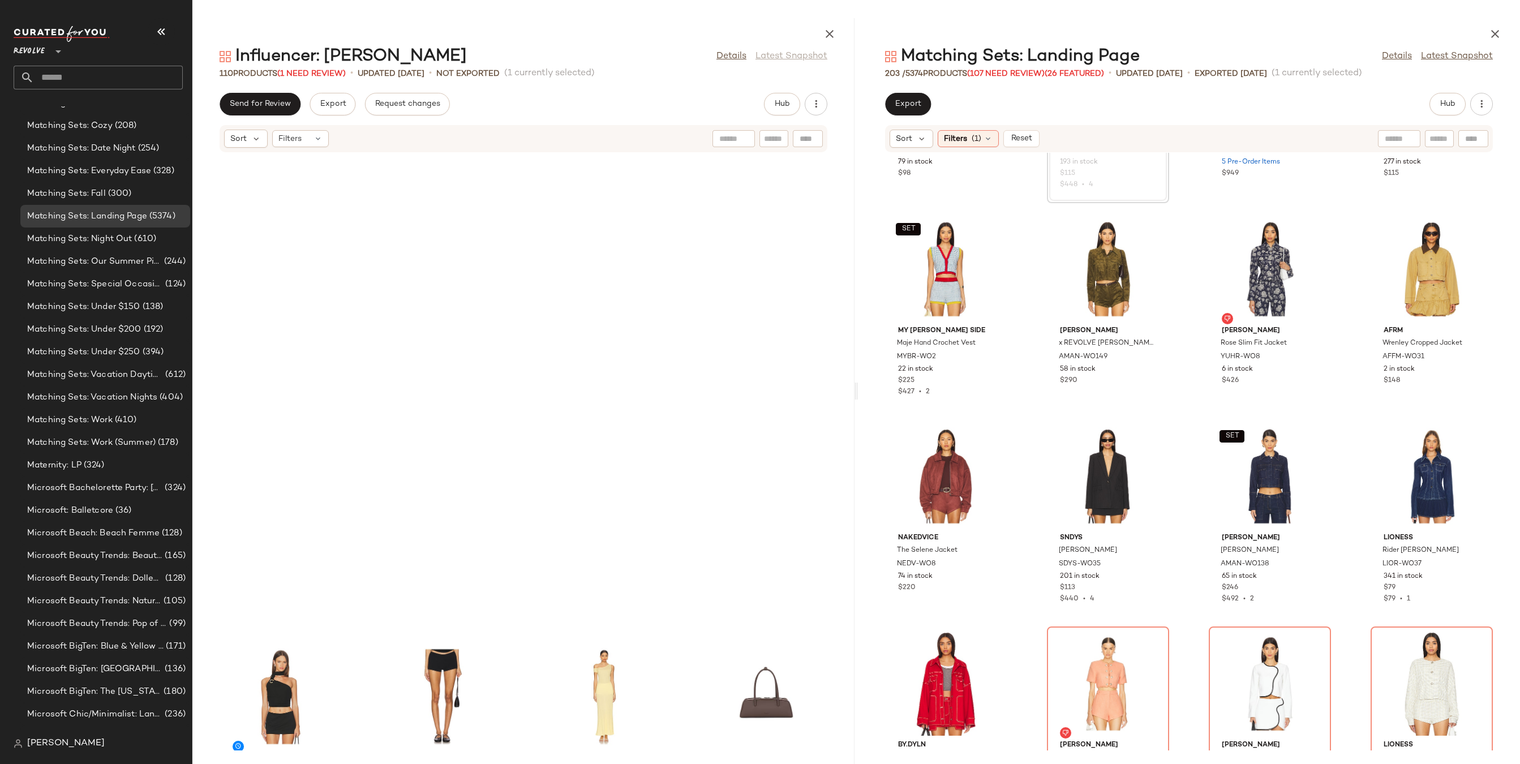
scroll to position [5203, 0]
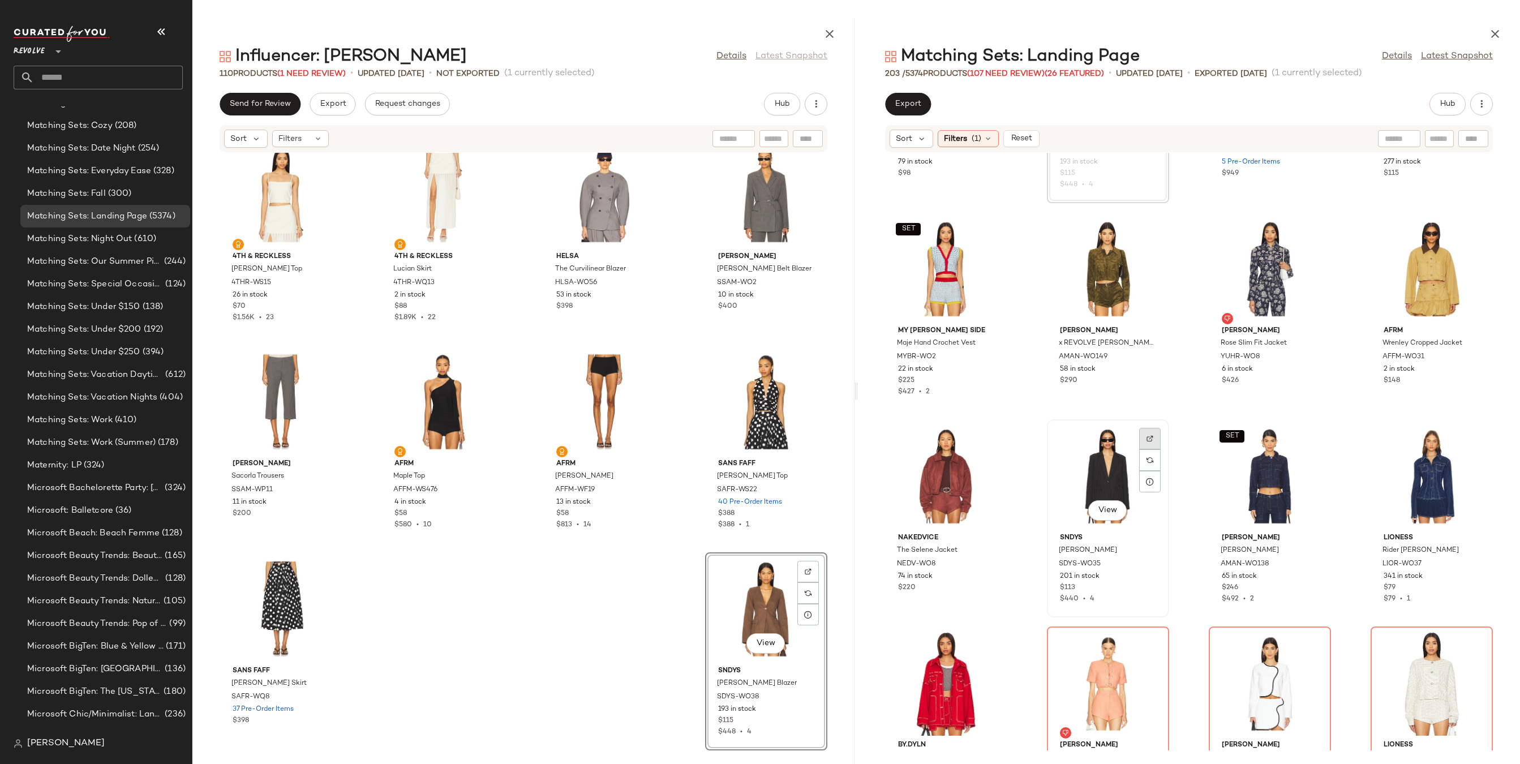
click at [1110, 453] on div "View" at bounding box center [1108, 475] width 114 height 105
click at [1139, 449] on div at bounding box center [1149, 459] width 21 height 21
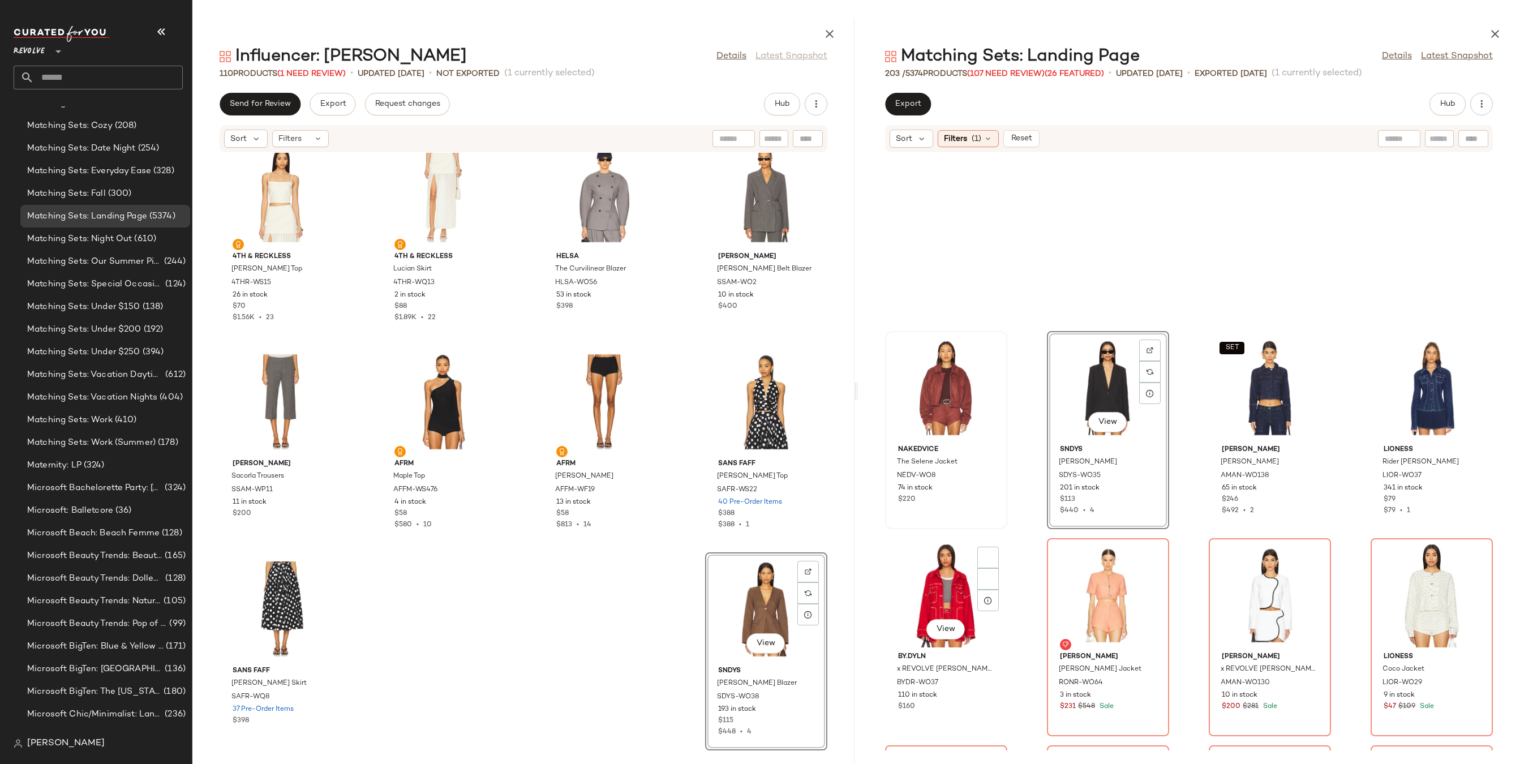
scroll to position [5011, 0]
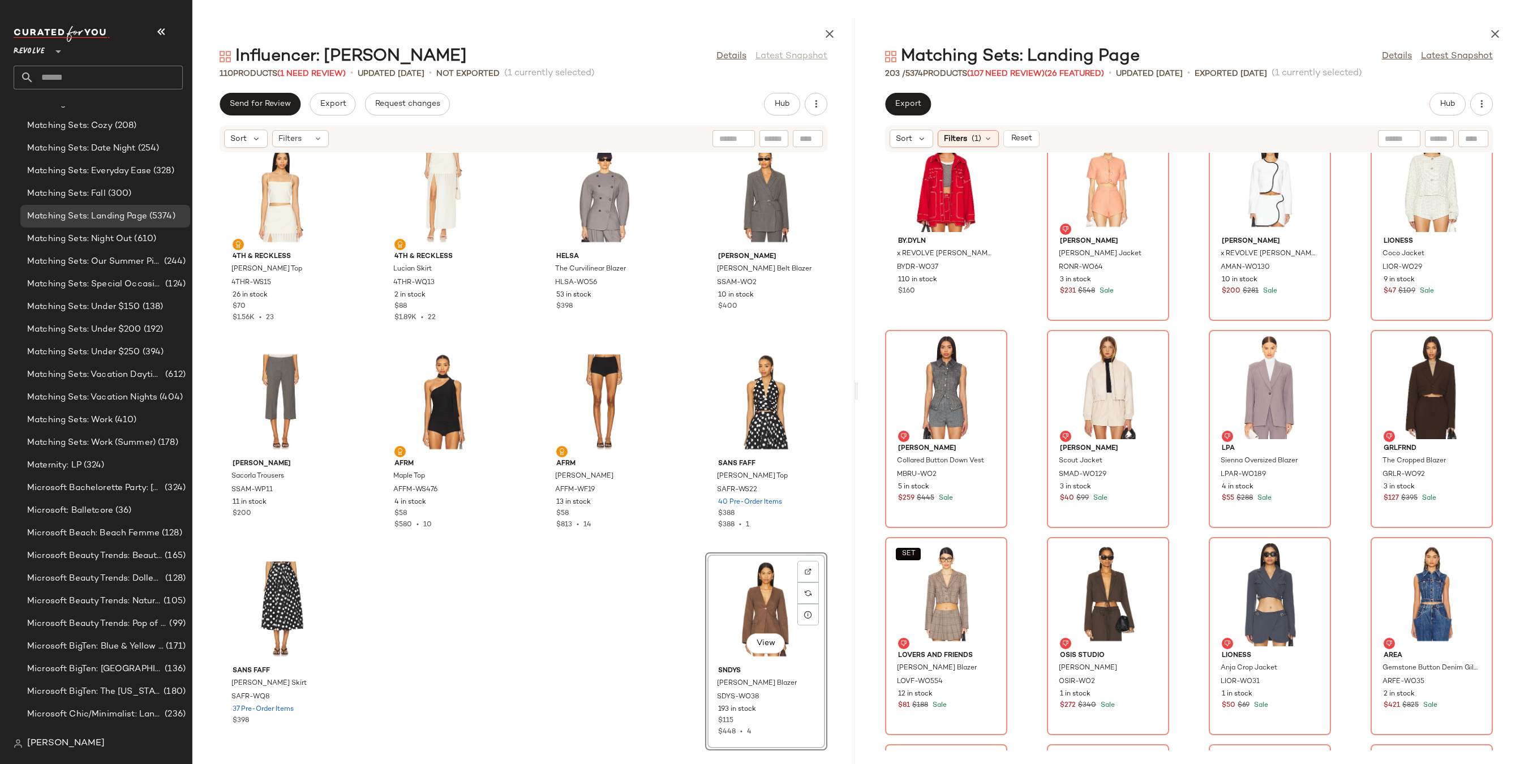
click at [759, 595] on div "View" at bounding box center [766, 608] width 114 height 105
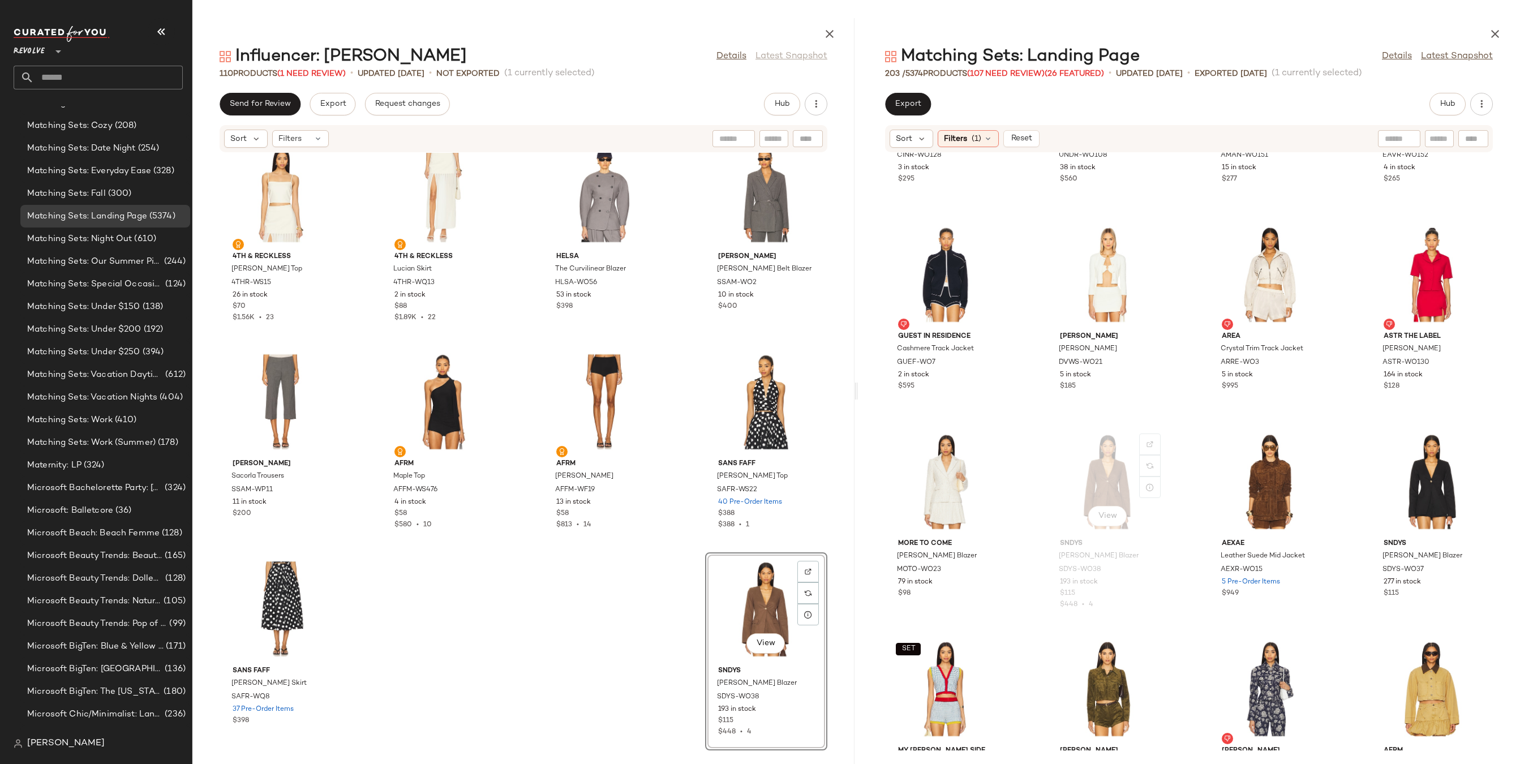
click at [1100, 490] on div "View" at bounding box center [1108, 481] width 114 height 105
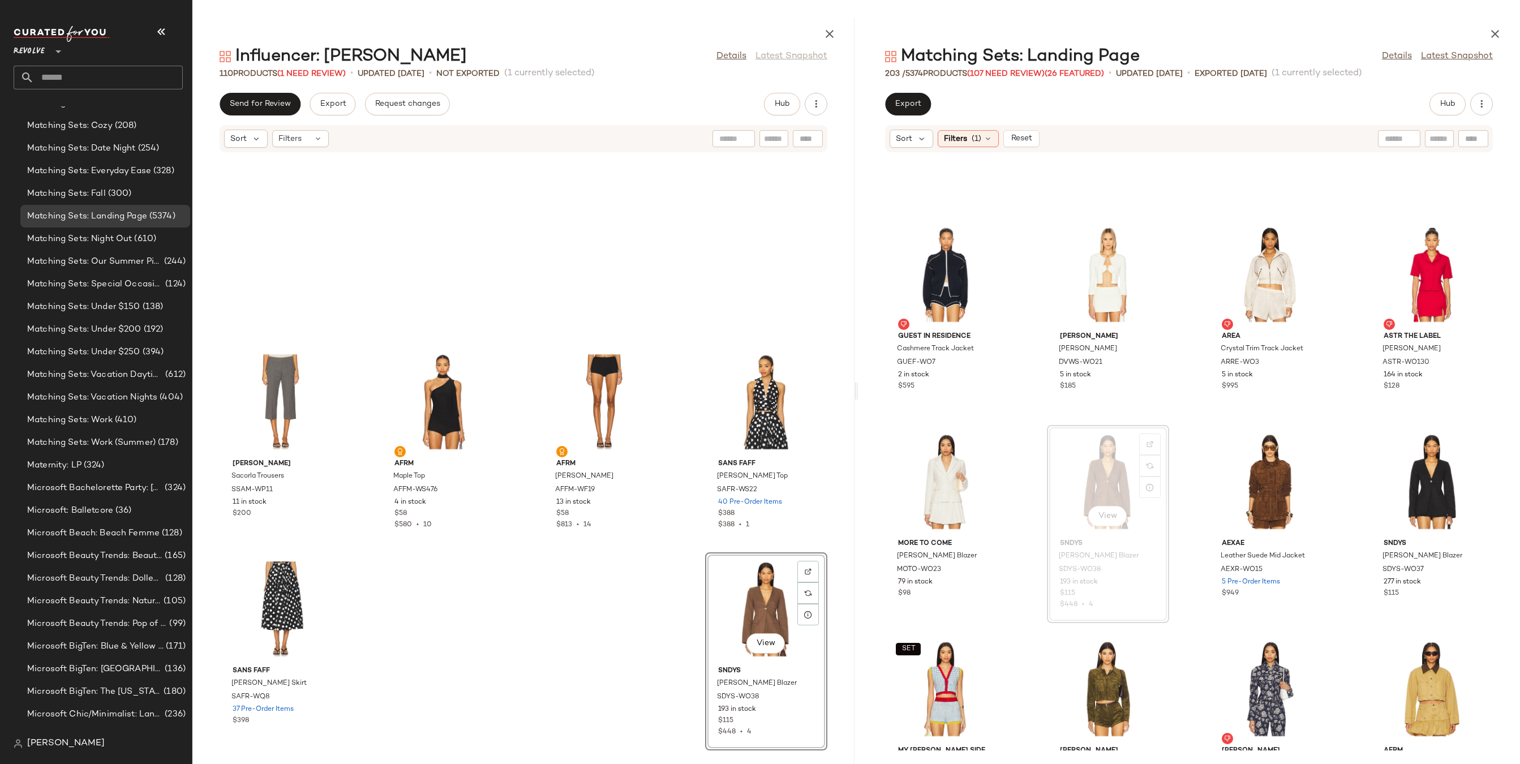
scroll to position [4141, 0]
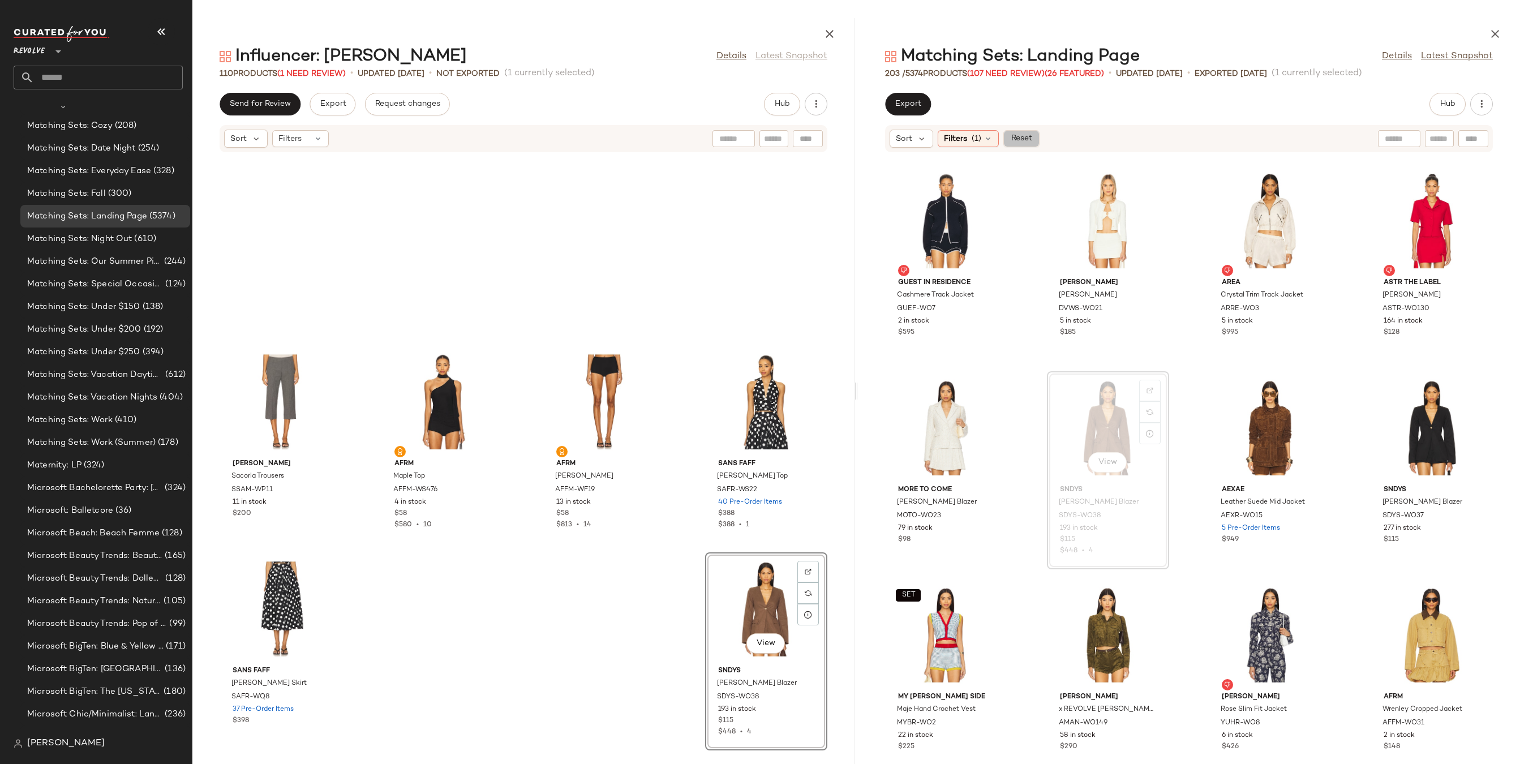
click at [1013, 139] on span "Reset" at bounding box center [1020, 138] width 21 height 9
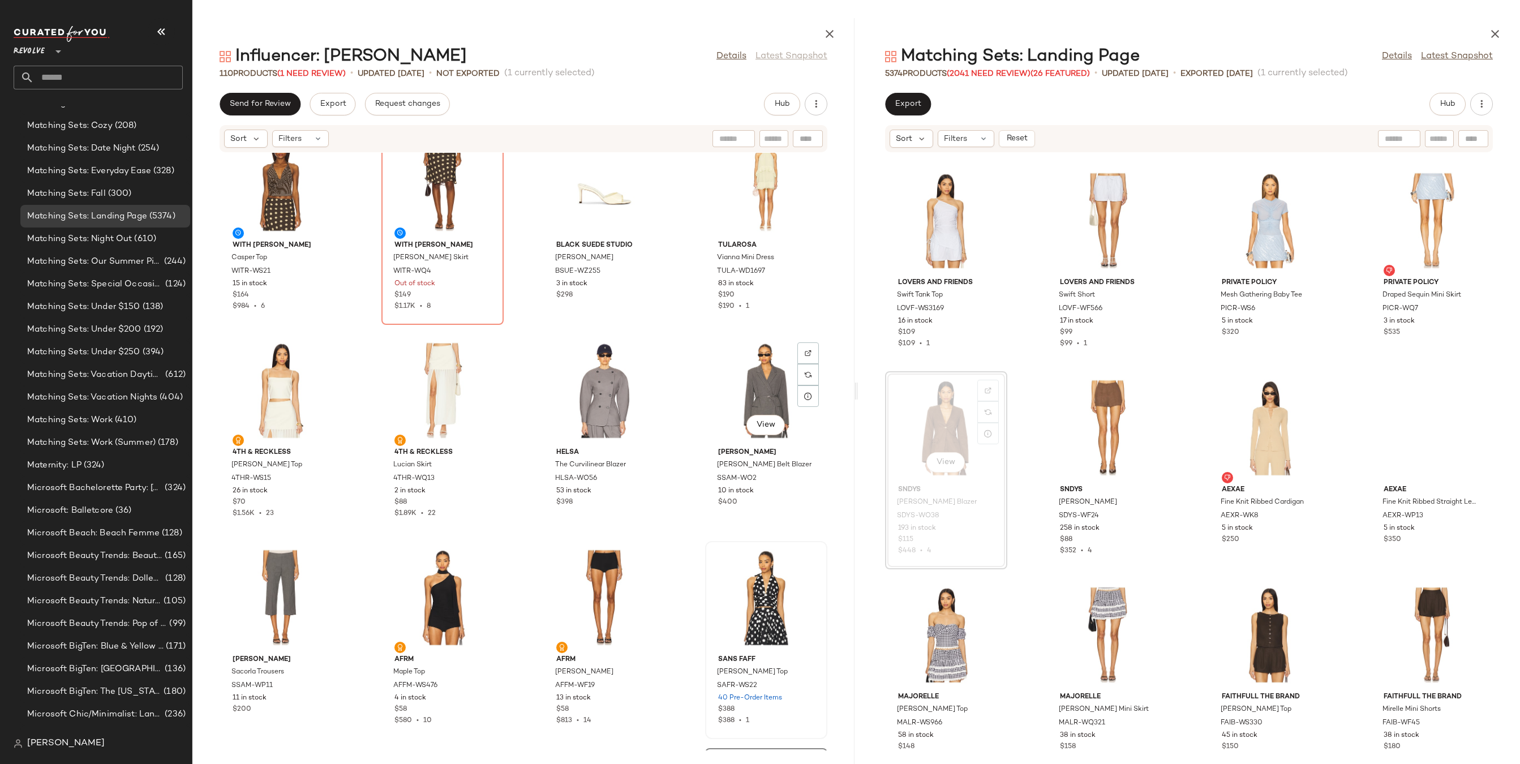
scroll to position [5203, 0]
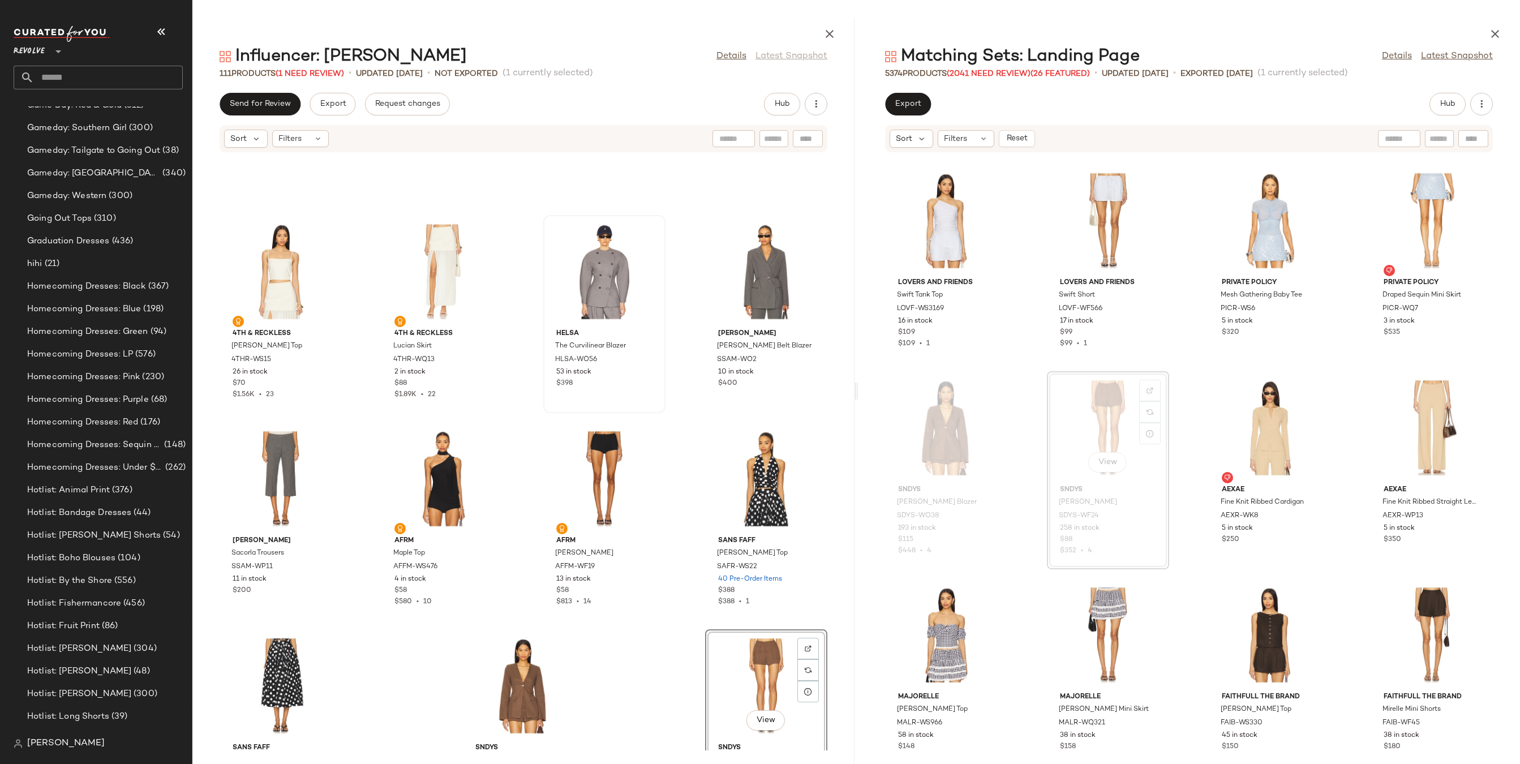
scroll to position [5085, 0]
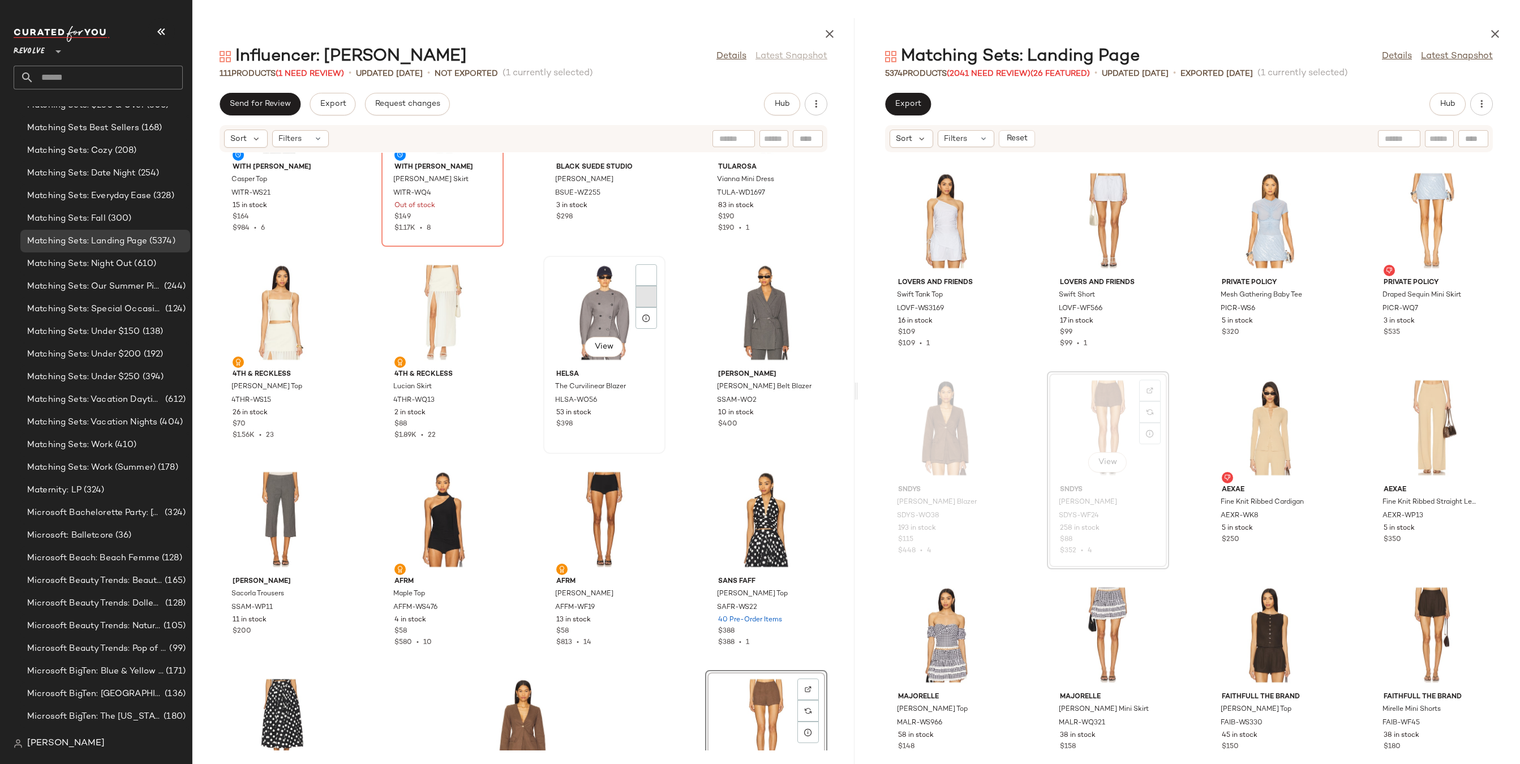
click at [608, 301] on div "View" at bounding box center [604, 312] width 114 height 105
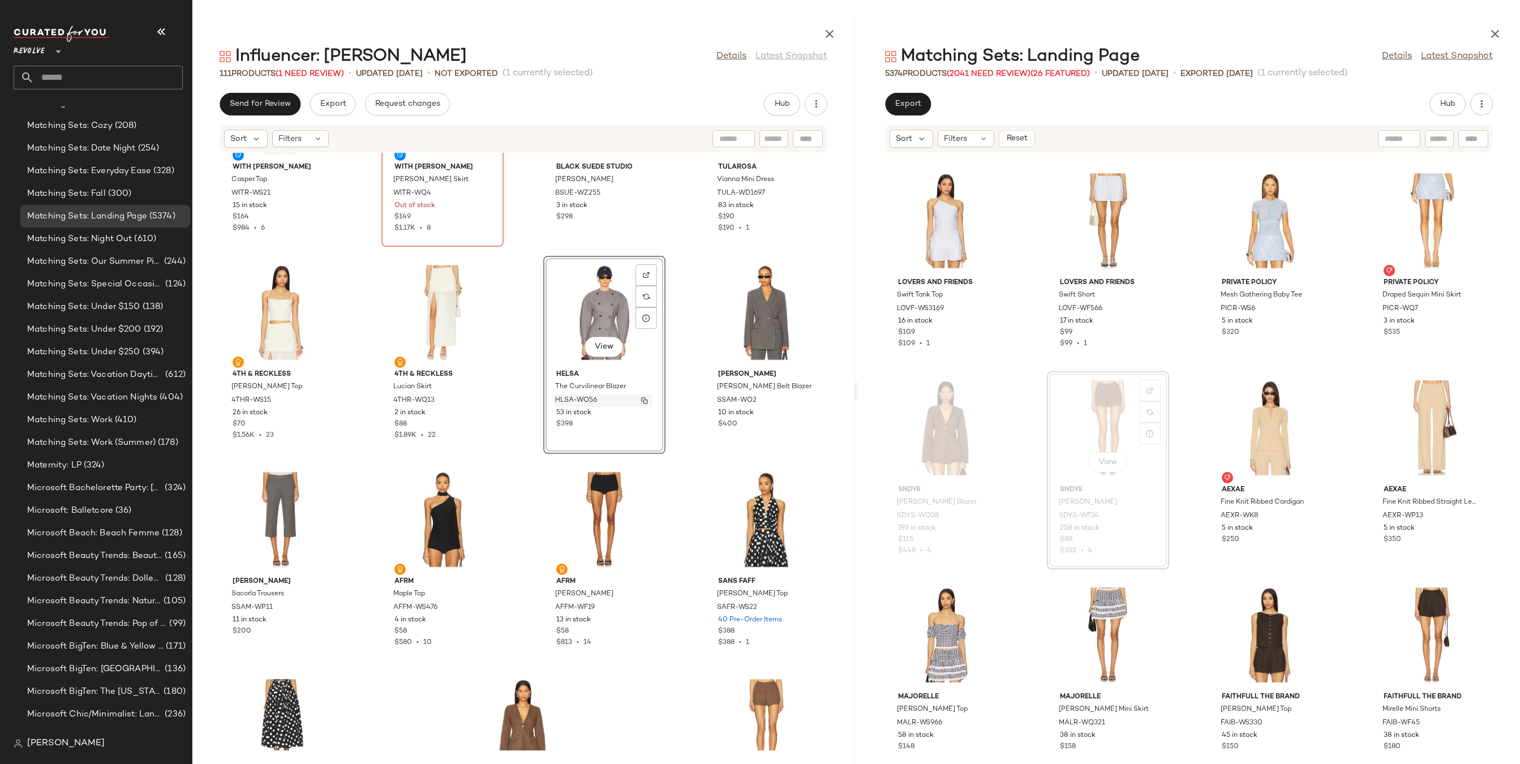
click at [589, 397] on span "HLSA-WO56" at bounding box center [576, 400] width 42 height 10
click at [1468, 148] on div "Sort Filters Reset" at bounding box center [1189, 138] width 608 height 27
click at [1475, 134] on div at bounding box center [1473, 138] width 30 height 17
paste input "*********"
type input "*********"
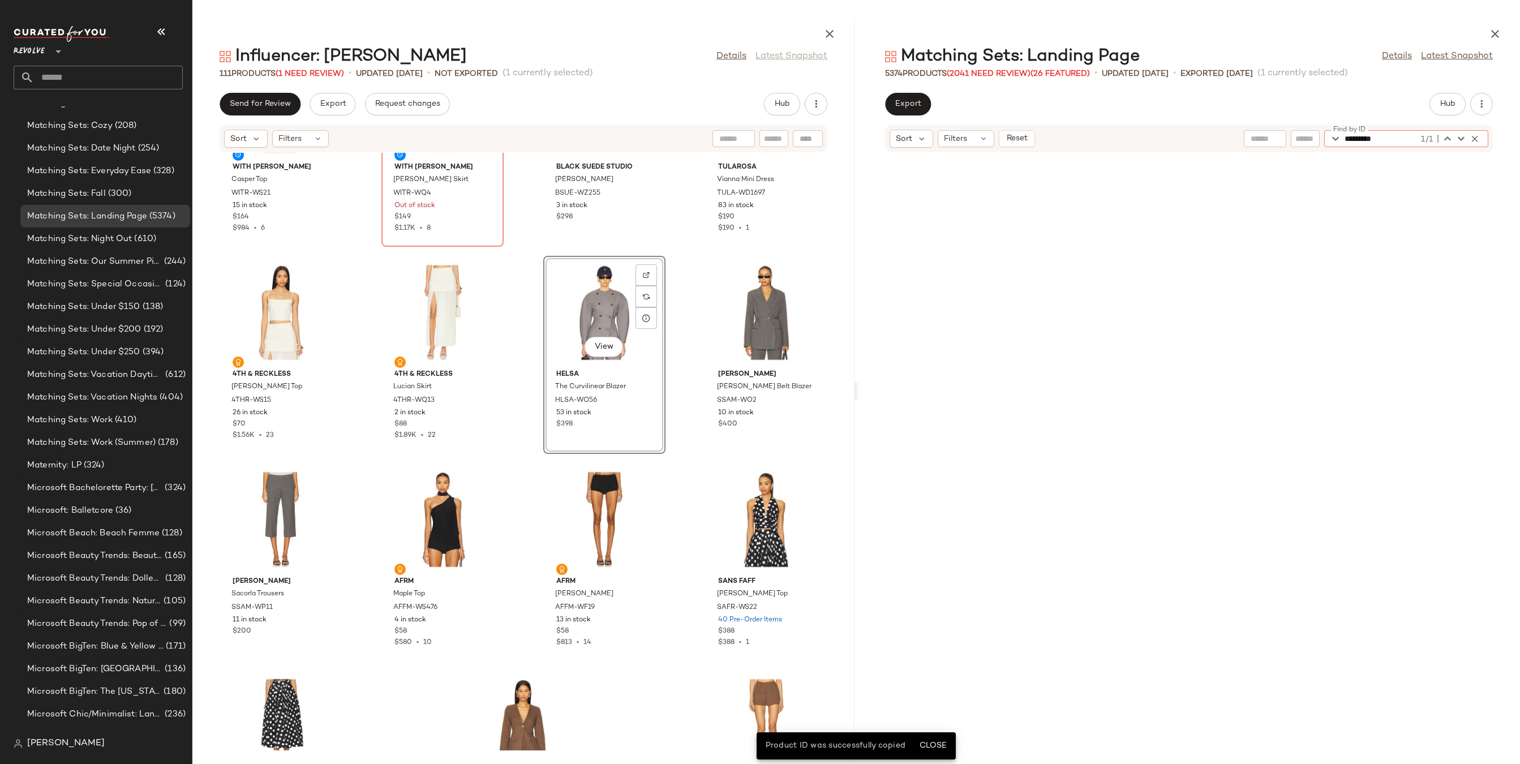
scroll to position [119681, 0]
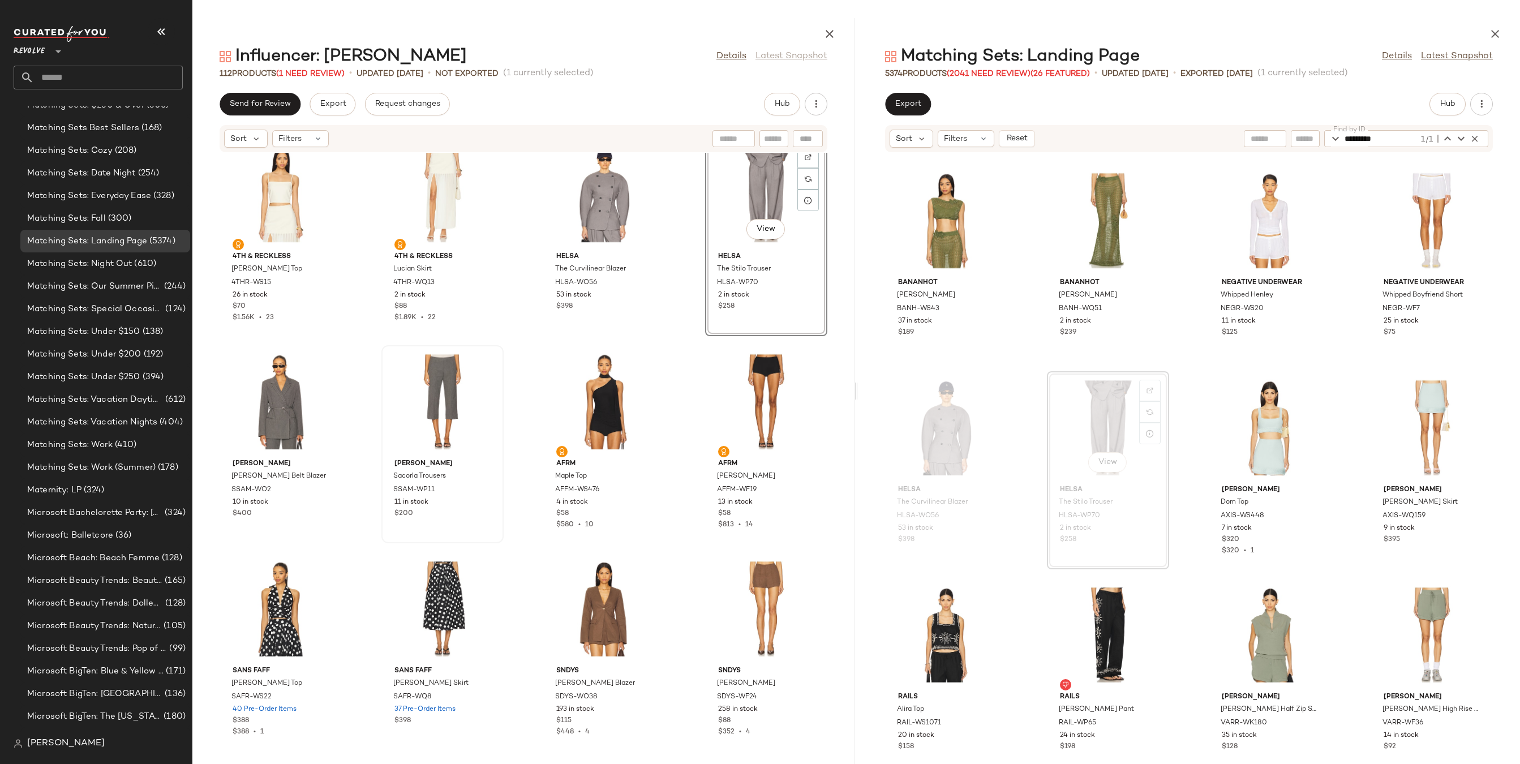
scroll to position [4337, 0]
click at [276, 394] on div "View" at bounding box center [280, 401] width 114 height 105
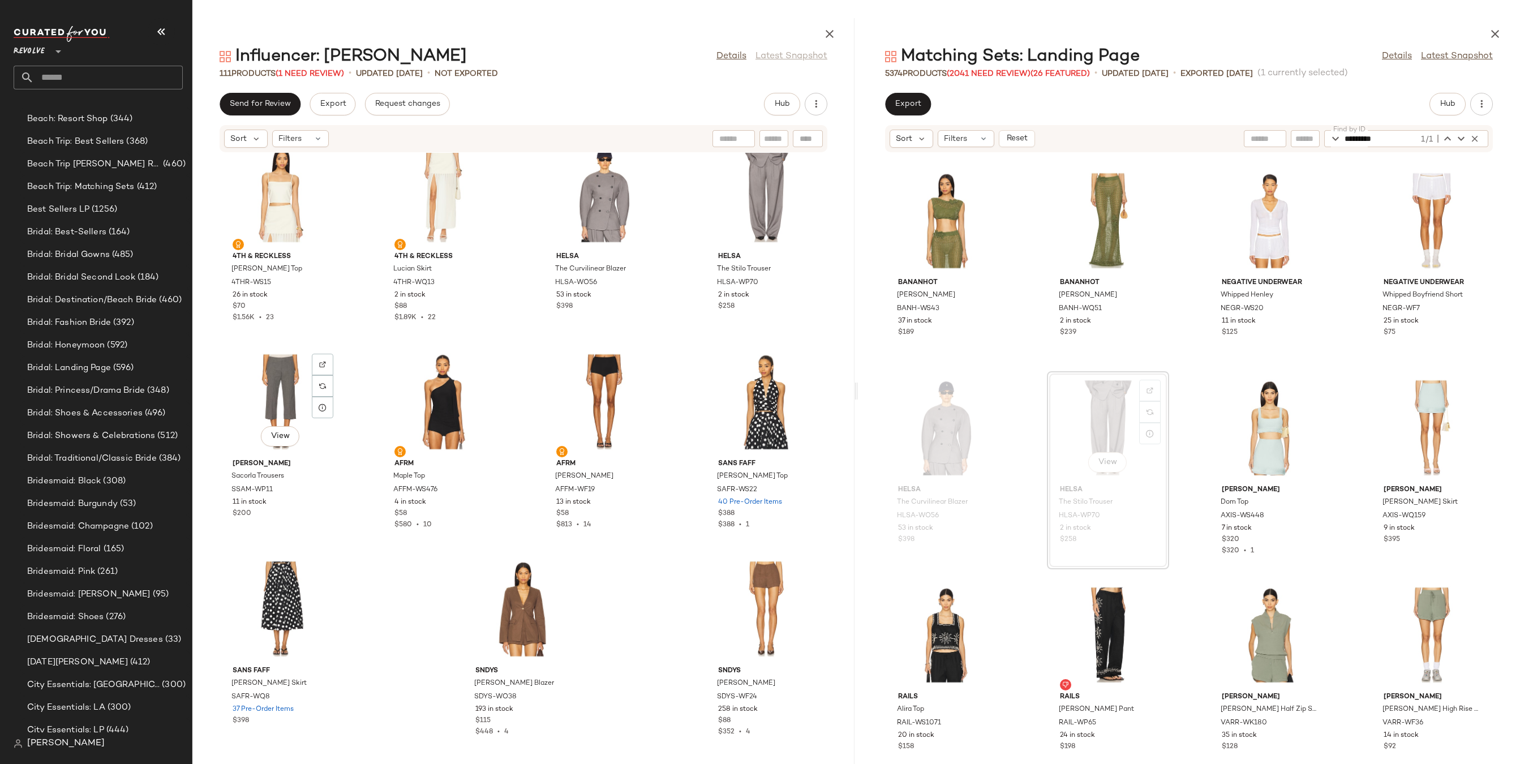
click at [276, 394] on div "View" at bounding box center [280, 401] width 114 height 105
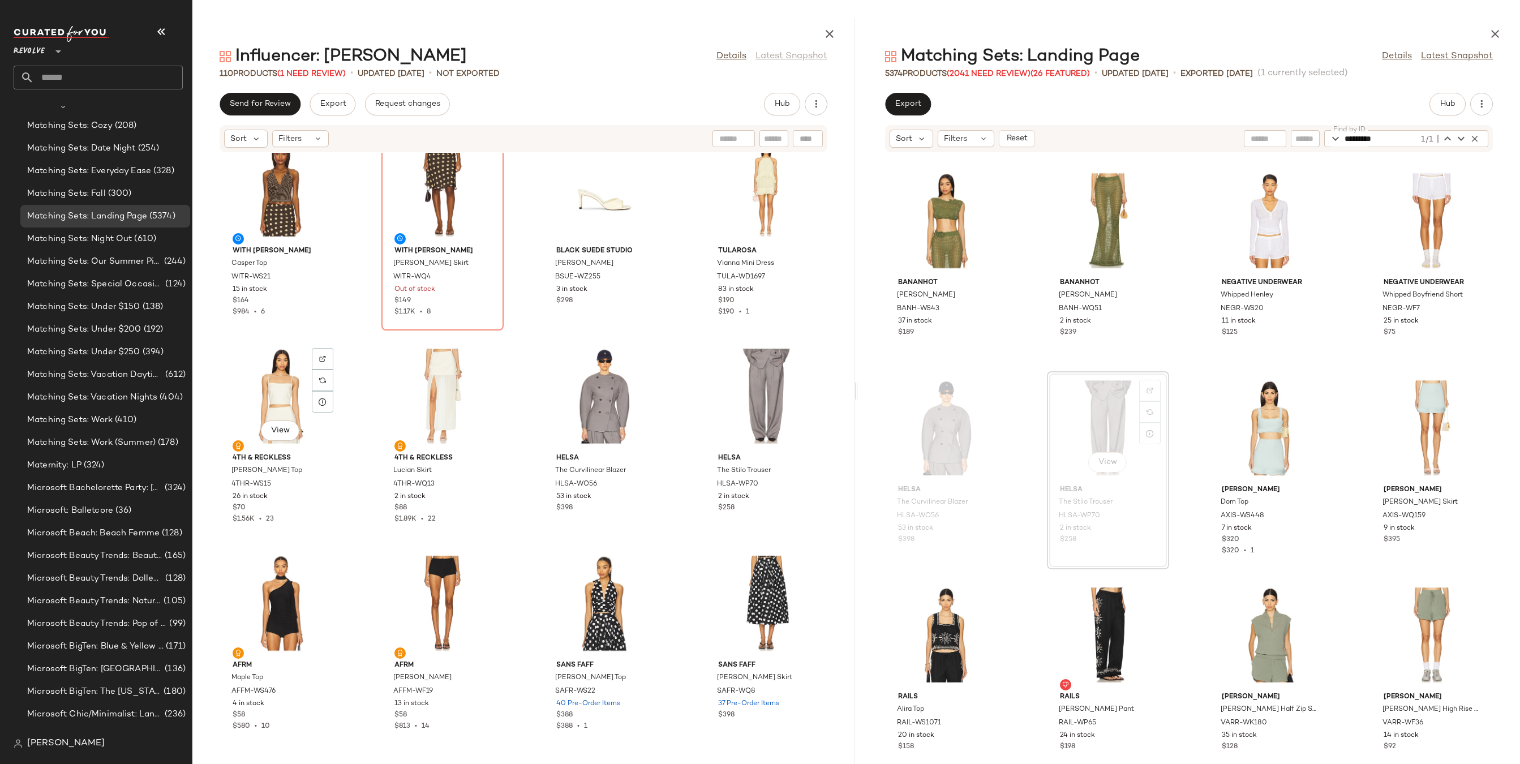
scroll to position [4747, 0]
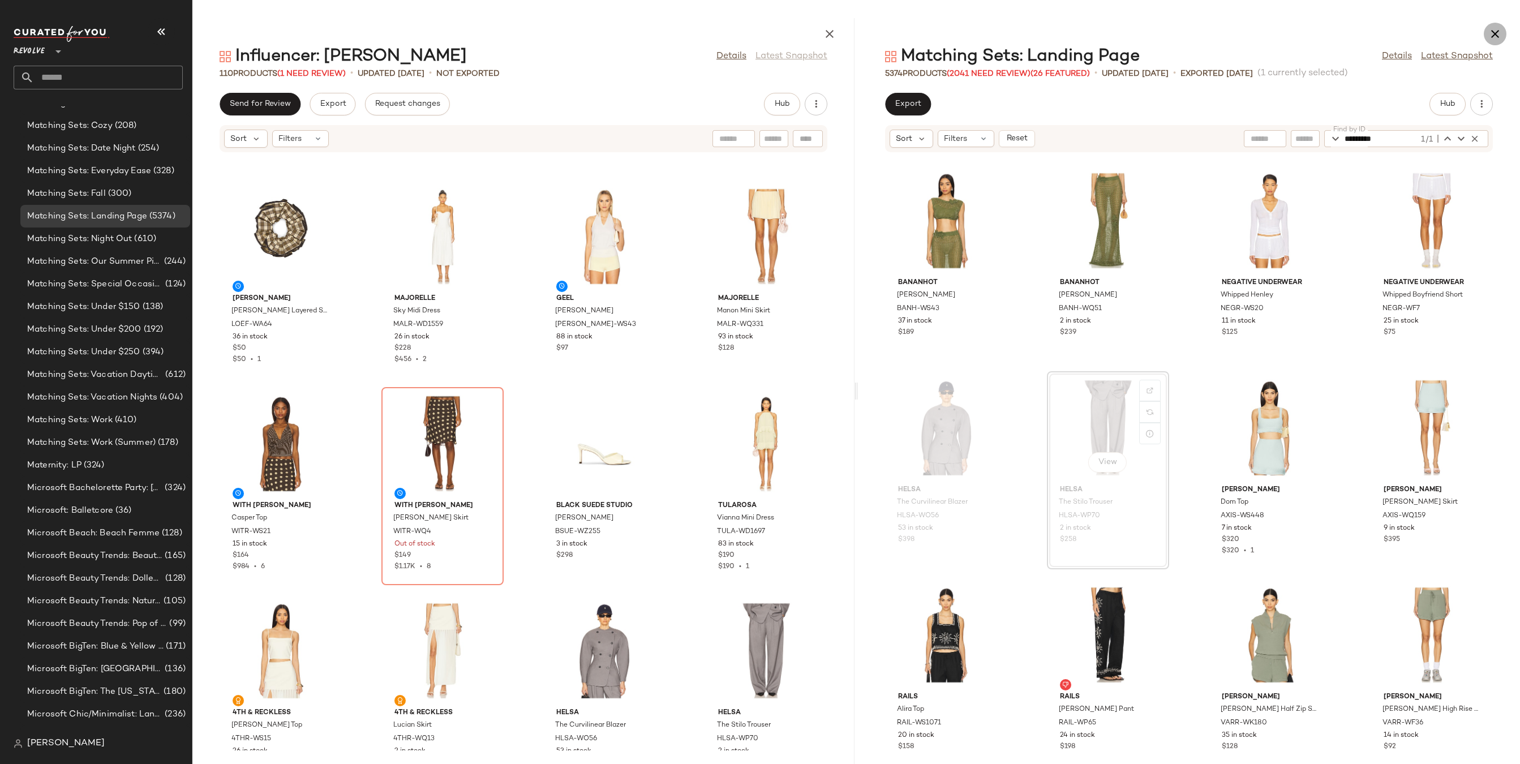
click at [1494, 36] on icon "button" at bounding box center [1495, 34] width 14 height 14
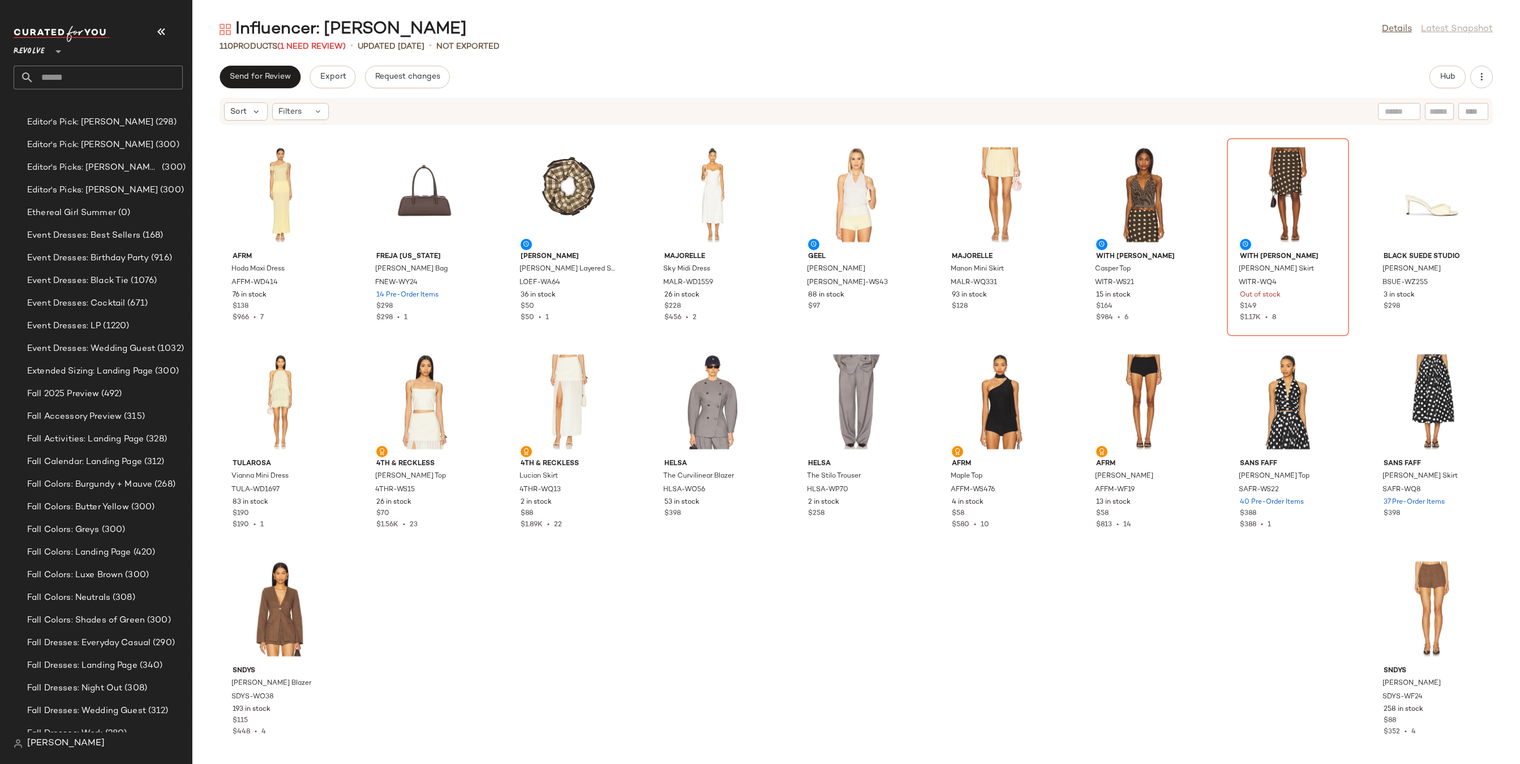
scroll to position [1566, 0]
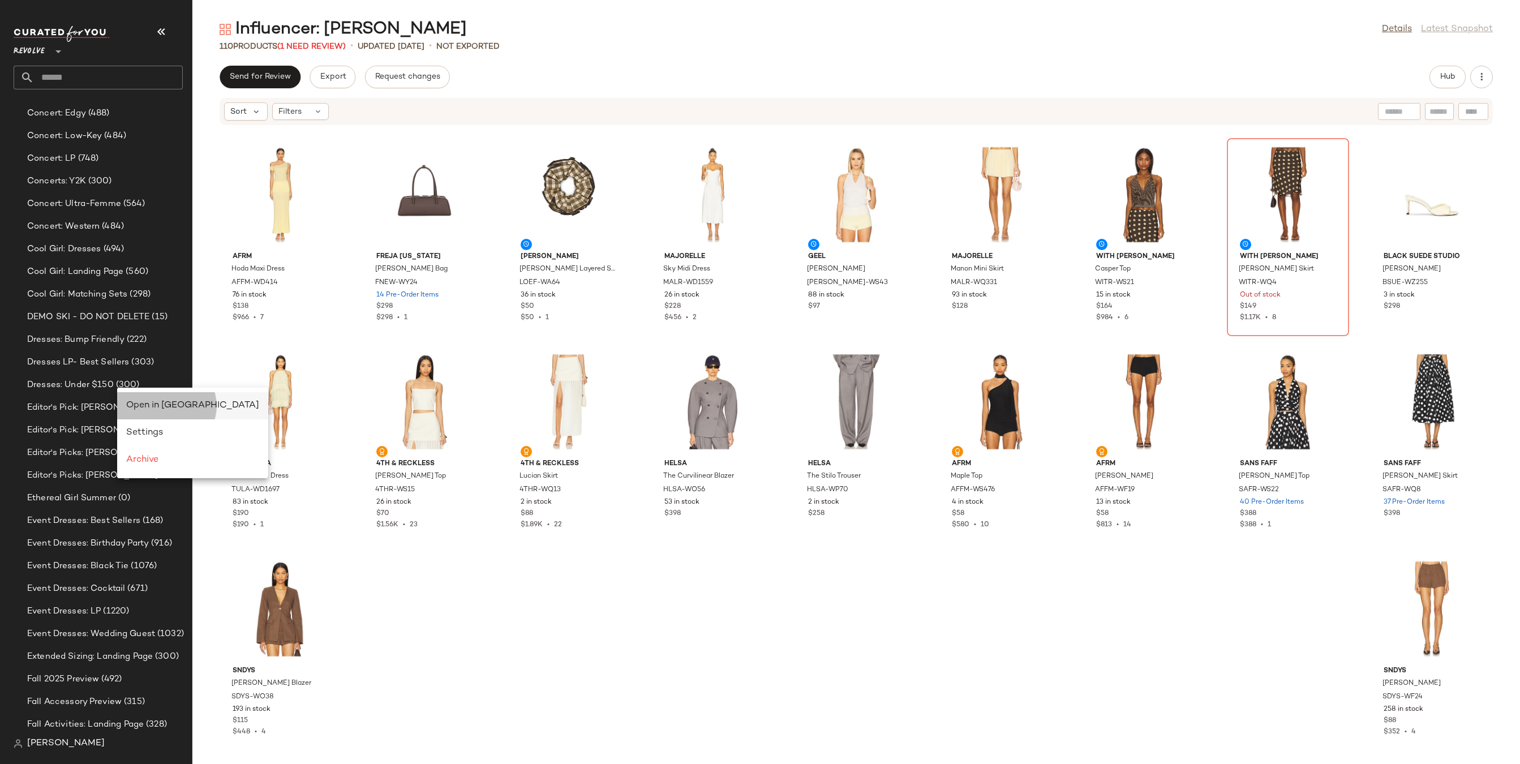
click at [134, 403] on span "Open in Split View" at bounding box center [192, 406] width 133 height 10
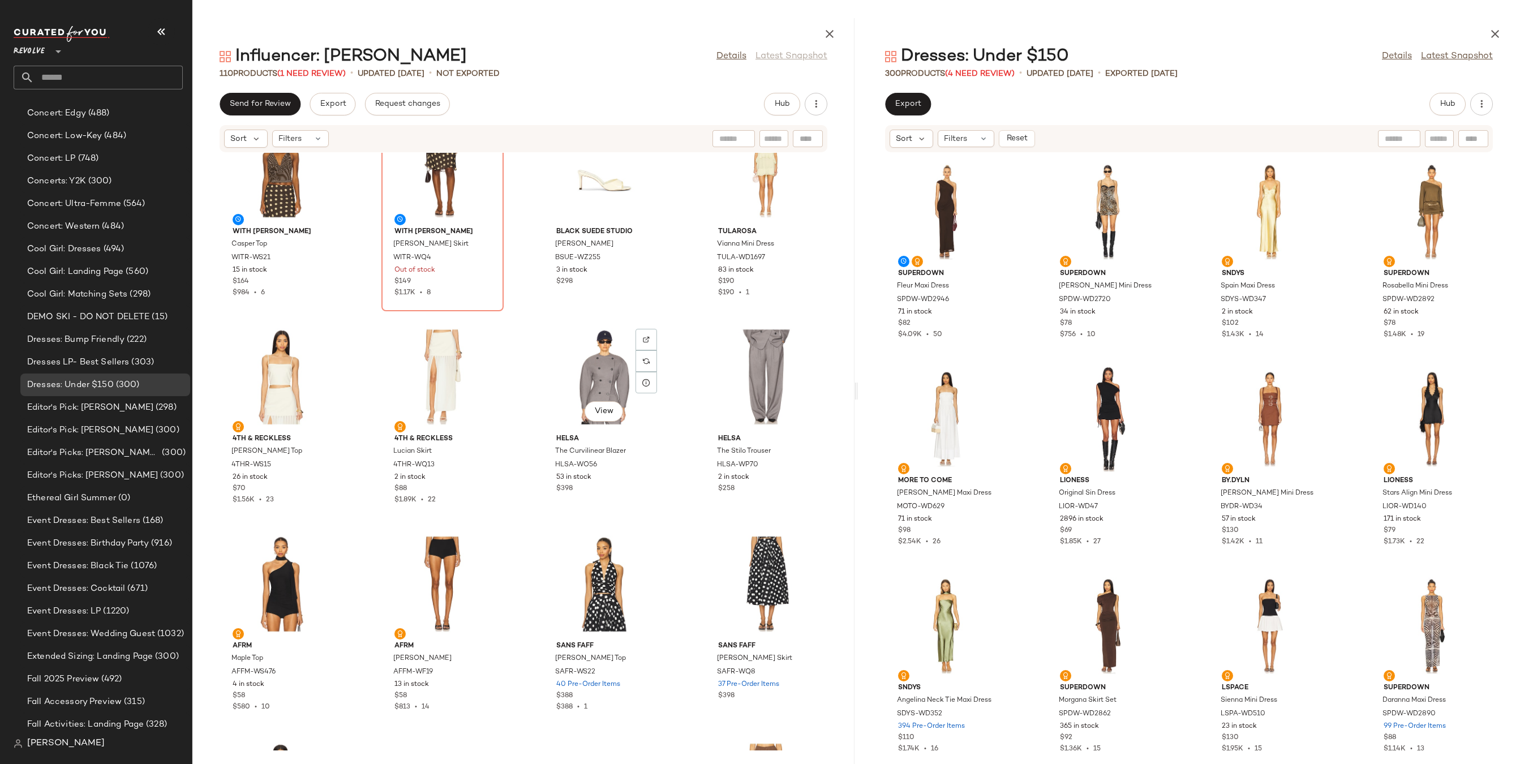
scroll to position [4982, 0]
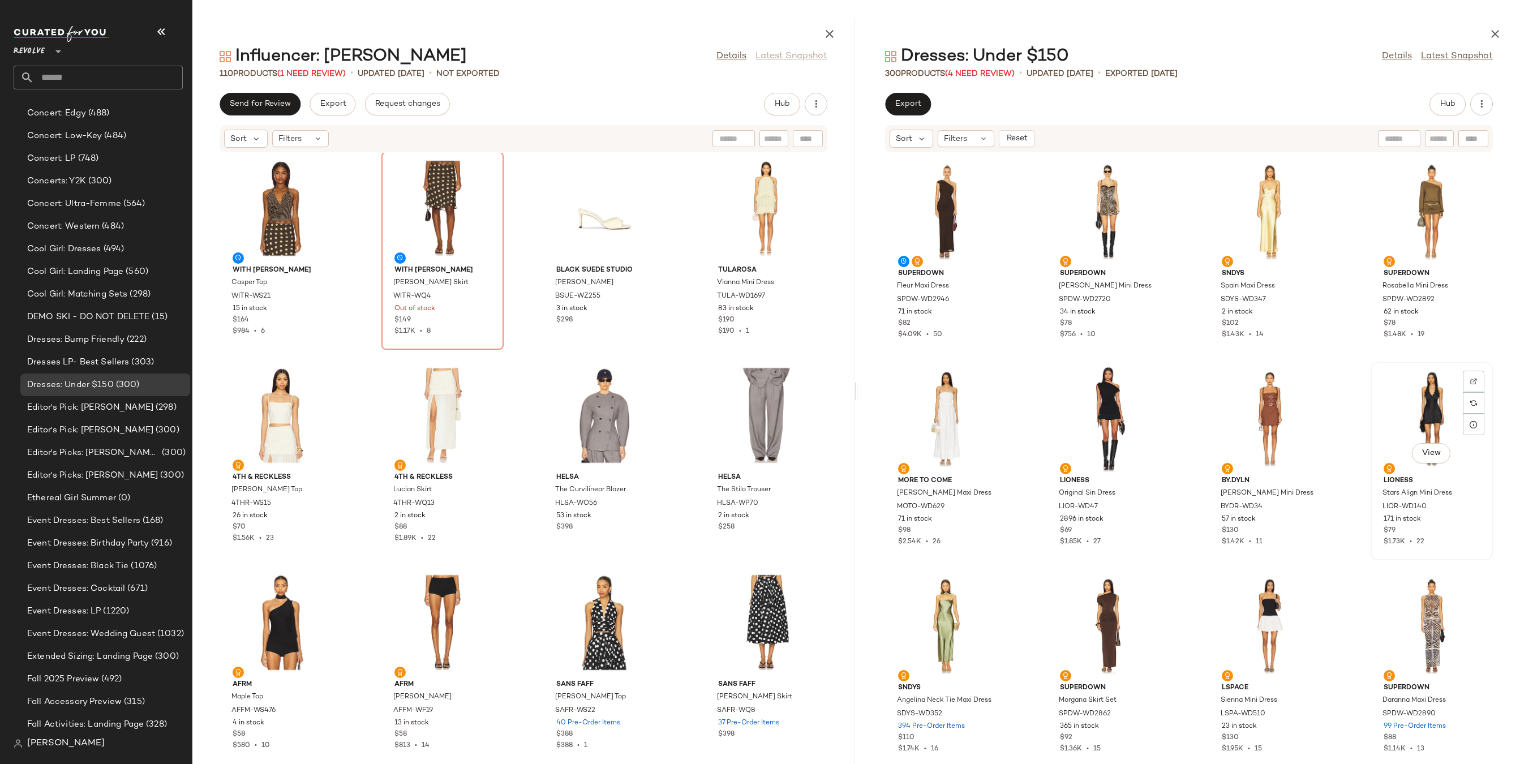
click at [1413, 406] on div "View" at bounding box center [1431, 418] width 114 height 105
click at [1462, 392] on div at bounding box center [1472, 402] width 21 height 21
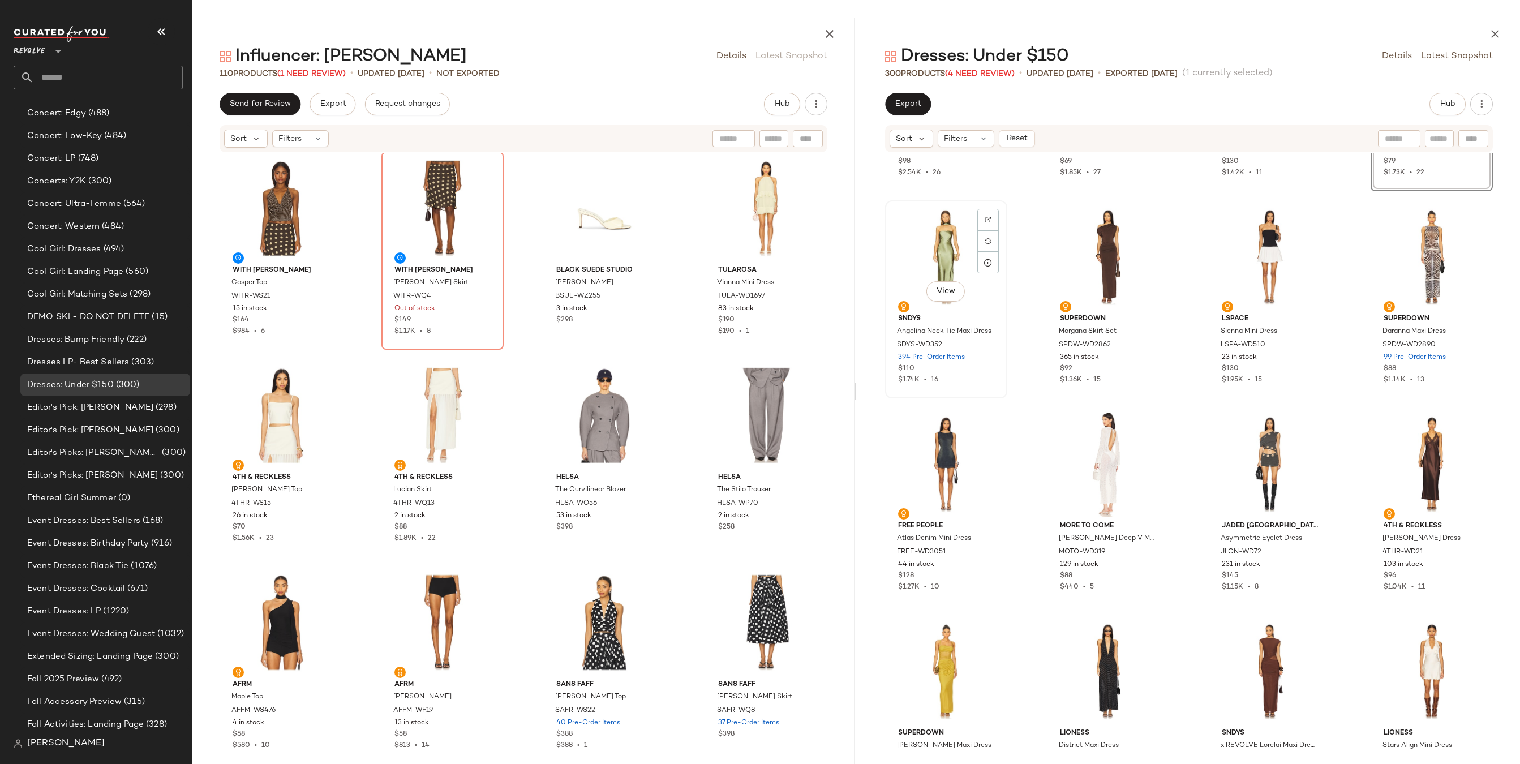
scroll to position [450, 0]
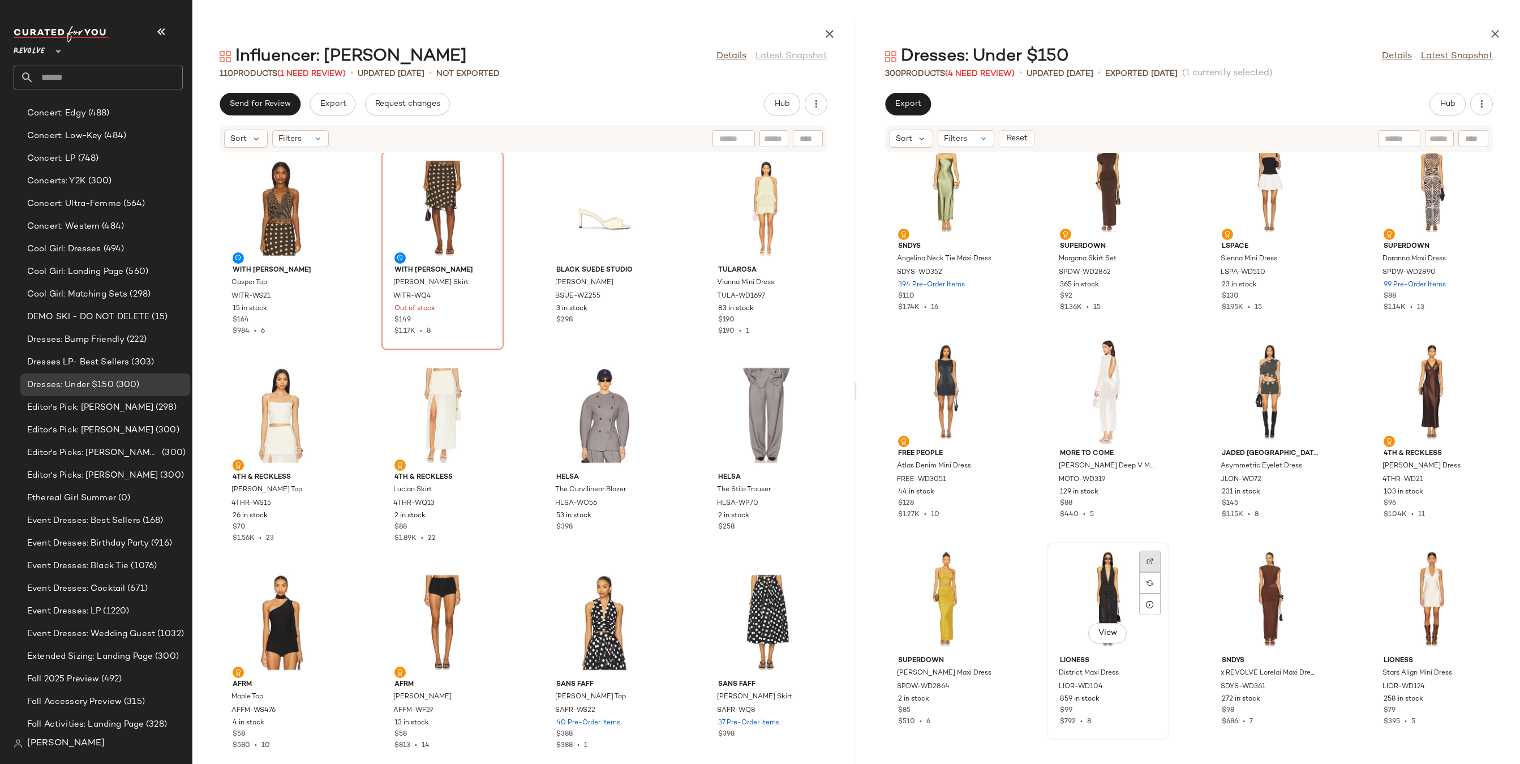
click at [1152, 572] on div at bounding box center [1149, 582] width 21 height 21
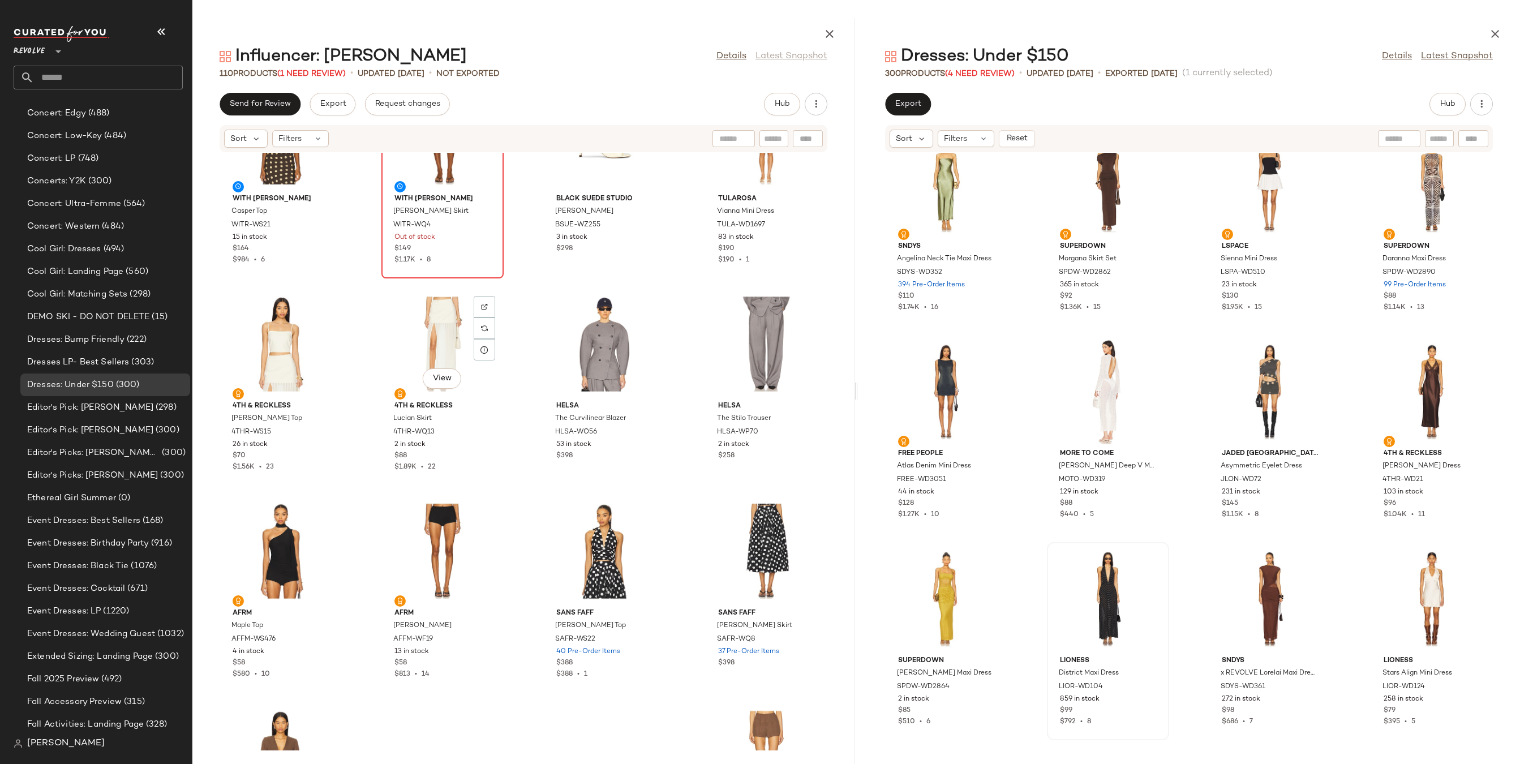
scroll to position [4948, 0]
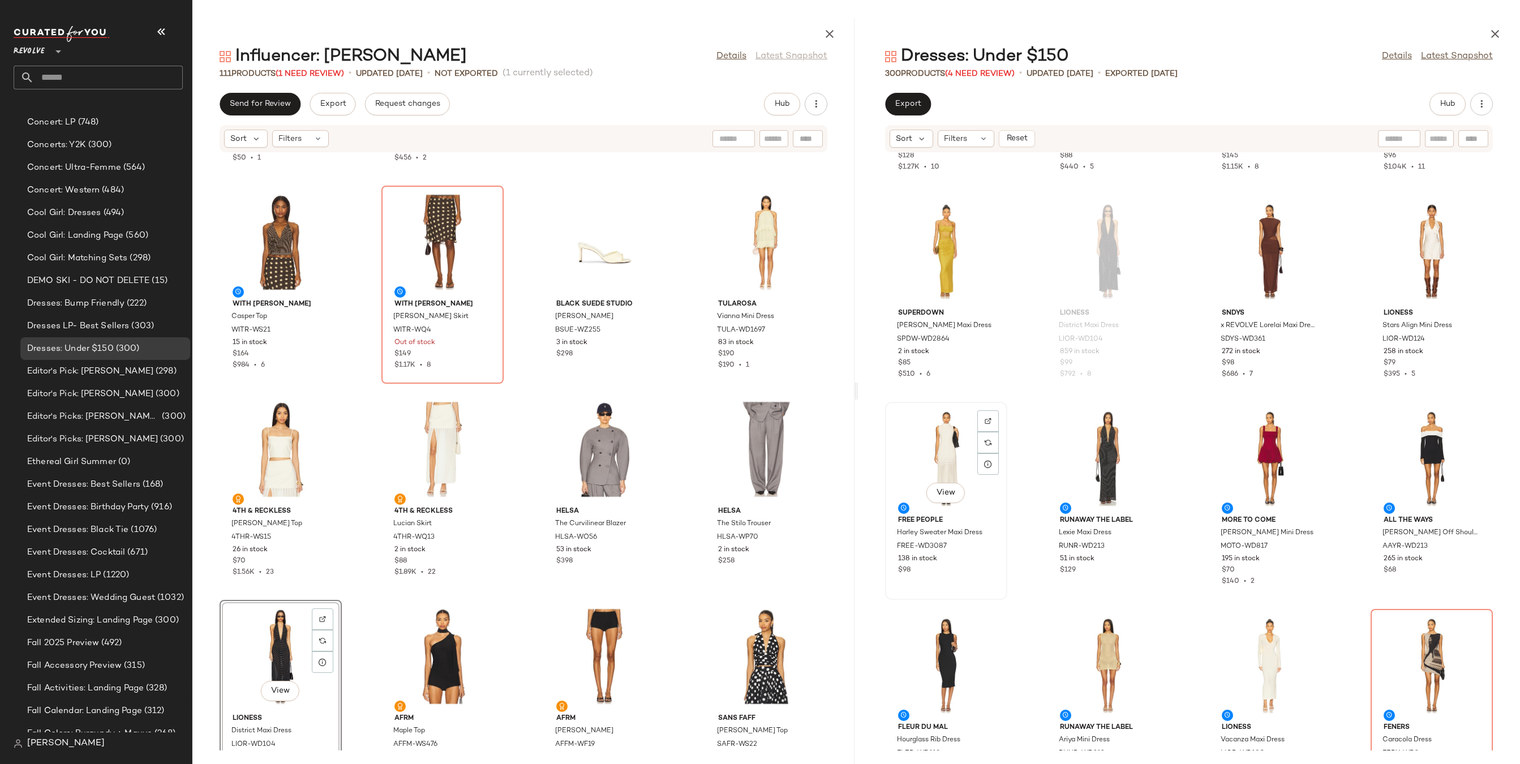
scroll to position [799, 0]
click at [1147, 418] on img at bounding box center [1149, 419] width 7 height 7
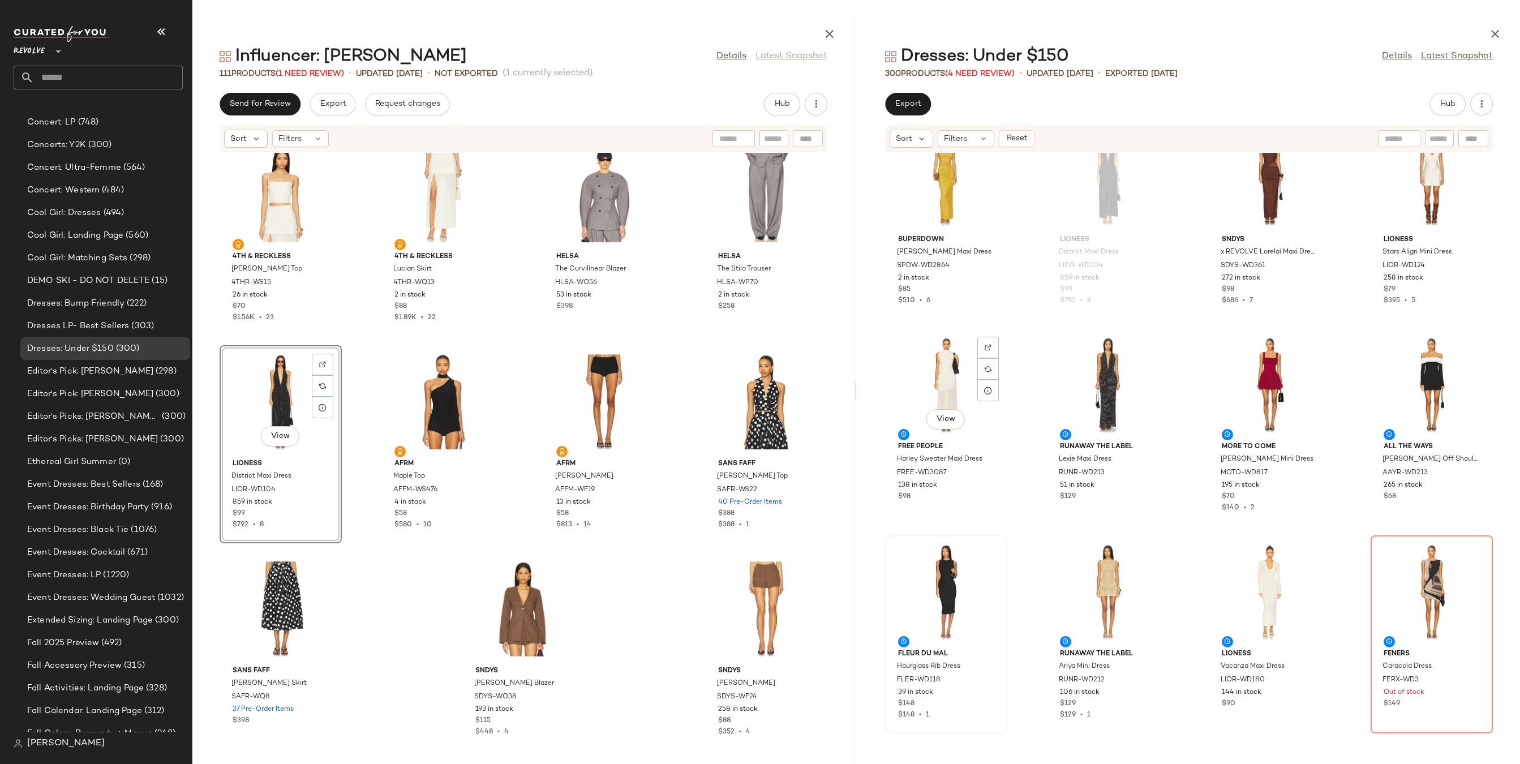
scroll to position [827, 0]
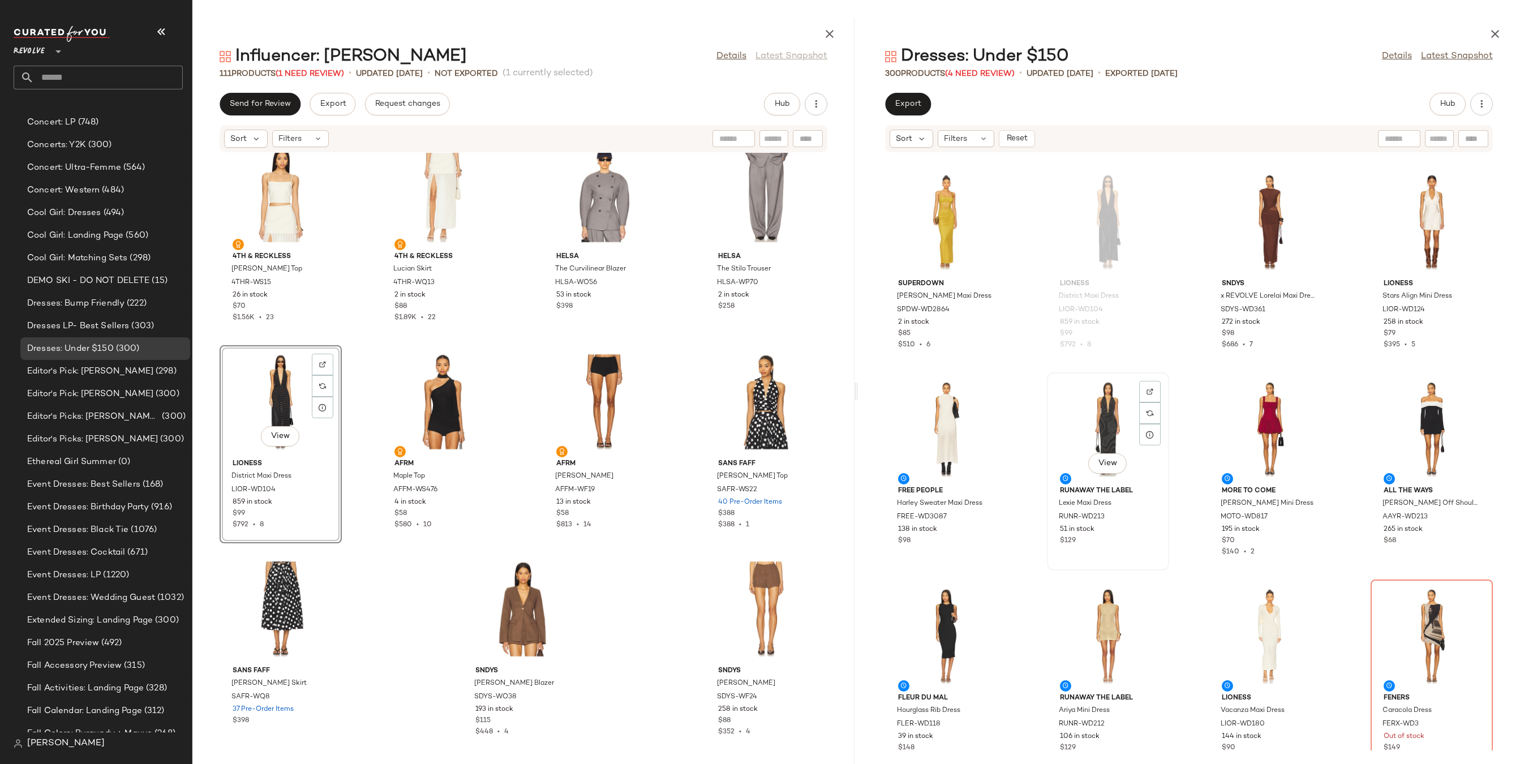
click at [1078, 408] on div "View" at bounding box center [1108, 428] width 114 height 105
click at [1155, 402] on div at bounding box center [1149, 412] width 21 height 21
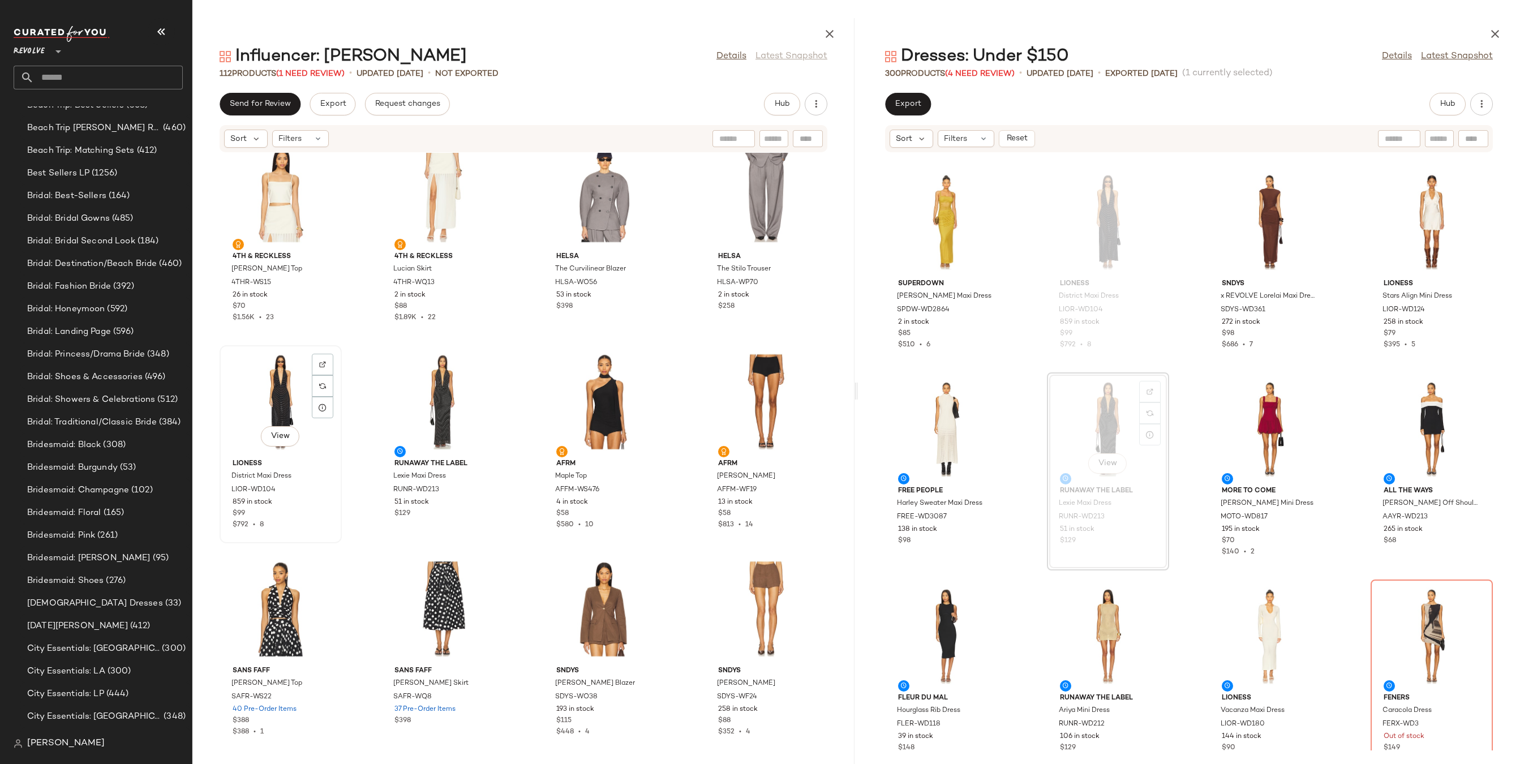
click at [283, 396] on div "View" at bounding box center [280, 401] width 114 height 105
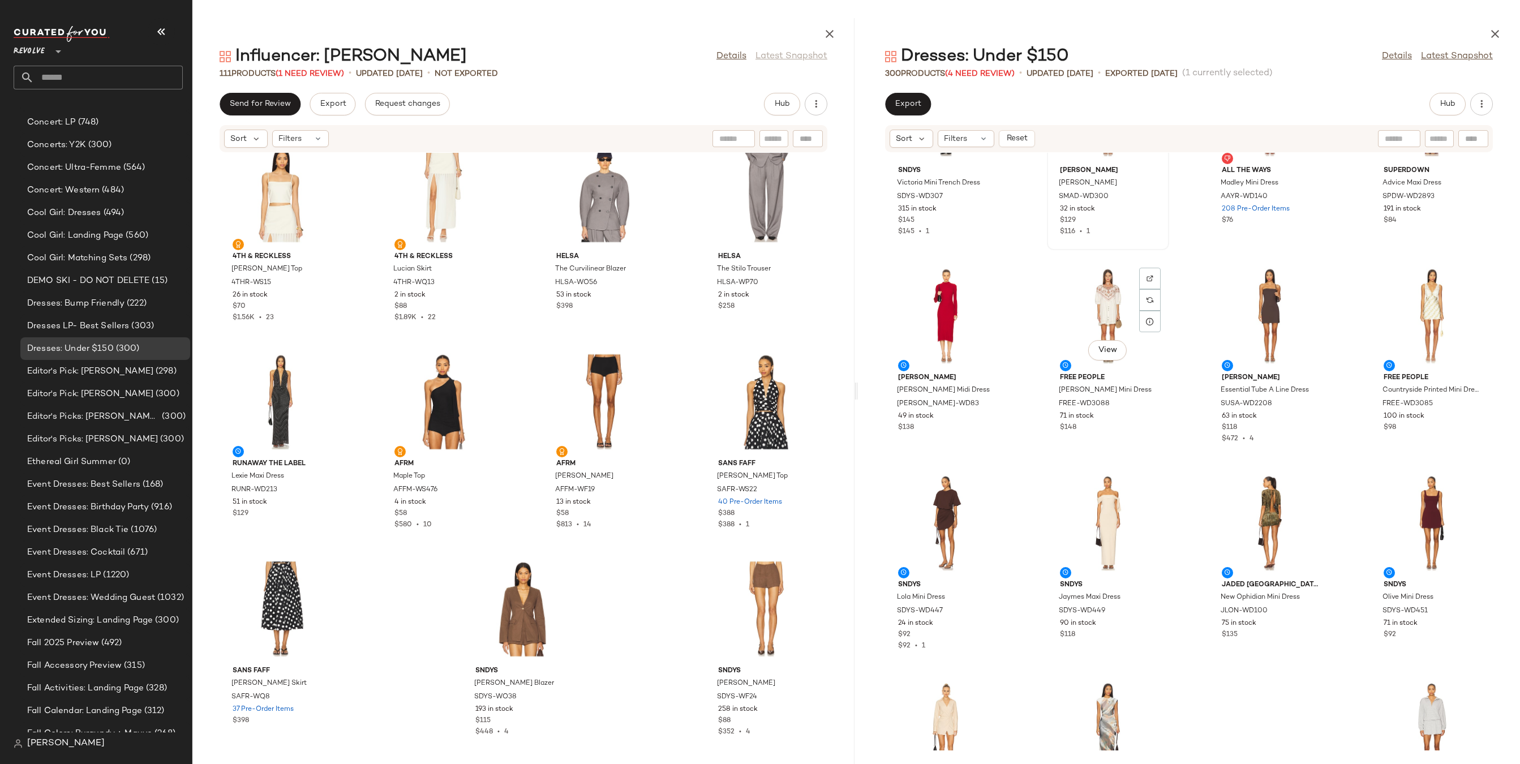
scroll to position [1676, 0]
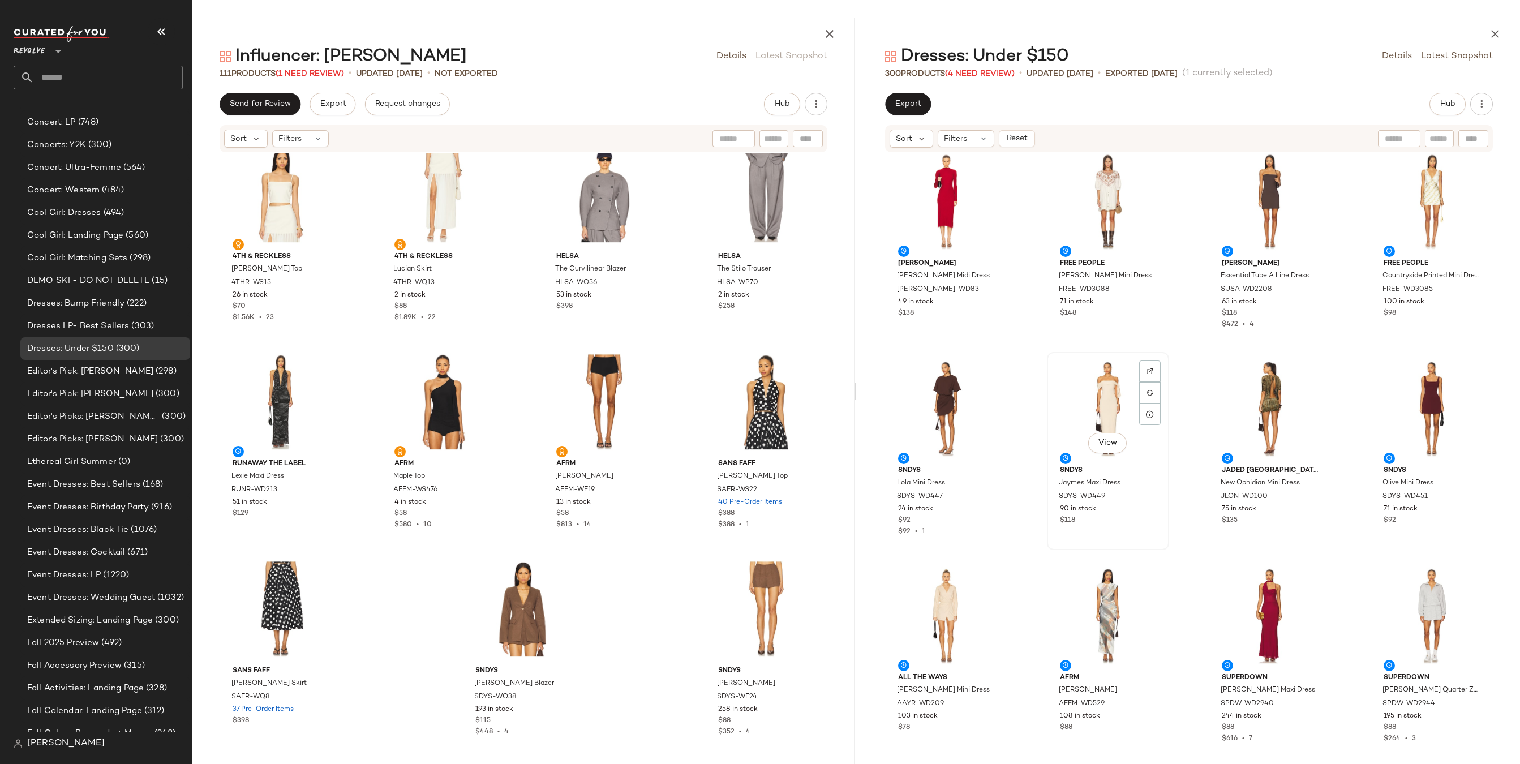
click at [1119, 389] on div "View" at bounding box center [1108, 408] width 114 height 105
click at [1146, 371] on img at bounding box center [1149, 371] width 7 height 7
drag, startPoint x: 1078, startPoint y: 416, endPoint x: 1071, endPoint y: 416, distance: 7.4
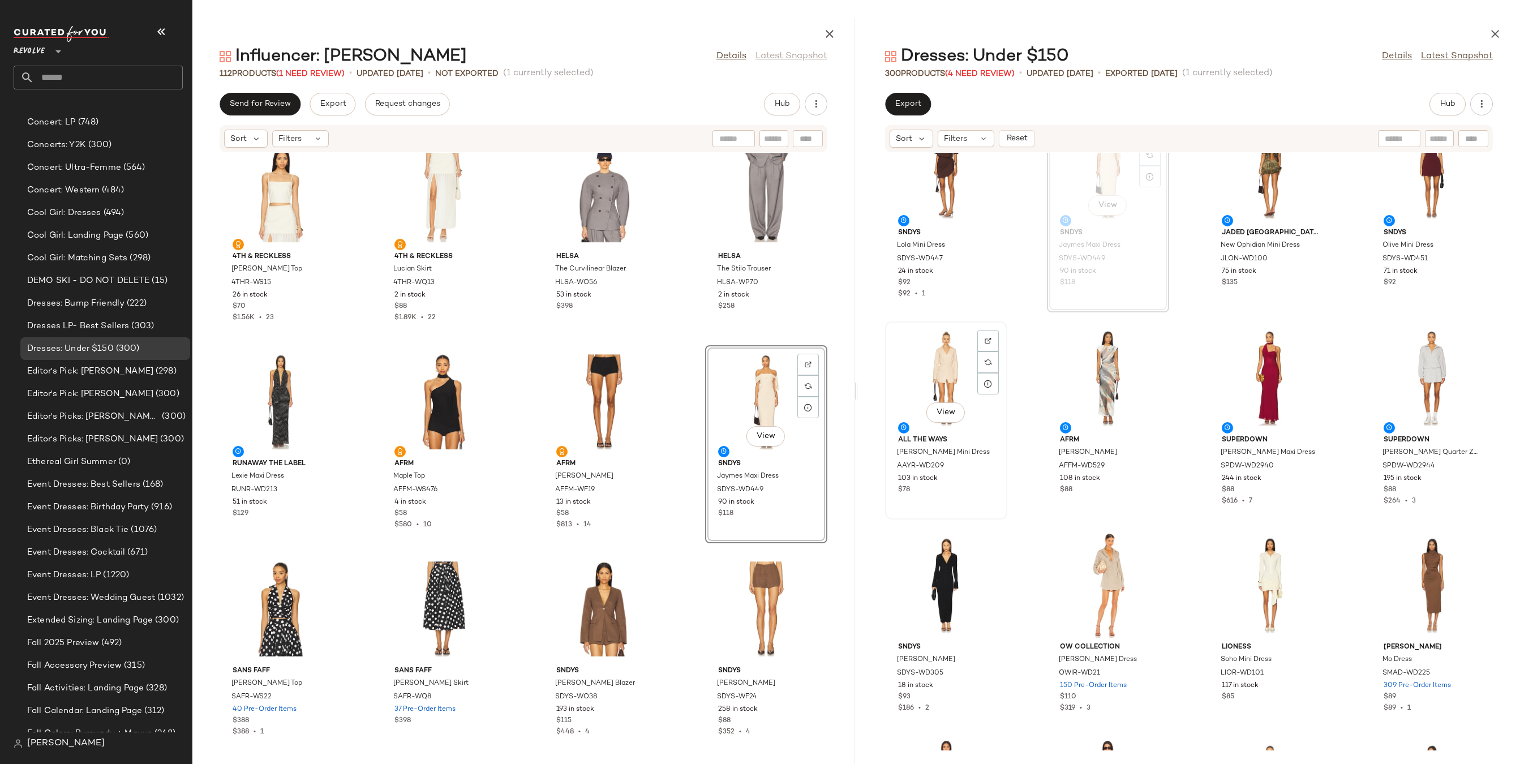
scroll to position [1925, 0]
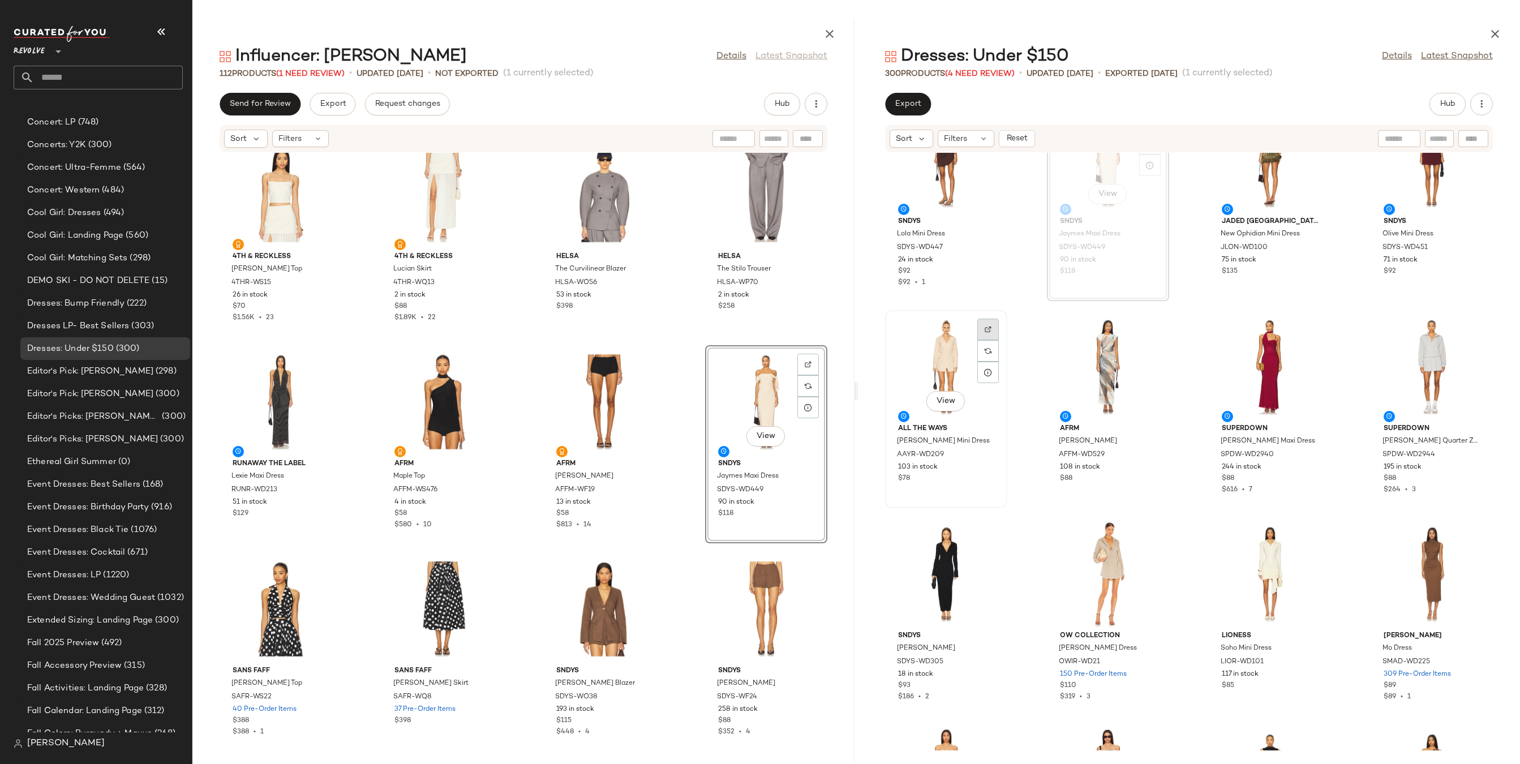
click at [984, 328] on img at bounding box center [987, 329] width 7 height 7
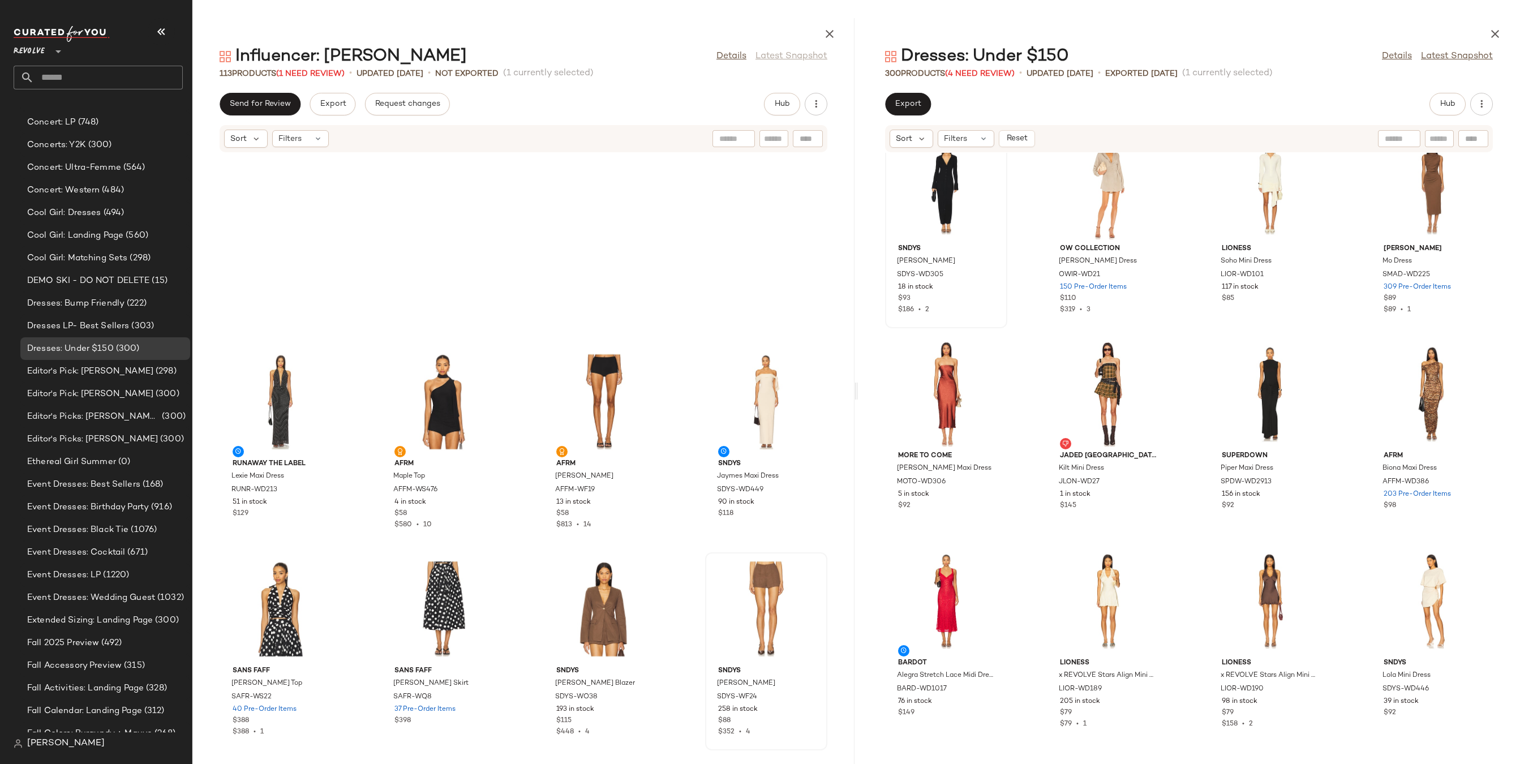
scroll to position [5410, 0]
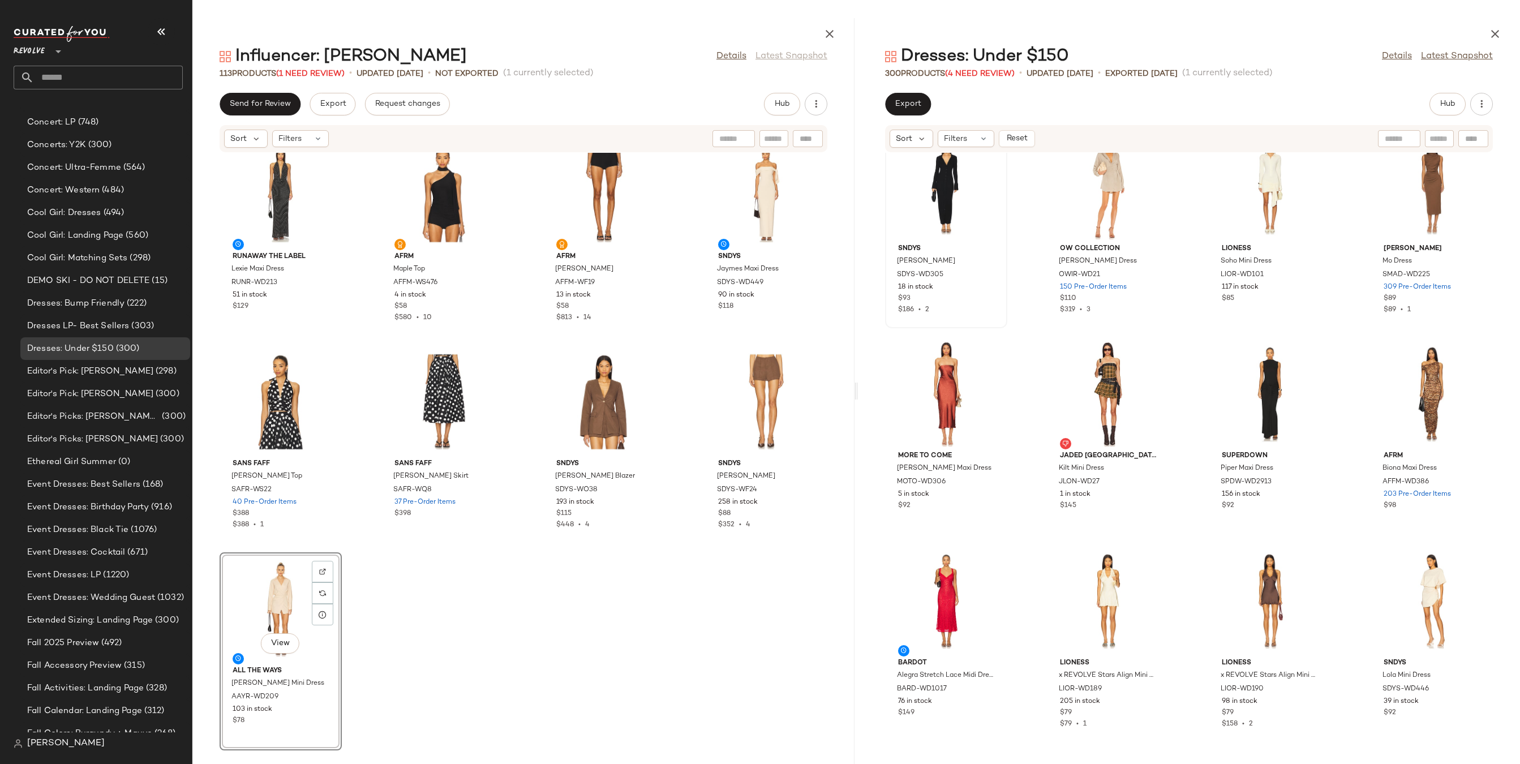
click at [265, 599] on div "View" at bounding box center [280, 608] width 114 height 105
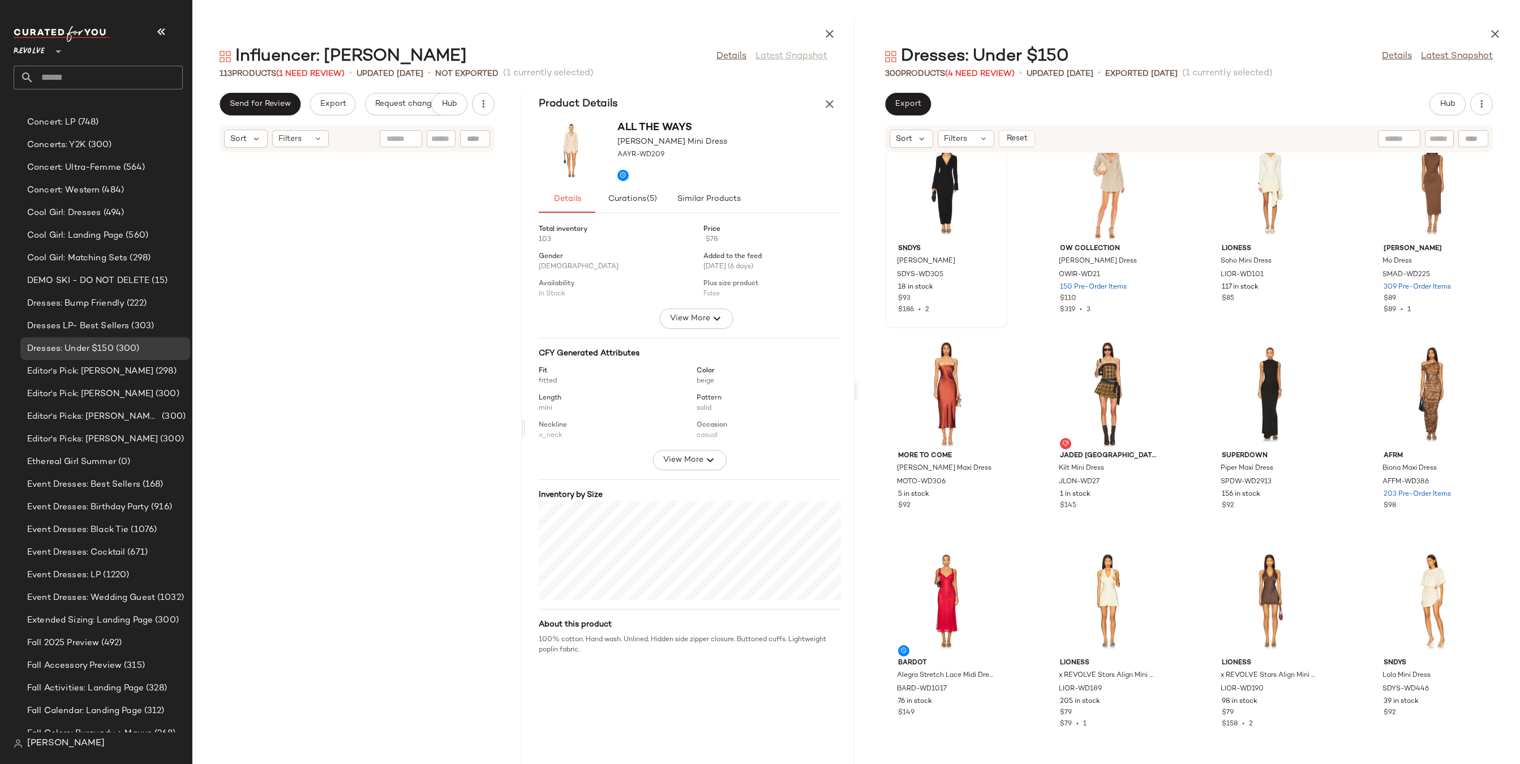
scroll to position [11207, 0]
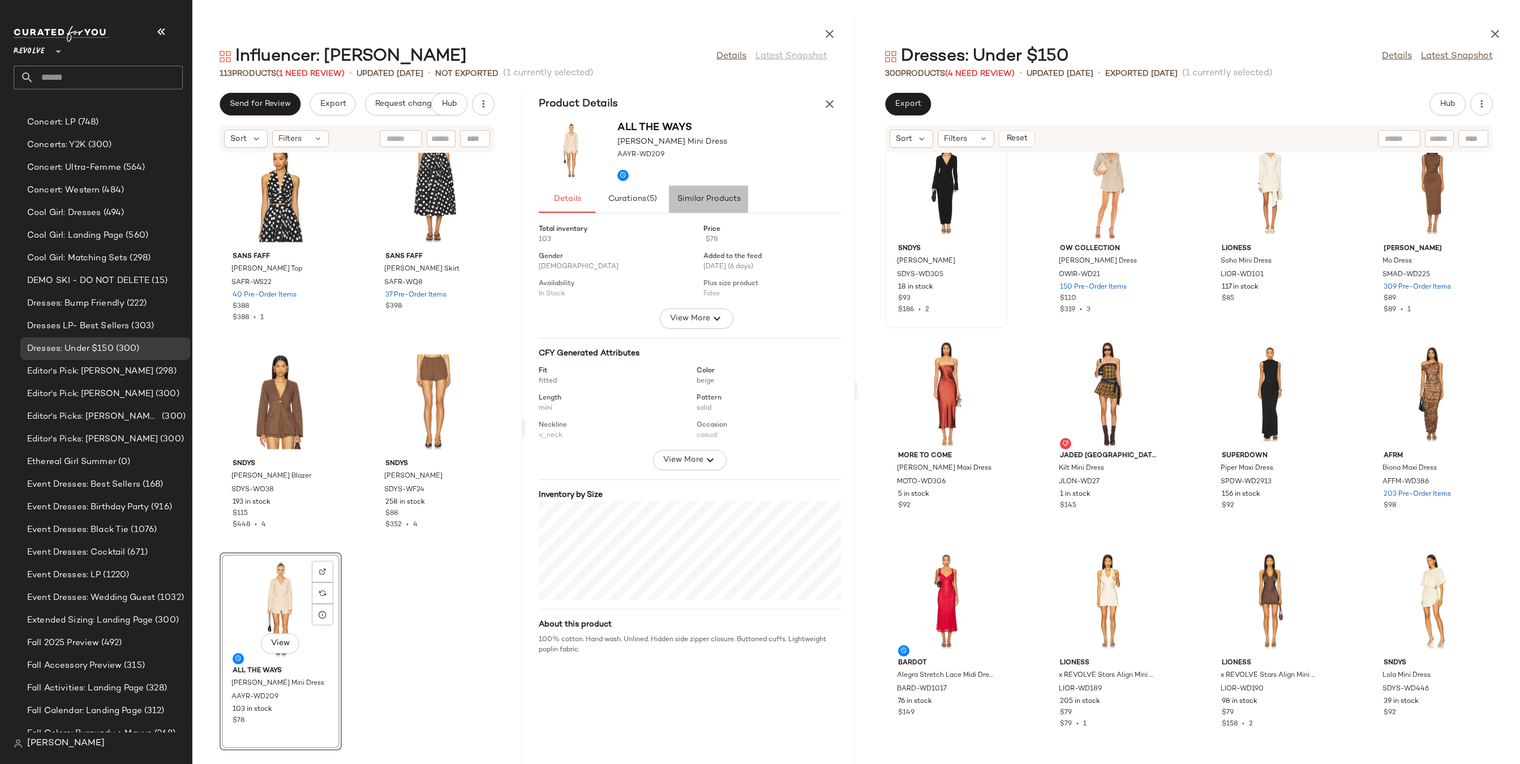
click at [725, 192] on button "Similar Products" at bounding box center [708, 199] width 79 height 27
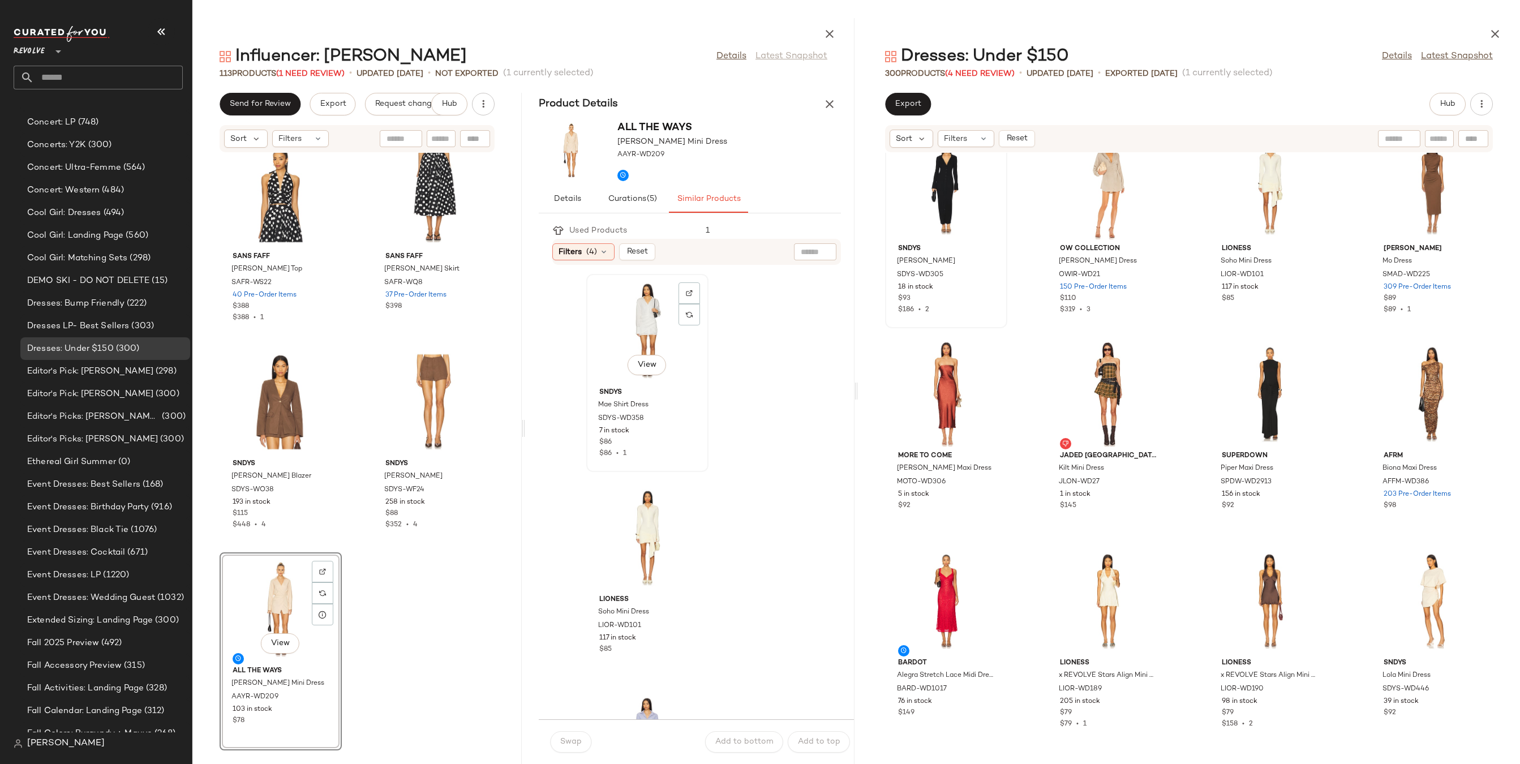
click at [641, 332] on div "View" at bounding box center [647, 330] width 114 height 105
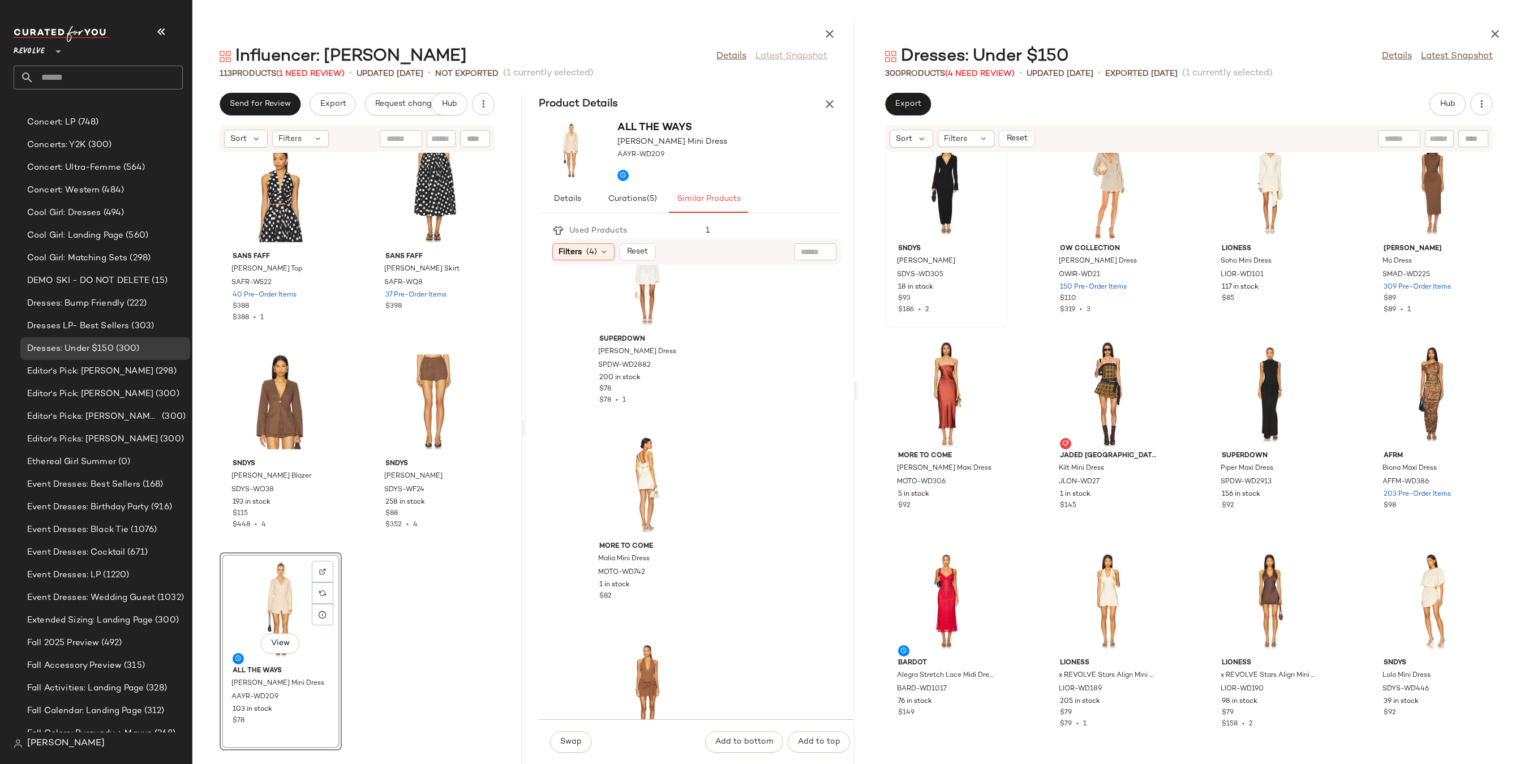
scroll to position [2864, 0]
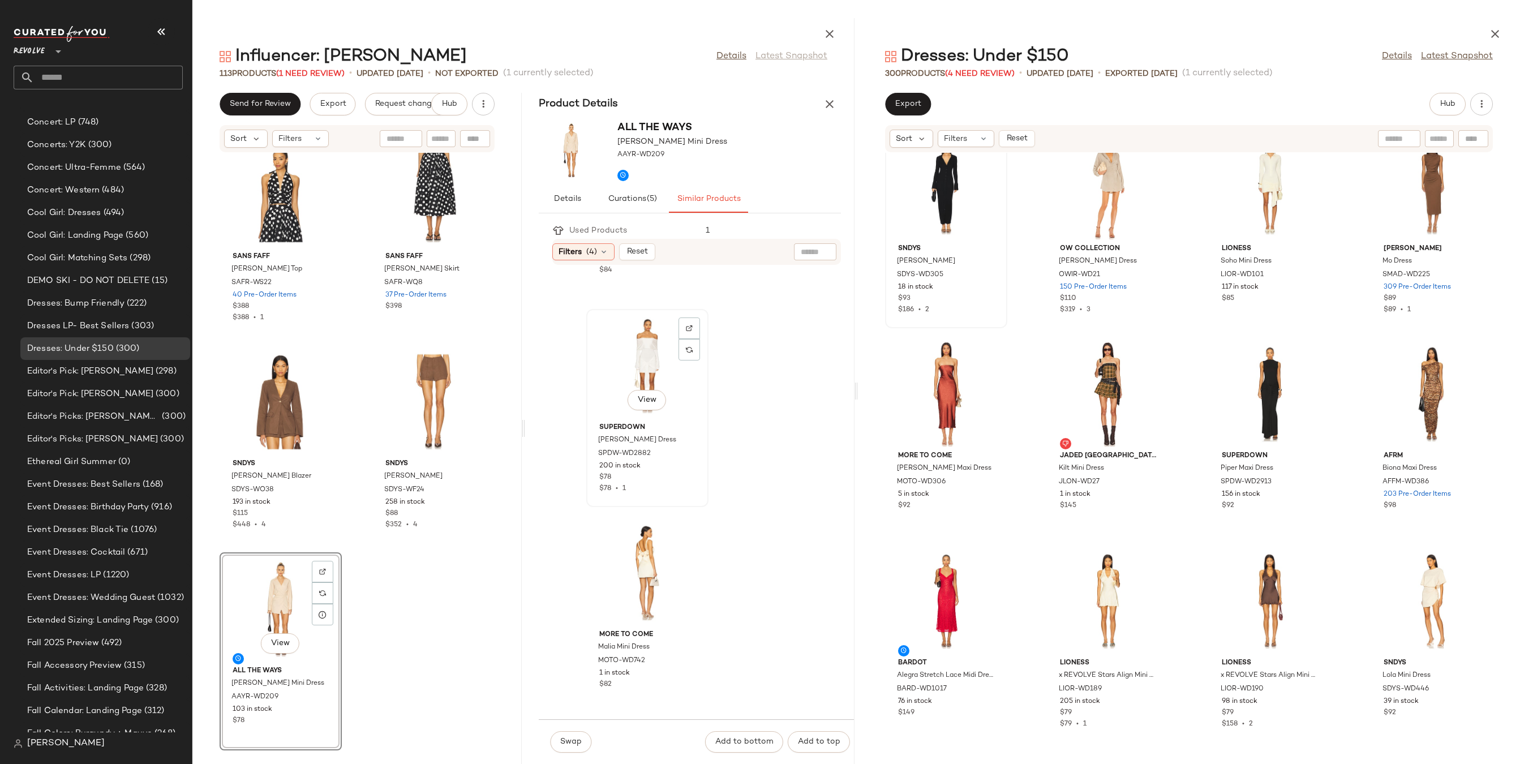
click at [646, 347] on div "View" at bounding box center [647, 365] width 114 height 105
click at [581, 735] on button "Swap" at bounding box center [570, 741] width 41 height 21
click at [841, 94] on div "Product Details" at bounding box center [689, 104] width 329 height 23
click at [833, 102] on icon "button" at bounding box center [830, 104] width 14 height 14
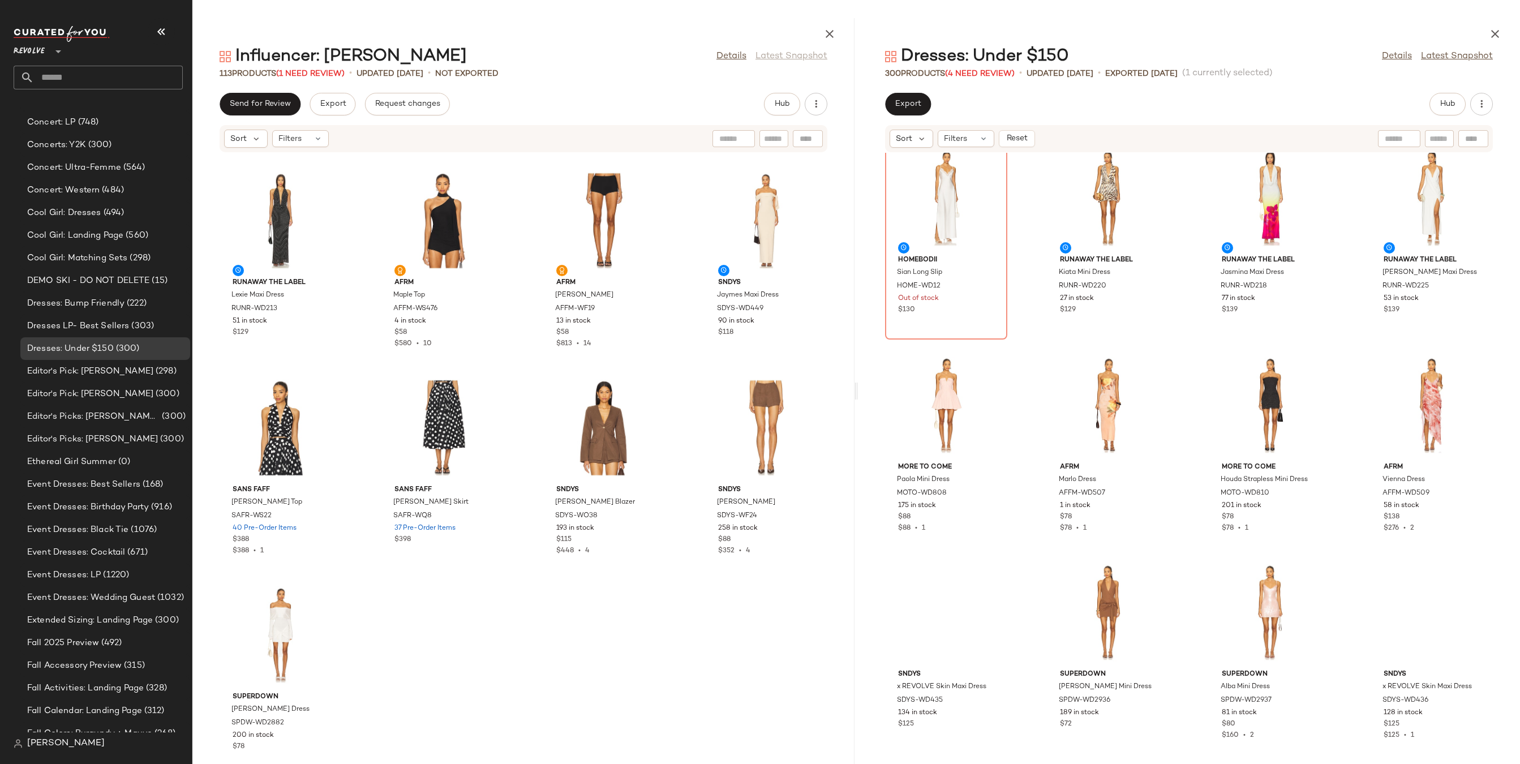
scroll to position [3294, 0]
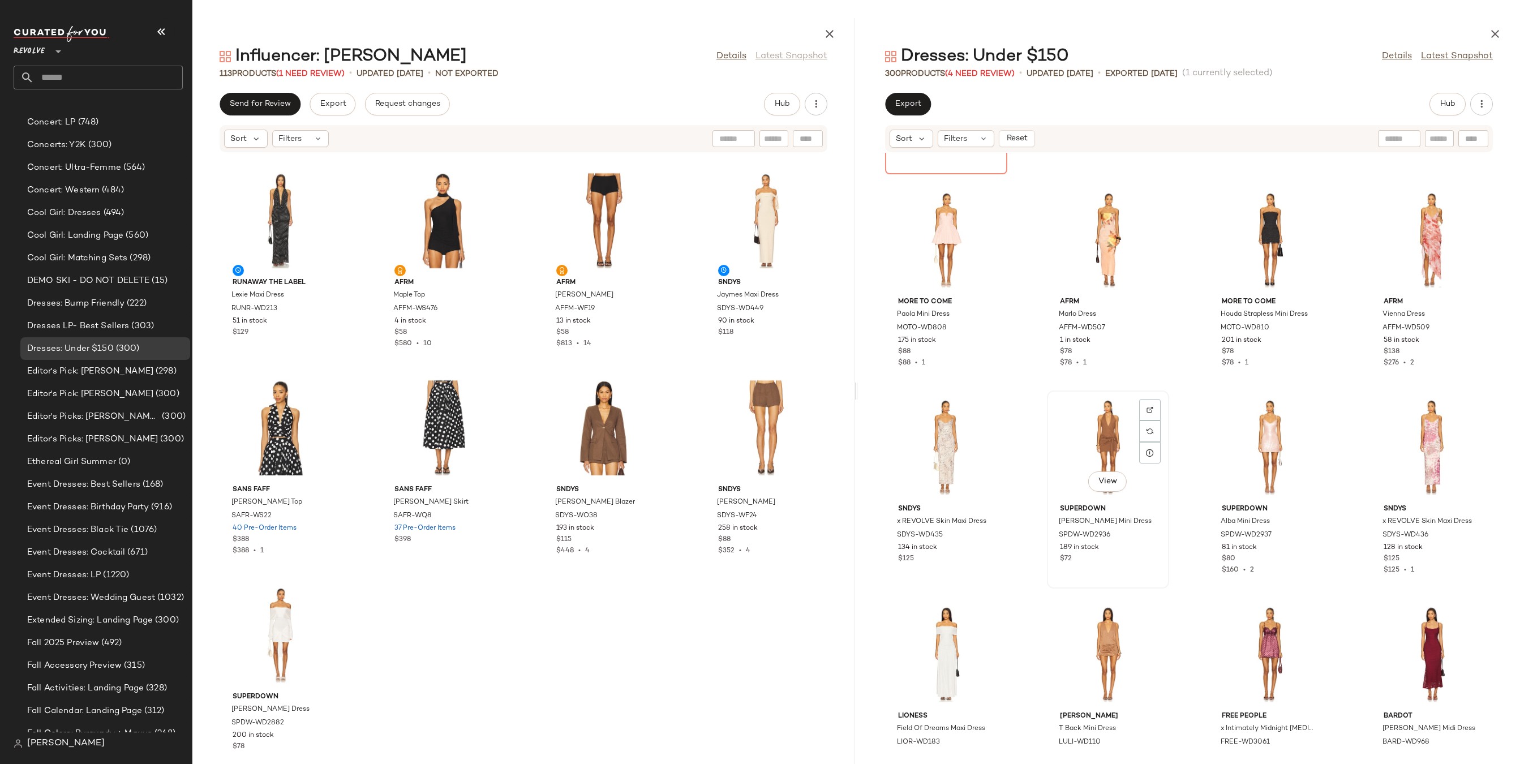
click at [1096, 446] on div "View" at bounding box center [1108, 446] width 114 height 105
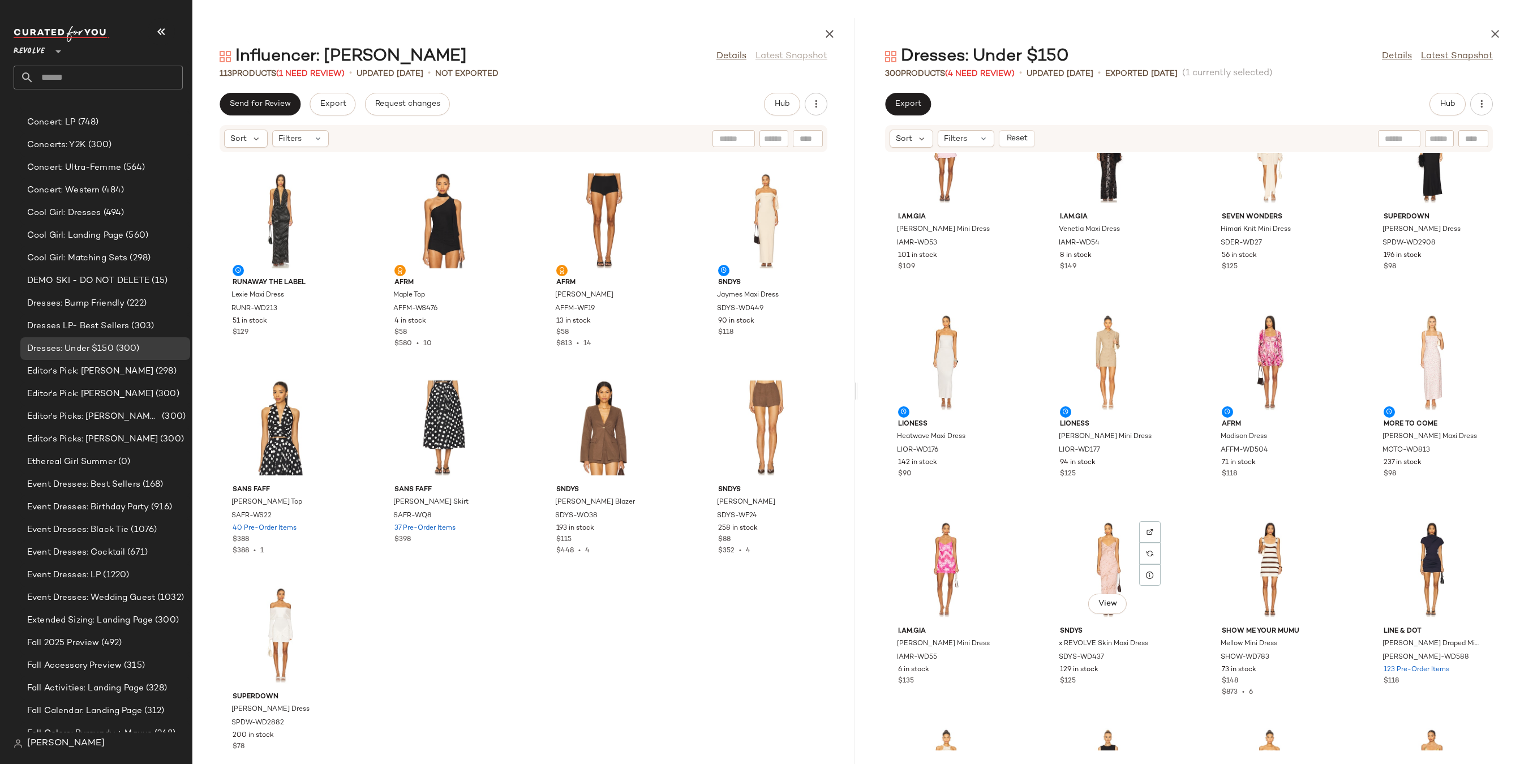
scroll to position [4526, 0]
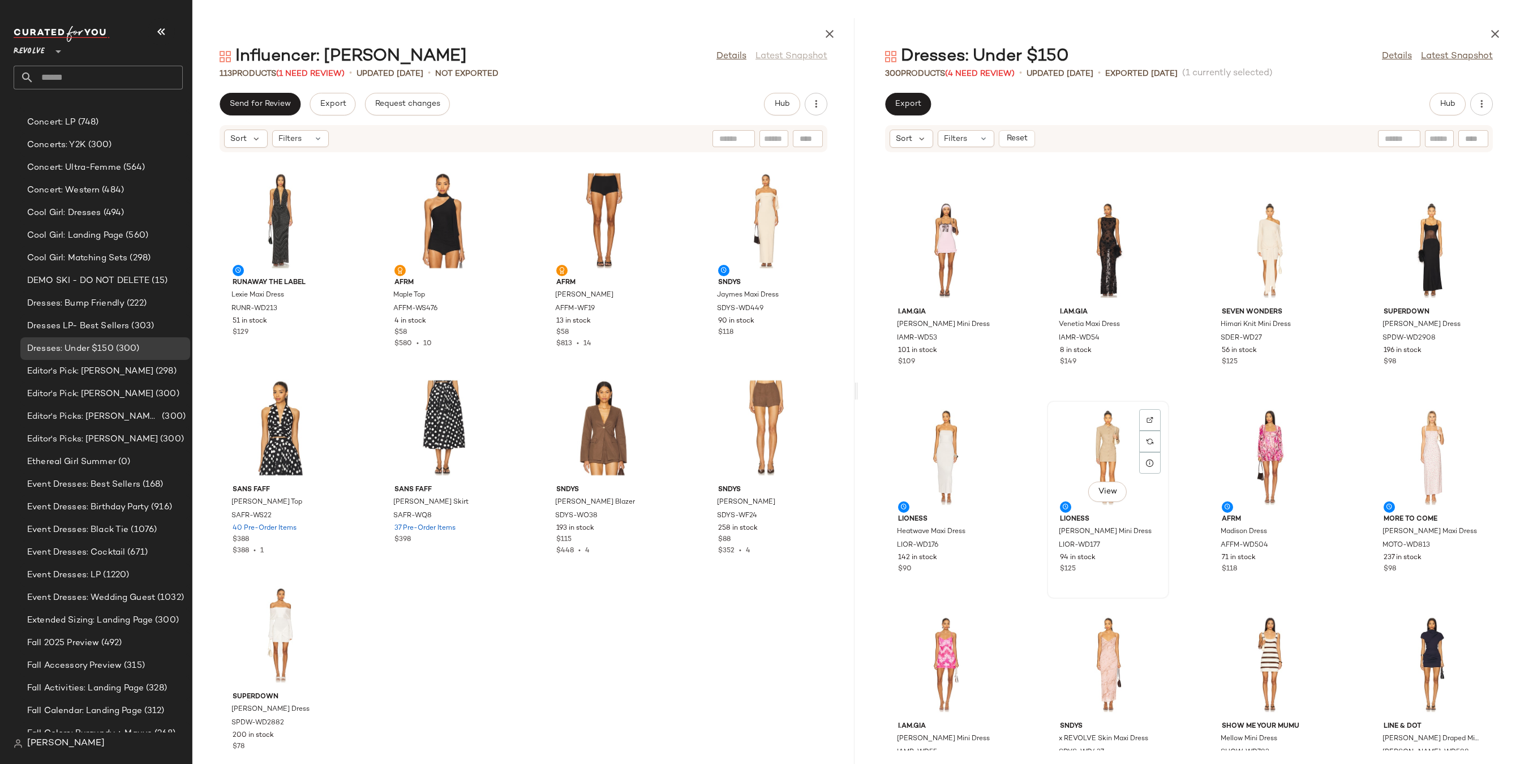
click at [1104, 435] on div "View" at bounding box center [1108, 457] width 114 height 105
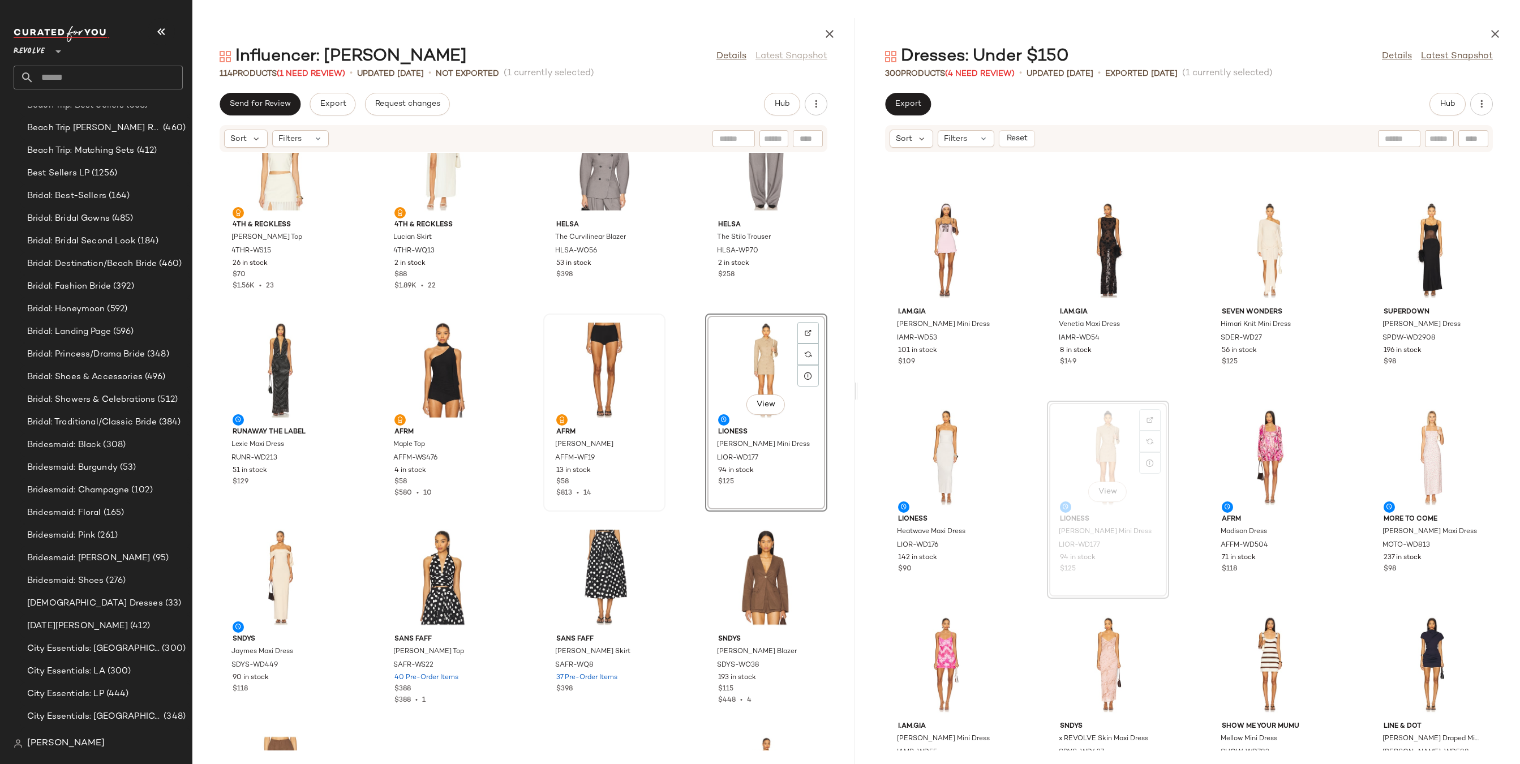
scroll to position [1602, 0]
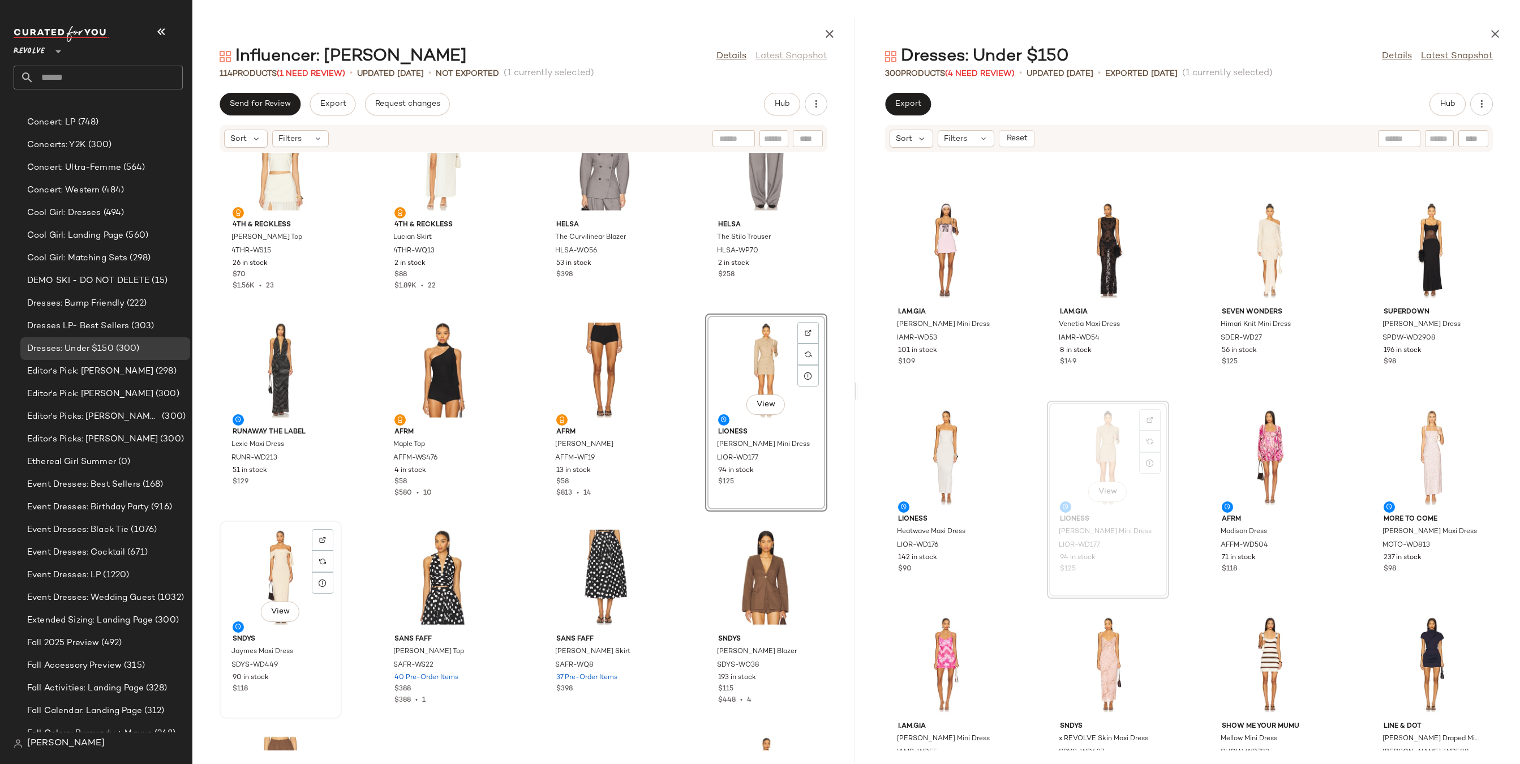
click at [281, 569] on div "View" at bounding box center [280, 576] width 114 height 105
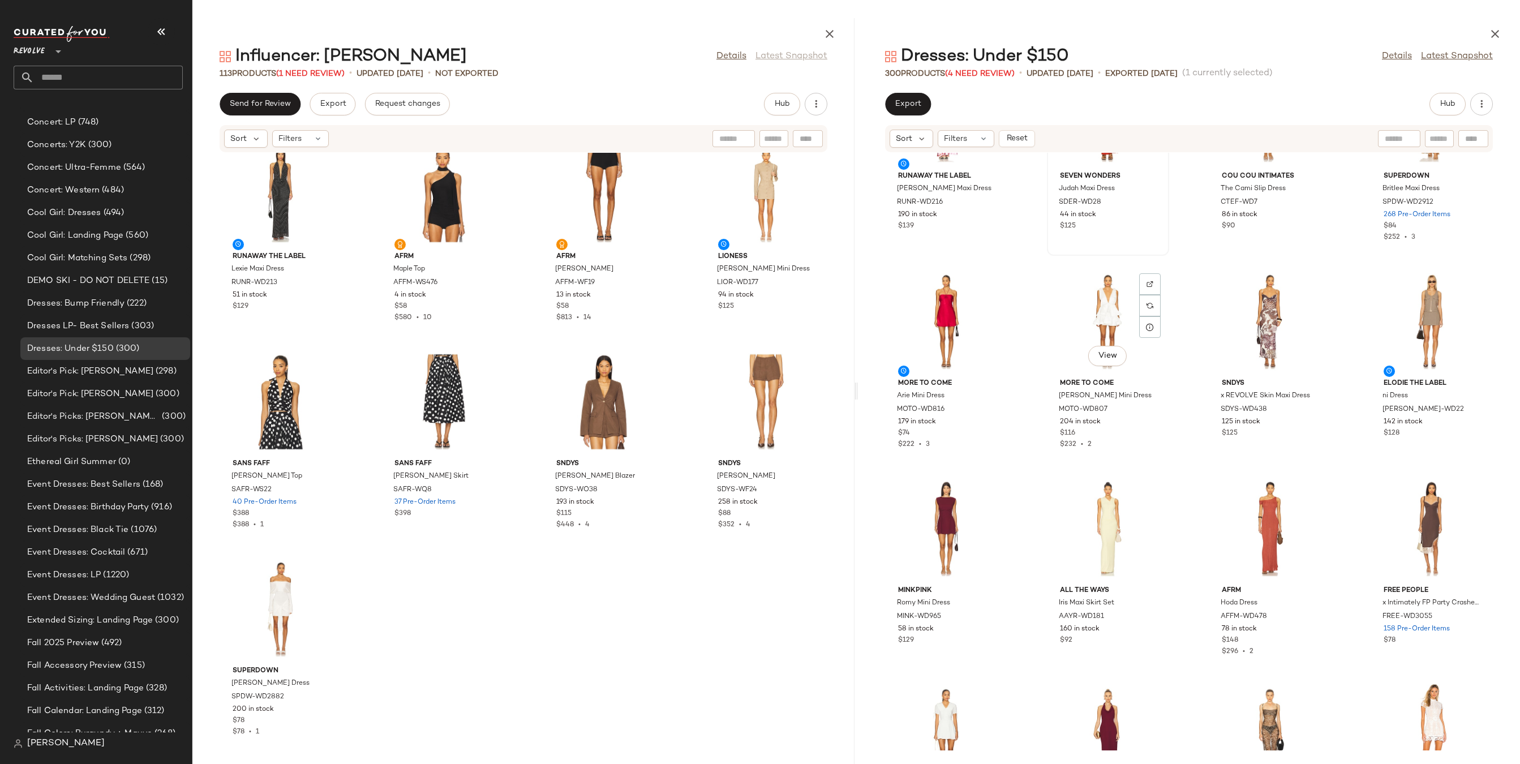
scroll to position [5506, 0]
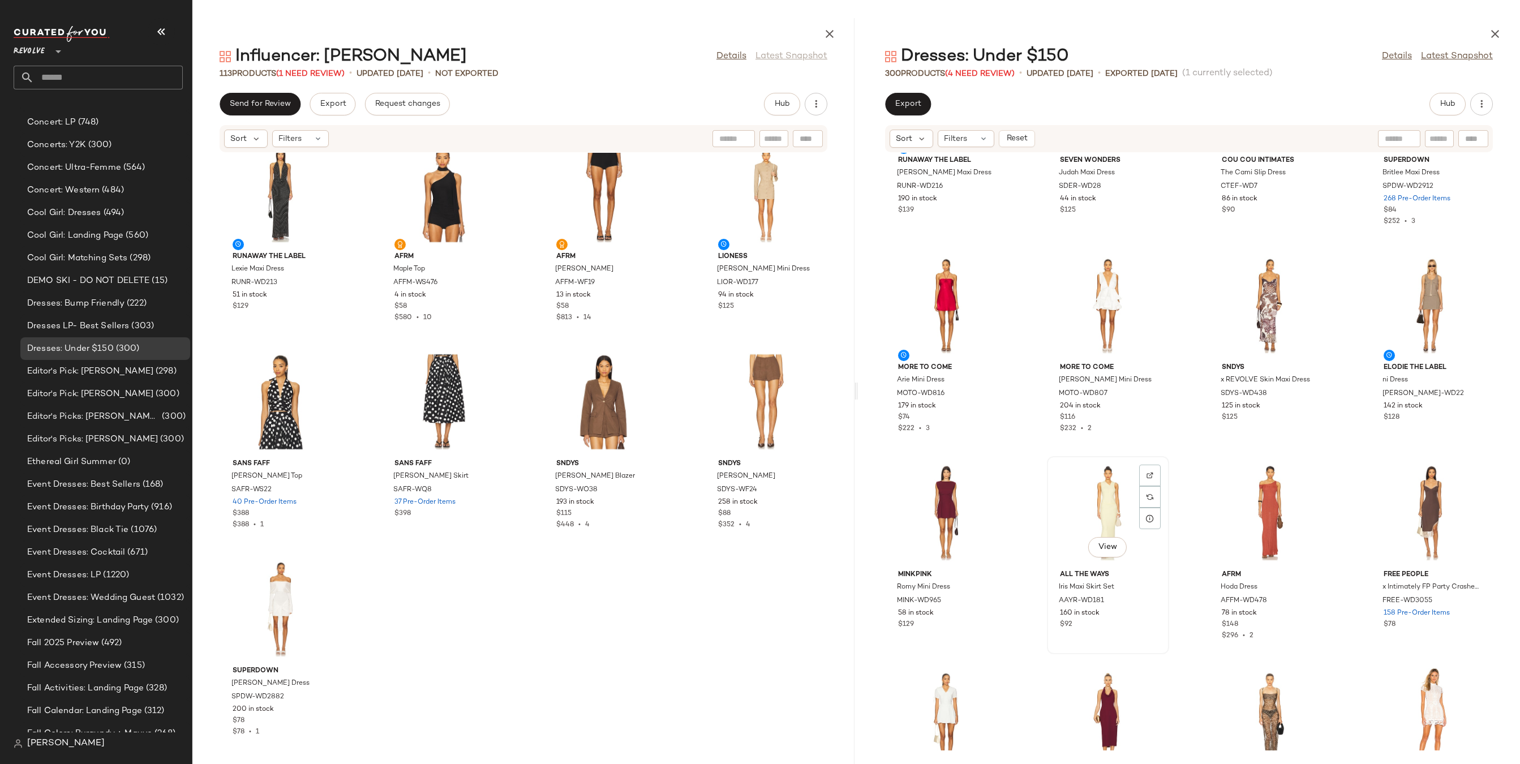
click at [1104, 502] on div "View" at bounding box center [1108, 512] width 114 height 105
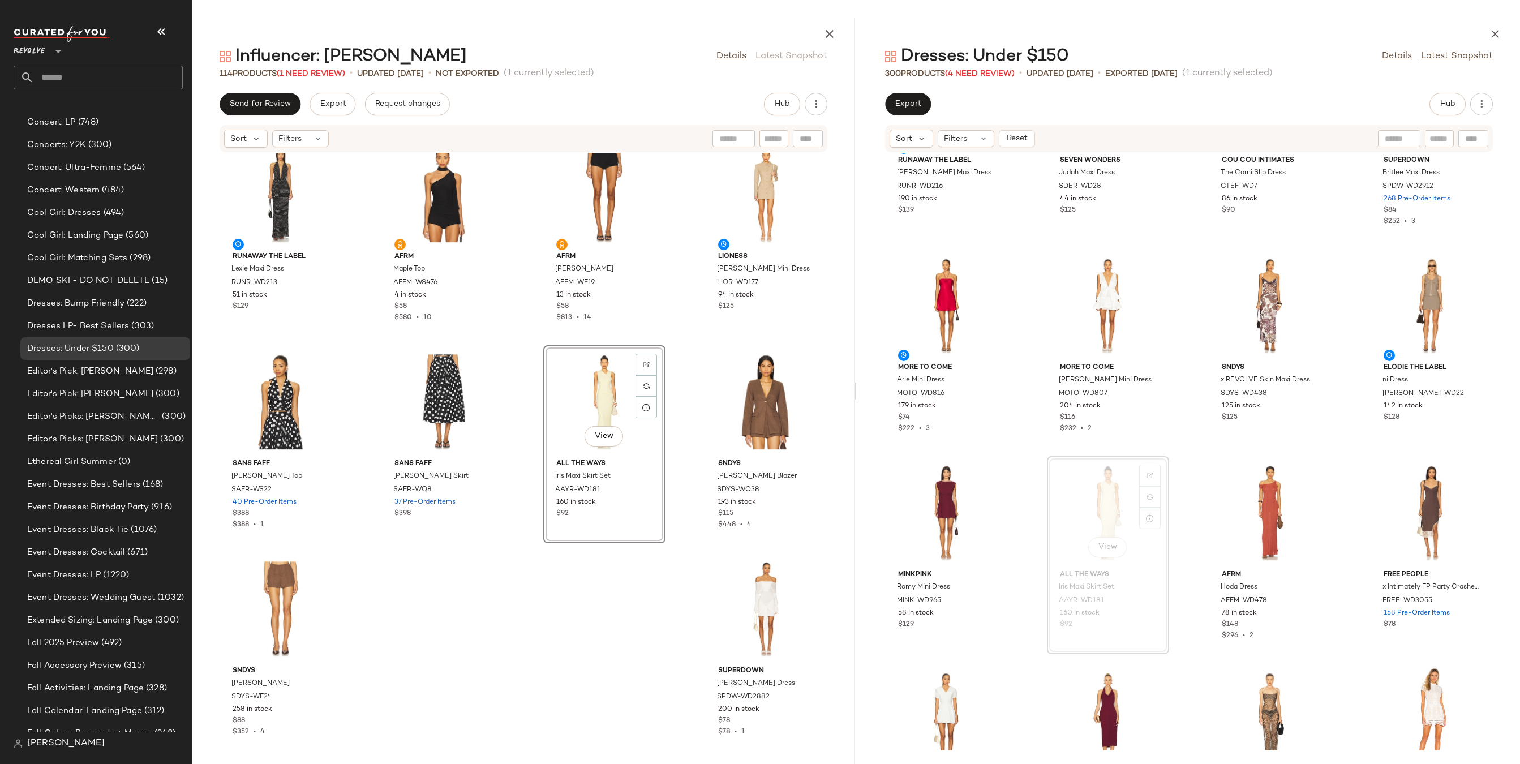
scroll to position [5343, 0]
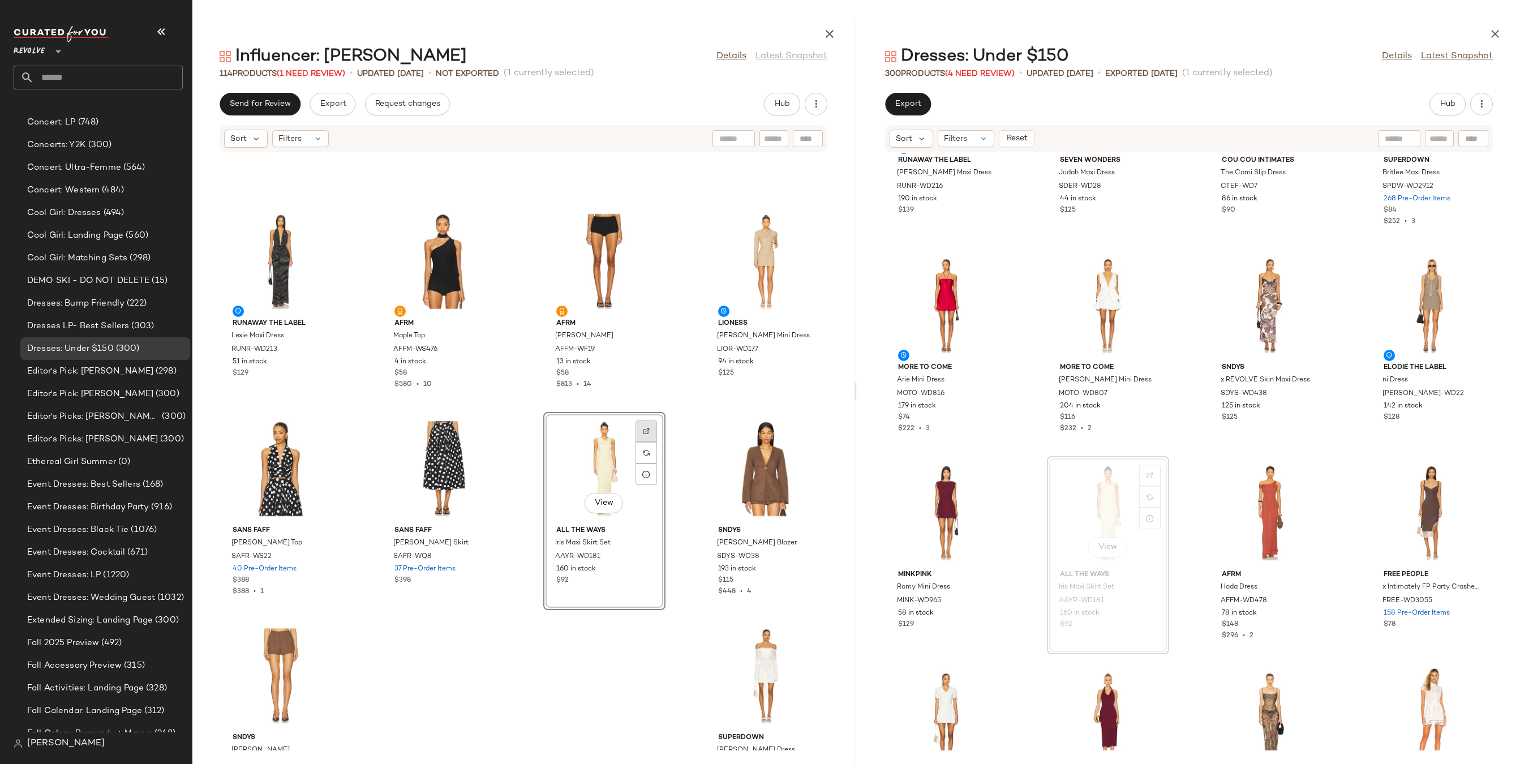
click at [650, 442] on div at bounding box center [645, 452] width 21 height 21
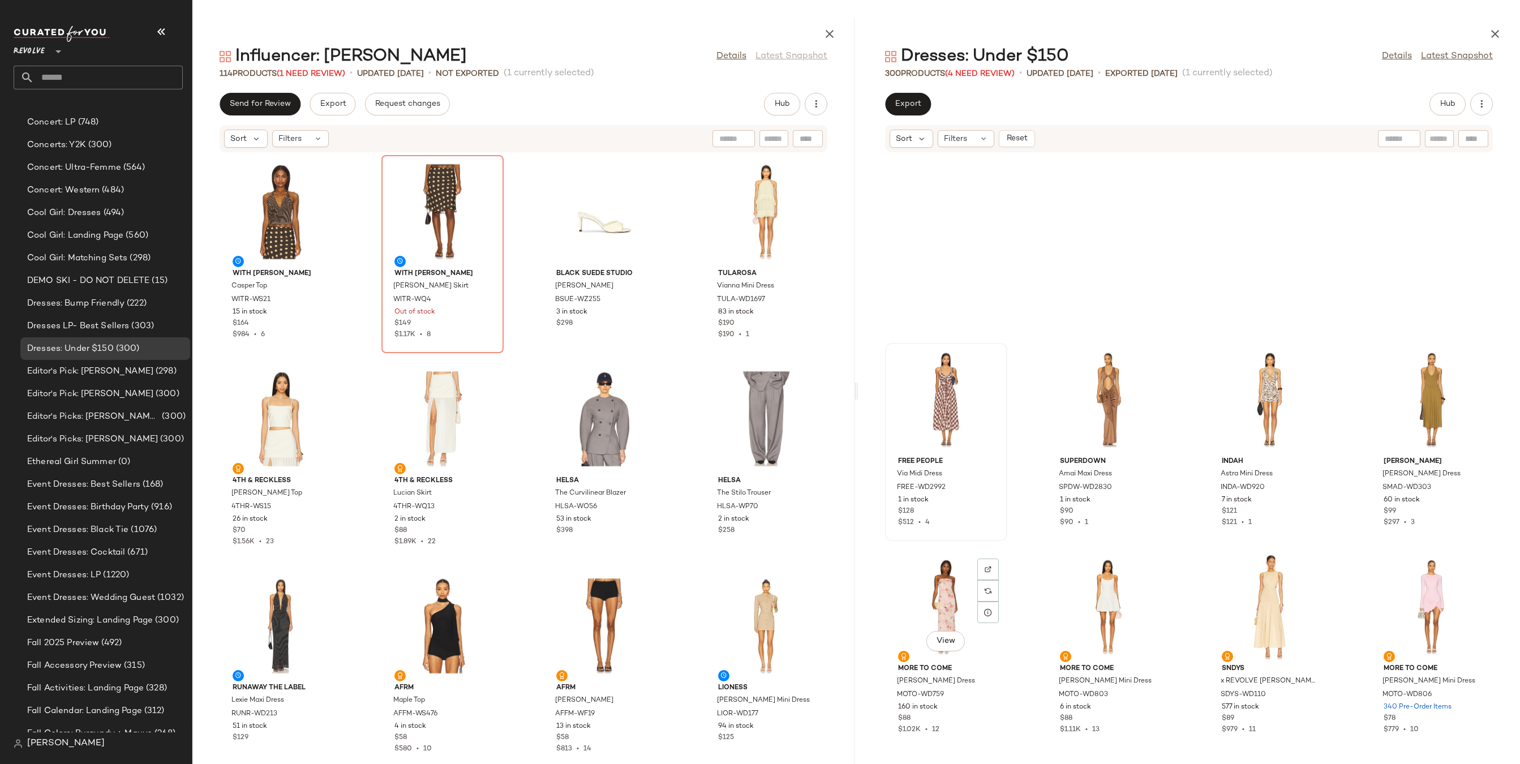
scroll to position [6220, 0]
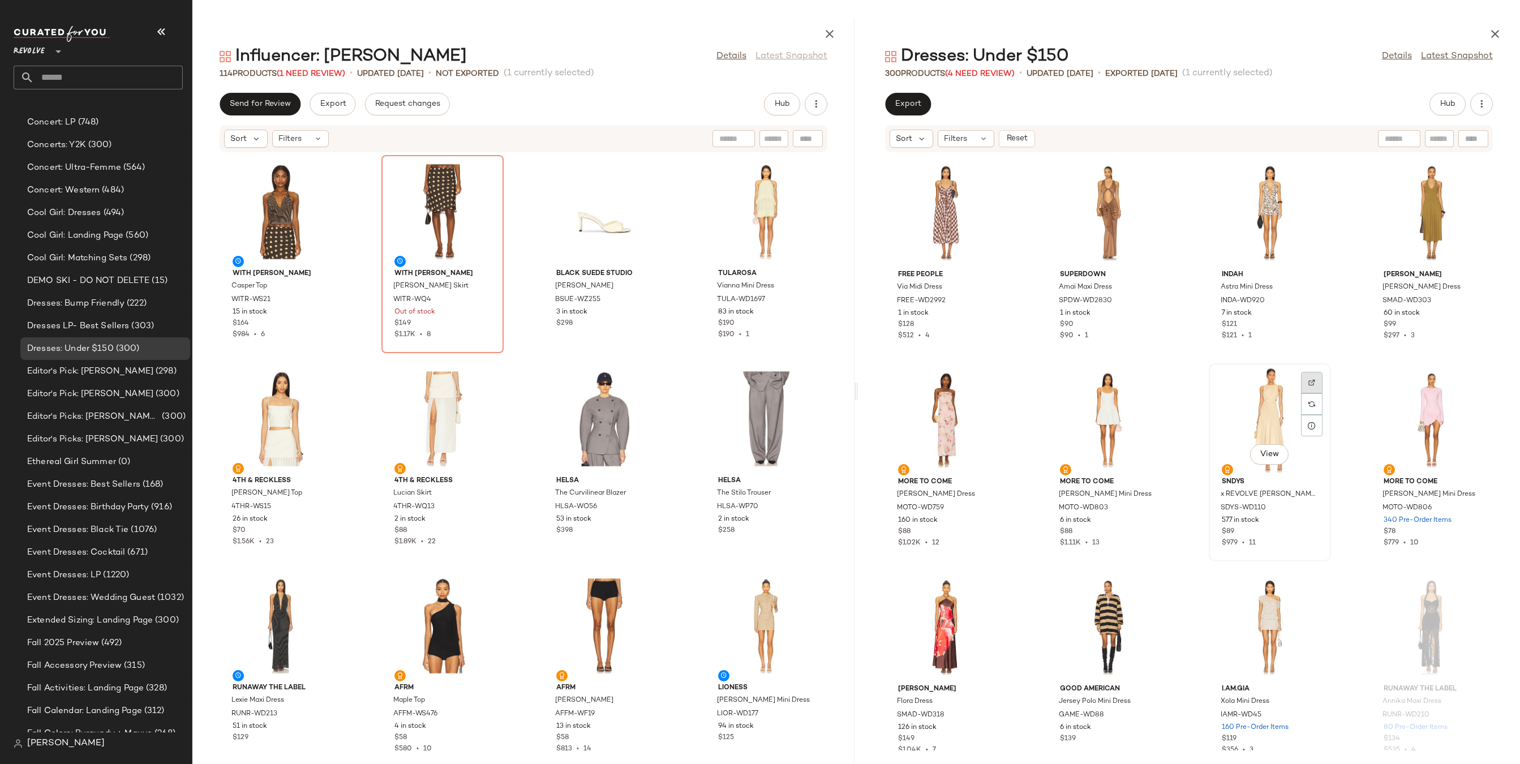
click at [1301, 393] on div at bounding box center [1311, 403] width 21 height 21
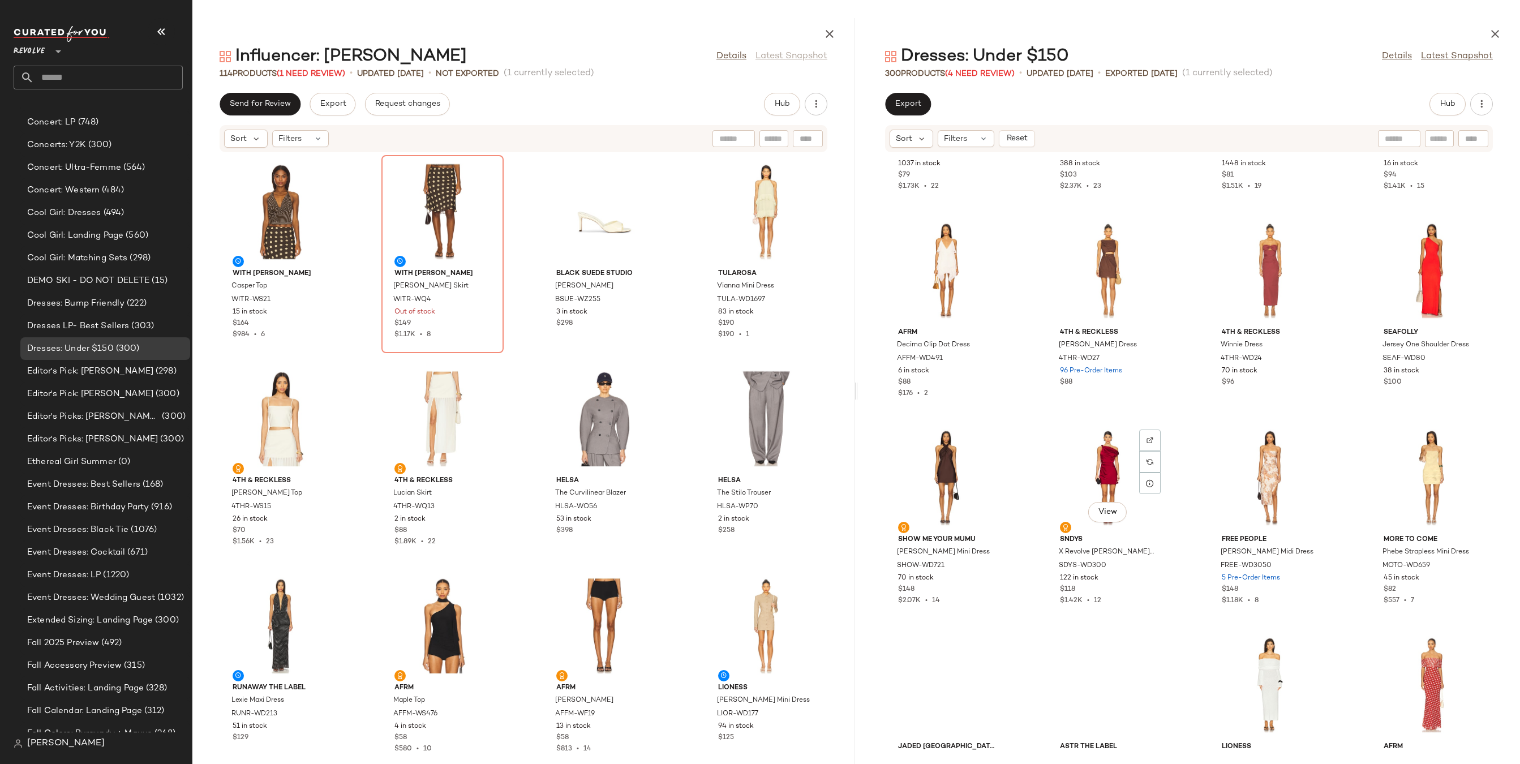
scroll to position [7247, 0]
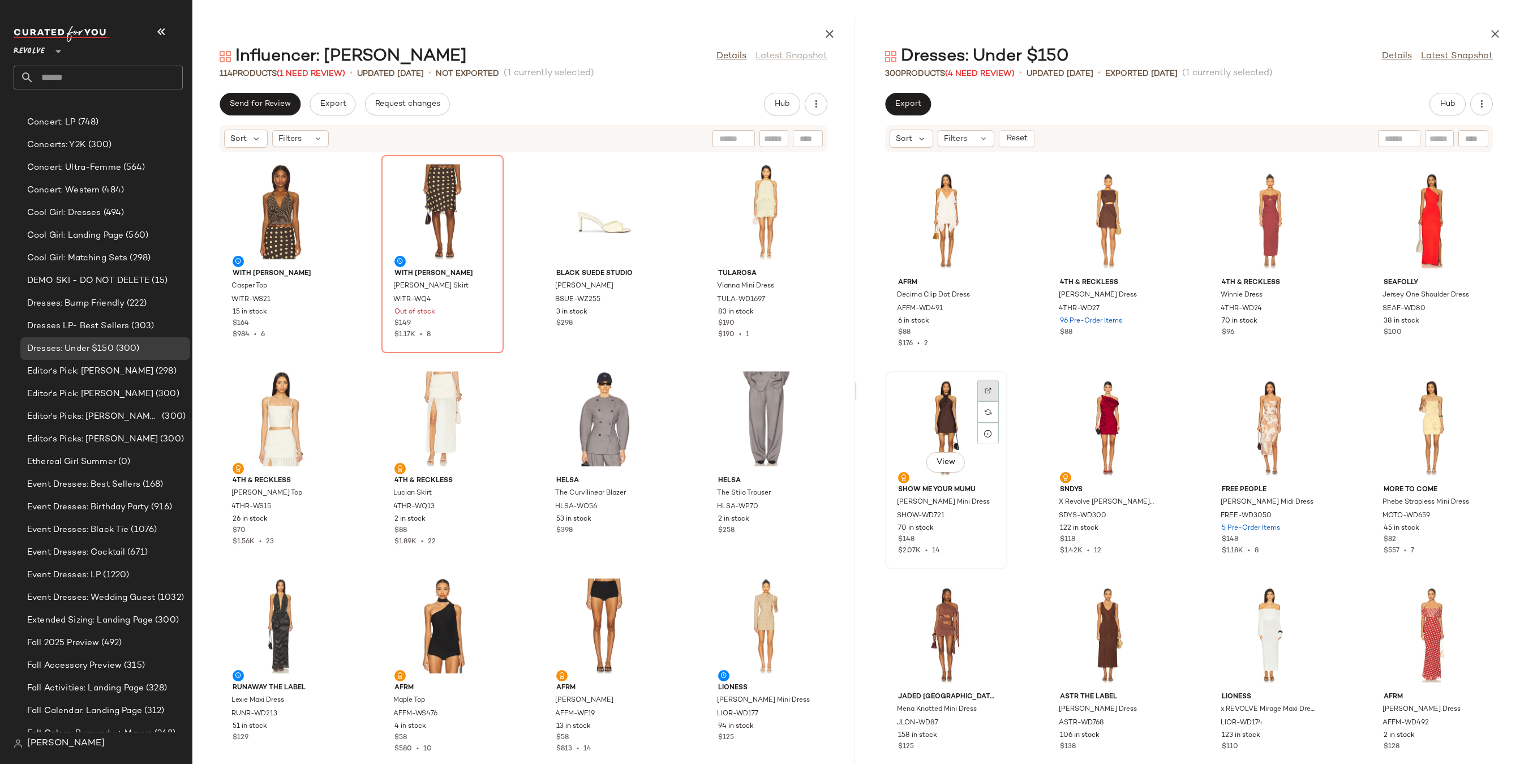
click at [980, 401] on div at bounding box center [987, 411] width 21 height 21
drag, startPoint x: 941, startPoint y: 434, endPoint x: 924, endPoint y: 434, distance: 17.0
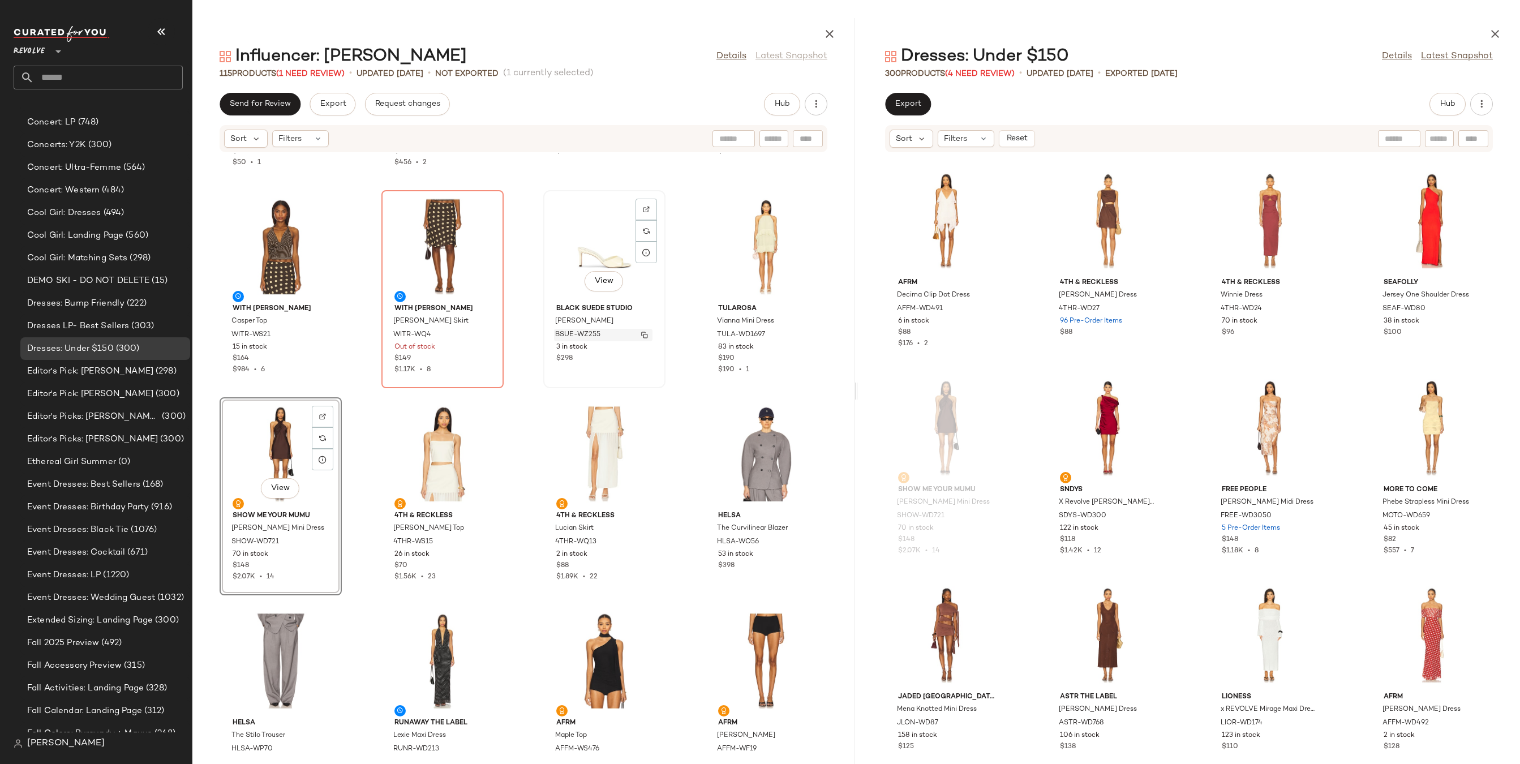
scroll to position [4946, 0]
click at [1497, 39] on icon "button" at bounding box center [1495, 34] width 14 height 14
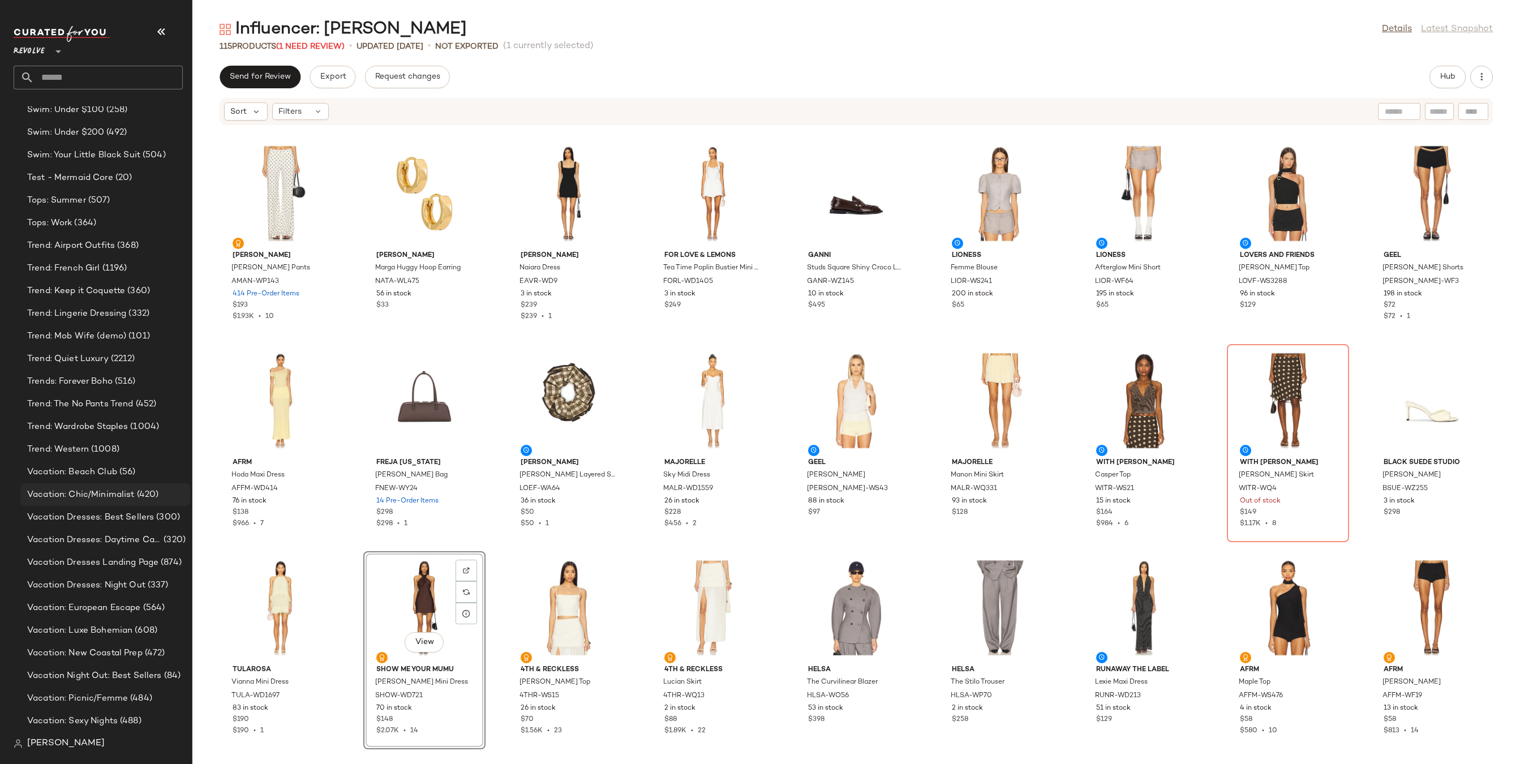
scroll to position [1948, 0]
click at [109, 385] on span "Open in Split View" at bounding box center [160, 390] width 133 height 10
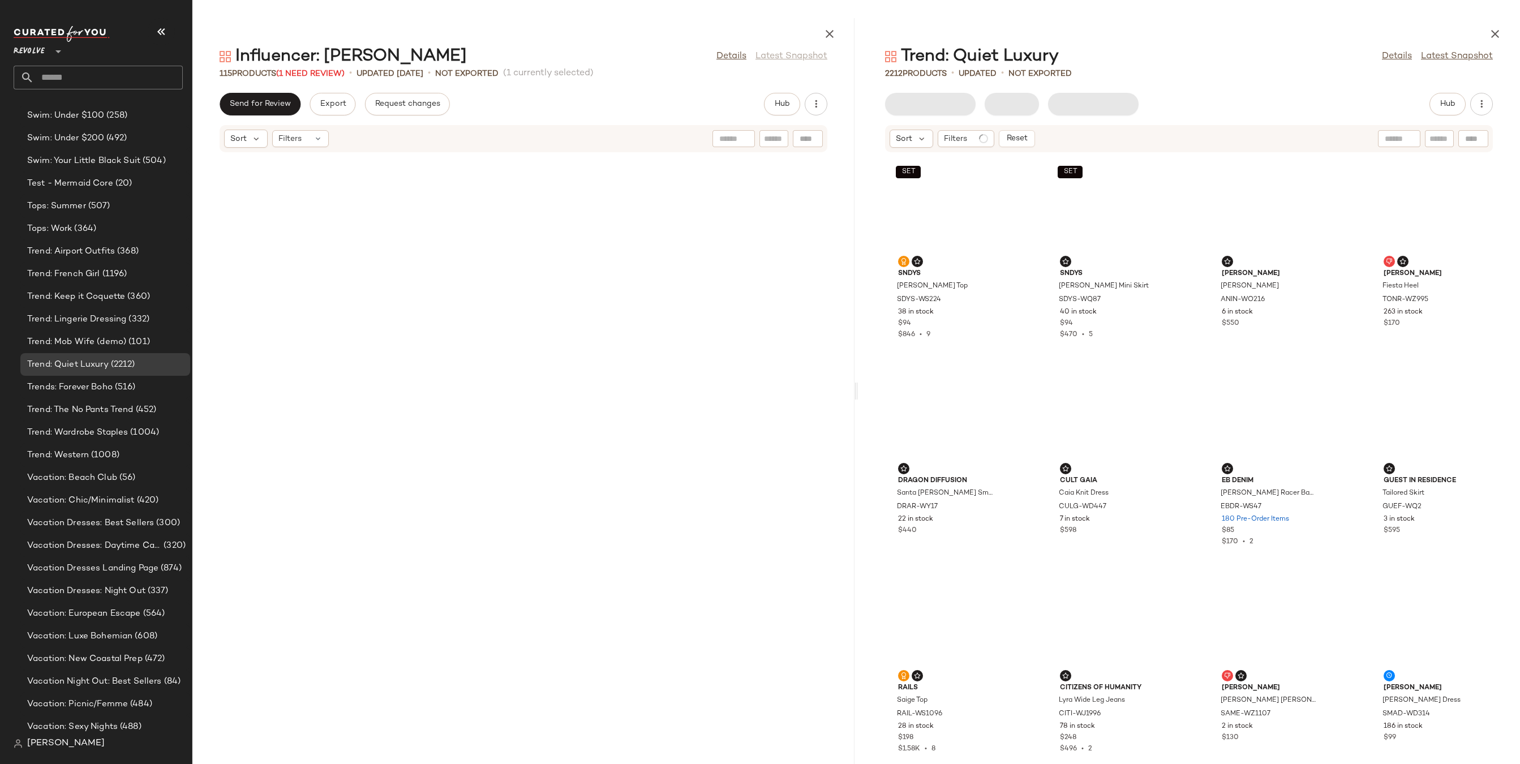
scroll to position [3934, 0]
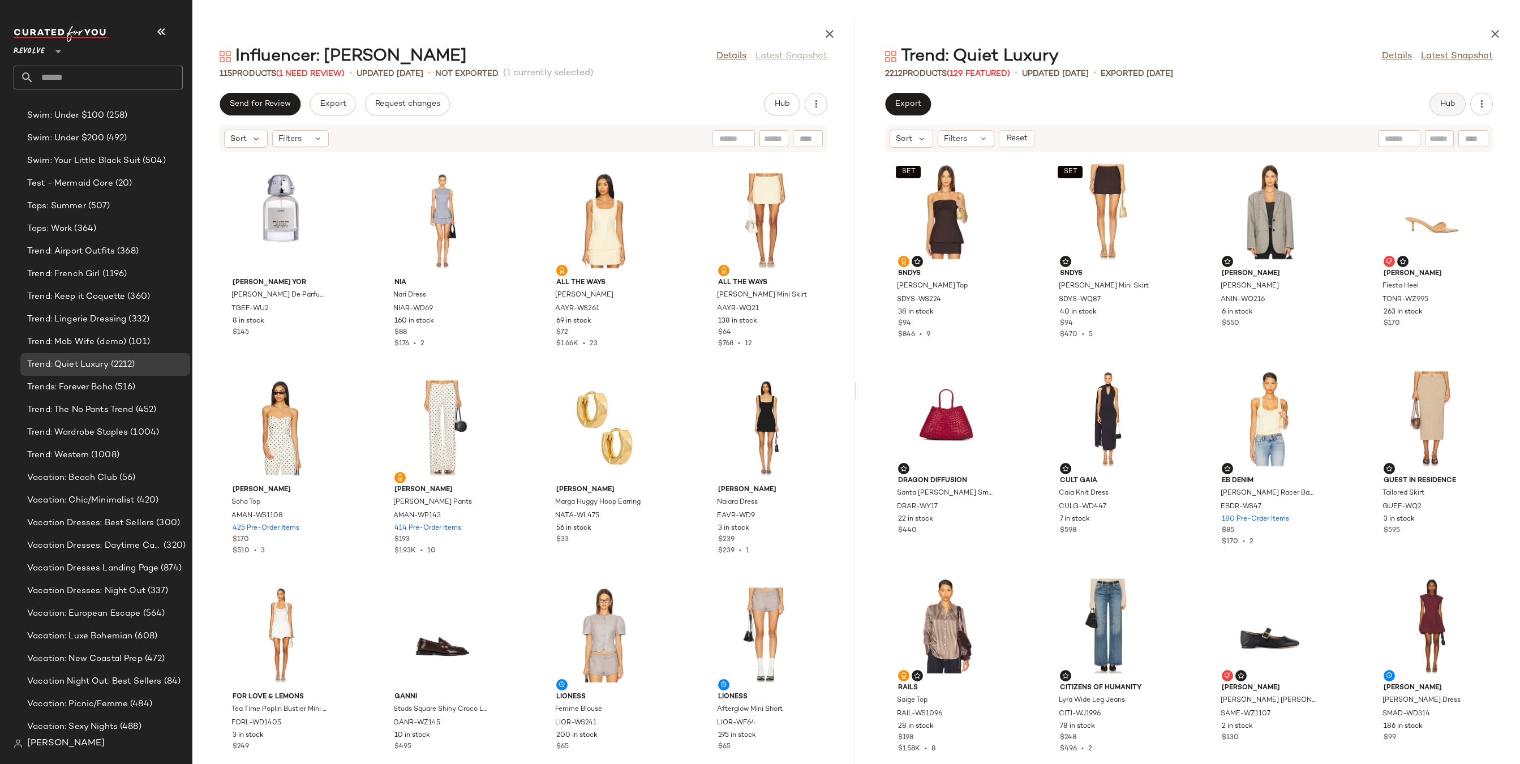
click at [1449, 102] on span "Hub" at bounding box center [1447, 104] width 16 height 9
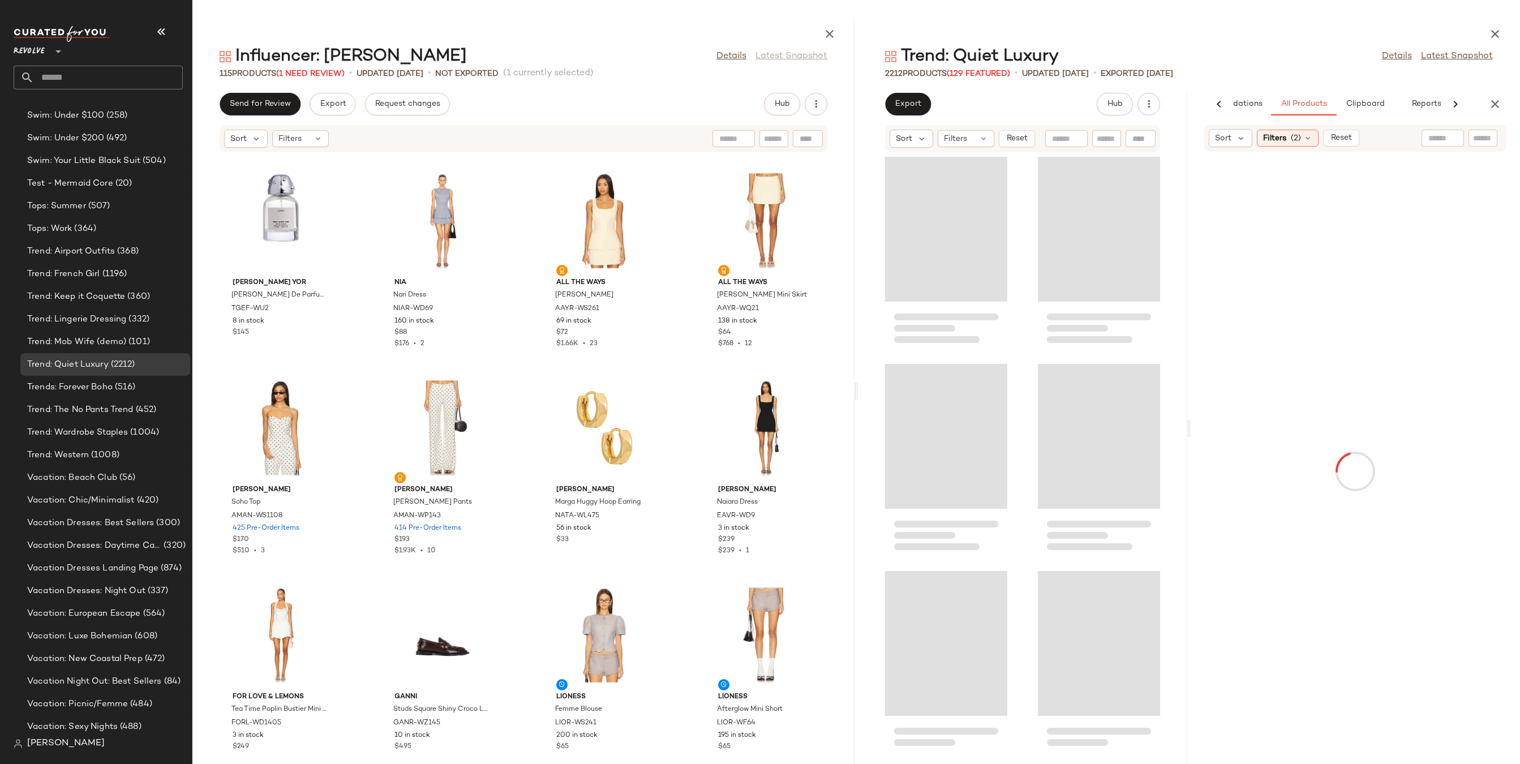
scroll to position [0, 62]
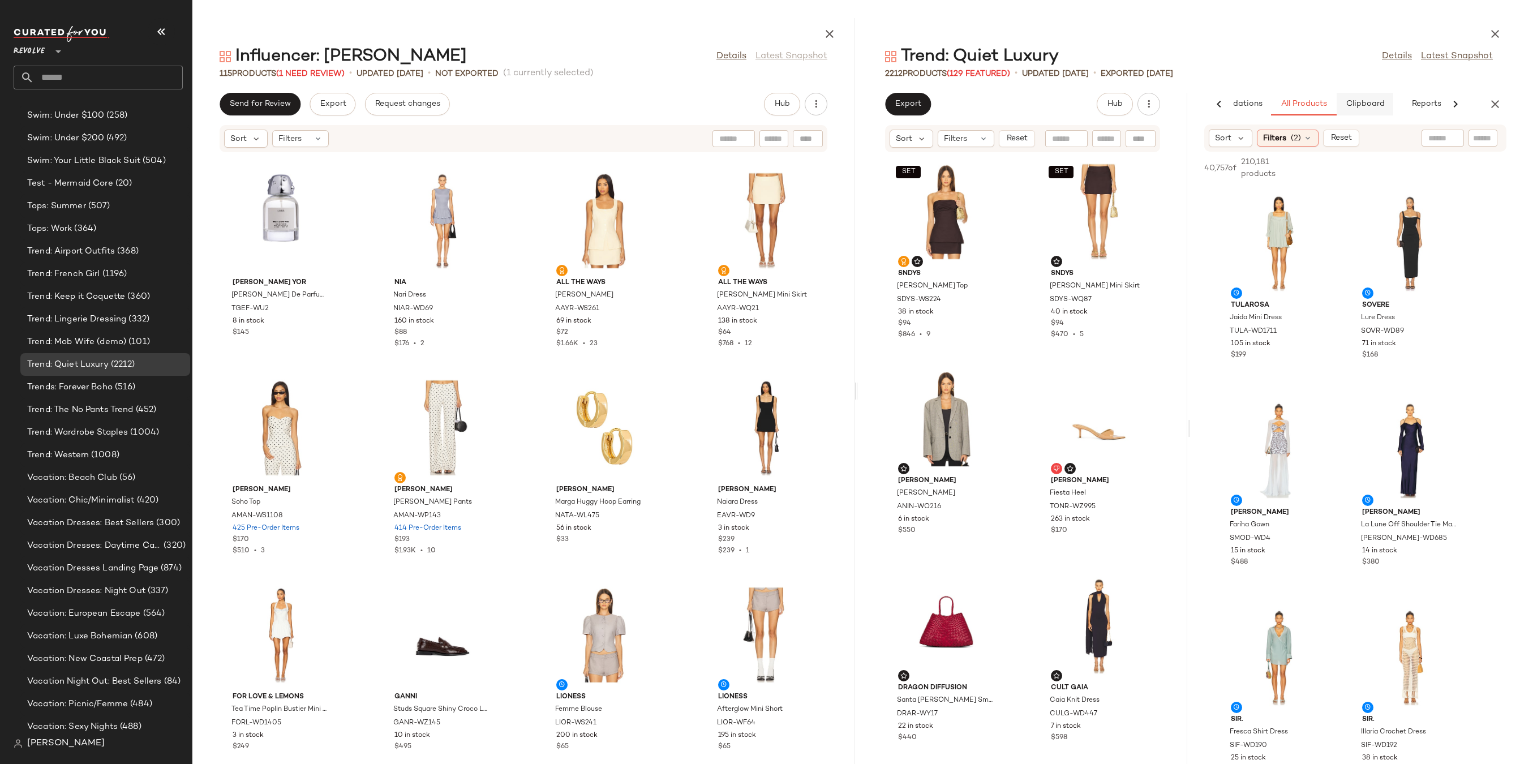
click at [1365, 104] on span "Clipboard" at bounding box center [1364, 104] width 39 height 9
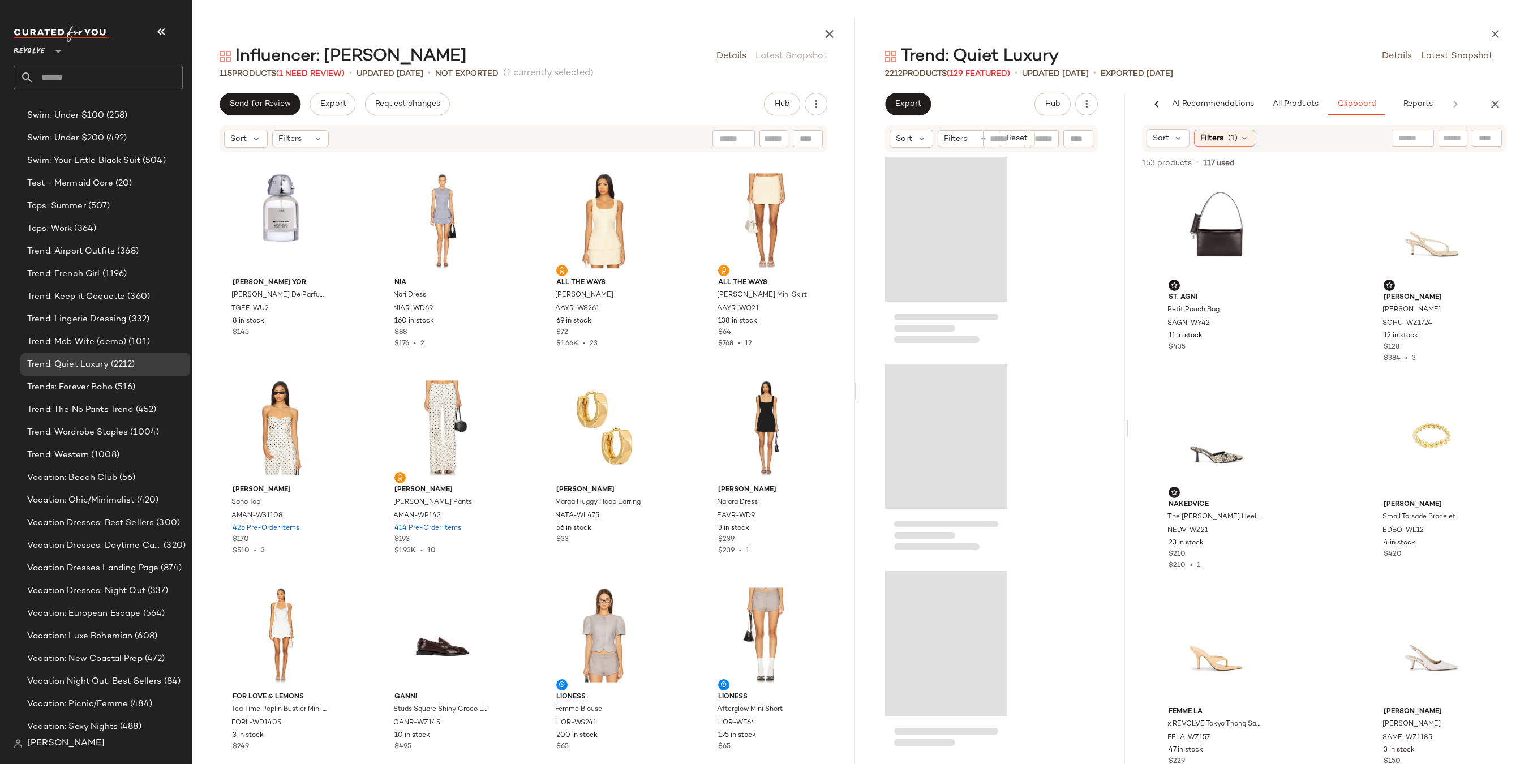
scroll to position [0, 0]
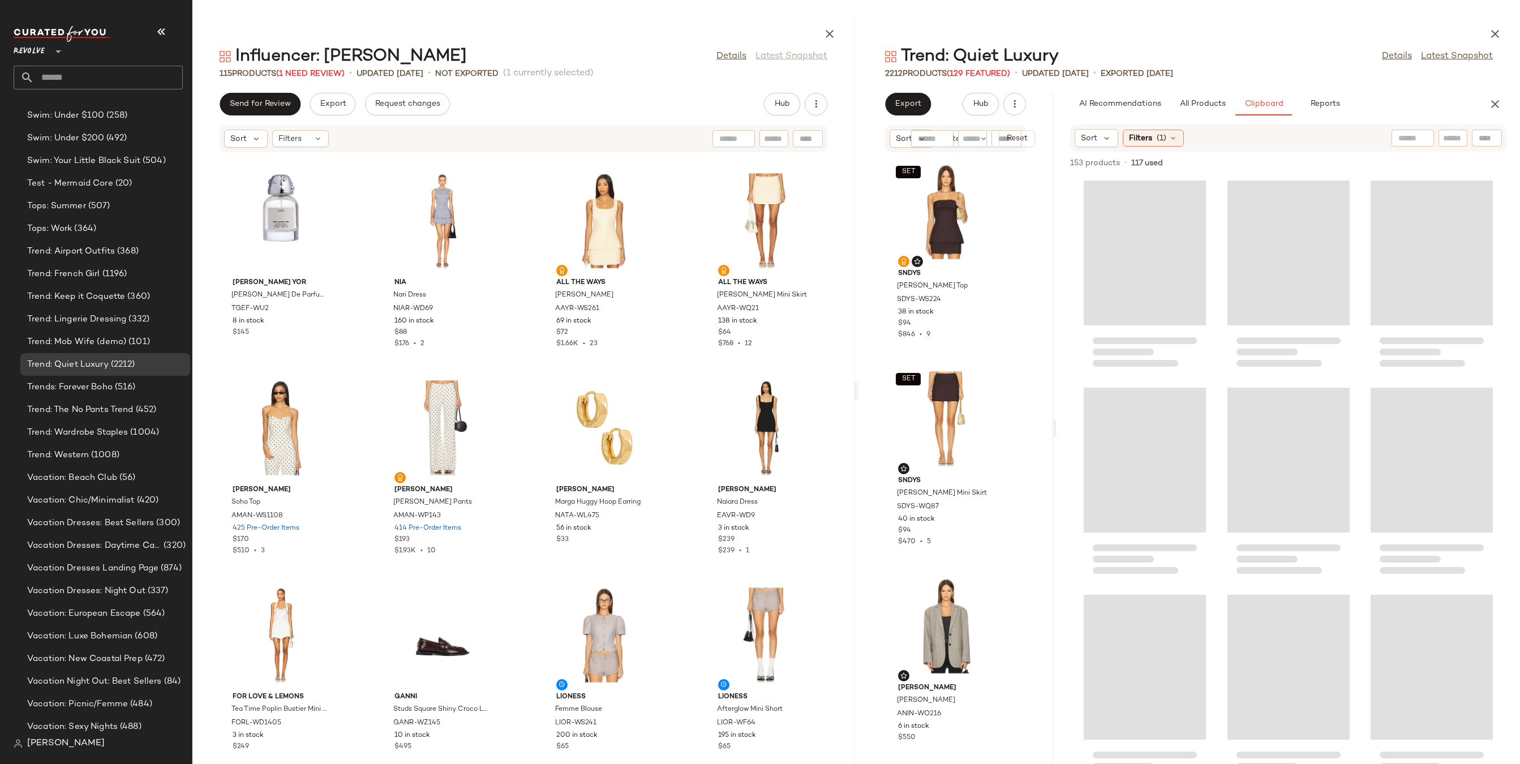
drag, startPoint x: 1187, startPoint y: 424, endPoint x: 1052, endPoint y: 440, distance: 136.1
click at [1052, 440] on div "Trend: Quiet Luxury Details Latest Snapshot 2212 Products (129 Featured) • upda…" at bounding box center [1189, 391] width 662 height 746
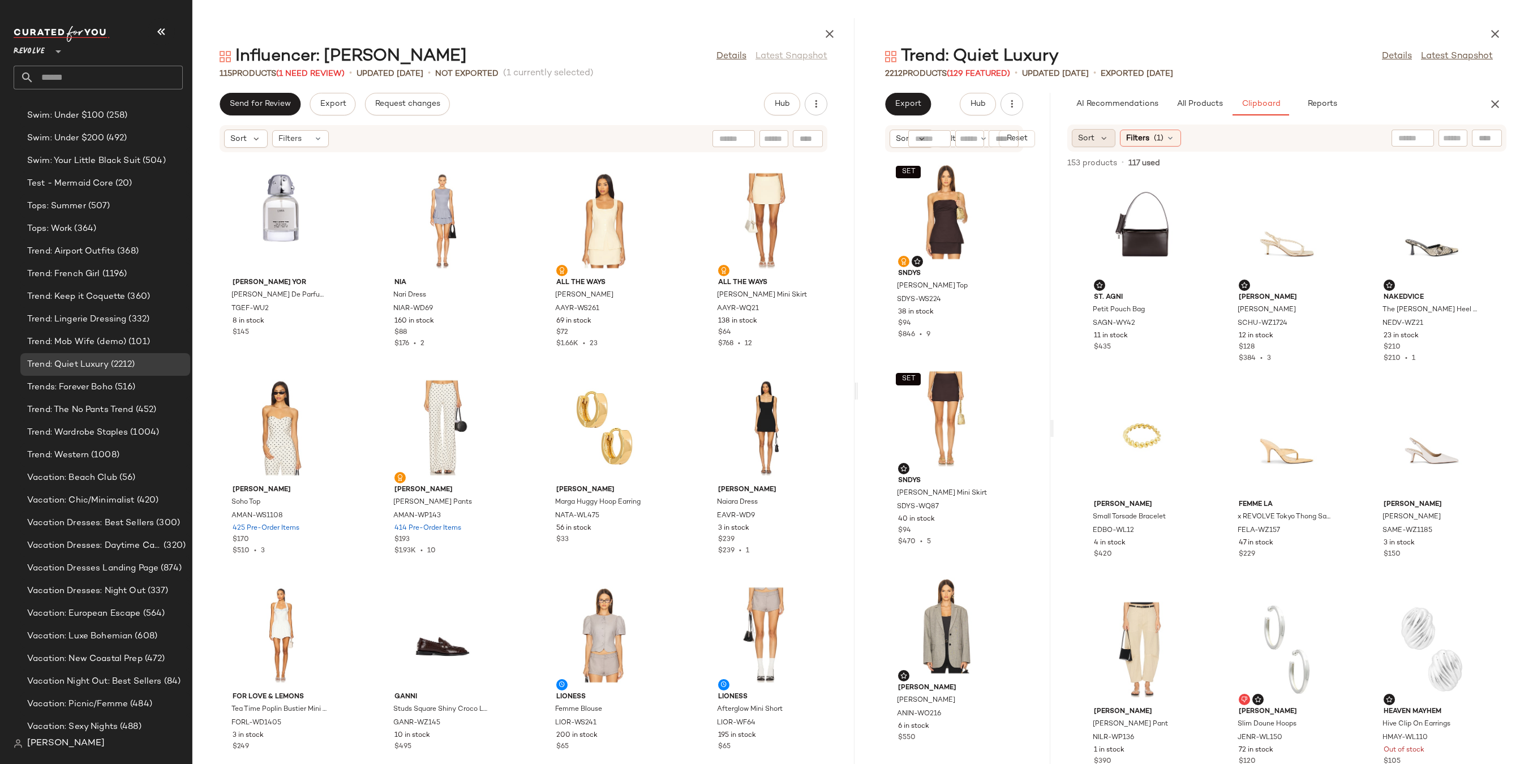
click at [1097, 135] on div "Sort" at bounding box center [1094, 138] width 44 height 18
click at [1121, 173] on span "Newest" at bounding box center [1113, 169] width 29 height 12
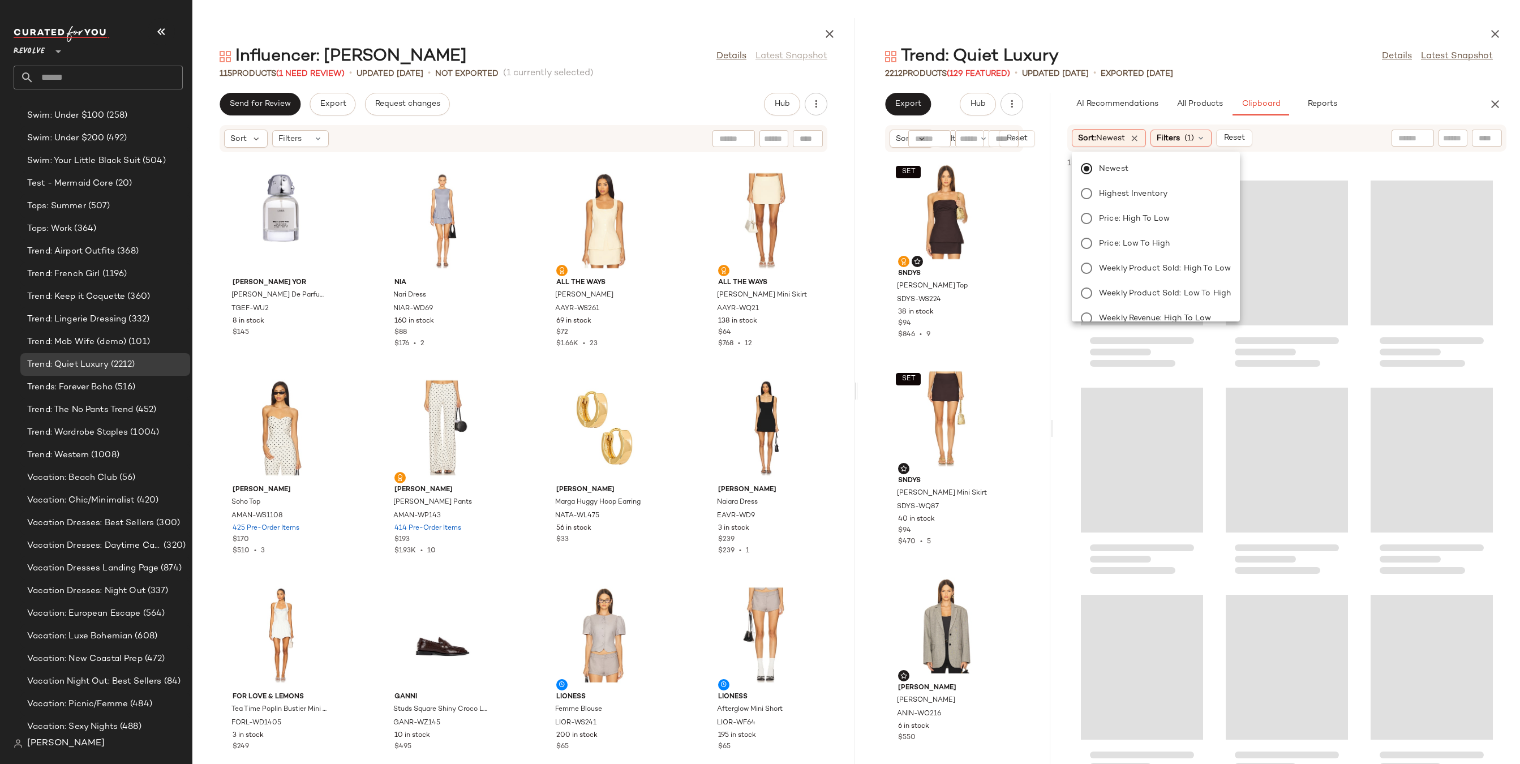
click at [1240, 37] on div at bounding box center [1189, 31] width 662 height 27
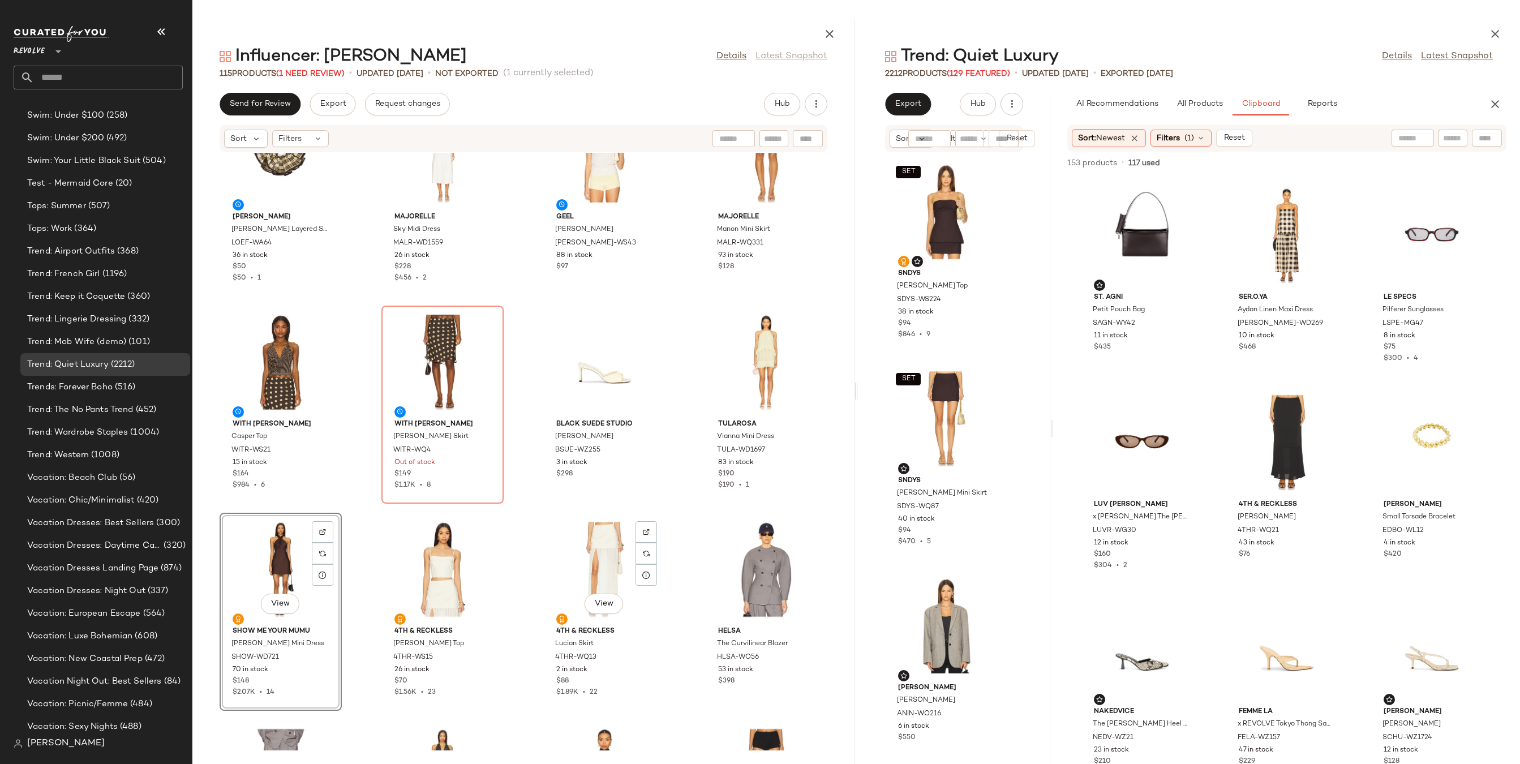
scroll to position [4869, 0]
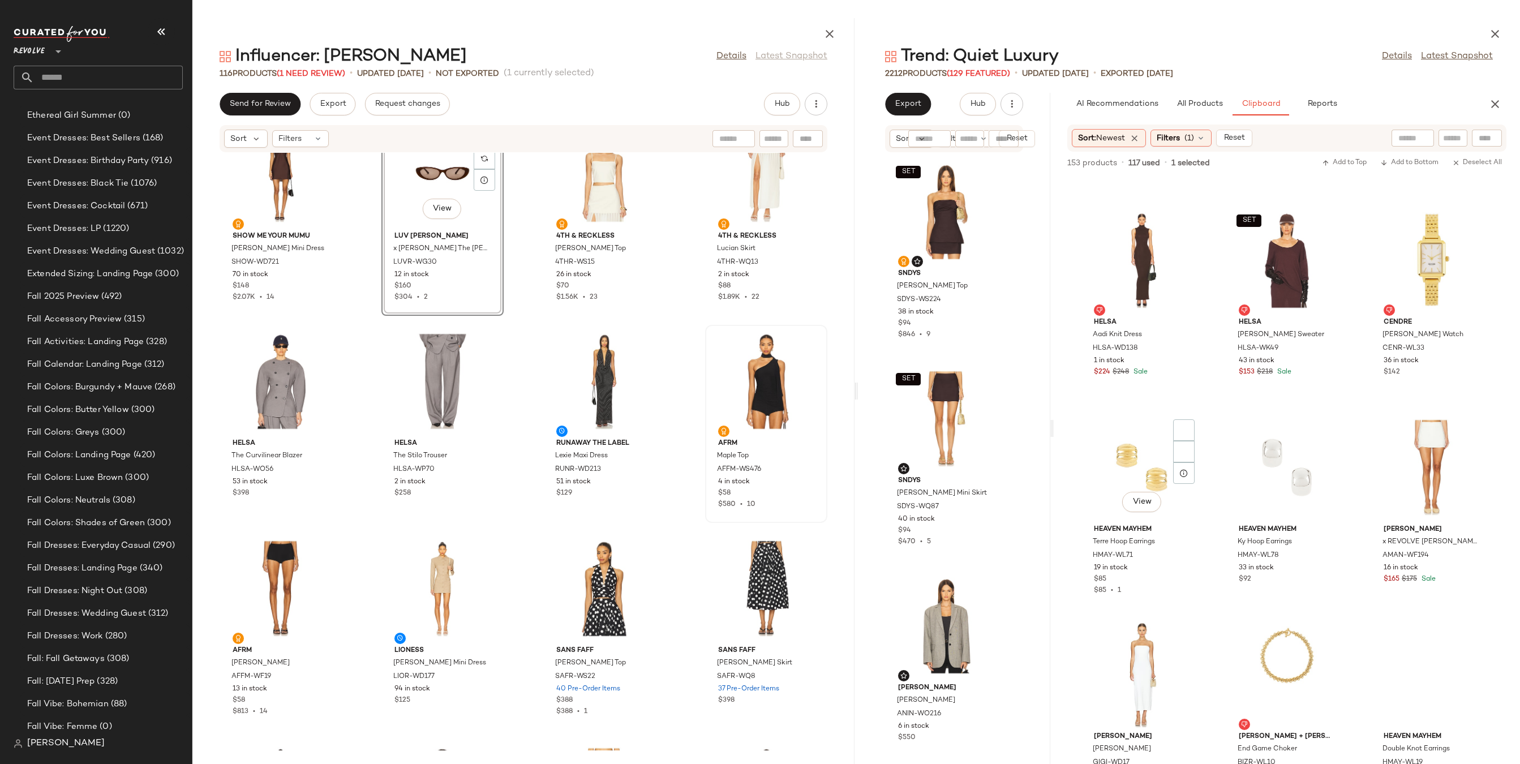
scroll to position [1782, 0]
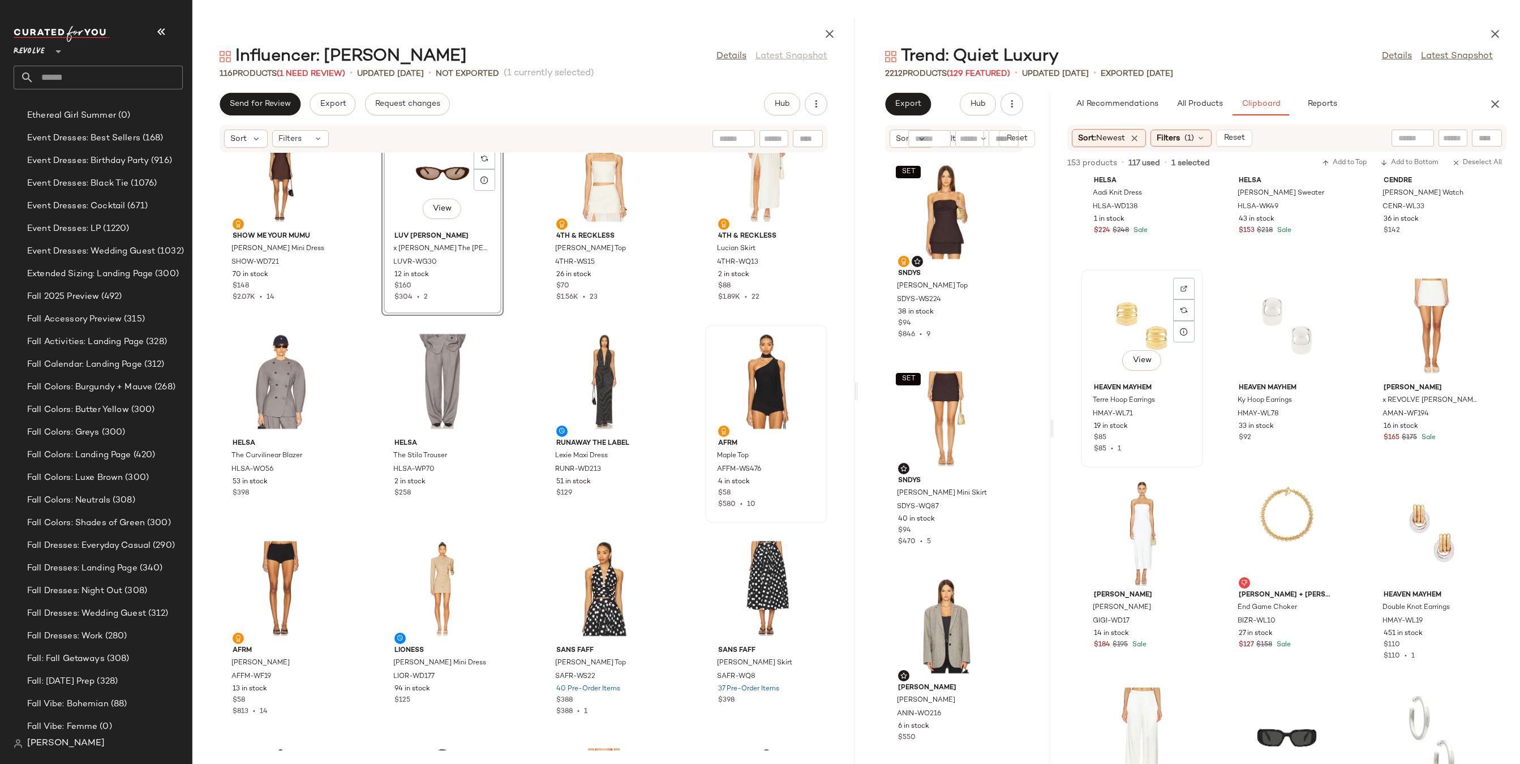
click at [1137, 312] on div "View" at bounding box center [1142, 325] width 114 height 105
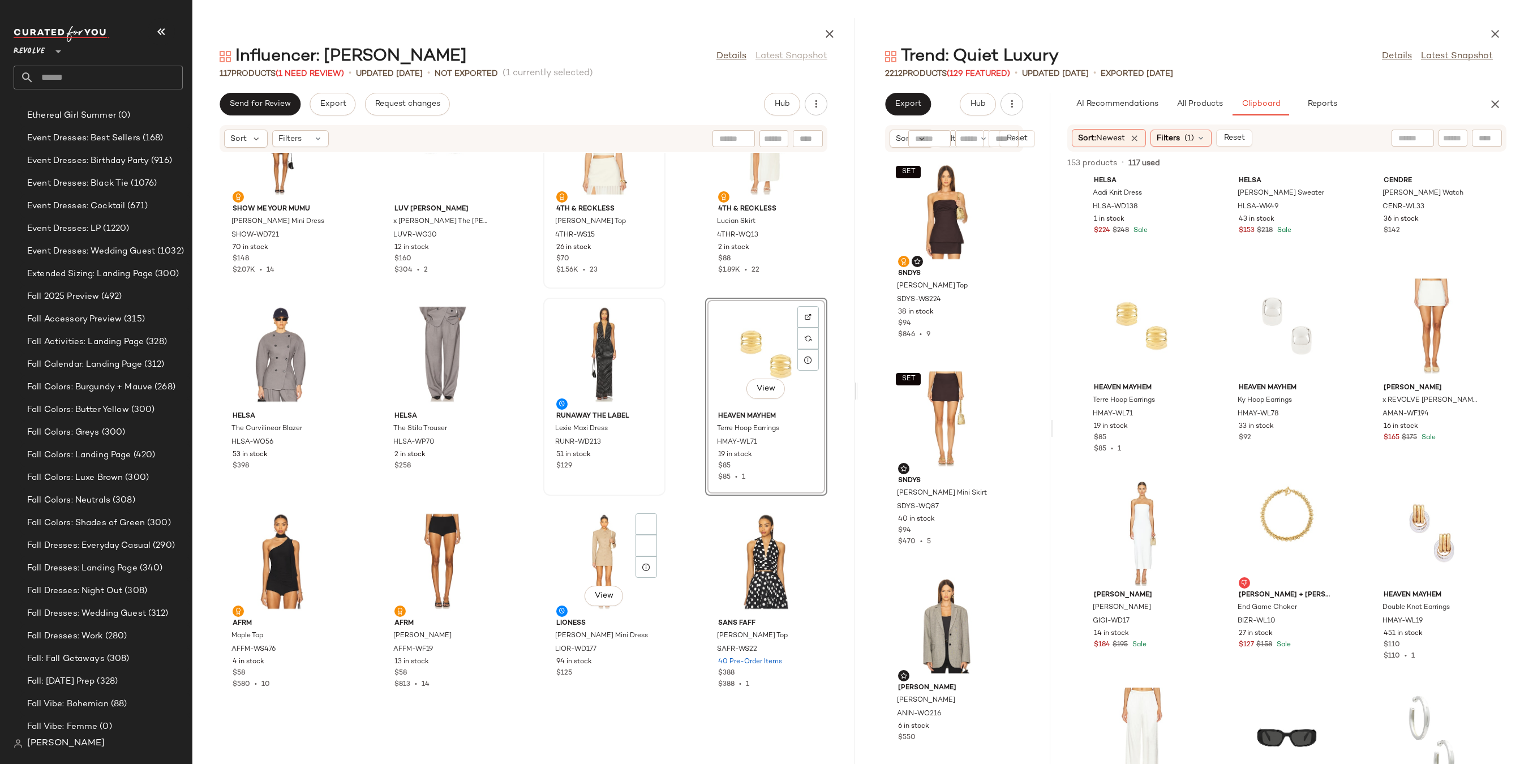
scroll to position [5362, 0]
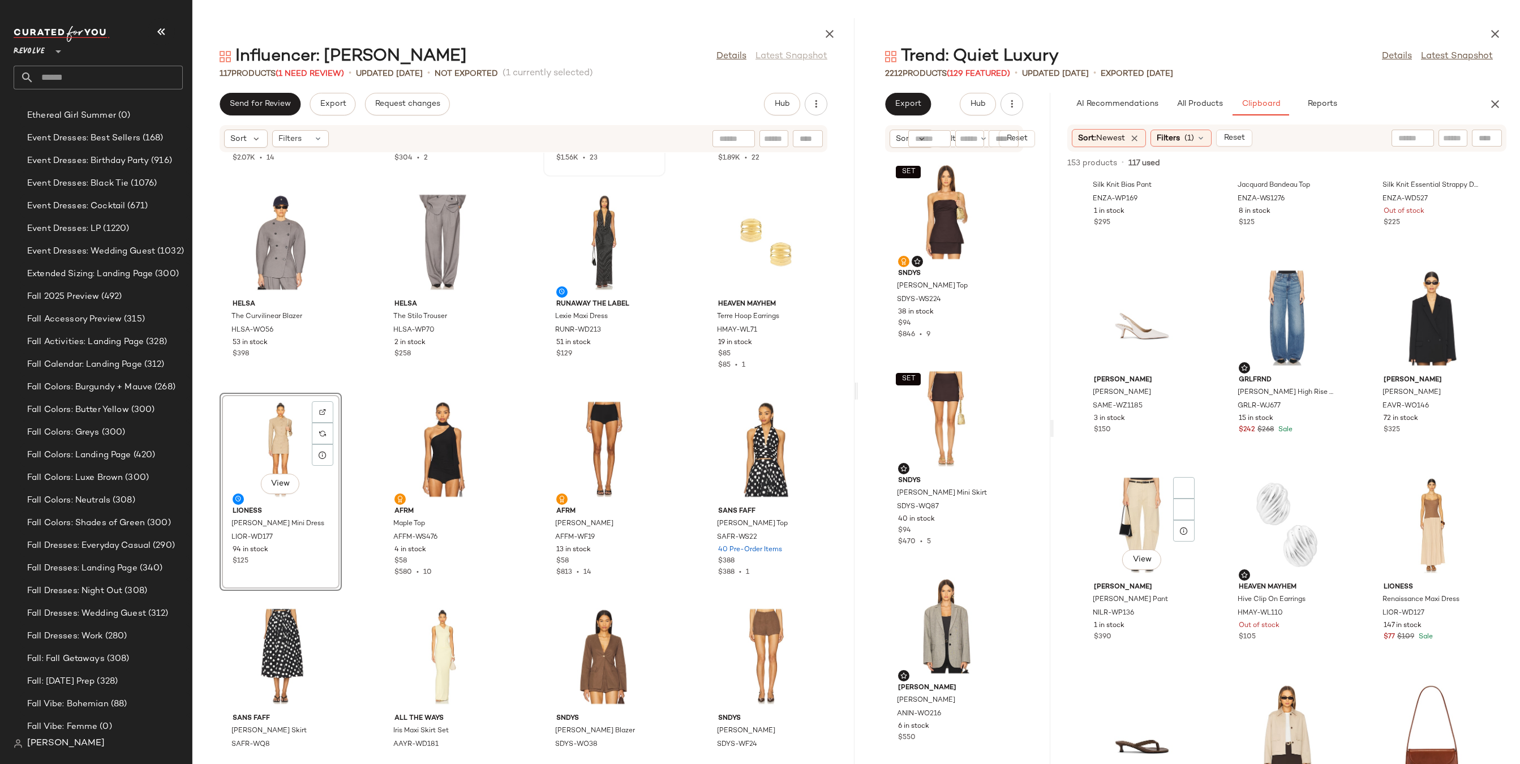
scroll to position [1060, 0]
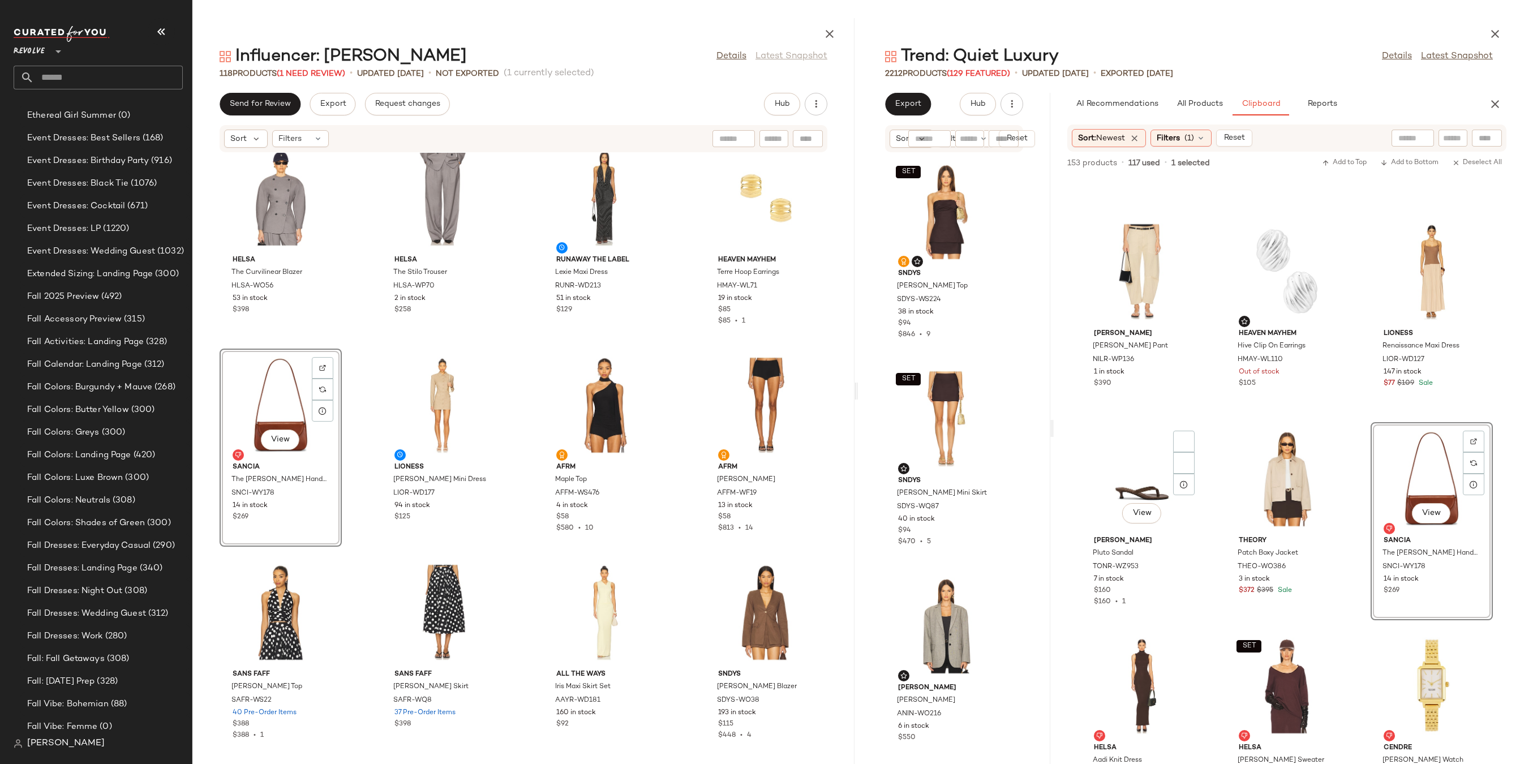
scroll to position [1461, 0]
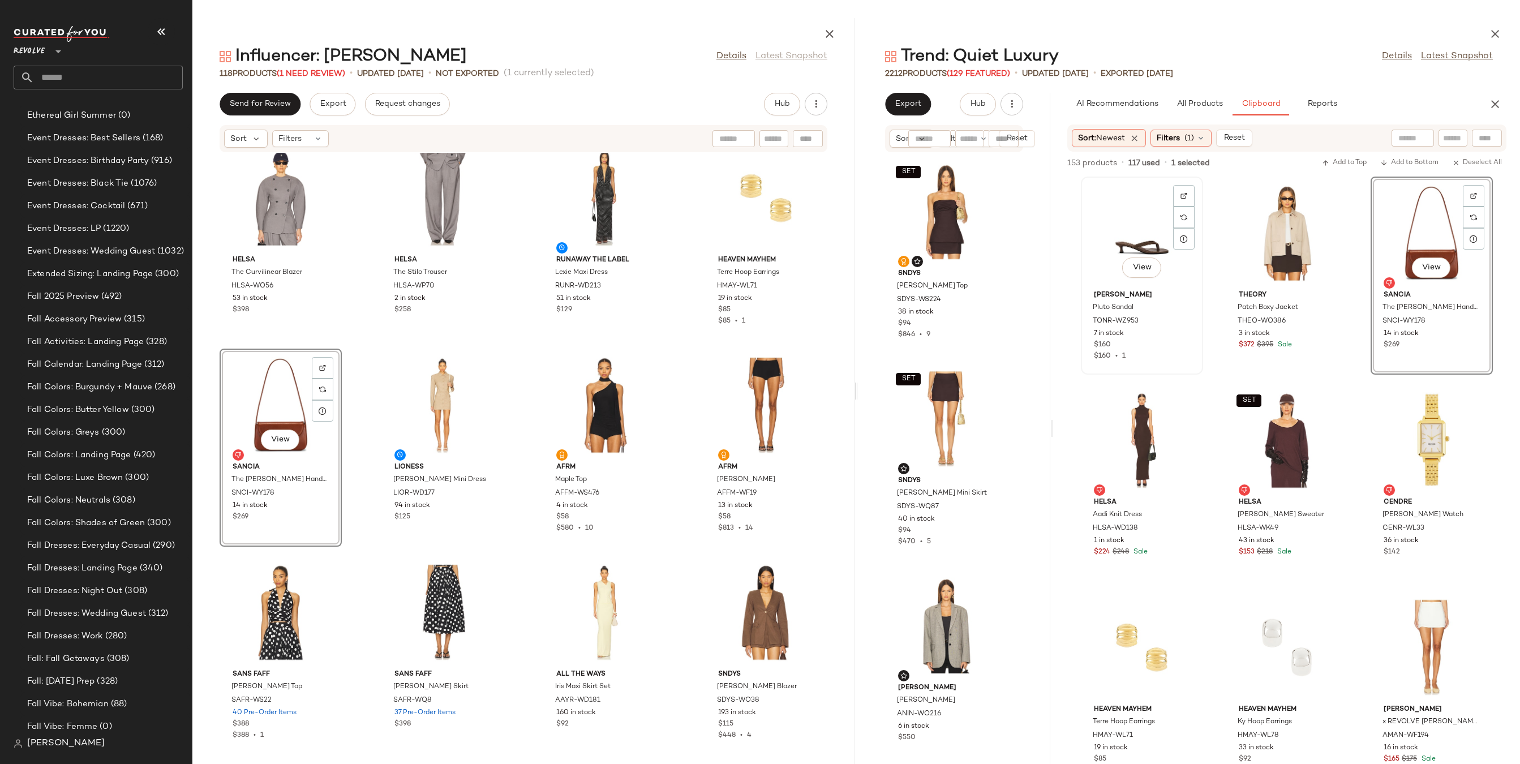
click at [1152, 206] on div "View" at bounding box center [1142, 232] width 114 height 105
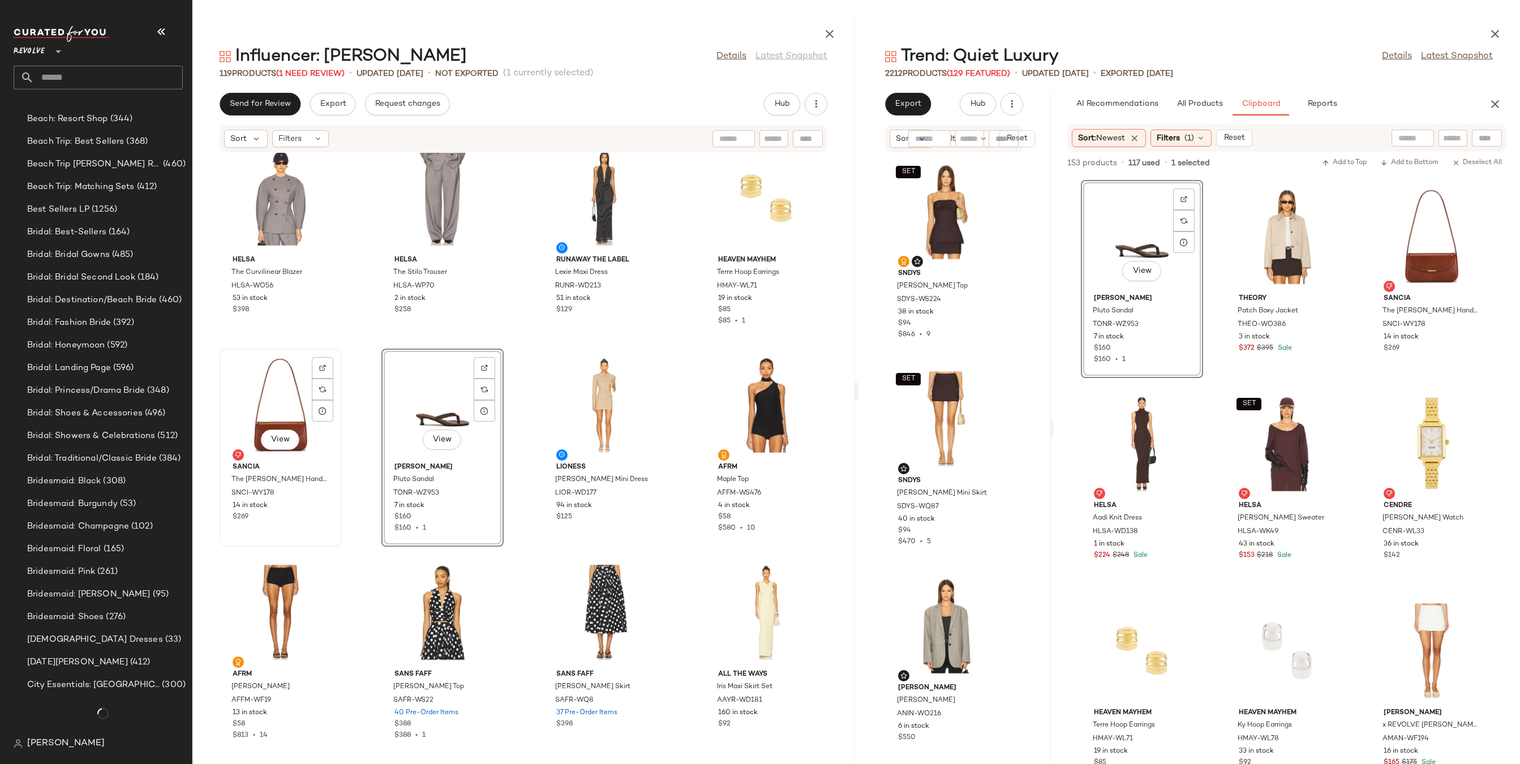
click at [306, 415] on div "View" at bounding box center [280, 404] width 114 height 105
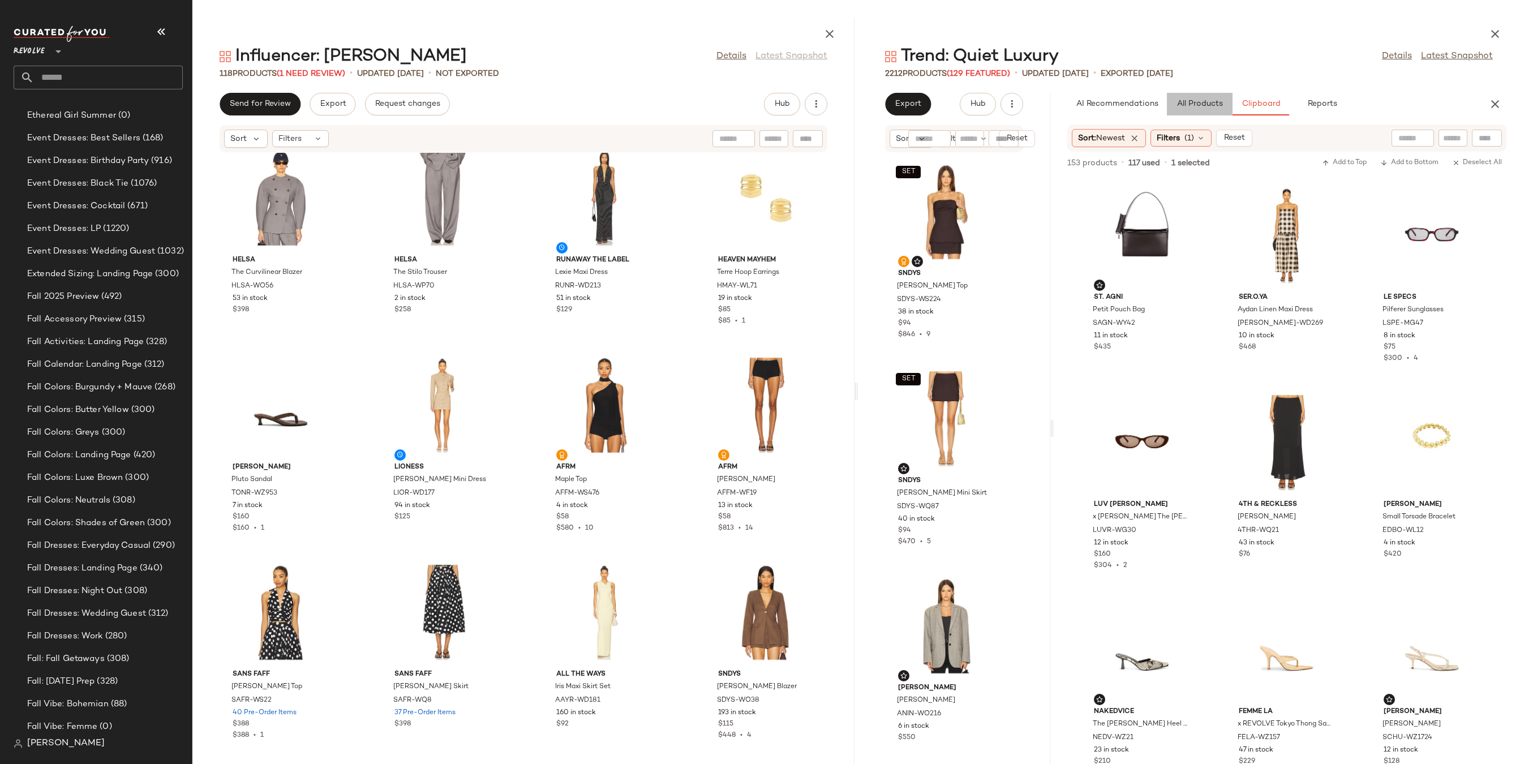
click at [1205, 96] on button "All Products" at bounding box center [1200, 104] width 66 height 23
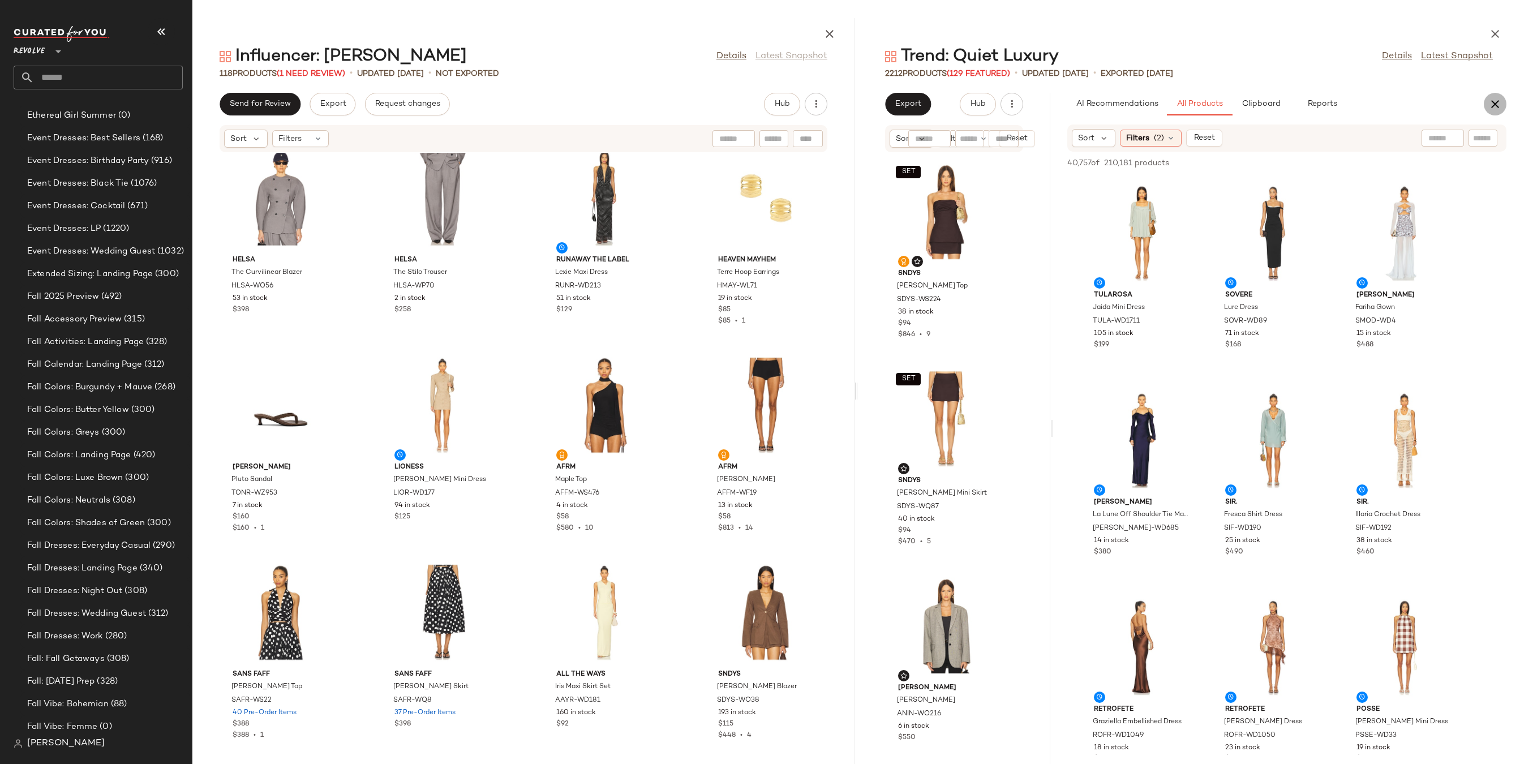
click at [1485, 105] on button "button" at bounding box center [1494, 104] width 23 height 23
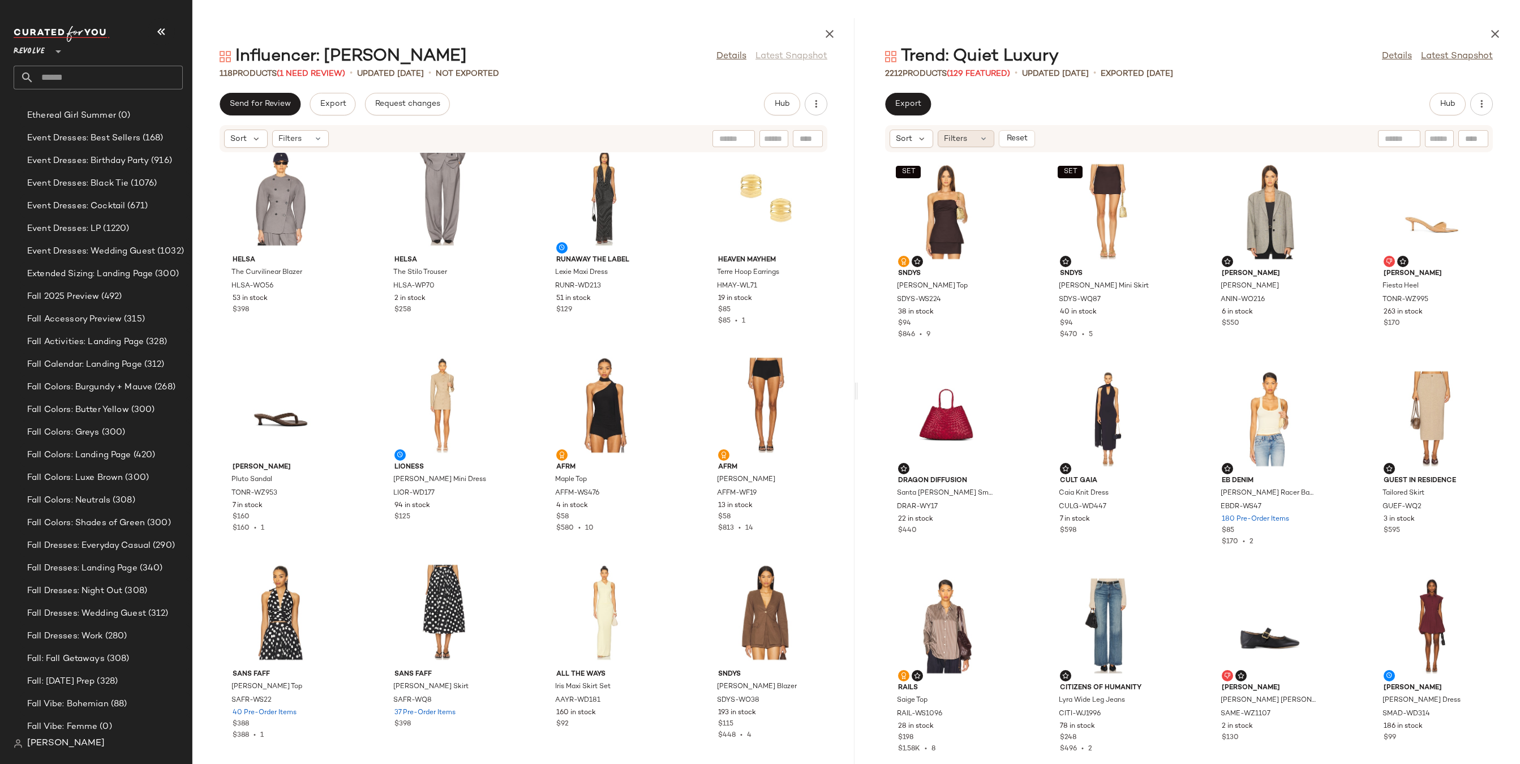
click at [971, 136] on div "Filters" at bounding box center [965, 138] width 57 height 17
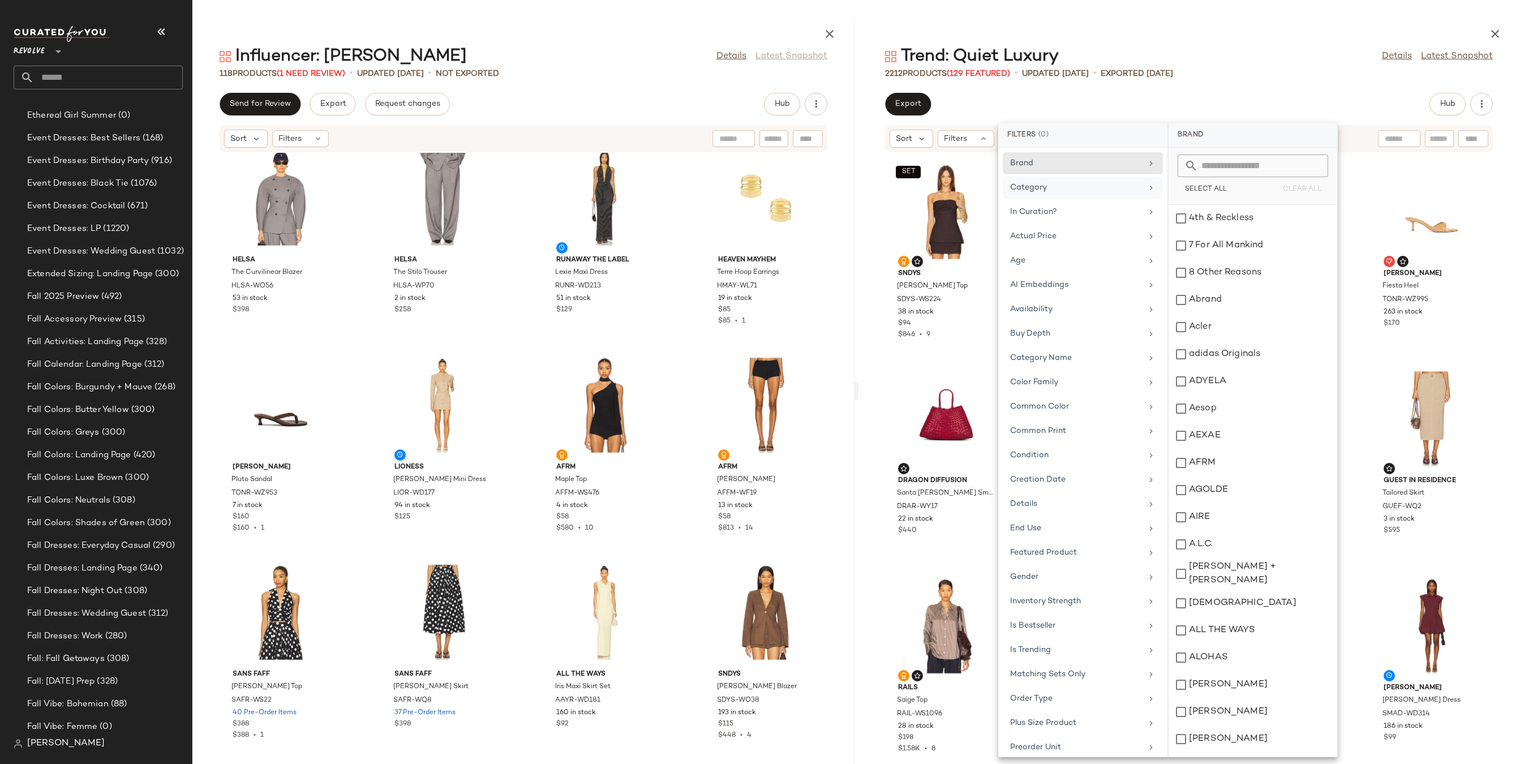
click at [1100, 201] on div "Category" at bounding box center [1082, 212] width 160 height 22
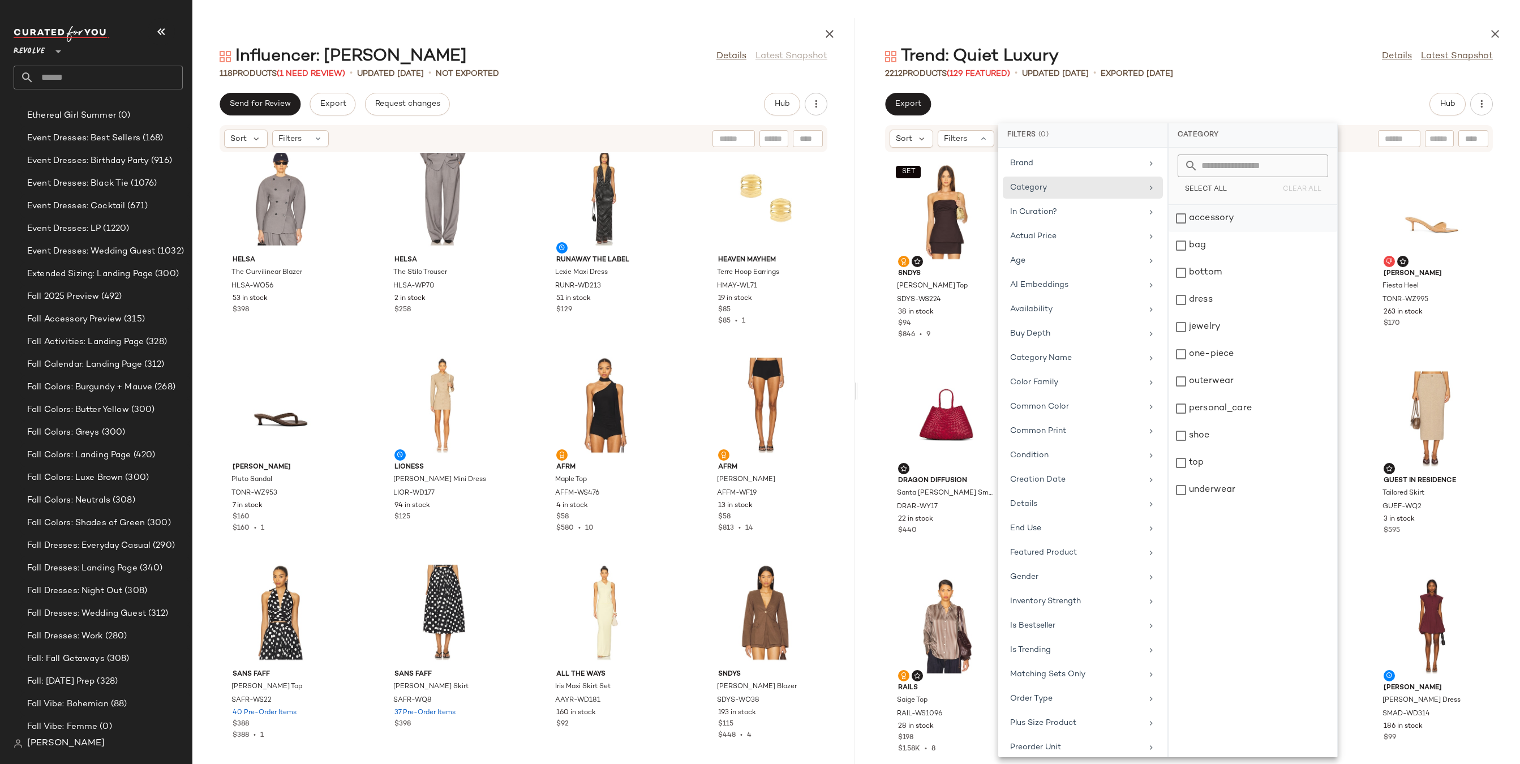
click at [1183, 232] on div "accessory" at bounding box center [1252, 245] width 169 height 27
click at [1184, 286] on div "bottom" at bounding box center [1257, 299] width 169 height 27
click at [1188, 259] on div "bag" at bounding box center [1257, 272] width 169 height 27
click at [1188, 286] on div "bottom" at bounding box center [1257, 299] width 169 height 27
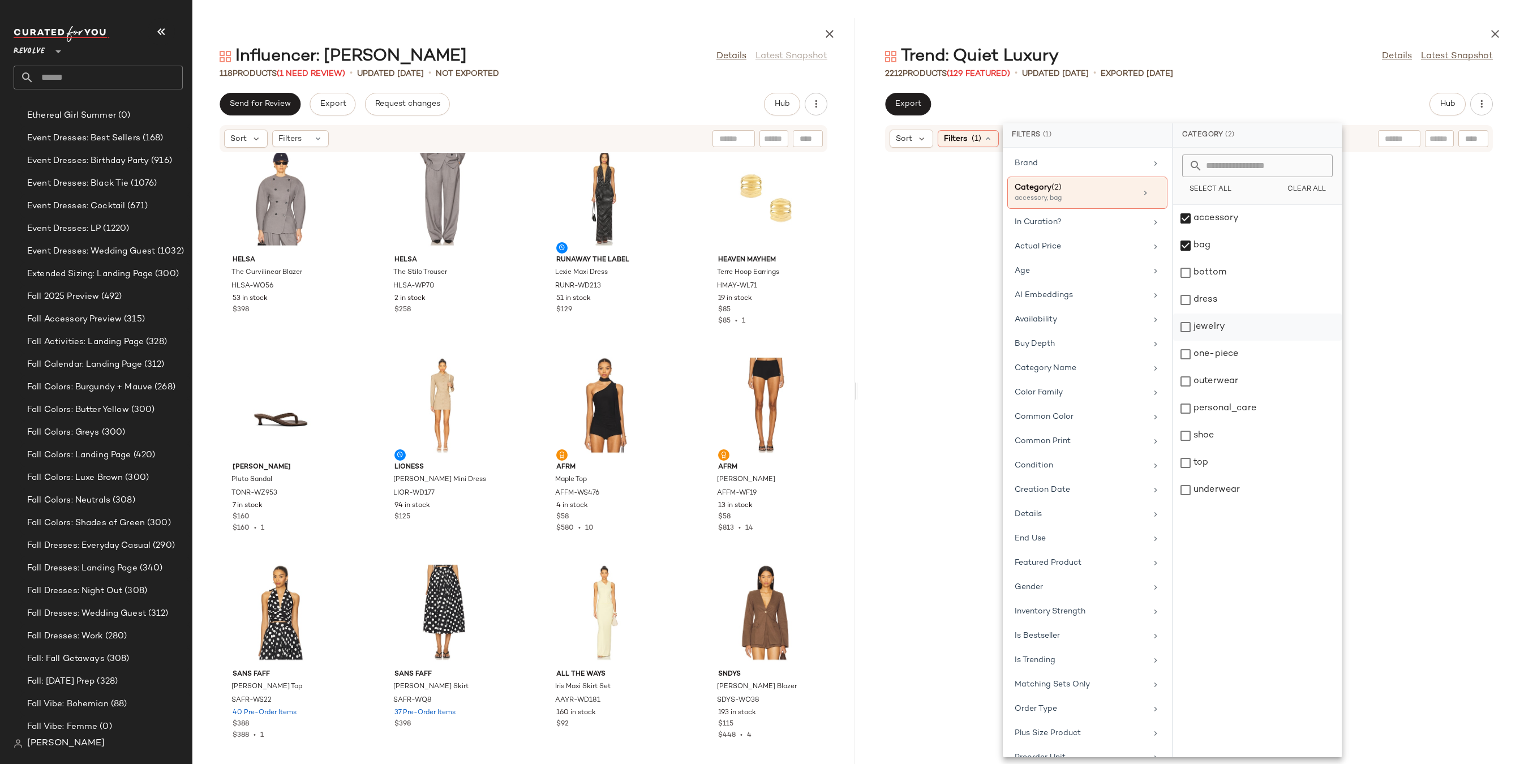
click at [1189, 341] on div "jewelry" at bounding box center [1257, 354] width 169 height 27
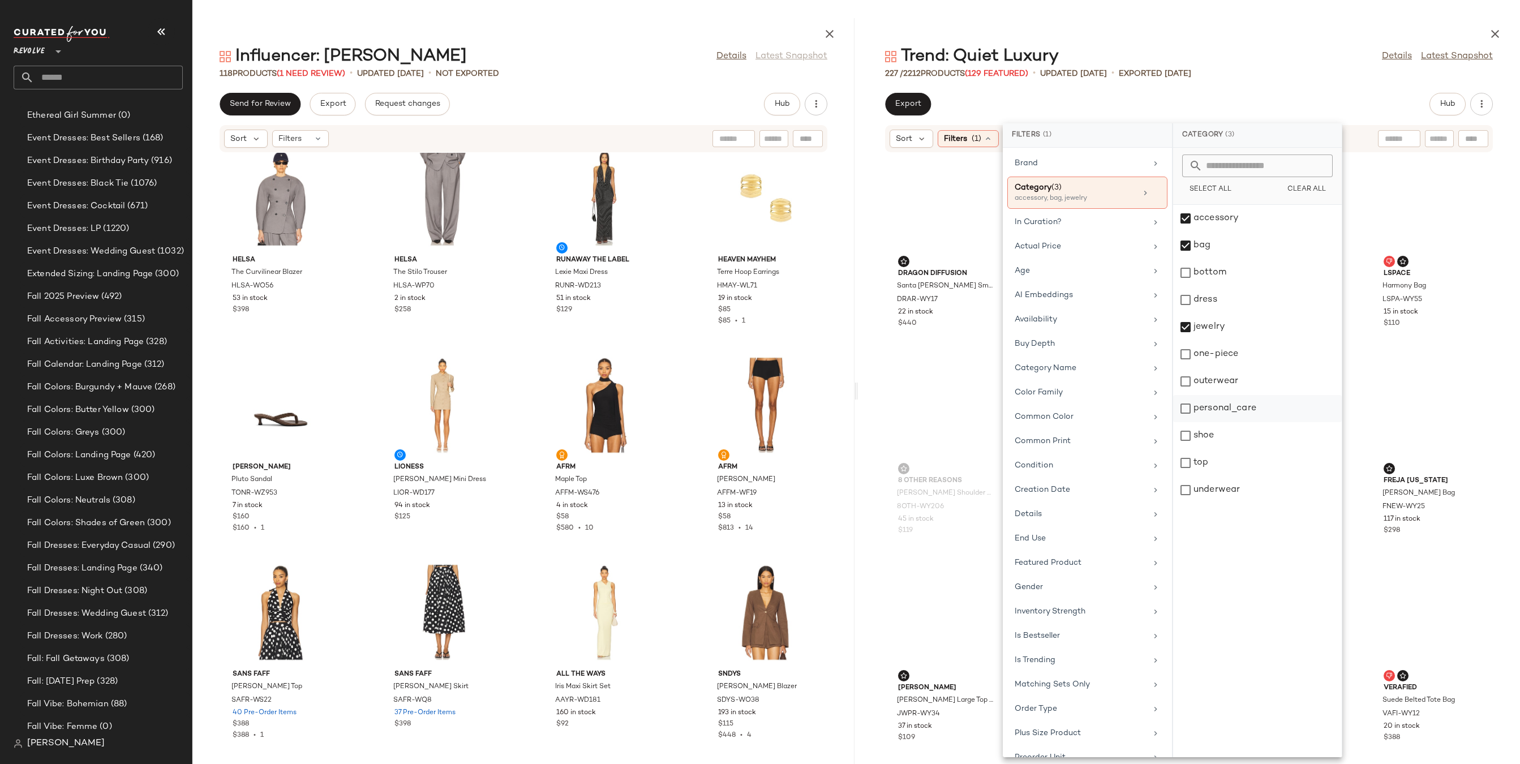
click at [1189, 422] on div "personal_care" at bounding box center [1257, 435] width 169 height 27
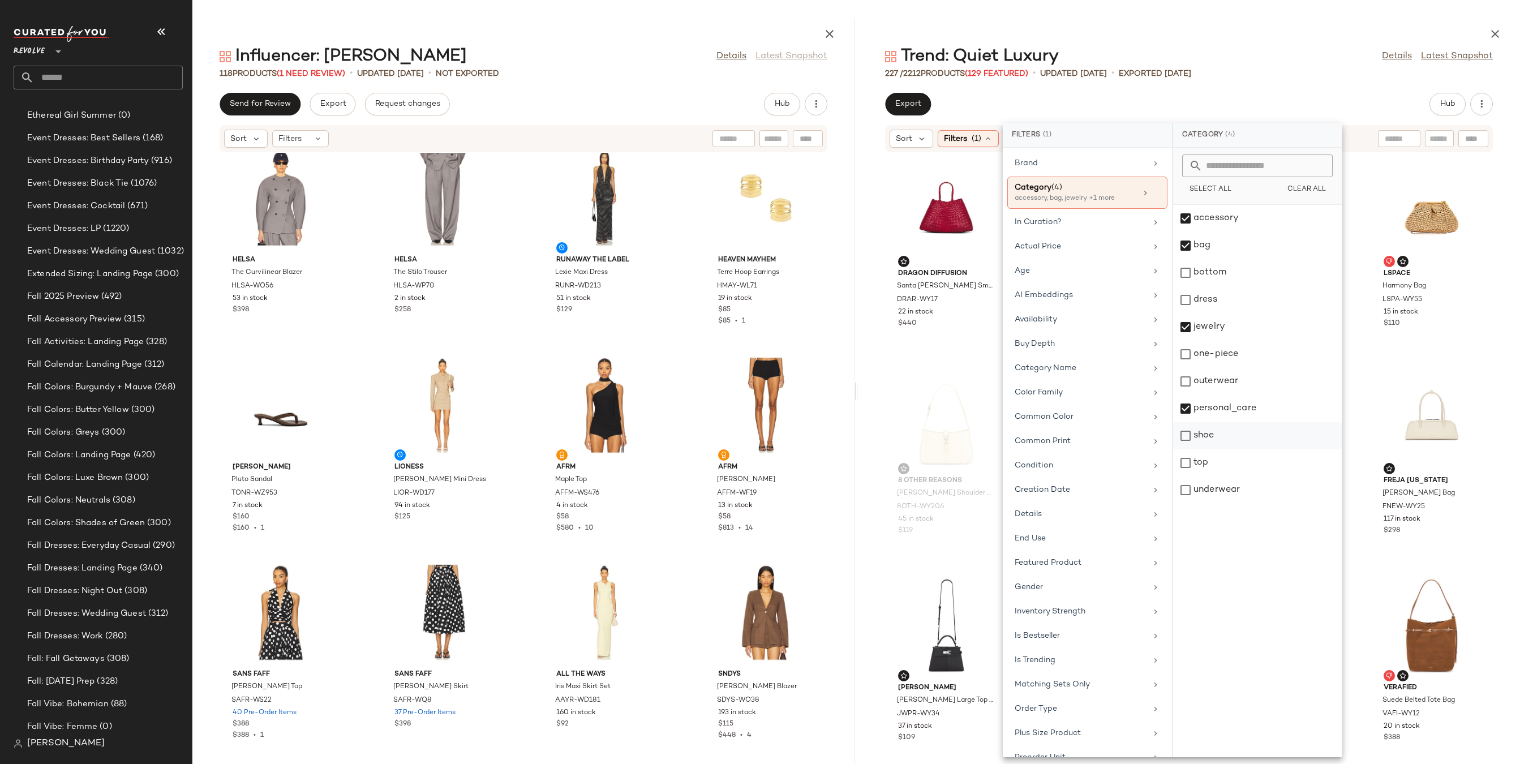
click at [1189, 449] on div "shoe" at bounding box center [1257, 462] width 169 height 27
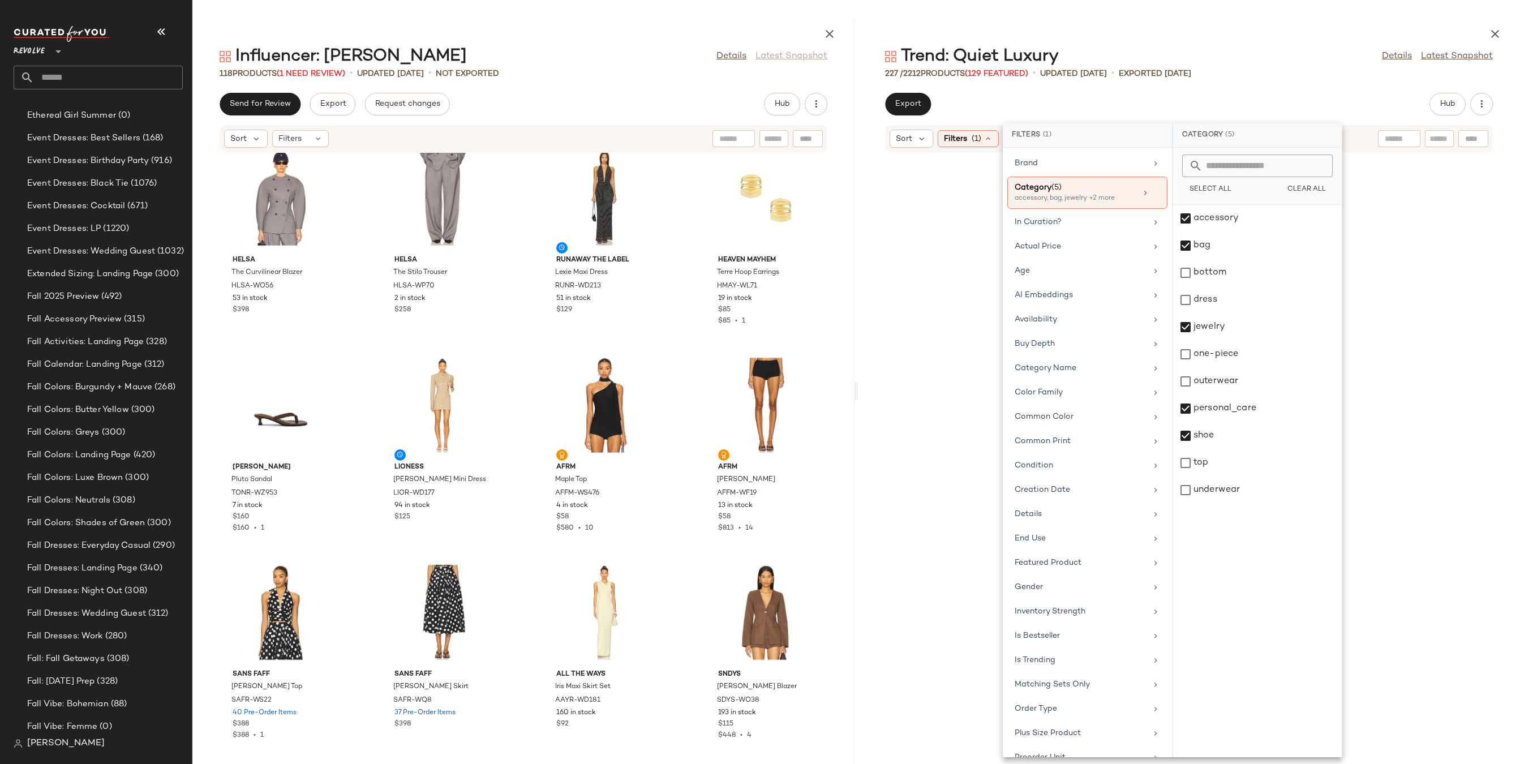
click at [1283, 43] on div at bounding box center [1189, 31] width 662 height 27
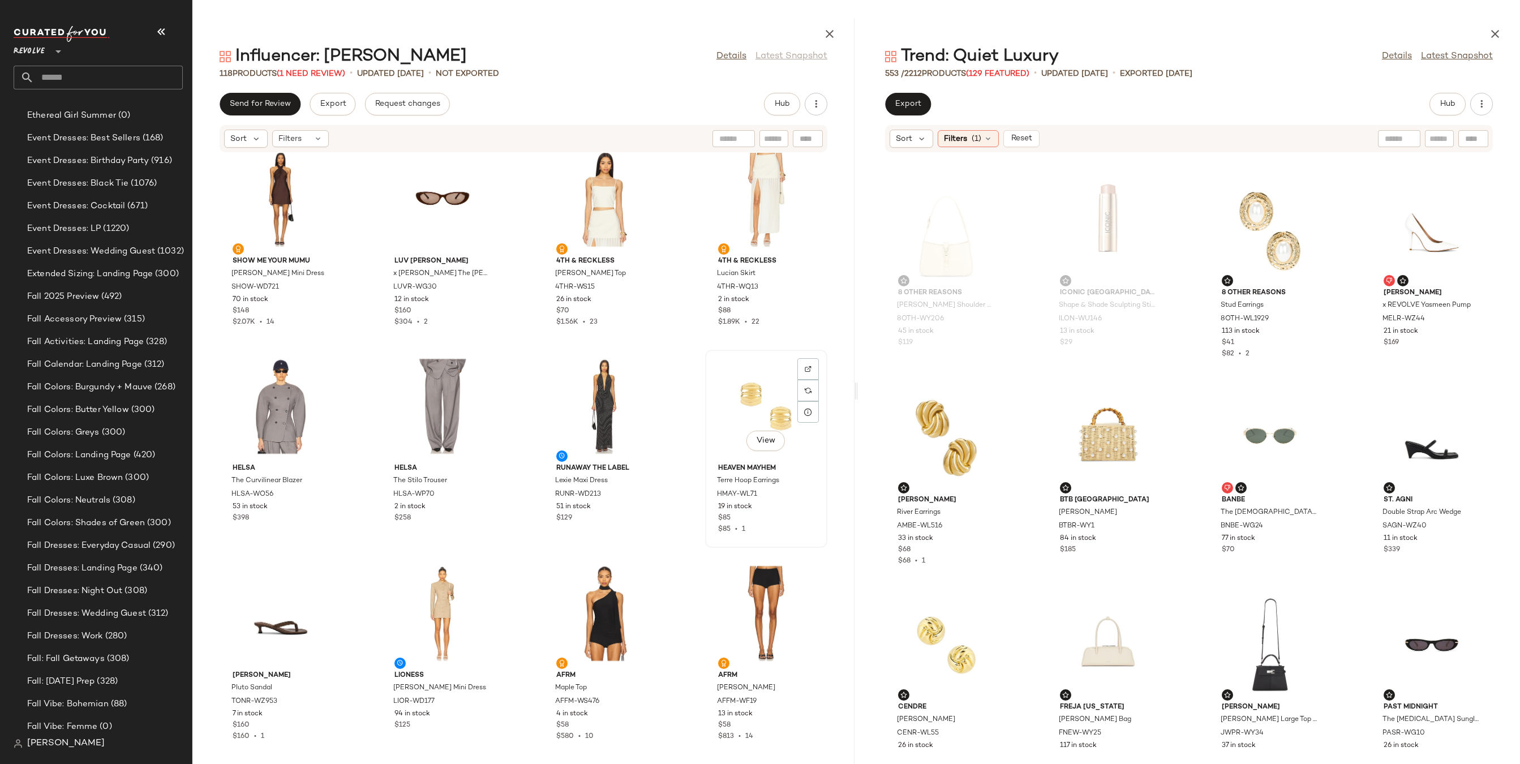
scroll to position [5193, 0]
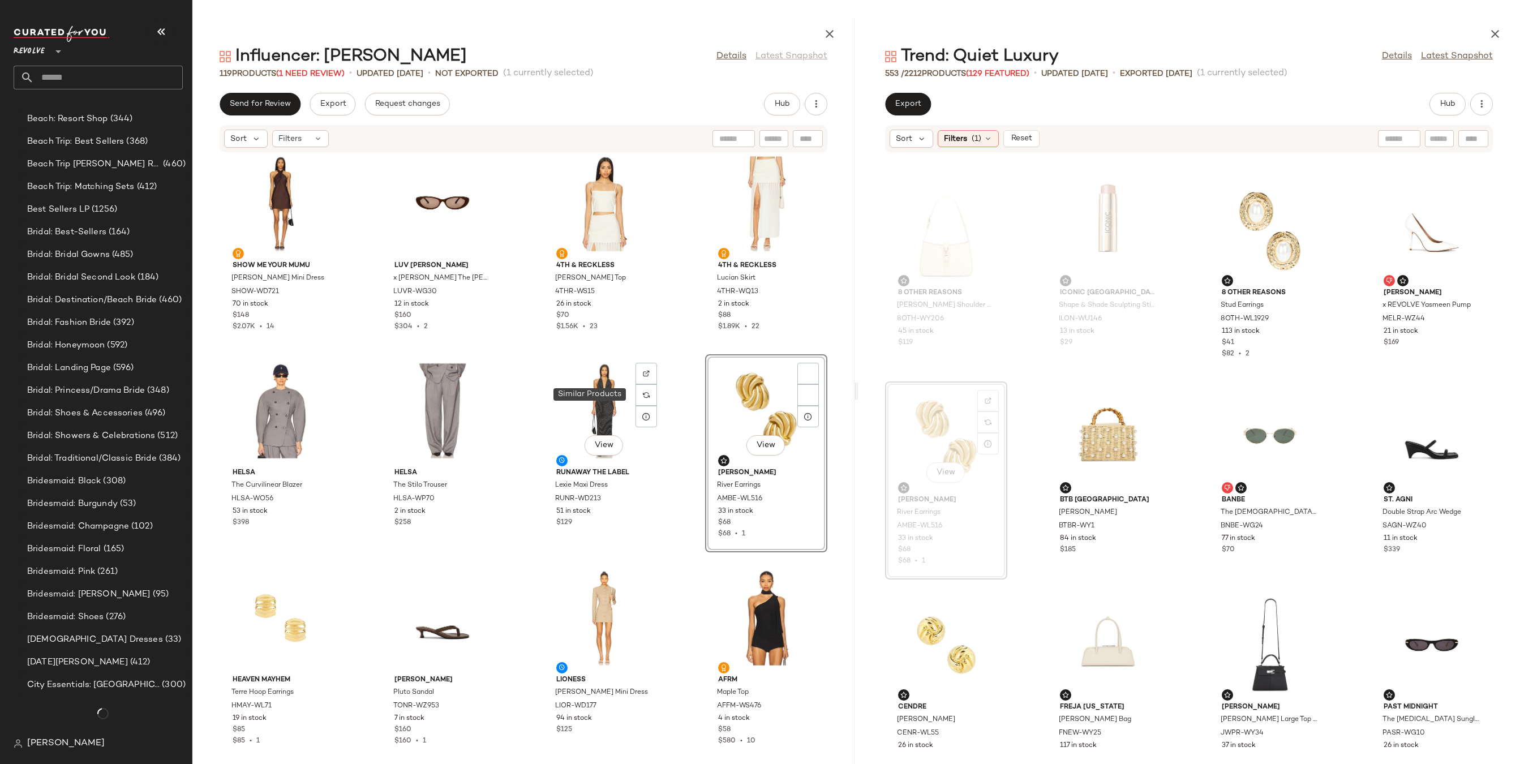
scroll to position [1948, 0]
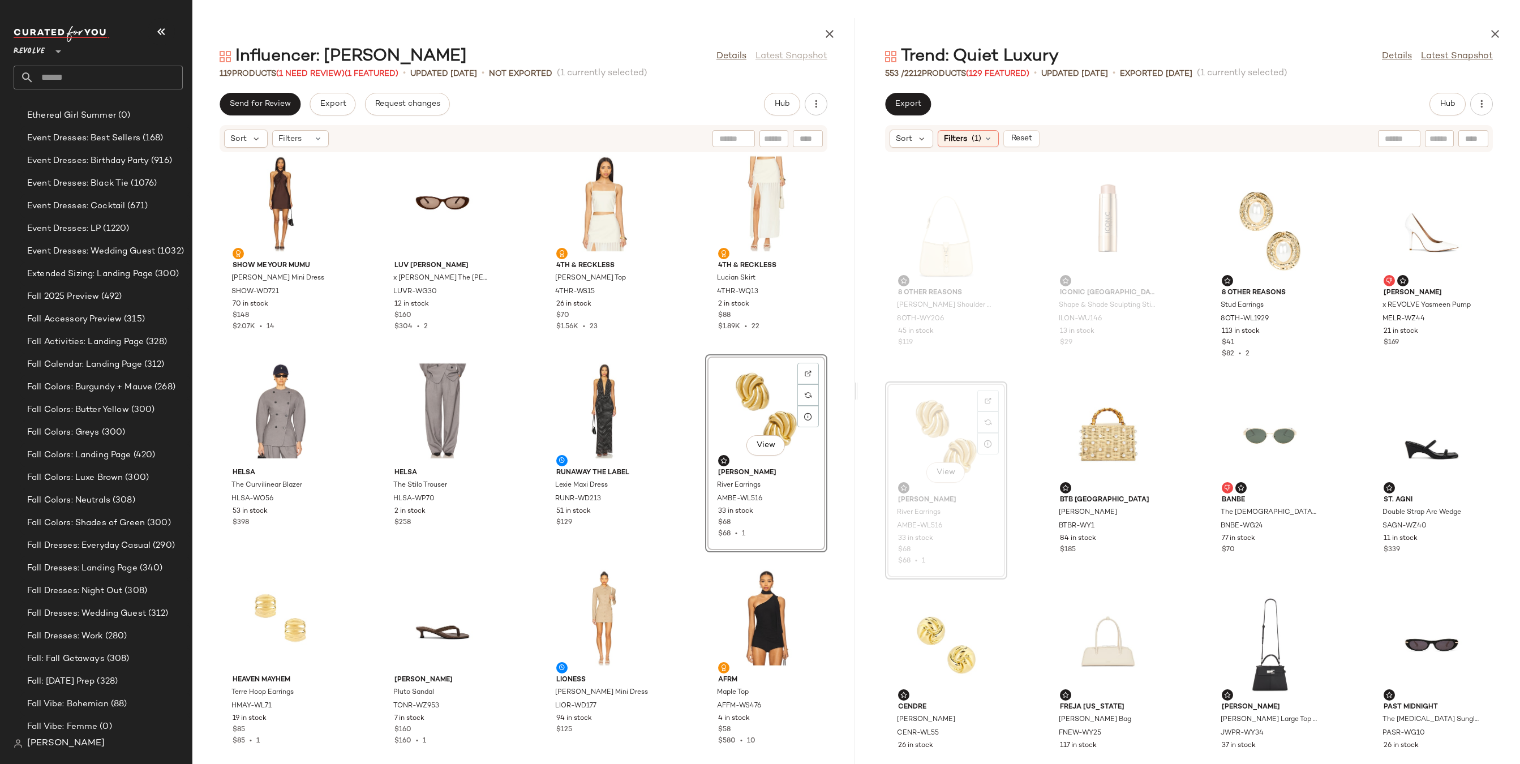
click at [727, 415] on div "View" at bounding box center [766, 410] width 114 height 105
click at [759, 560] on div "Unset Featured Product" at bounding box center [812, 558] width 152 height 21
click at [278, 621] on div "View" at bounding box center [280, 617] width 114 height 105
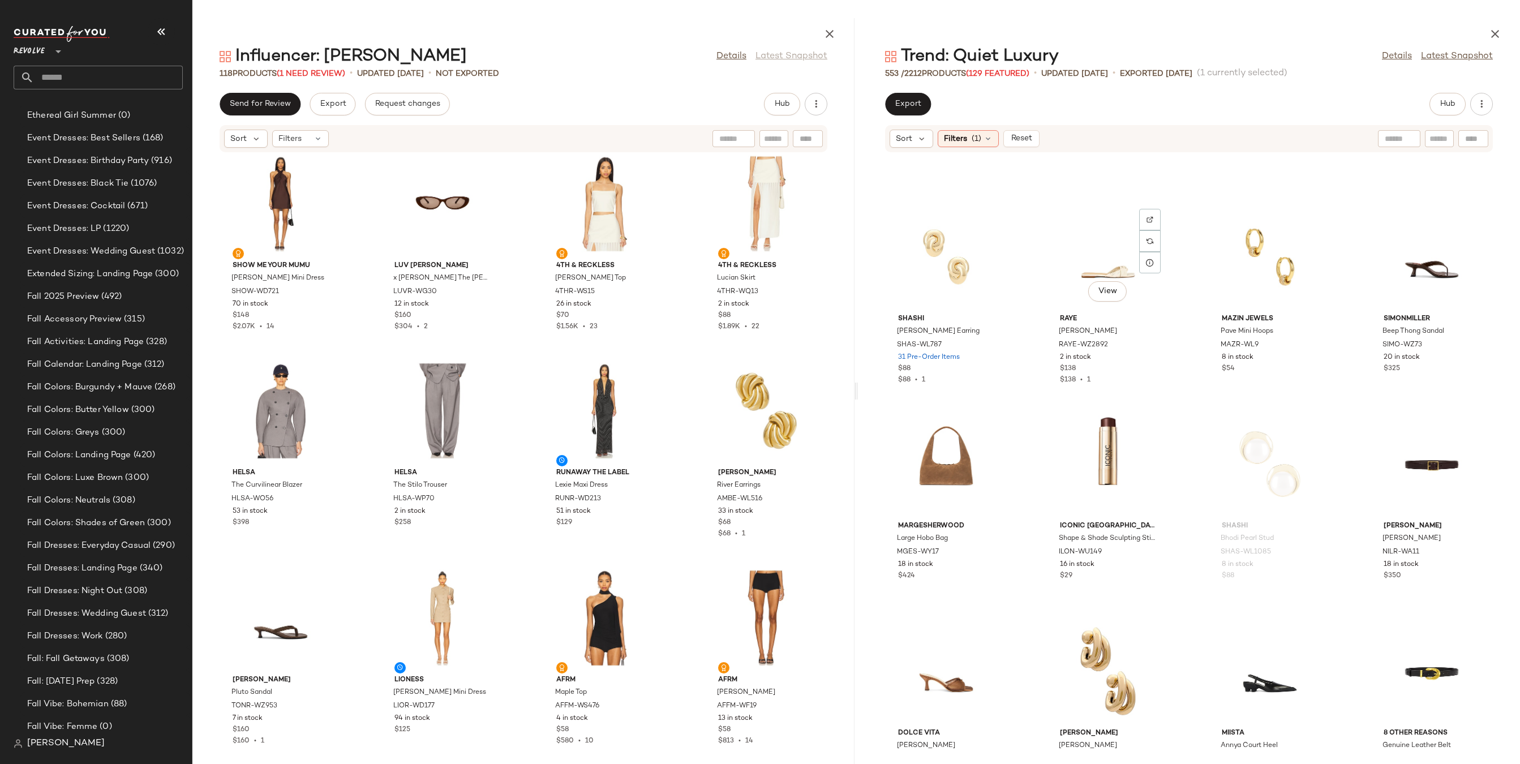
scroll to position [5100, 0]
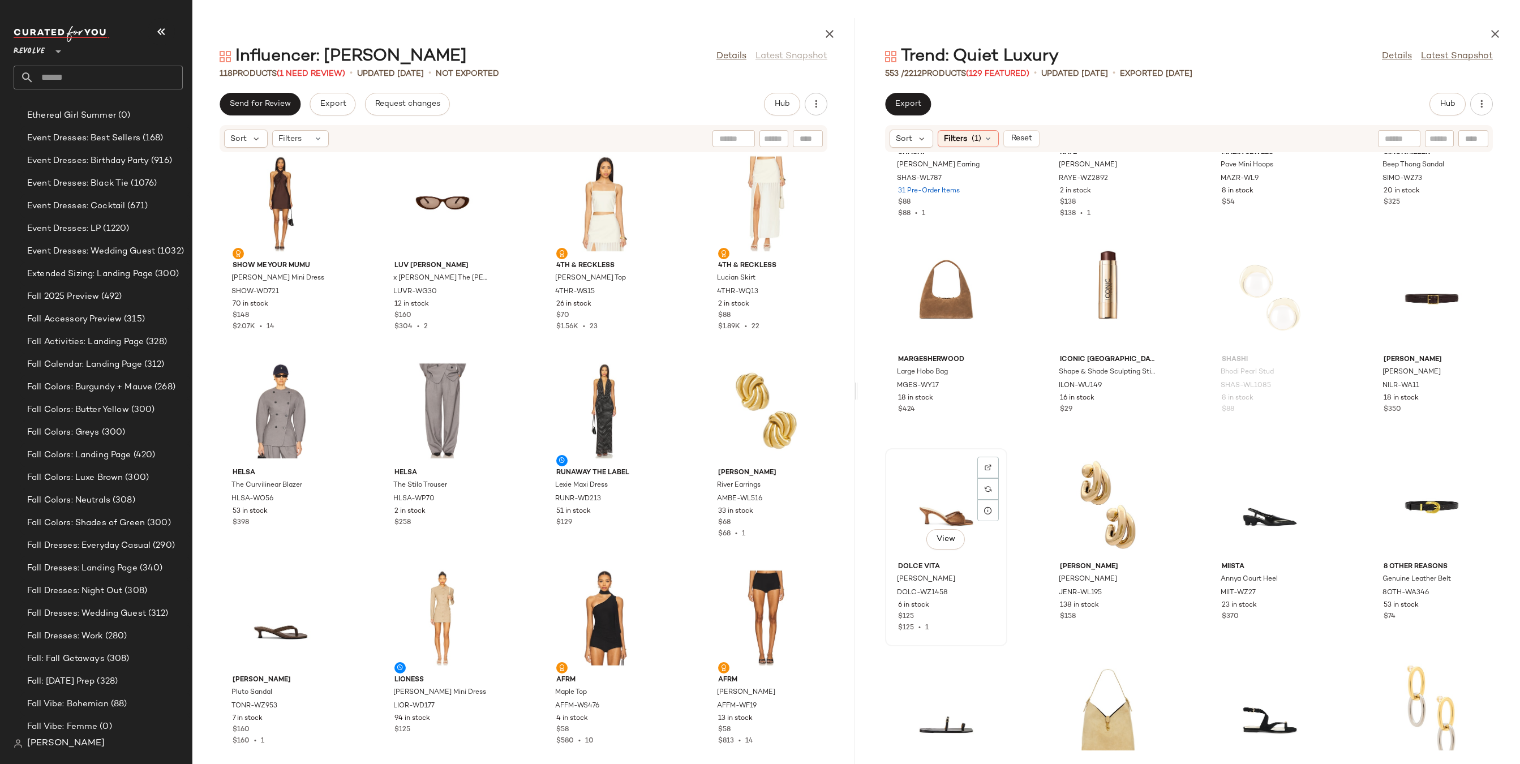
click at [945, 505] on div "View" at bounding box center [946, 504] width 114 height 105
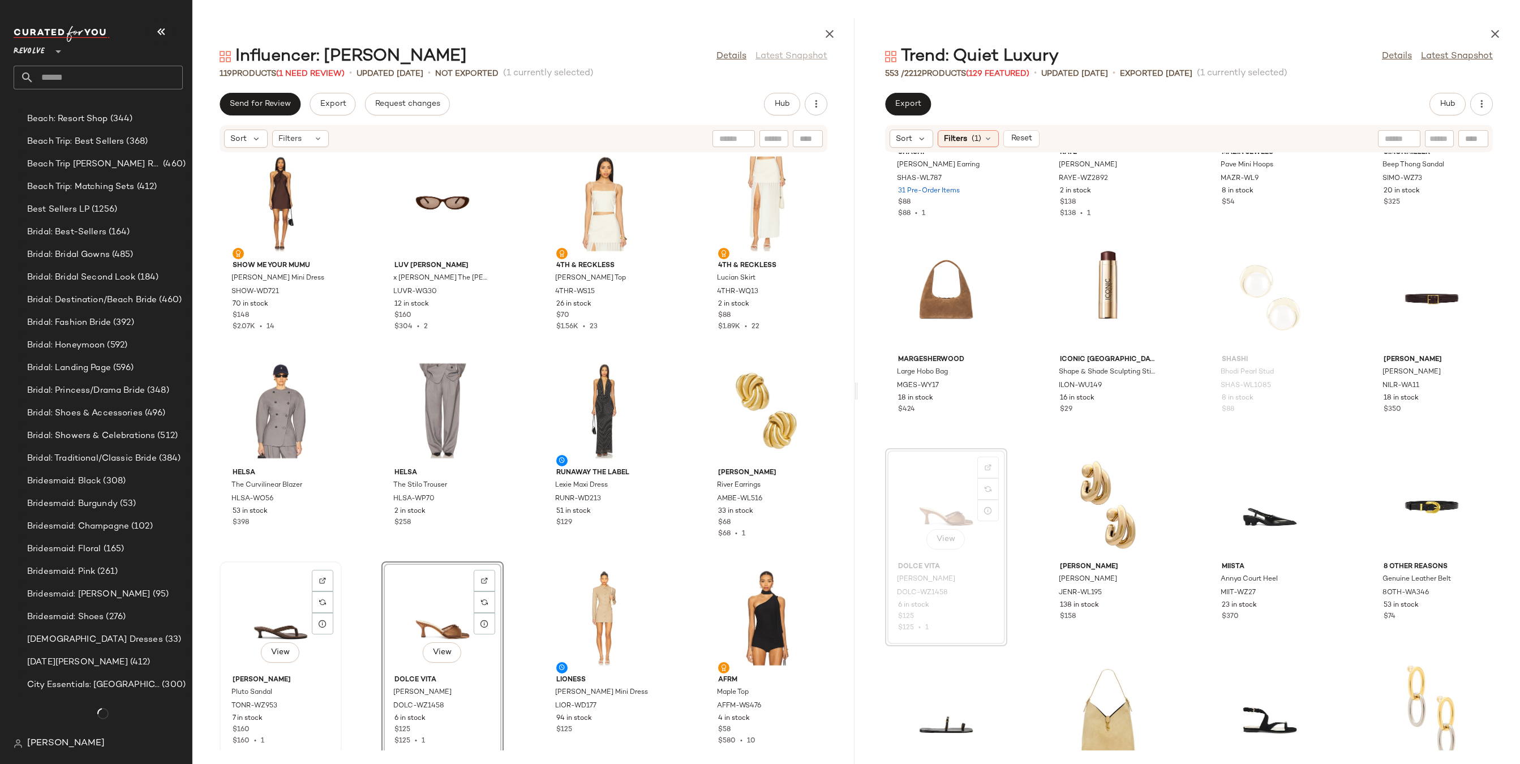
click at [287, 601] on div "View" at bounding box center [280, 617] width 114 height 105
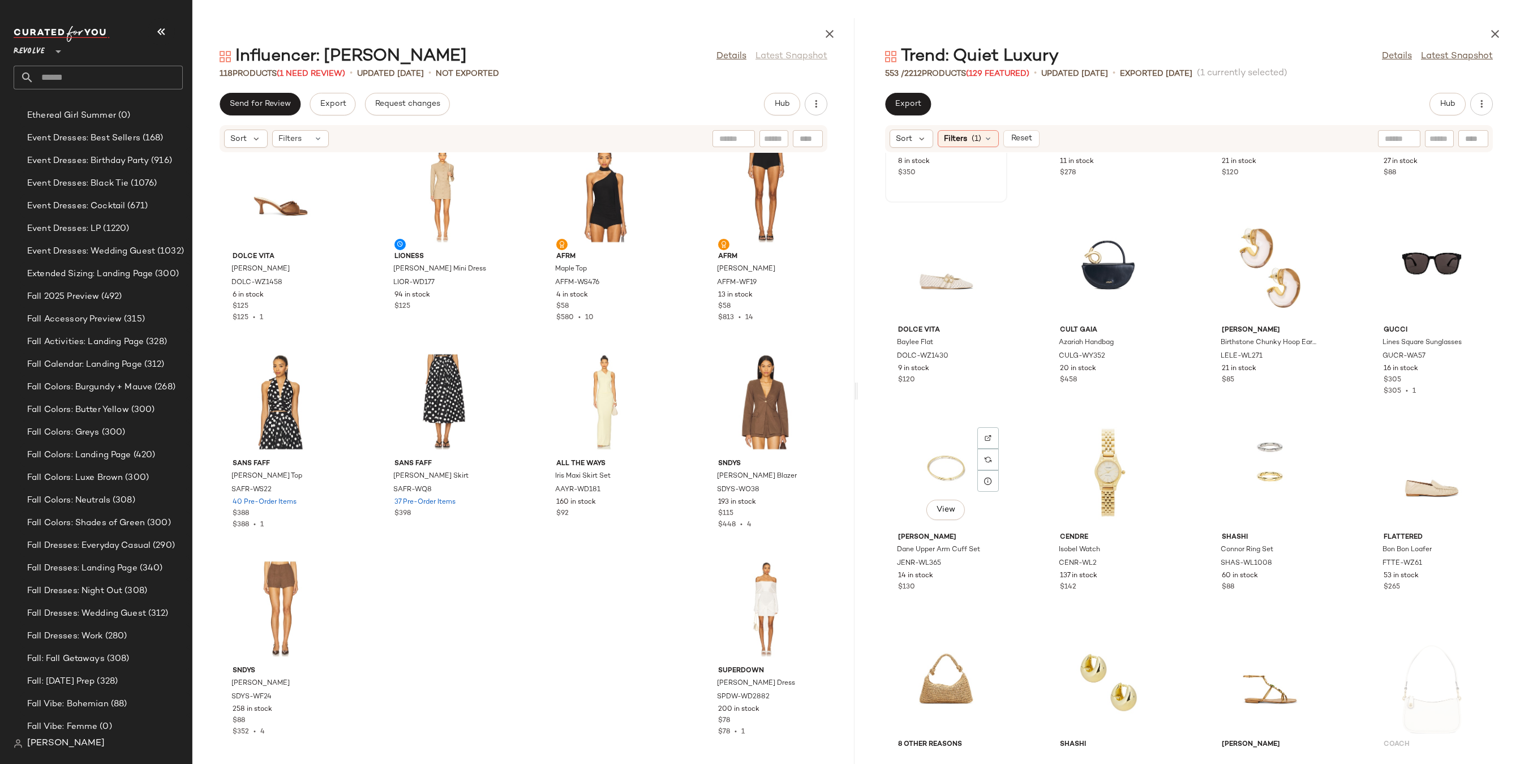
scroll to position [5756, 0]
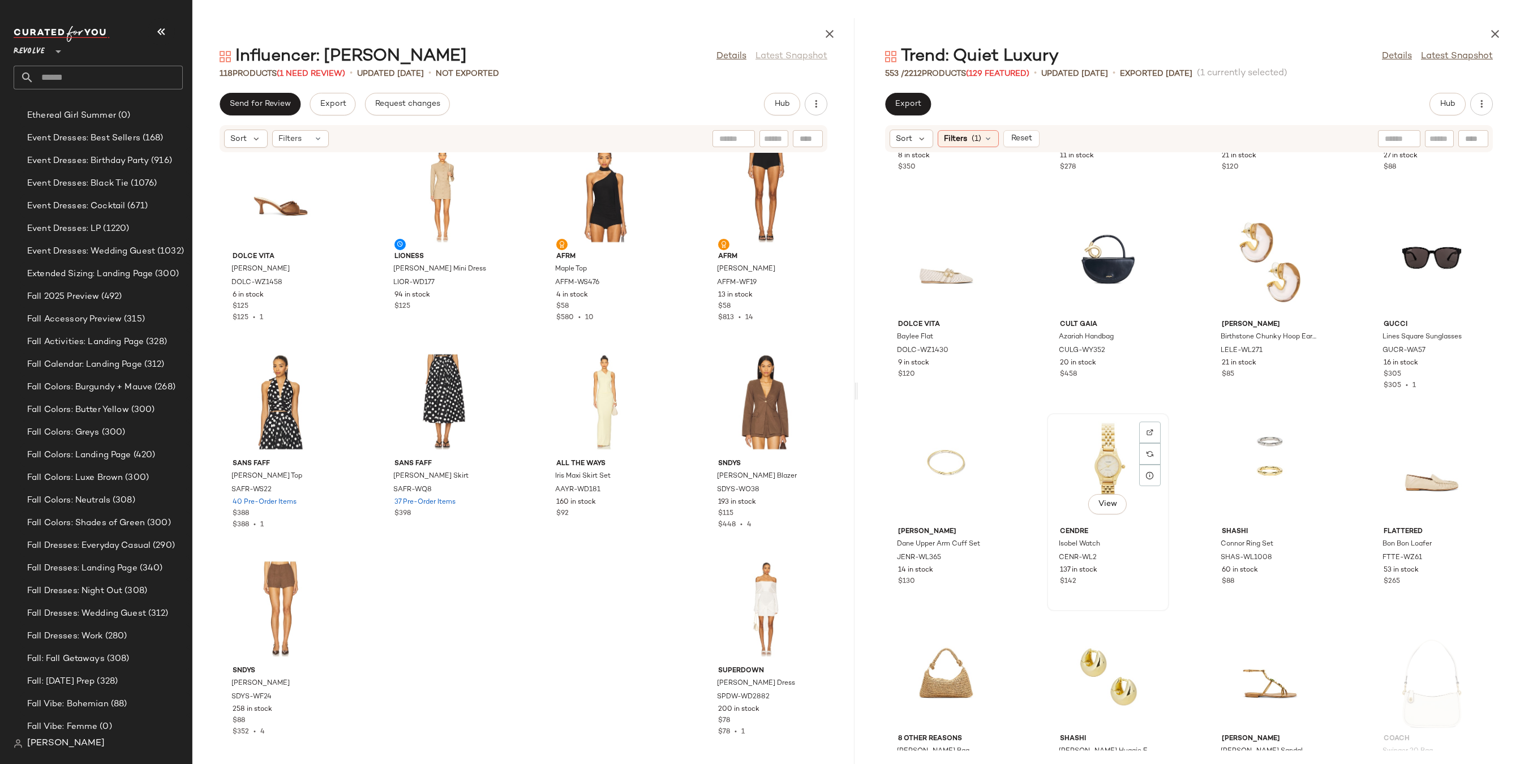
click at [1100, 447] on div "View" at bounding box center [1108, 469] width 114 height 105
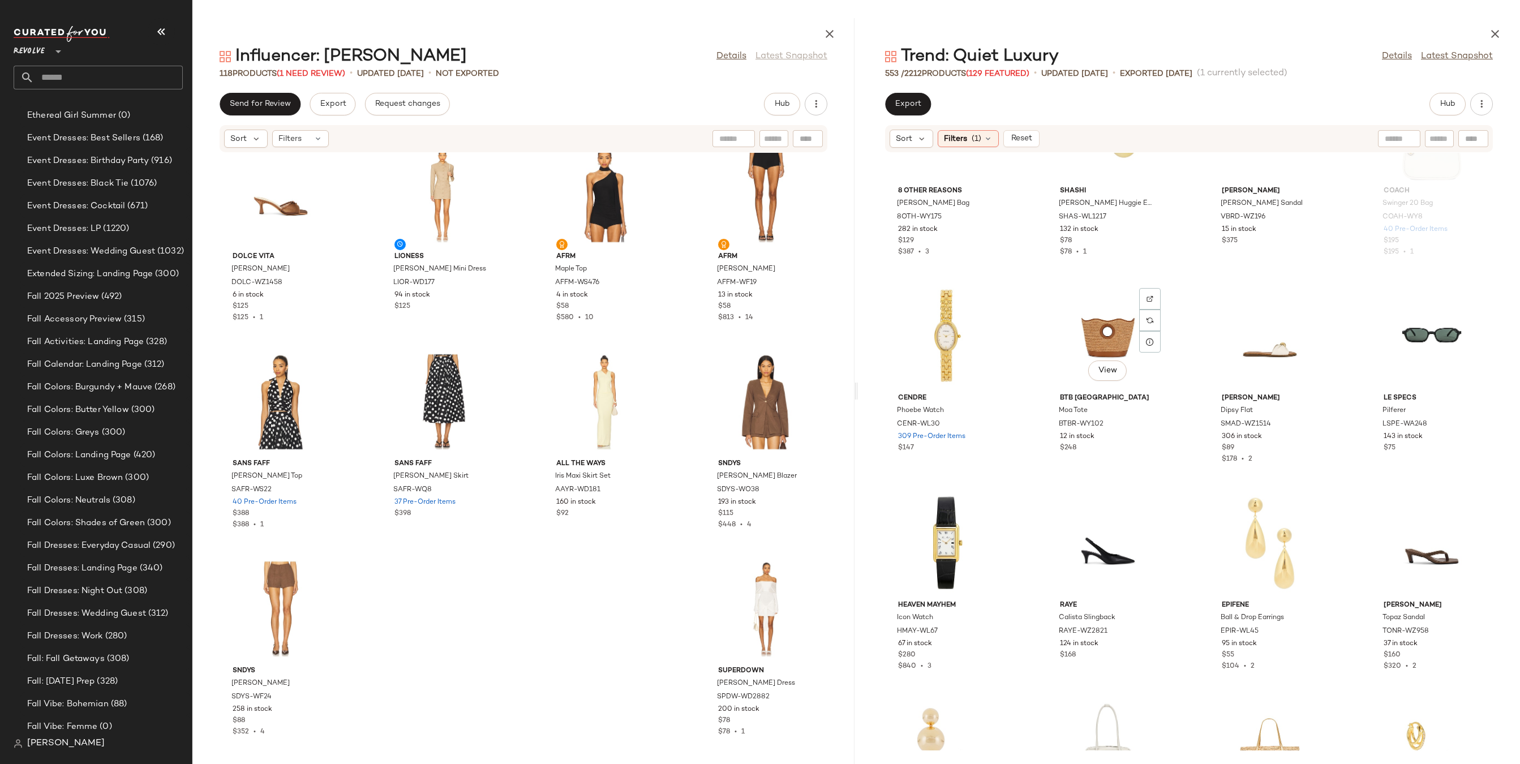
scroll to position [6613, 0]
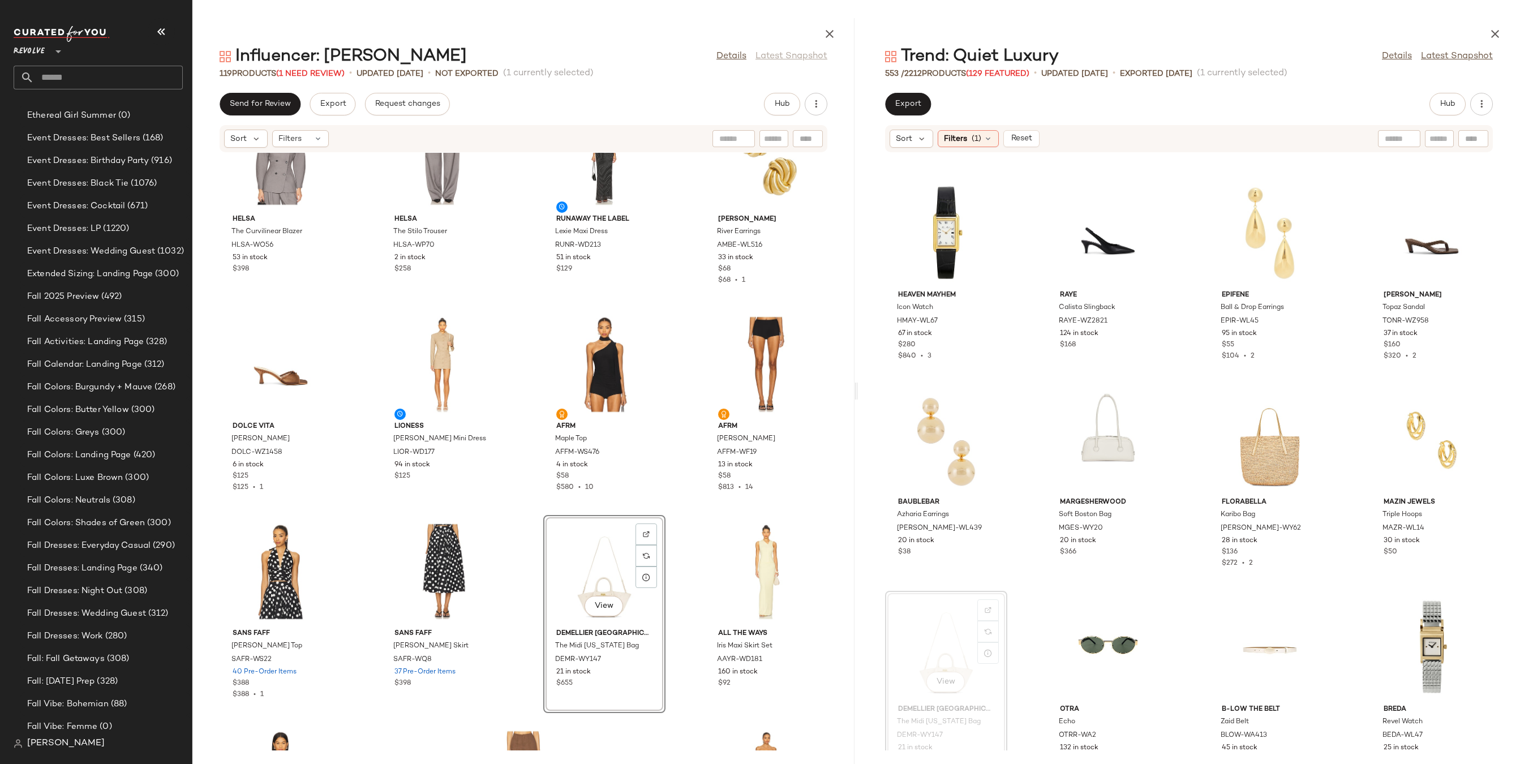
scroll to position [5617, 0]
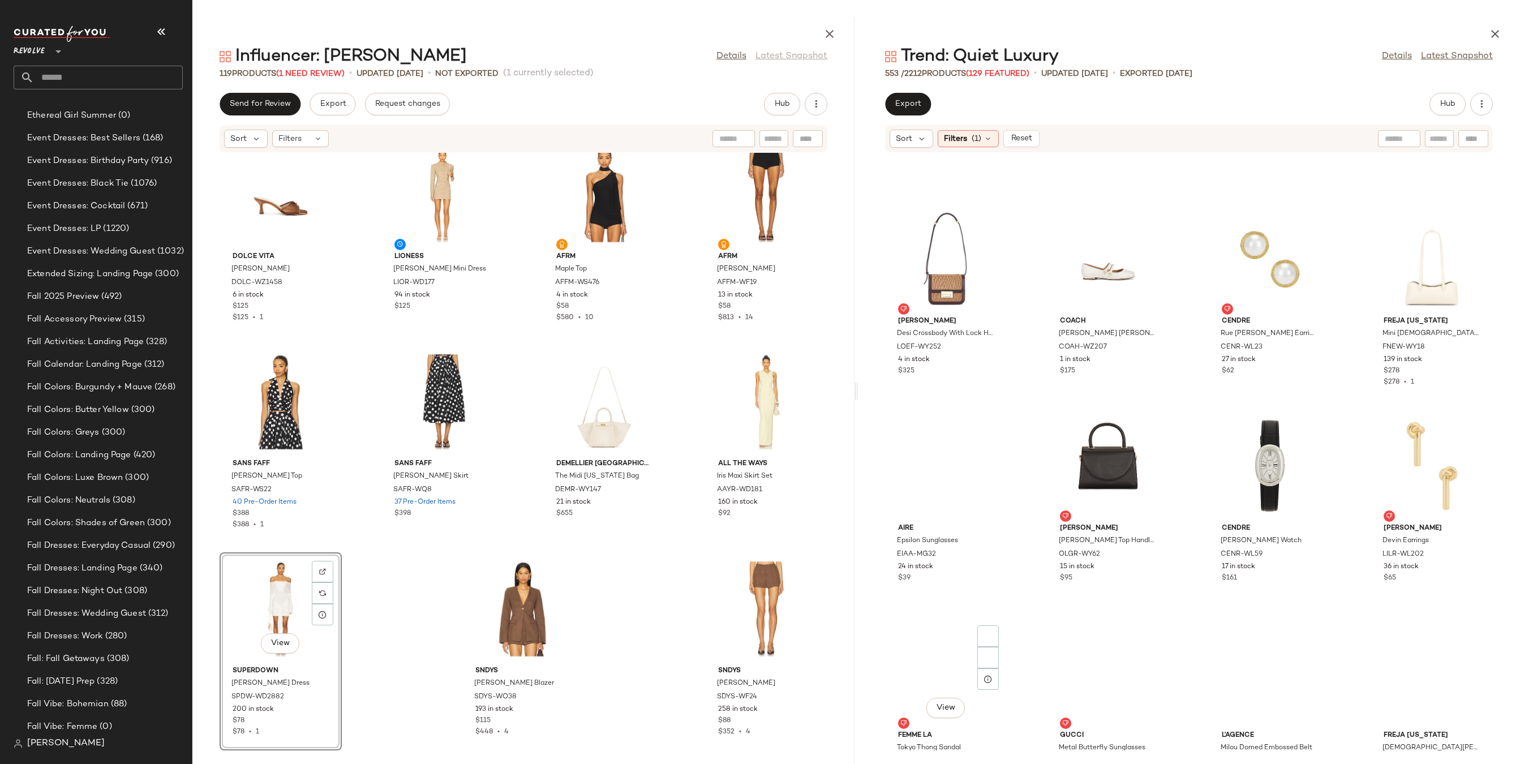
scroll to position [12260, 0]
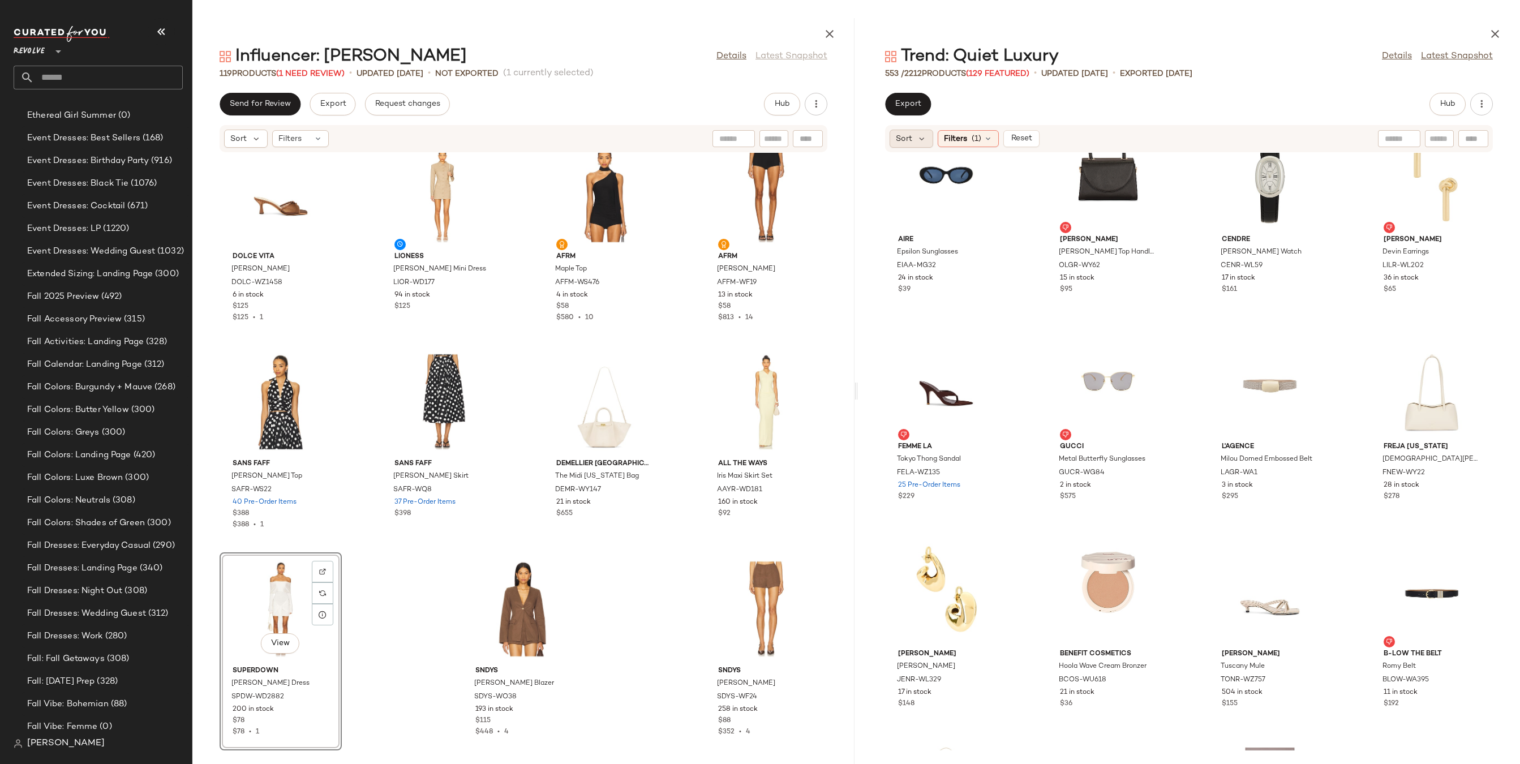
click at [900, 143] on span "Sort" at bounding box center [904, 139] width 16 height 12
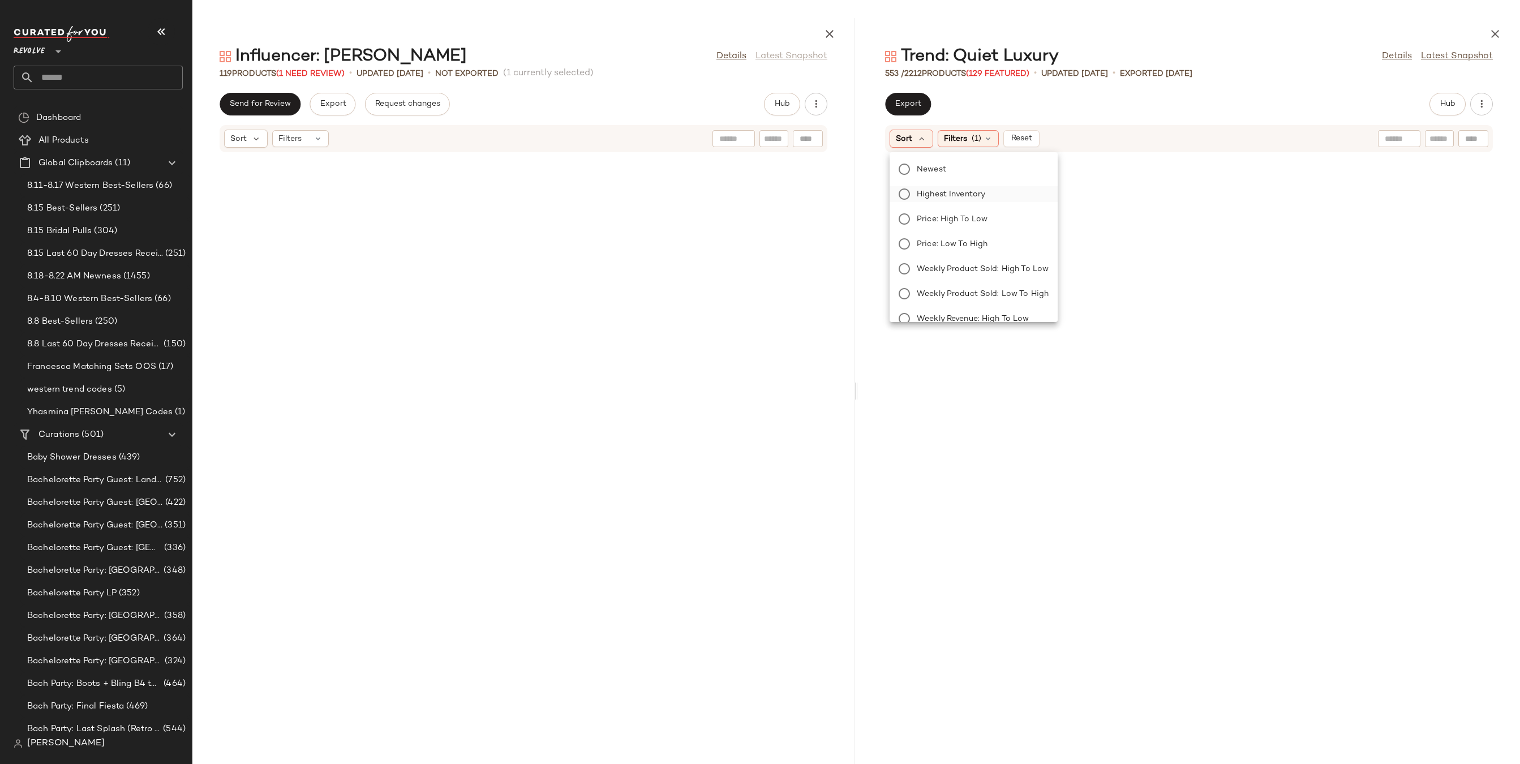
scroll to position [12260, 0]
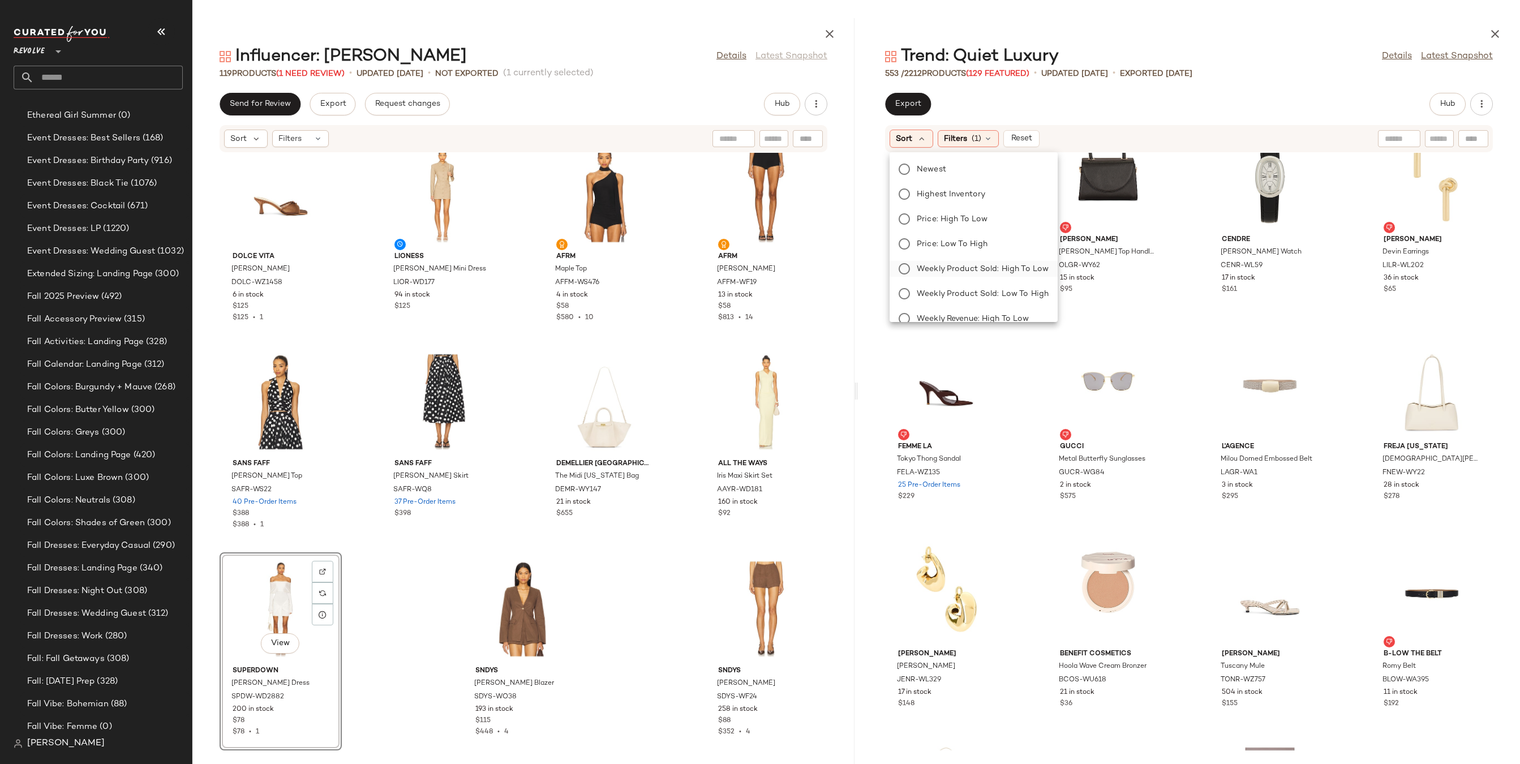
click at [963, 265] on span "Weekly Product Sold: High to Low" at bounding box center [982, 269] width 132 height 12
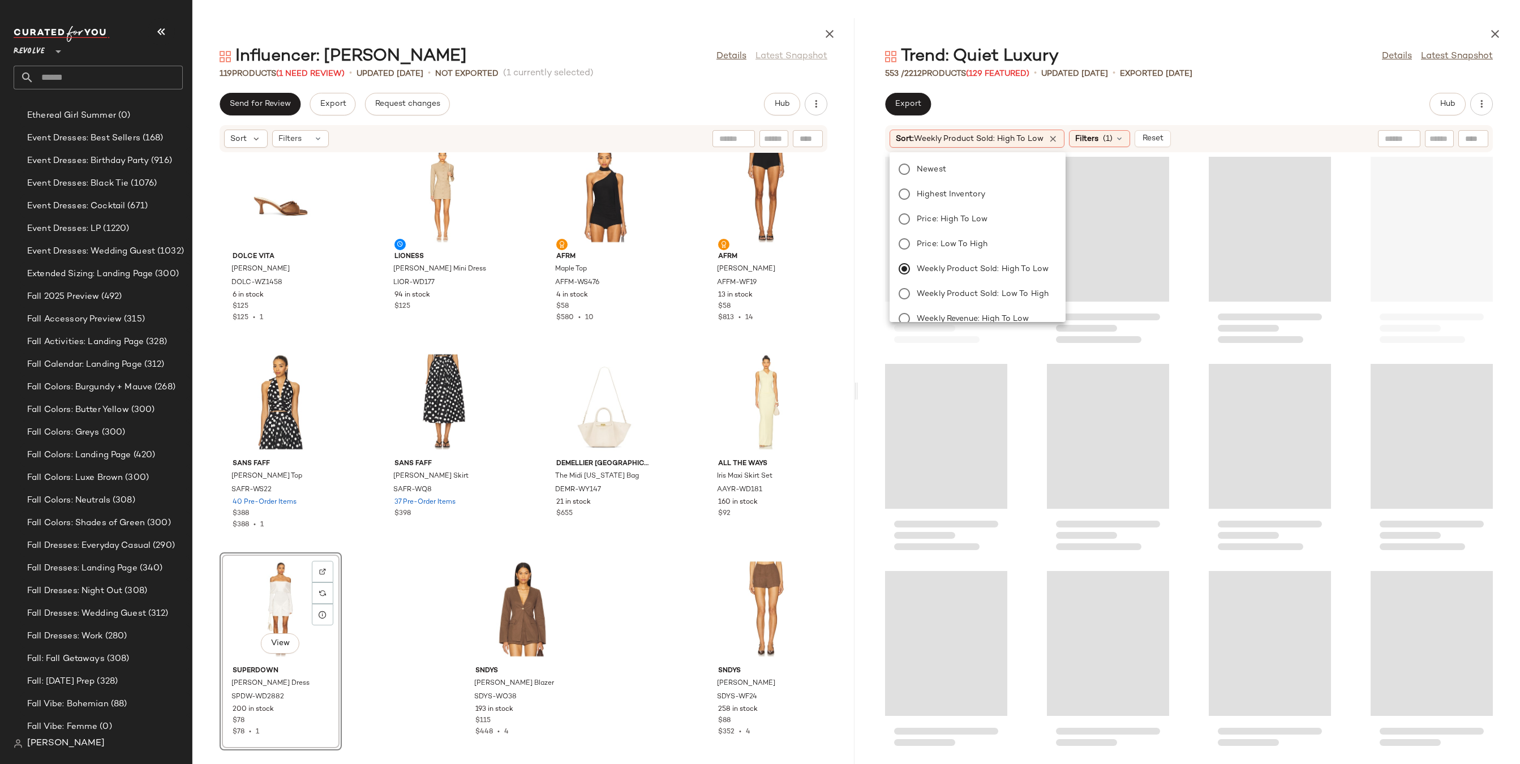
scroll to position [22570, 0]
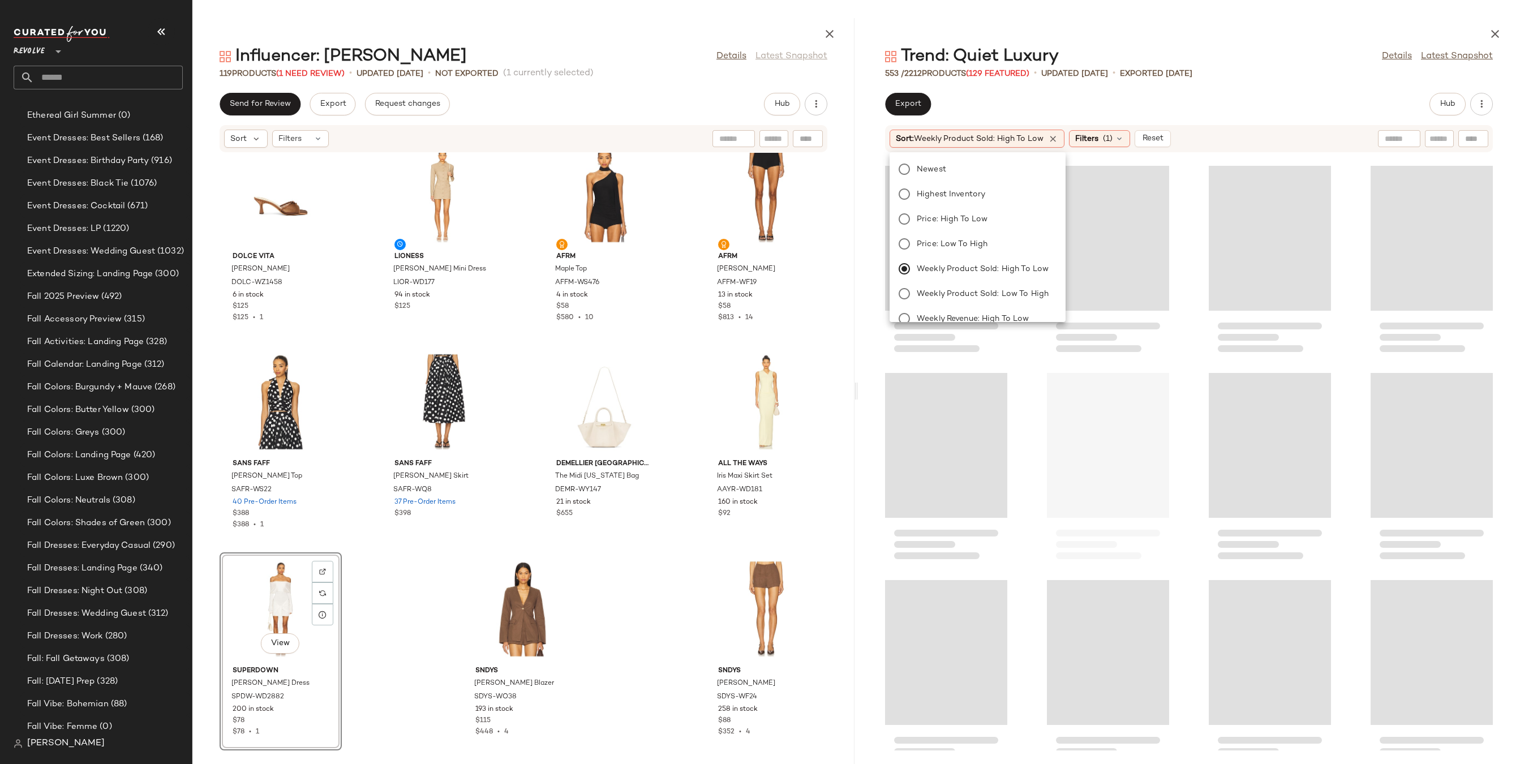
click at [1173, 38] on div at bounding box center [1189, 31] width 662 height 27
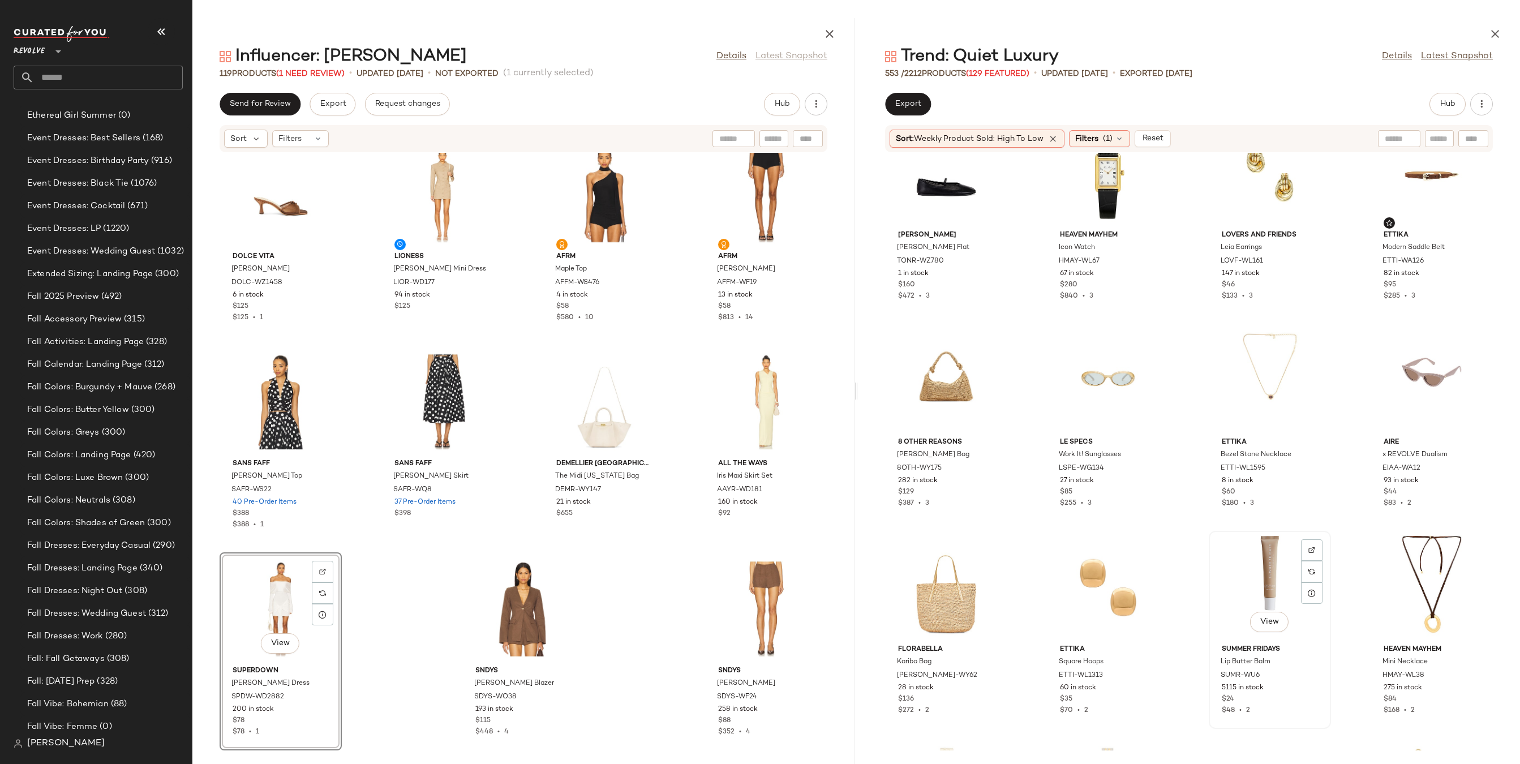
scroll to position [979, 0]
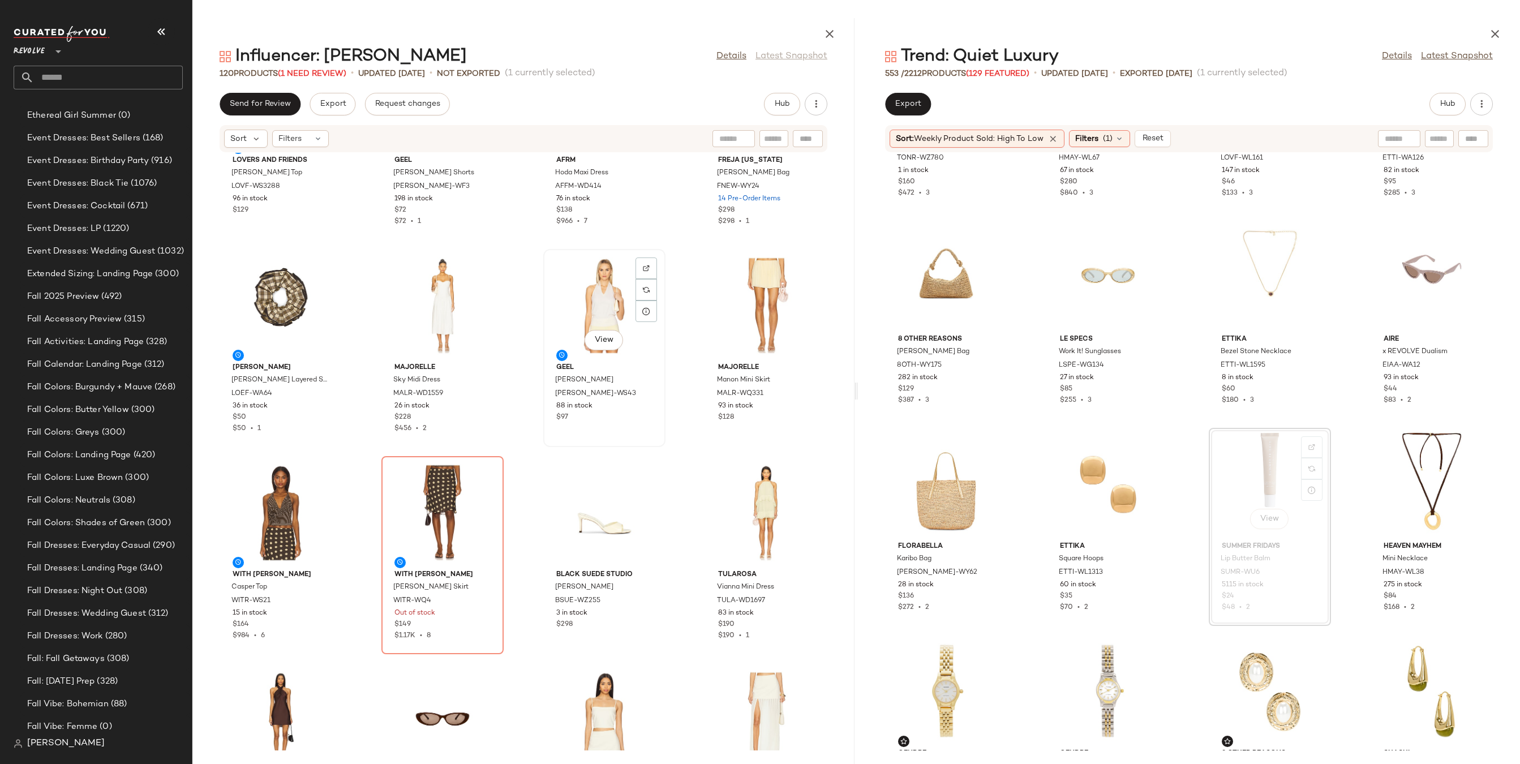
scroll to position [4590, 0]
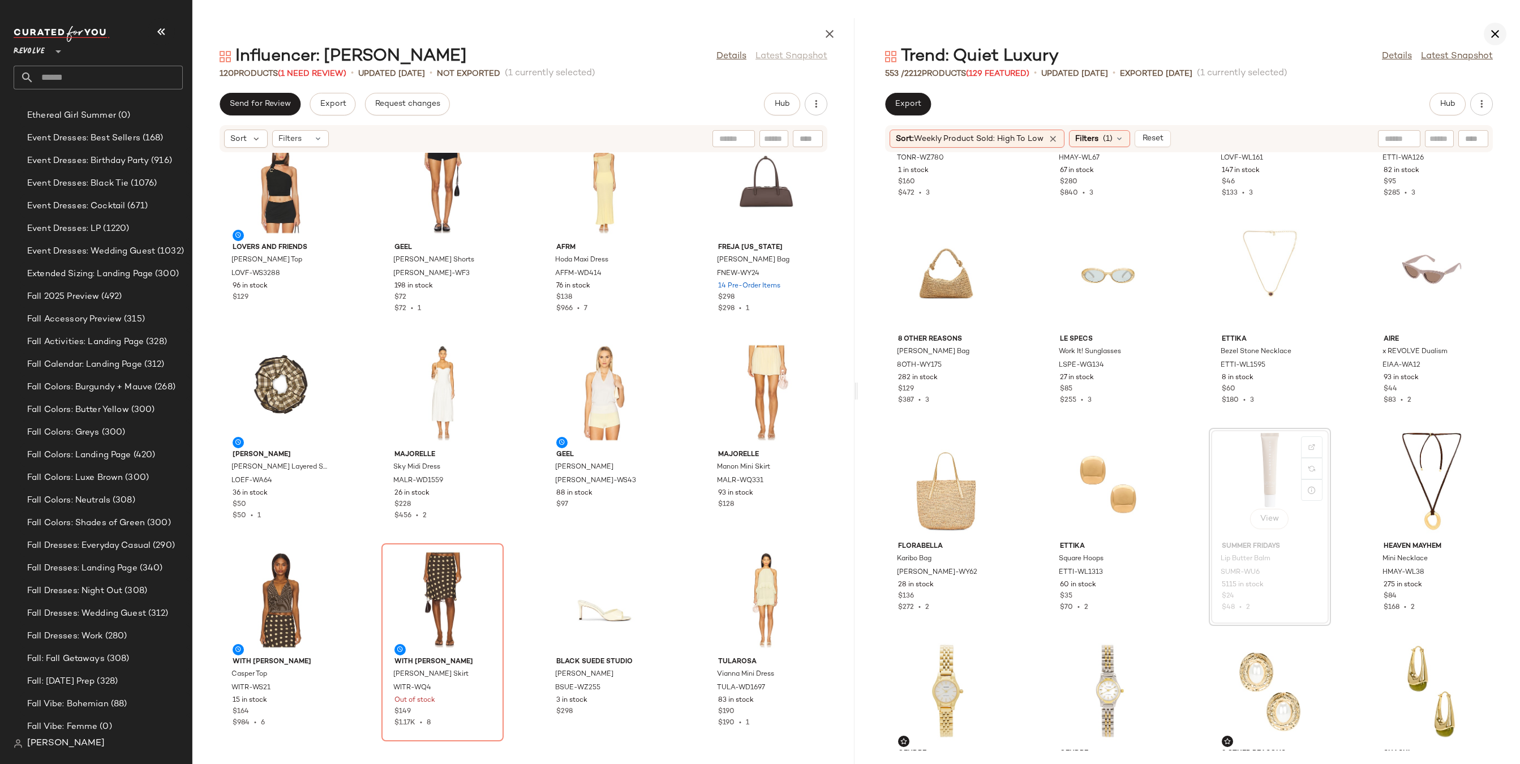
click at [1495, 32] on icon "button" at bounding box center [1495, 34] width 14 height 14
